Goal: Communication & Community: Answer question/provide support

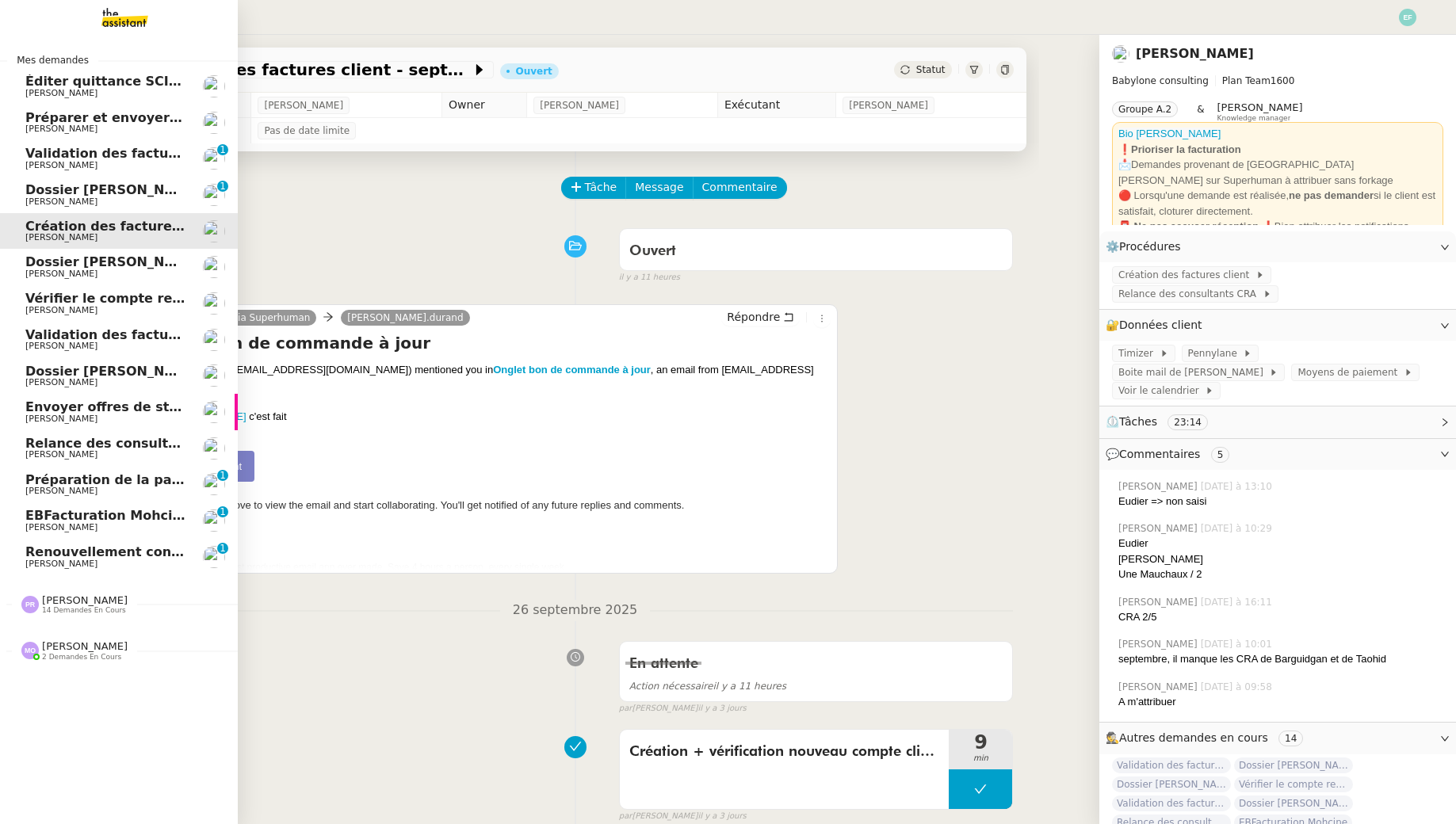
click at [28, 562] on span "[PERSON_NAME]" at bounding box center [61, 563] width 72 height 10
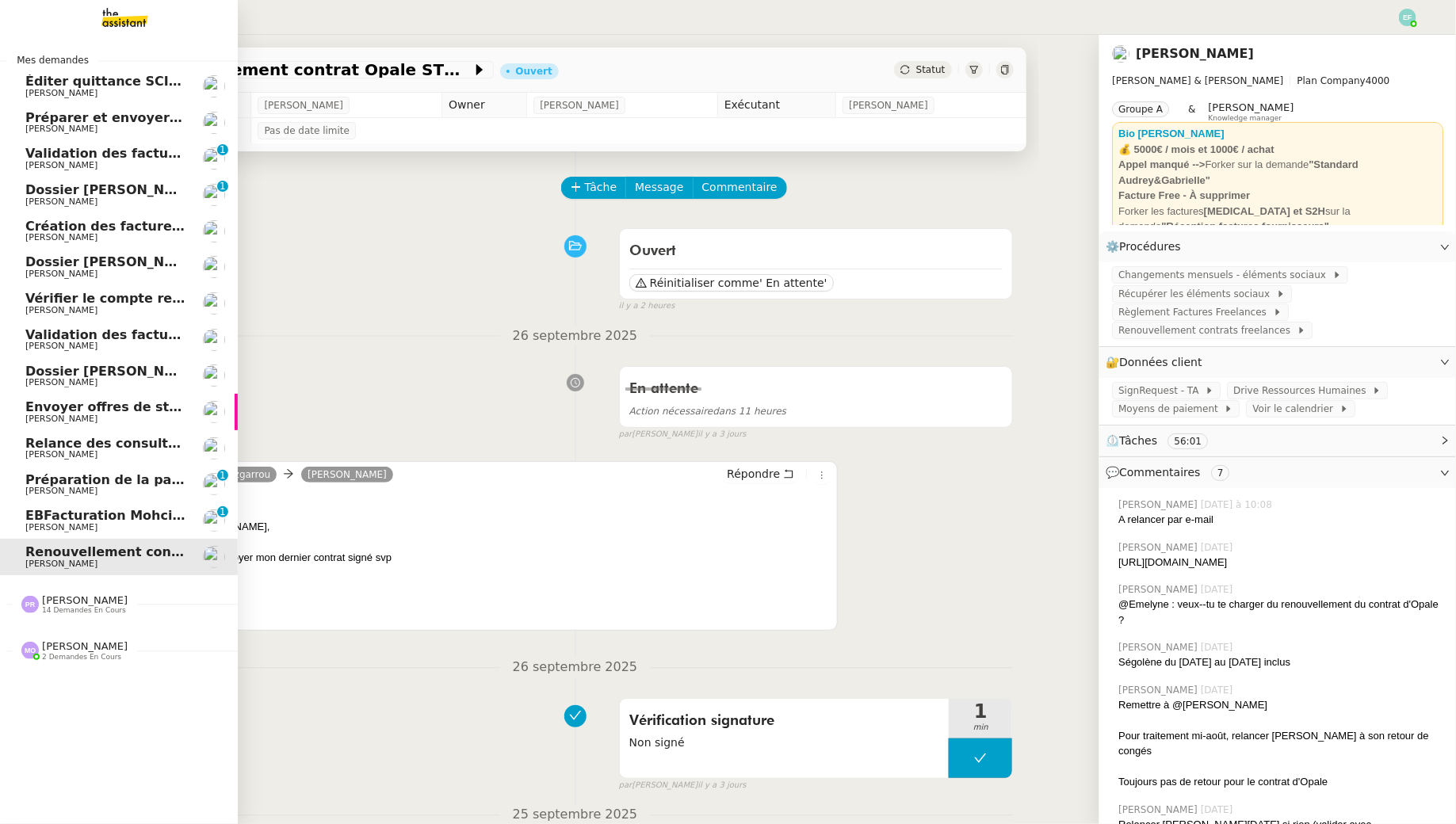
click at [37, 491] on span "[PERSON_NAME]" at bounding box center [61, 491] width 72 height 10
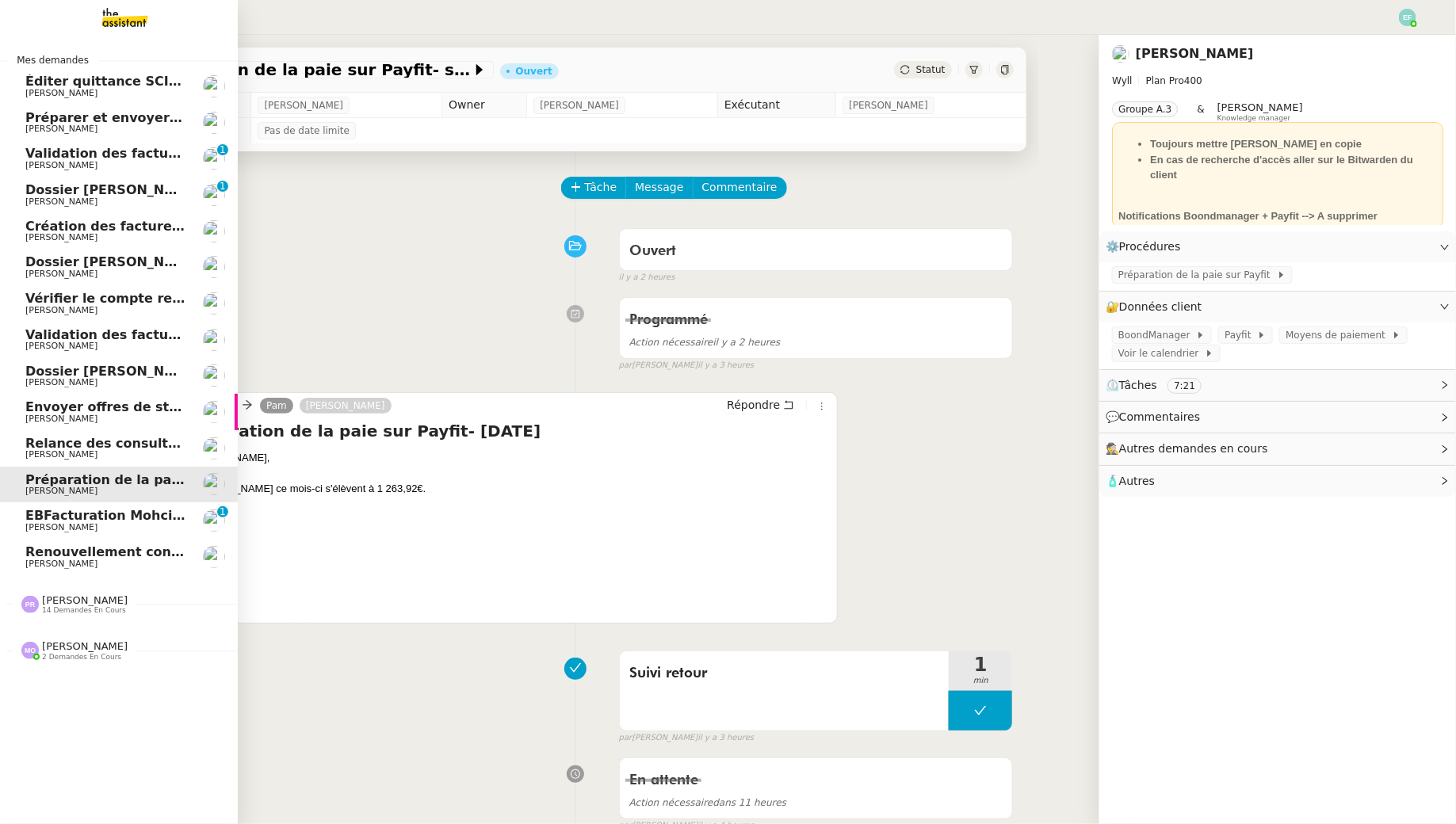
click at [68, 160] on span "[PERSON_NAME]" at bounding box center [61, 165] width 72 height 10
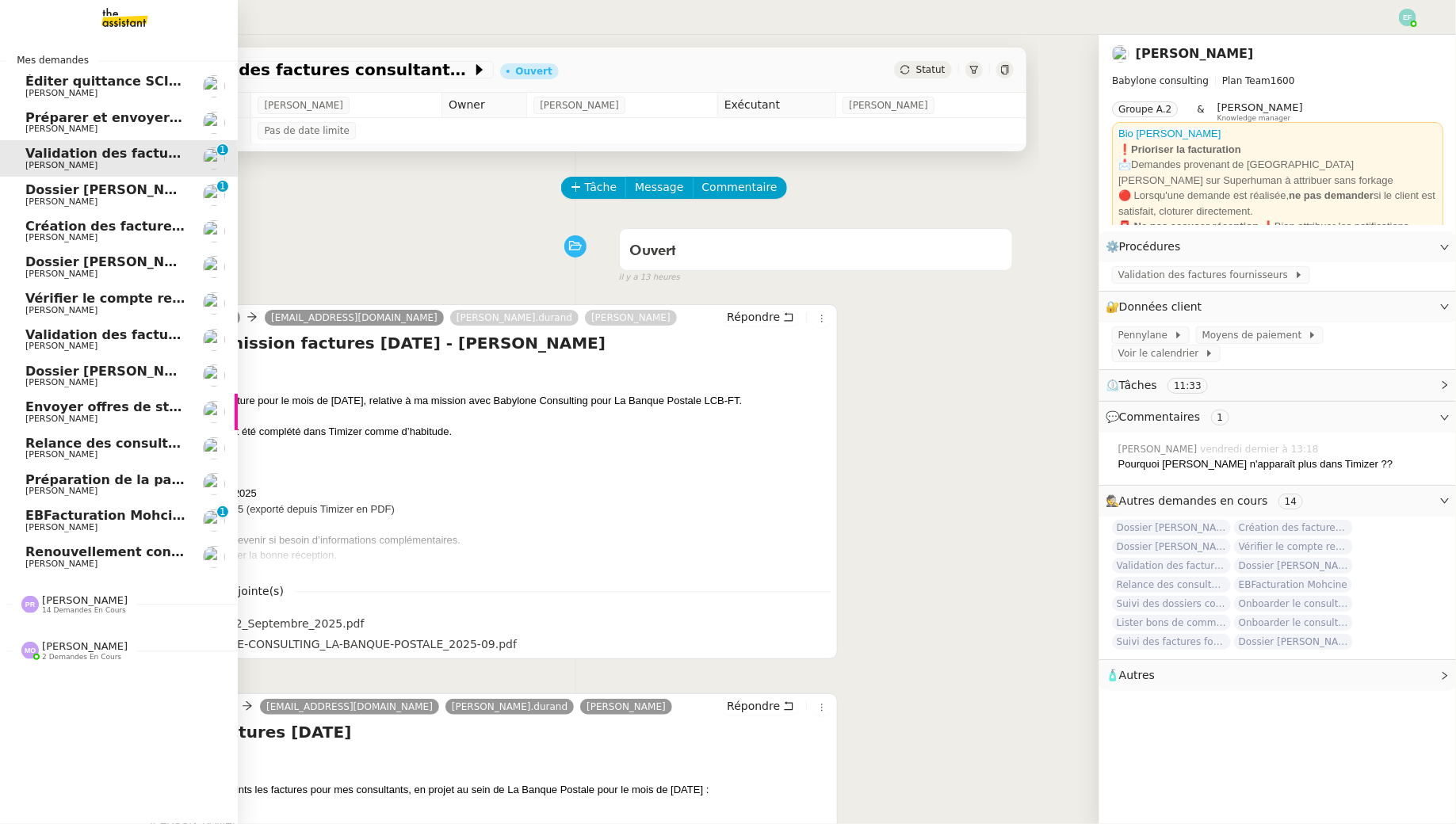
click at [90, 510] on span "EBFacturation Mohcine" at bounding box center [108, 515] width 165 height 15
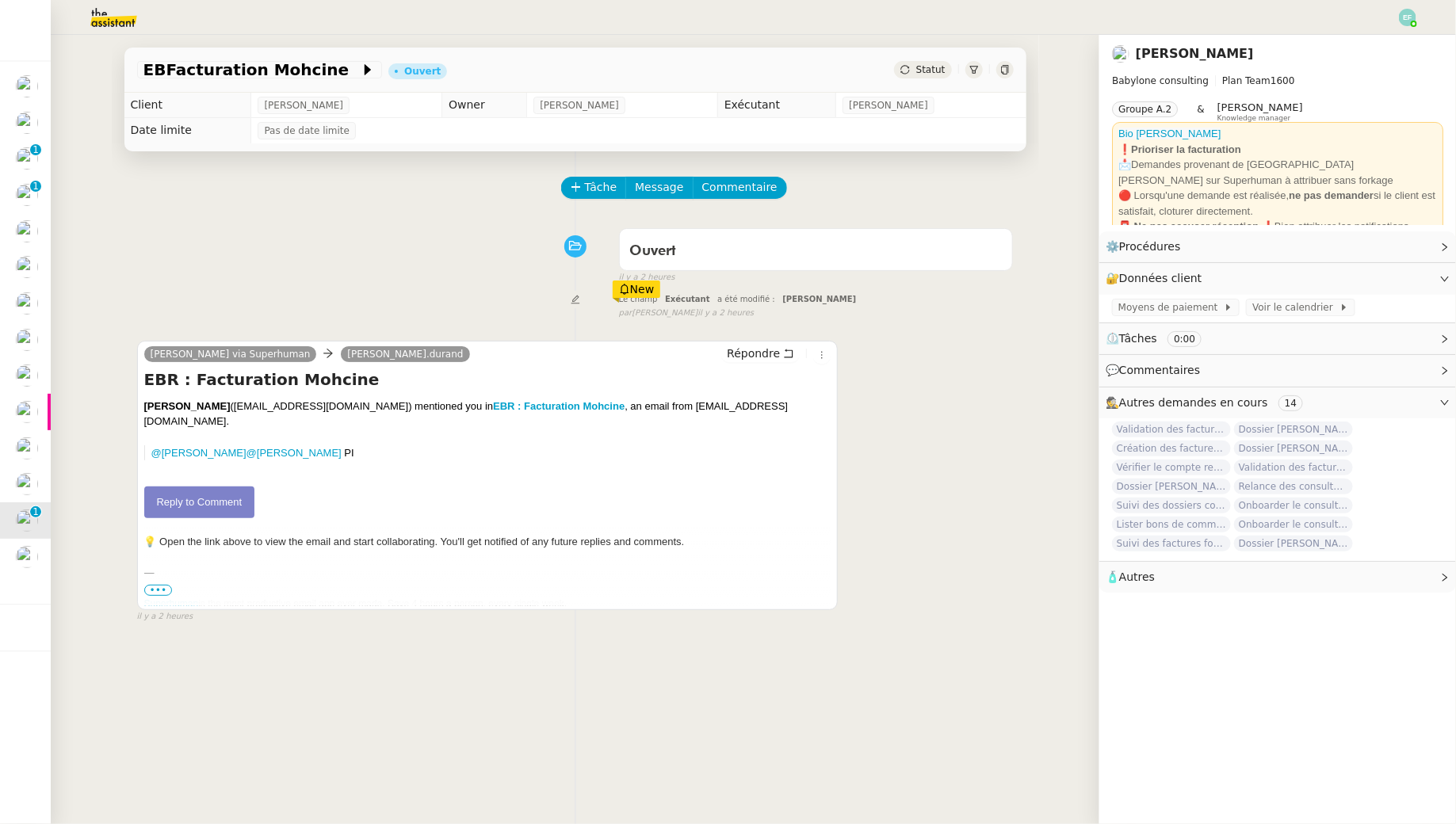
click at [239, 486] on link "Reply to Comment" at bounding box center [200, 502] width 111 height 32
click at [612, 183] on span "Tâche" at bounding box center [601, 187] width 33 height 18
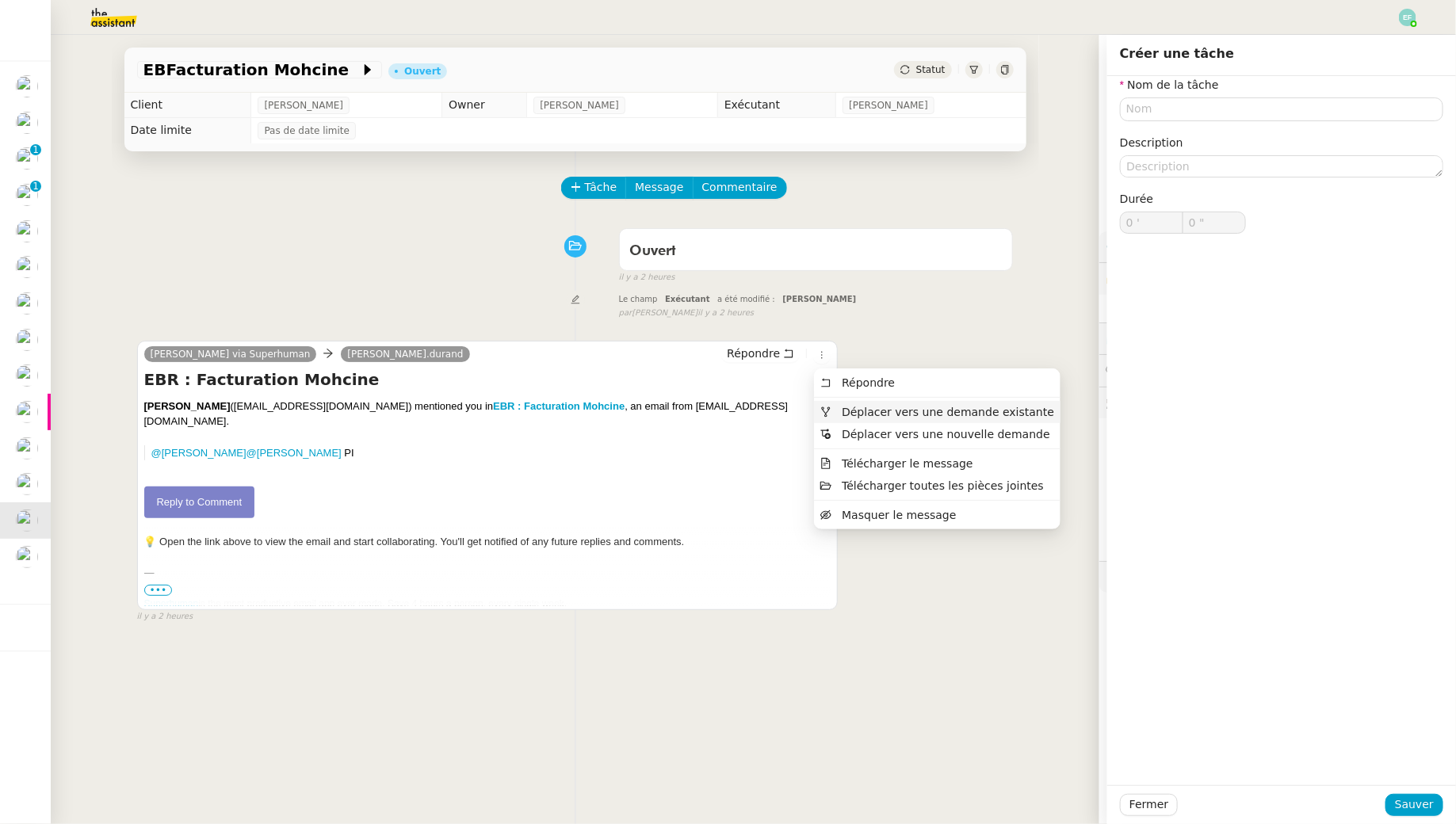
click at [836, 410] on span "Déplacer vers une demande existante" at bounding box center [937, 412] width 234 height 14
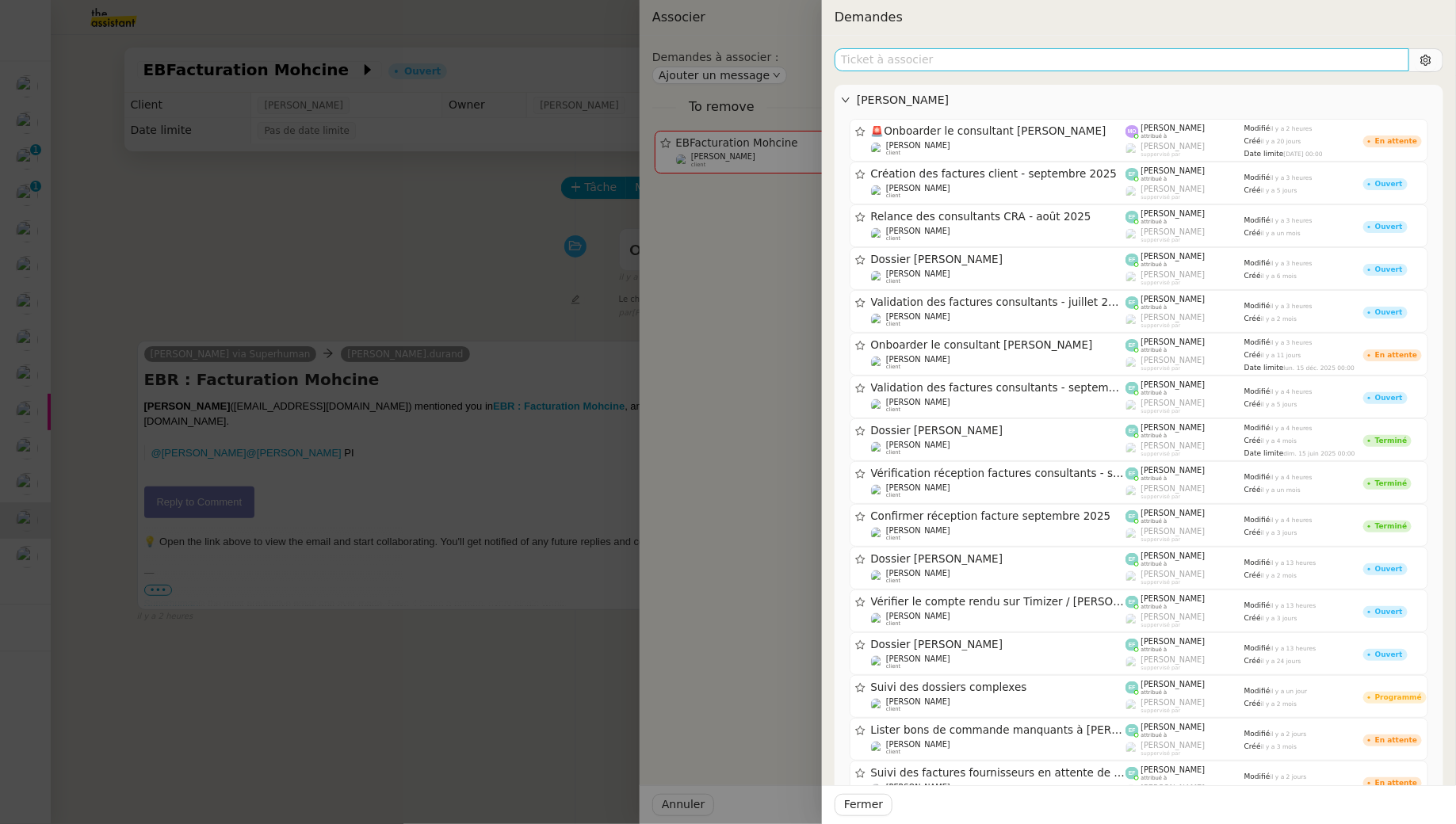
click at [1060, 56] on input "text" at bounding box center [1121, 59] width 574 height 23
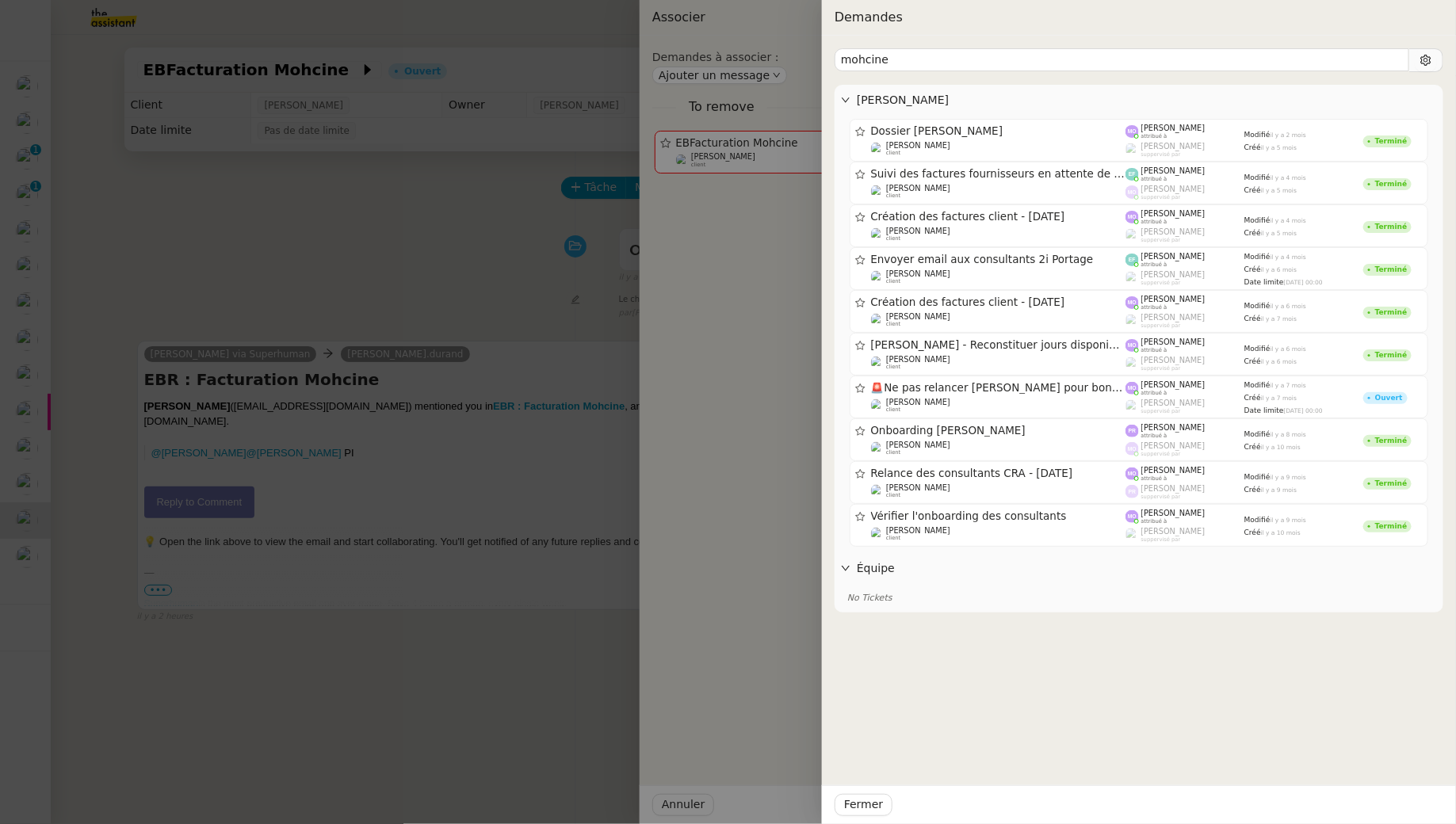
type input "mohcine"
click at [489, 266] on div at bounding box center [728, 412] width 1456 height 824
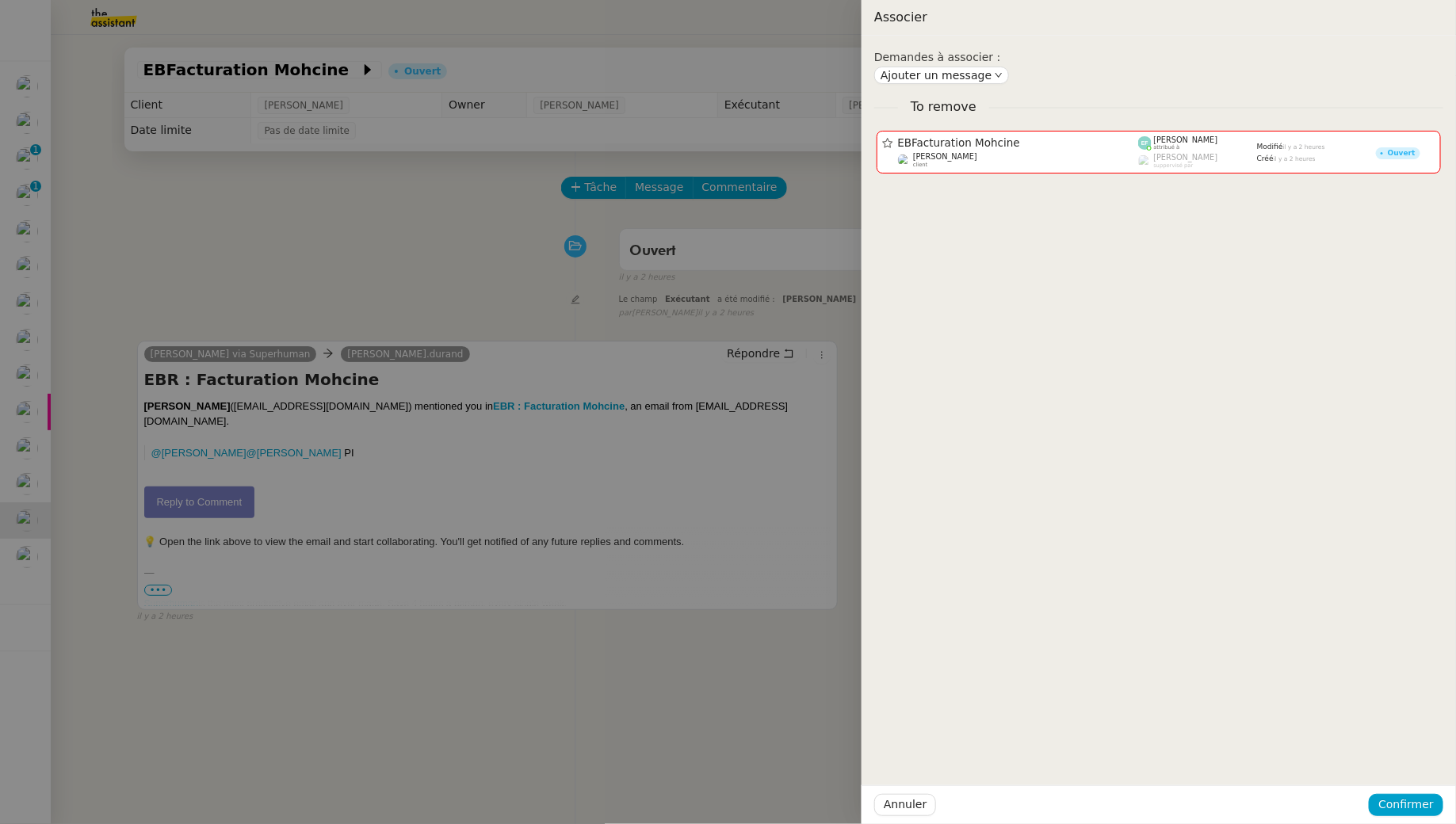
click at [467, 250] on div at bounding box center [728, 412] width 1456 height 824
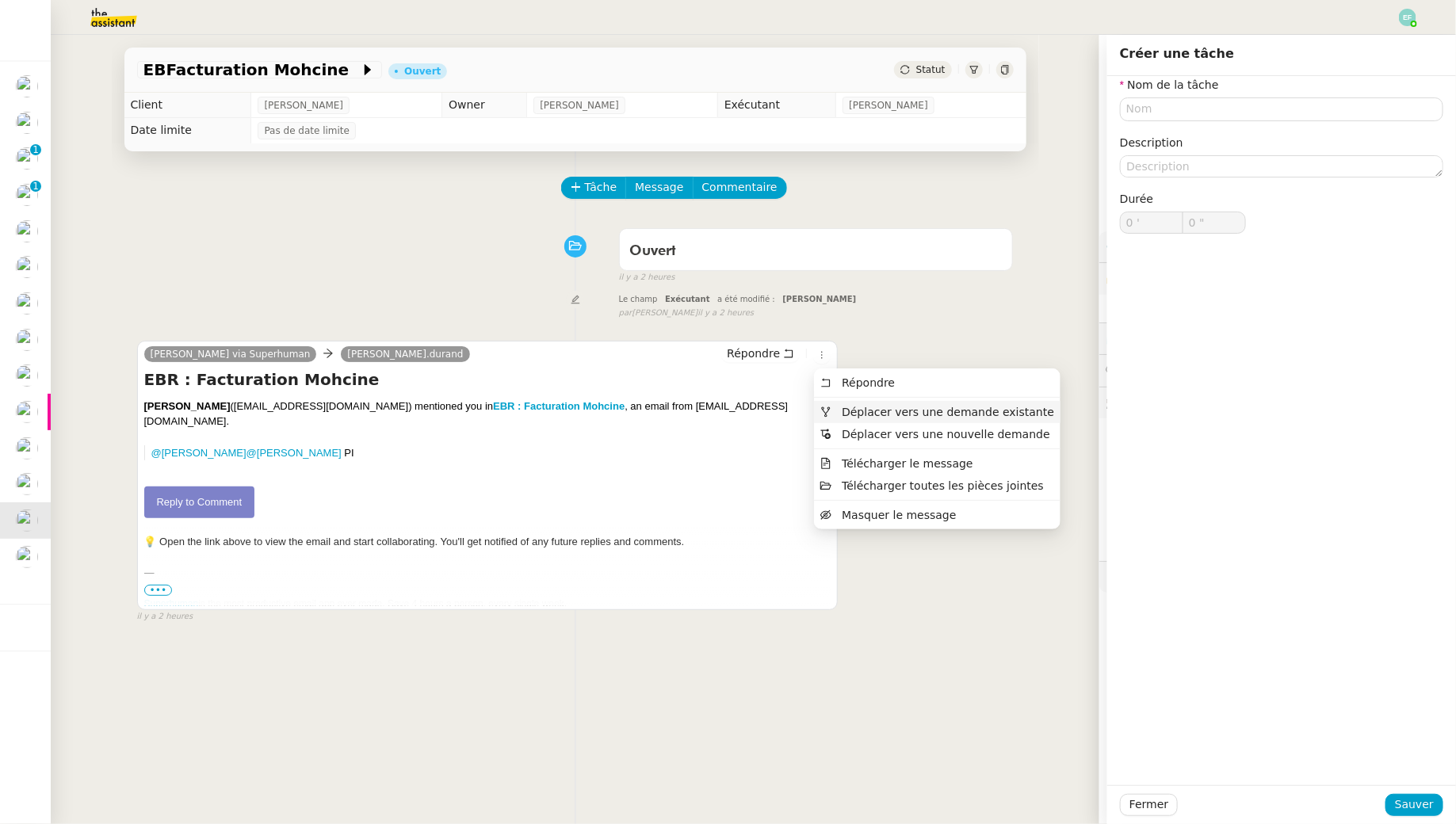
click at [834, 412] on span "Déplacer vers une demande existante" at bounding box center [937, 412] width 234 height 14
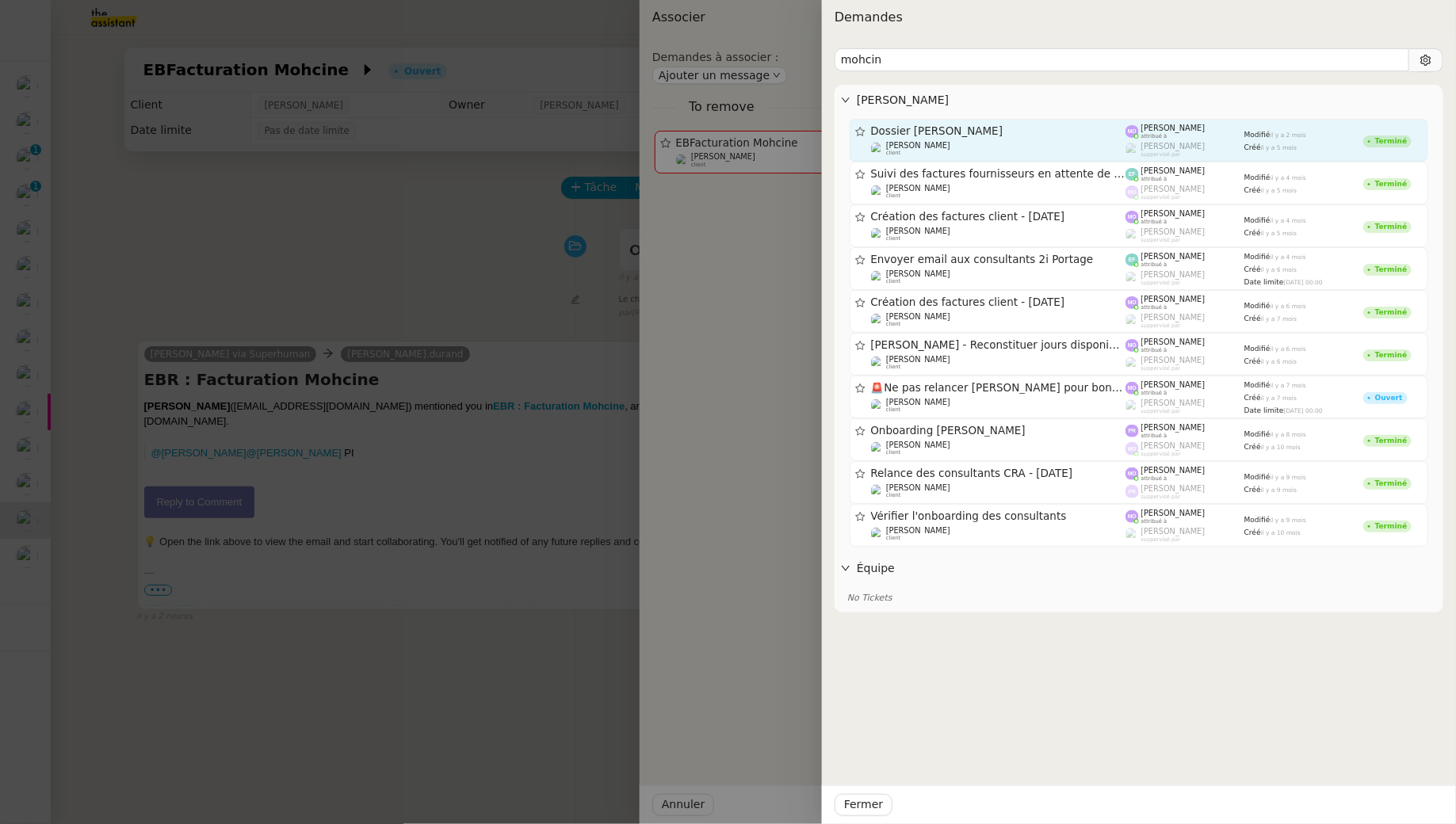
type input "mohcin"
click at [1084, 128] on span "Dossier [PERSON_NAME]" at bounding box center [998, 131] width 255 height 11
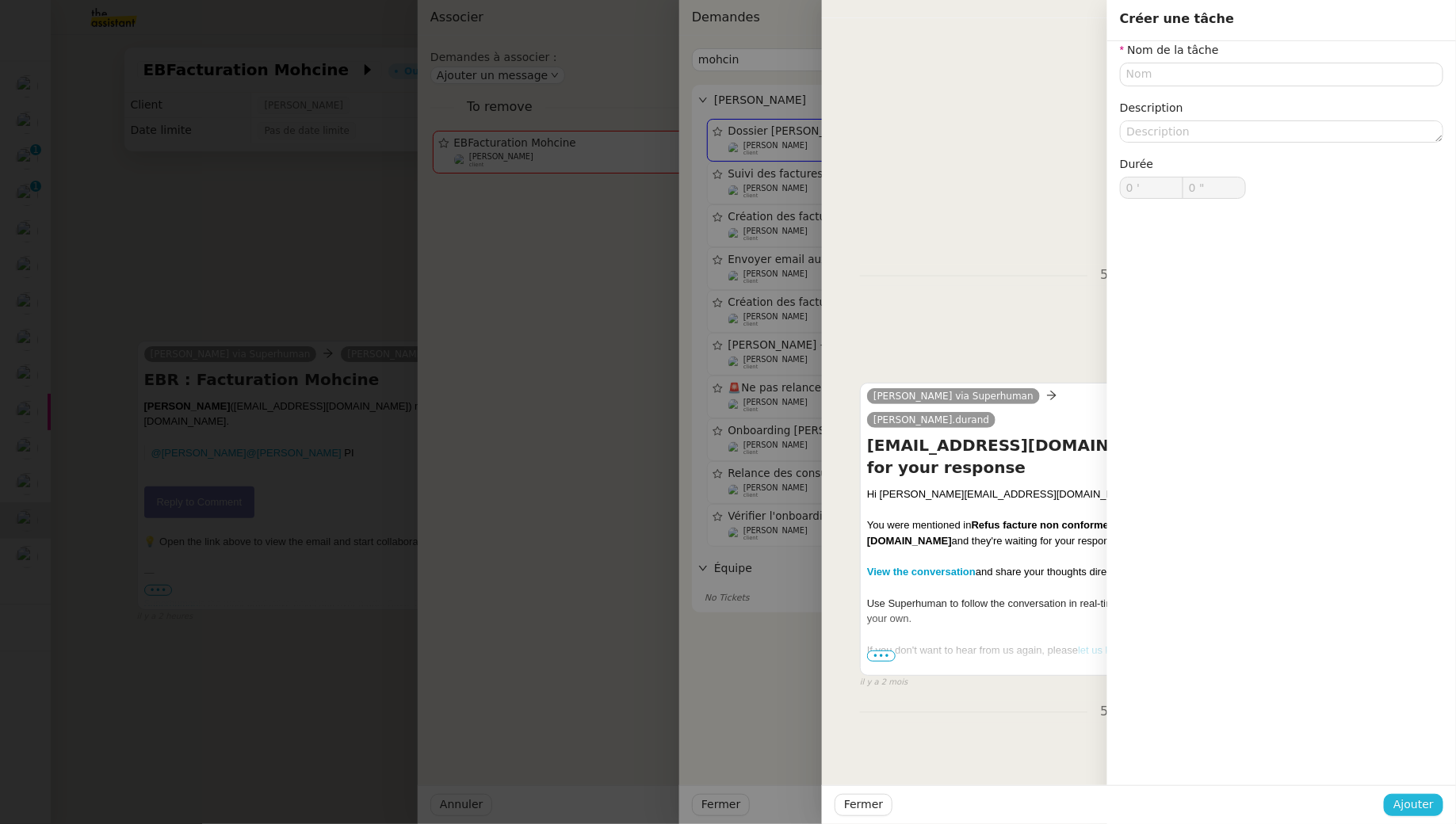
click at [1404, 808] on span "Ajouter" at bounding box center [1413, 804] width 41 height 18
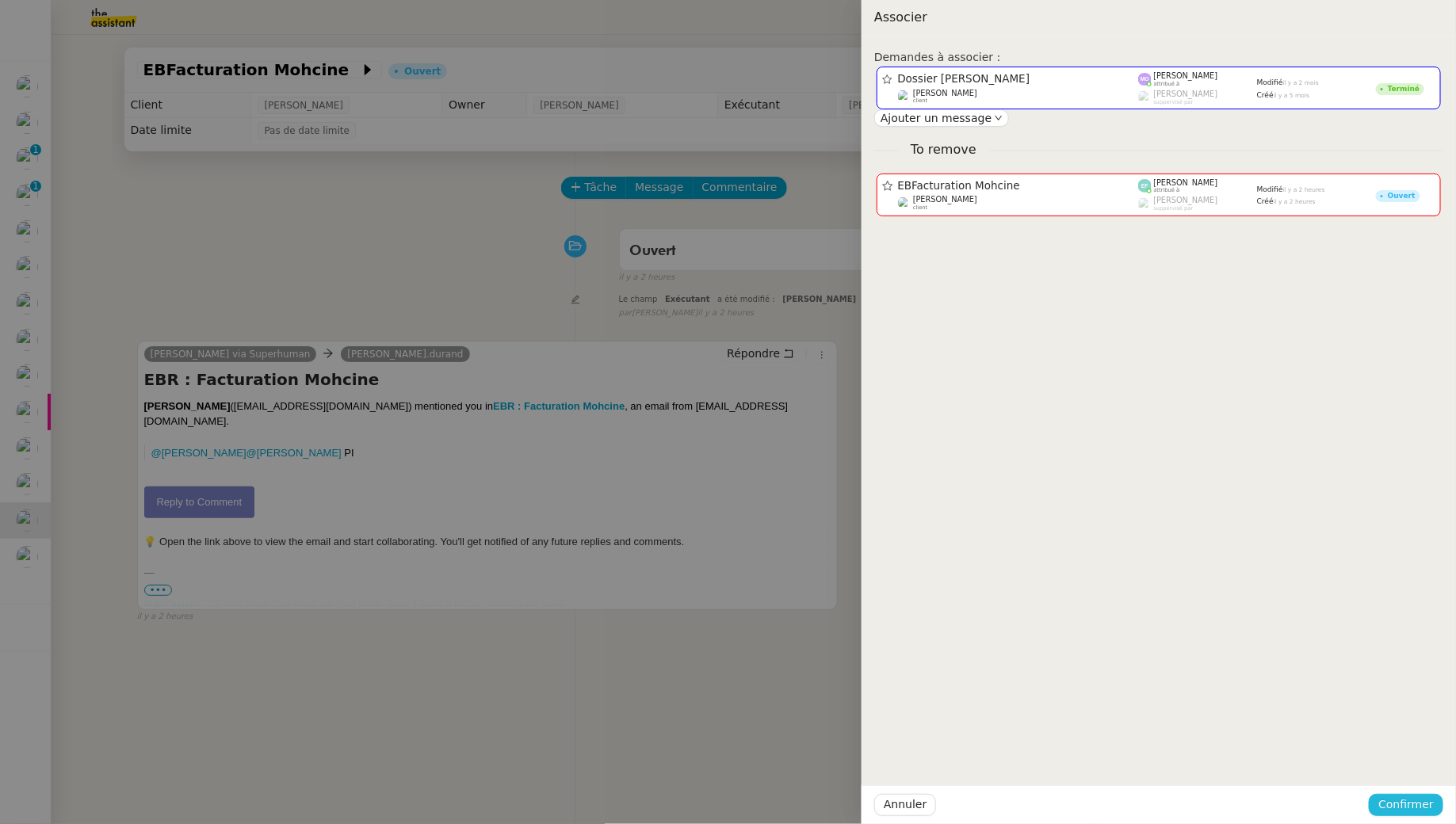
click at [1421, 812] on span "Confirmer" at bounding box center [1406, 804] width 55 height 18
click at [1417, 761] on span "Ajouter" at bounding box center [1408, 762] width 41 height 16
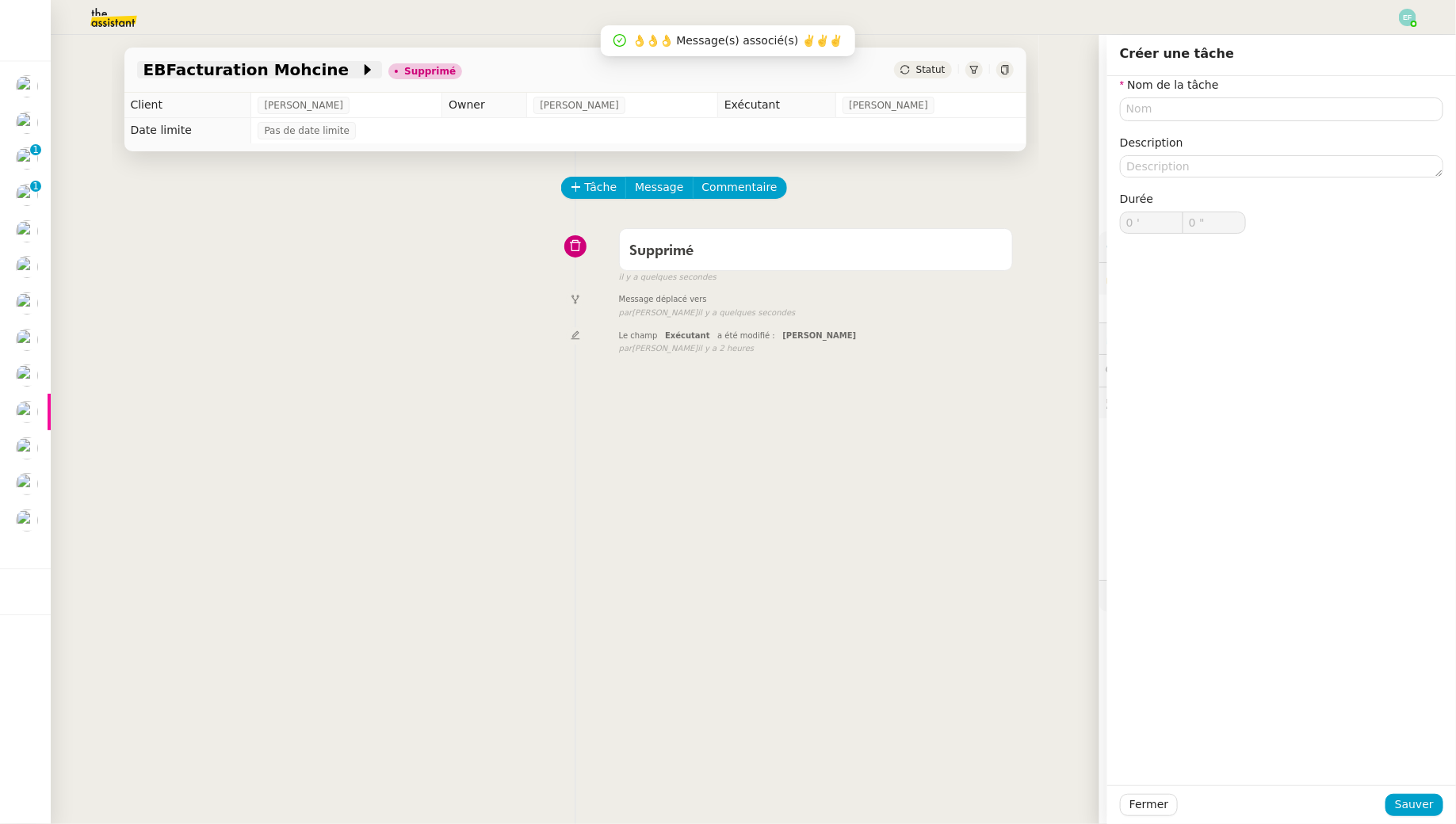
click at [304, 68] on span "EBFacturation Mohcine" at bounding box center [252, 70] width 217 height 16
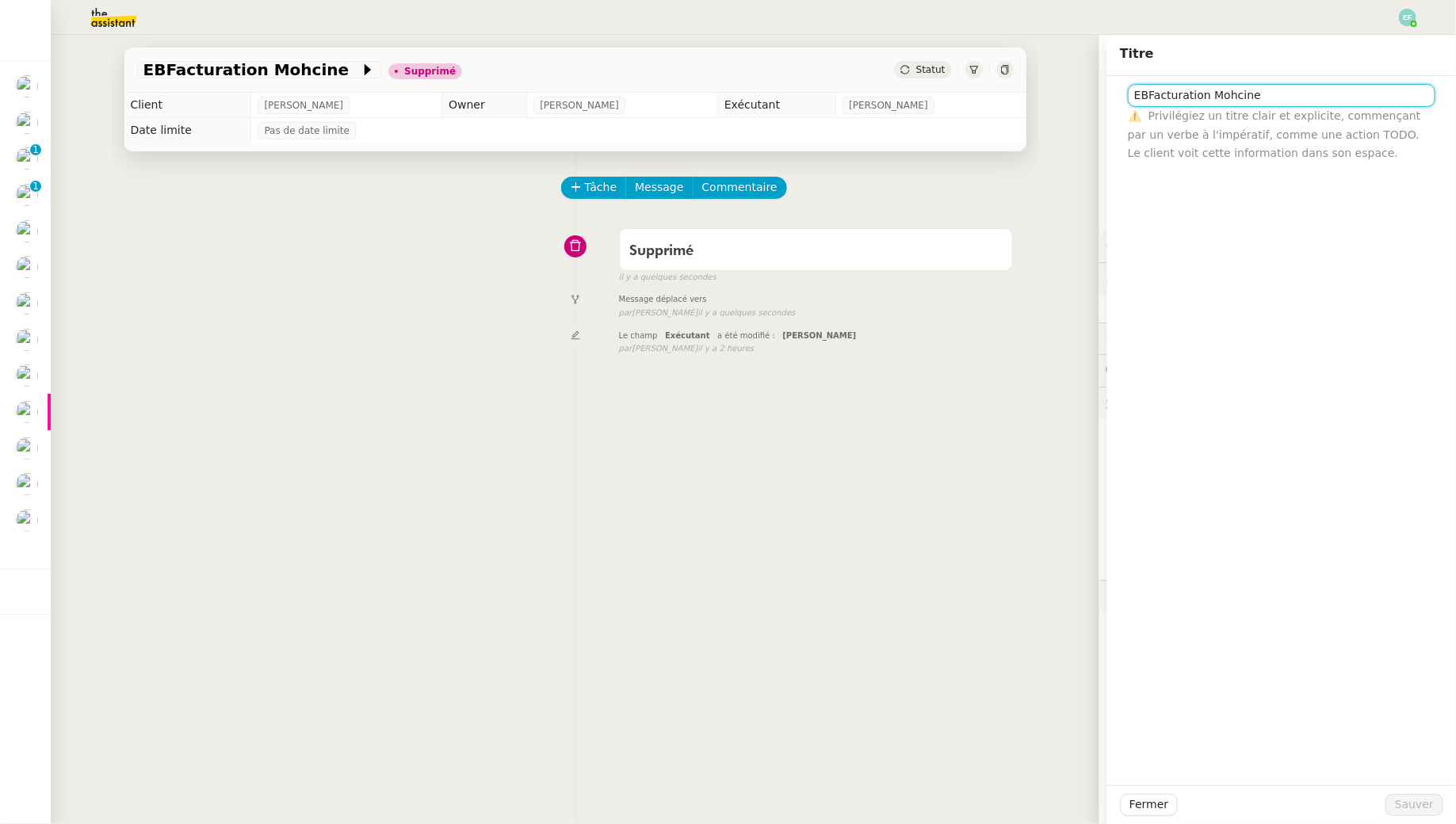
click at [1231, 102] on input "EBFacturation Mohcine" at bounding box center [1281, 95] width 307 height 23
type input "EBFacturation"
click at [1407, 797] on span "Sauver" at bounding box center [1413, 804] width 39 height 18
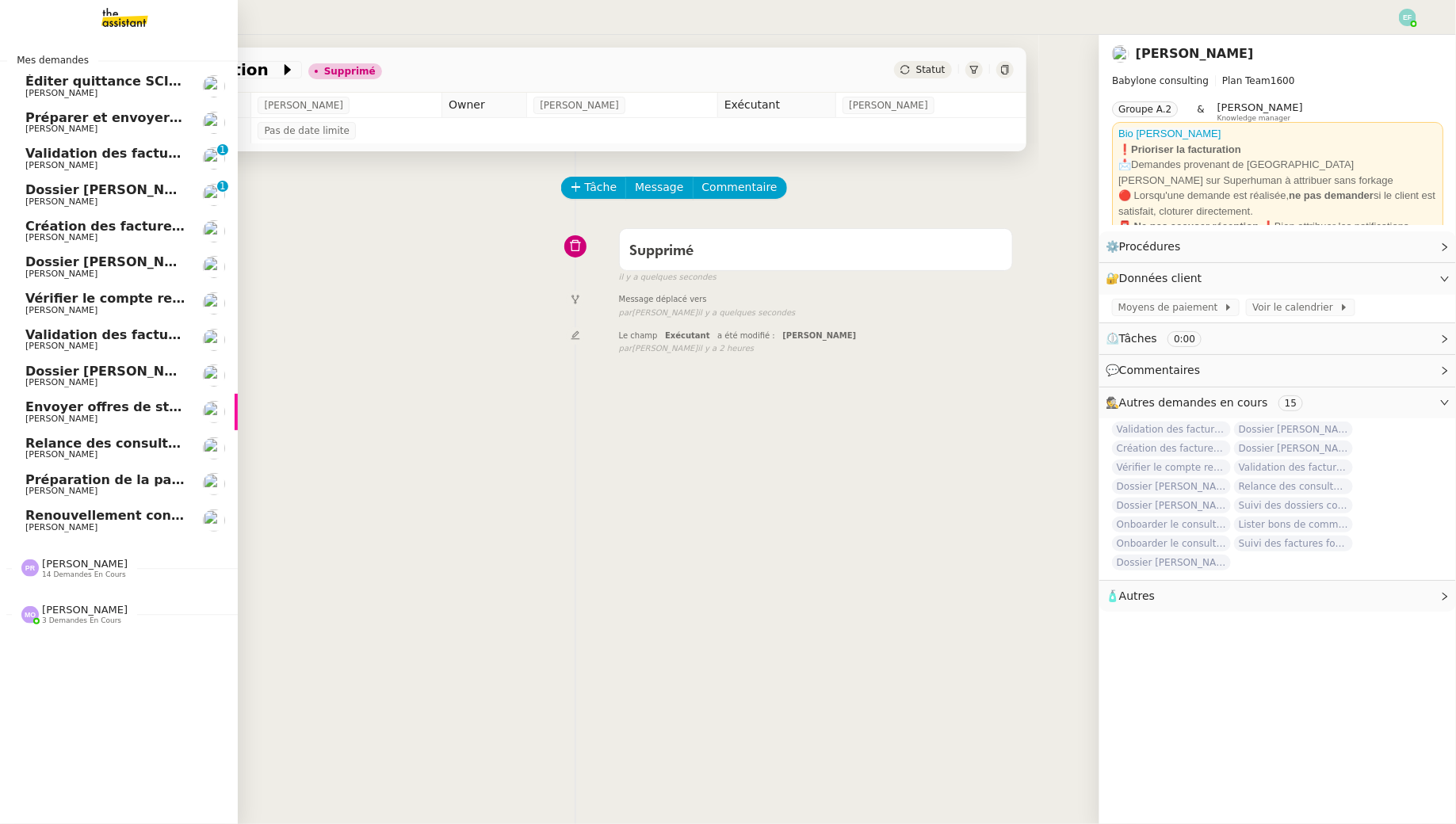
click at [51, 529] on span "[PERSON_NAME]" at bounding box center [61, 527] width 72 height 10
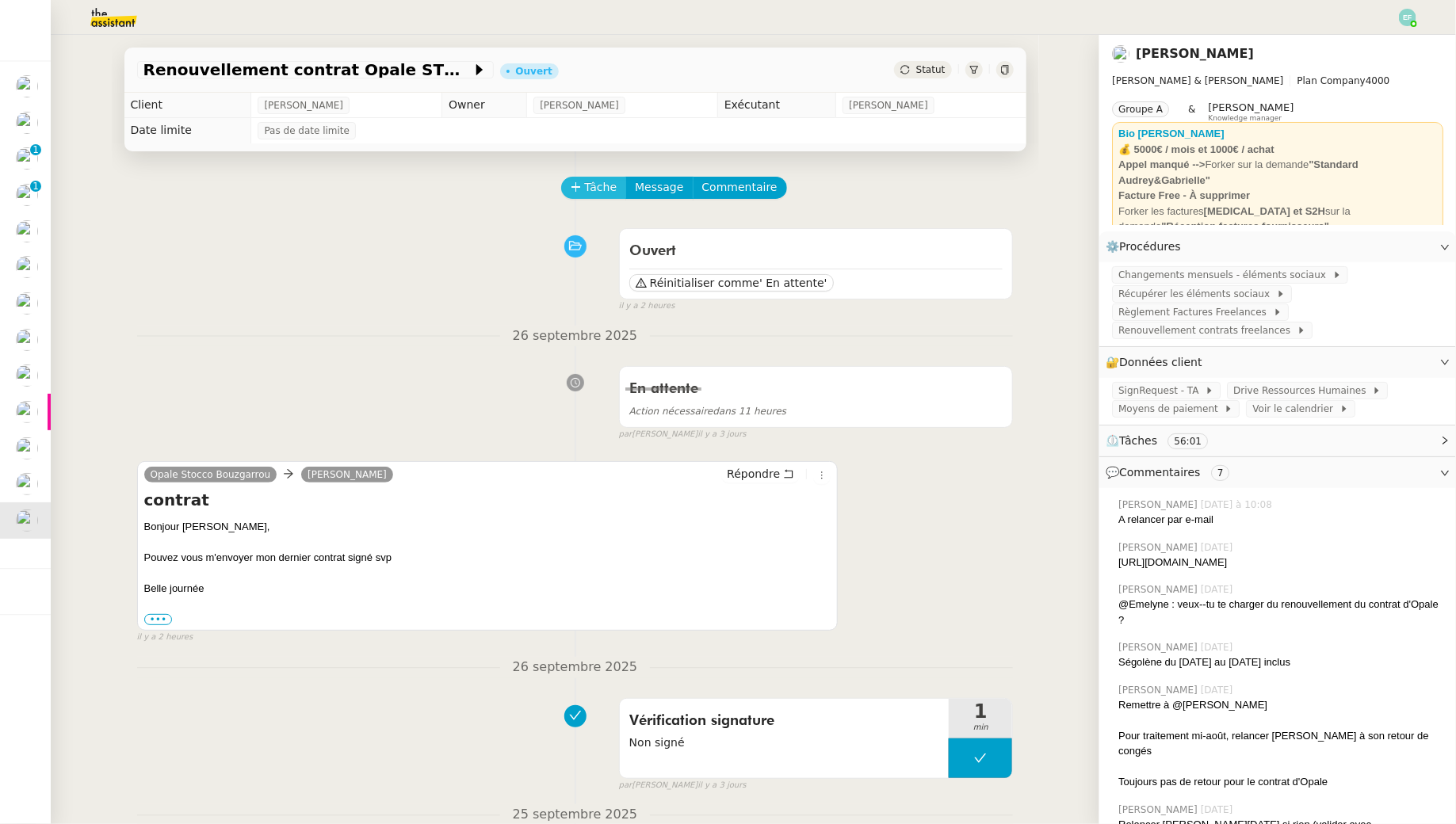
click at [609, 179] on span "Tâche" at bounding box center [601, 187] width 33 height 18
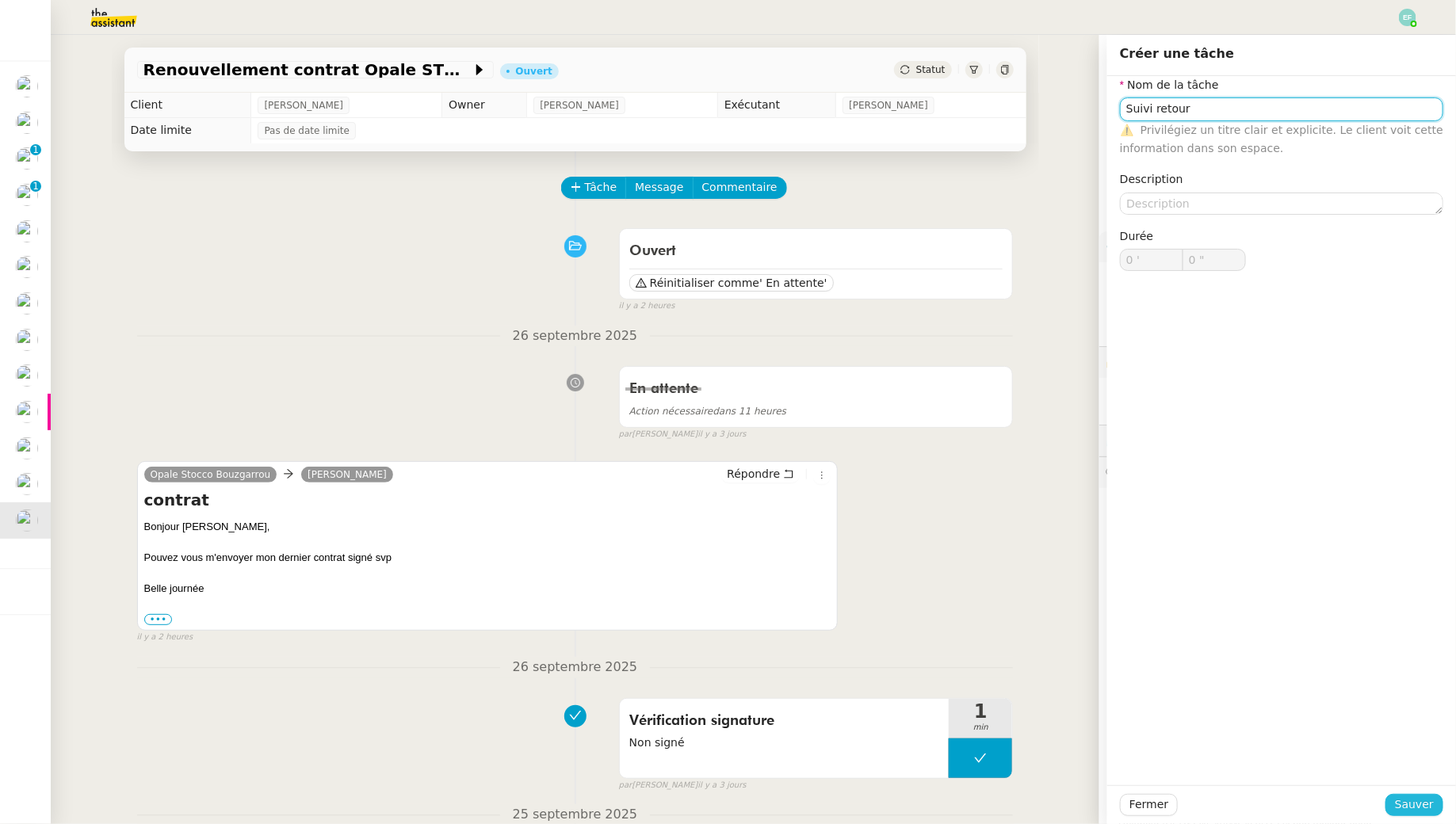
type input "Suivi retour"
click at [1433, 804] on span "Sauver" at bounding box center [1413, 804] width 39 height 18
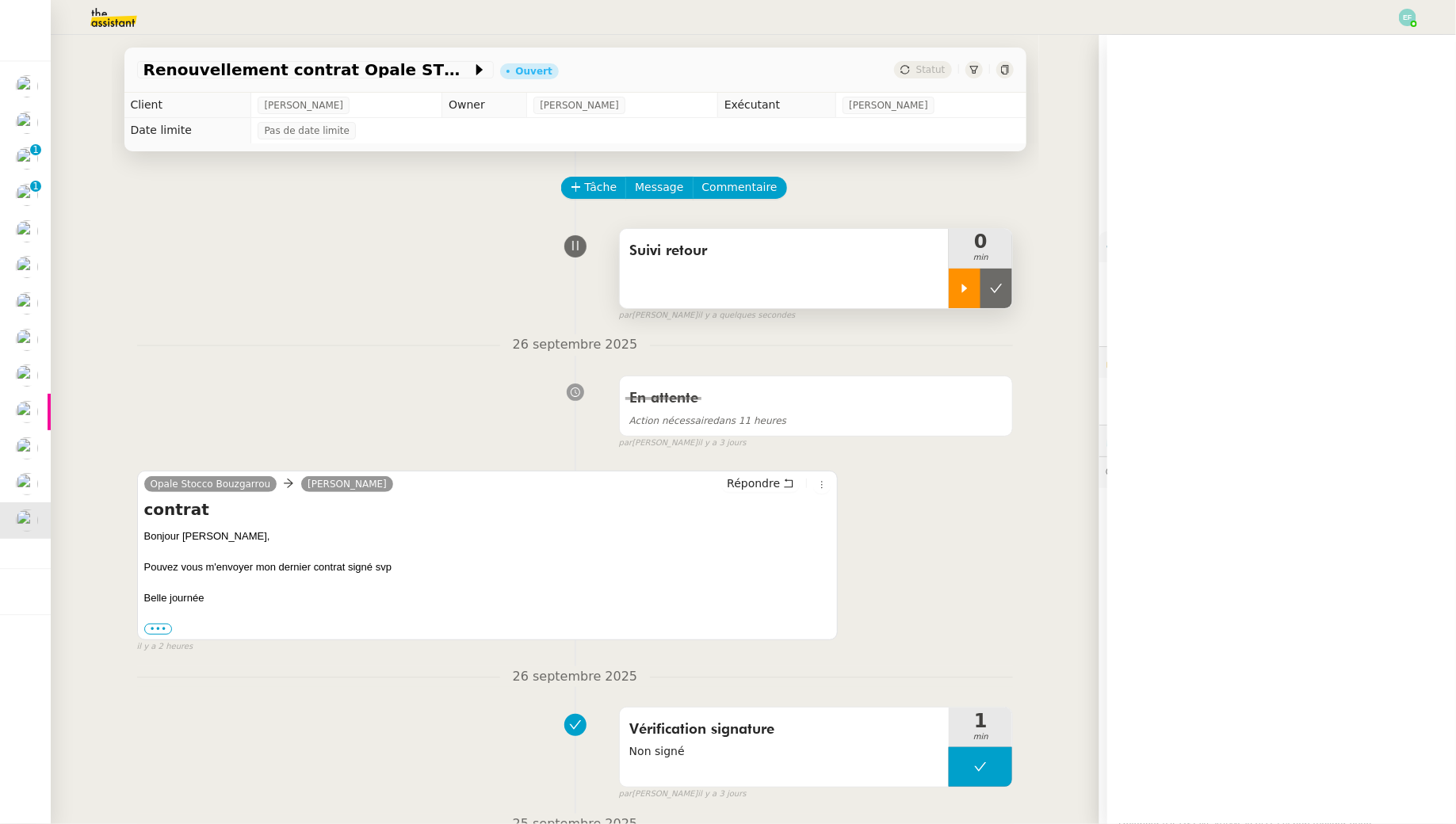
click at [958, 282] on div at bounding box center [965, 288] width 32 height 40
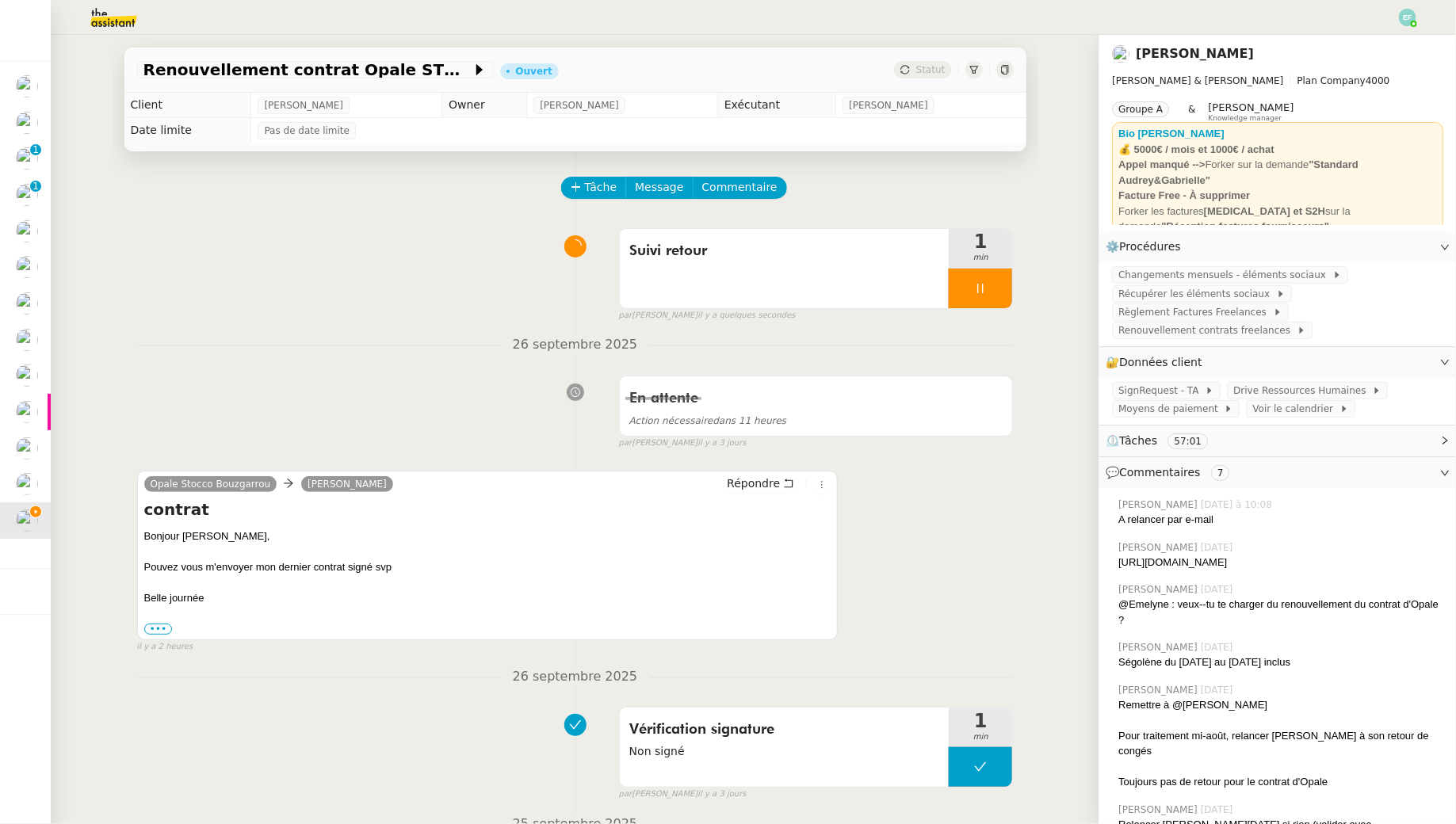
drag, startPoint x: 1208, startPoint y: 577, endPoint x: 1117, endPoint y: 567, distance: 91.5
click at [1117, 567] on div "[PERSON_NAME] [DATE] [URL][DOMAIN_NAME]" at bounding box center [1277, 554] width 331 height 42
copy div "[URL][DOMAIN_NAME]"
click at [983, 298] on div at bounding box center [981, 288] width 63 height 40
click at [992, 299] on button at bounding box center [996, 288] width 32 height 40
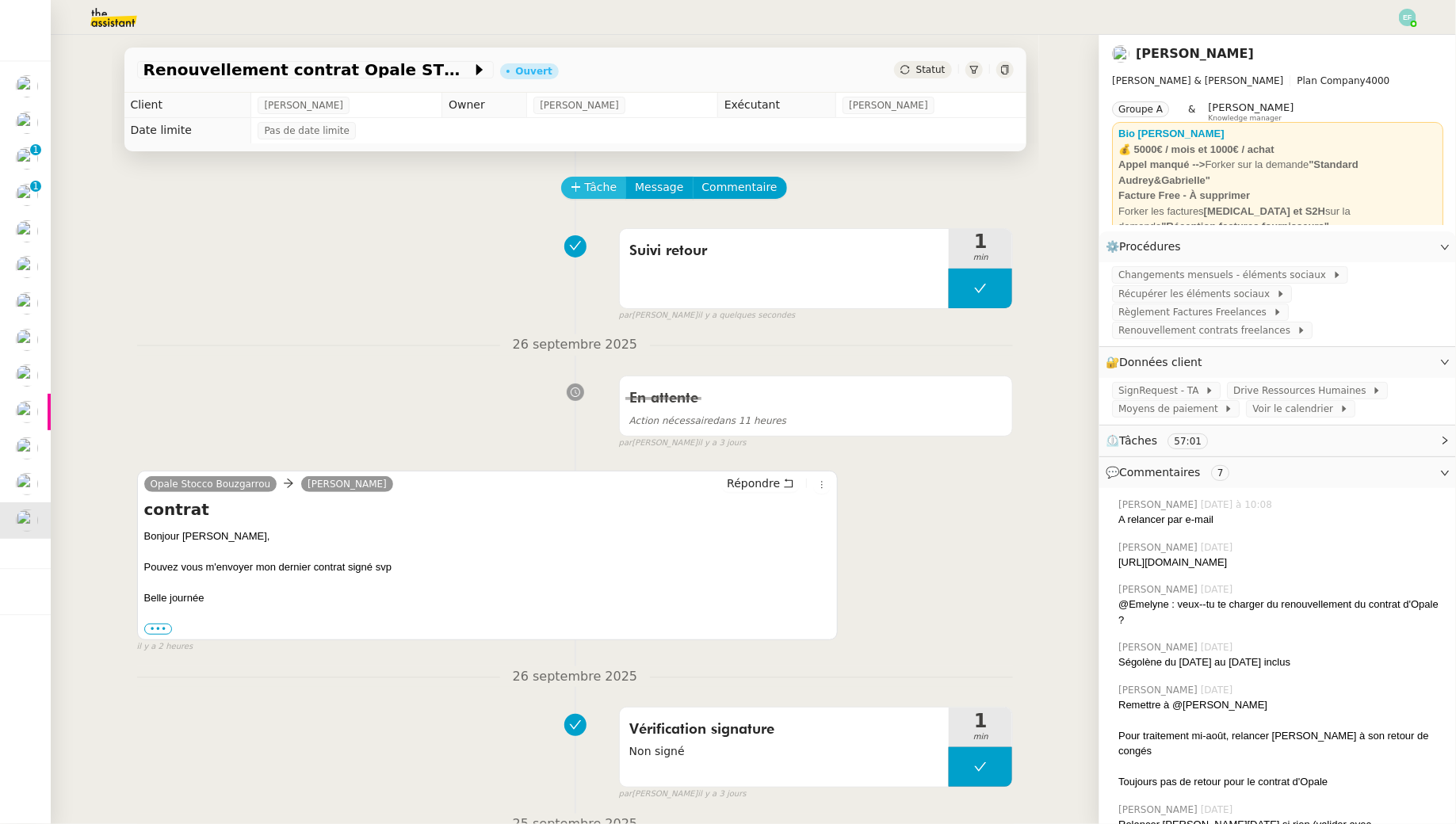
click at [599, 182] on span "Tâche" at bounding box center [601, 187] width 33 height 18
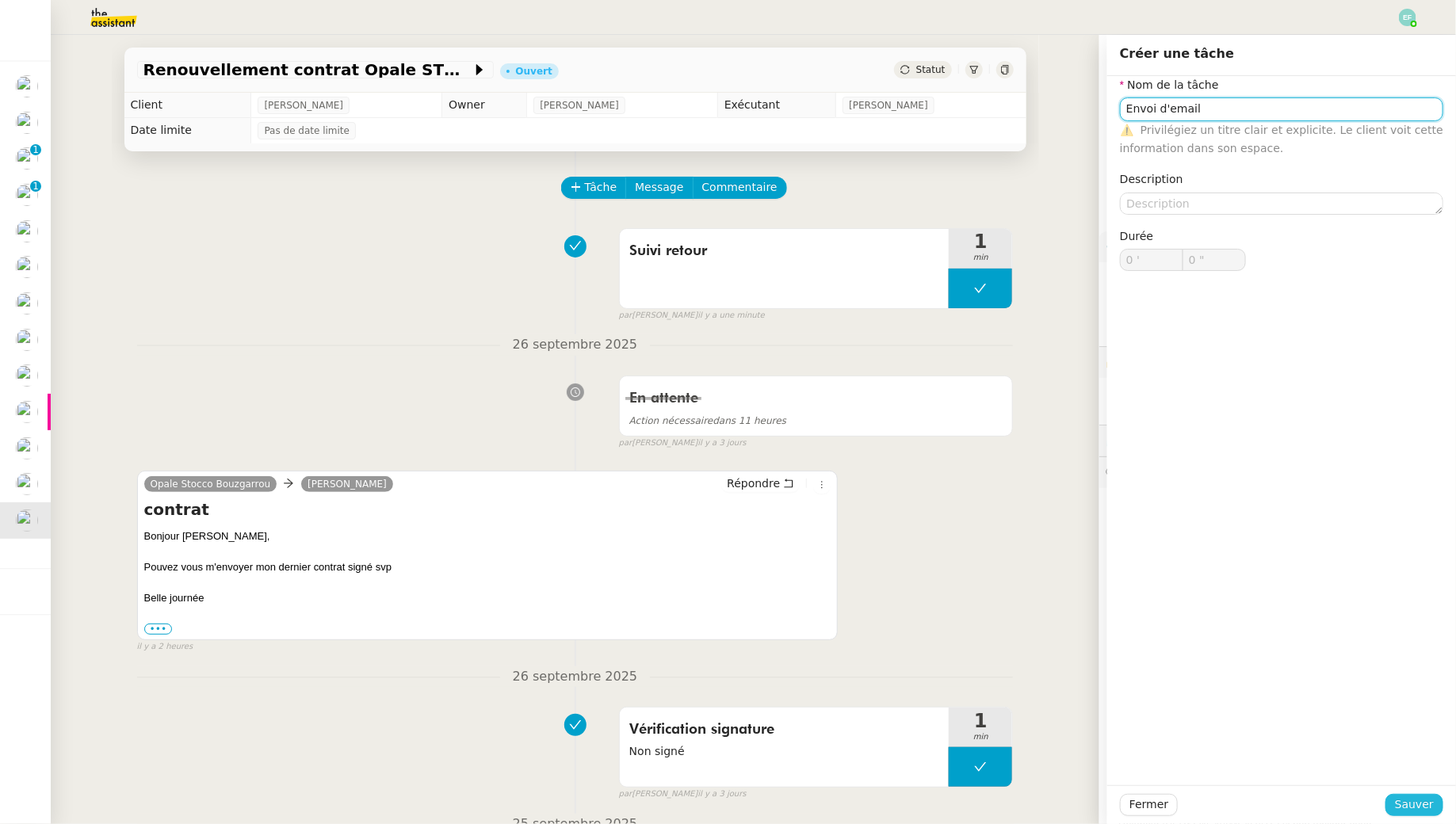
type input "Envoi d'email"
click at [1418, 811] on span "Sauver" at bounding box center [1413, 804] width 39 height 18
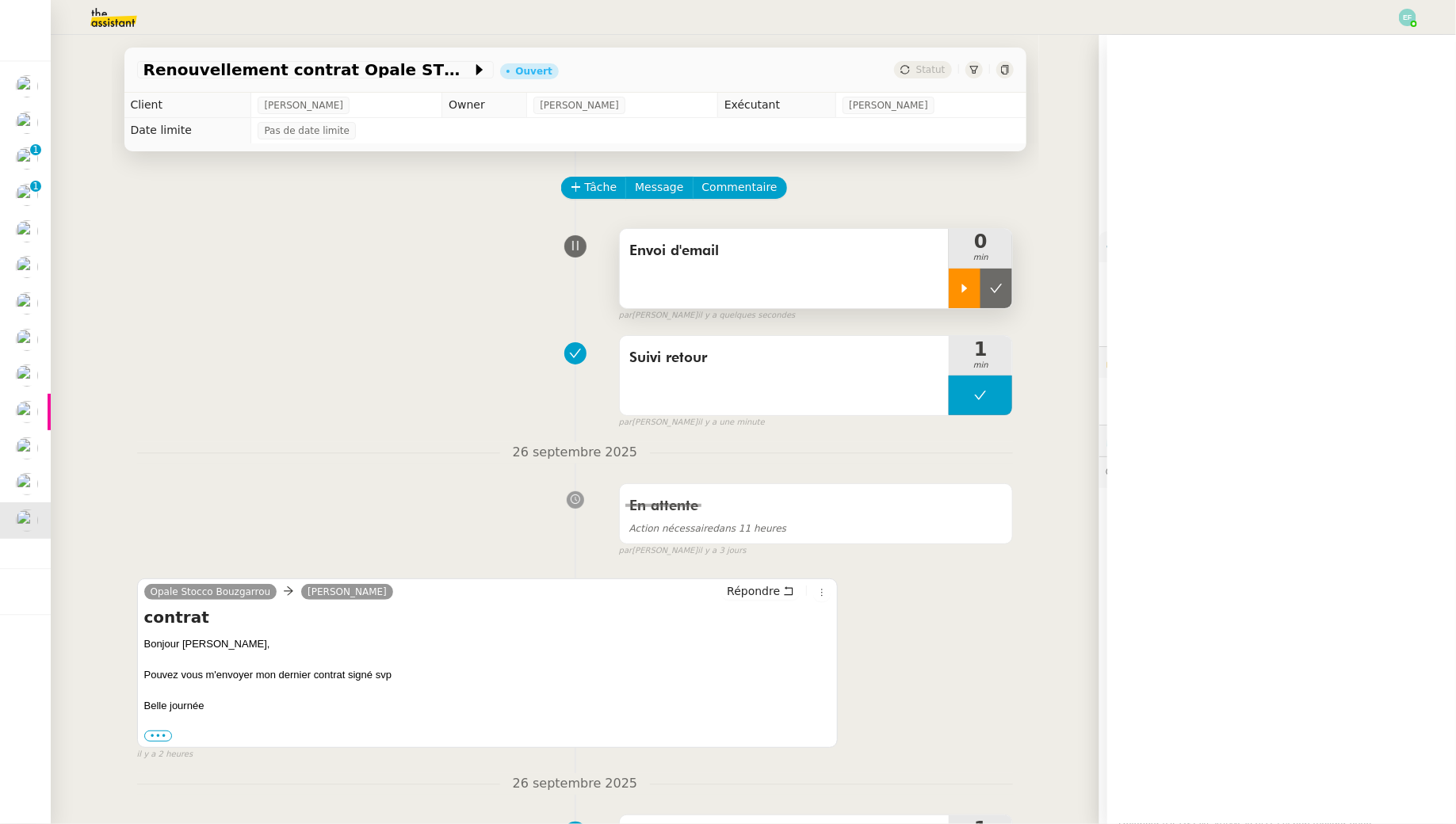
click at [956, 283] on div at bounding box center [965, 288] width 32 height 40
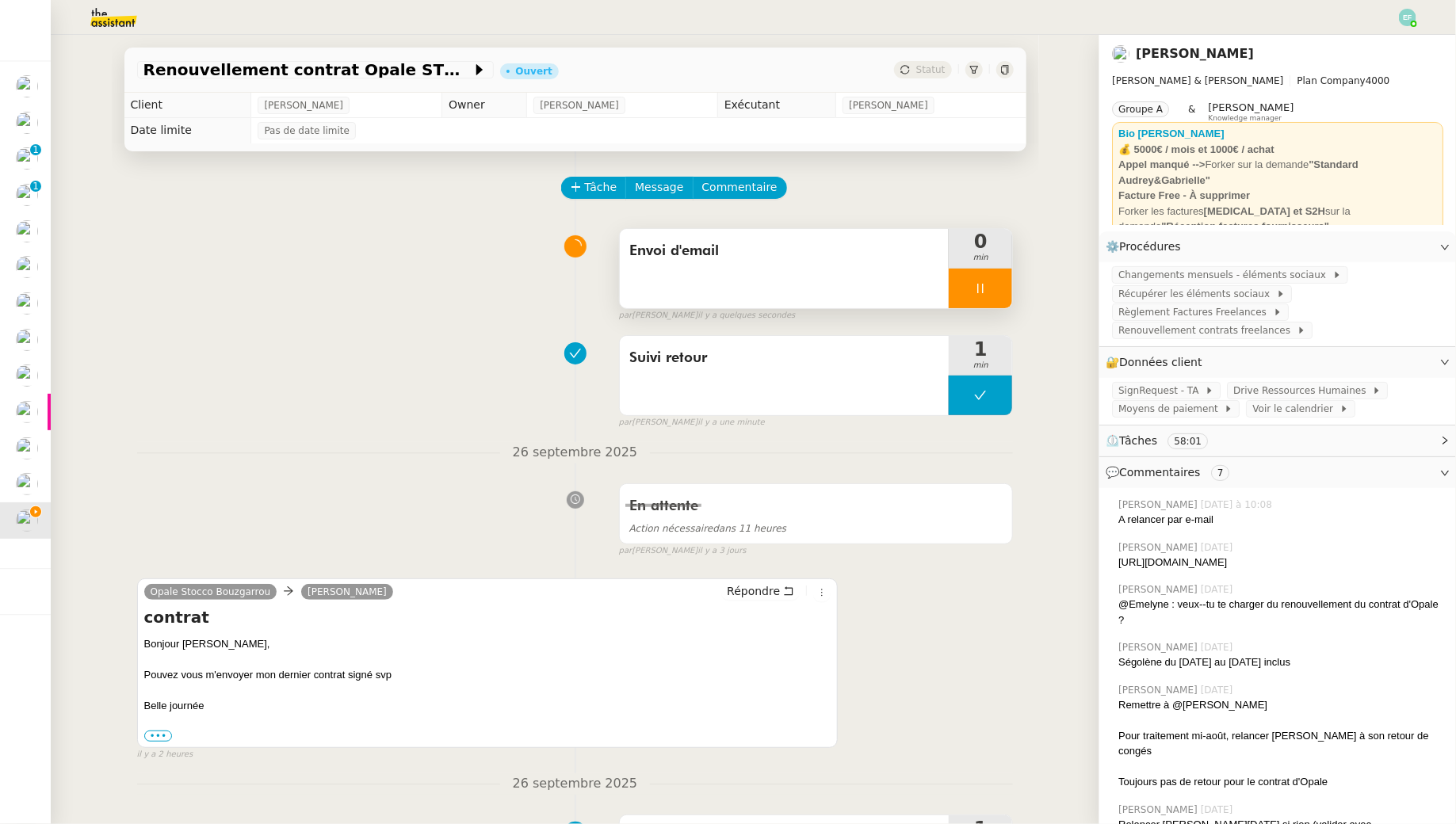
click at [914, 273] on div "Envoi d'email" at bounding box center [785, 269] width 330 height 79
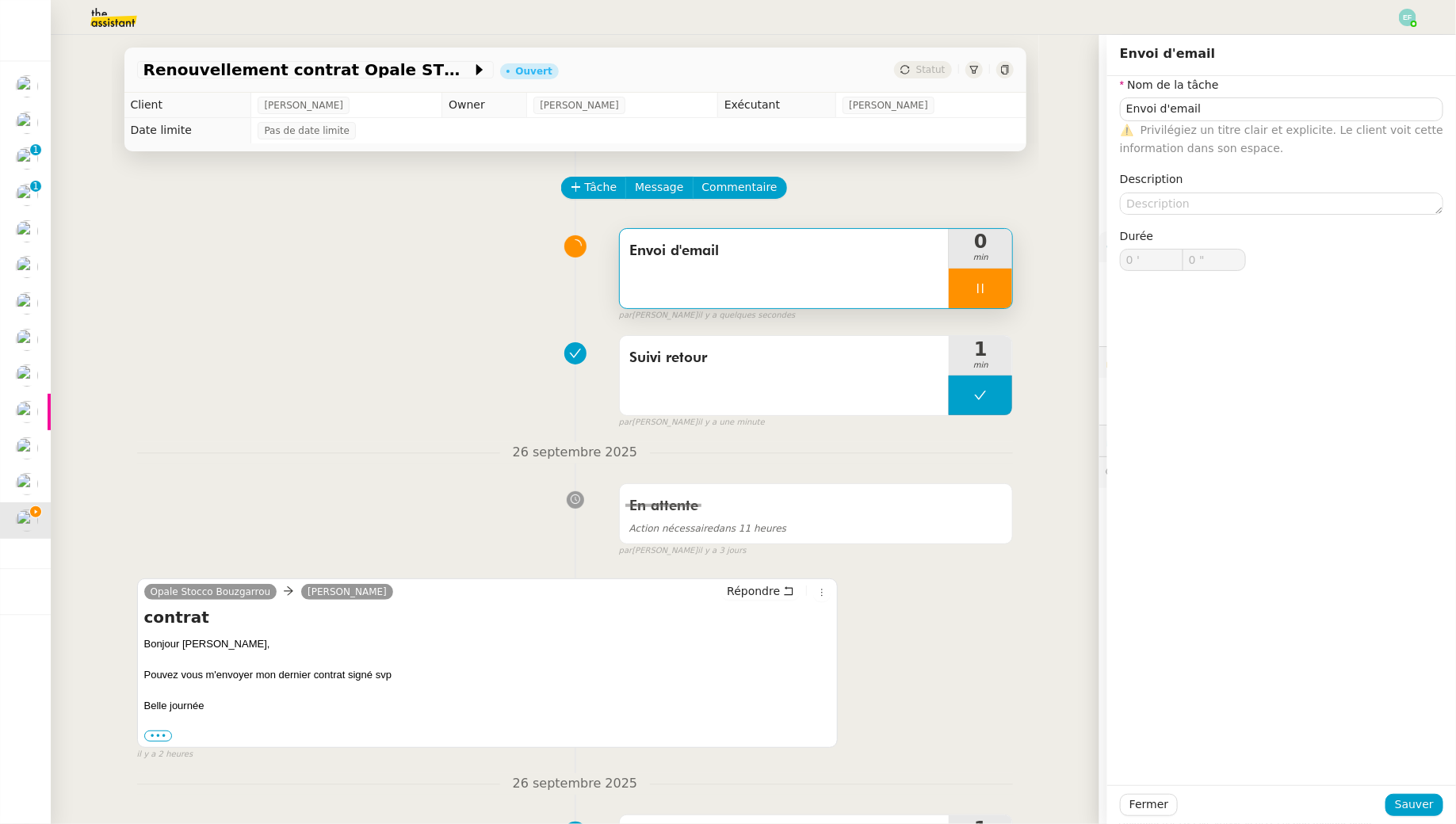
type input "1 ""
click at [1202, 110] on input "Envoi d'email" at bounding box center [1281, 109] width 323 height 23
type input "Envoi d'emails"
type input "2 ""
type input "Envoi d'emails"
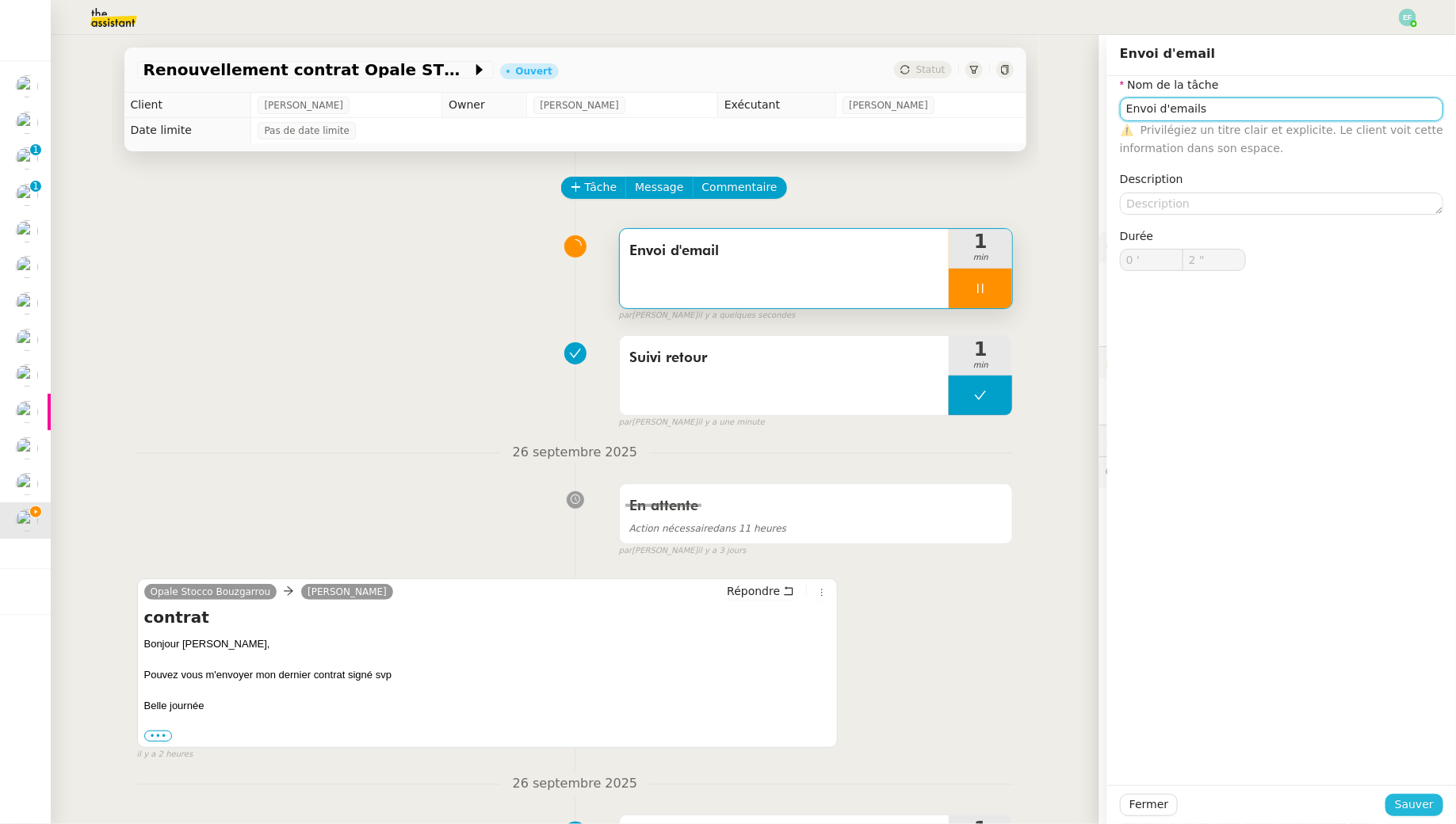
type input "3 ""
click at [1403, 805] on span "Sauver" at bounding box center [1413, 804] width 39 height 18
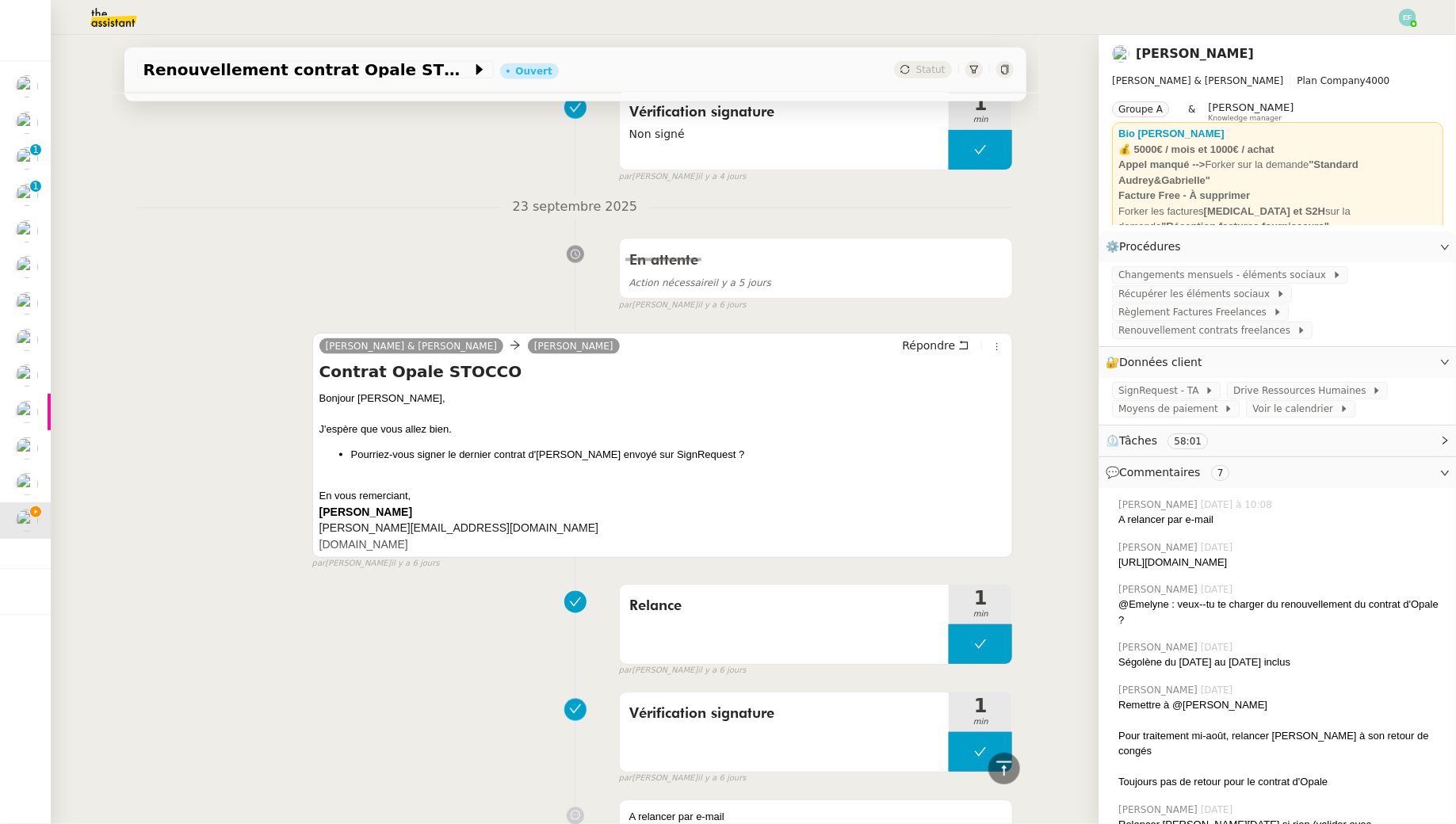
scroll to position [982, 0]
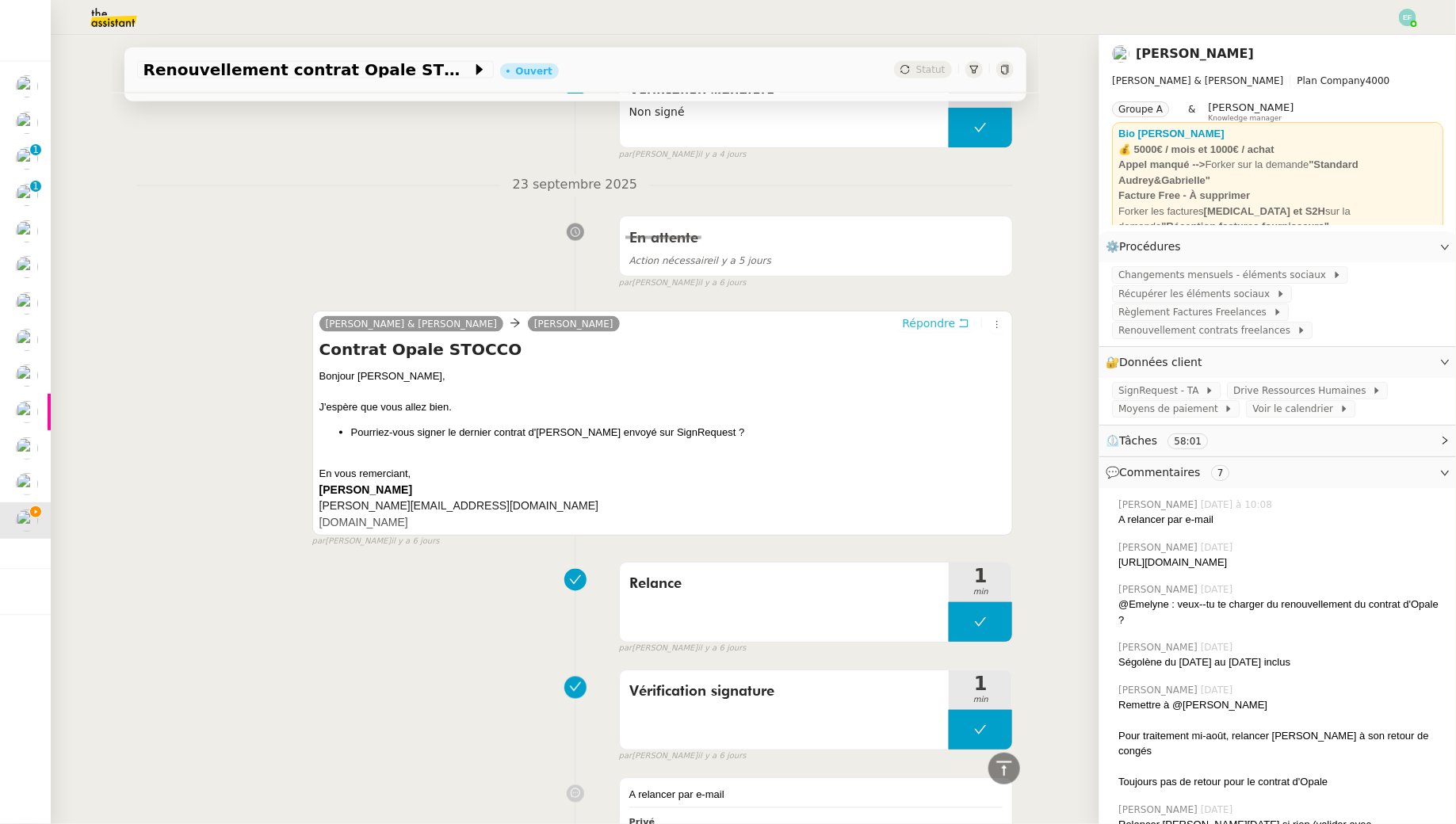
click at [950, 326] on span "Répondre" at bounding box center [929, 323] width 53 height 16
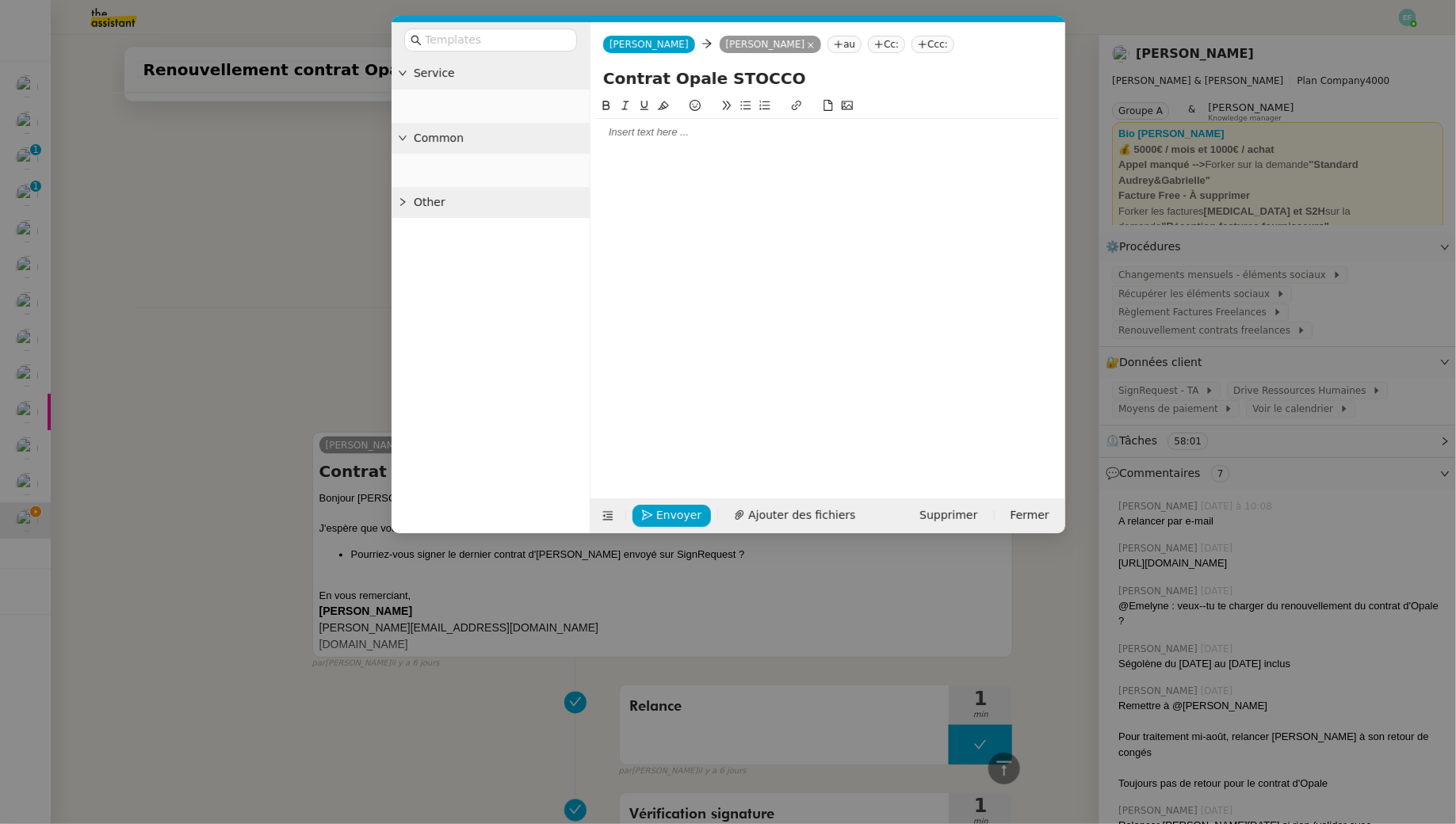
scroll to position [1104, 0]
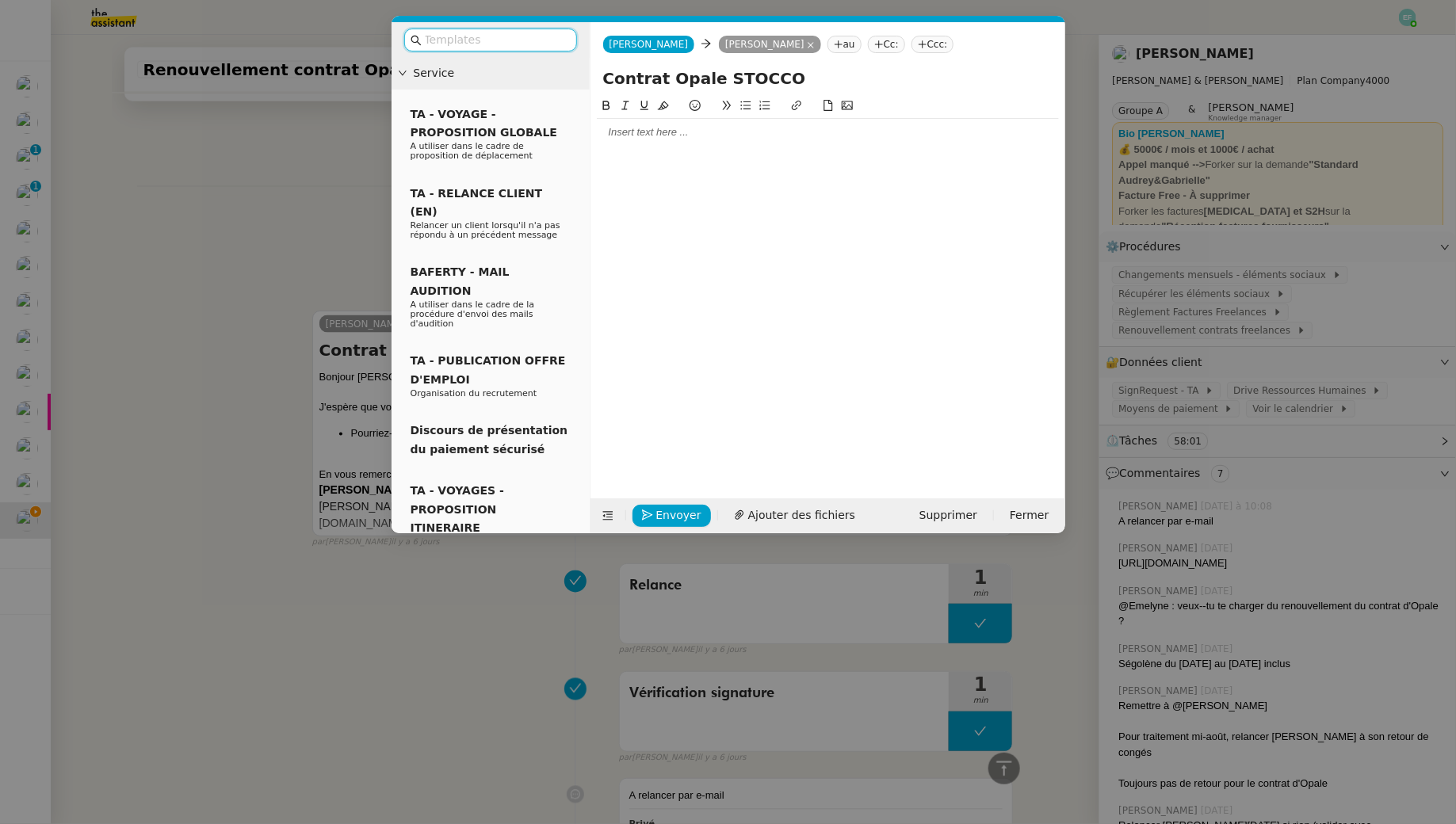
click at [672, 130] on div at bounding box center [828, 132] width 463 height 14
click at [100, 213] on nz-modal-container "Service TA - VOYAGE - PROPOSITION GLOBALE A utiliser dans le cadre de propositi…" at bounding box center [728, 412] width 1456 height 824
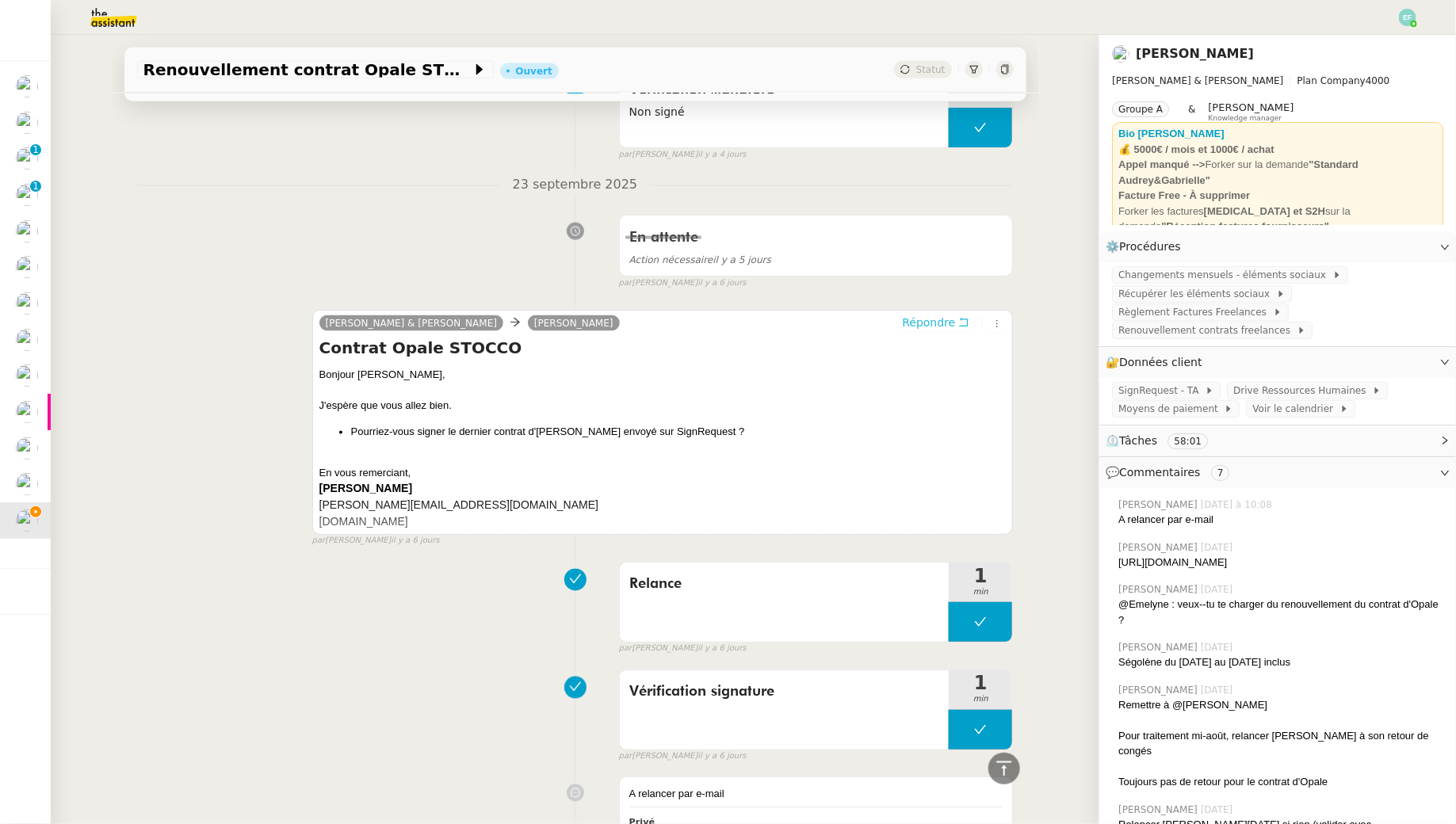
scroll to position [1163, 0]
drag, startPoint x: 725, startPoint y: 429, endPoint x: 340, endPoint y: 432, distance: 385.0
click at [340, 432] on ul "Pourriez-vous signer le dernier contrat d'[PERSON_NAME] envoyé sur SignRequest ?" at bounding box center [662, 434] width 687 height 16
copy li "Pourriez-vous signer le dernier contrat d'[PERSON_NAME] envoyé sur SignRequest ?"
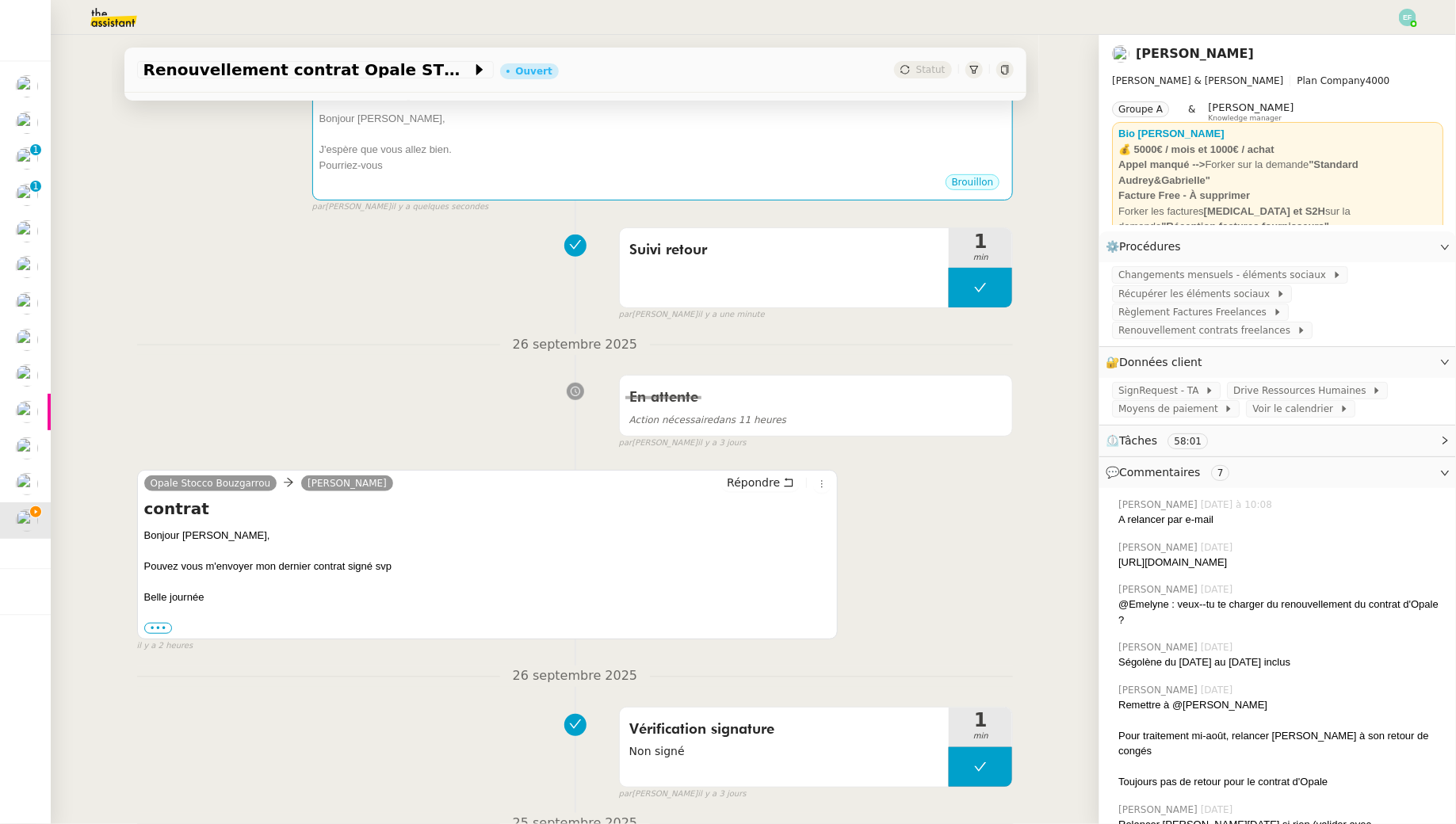
scroll to position [0, 0]
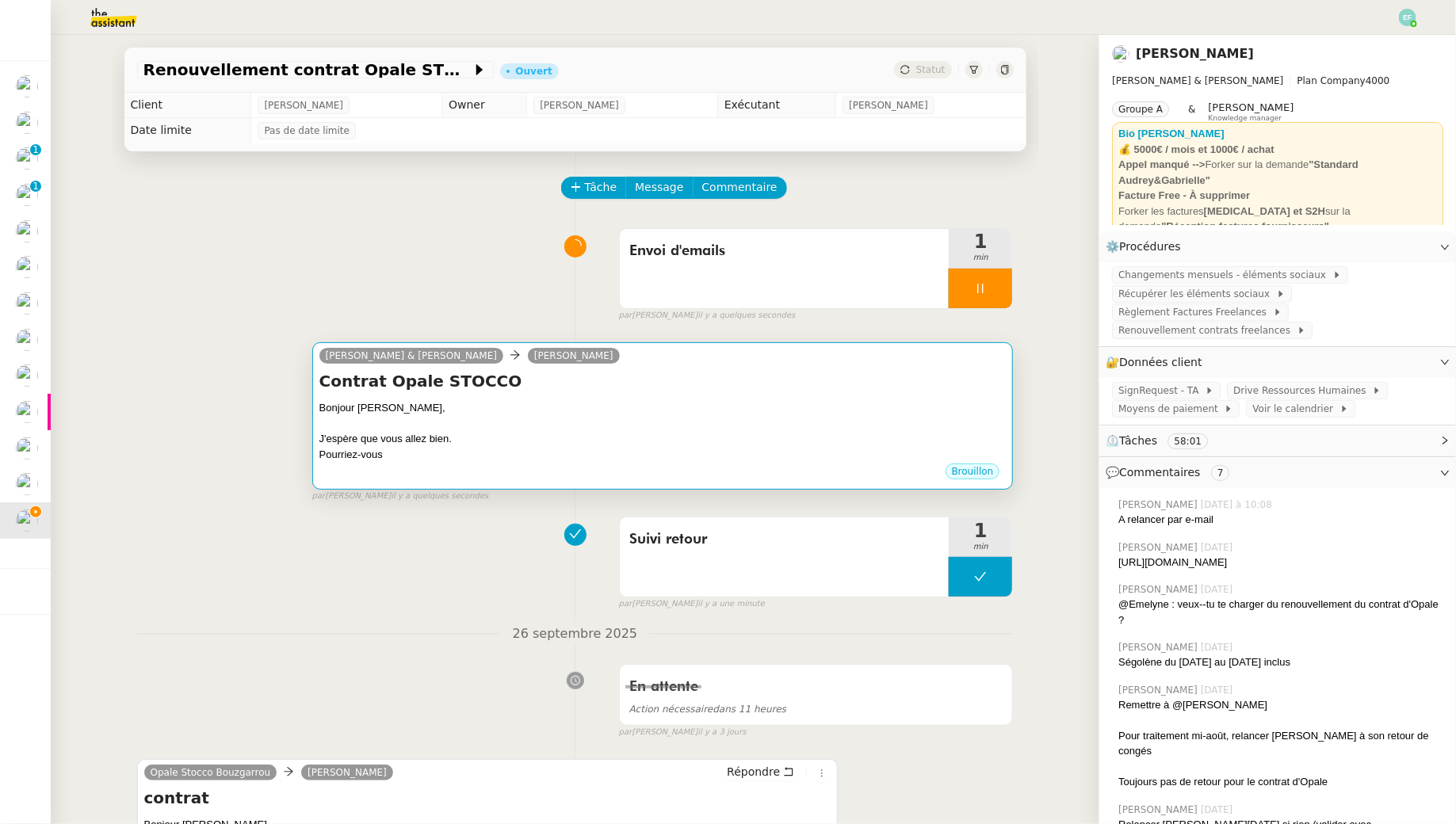
click at [594, 380] on h4 "Contrat Opale STOCCO" at bounding box center [662, 380] width 687 height 22
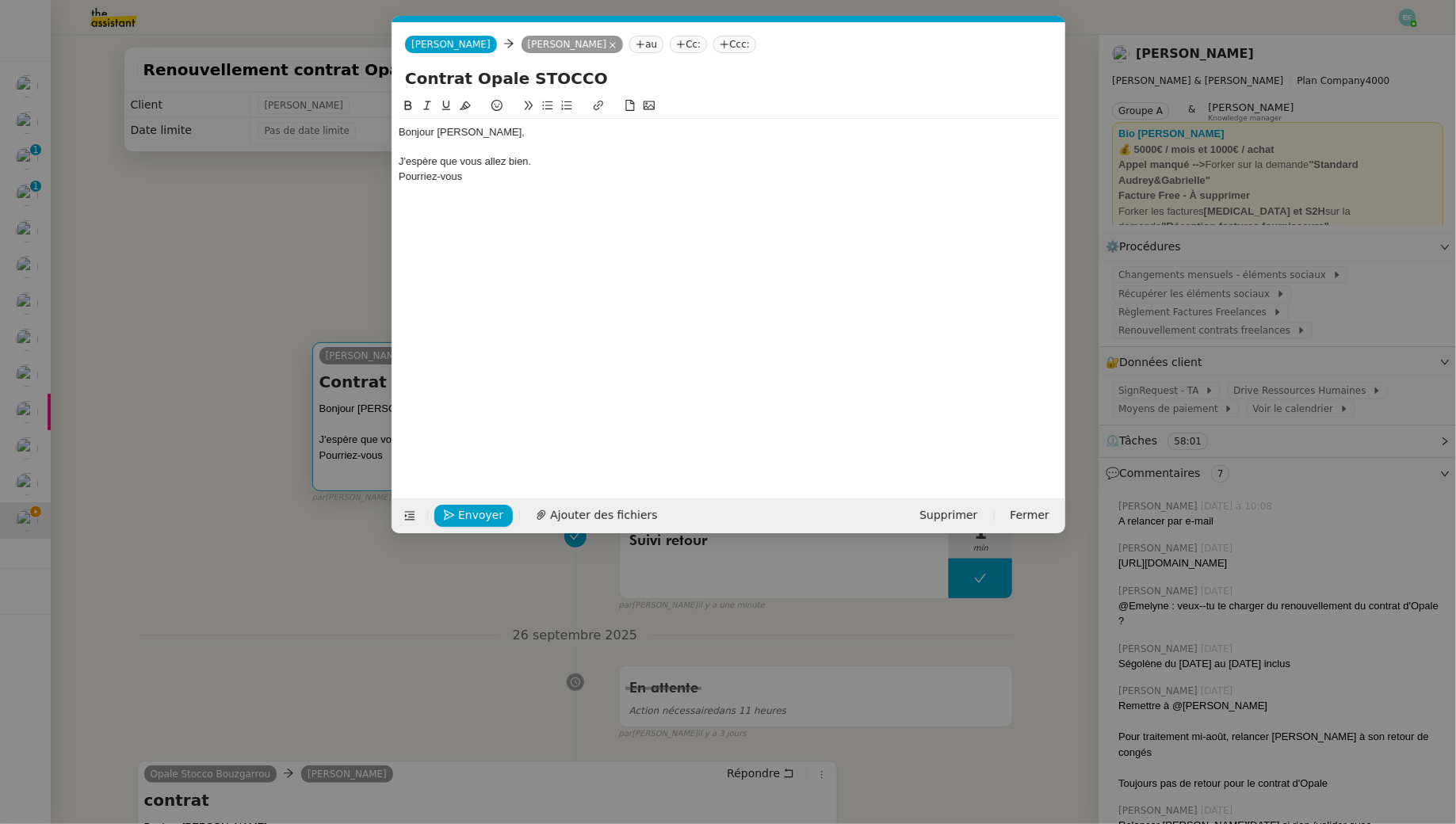
scroll to position [0, 34]
drag, startPoint x: 527, startPoint y: 198, endPoint x: 449, endPoint y: 172, distance: 82.2
click at [449, 172] on div "Bonjour [PERSON_NAME], J'espère que vous allez bien. Pourriez-vous" at bounding box center [728, 286] width 660 height 377
drag, startPoint x: 464, startPoint y: 173, endPoint x: 374, endPoint y: 170, distance: 90.0
click at [374, 170] on nz-modal-container "Service TA - VOYAGE - PROPOSITION GLOBALE A utiliser dans le cadre de propositi…" at bounding box center [728, 412] width 1456 height 824
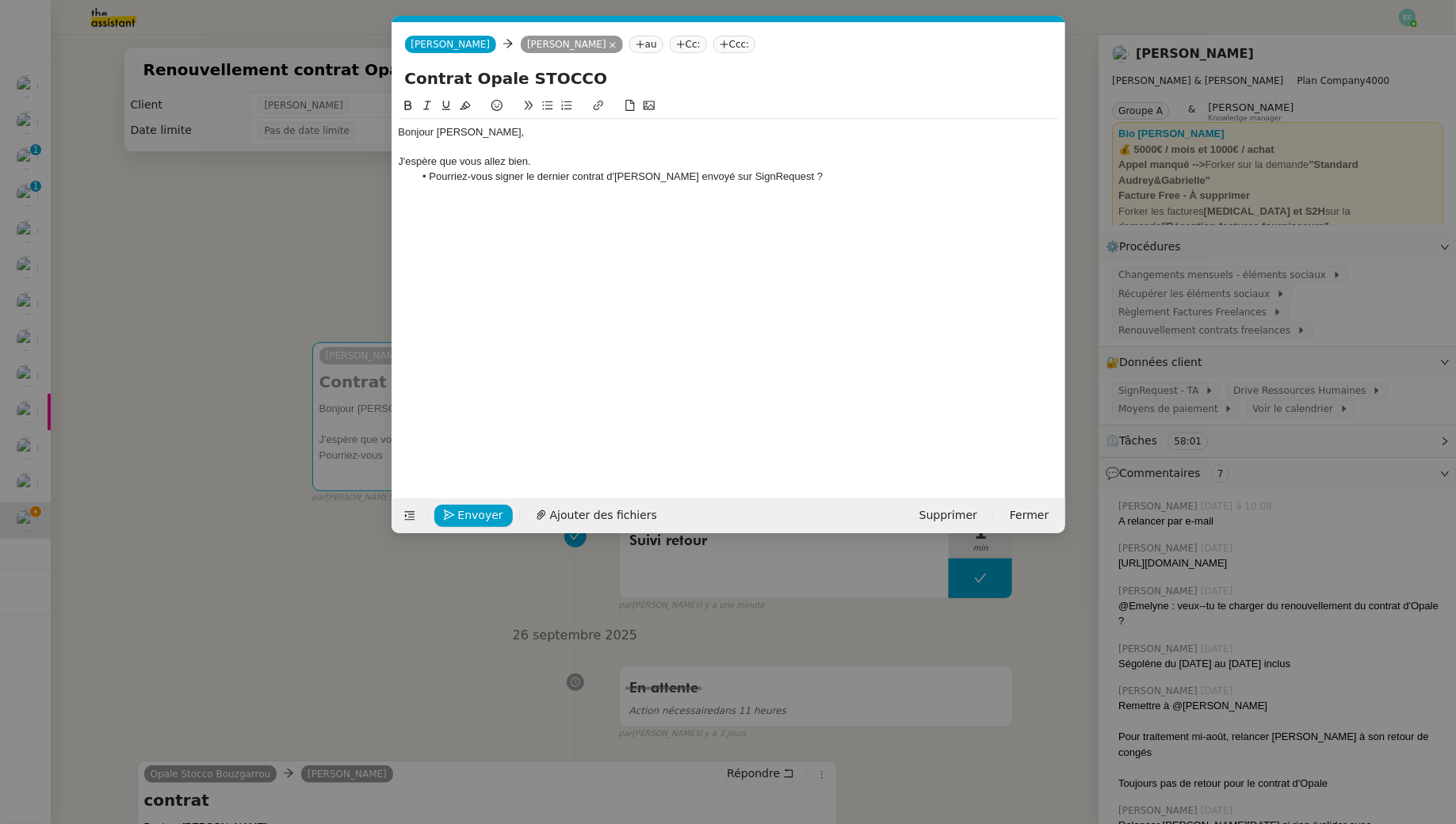
scroll to position [0, 0]
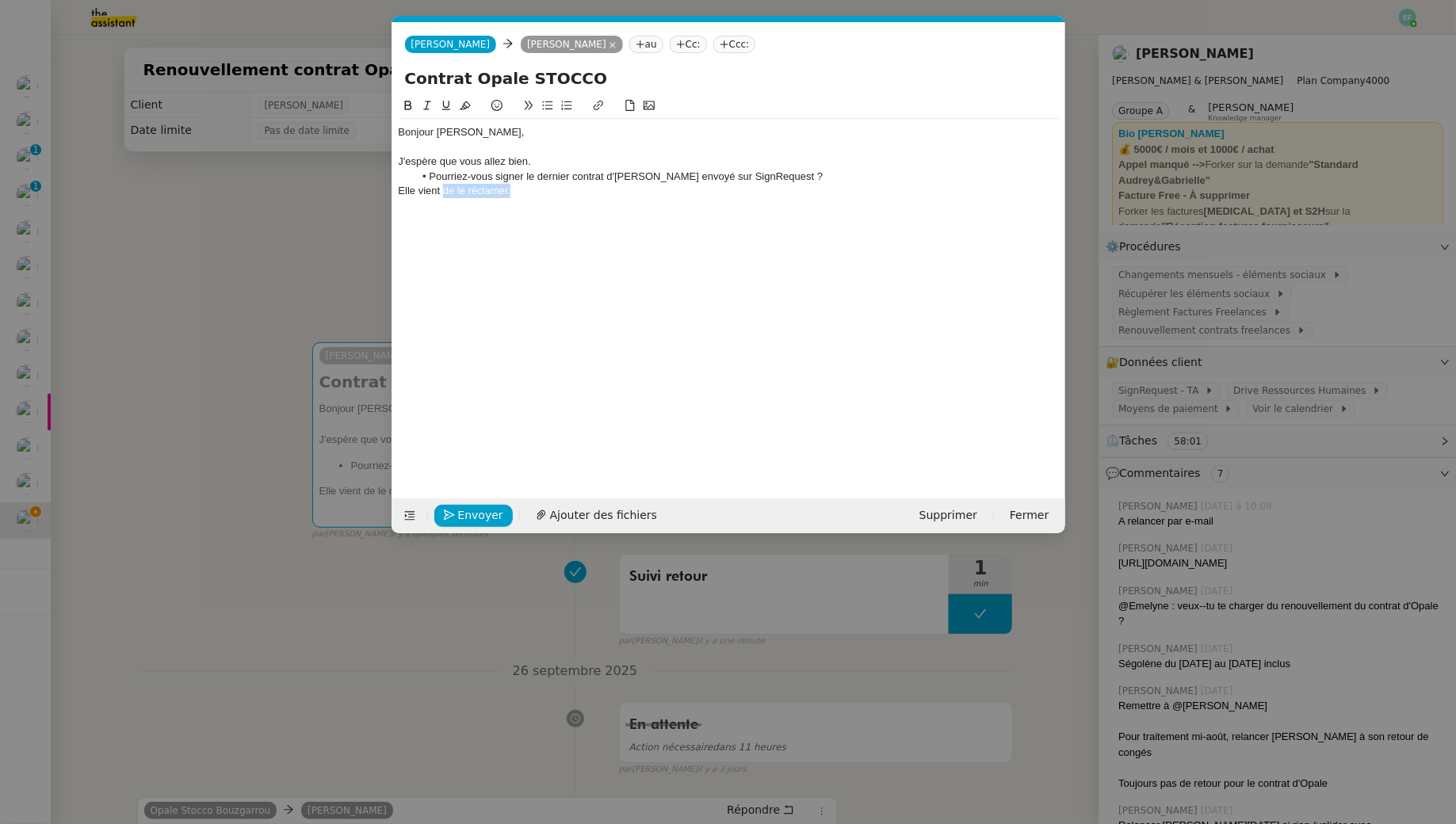
drag, startPoint x: 518, startPoint y: 198, endPoint x: 445, endPoint y: 194, distance: 73.1
click at [445, 194] on div "Elle vient de le réclamer." at bounding box center [728, 191] width 660 height 14
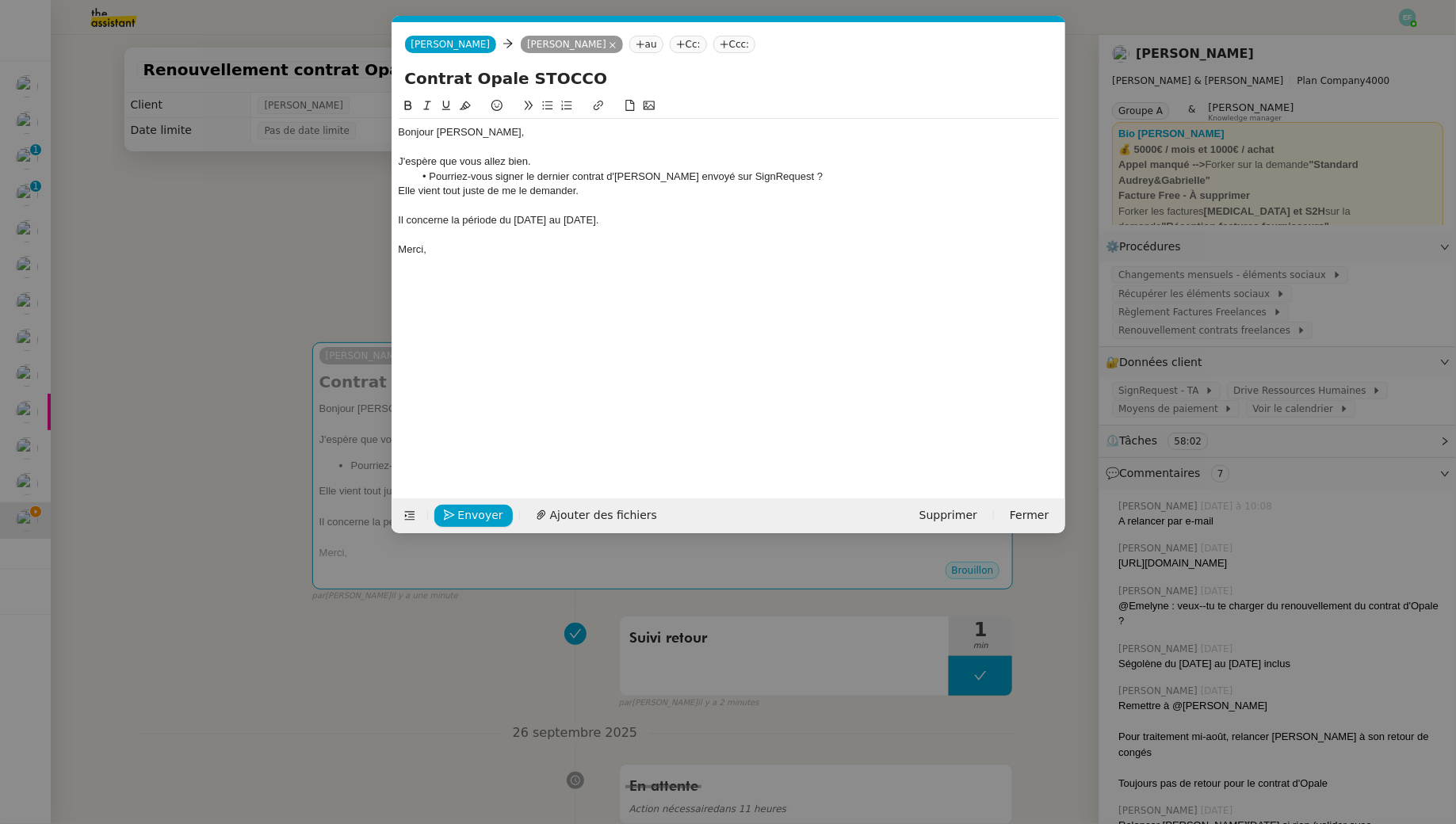
click at [580, 214] on div "Il concerne la période du [DATE] au [DATE]." at bounding box center [728, 220] width 660 height 14
click at [430, 102] on icon at bounding box center [427, 105] width 11 height 11
click at [478, 516] on span "Envoyer" at bounding box center [480, 515] width 45 height 18
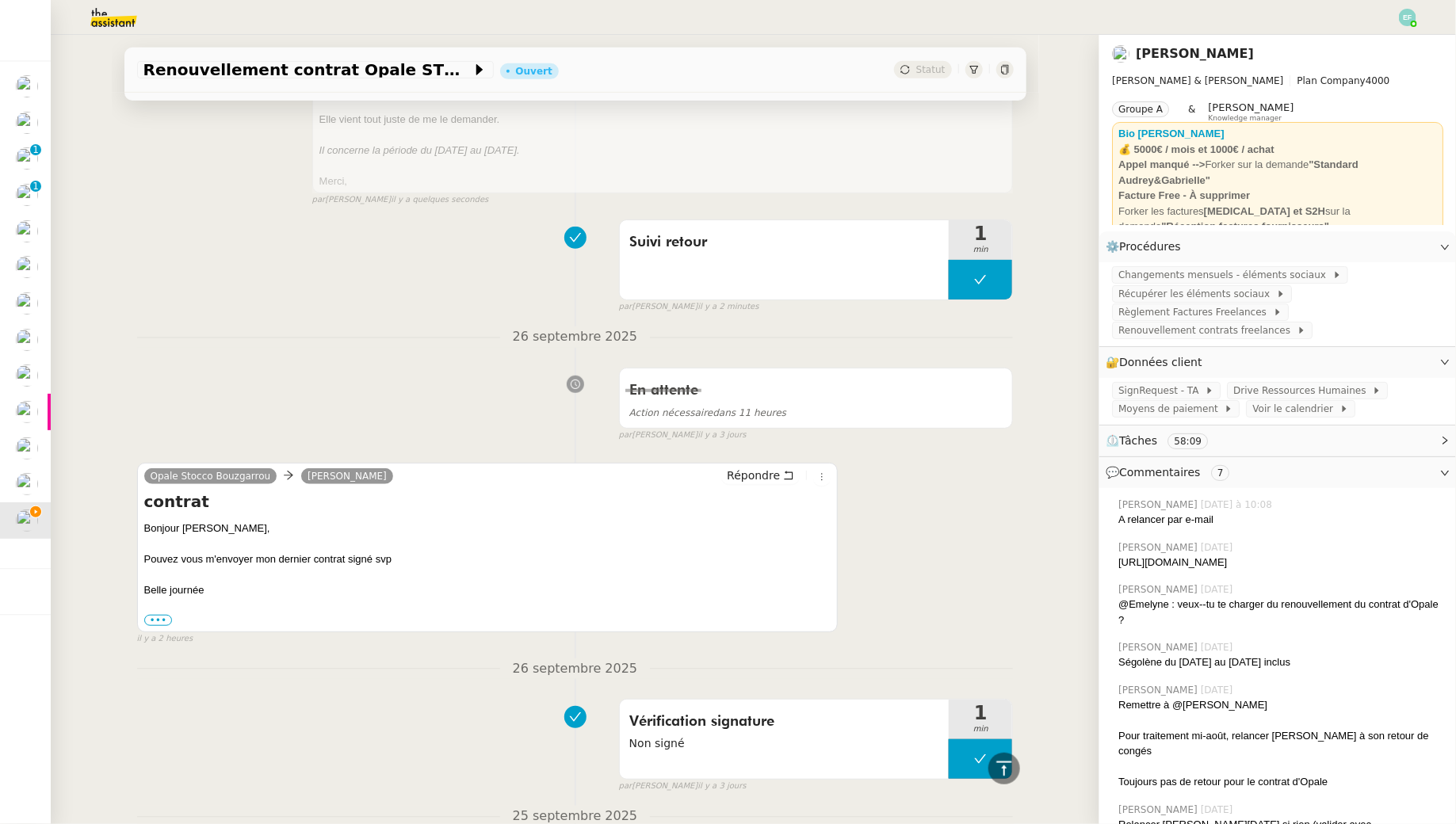
scroll to position [358, 0]
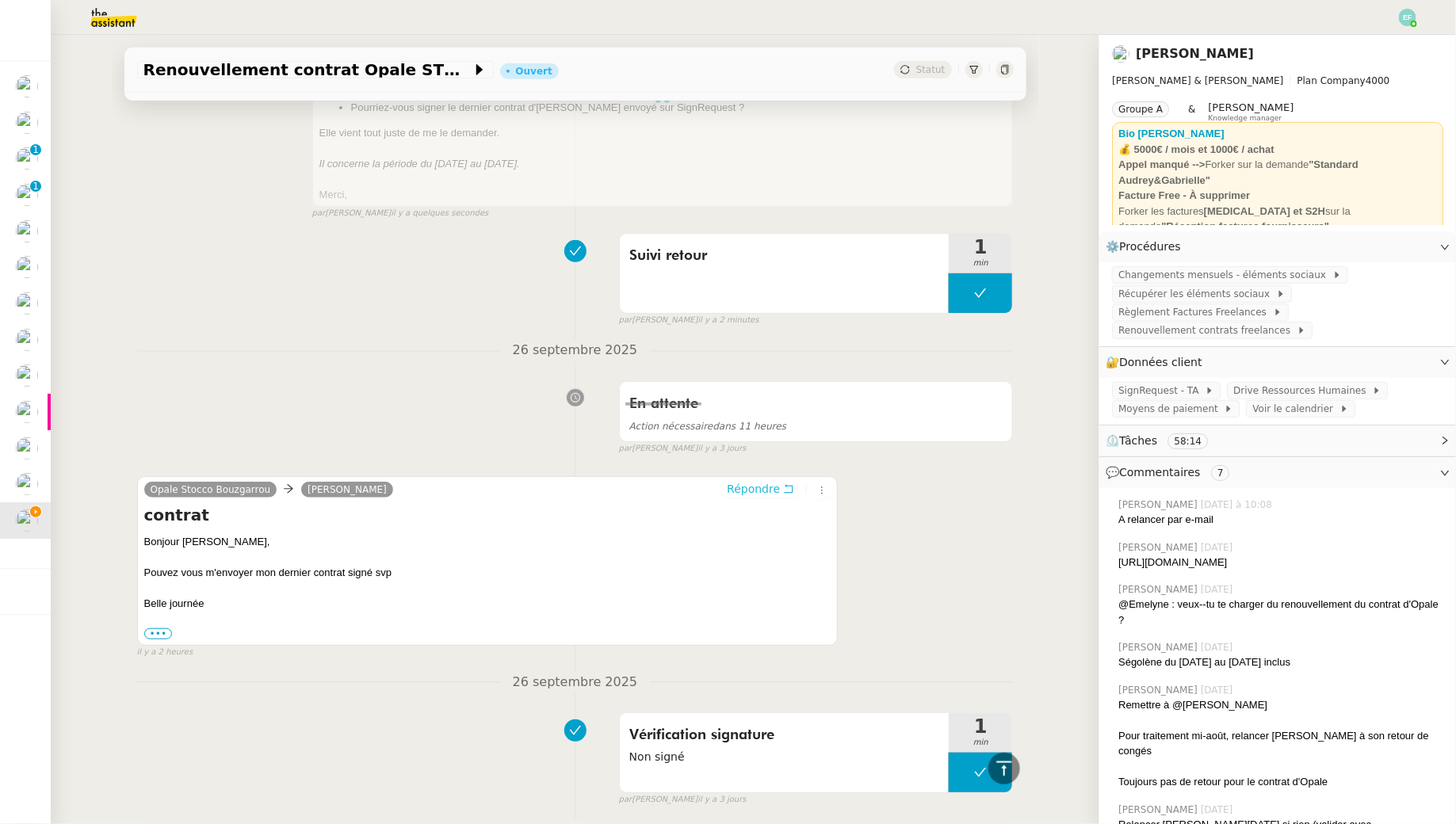
click at [782, 490] on button "Répondre" at bounding box center [760, 489] width 78 height 18
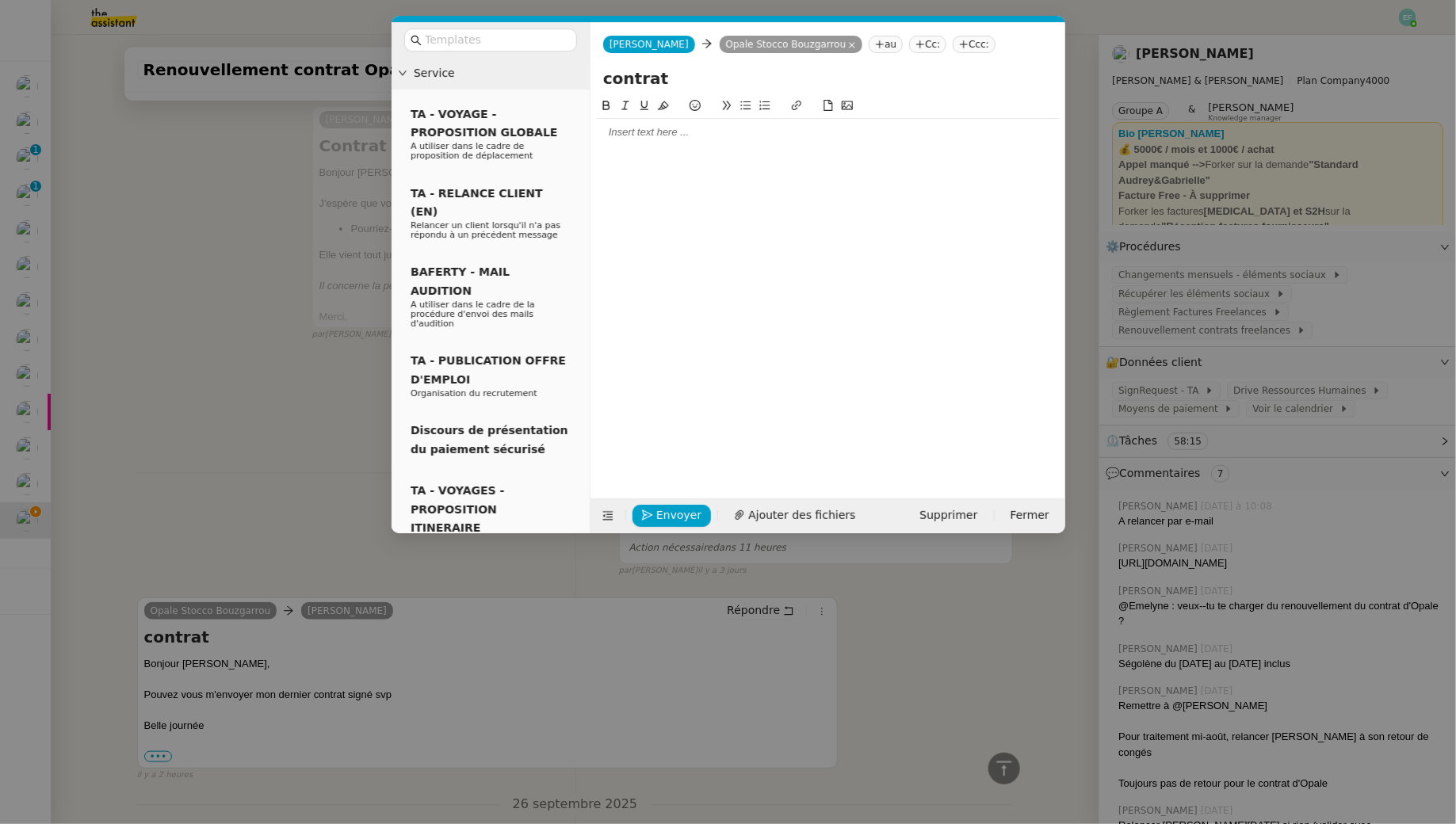
scroll to position [479, 0]
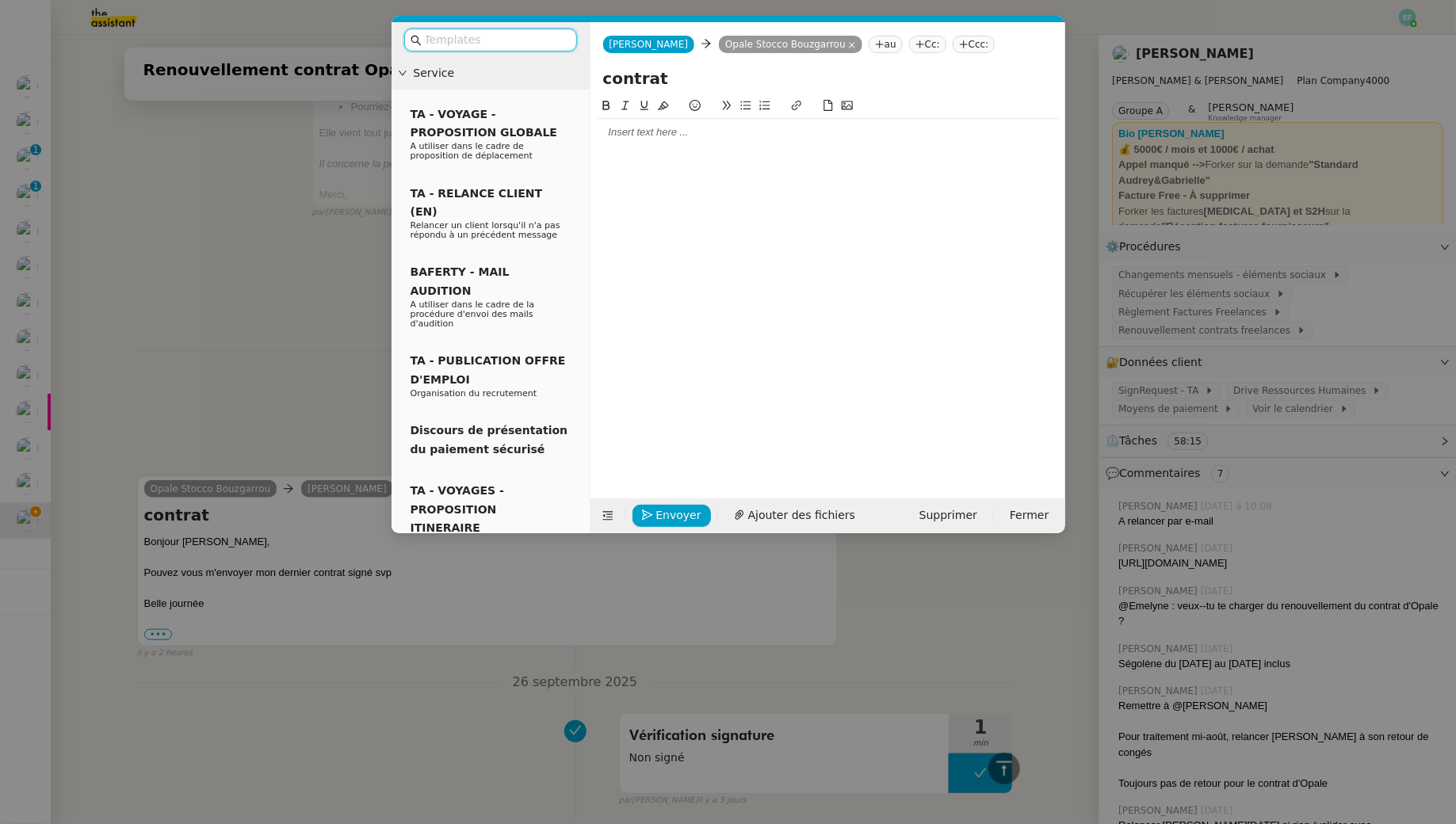
click at [660, 128] on div at bounding box center [828, 132] width 463 height 14
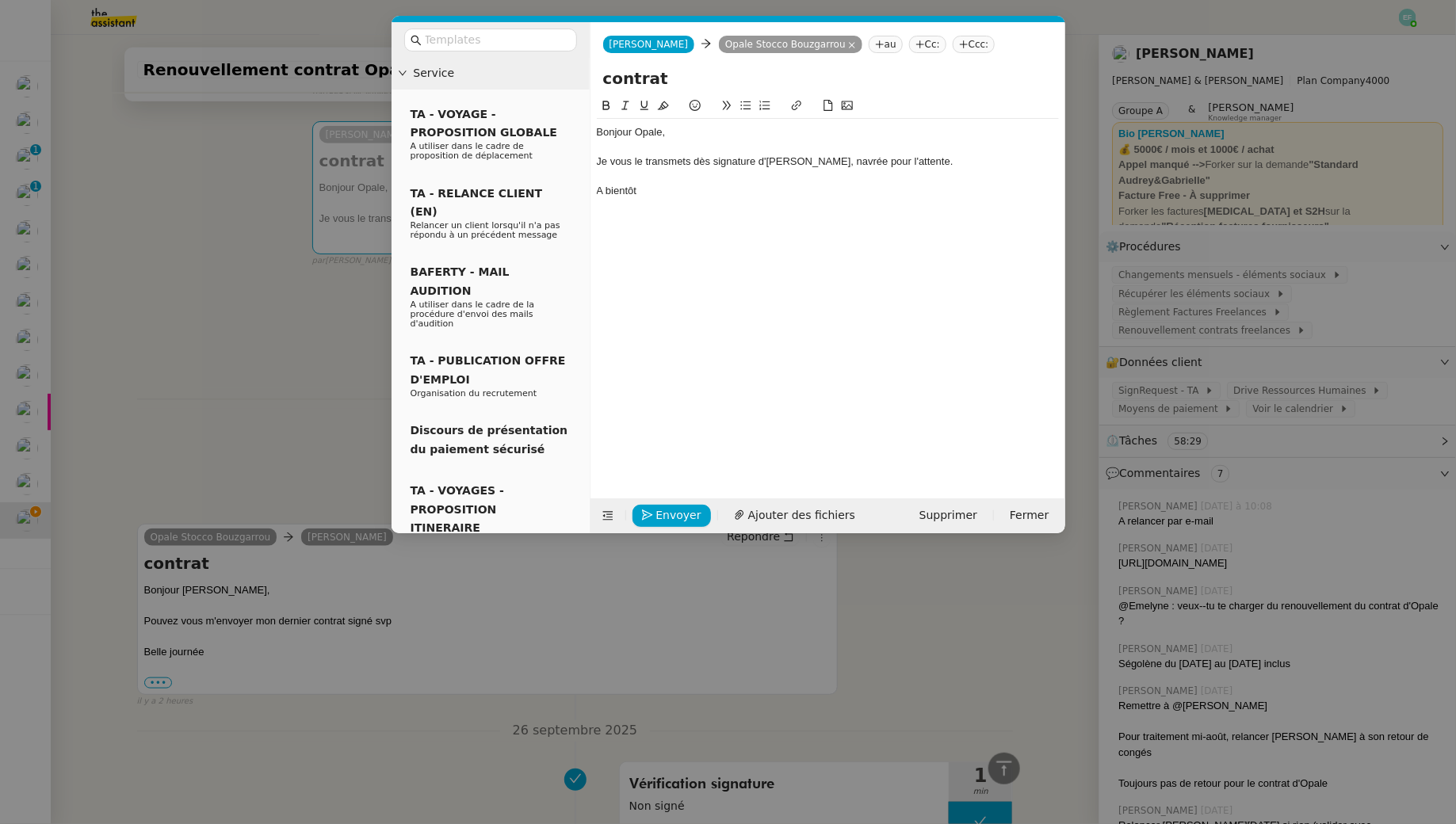
scroll to position [556, 0]
click at [601, 192] on div "A bientôt" at bounding box center [828, 191] width 463 height 14
click at [0, 0] on lt-em "À" at bounding box center [0, 0] width 0 height 0
click at [654, 179] on div at bounding box center [828, 177] width 463 height 14
click at [598, 162] on div "Je vous le transmets dès signature d'[PERSON_NAME], navrée pour l'attente." at bounding box center [828, 161] width 463 height 14
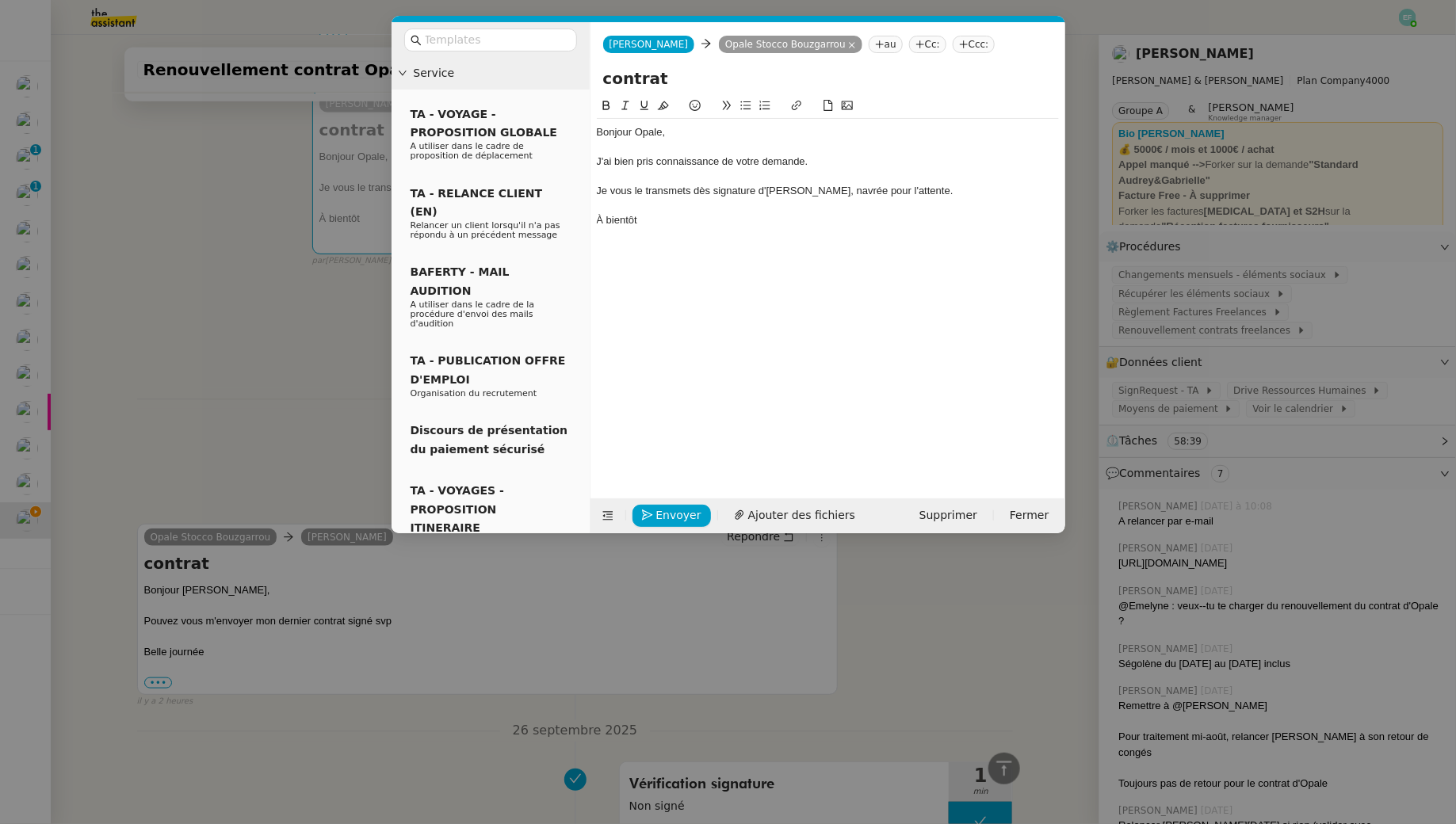
scroll to position [587, 0]
click at [681, 198] on div "Je vous le transmets dès signature d'[PERSON_NAME], navrée pour l'attente." at bounding box center [828, 191] width 463 height 14
click at [918, 190] on div "Je vous le transmettrai dès signature d'[PERSON_NAME], navrée pour l'attente." at bounding box center [828, 191] width 463 height 14
click at [774, 189] on div "Je vous le transmettrai dès signature d'[PERSON_NAME], navrée pour l'attente." at bounding box center [828, 191] width 463 height 14
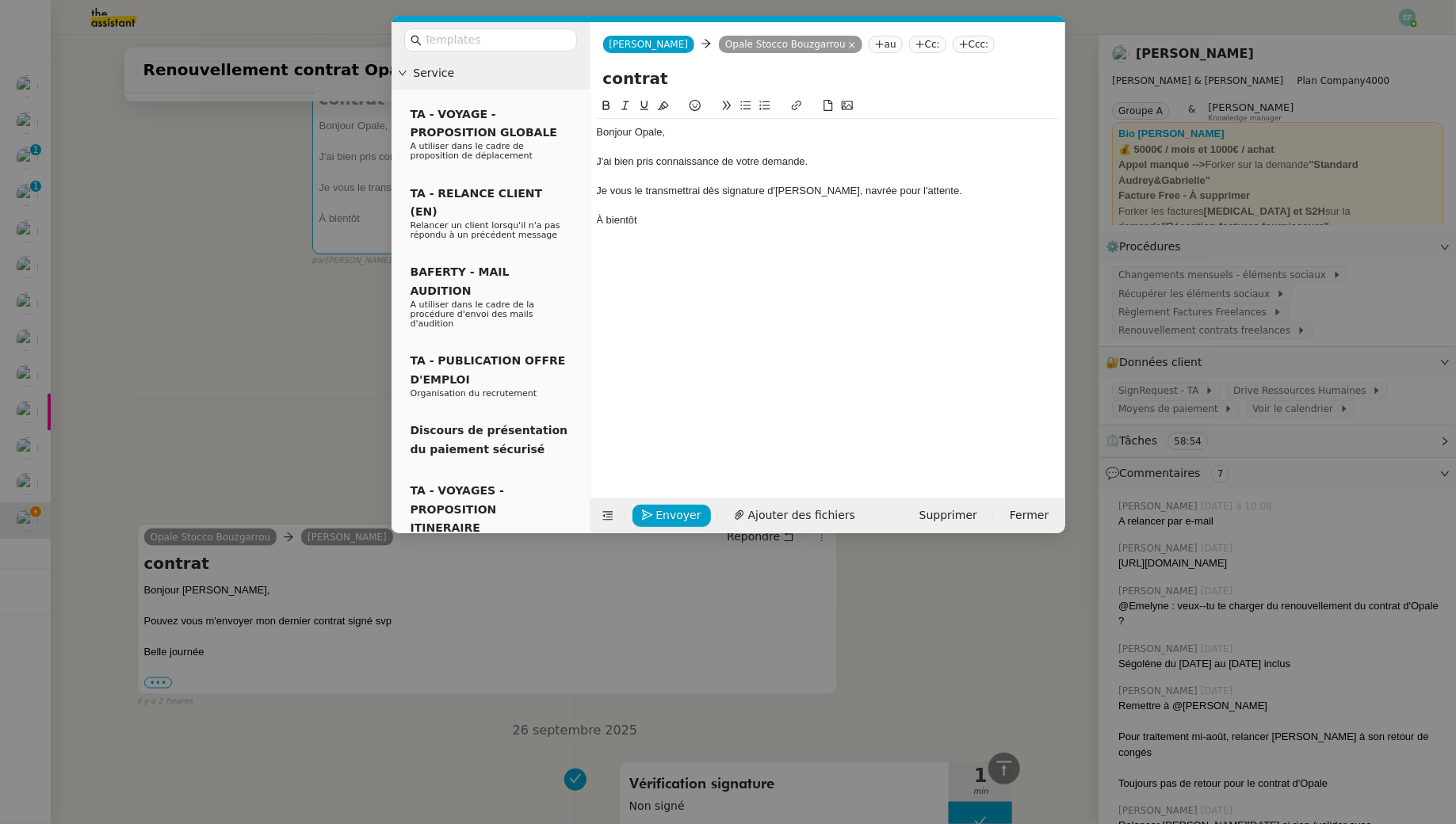
click at [717, 186] on div "Je vous le transmettrai dès signature d'[PERSON_NAME], navrée pour l'attente." at bounding box center [828, 191] width 463 height 14
click at [654, 225] on div "À bientôt" at bounding box center [828, 220] width 463 height 14
click at [669, 516] on span "Envoyer" at bounding box center [679, 515] width 45 height 18
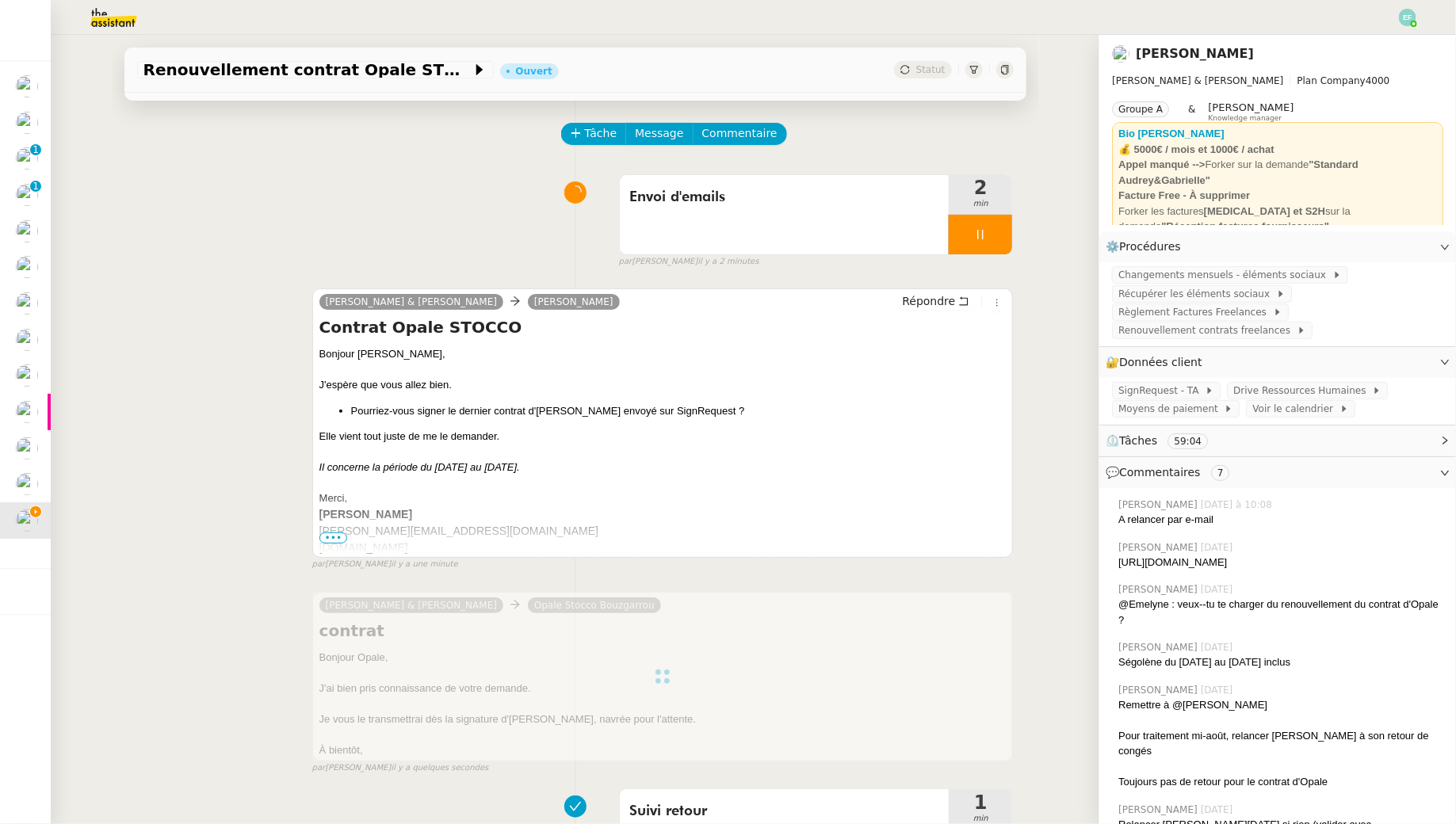
scroll to position [0, 0]
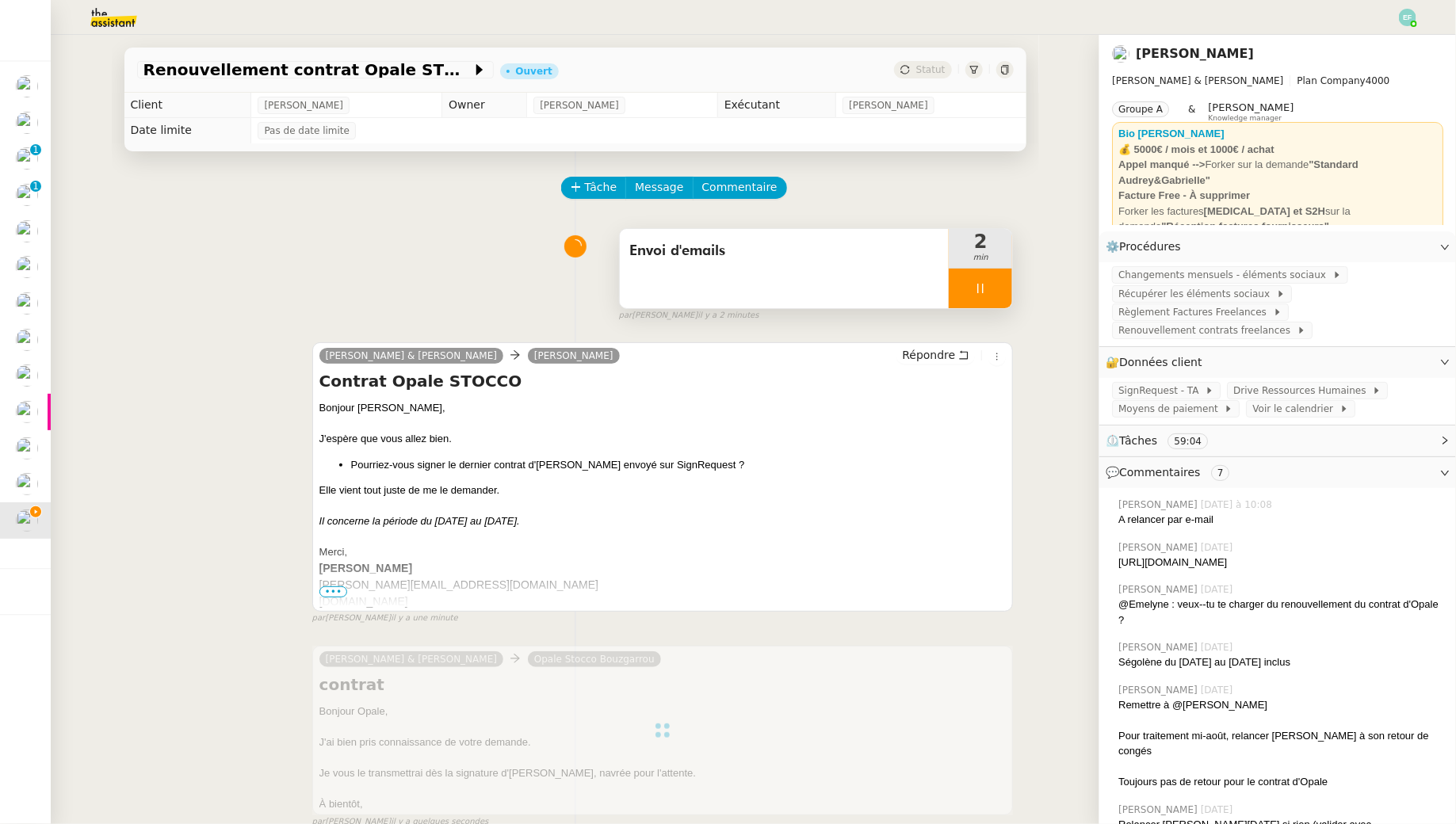
click at [978, 293] on icon at bounding box center [981, 288] width 13 height 13
click at [999, 288] on icon at bounding box center [996, 288] width 13 height 13
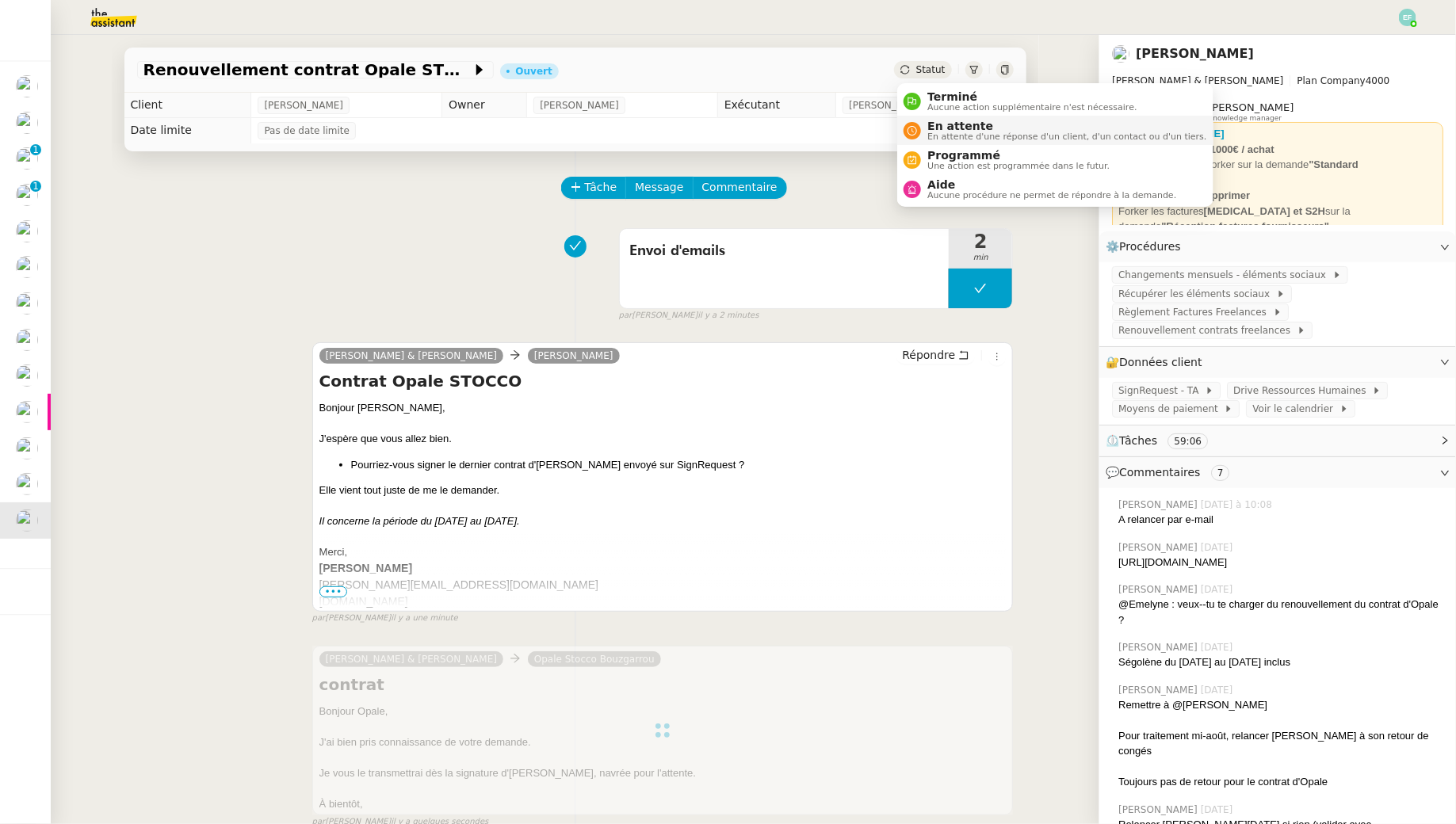
click at [936, 134] on span "En attente d'une réponse d'un client, d'un contact ou d'un tiers." at bounding box center [1067, 136] width 279 height 9
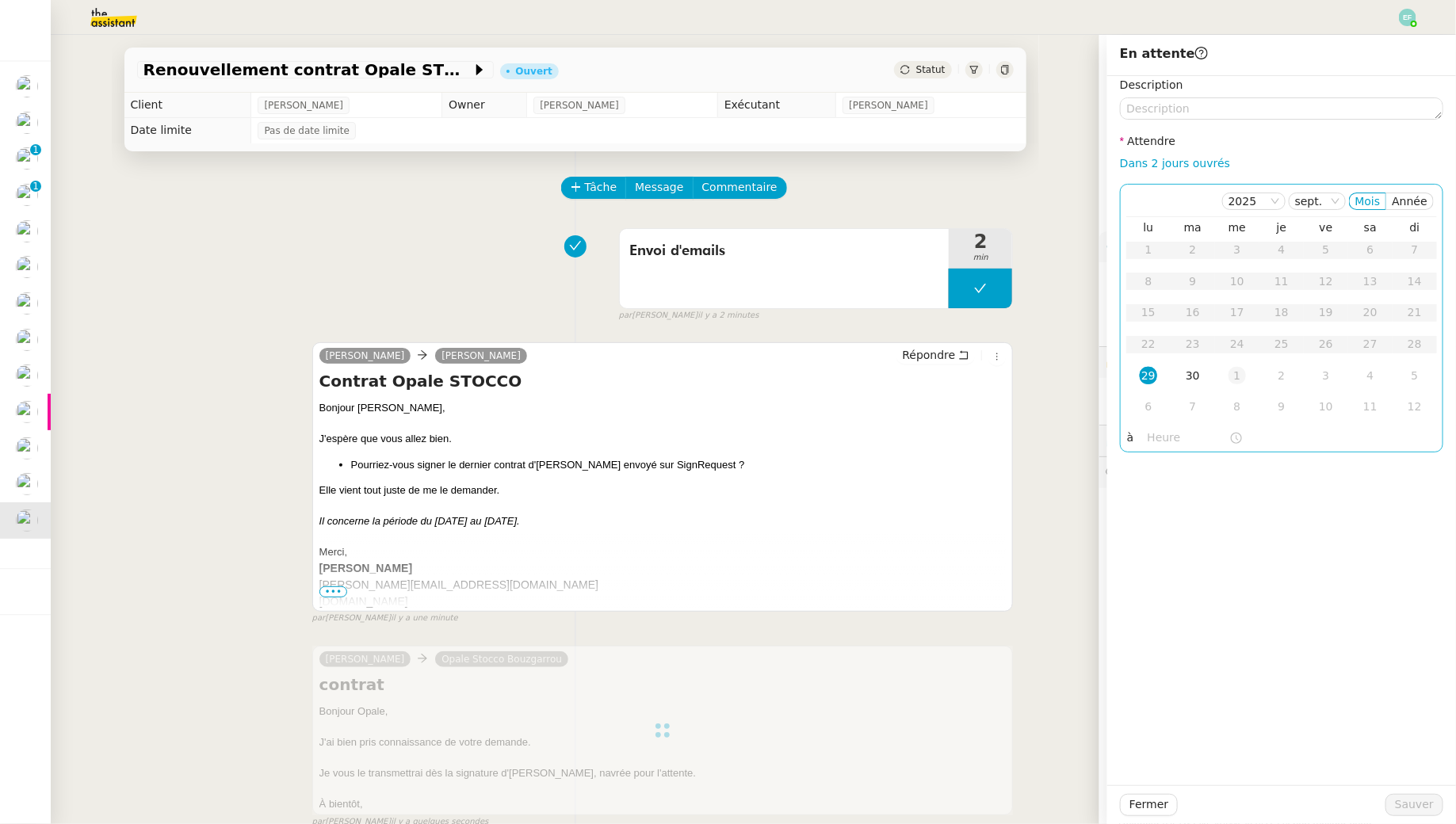
click at [1243, 381] on div "1" at bounding box center [1238, 375] width 18 height 18
click at [1431, 819] on div "Fermer Sauver" at bounding box center [1281, 804] width 349 height 39
click at [1422, 800] on span "Sauver" at bounding box center [1413, 804] width 39 height 18
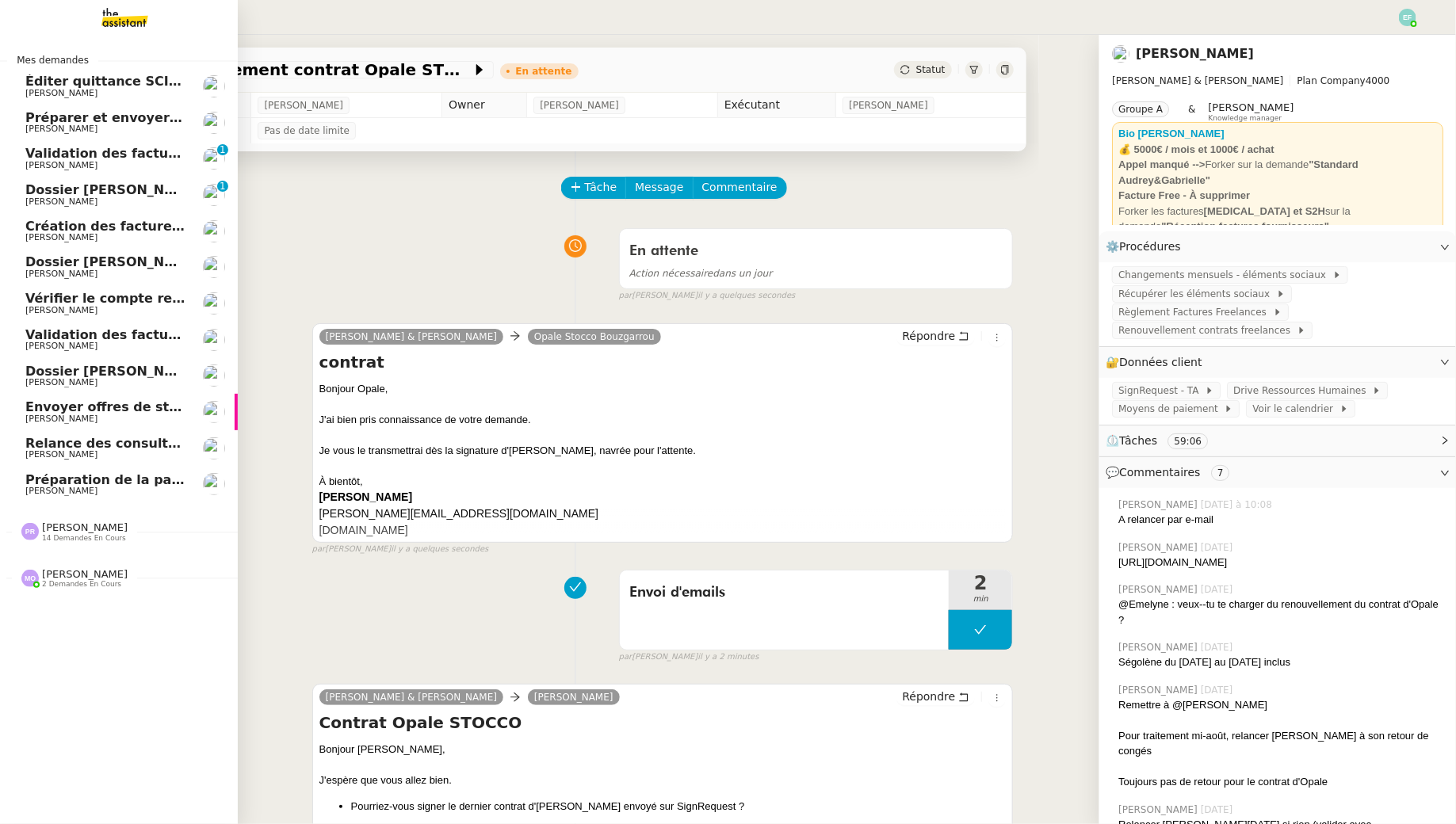
click at [104, 230] on span "Création des factures client - septembre 2025" at bounding box center [190, 225] width 329 height 15
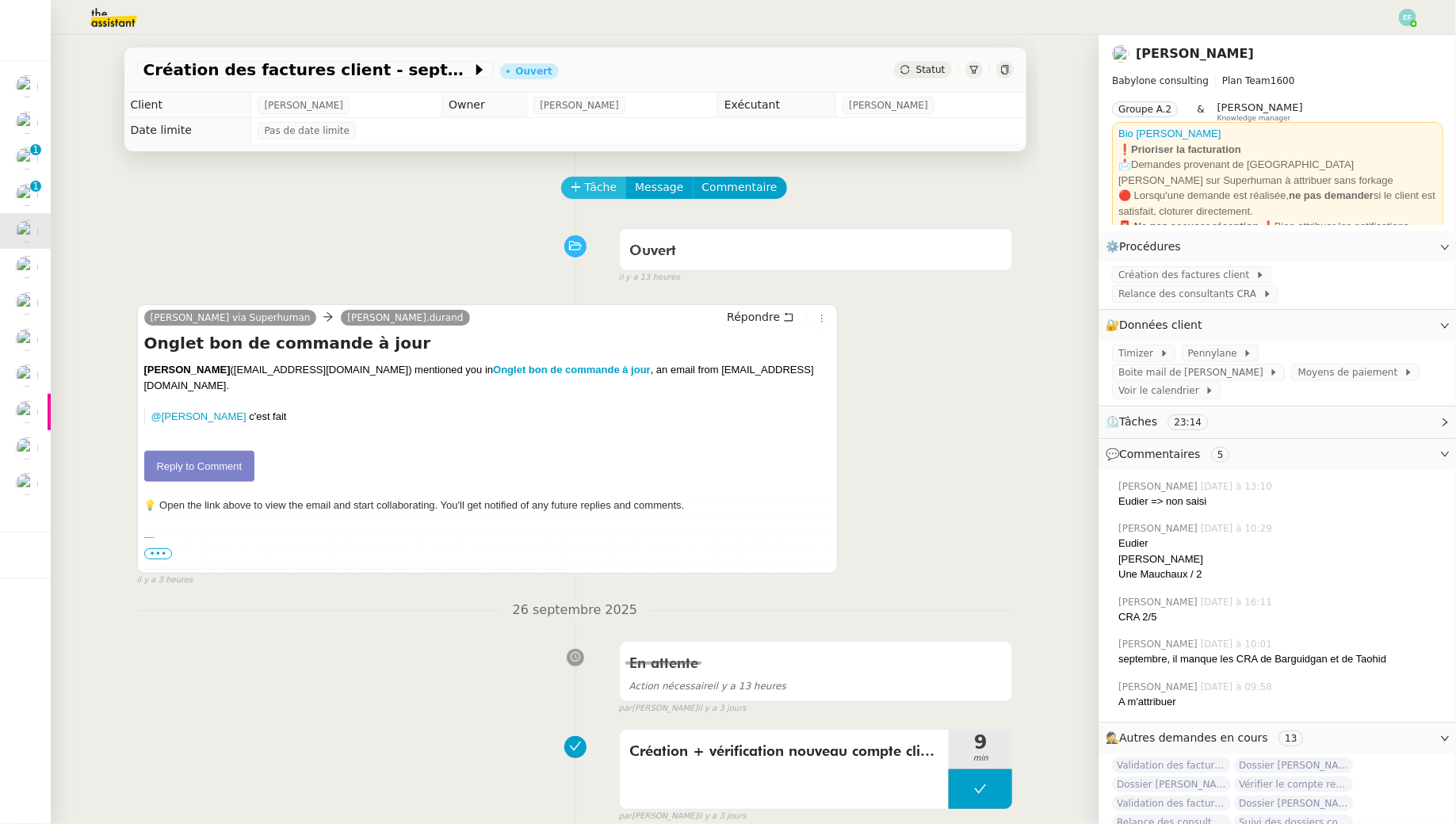
click at [591, 186] on span "Tâche" at bounding box center [601, 187] width 33 height 18
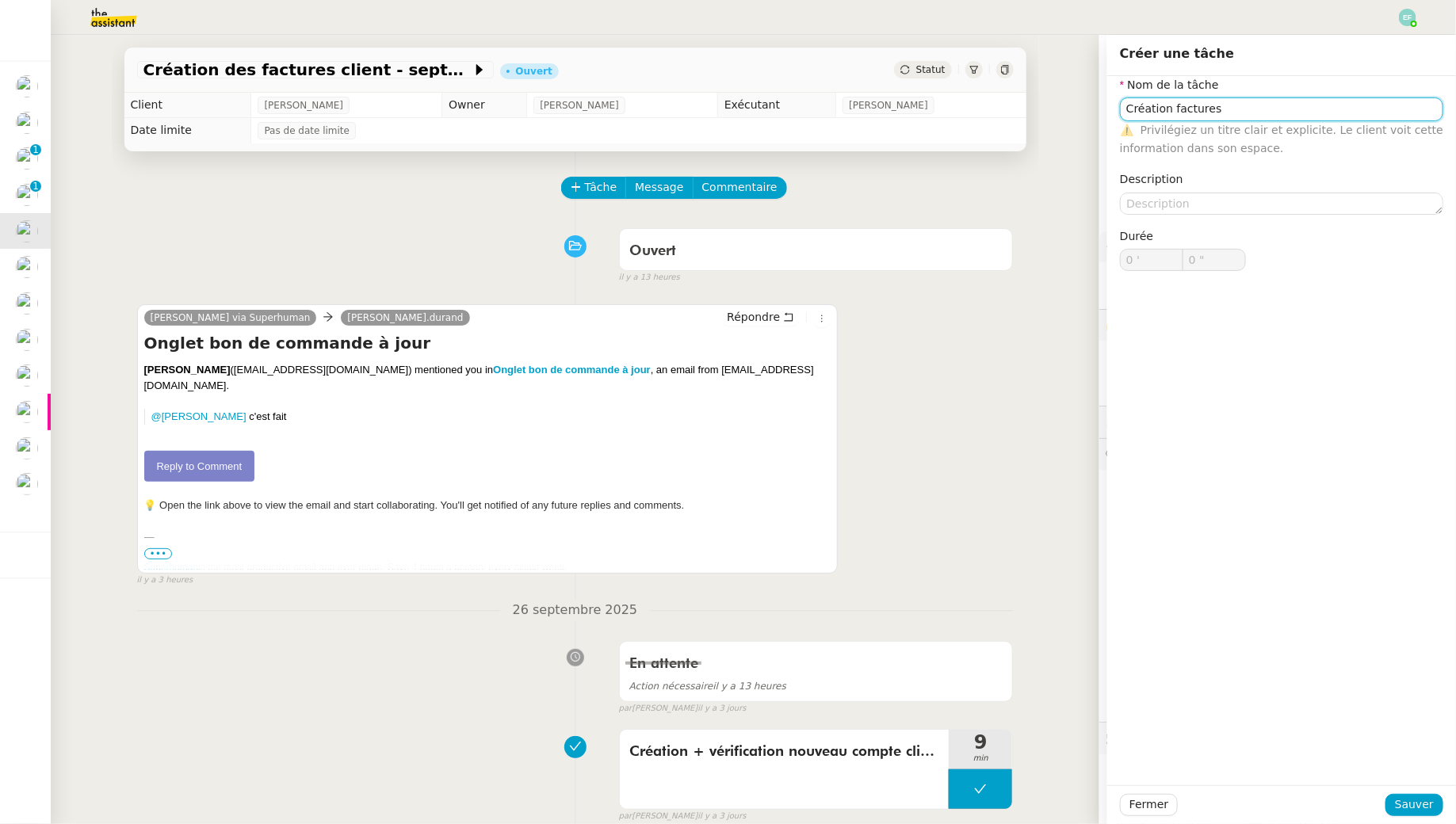
type input "Création factures"
click at [1411, 823] on div "Fermer Sauver" at bounding box center [1281, 804] width 349 height 39
click at [1411, 811] on span "Sauver" at bounding box center [1413, 804] width 39 height 18
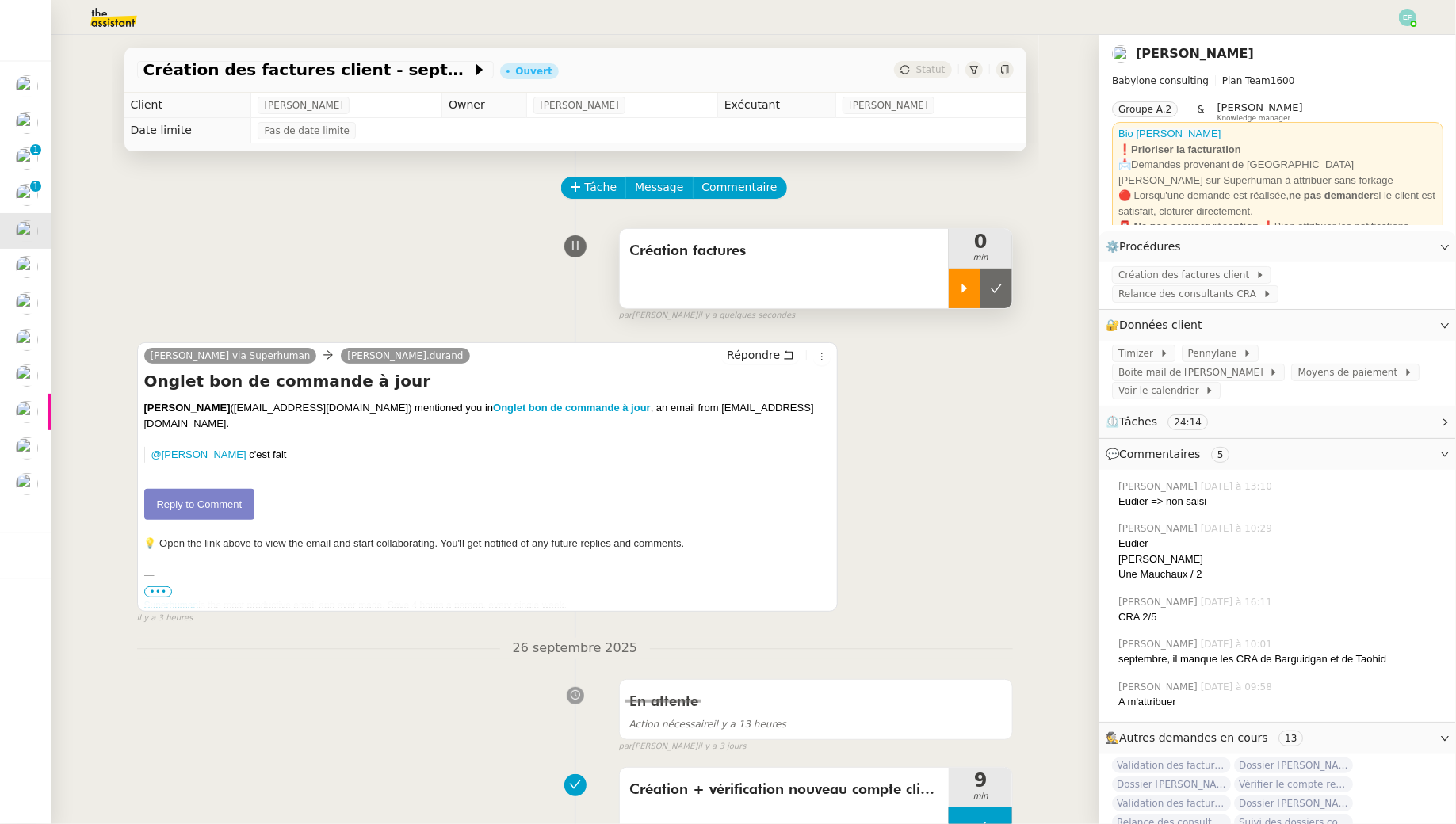
click at [967, 286] on icon at bounding box center [964, 288] width 13 height 13
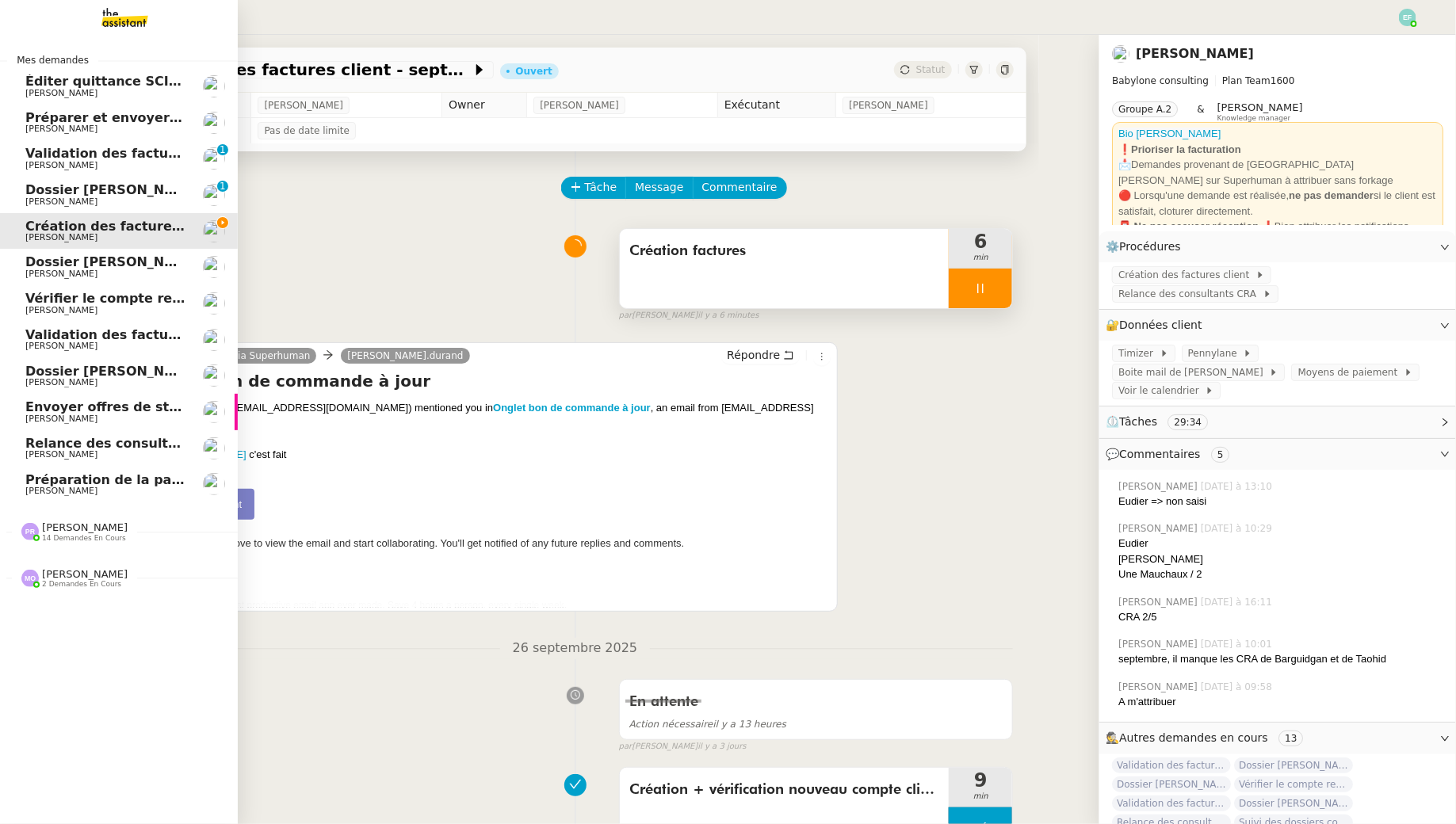
click at [34, 199] on span "[PERSON_NAME]" at bounding box center [61, 202] width 72 height 10
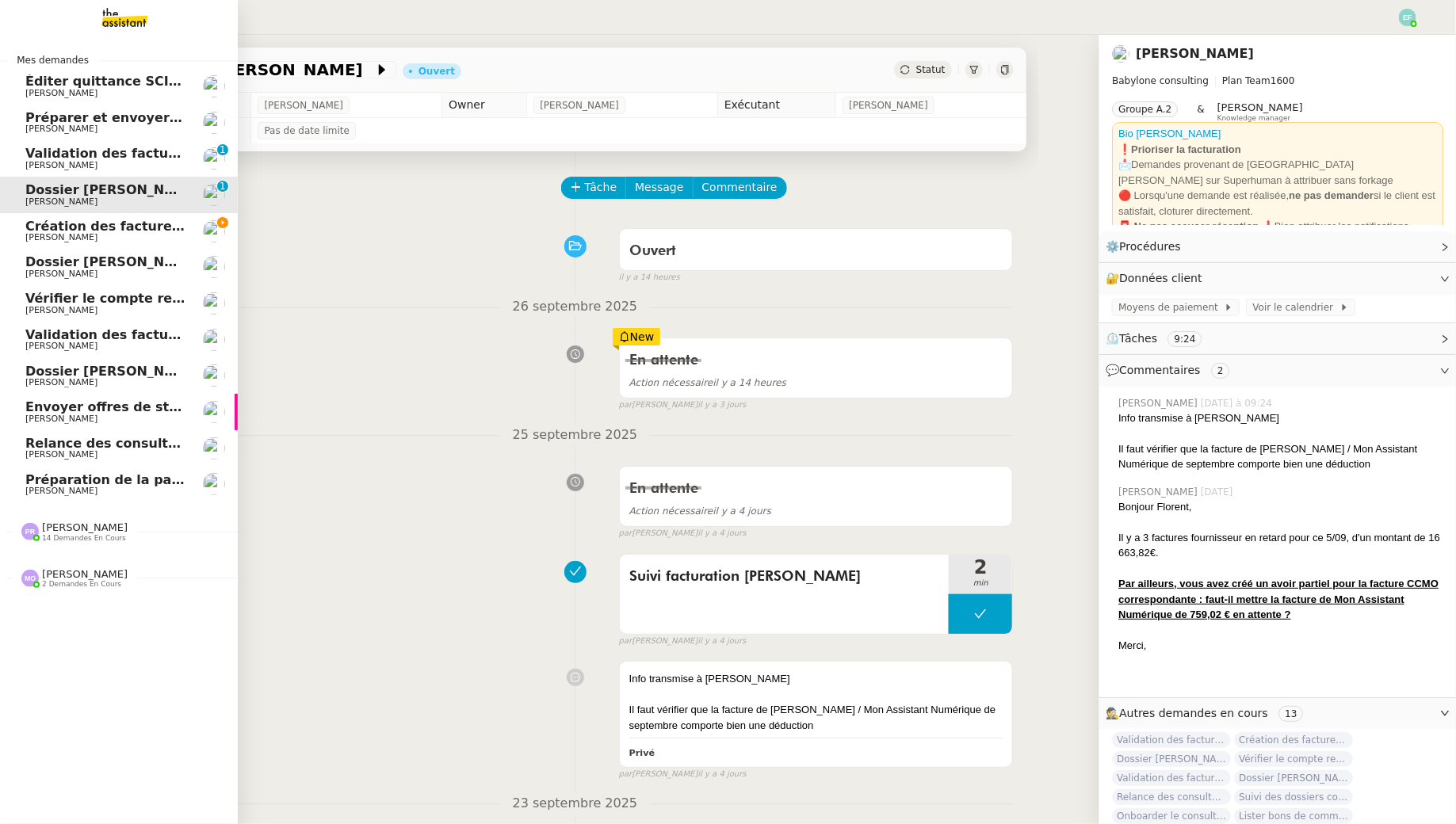
click at [90, 157] on span "Validation des factures consultants - septembre 2025" at bounding box center [217, 153] width 384 height 15
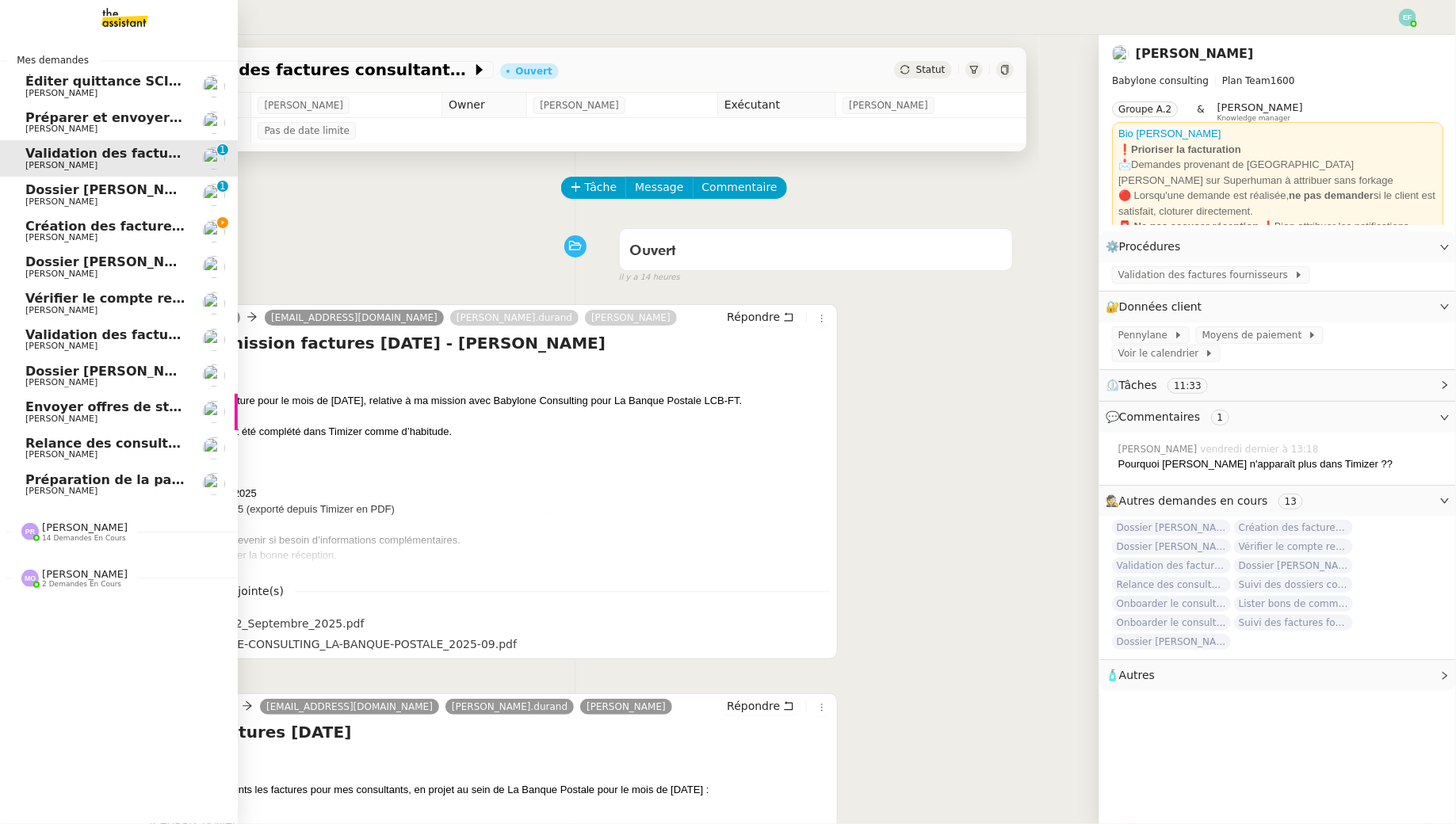
click at [88, 192] on span "Dossier [PERSON_NAME]" at bounding box center [114, 189] width 176 height 15
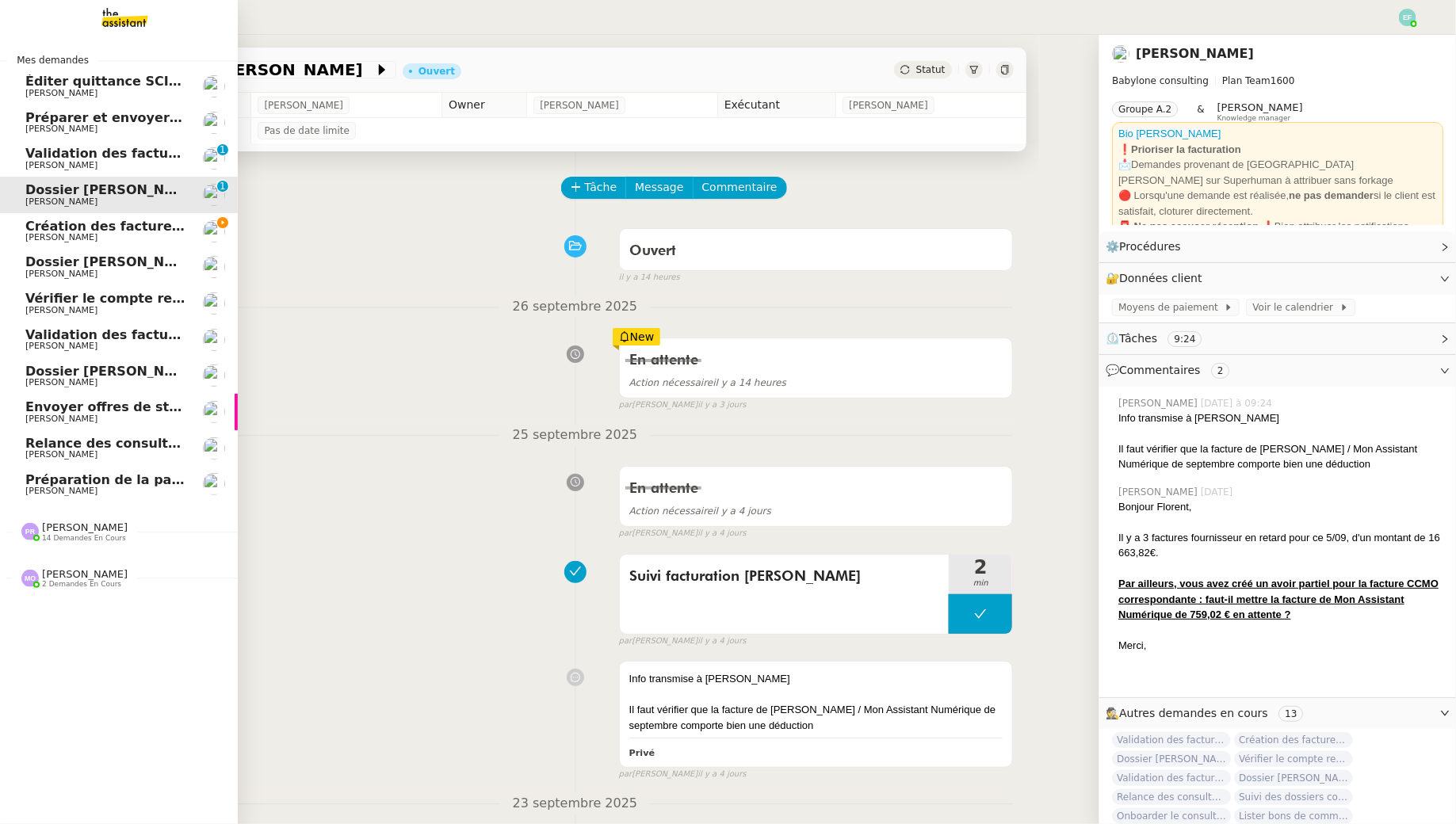
click at [29, 226] on span "Création des factures client - septembre 2025" at bounding box center [190, 225] width 329 height 15
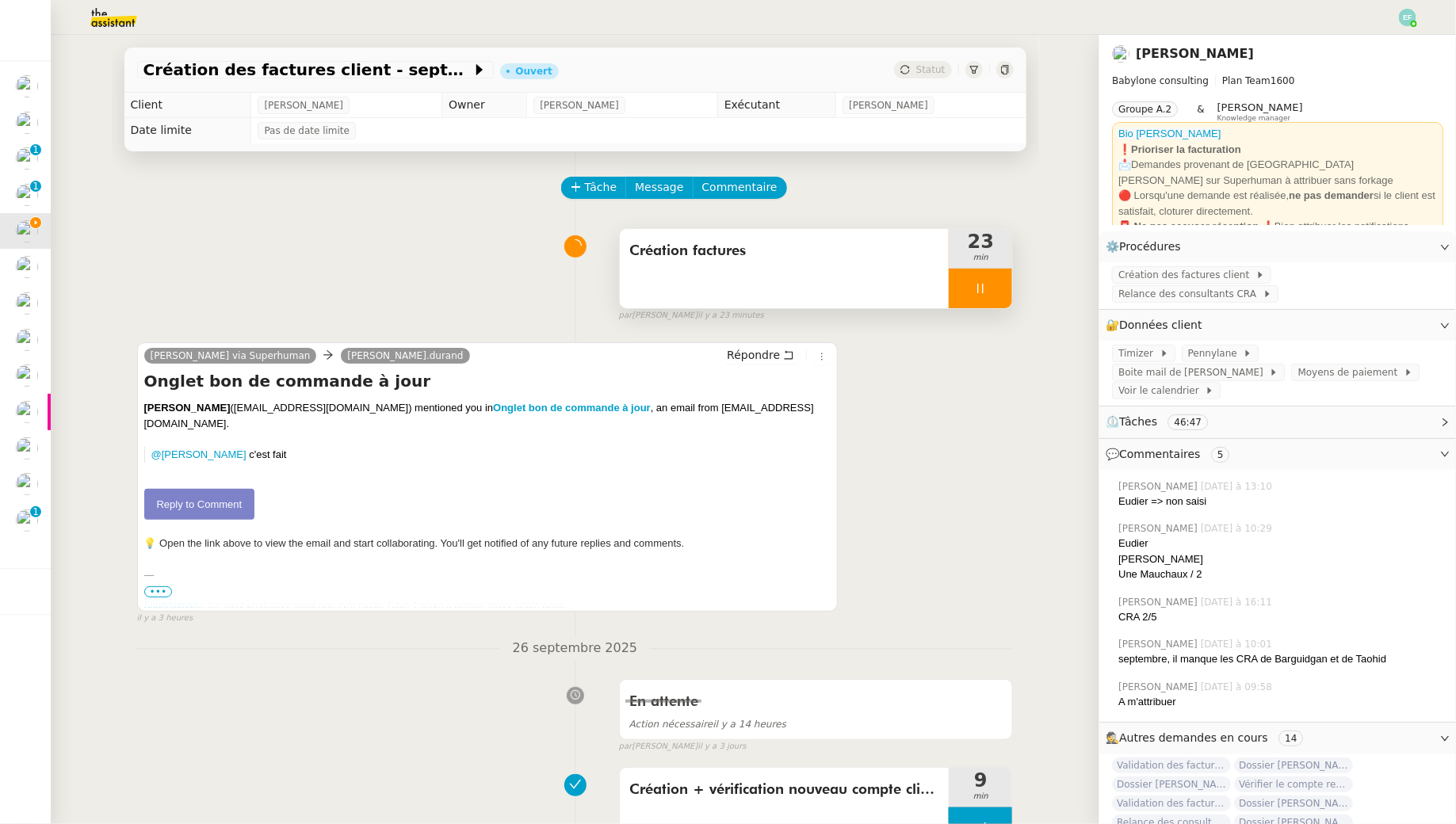
click at [998, 289] on div at bounding box center [981, 288] width 63 height 40
click at [998, 289] on icon at bounding box center [996, 288] width 13 height 13
click at [750, 194] on span "Commentaire" at bounding box center [739, 187] width 75 height 18
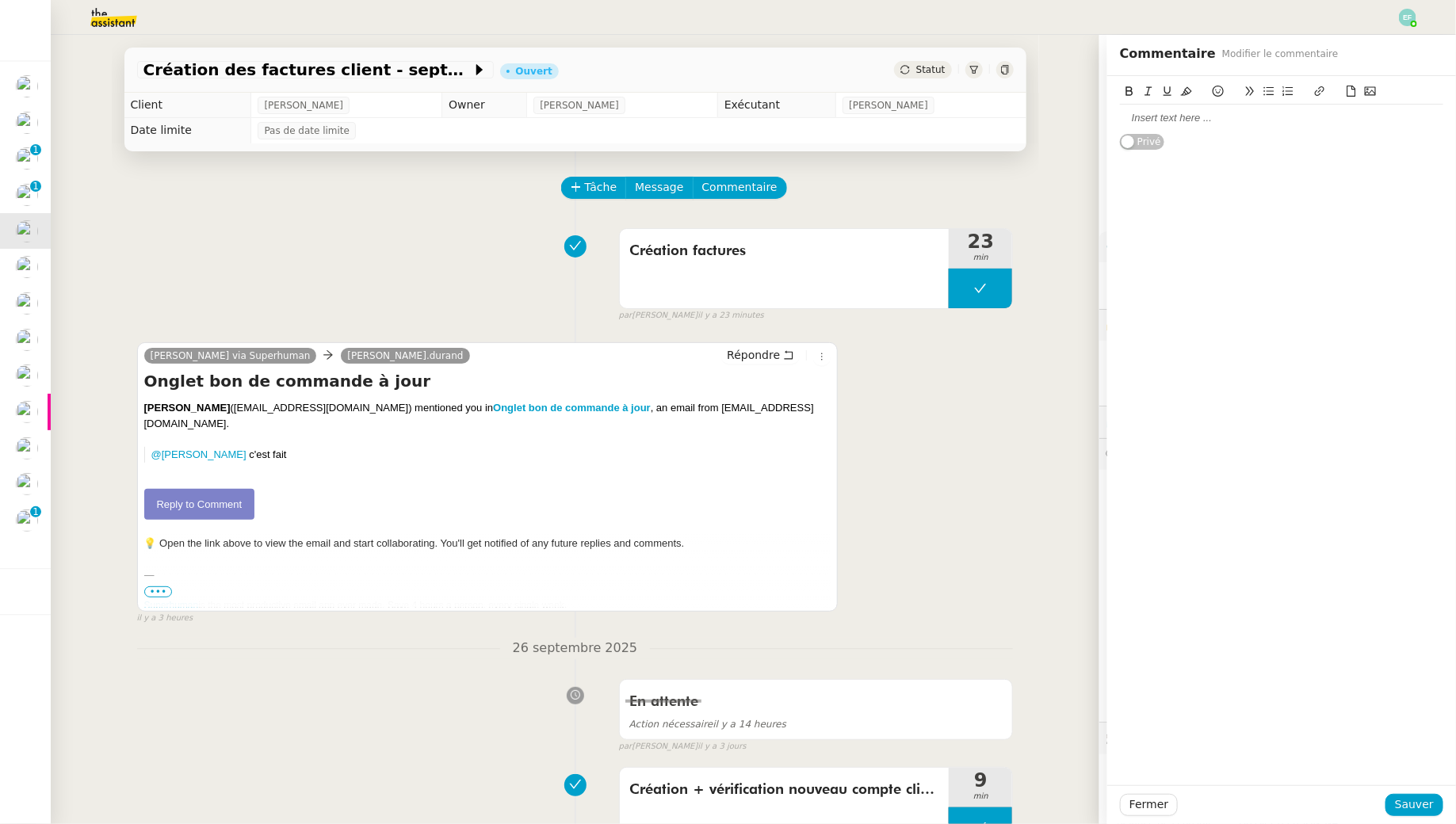
click at [1143, 121] on div at bounding box center [1281, 118] width 323 height 14
click at [986, 294] on button at bounding box center [981, 288] width 63 height 40
click at [979, 291] on div at bounding box center [965, 288] width 32 height 40
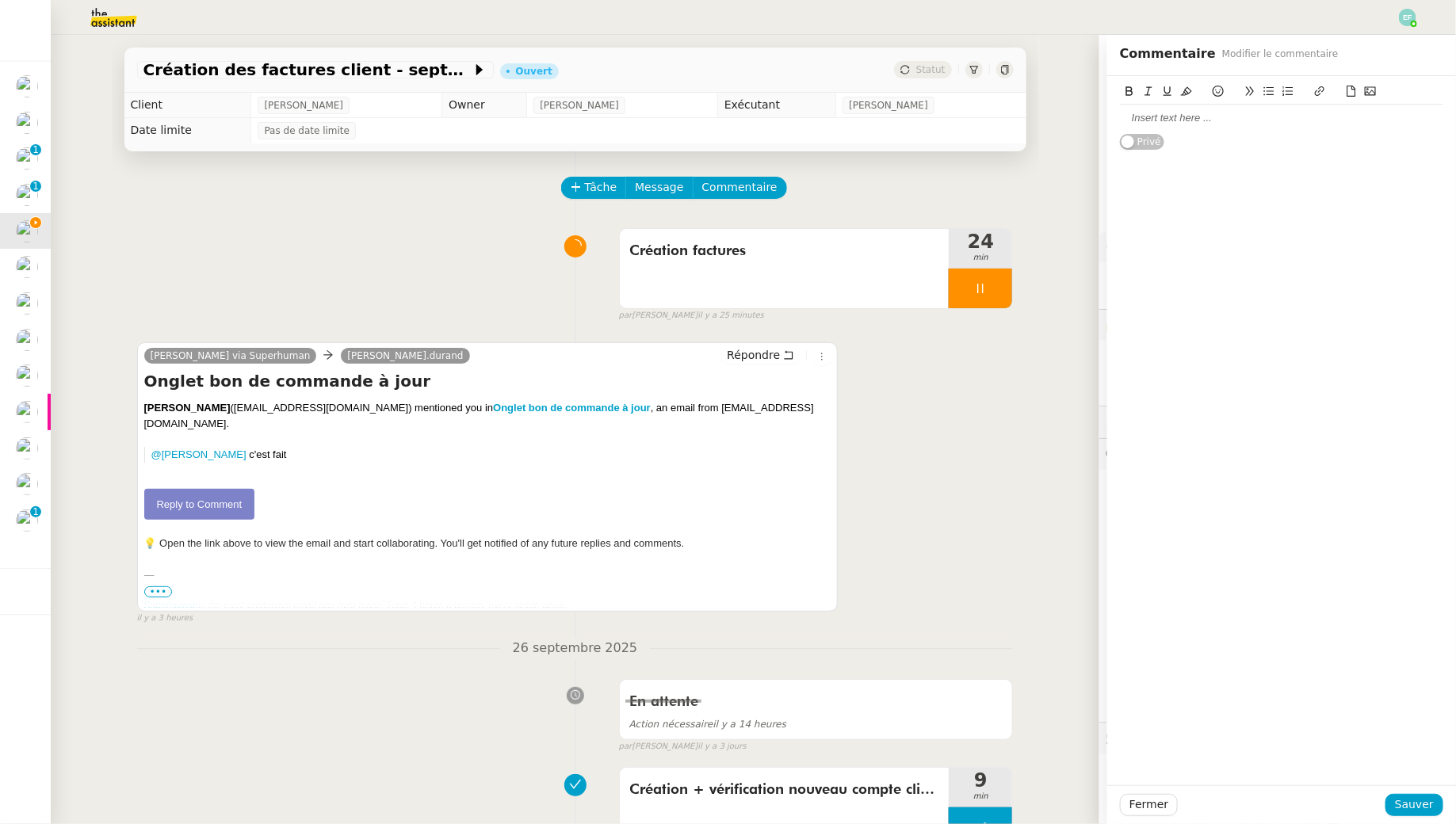
click at [117, 14] on img at bounding box center [101, 17] width 123 height 35
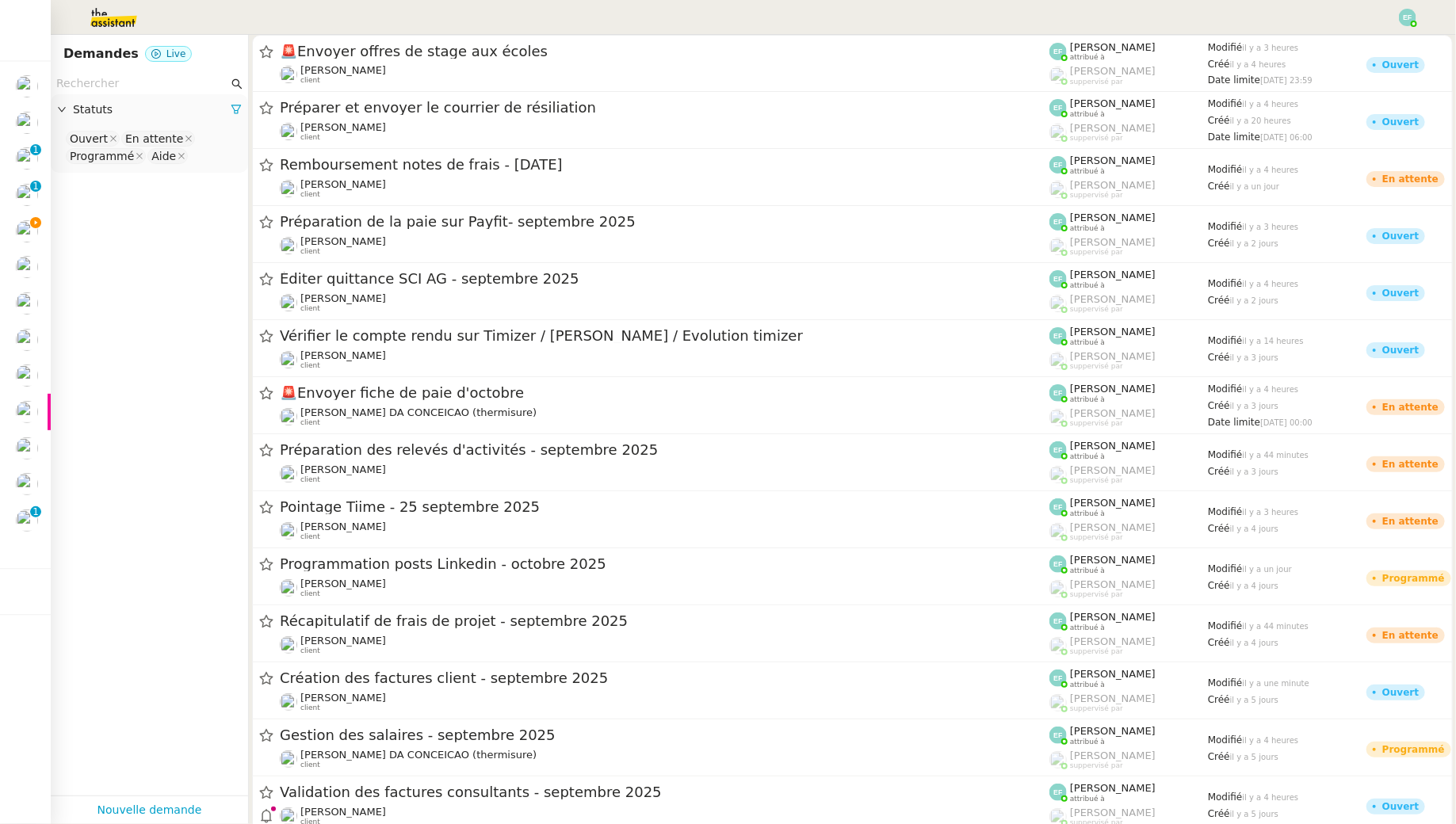
click at [124, 75] on input "text" at bounding box center [142, 83] width 172 height 18
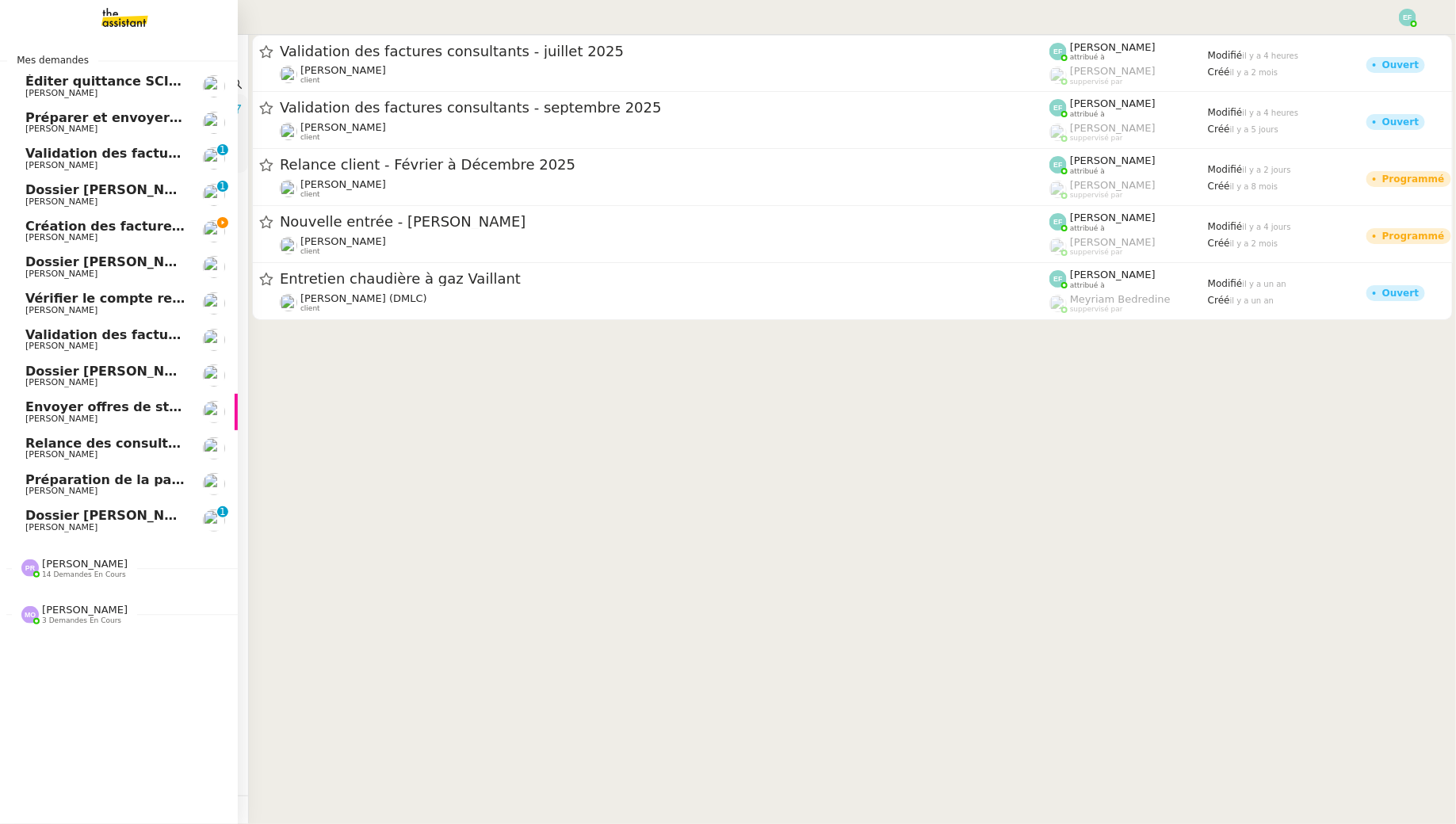
type input "morgan"
click at [34, 246] on link "Création des factures client - [DATE] [PERSON_NAME]" at bounding box center [119, 231] width 238 height 37
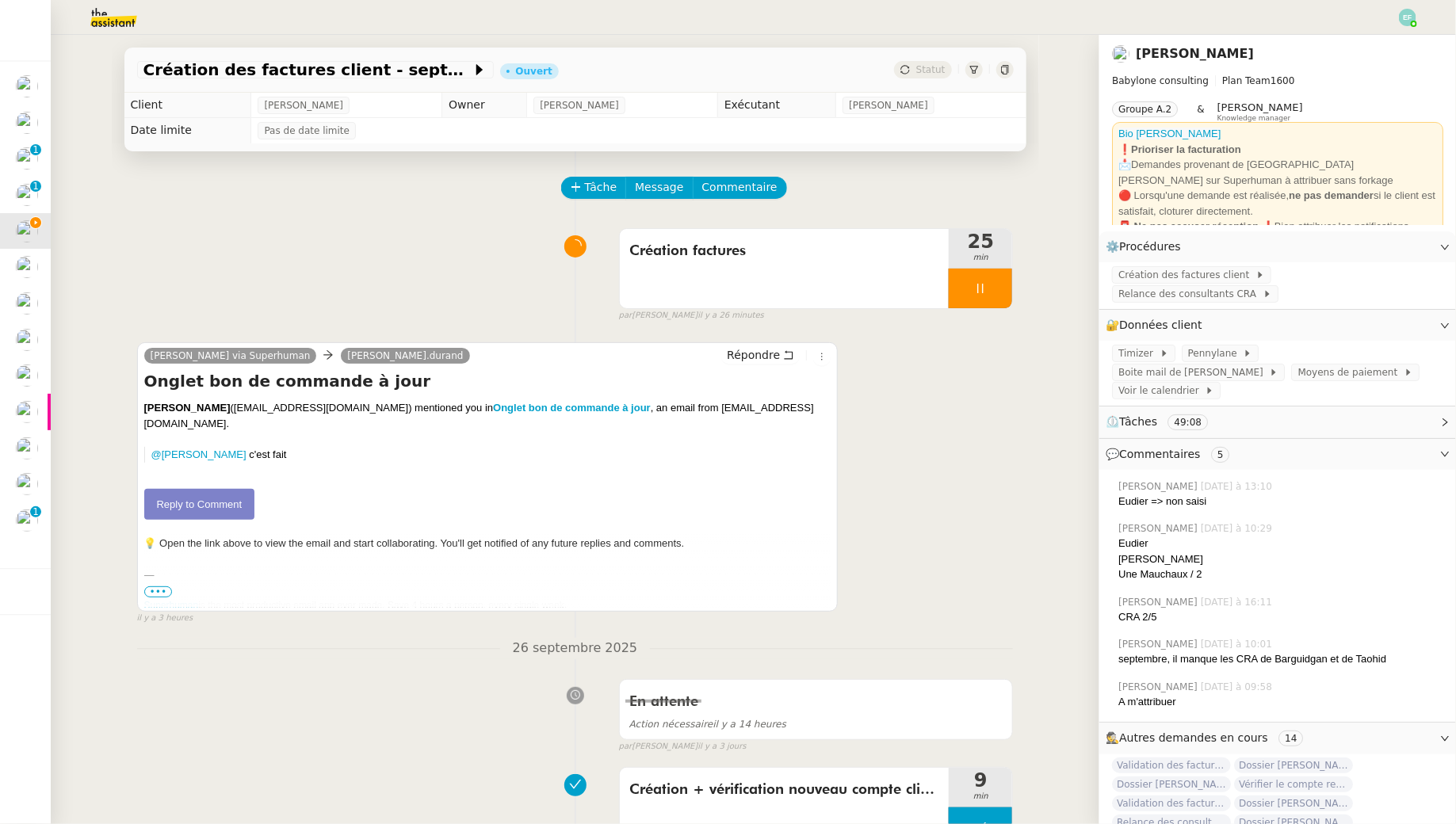
click at [98, 15] on img at bounding box center [101, 17] width 123 height 35
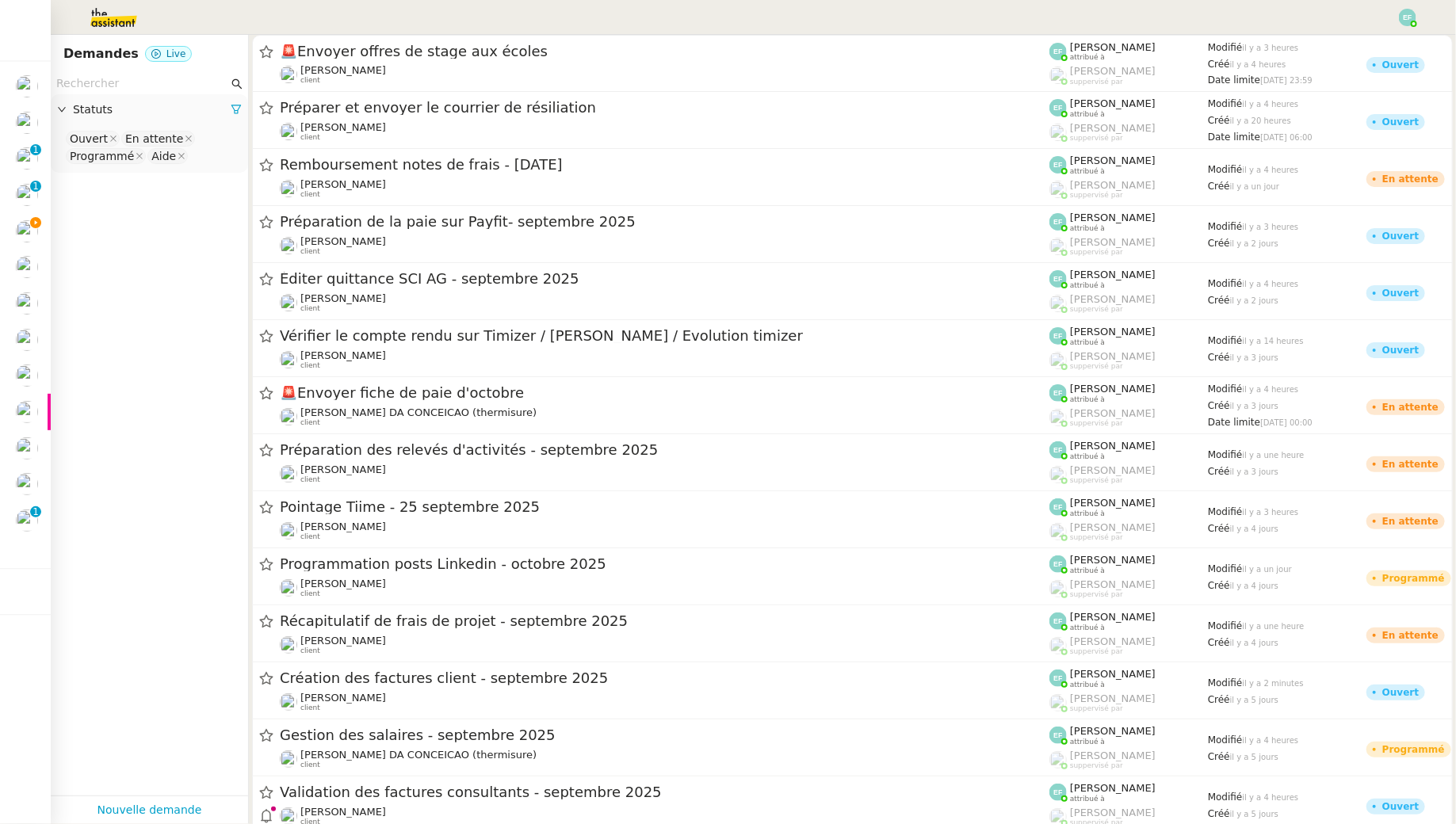
click at [98, 86] on input "text" at bounding box center [142, 83] width 172 height 18
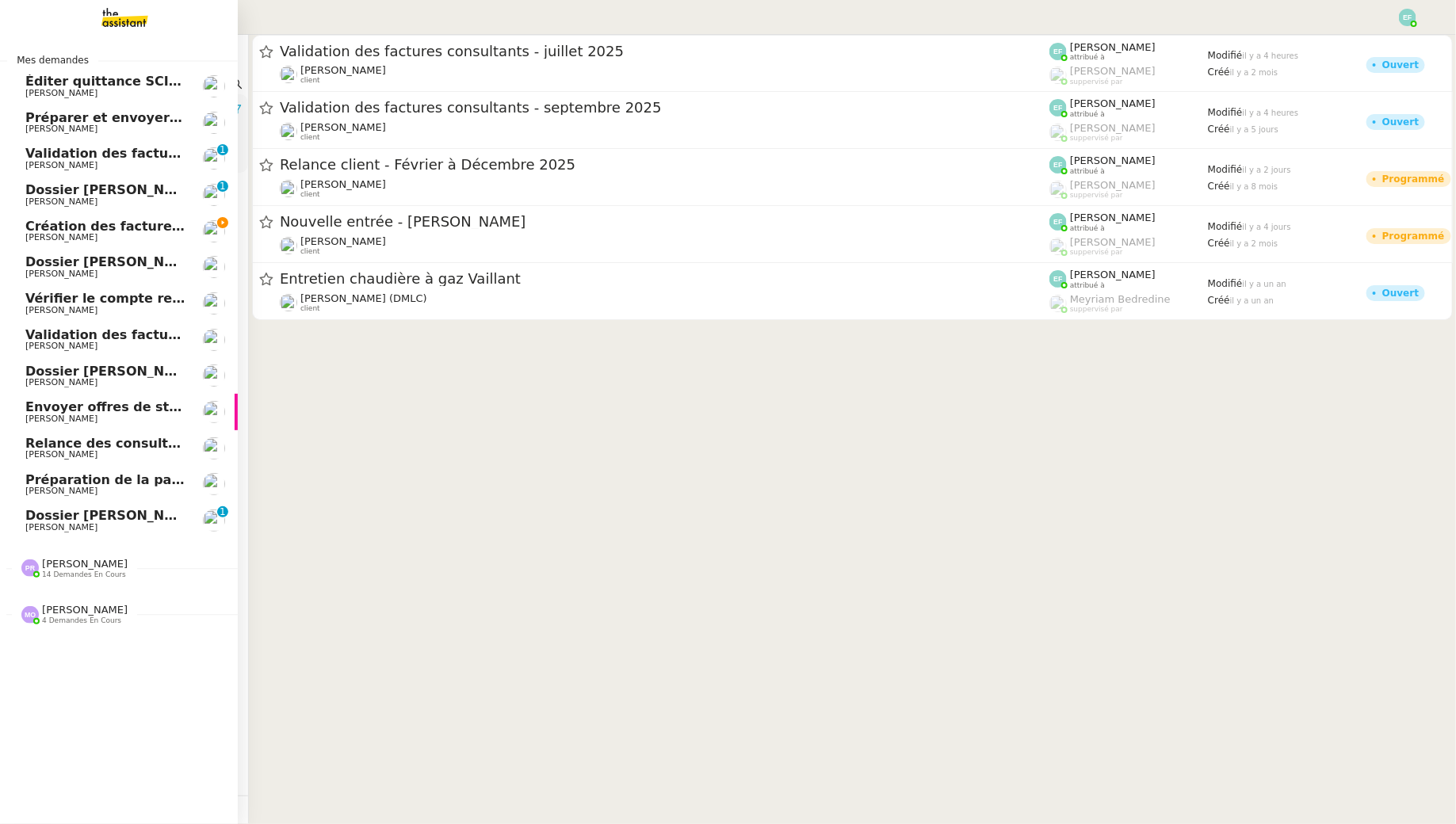
type input "morgan"
click at [26, 232] on span "Création des factures client - septembre 2025" at bounding box center [190, 225] width 329 height 15
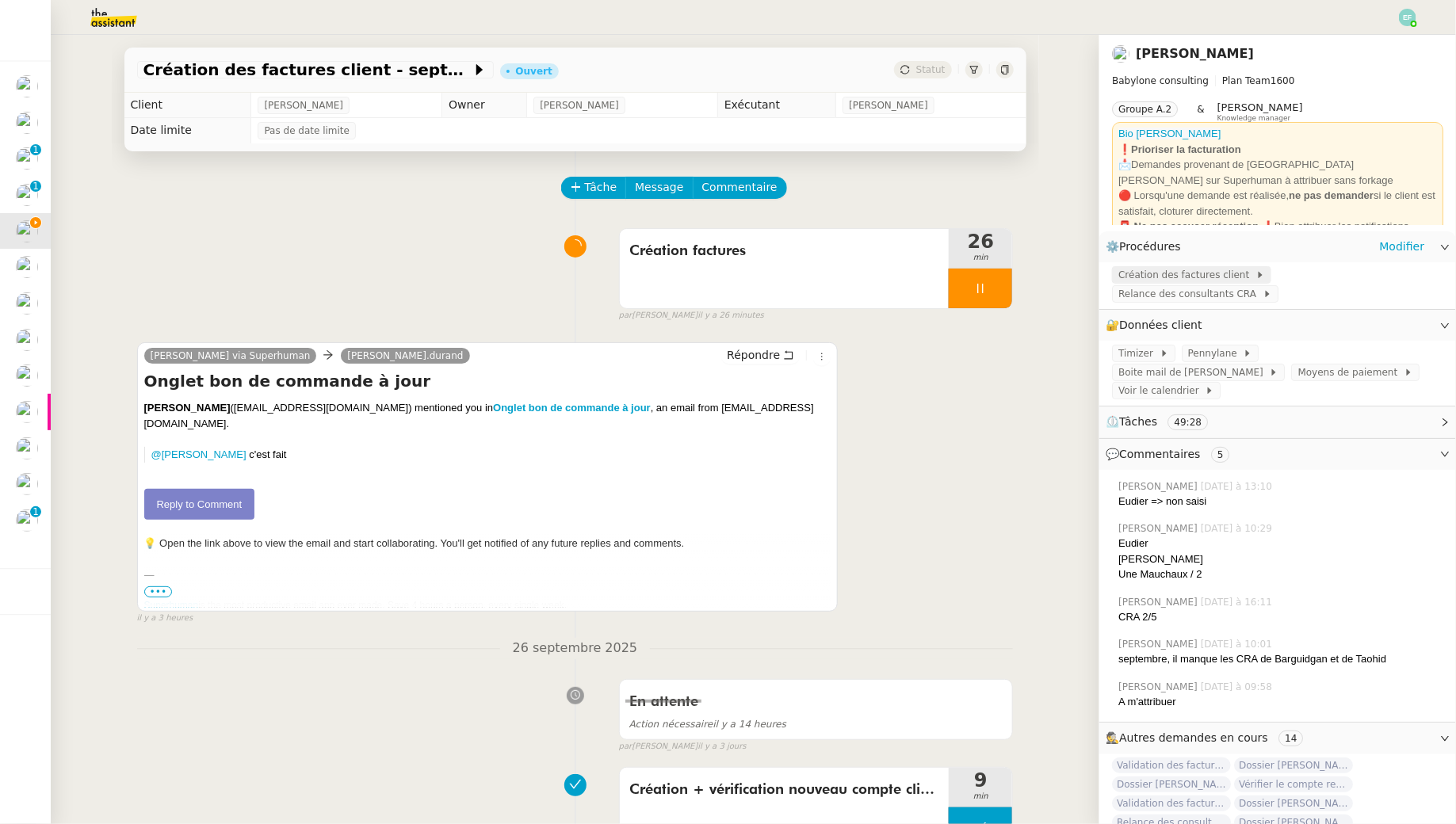
click at [1186, 272] on span "Création des factures client" at bounding box center [1186, 275] width 137 height 16
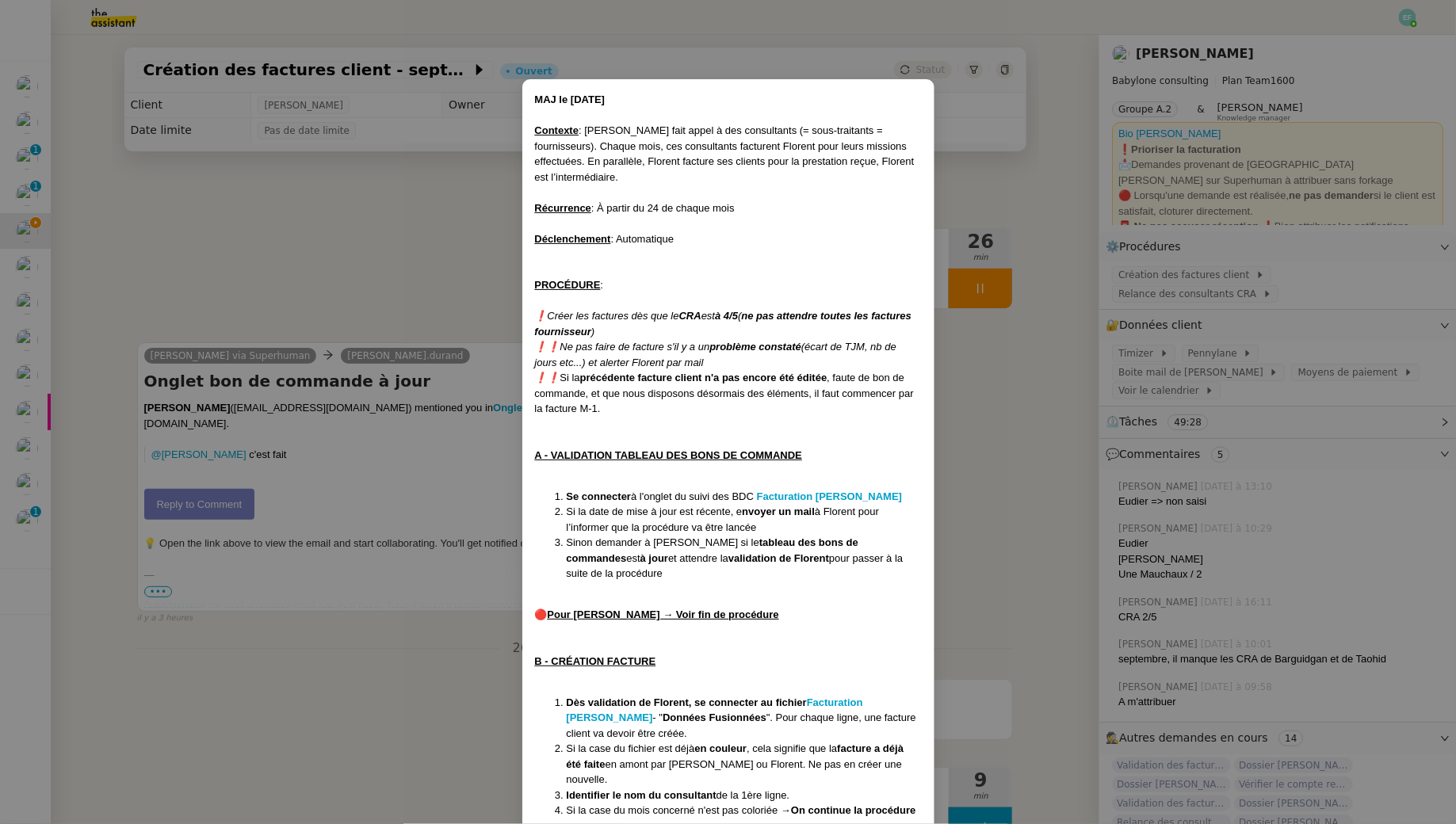
click at [796, 320] on em "ne pas attendre toutes les factures fournisseur" at bounding box center [724, 324] width 378 height 28
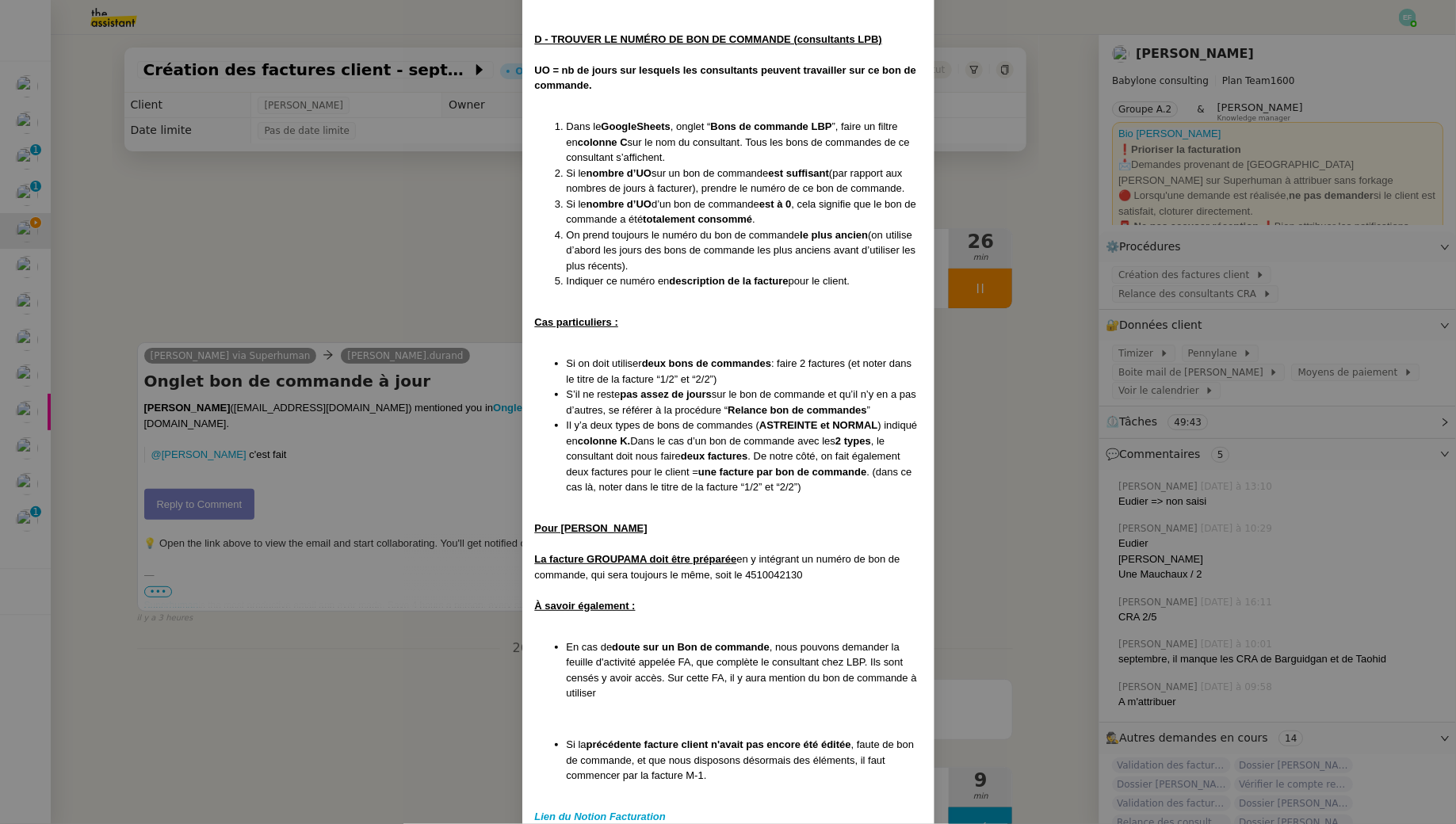
click at [358, 220] on nz-modal-container "MAJ le [DATE] Contexte : [PERSON_NAME] fait appel à des consultants (= sous-tra…" at bounding box center [728, 412] width 1456 height 824
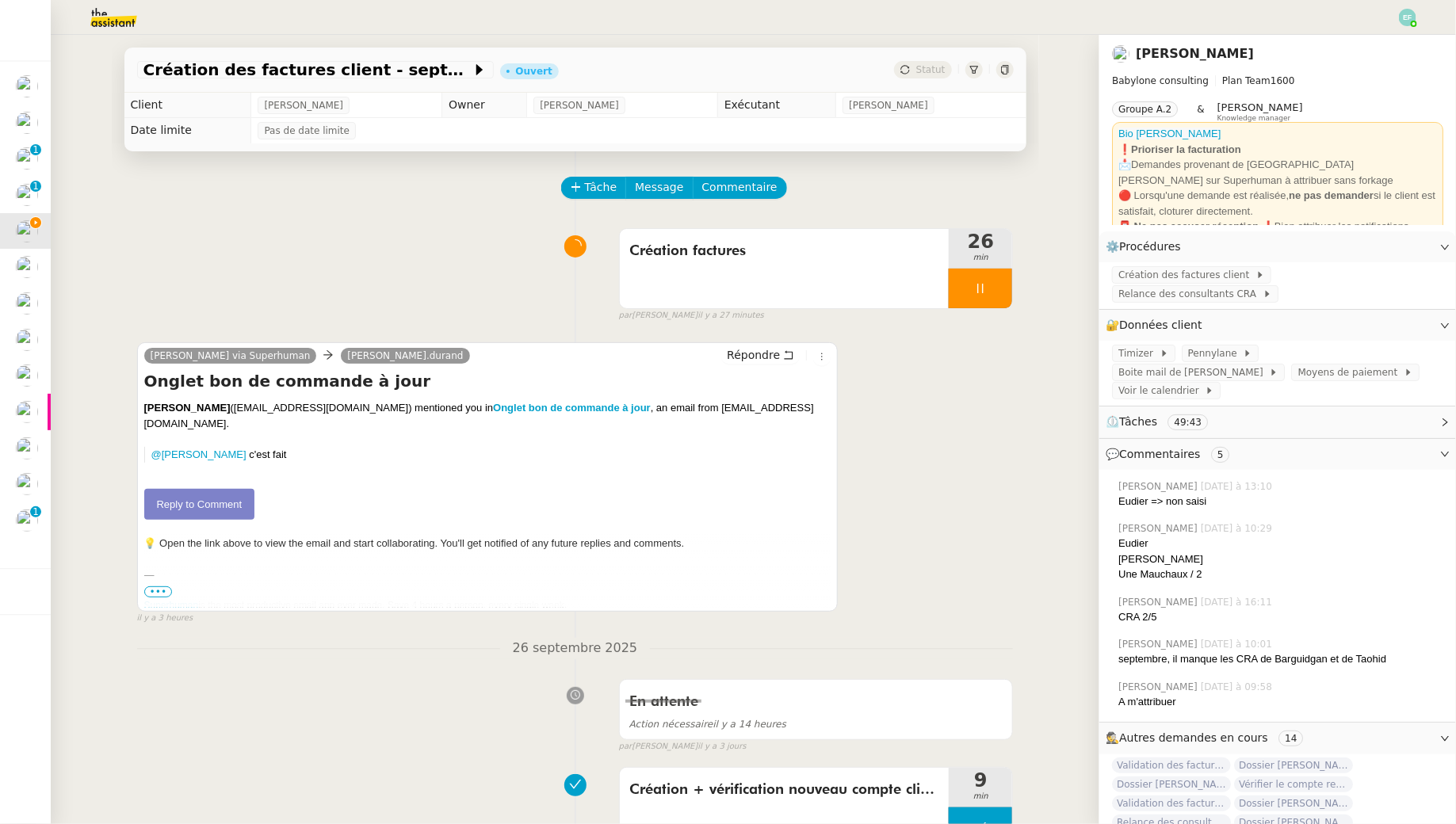
scroll to position [1871, 0]
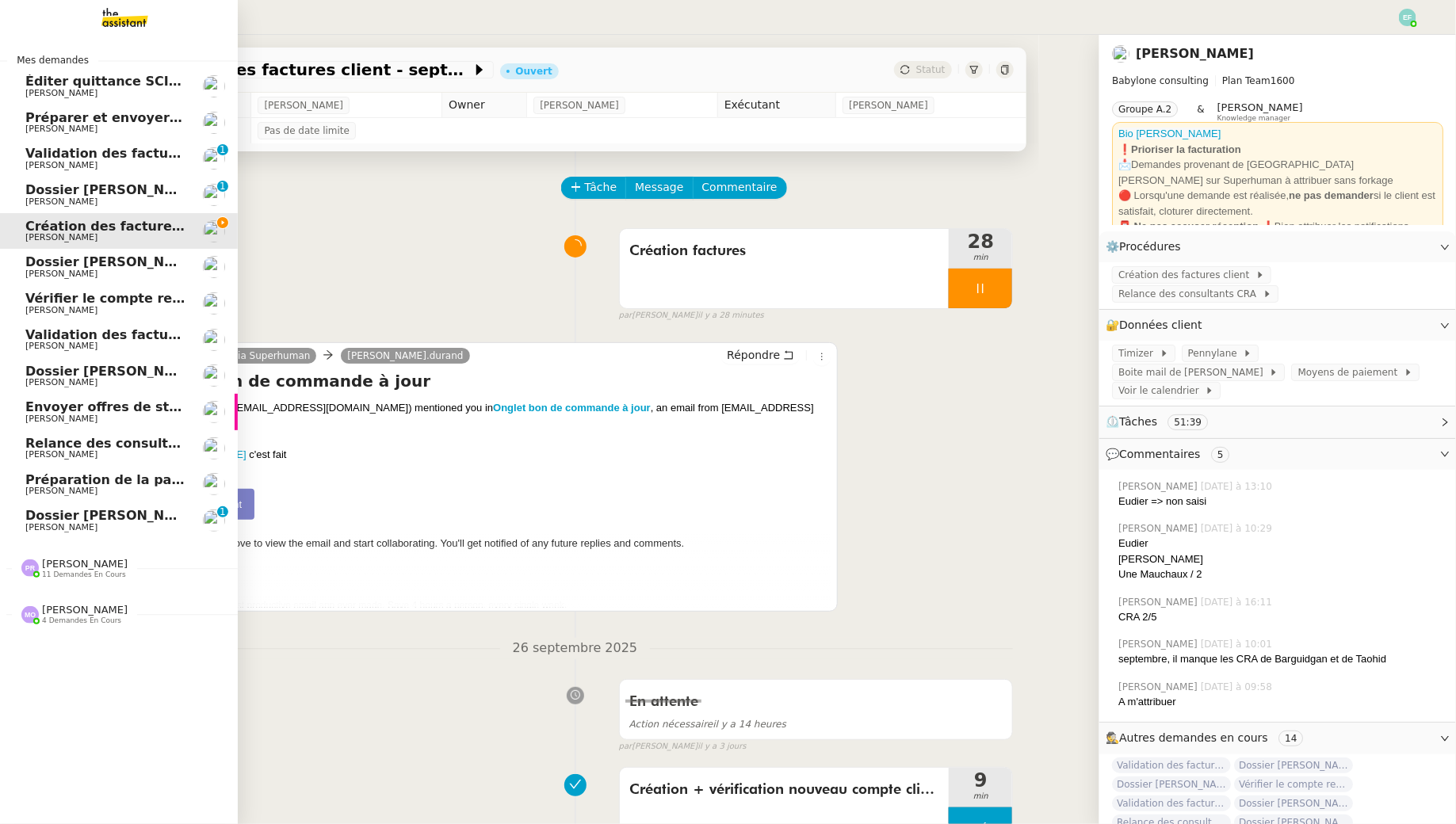
click at [110, 526] on span "[PERSON_NAME]" at bounding box center [106, 528] width 160 height 10
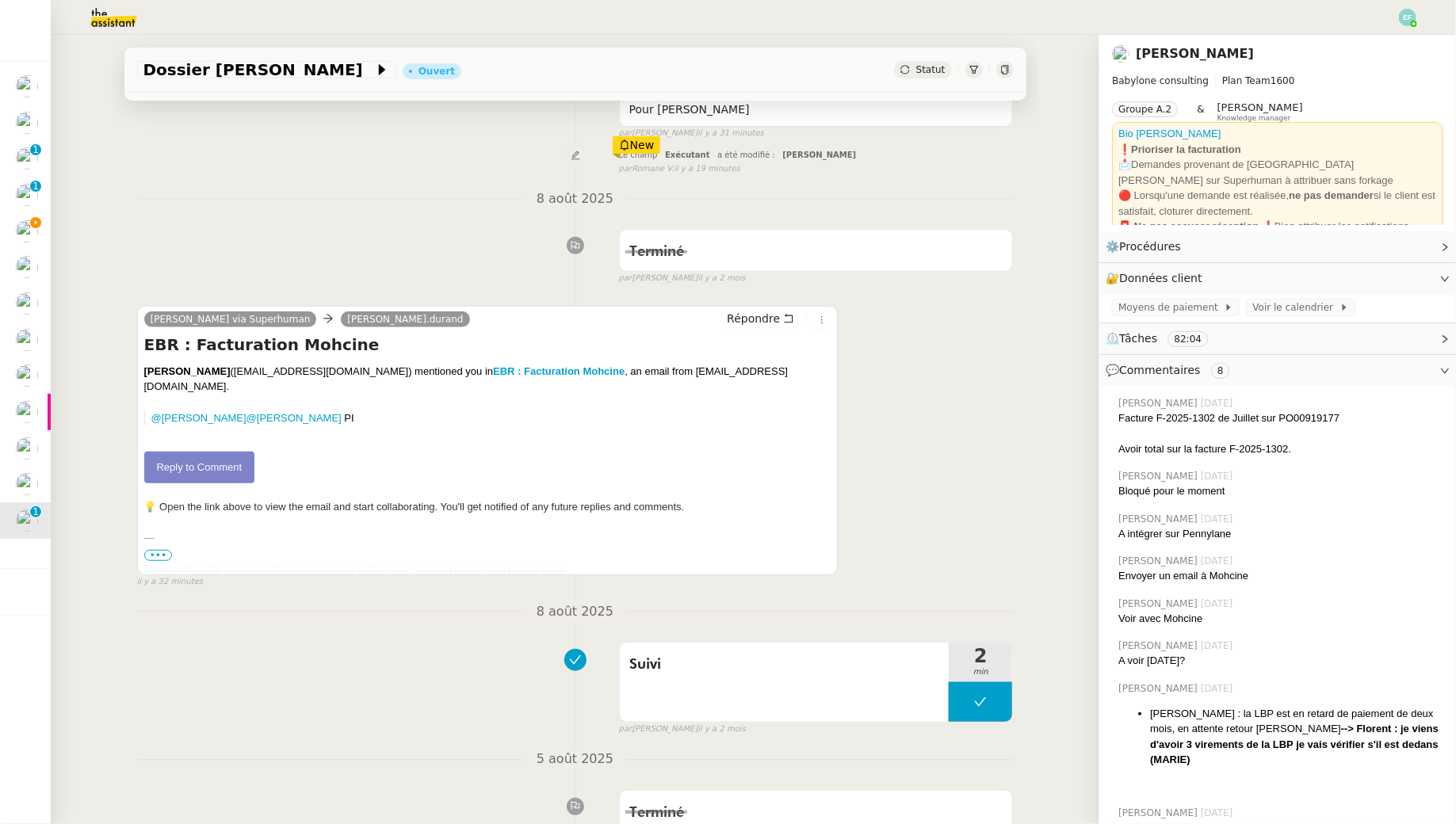
scroll to position [240, 0]
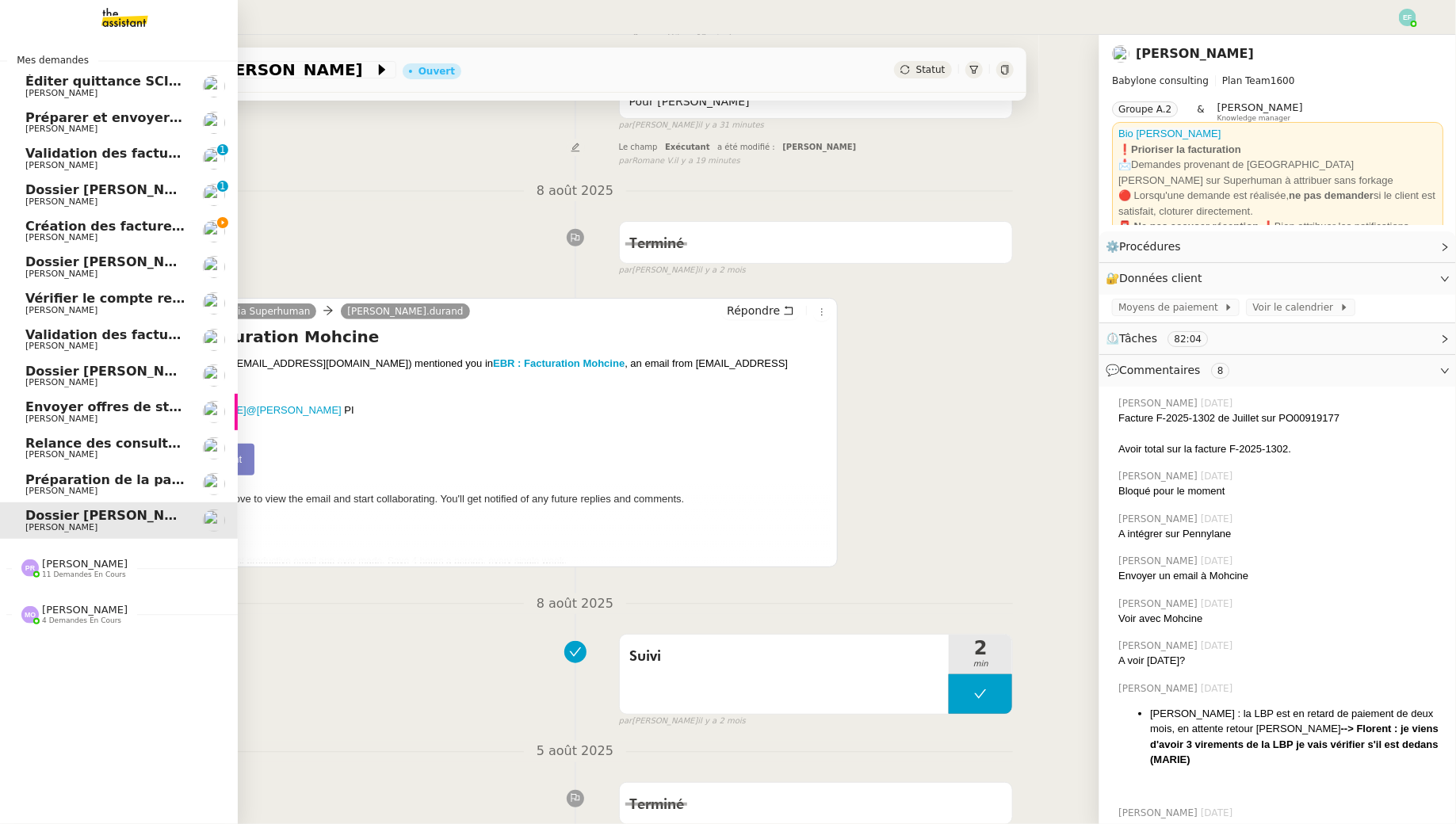
click at [43, 229] on span "Création des factures client - septembre 2025" at bounding box center [190, 225] width 329 height 15
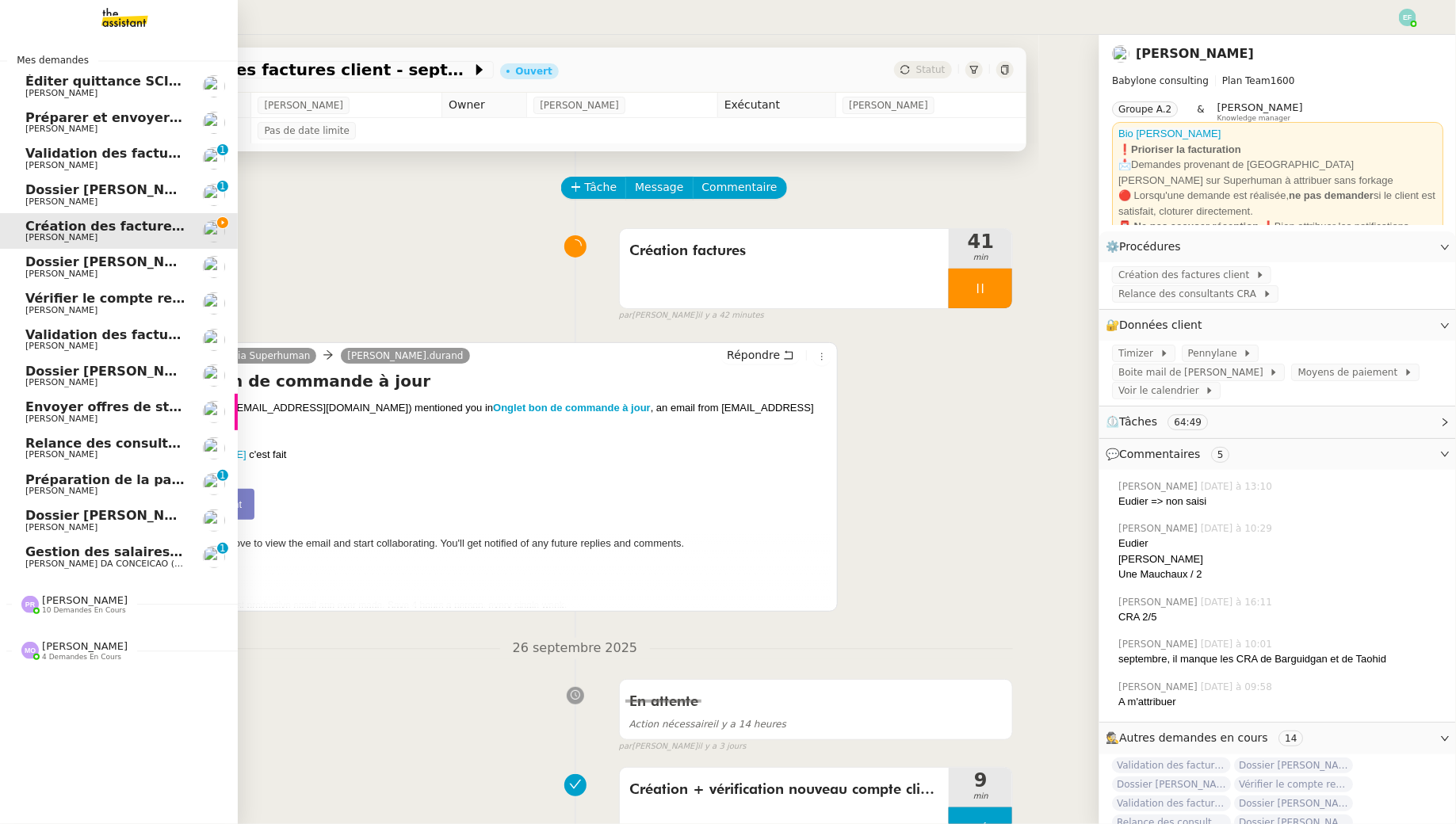
click at [24, 549] on link "Gestion des salaires - [DATE] [PERSON_NAME] (thermisure) 0 1 2 3 4 5 6 7 8 9" at bounding box center [119, 556] width 238 height 37
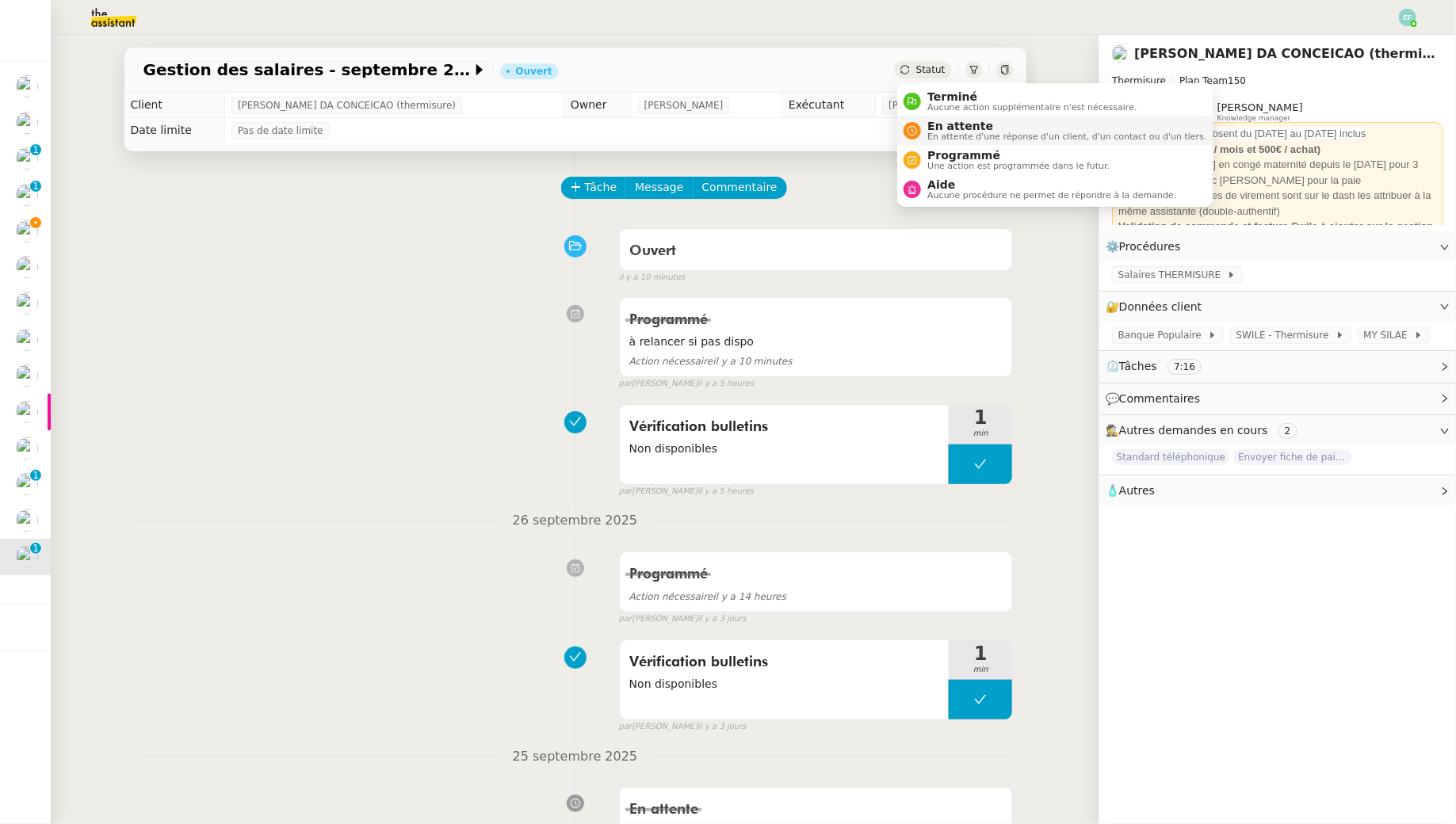
click at [934, 126] on span "En attente" at bounding box center [1067, 125] width 279 height 13
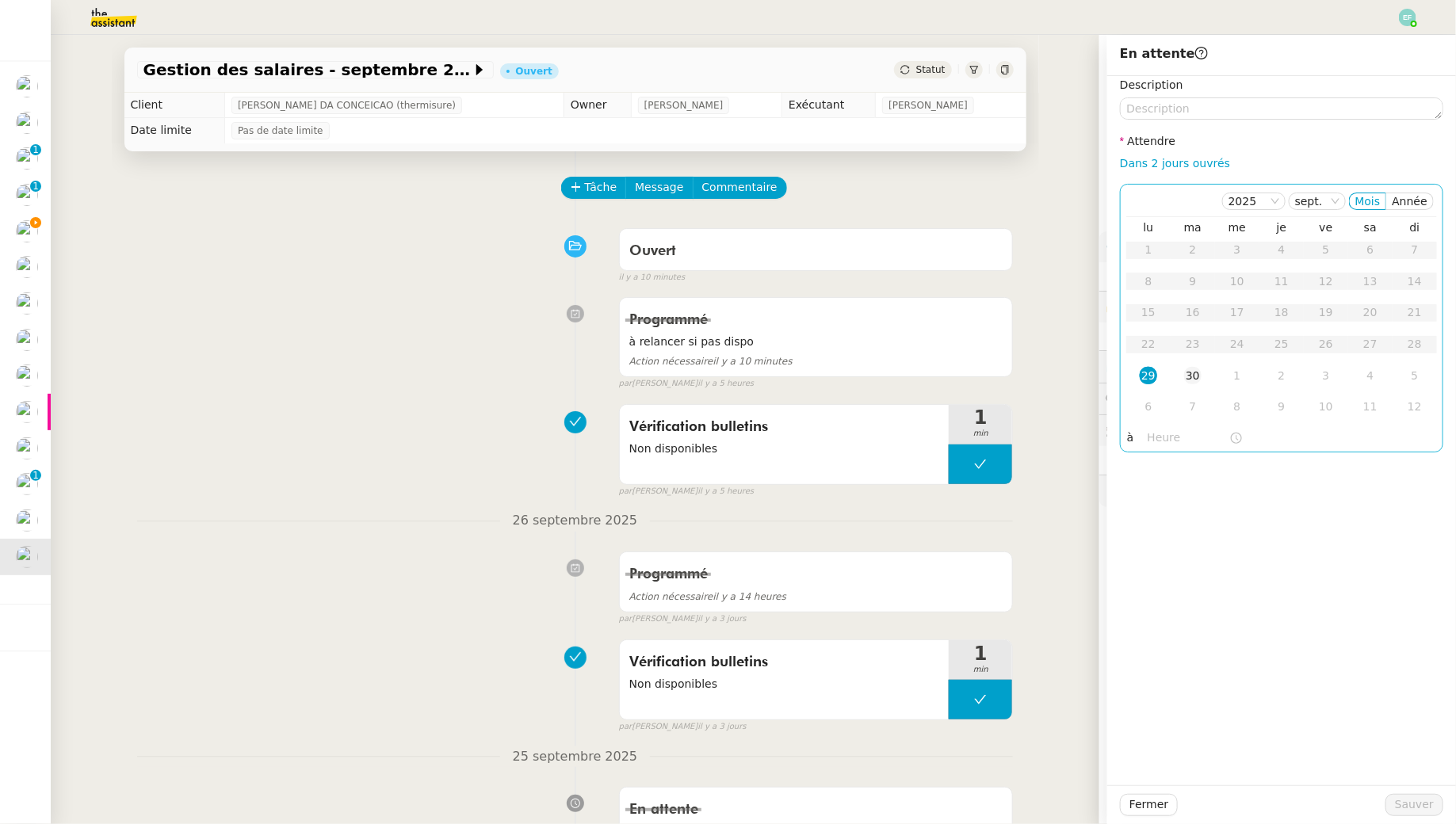
click at [1190, 373] on div "30" at bounding box center [1193, 375] width 18 height 18
click at [1407, 808] on span "Sauver" at bounding box center [1413, 804] width 39 height 18
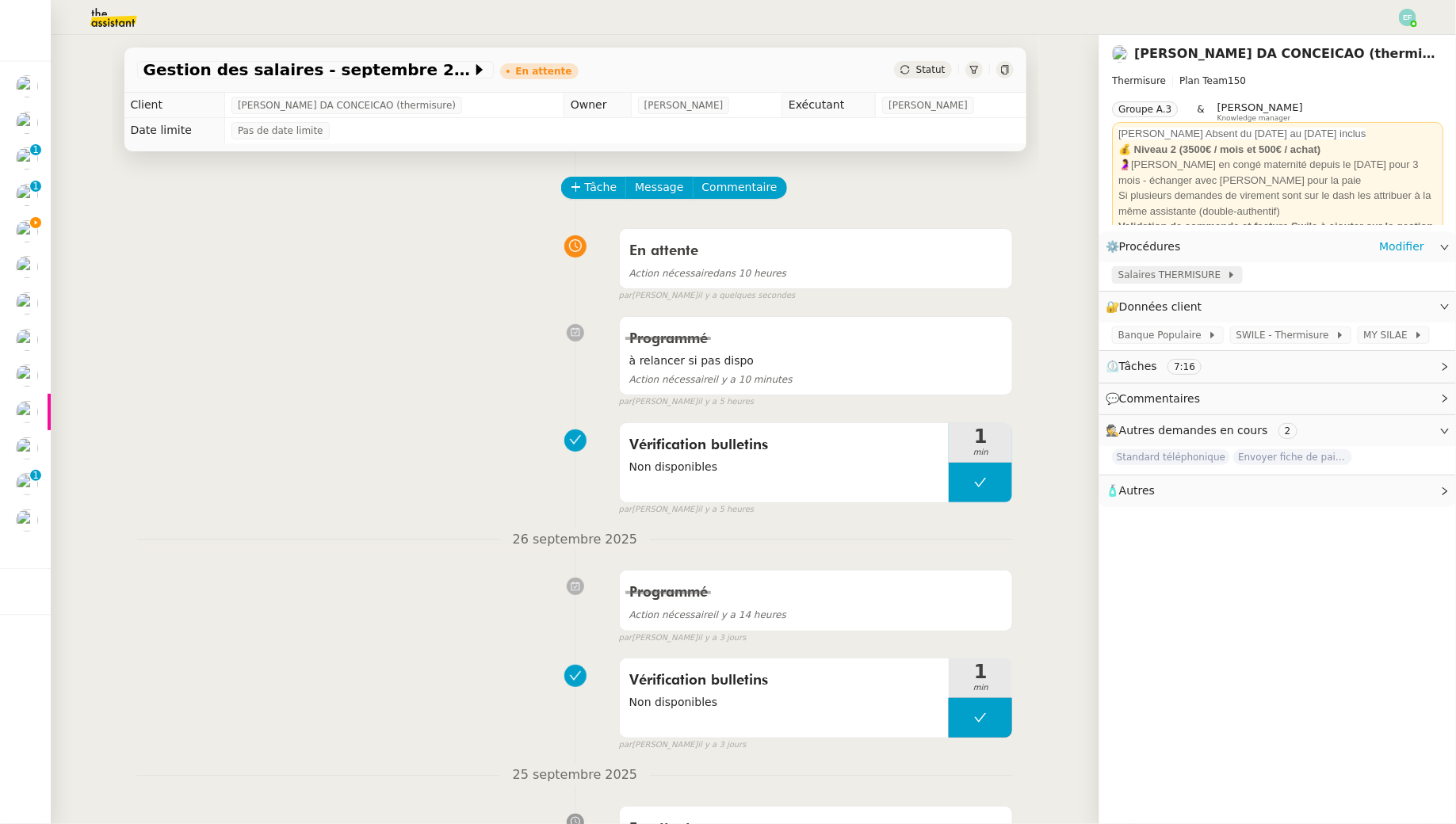
click at [1211, 280] on span "Salaires THERMISURE" at bounding box center [1172, 275] width 109 height 16
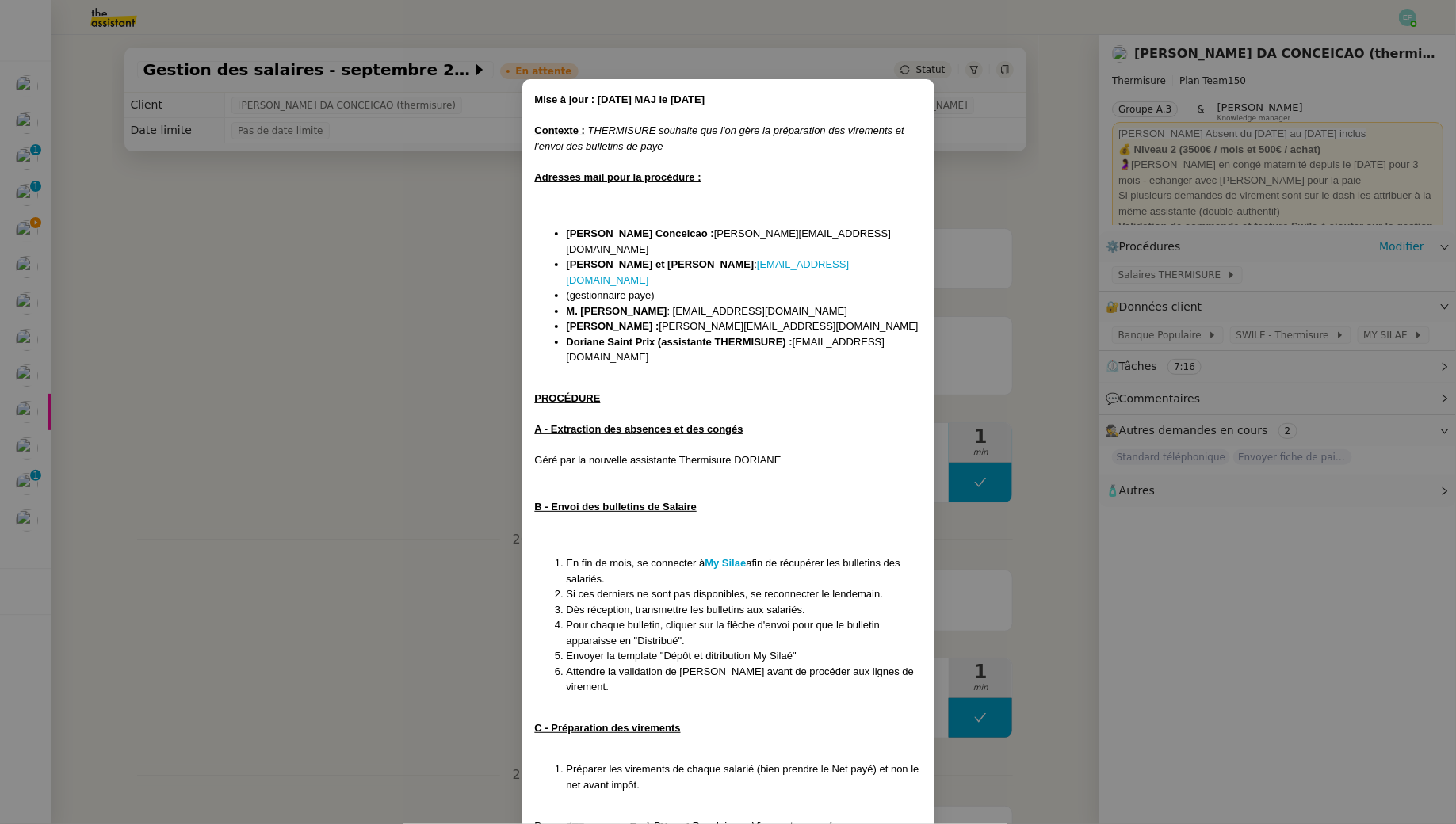
click at [722, 555] on li "En fin de mois, se connecter à My Silae afin de récupérer les bulletins des sal…" at bounding box center [743, 570] width 355 height 31
click at [722, 557] on strong "My Silae" at bounding box center [726, 563] width 42 height 12
click at [222, 462] on nz-modal-container "Mise à jour : [DATE] MAJ le [DATE] Contexte : THERMISURE souhaite que l'on gère…" at bounding box center [728, 412] width 1456 height 824
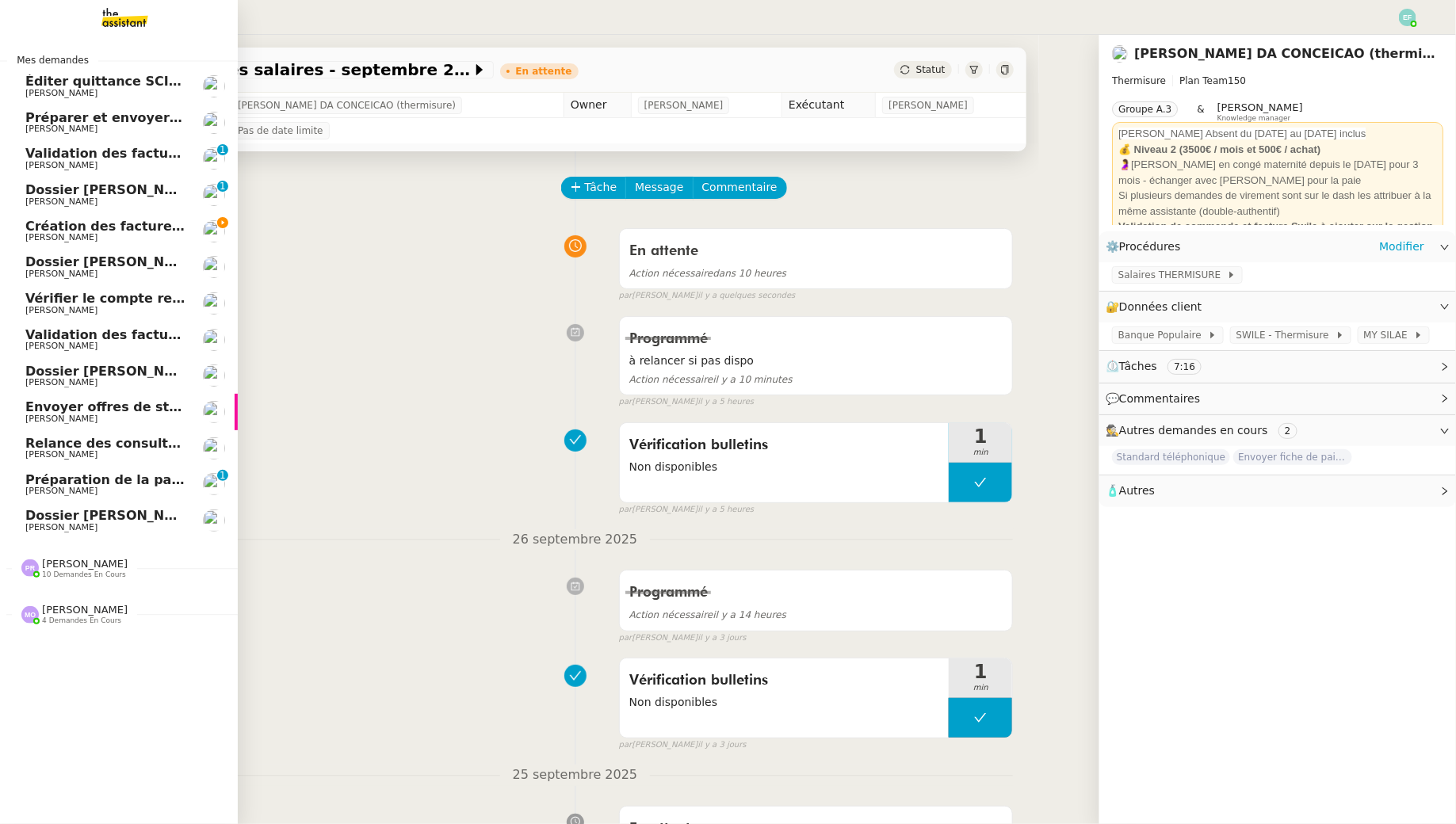
click at [36, 230] on span "Création des factures client - septembre 2025" at bounding box center [190, 225] width 329 height 15
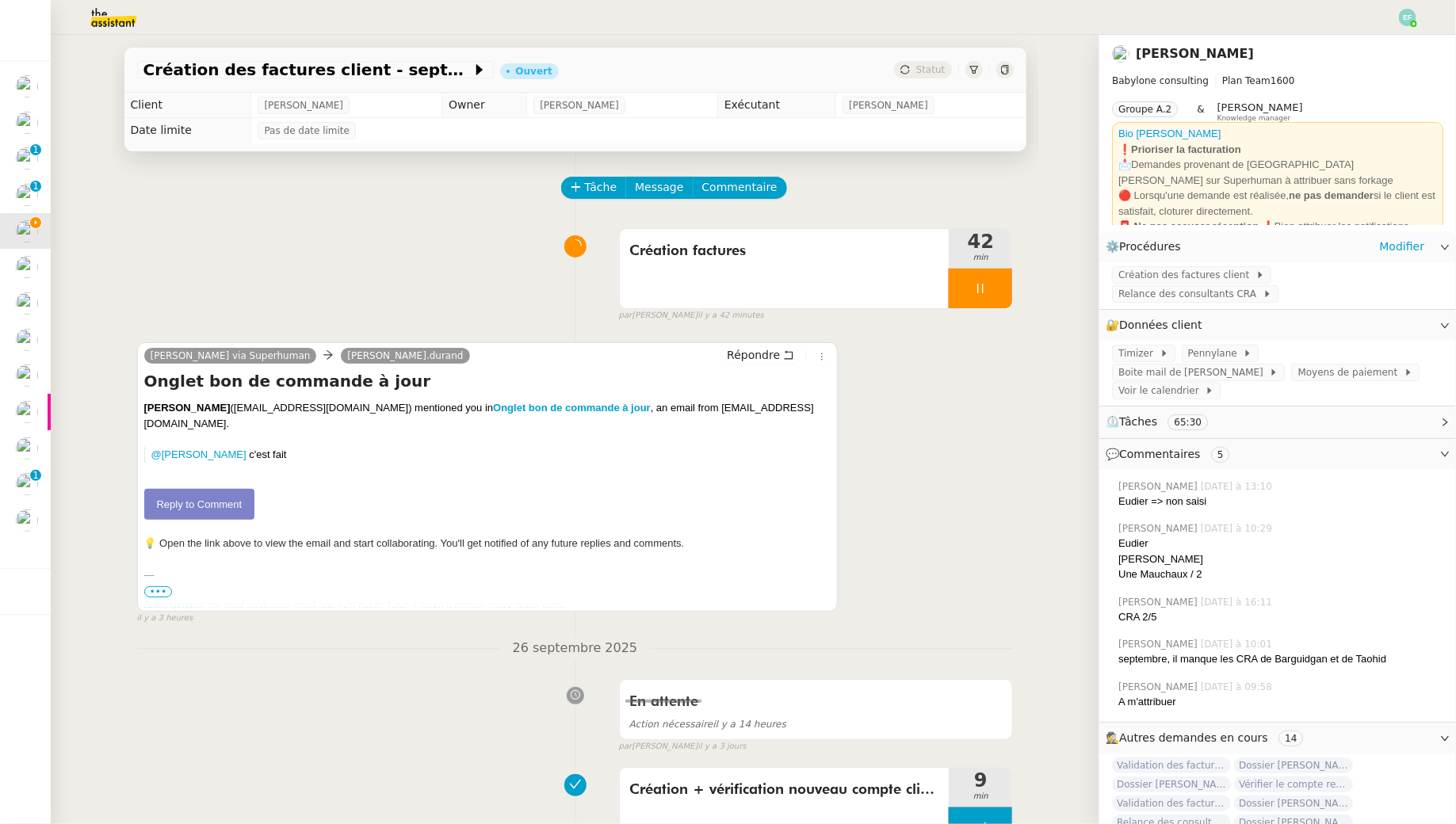
click at [214, 504] on link "Reply to Comment" at bounding box center [200, 505] width 111 height 32
click at [998, 282] on div at bounding box center [981, 288] width 63 height 40
click at [998, 282] on icon at bounding box center [996, 288] width 13 height 13
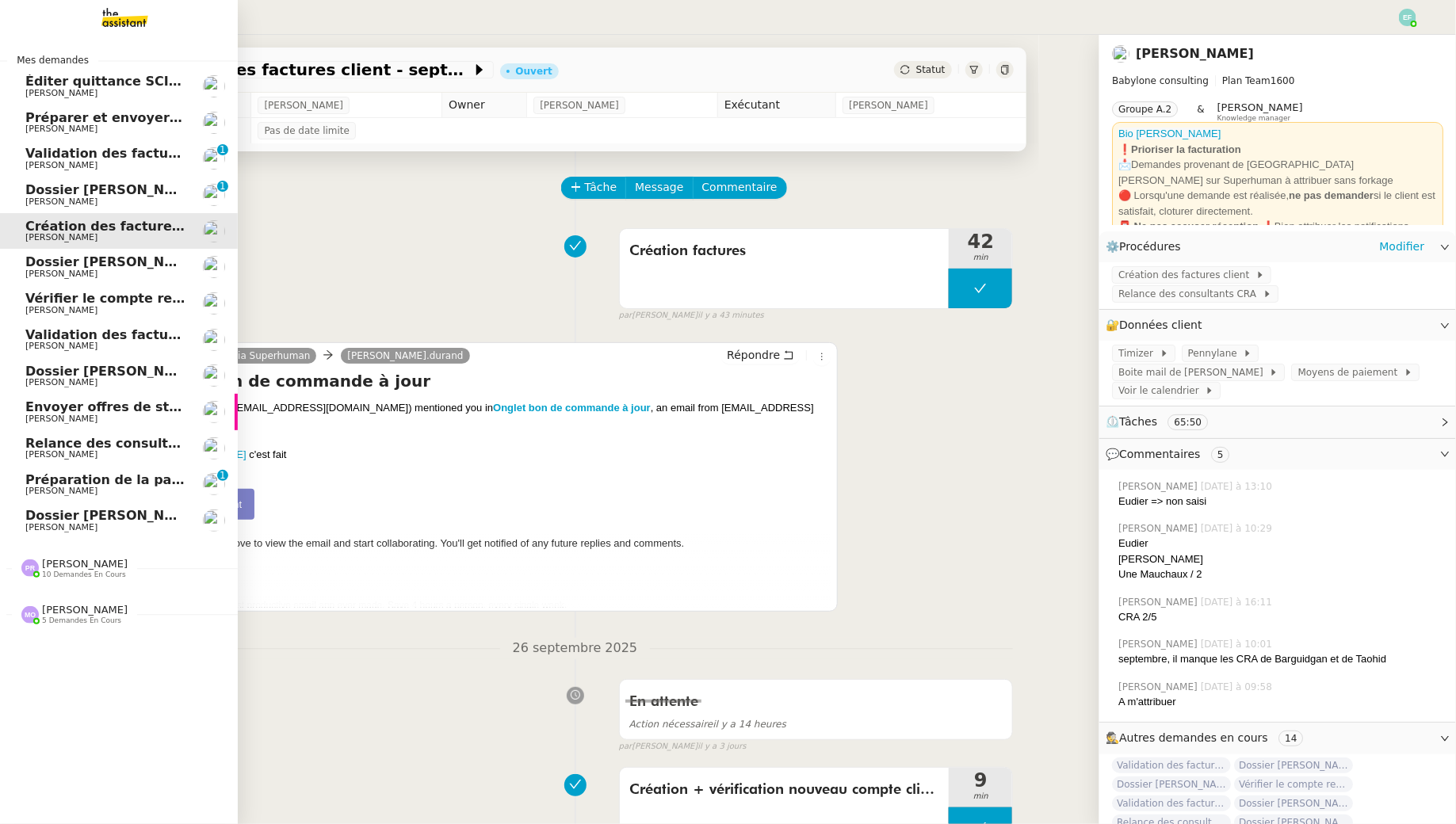
click at [31, 486] on span "[PERSON_NAME]" at bounding box center [61, 491] width 72 height 10
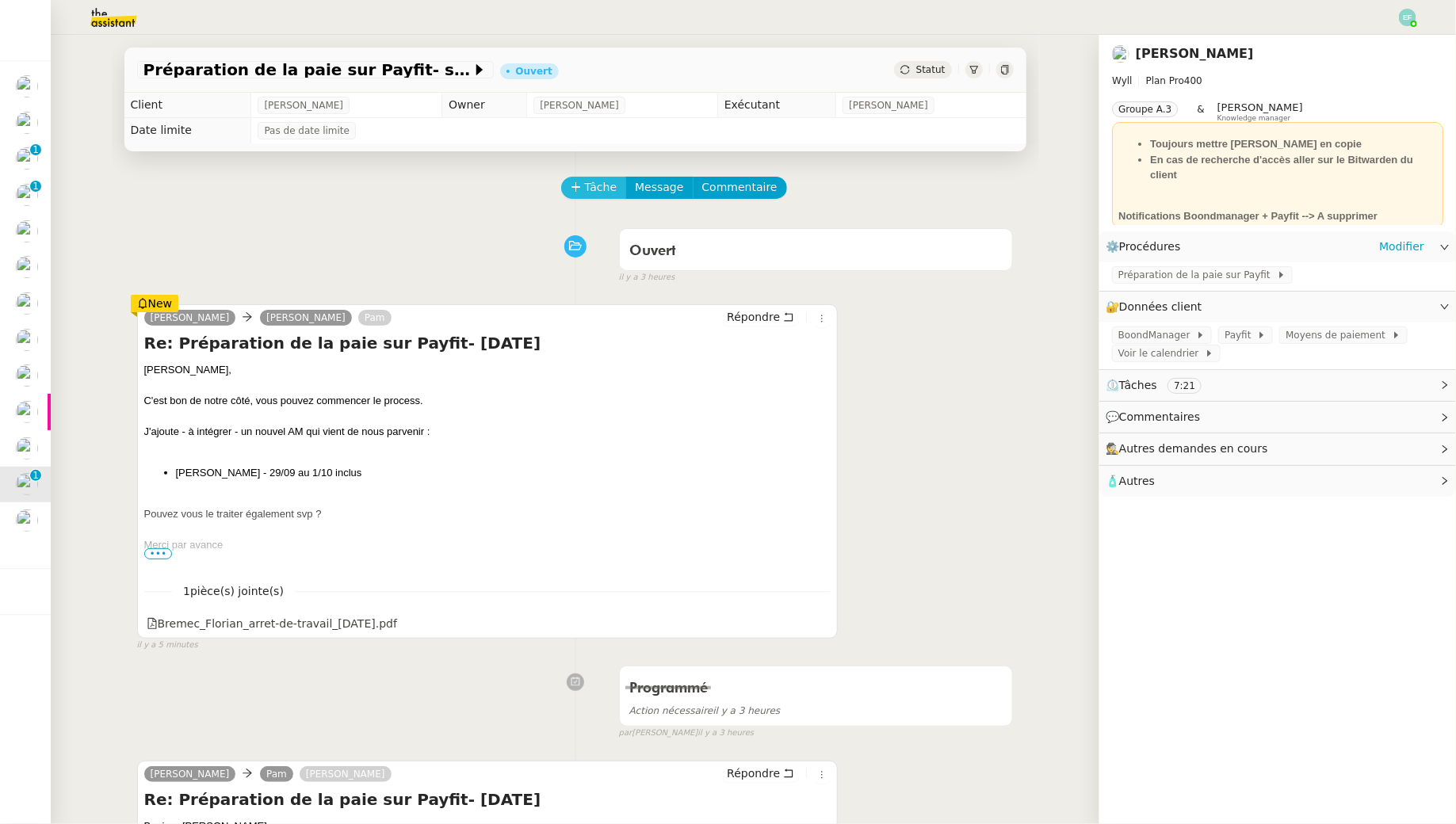
click at [585, 188] on span "Tâche" at bounding box center [601, 187] width 33 height 18
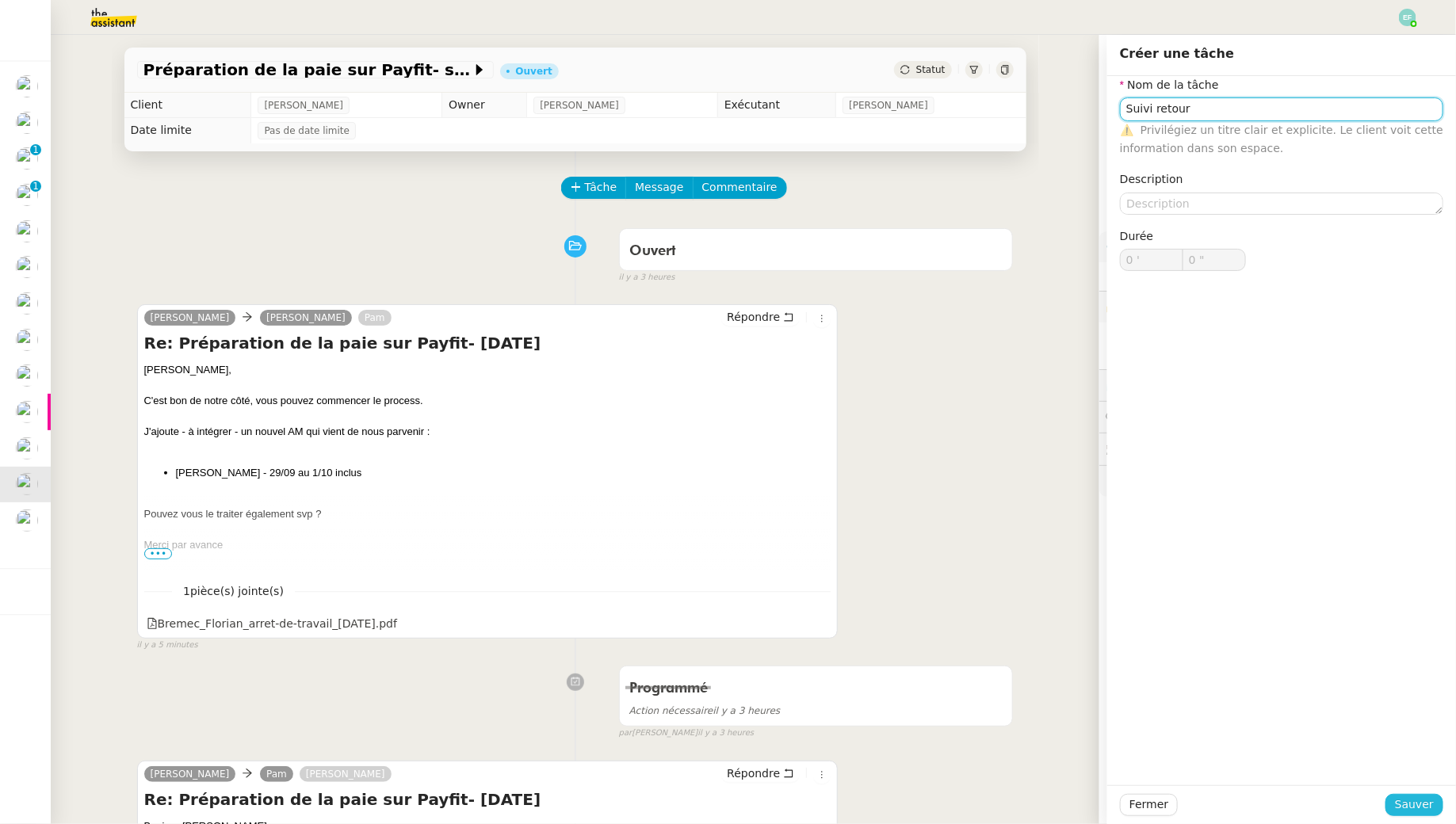
type input "Suivi retour"
click at [1413, 810] on span "Sauver" at bounding box center [1413, 804] width 39 height 18
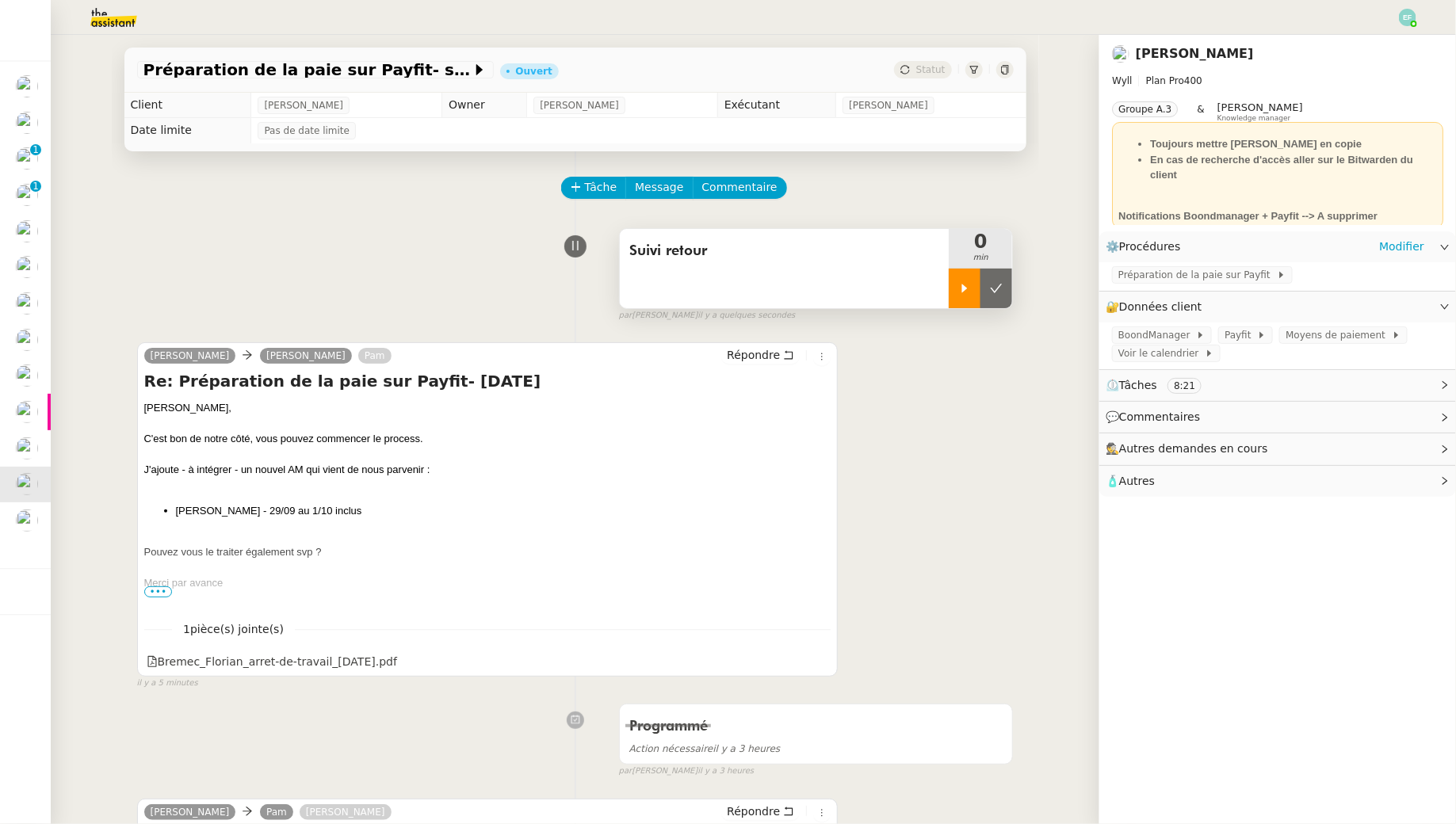
click at [966, 297] on div at bounding box center [965, 288] width 32 height 40
click at [603, 182] on span "Tâche" at bounding box center [601, 187] width 33 height 18
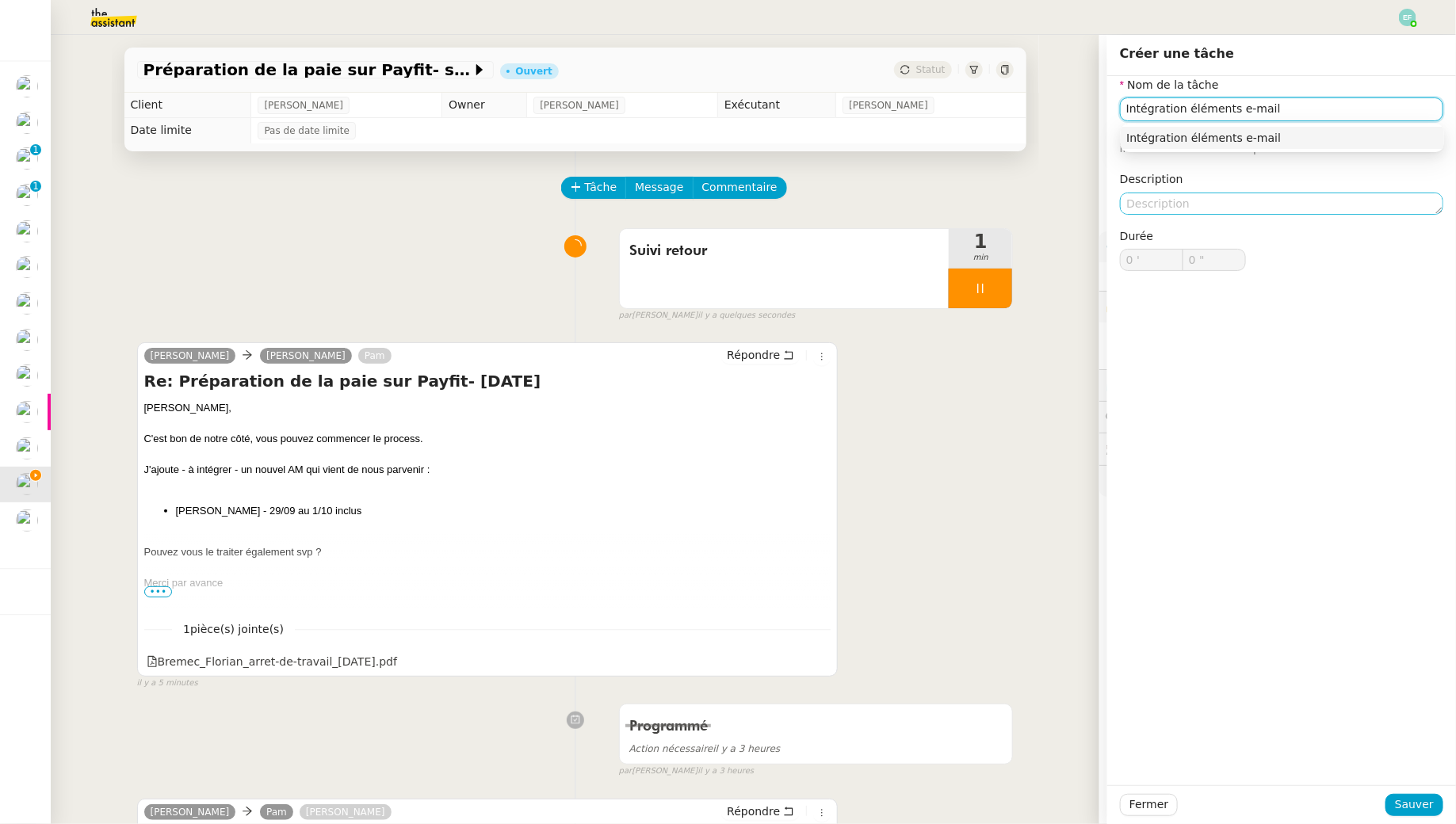
type input "Intégration éléments e-mail"
click at [1228, 204] on textarea at bounding box center [1281, 204] width 323 height 22
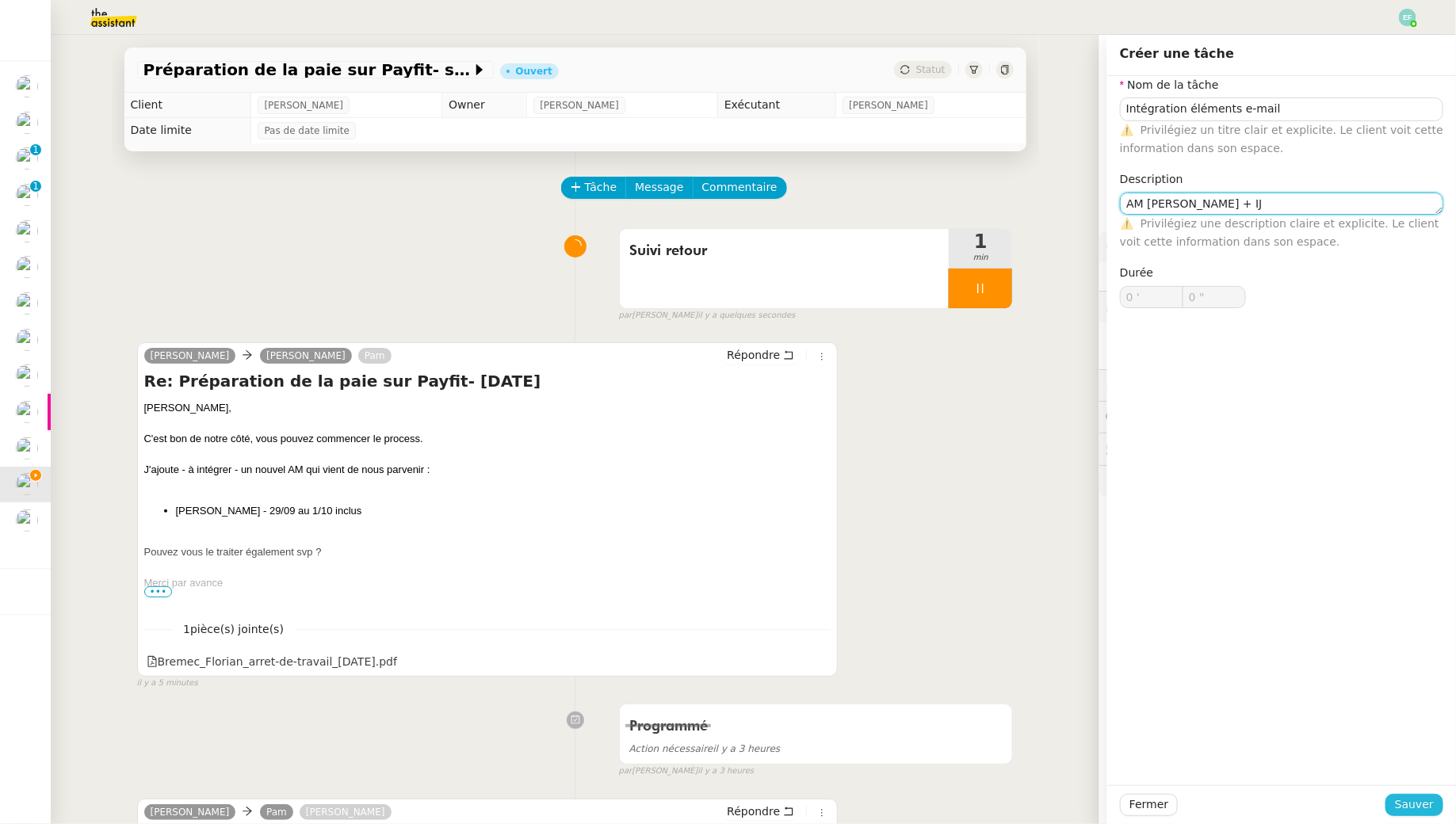
type textarea "AM [PERSON_NAME] + IJ"
click at [1422, 803] on span "Sauver" at bounding box center [1413, 804] width 39 height 18
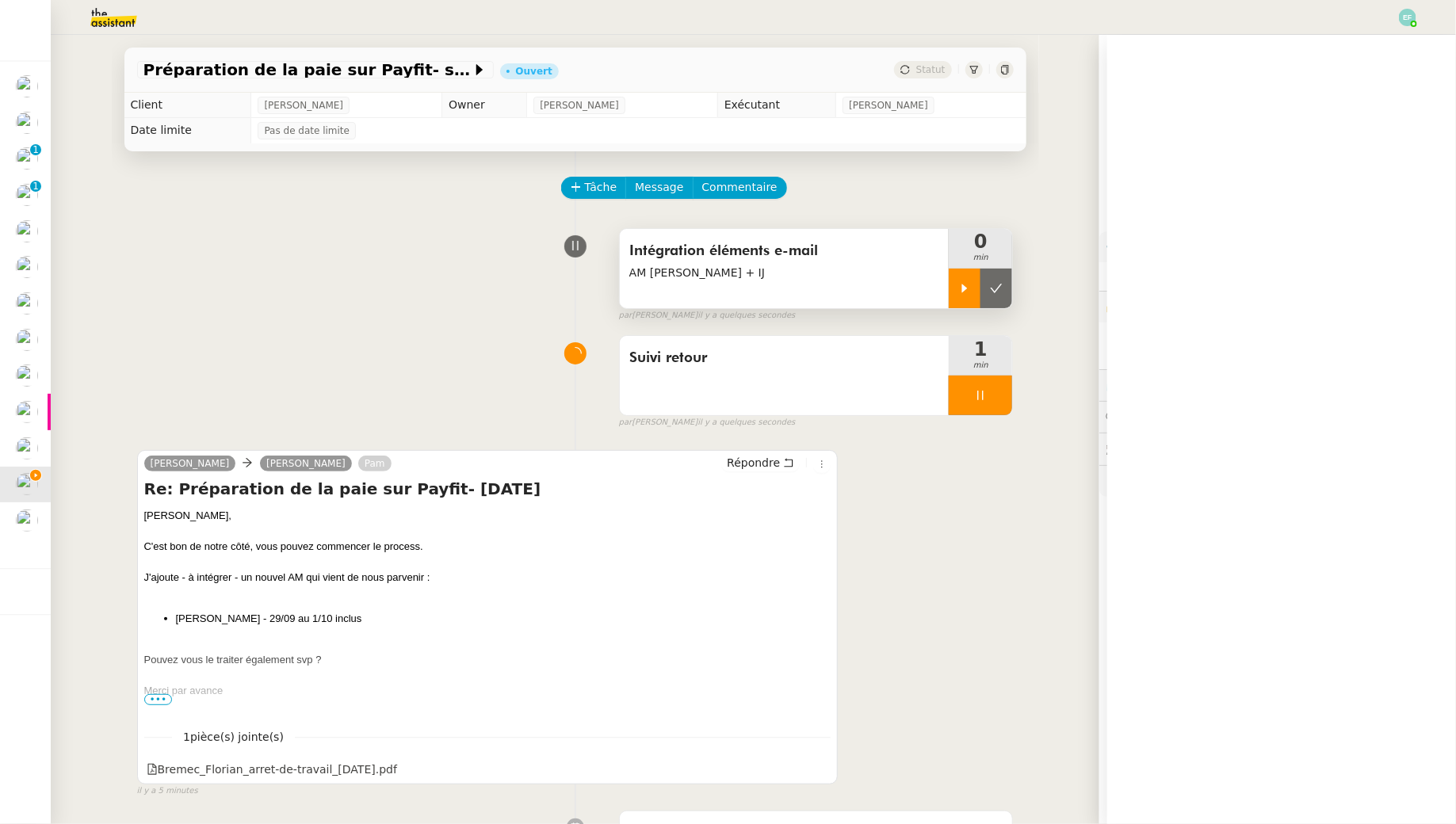
click at [960, 296] on div at bounding box center [965, 288] width 32 height 40
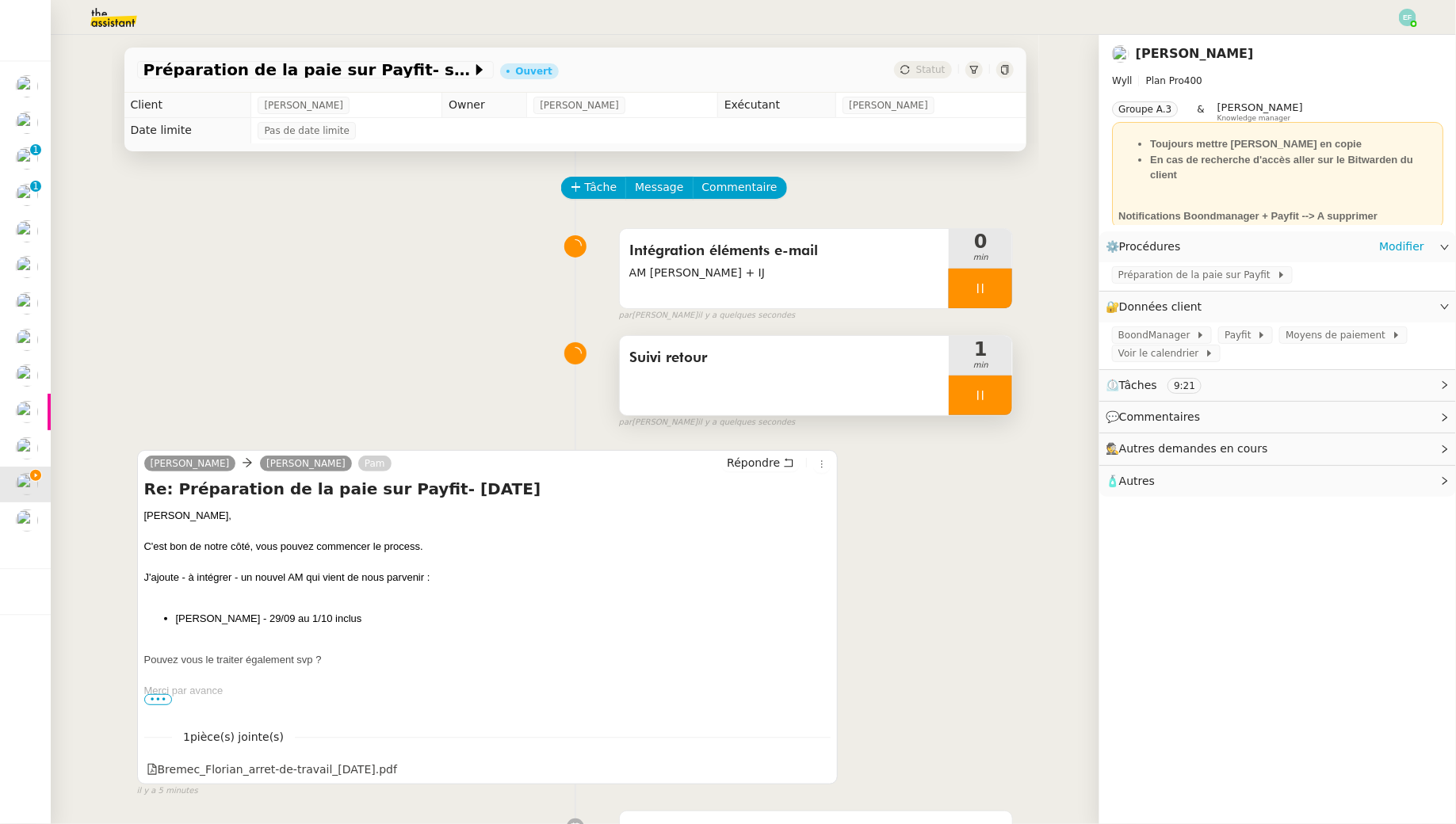
click at [993, 403] on div at bounding box center [981, 395] width 63 height 40
click at [1001, 400] on icon at bounding box center [996, 395] width 13 height 13
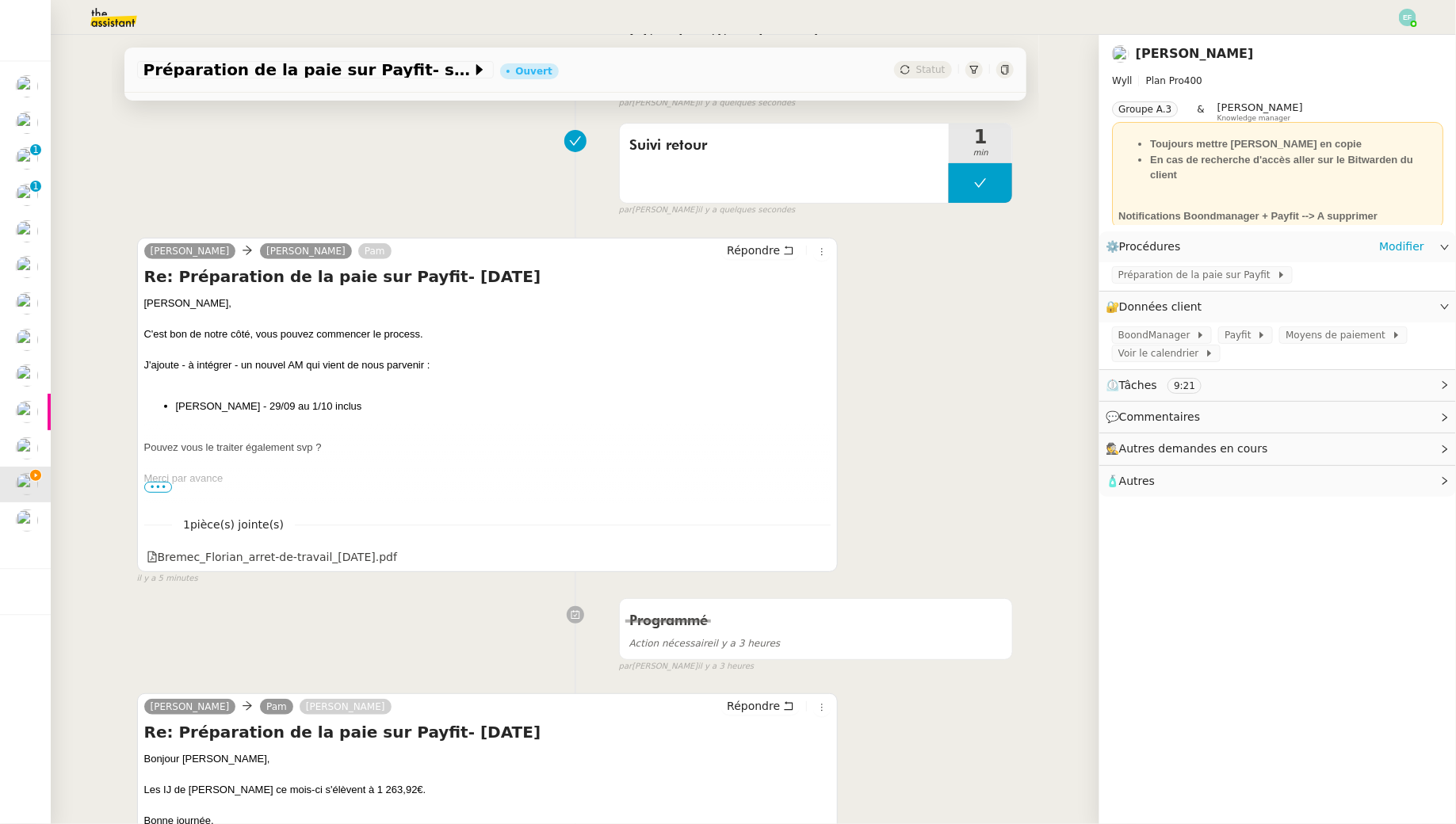
scroll to position [124, 0]
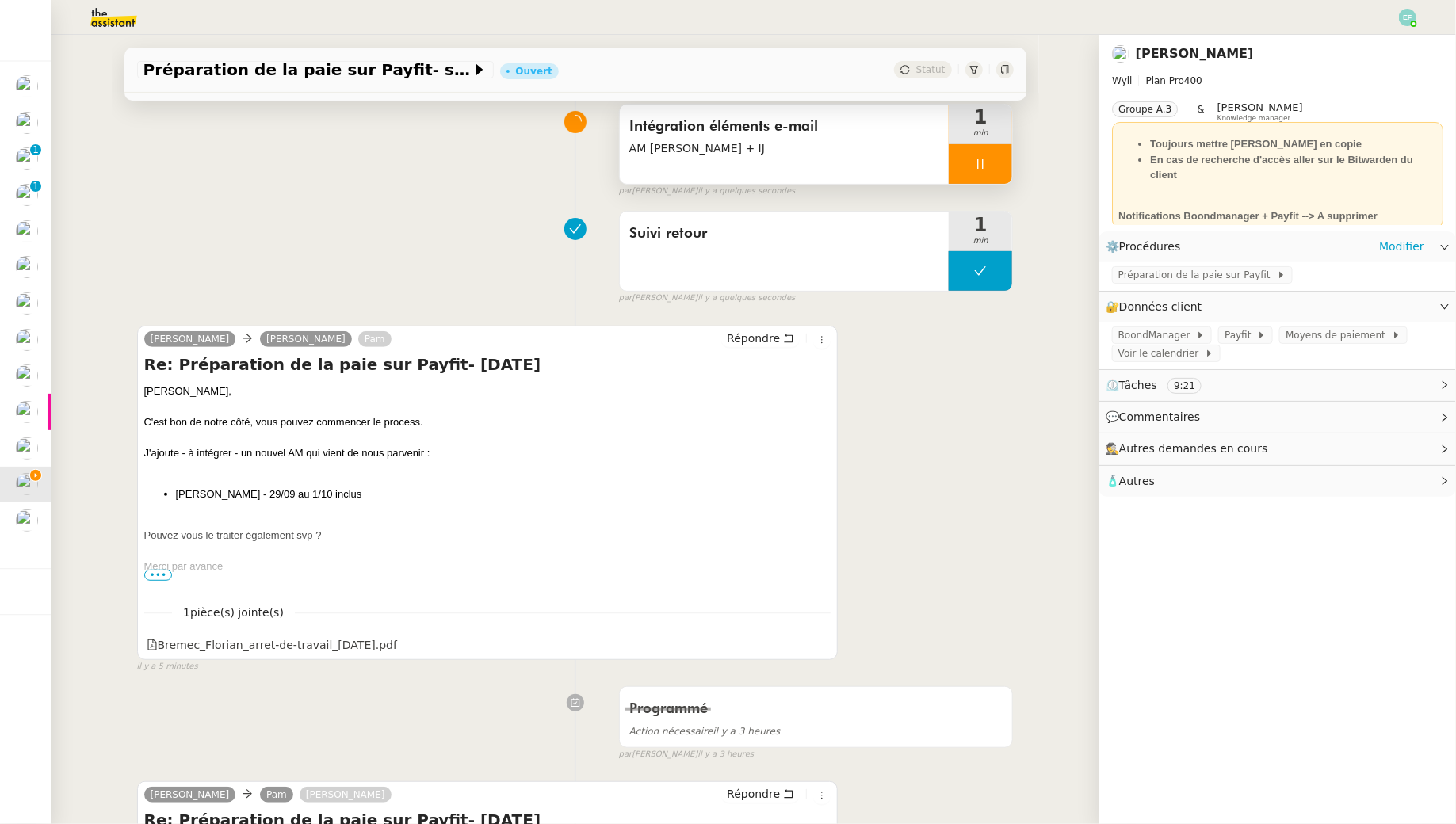
click at [857, 171] on div "Intégration éléments e-mail AM [PERSON_NAME] + IJ" at bounding box center [785, 144] width 330 height 79
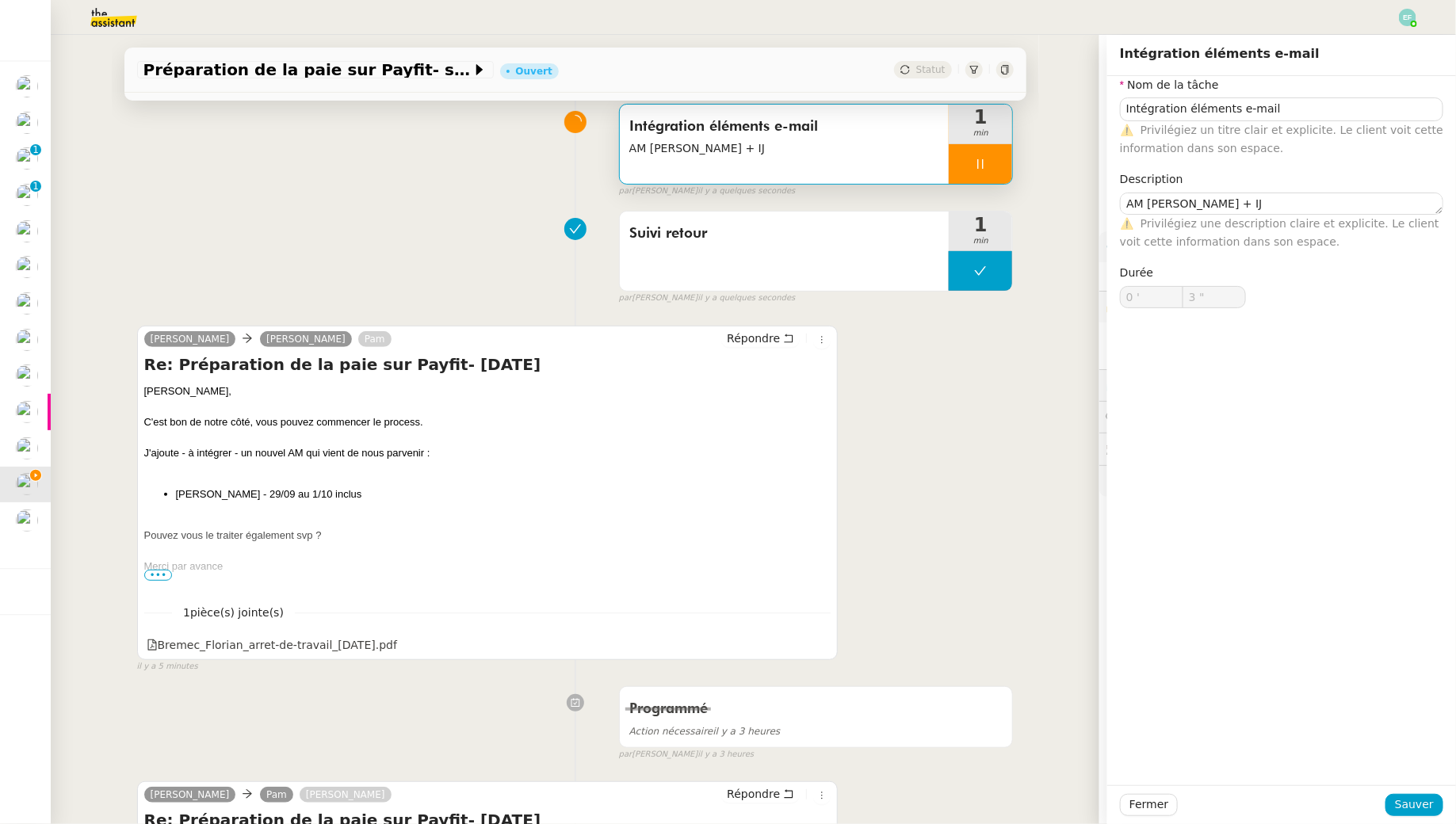
type input "4 ""
click at [1277, 199] on textarea "AM [PERSON_NAME] + IJ" at bounding box center [1281, 204] width 323 height 22
type textarea "AM [PERSON_NAME] + IJ"
type input "5 ""
type textarea "AM [PERSON_NAME] + IJ [PERSON_NAME]"
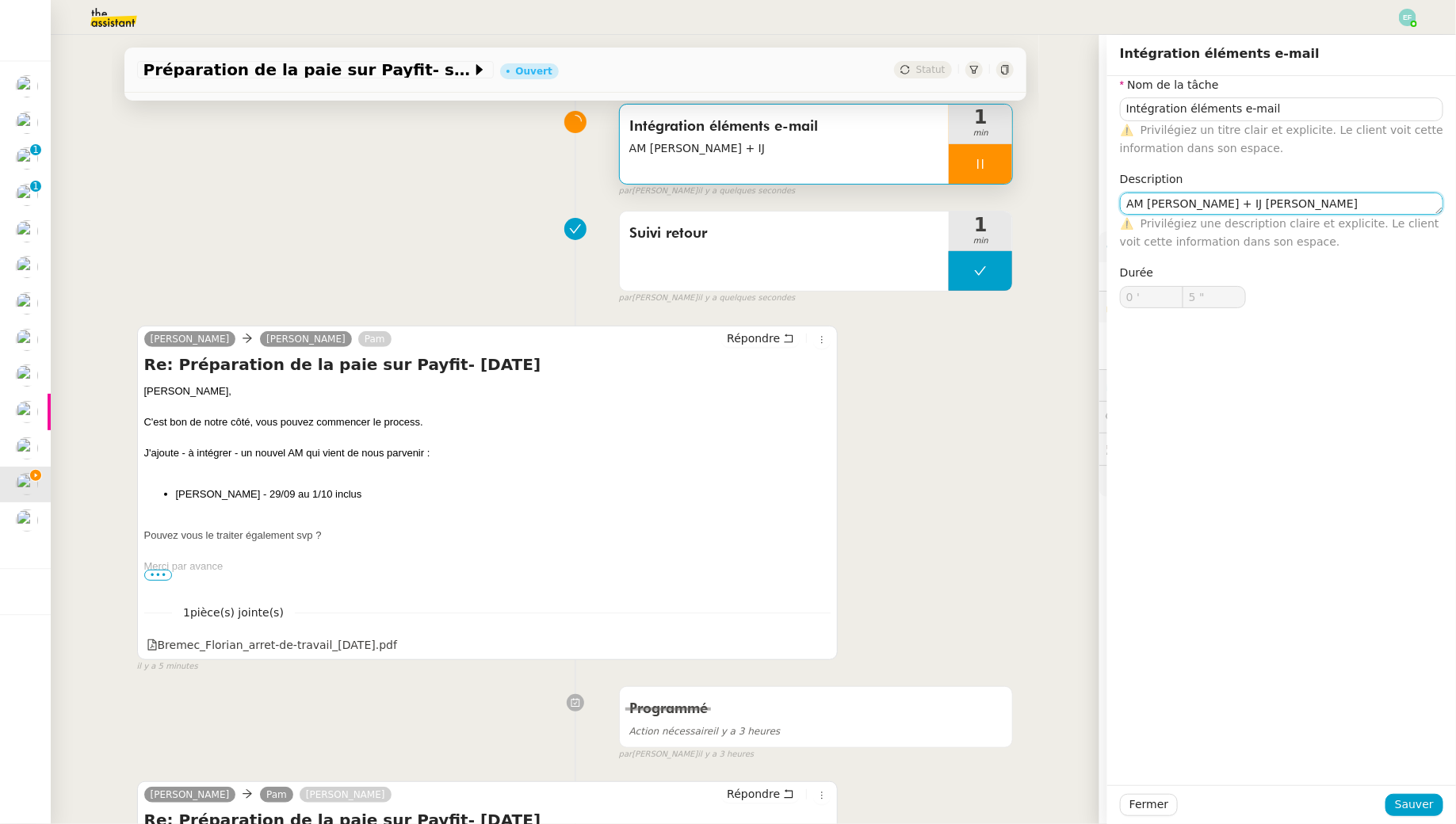
type input "6 ""
type textarea "AM [PERSON_NAME] + IJ [PERSON_NAME]"
type input "7 ""
type textarea "AM [PERSON_NAME] + IJ [PERSON_NAME]"
type input "8 ""
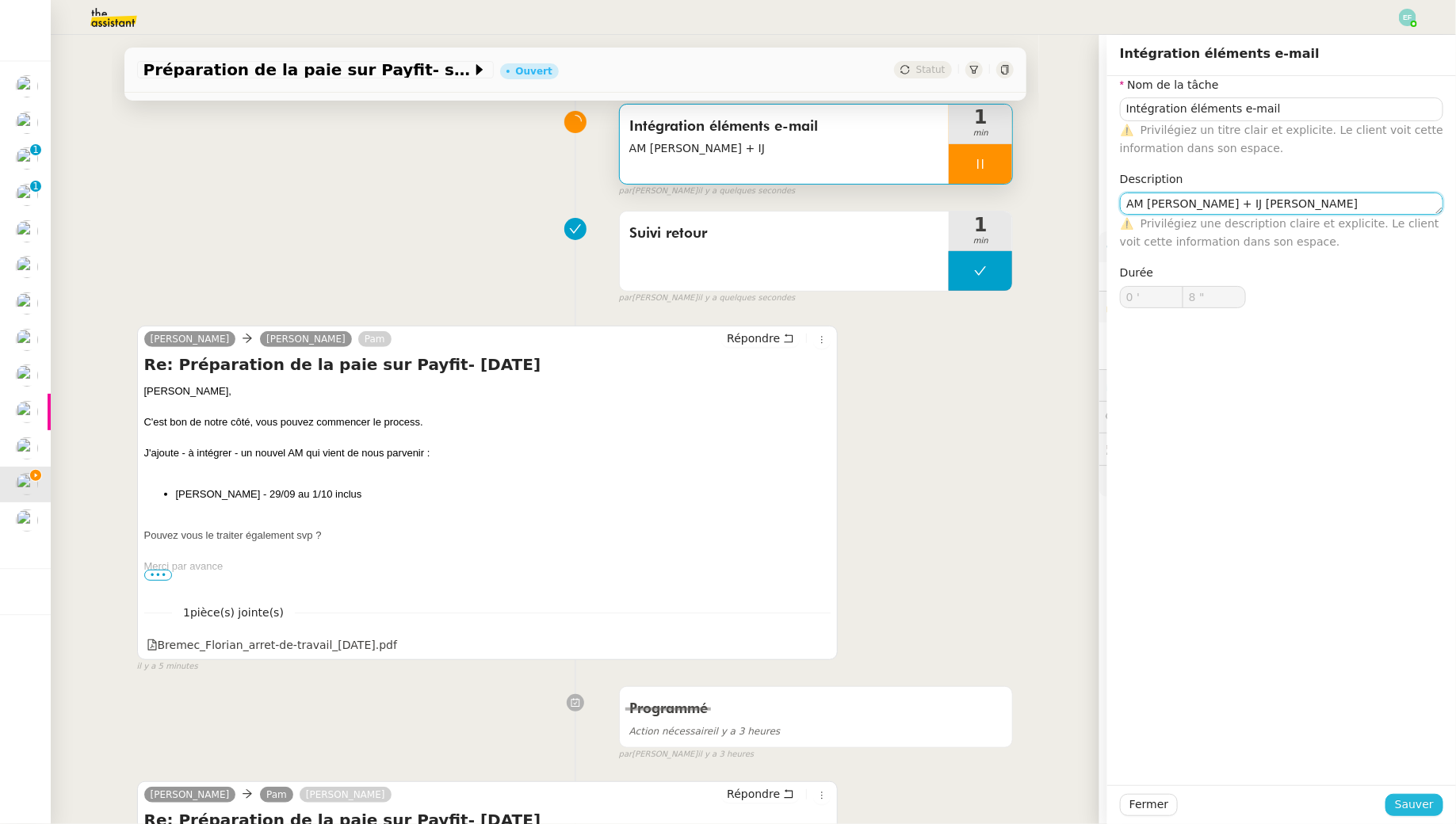
type textarea "AM [PERSON_NAME] + IJ [PERSON_NAME]"
type input "9 ""
click at [1421, 803] on span "Sauver" at bounding box center [1413, 804] width 39 height 18
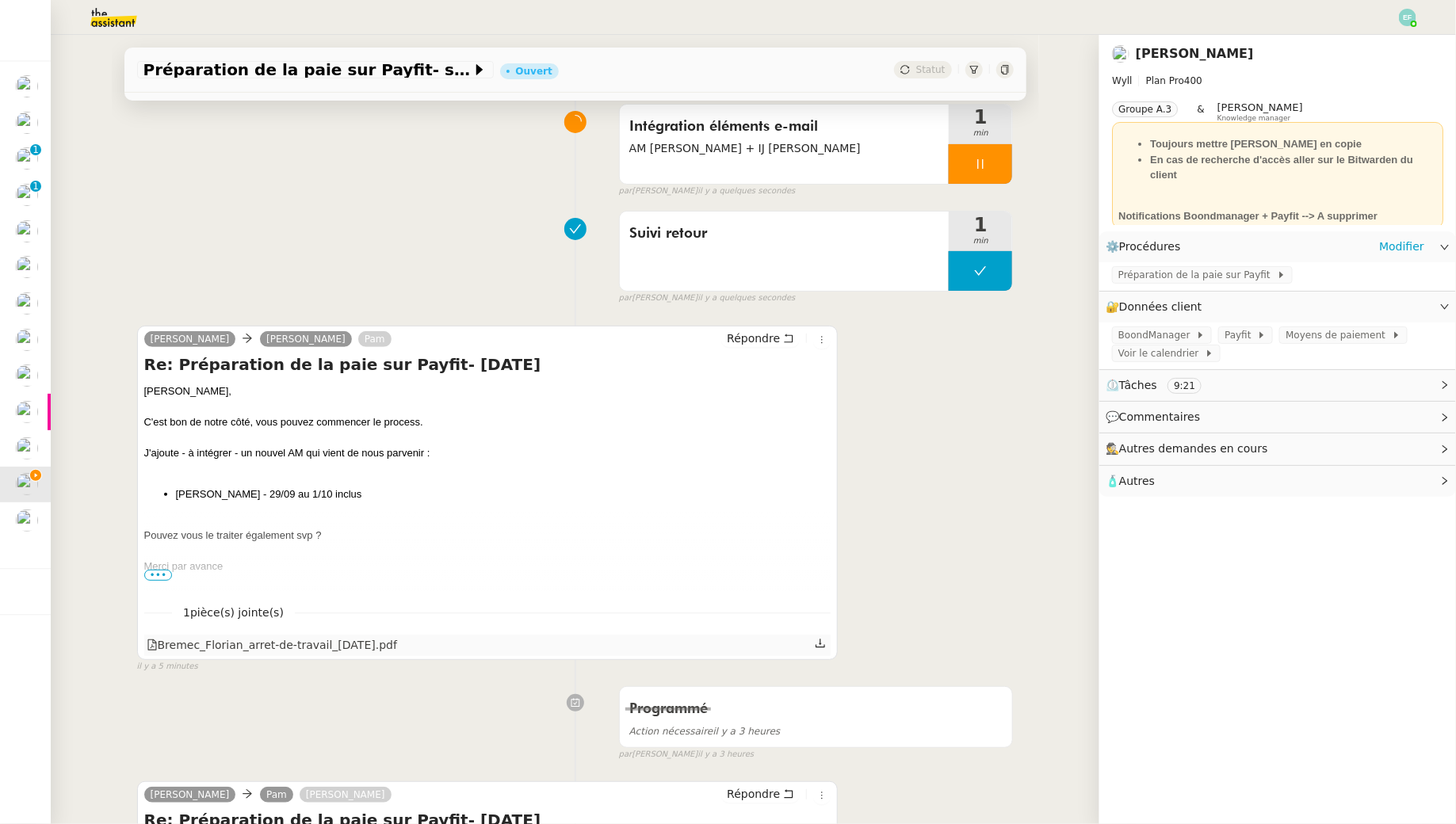
click at [822, 645] on icon at bounding box center [819, 643] width 11 height 11
click at [1257, 338] on icon at bounding box center [1262, 335] width 10 height 10
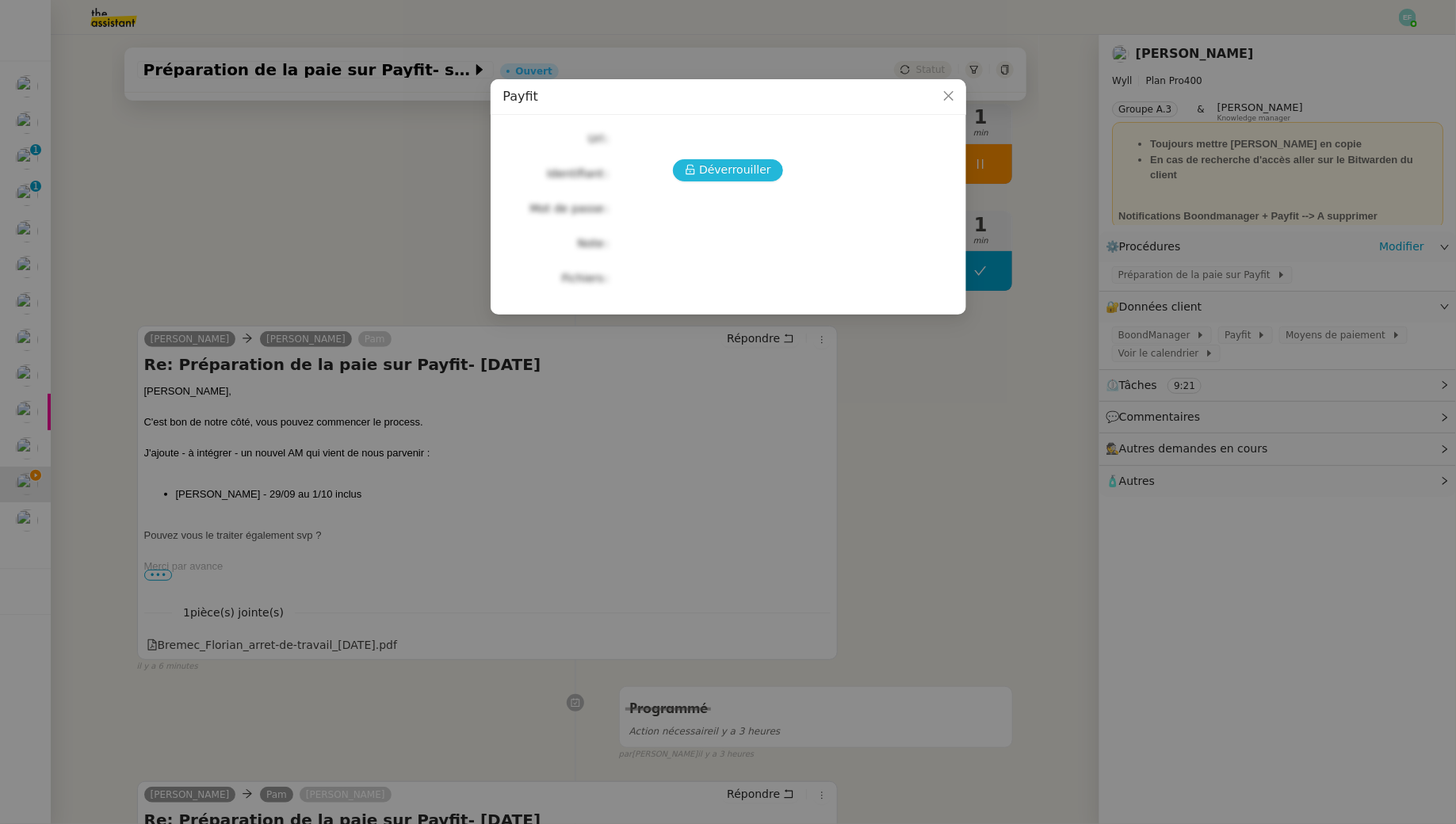
click at [753, 162] on span "Déverrouiller" at bounding box center [734, 170] width 72 height 18
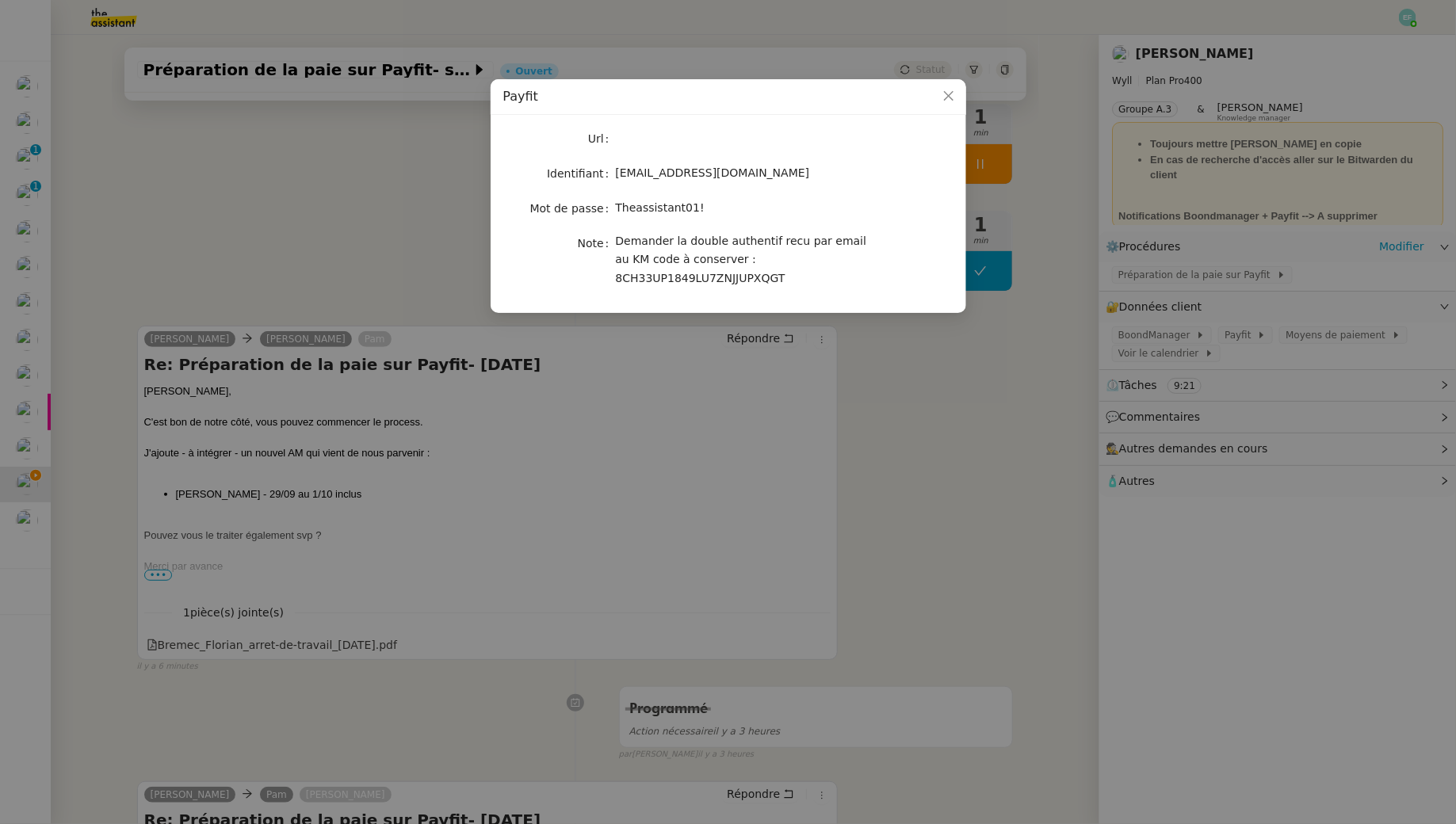
click at [678, 206] on span "Theassistant01!" at bounding box center [660, 207] width 89 height 13
copy span "Theassistant01!"
click at [1026, 366] on nz-modal-container "Payfit Url Identifiant [EMAIL_ADDRESS][DOMAIN_NAME] Mot de passe [SECURITY_DATA…" at bounding box center [728, 412] width 1456 height 824
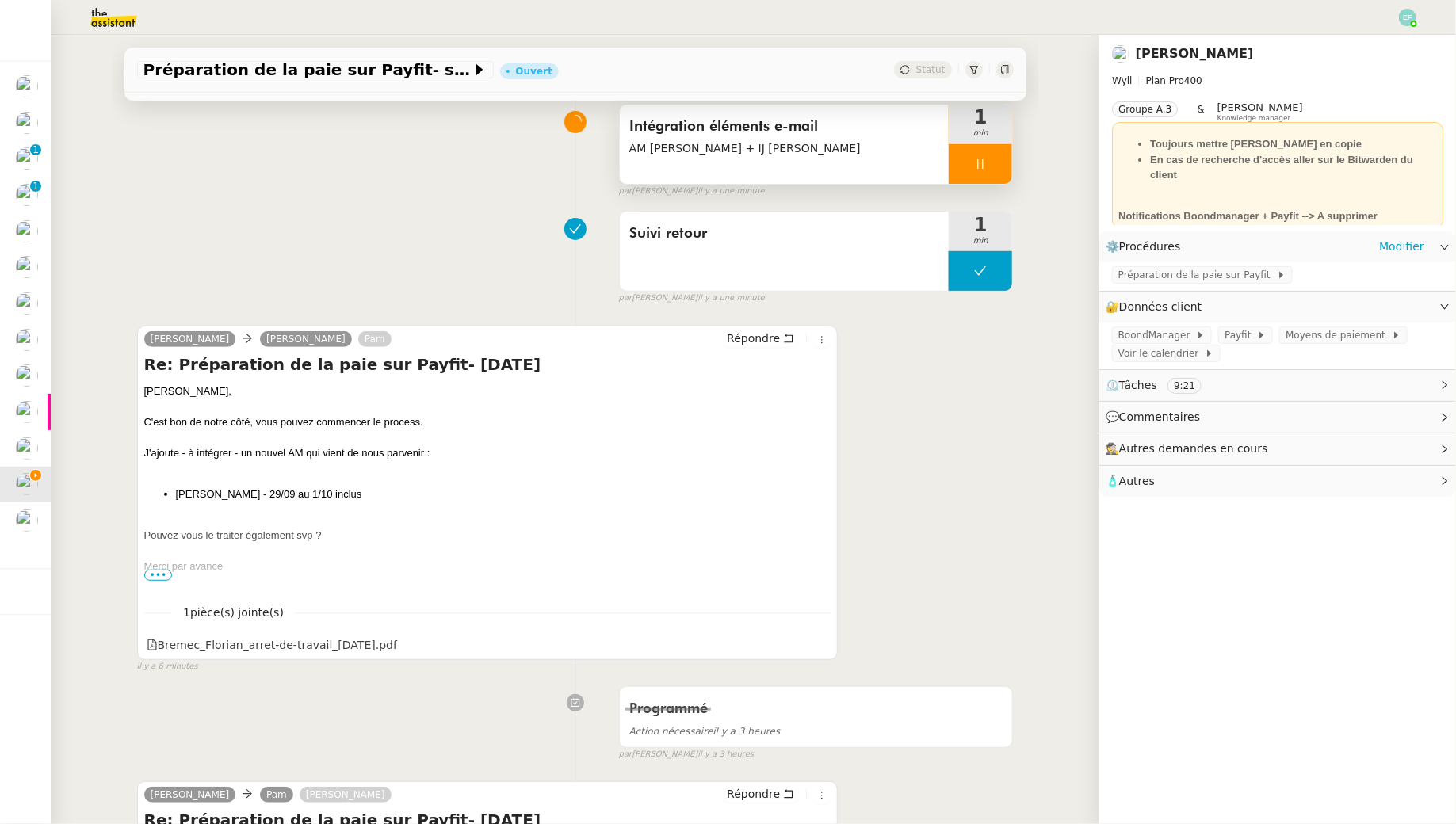
click at [820, 142] on span "AM [PERSON_NAME] + IJ [PERSON_NAME]" at bounding box center [785, 148] width 310 height 18
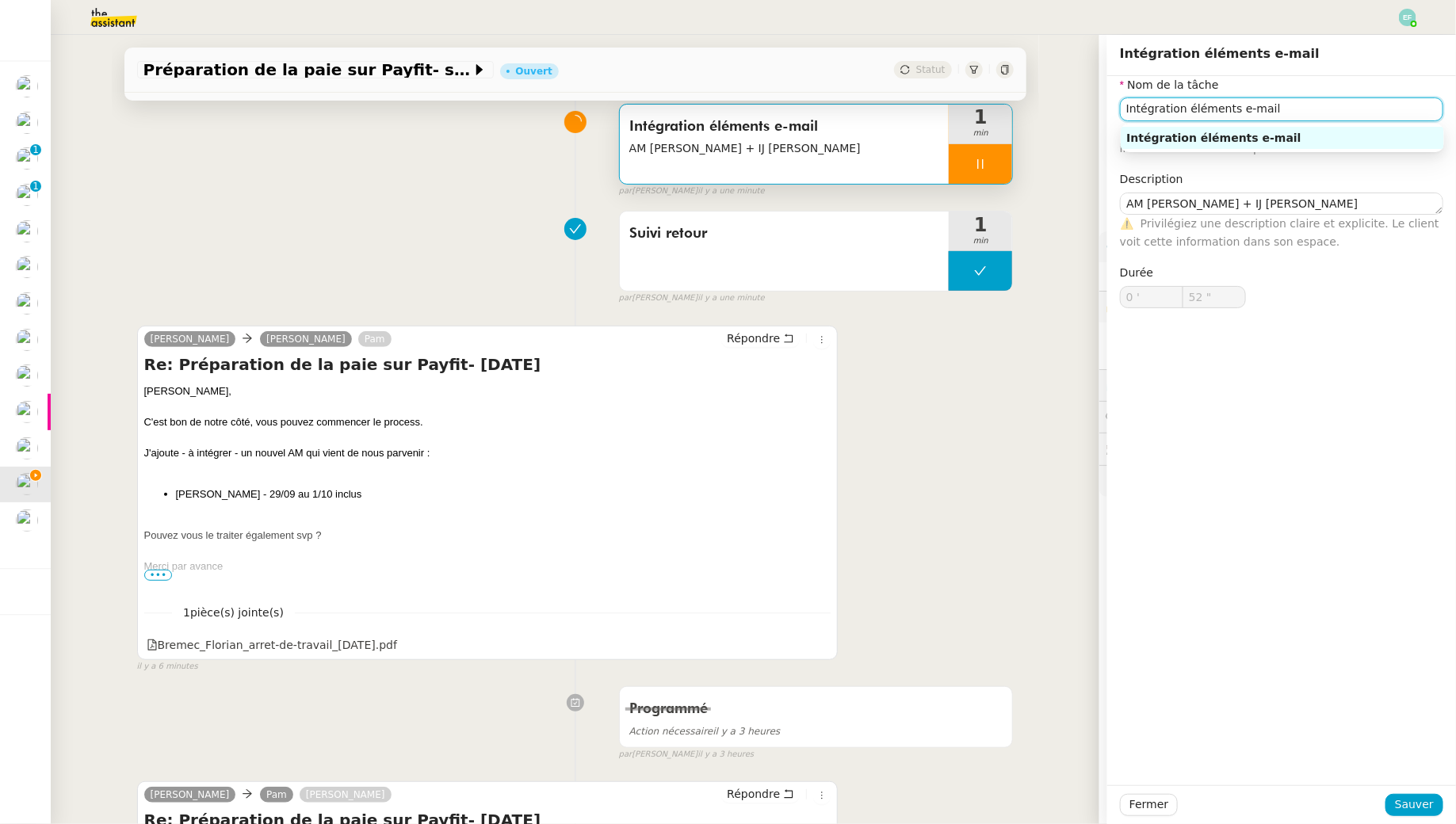
click at [1130, 114] on input "Intégration éléments e-mail" at bounding box center [1281, 109] width 323 height 23
type input "54 ""
type input "Connexion Intégration éléments e-mail"
type input "55 ""
type input "Connexion PayiIntégration éléments e-mail"
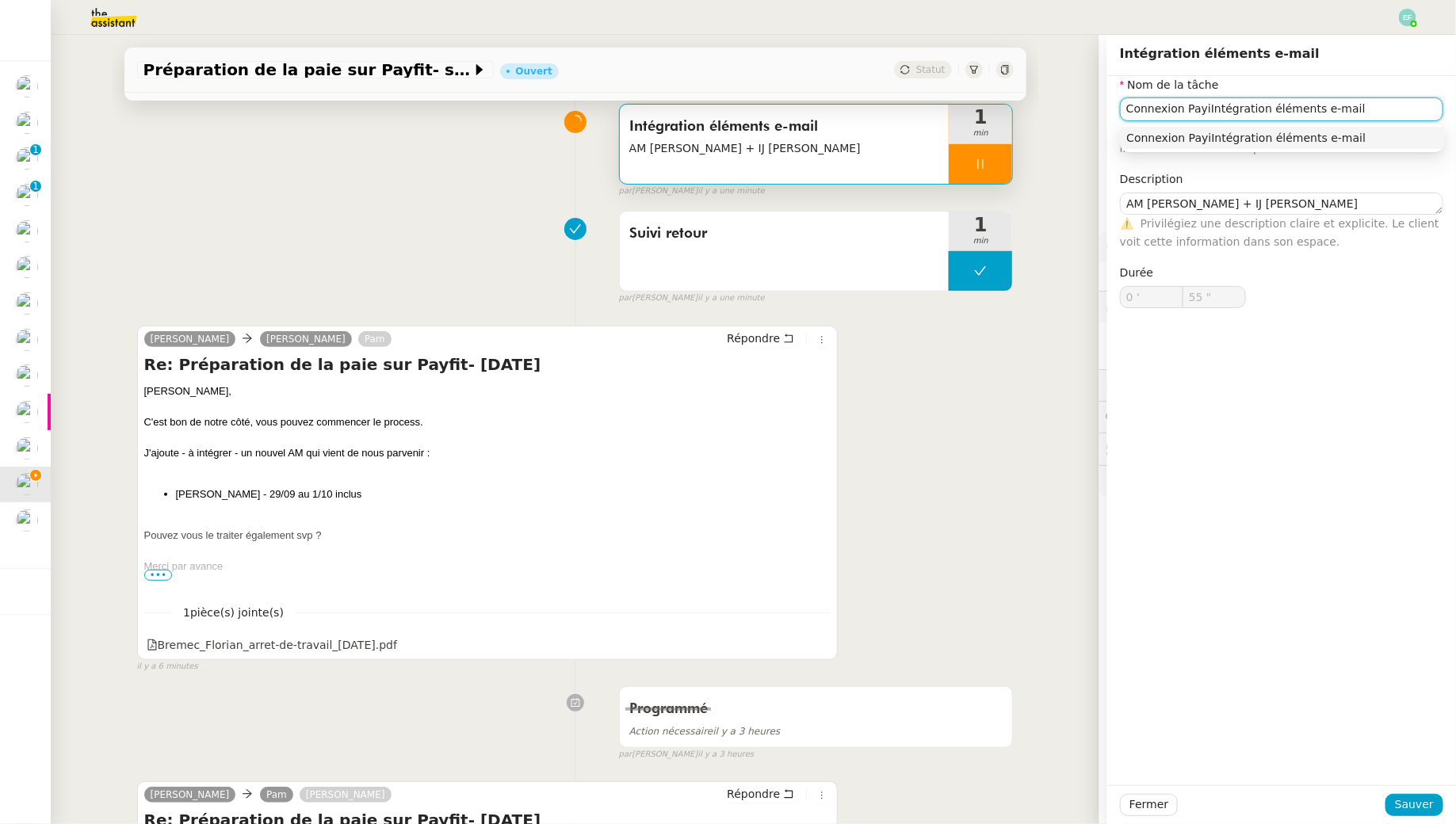
type input "56 ""
type input "Connexion Payfit + Intégration éléments e-mail"
type input "58 ""
type input "Connexion Payfit + Intégration éléments e-mail"
click at [1421, 802] on span "Sauver" at bounding box center [1413, 804] width 39 height 18
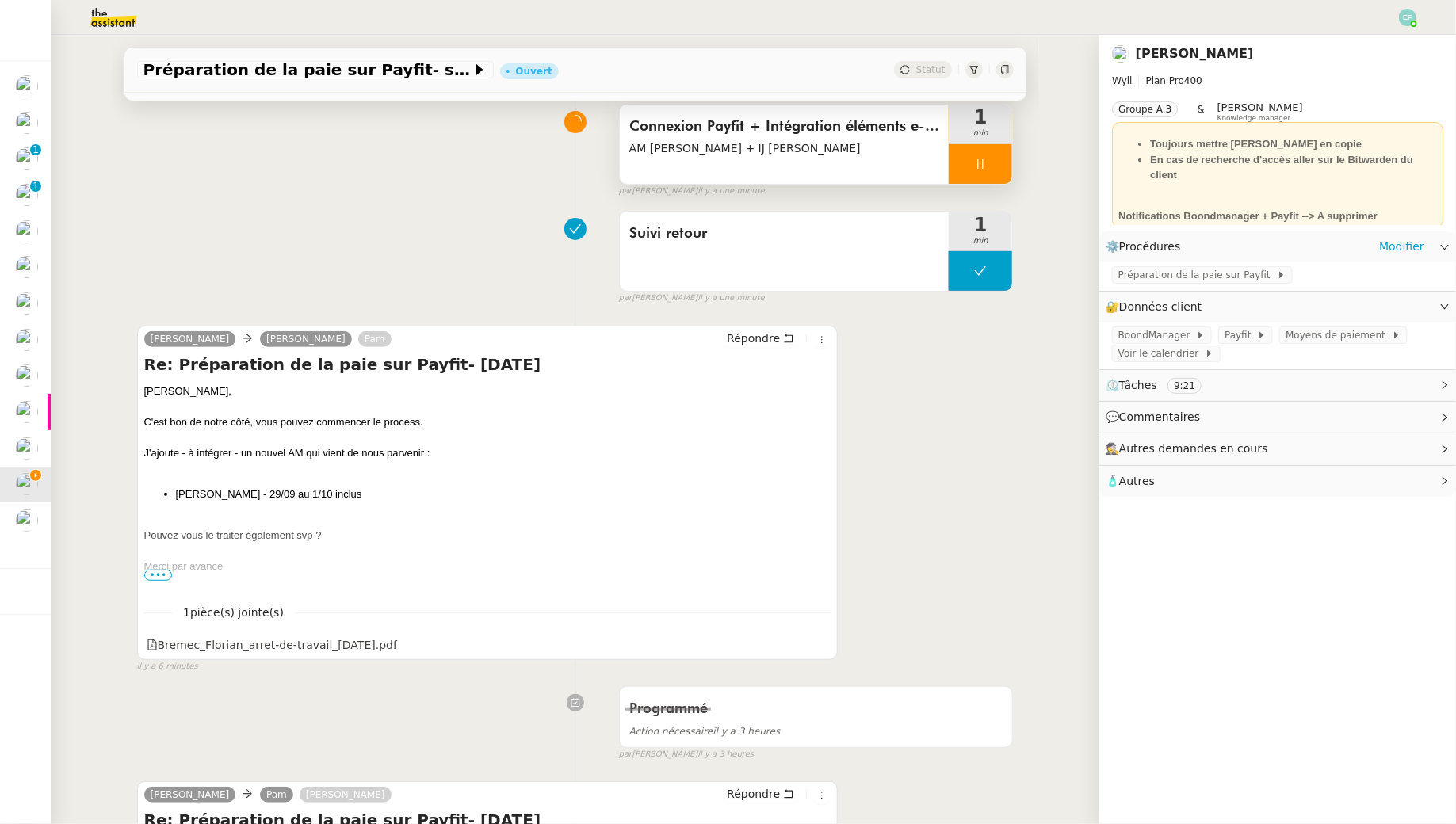
click at [854, 155] on span "AM [PERSON_NAME] + IJ [PERSON_NAME]" at bounding box center [785, 148] width 310 height 18
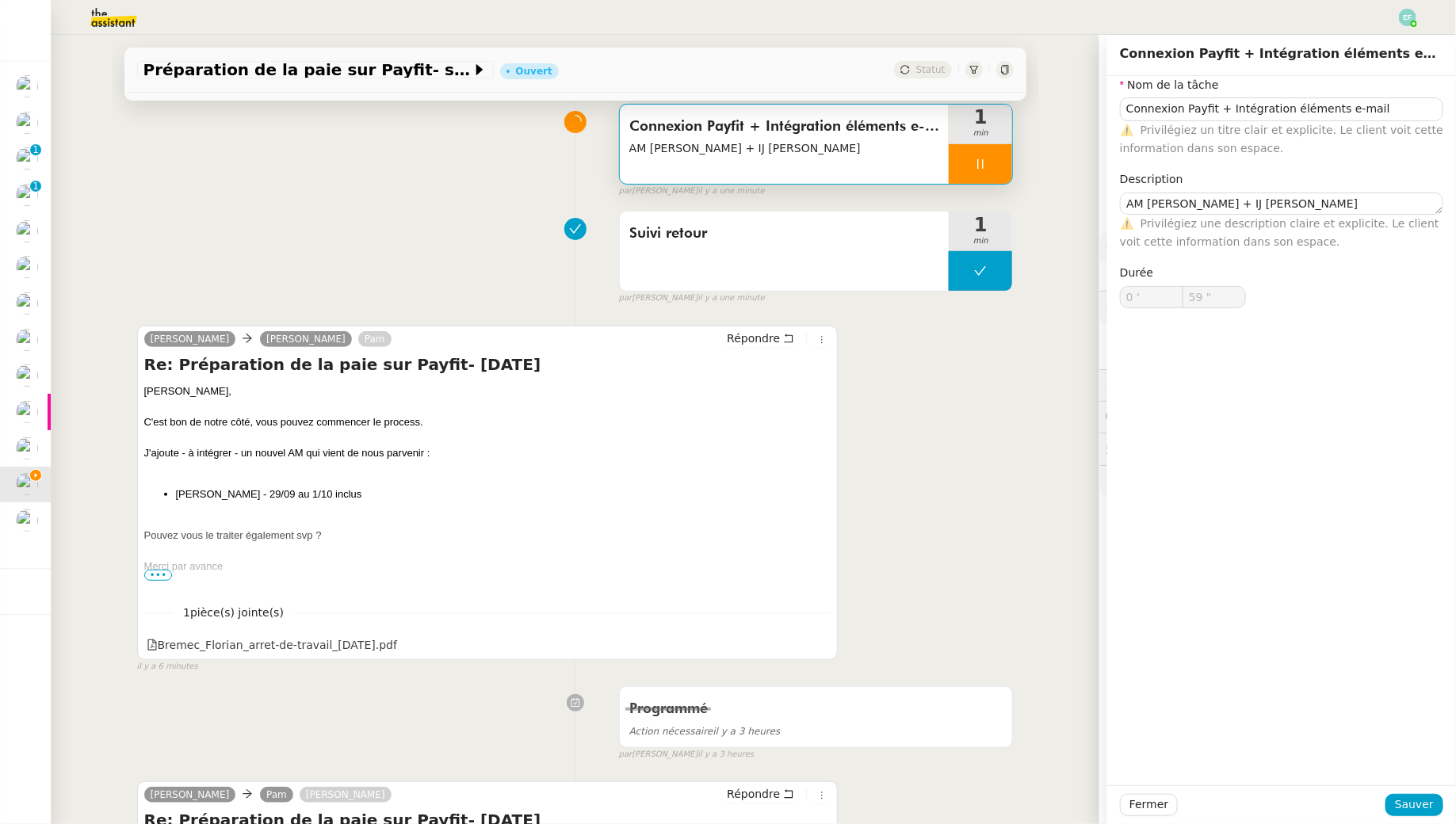
type input "1 '"
type input "1 ""
click at [1332, 110] on input "Connexion Payfit + Intégration éléments e-mail" at bounding box center [1281, 109] width 323 height 23
type input "Connexion Payfit + Intégration éléments ane-mail"
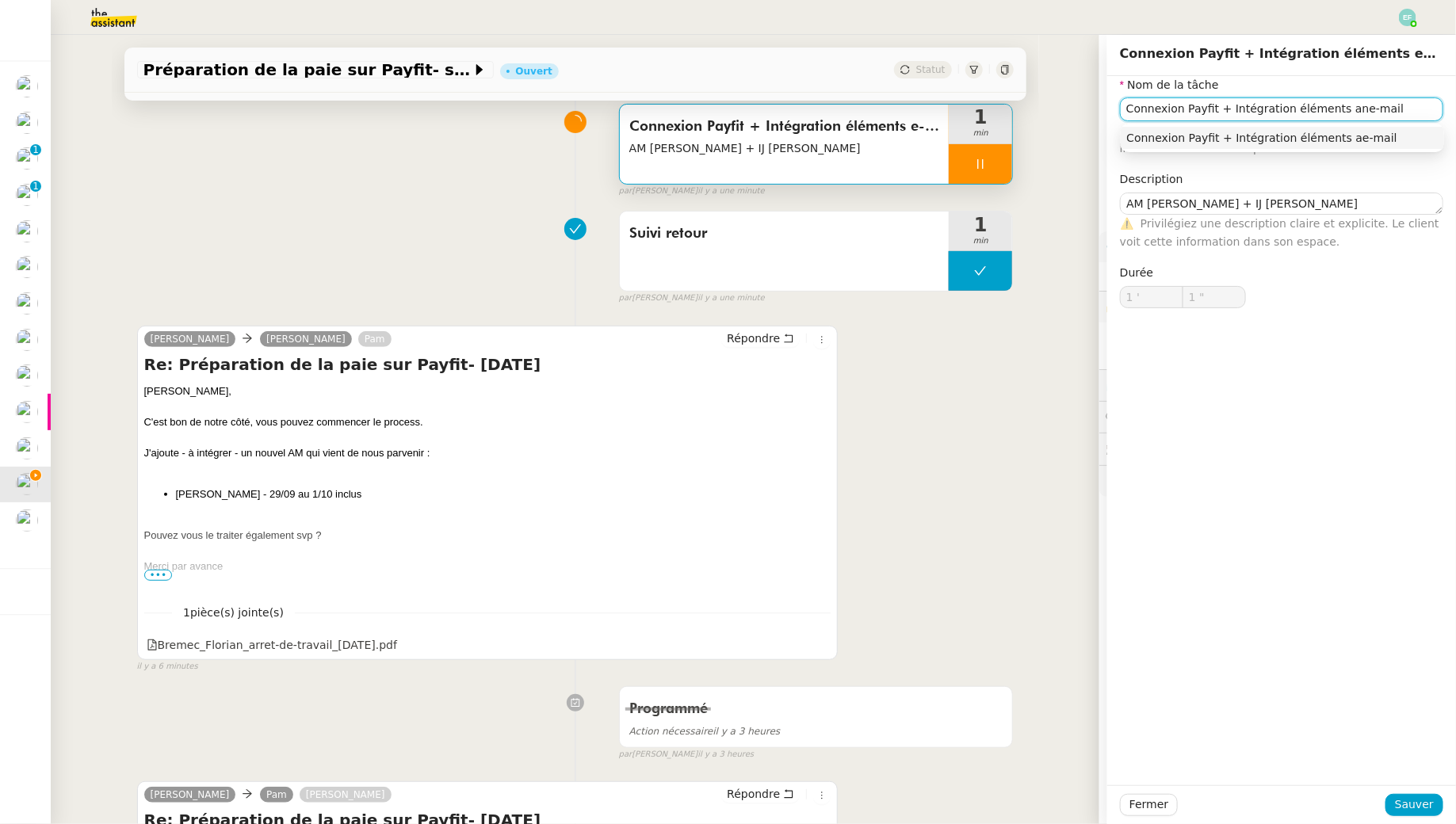
type input "2 ""
type input "Connexion Payfit + Intégration éléments annexe e-mail"
type input "3 ""
type input "Connexion Payfit + Intégration éléments annexe e-mail"
click at [1413, 805] on span "Sauver" at bounding box center [1413, 804] width 39 height 18
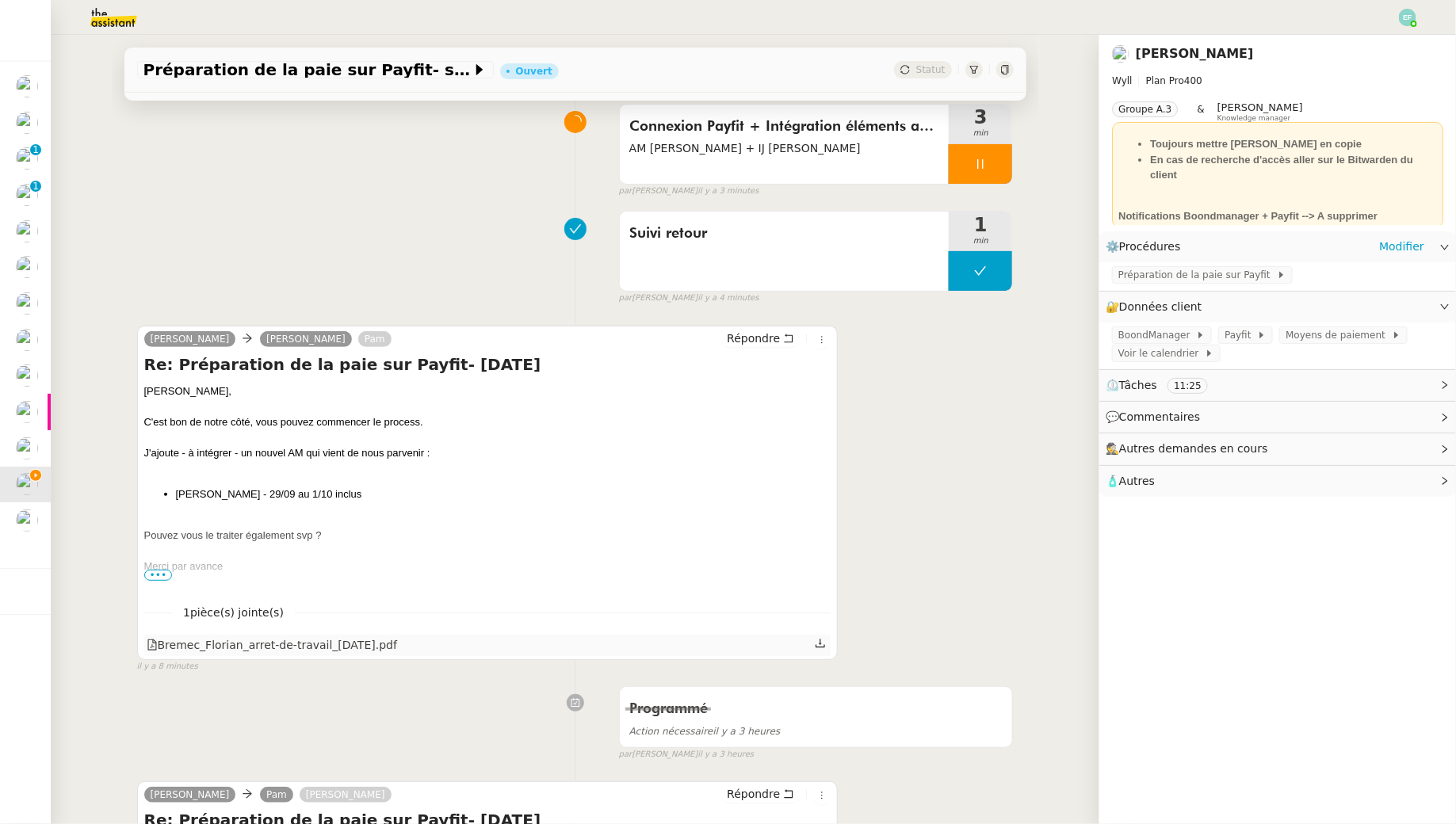
click at [818, 642] on icon at bounding box center [819, 643] width 11 height 11
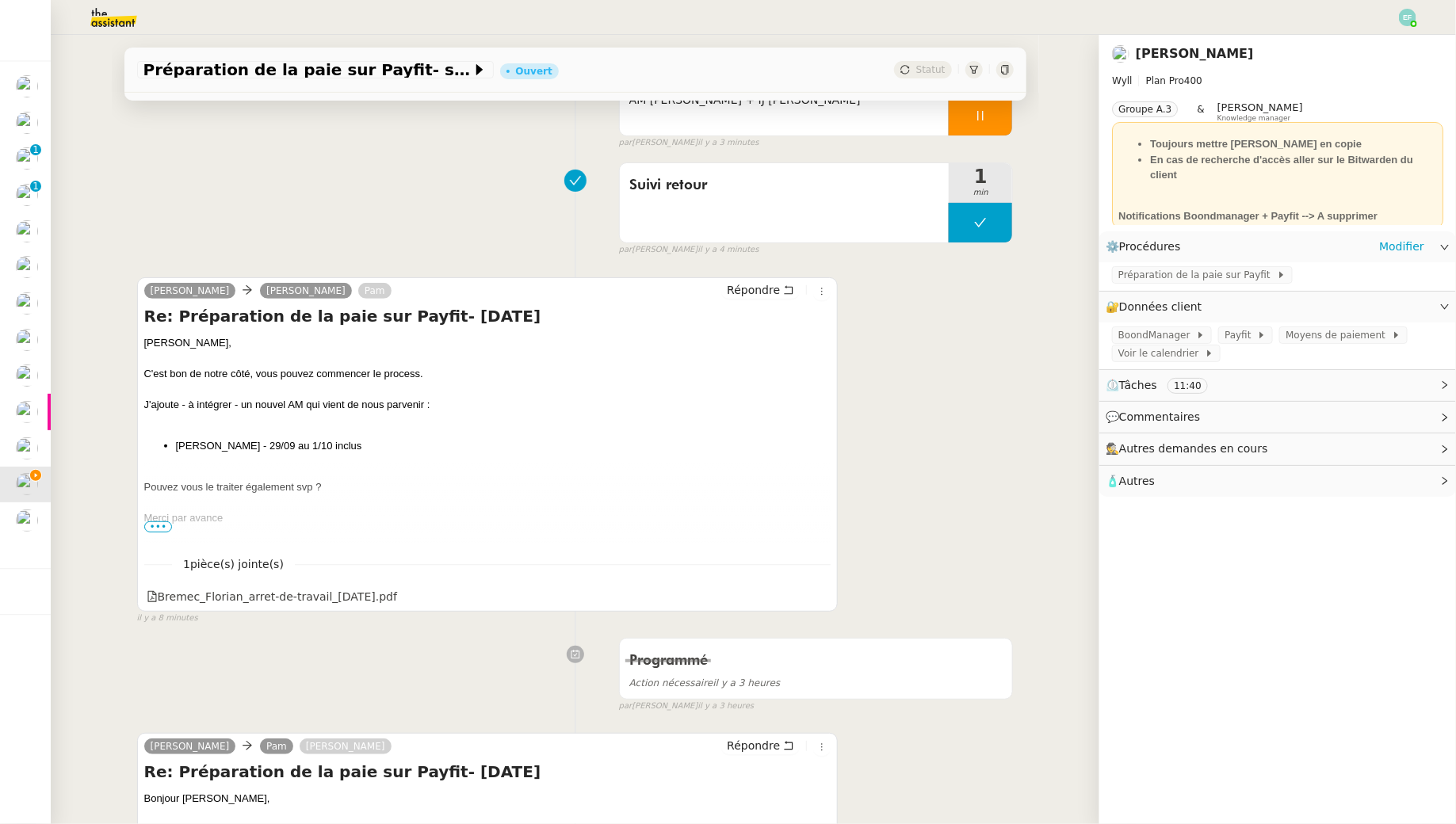
scroll to position [181, 0]
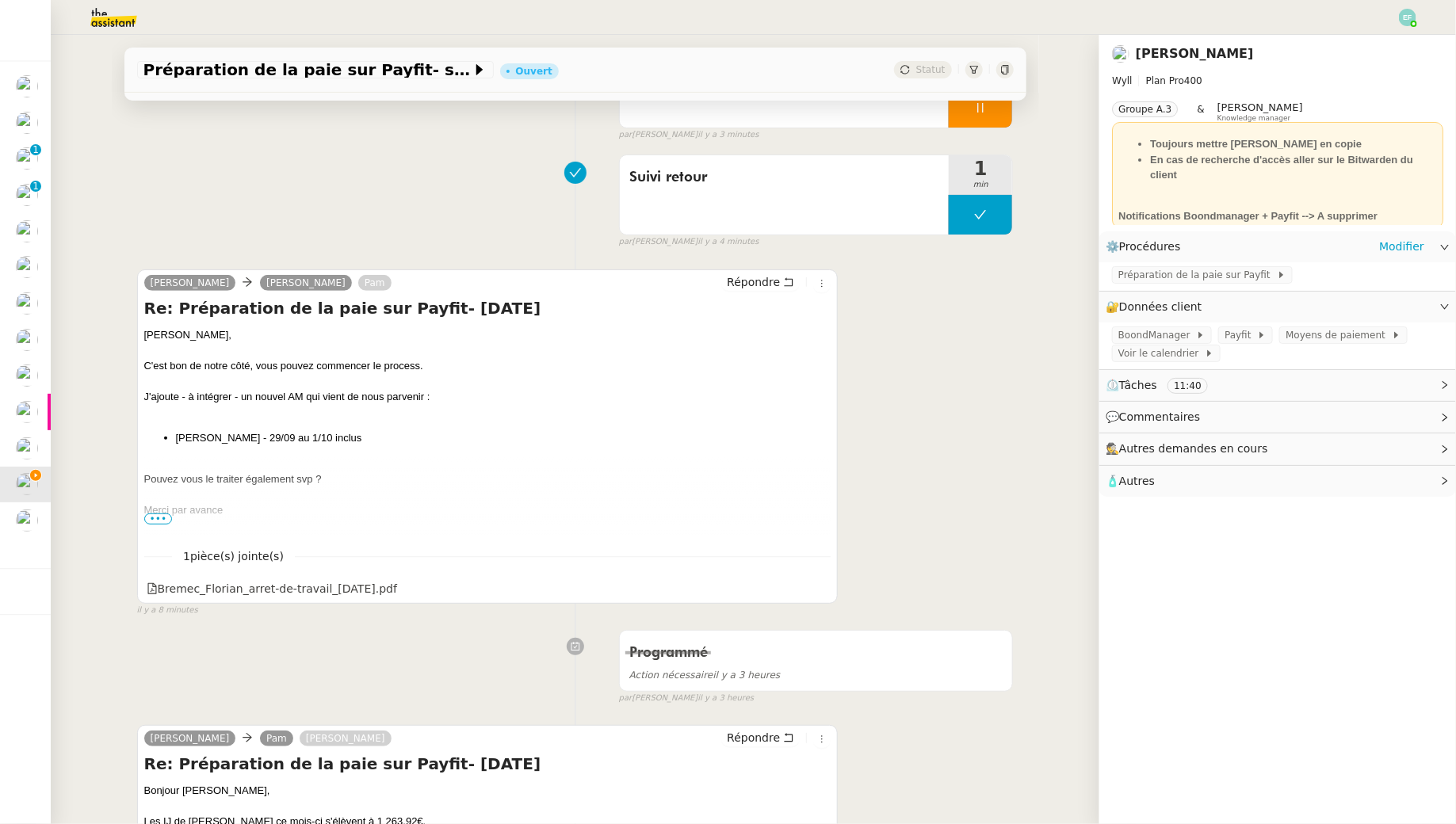
click at [160, 516] on span "•••" at bounding box center [158, 519] width 29 height 11
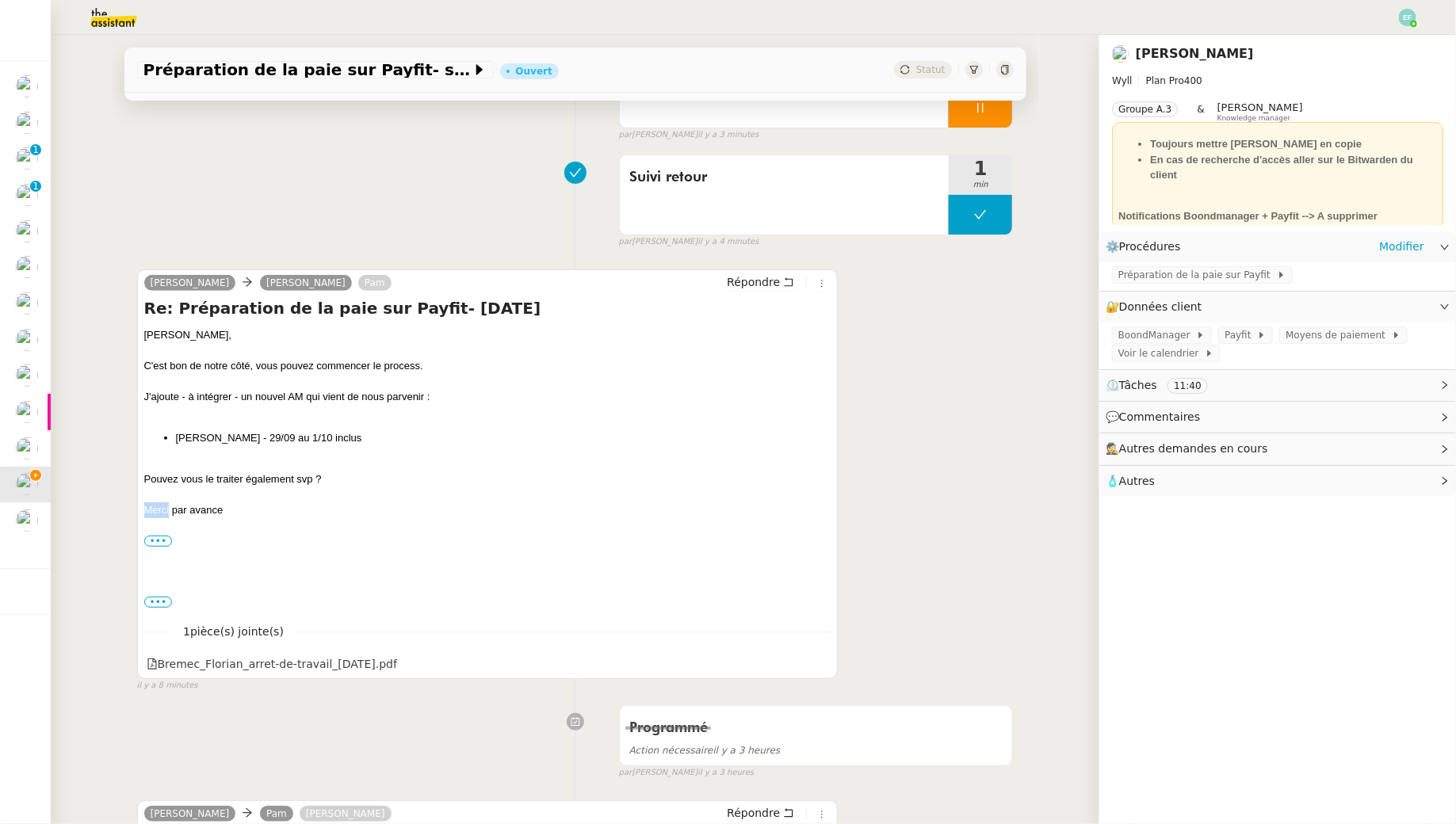
click at [160, 516] on div "Merci par avance" at bounding box center [487, 510] width 687 height 16
click at [168, 528] on div "[PERSON_NAME], C'est bon de notre côté, vous pouvez commencer le process. J'ajo…" at bounding box center [487, 446] width 687 height 237
click at [161, 536] on label "•••" at bounding box center [158, 540] width 29 height 11
click at [0, 0] on input "•••" at bounding box center [0, 0] width 0 height 0
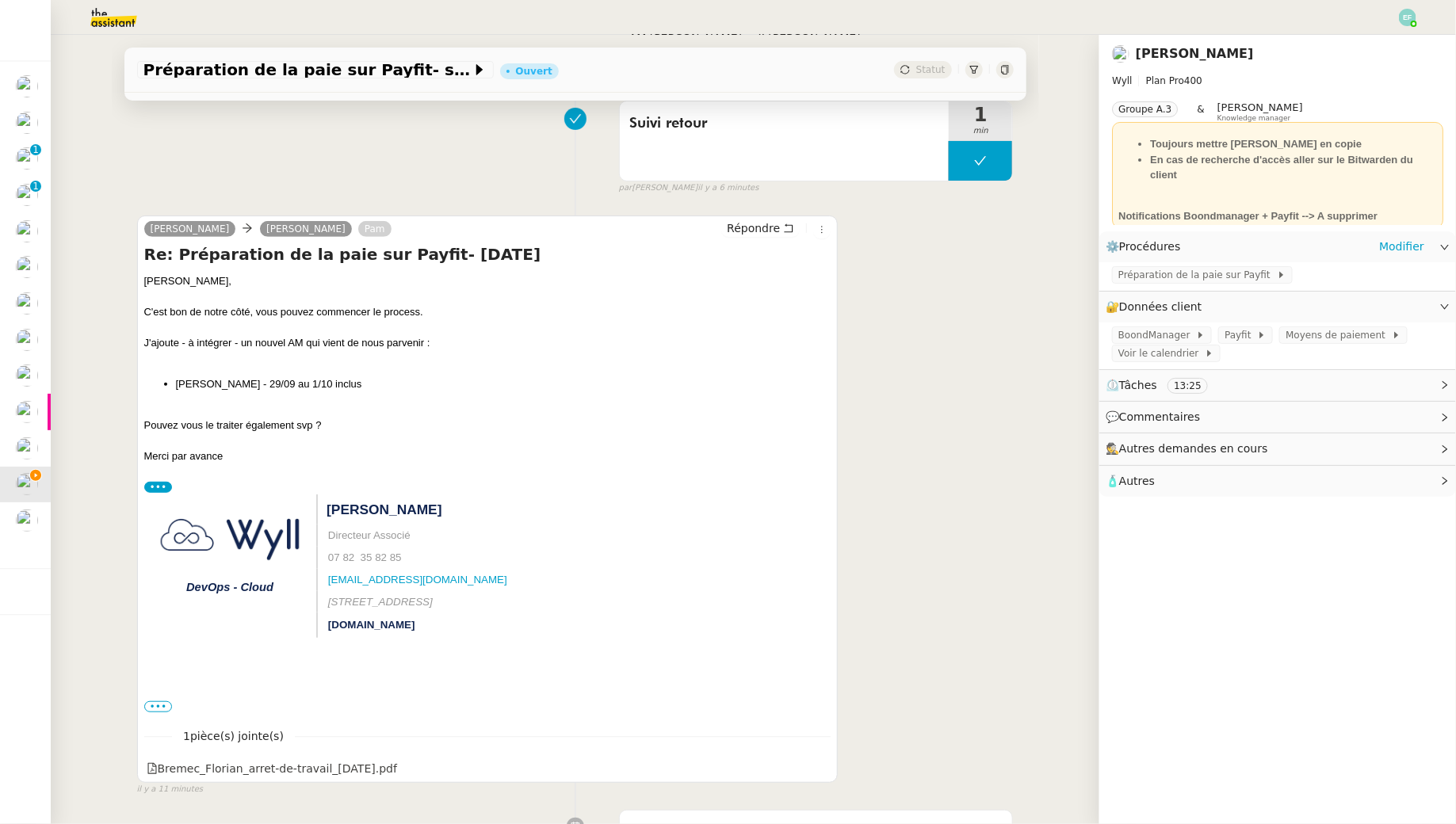
scroll to position [236, 0]
click at [165, 700] on label "•••" at bounding box center [158, 704] width 29 height 11
click at [0, 0] on input "•••" at bounding box center [0, 0] width 0 height 0
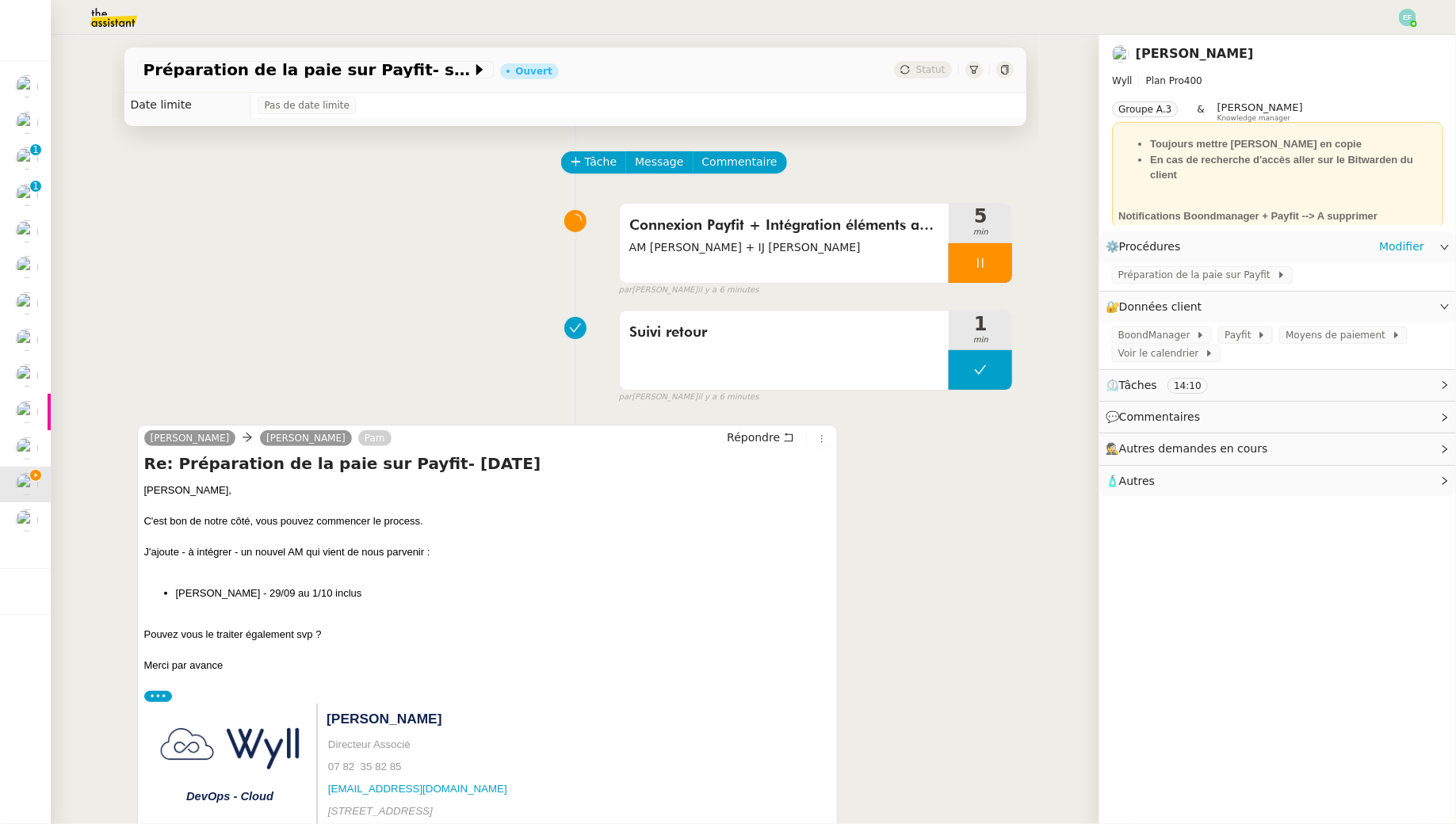
scroll to position [0, 0]
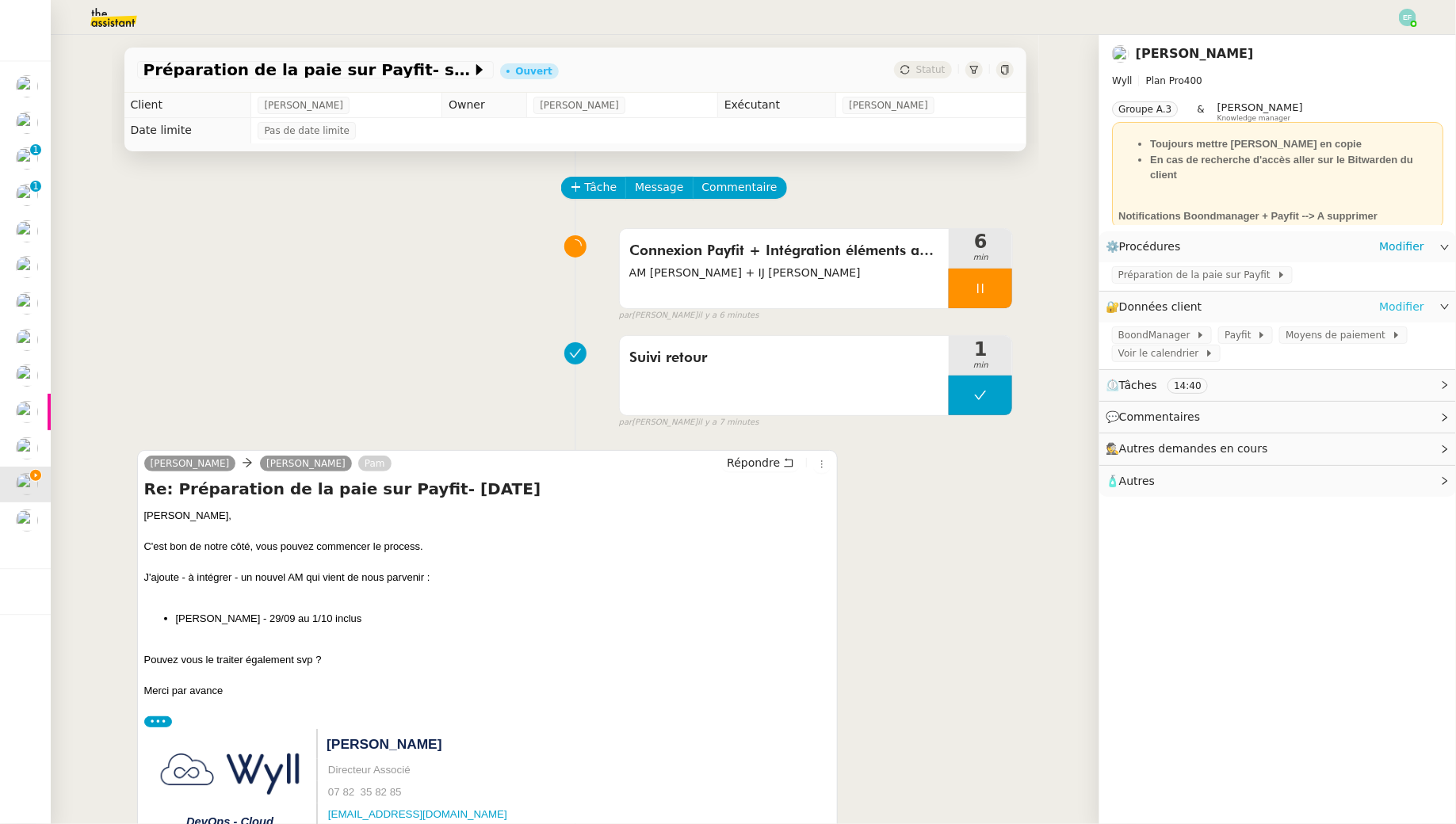
click at [1410, 306] on link "Modifier" at bounding box center [1402, 307] width 45 height 18
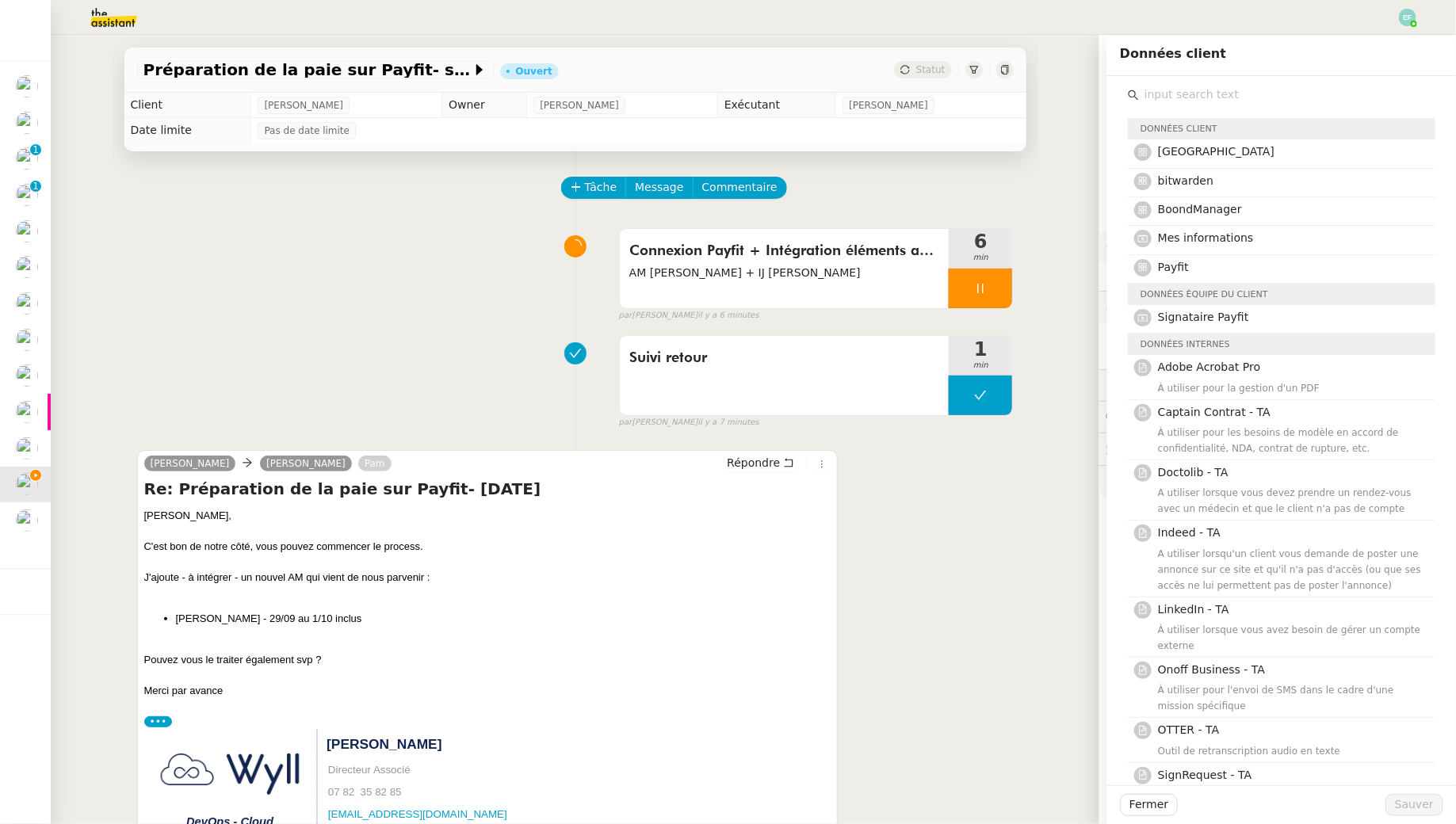
click at [1186, 122] on div "Données client" at bounding box center [1281, 128] width 307 height 22
click at [1186, 101] on input "text" at bounding box center [1287, 95] width 297 height 22
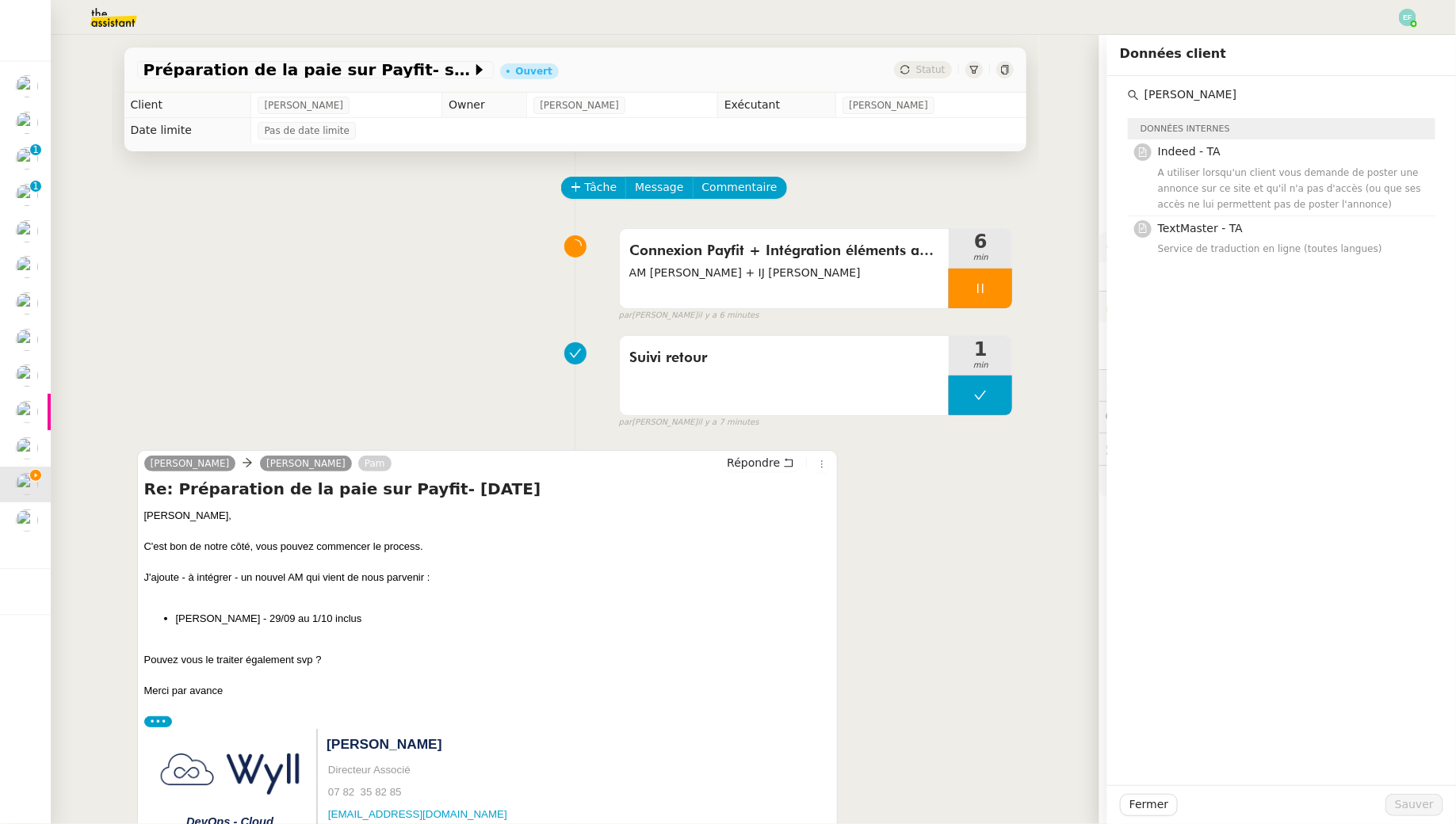
click at [1201, 102] on input "[PERSON_NAME]" at bounding box center [1287, 95] width 297 height 22
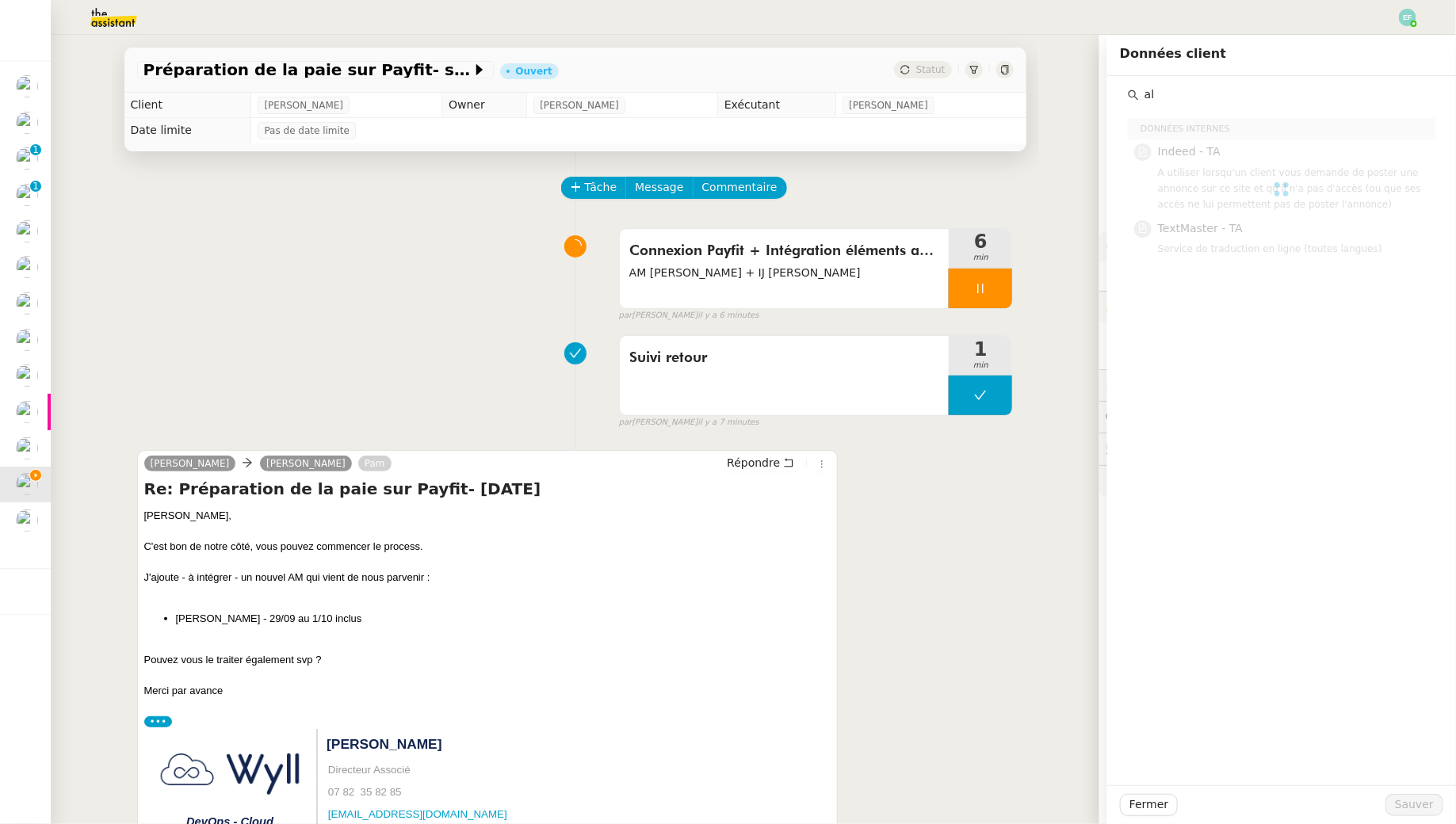
type input "a"
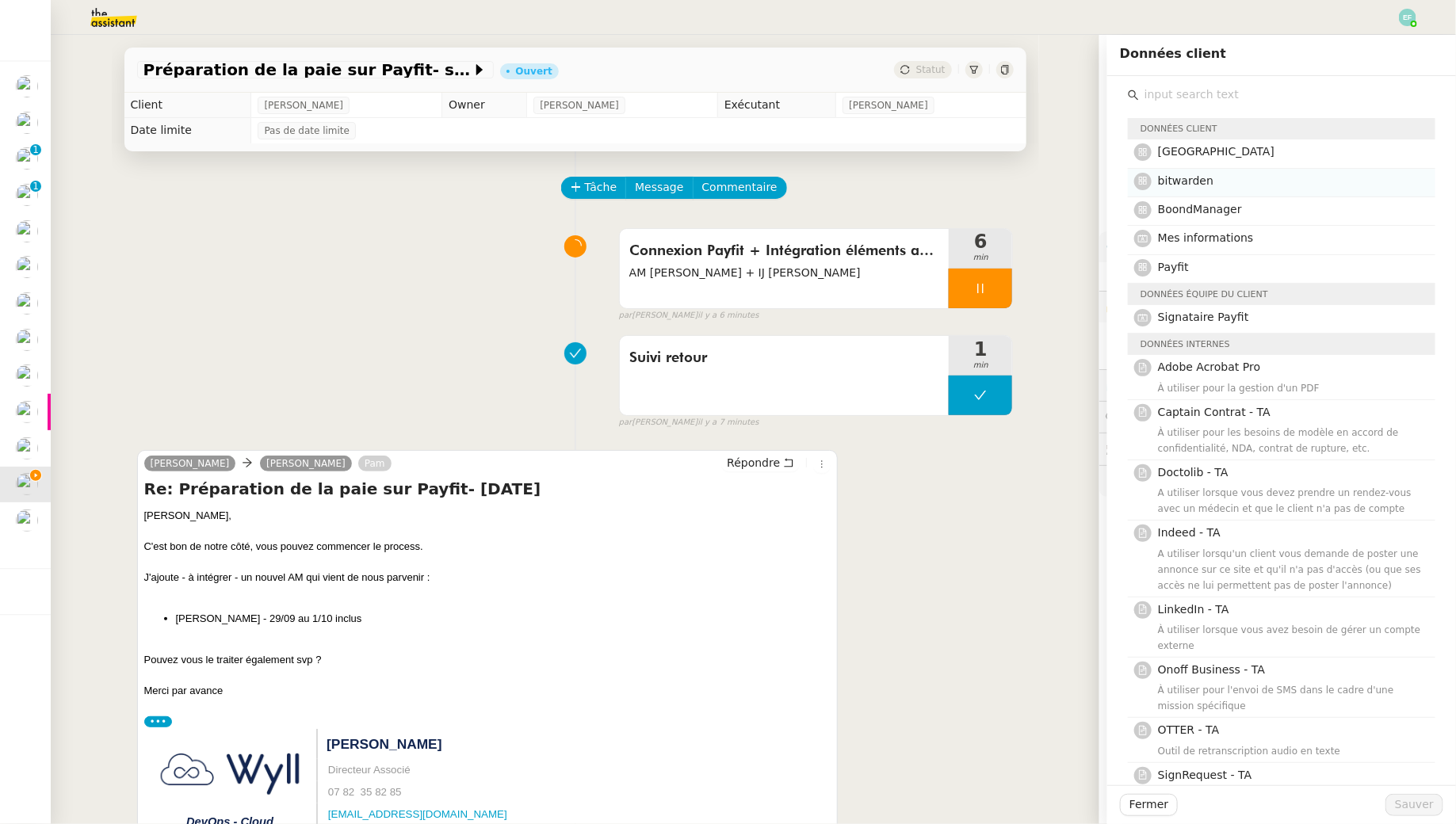
click at [1167, 183] on span "bitwarden" at bounding box center [1186, 180] width 55 height 13
click at [1412, 806] on span "Sauver" at bounding box center [1413, 804] width 39 height 18
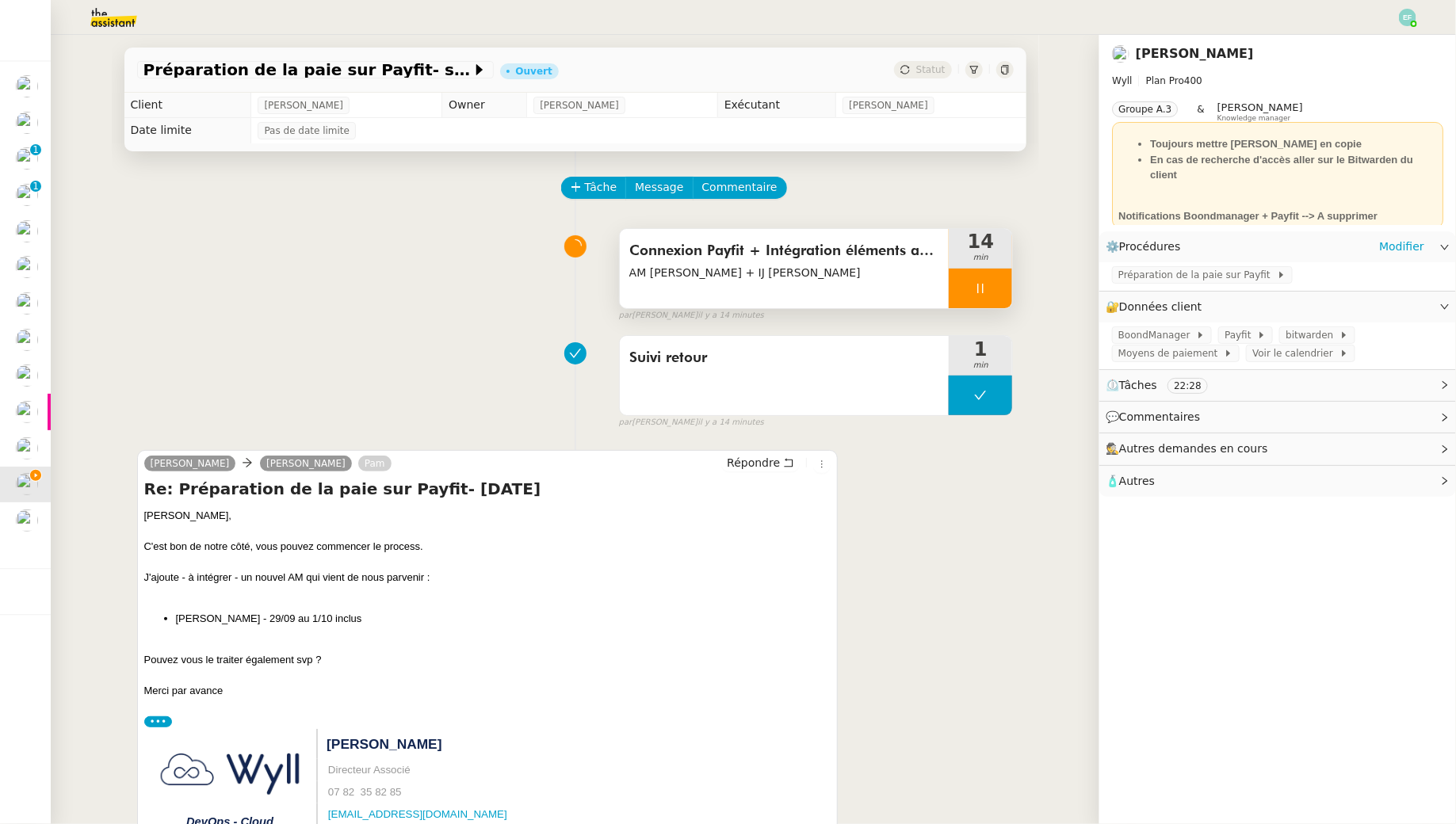
click at [730, 274] on span "AM [PERSON_NAME] + IJ [PERSON_NAME]" at bounding box center [785, 273] width 310 height 18
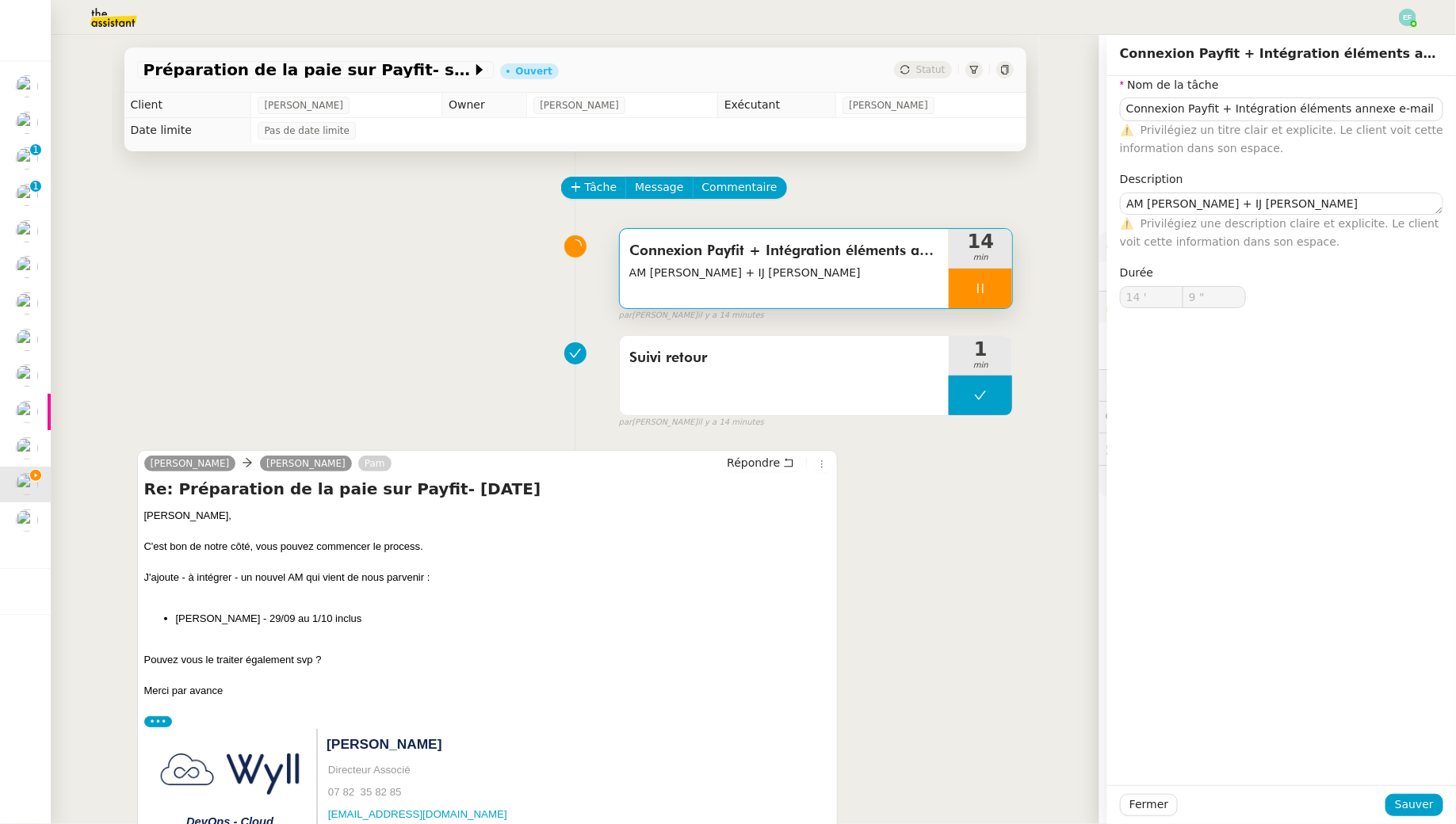
click at [1355, 214] on div "⚠️ Privilégiez une description claire et explicite. Le client voit cette inform…" at bounding box center [1281, 233] width 323 height 38
type input "10 ""
click at [1354, 199] on textarea "AM [PERSON_NAME] + IJ [PERSON_NAME]" at bounding box center [1281, 204] width 323 height 22
type textarea "AM [PERSON_NAME] + IJ [PERSON_NAME] +"
type input "11 ""
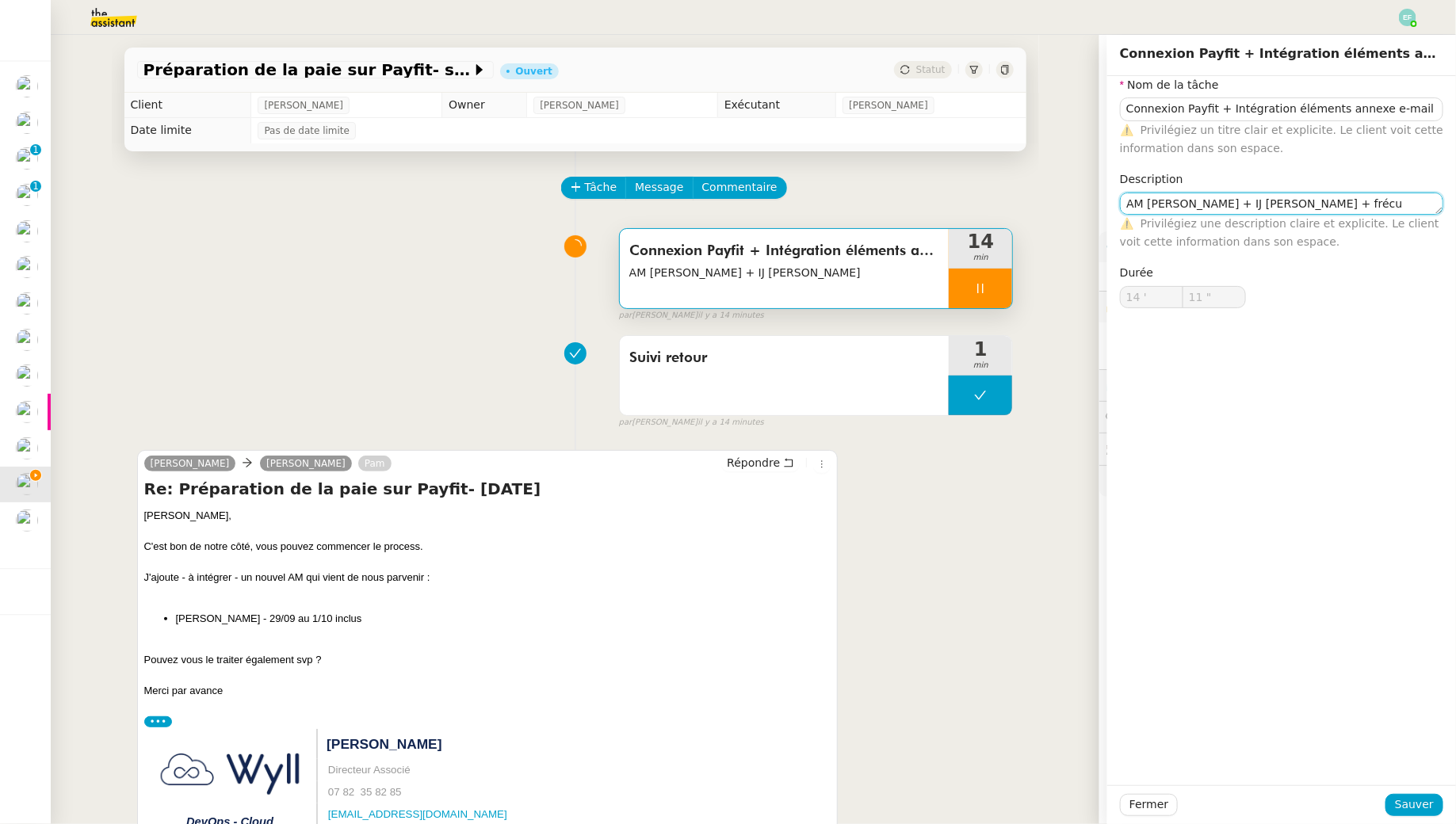
type textarea "AM [PERSON_NAME] + IJ [PERSON_NAME] + fréc"
type input "12 ""
type textarea "AM [PERSON_NAME] + IJ [PERSON_NAME] + récup"
type input "13 ""
type textarea "AM [PERSON_NAME] + IJ [PERSON_NAME] + récupération bor"
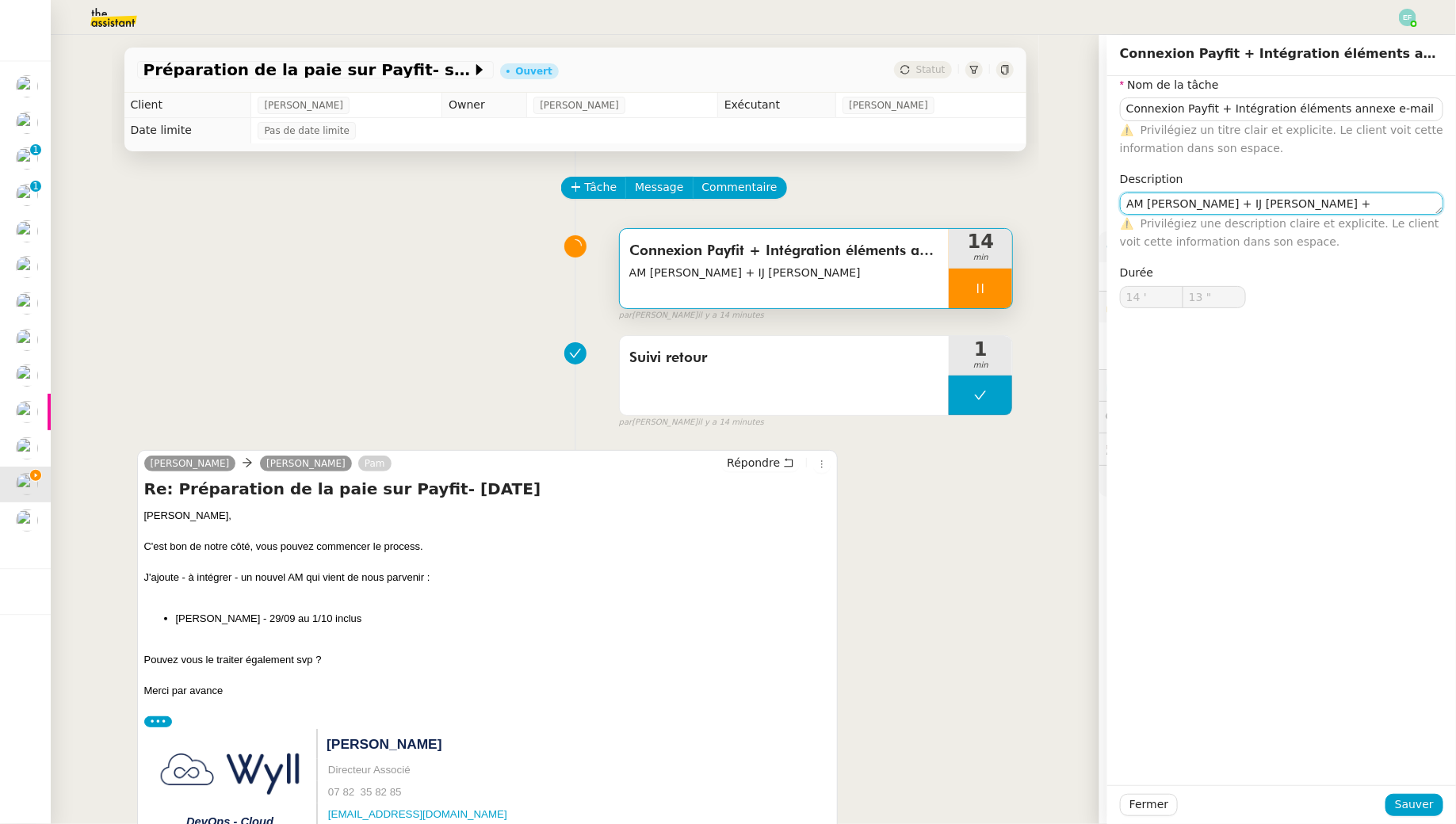
type input "14 ""
type textarea "AM [PERSON_NAME] + IJ [PERSON_NAME] + récupération border"
type input "15 ""
type textarea "AM [PERSON_NAME] + IJ [PERSON_NAME] + récupération bordereaux"
type input "16 ""
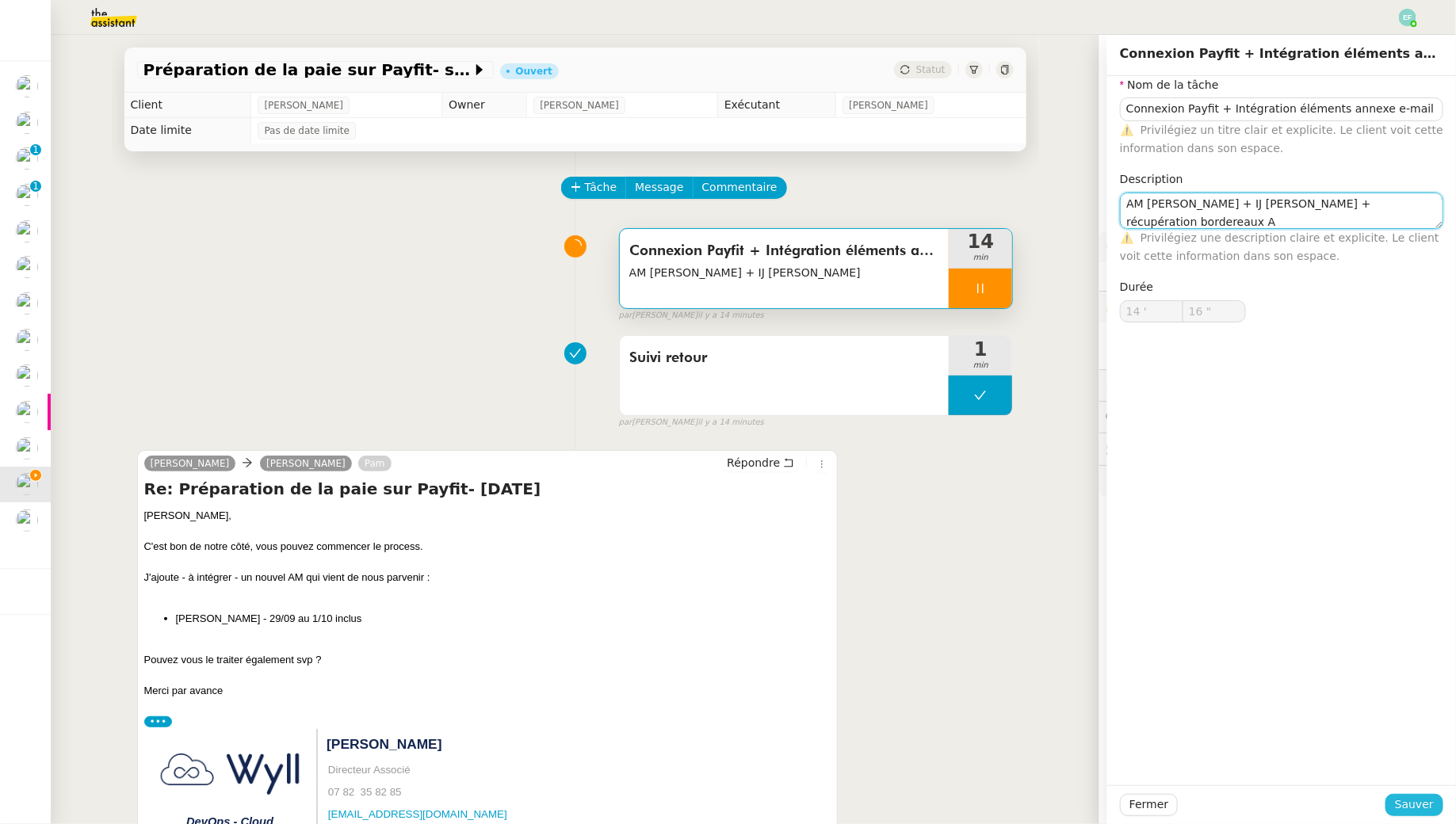
type textarea "AM [PERSON_NAME] + IJ [PERSON_NAME] + récupération bordereaux Al"
type input "17 ""
type textarea "AM [PERSON_NAME] + IJ [PERSON_NAME] + récupération bordereaux [PERSON_NAME]"
type input "18 ""
type textarea "AM [PERSON_NAME] + IJ [PERSON_NAME] + récupération bordereaux [PERSON_NAME]"
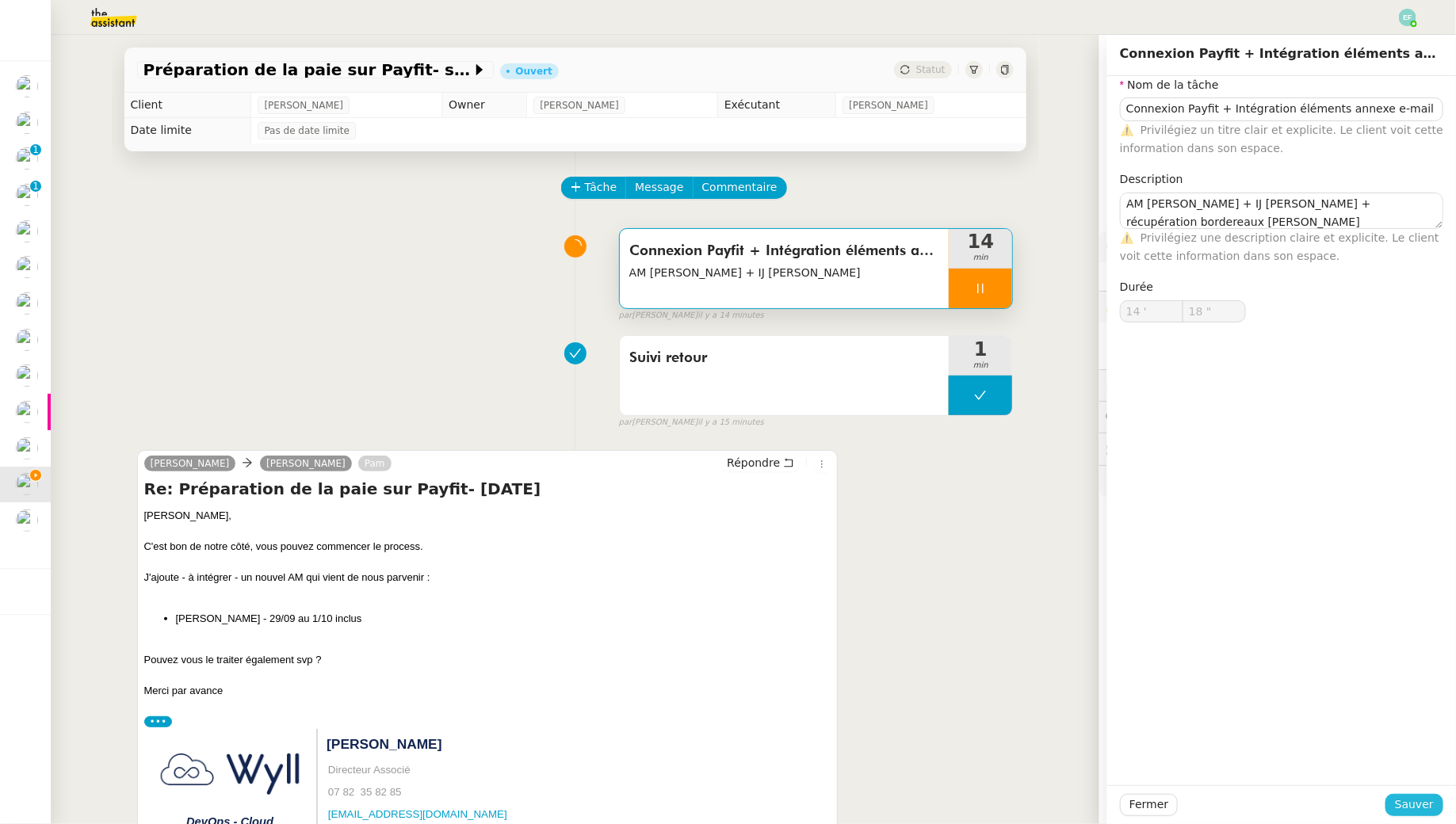
click at [1424, 800] on span "Sauver" at bounding box center [1413, 804] width 39 height 18
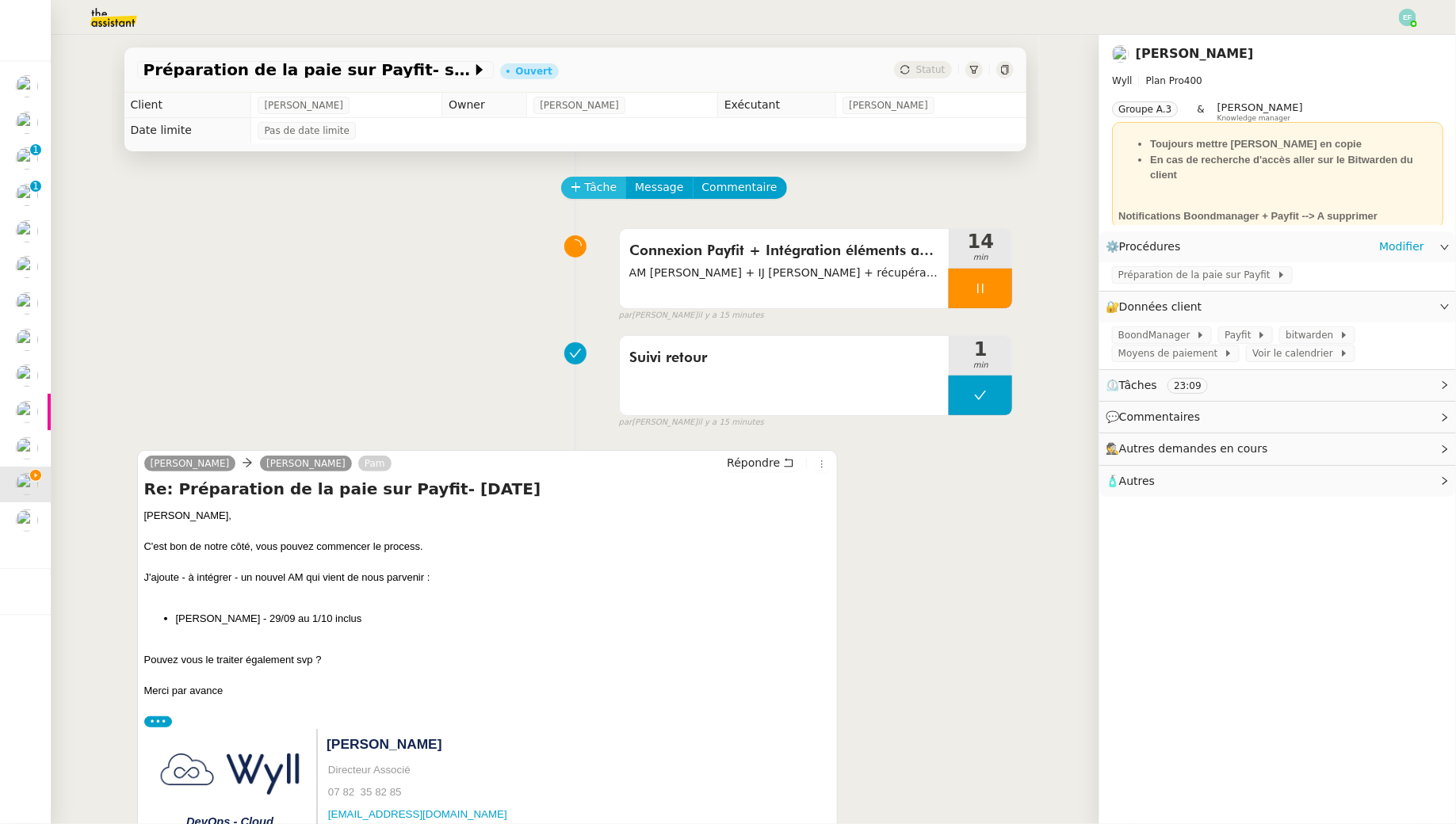
click at [603, 181] on span "Tâche" at bounding box center [601, 187] width 33 height 18
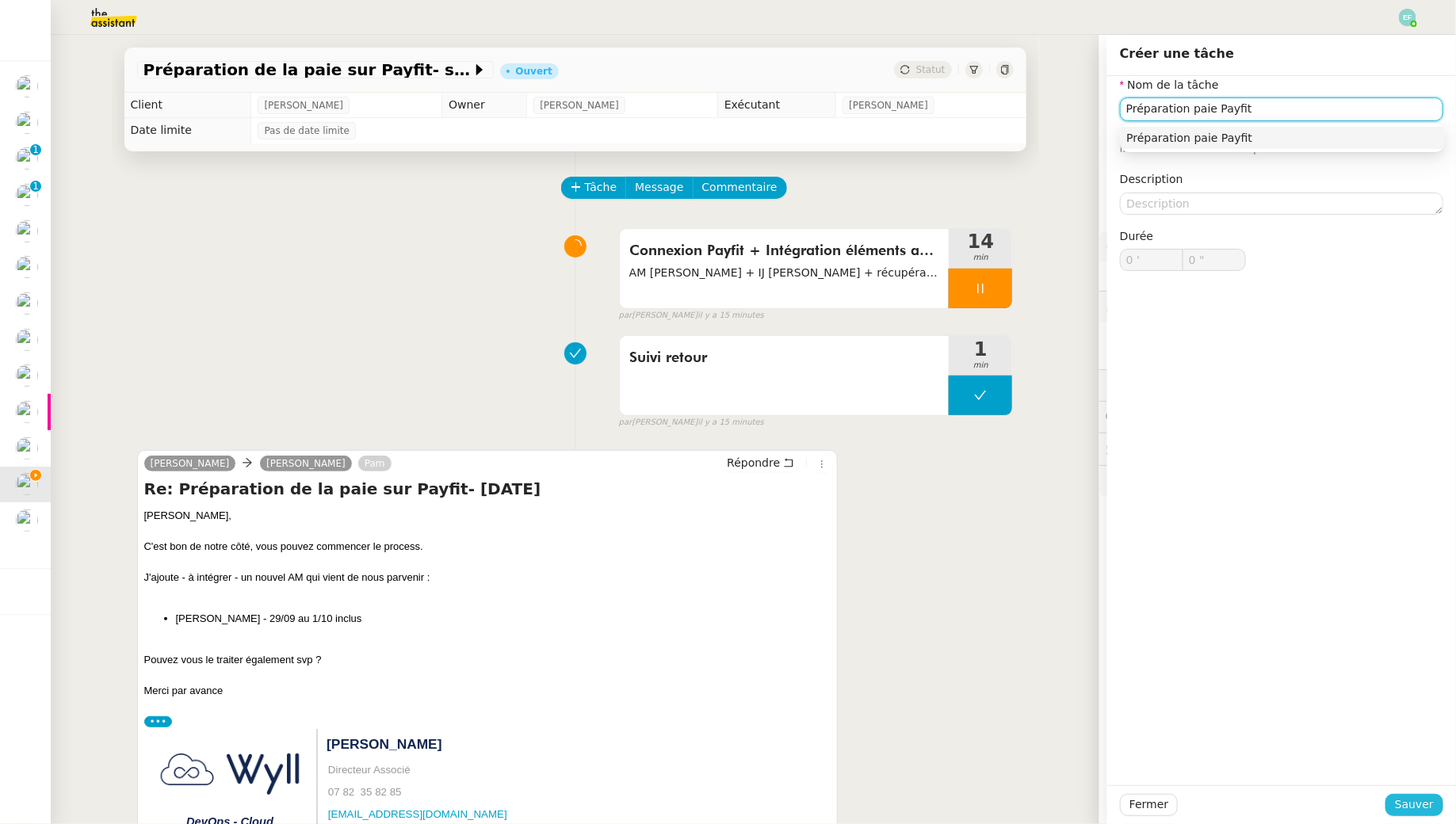
type input "Préparation paie Payfit"
click at [1416, 798] on span "Sauver" at bounding box center [1413, 804] width 39 height 18
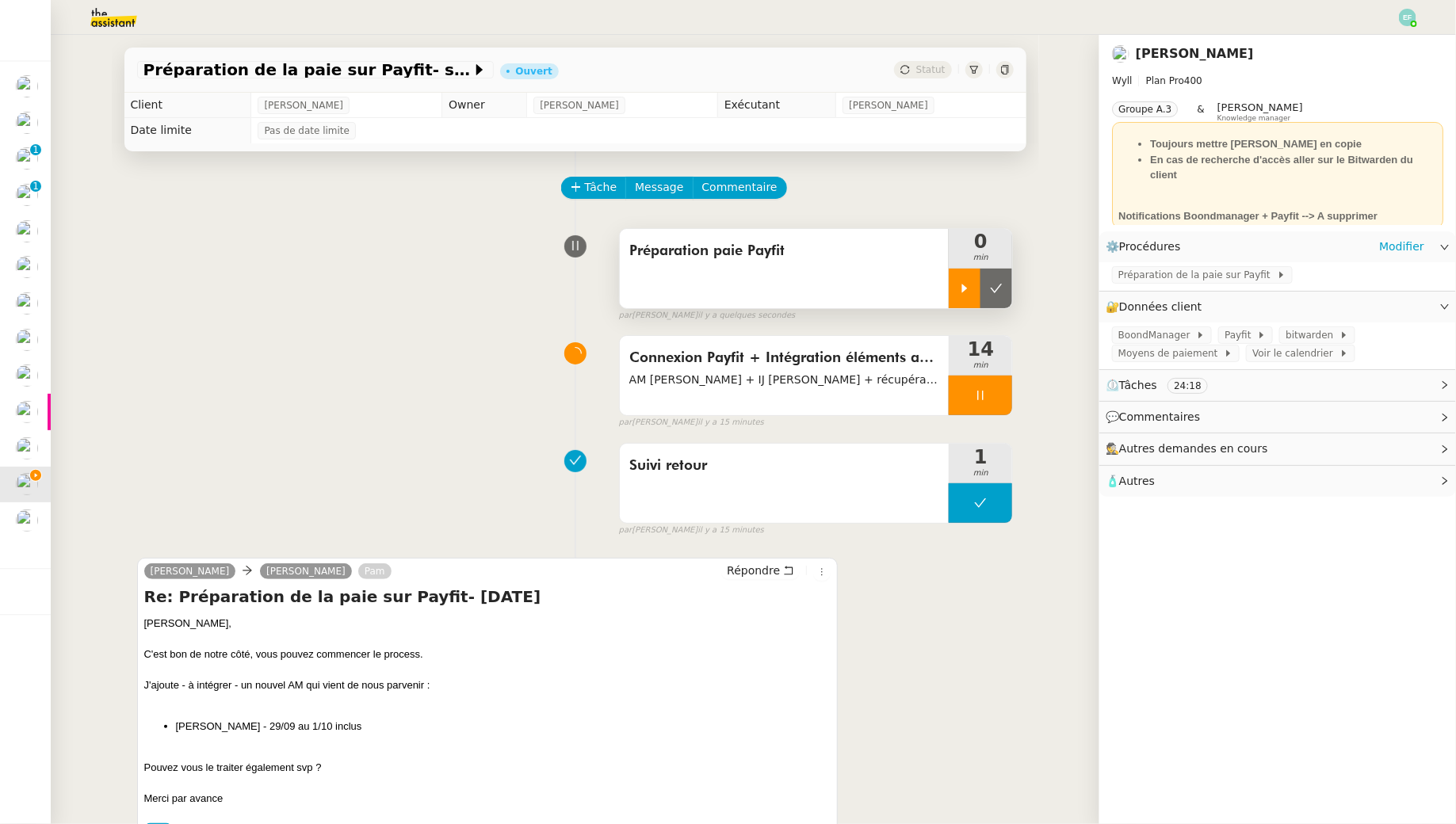
click at [963, 282] on icon at bounding box center [964, 288] width 13 height 13
click at [994, 384] on div at bounding box center [981, 395] width 63 height 40
click at [999, 386] on button at bounding box center [996, 395] width 32 height 40
click at [1408, 19] on img at bounding box center [1408, 18] width 18 height 18
click at [1389, 38] on li "Suivi" at bounding box center [1365, 44] width 103 height 22
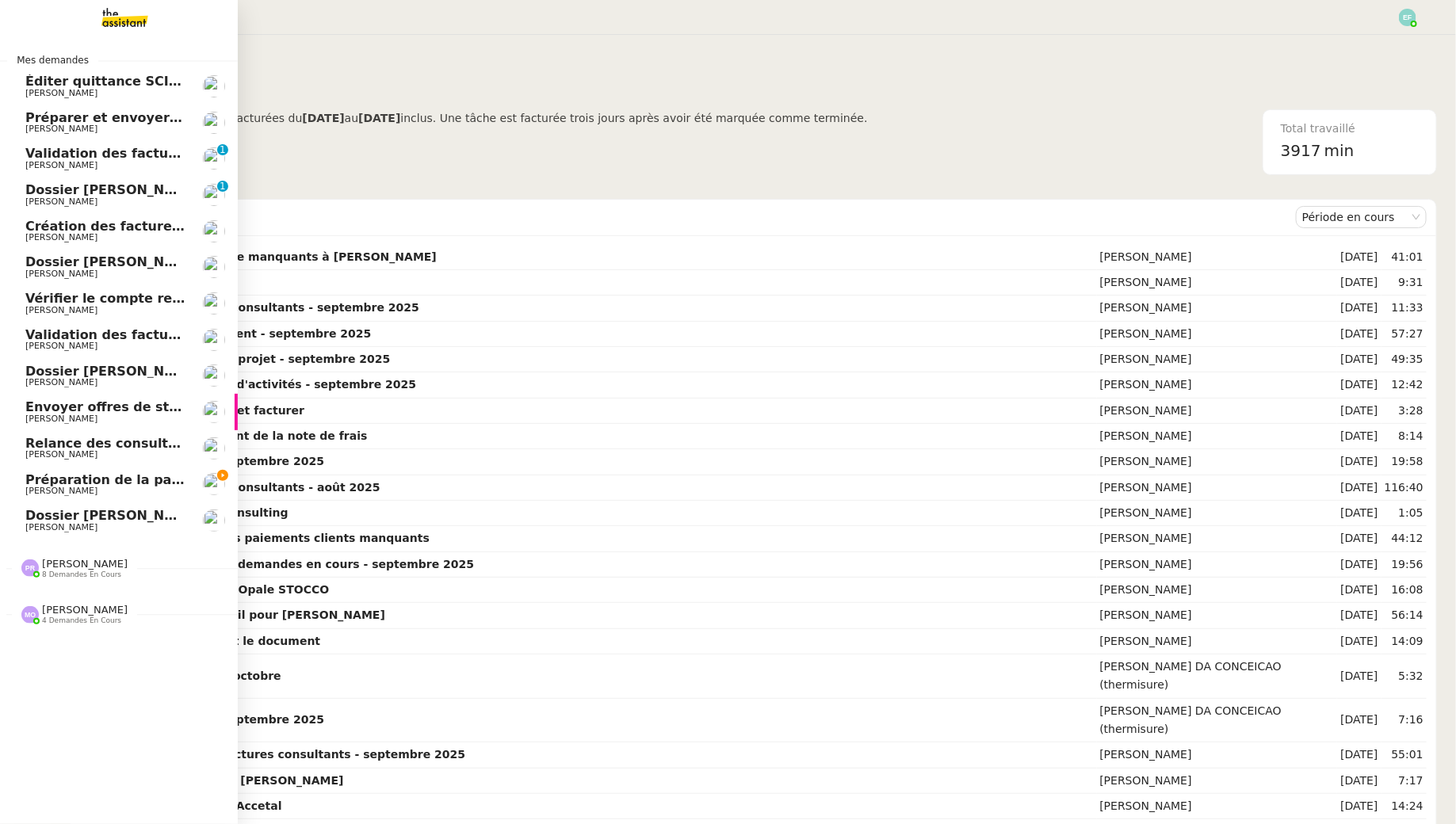
click at [67, 498] on link "Préparation de la paie sur Payfit- [DATE] [PERSON_NAME]" at bounding box center [119, 484] width 238 height 37
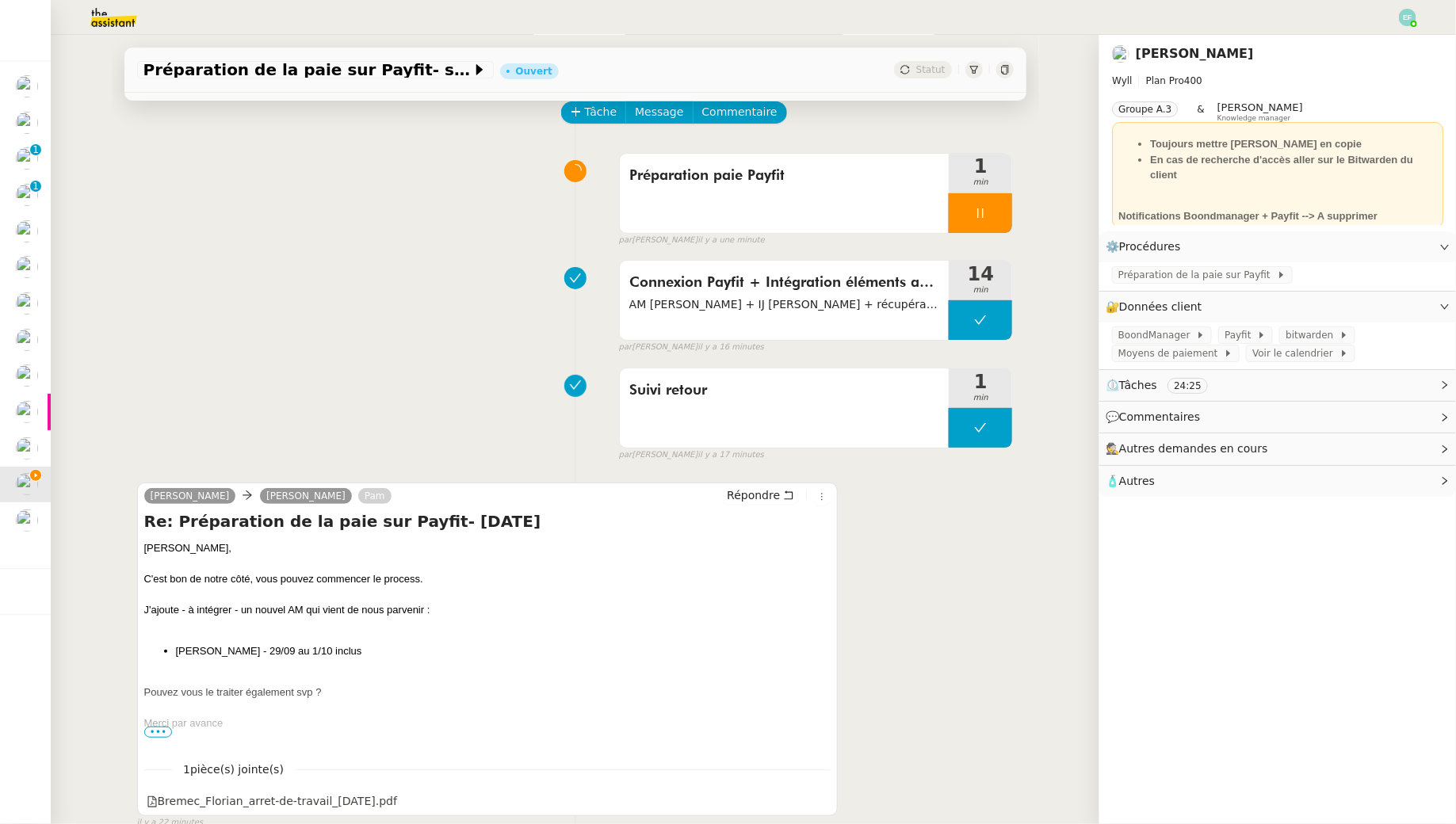
scroll to position [83, 0]
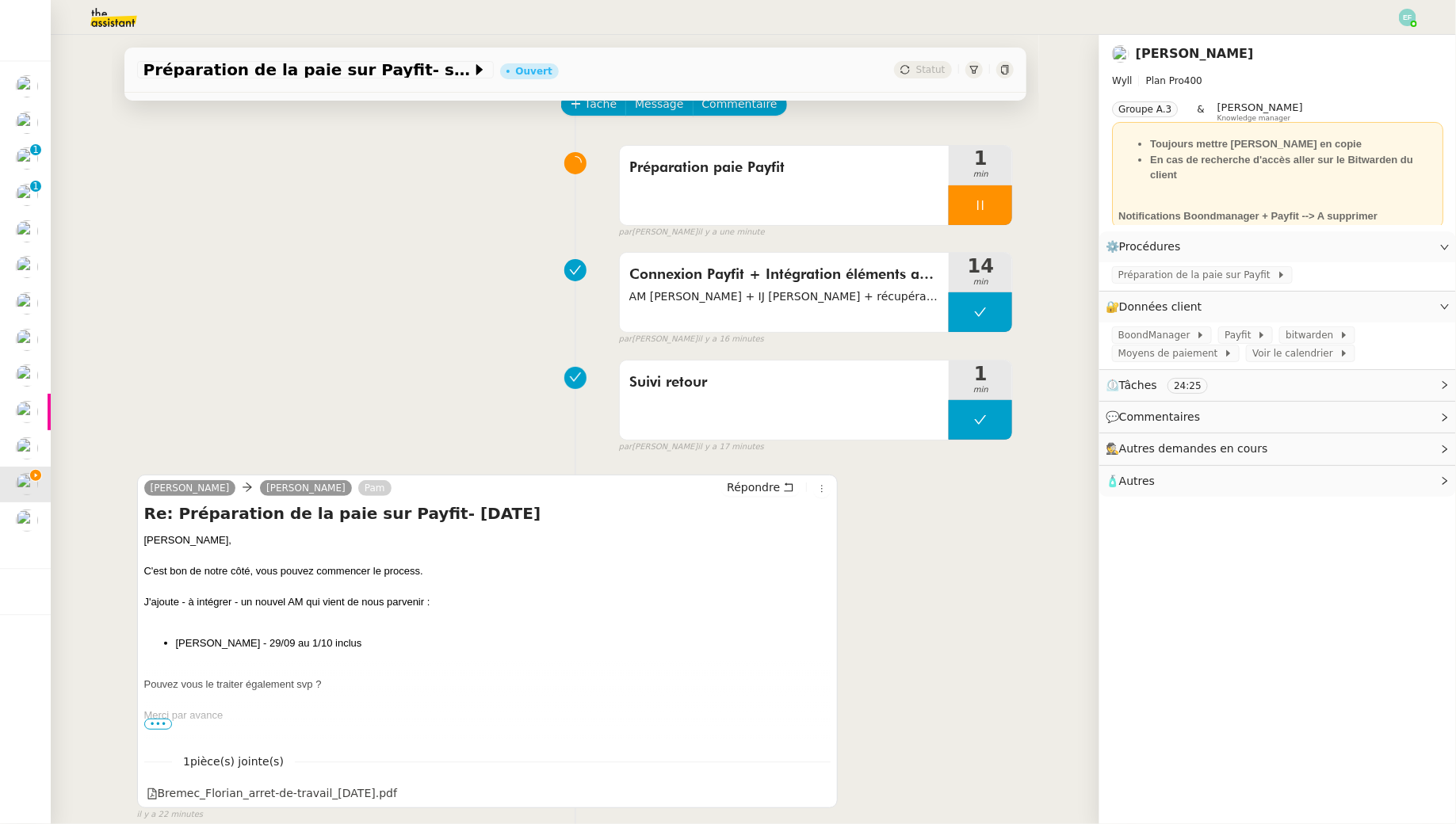
click at [1403, 23] on img at bounding box center [1408, 18] width 18 height 18
click at [1374, 44] on li "Suivi" at bounding box center [1365, 44] width 103 height 22
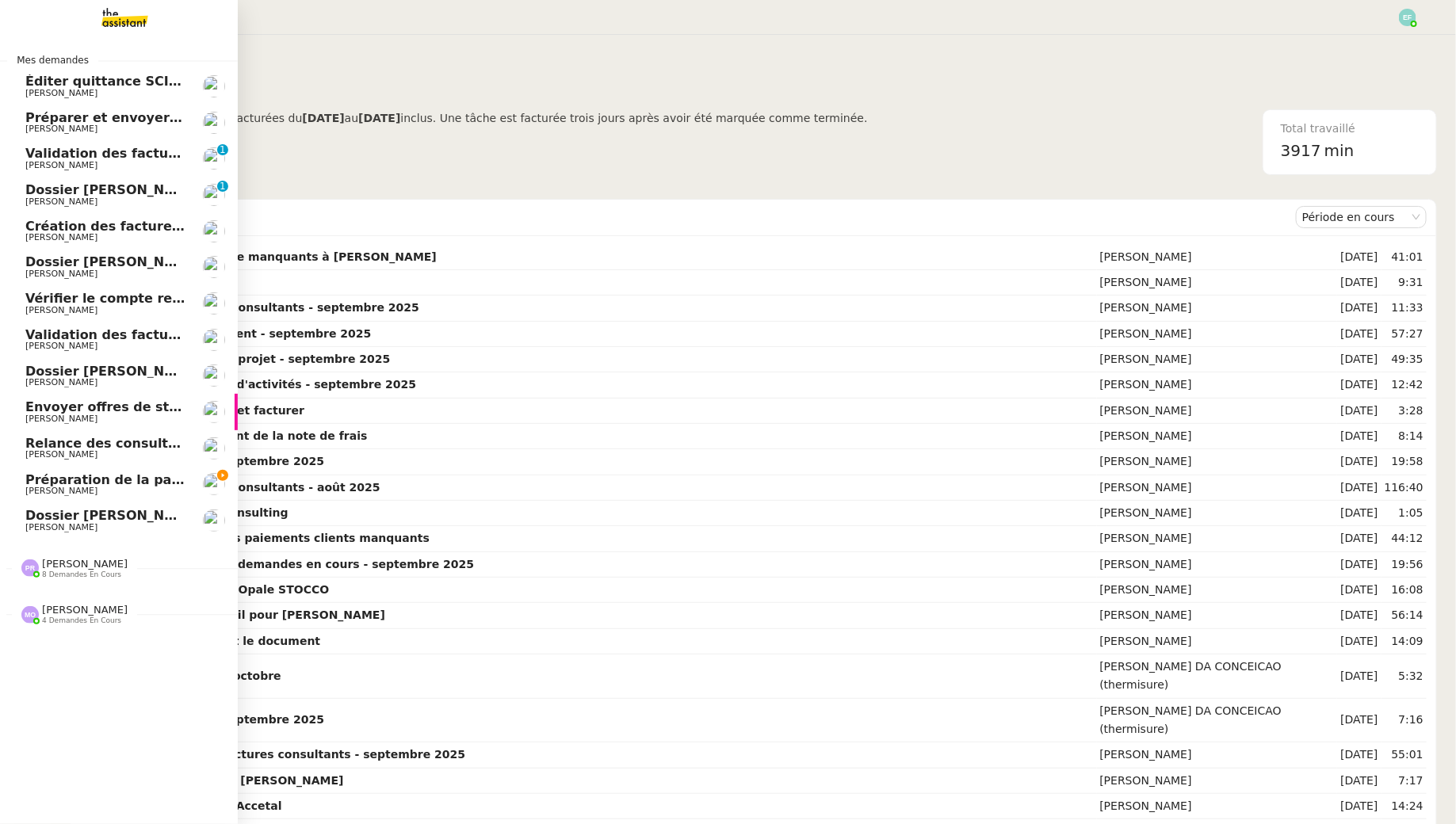
click at [88, 486] on span "Préparation de la paie sur Payfit- septembre 2025" at bounding box center [205, 479] width 358 height 15
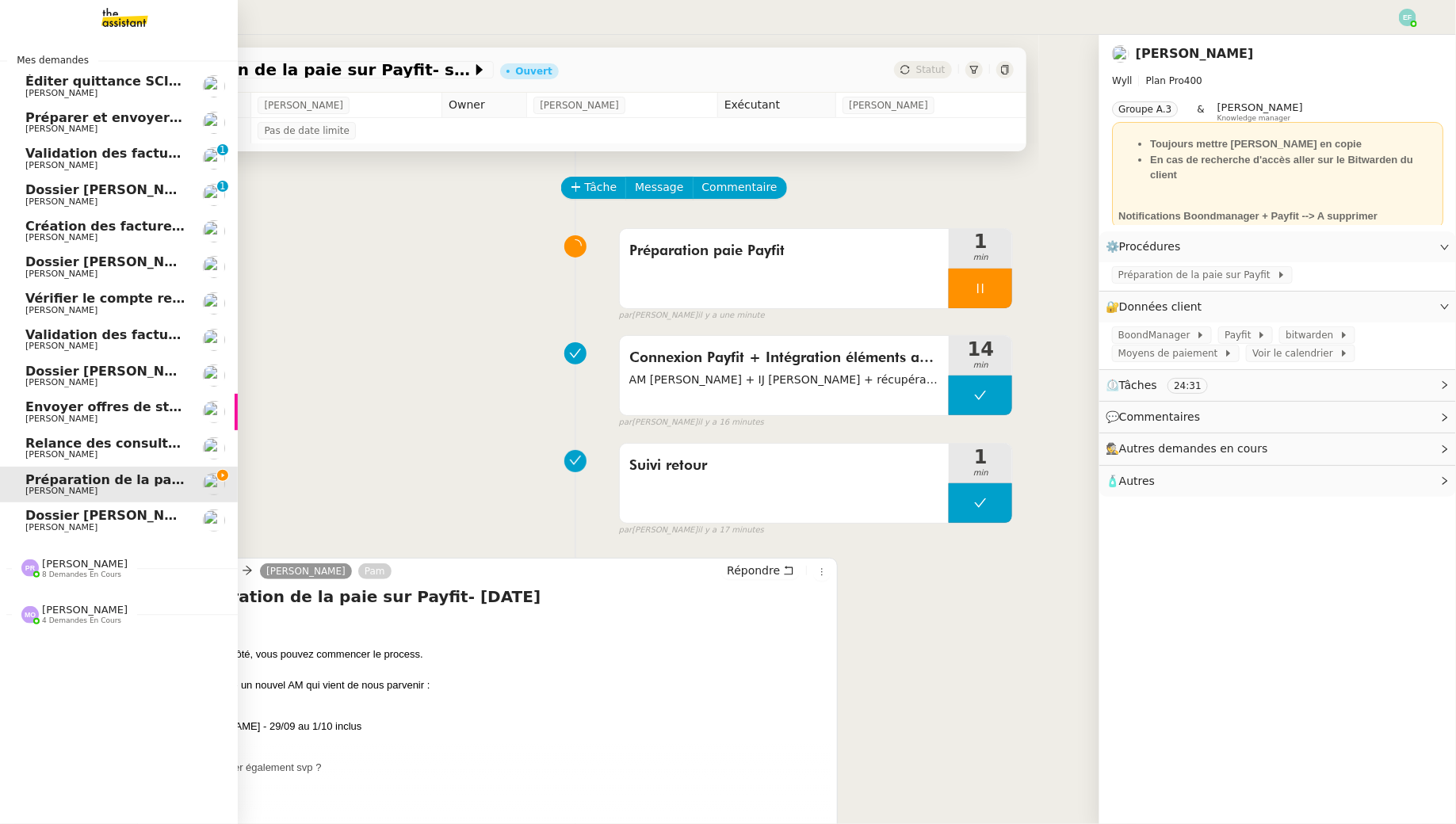
click at [143, 129] on span "[PERSON_NAME]" at bounding box center [106, 129] width 160 height 10
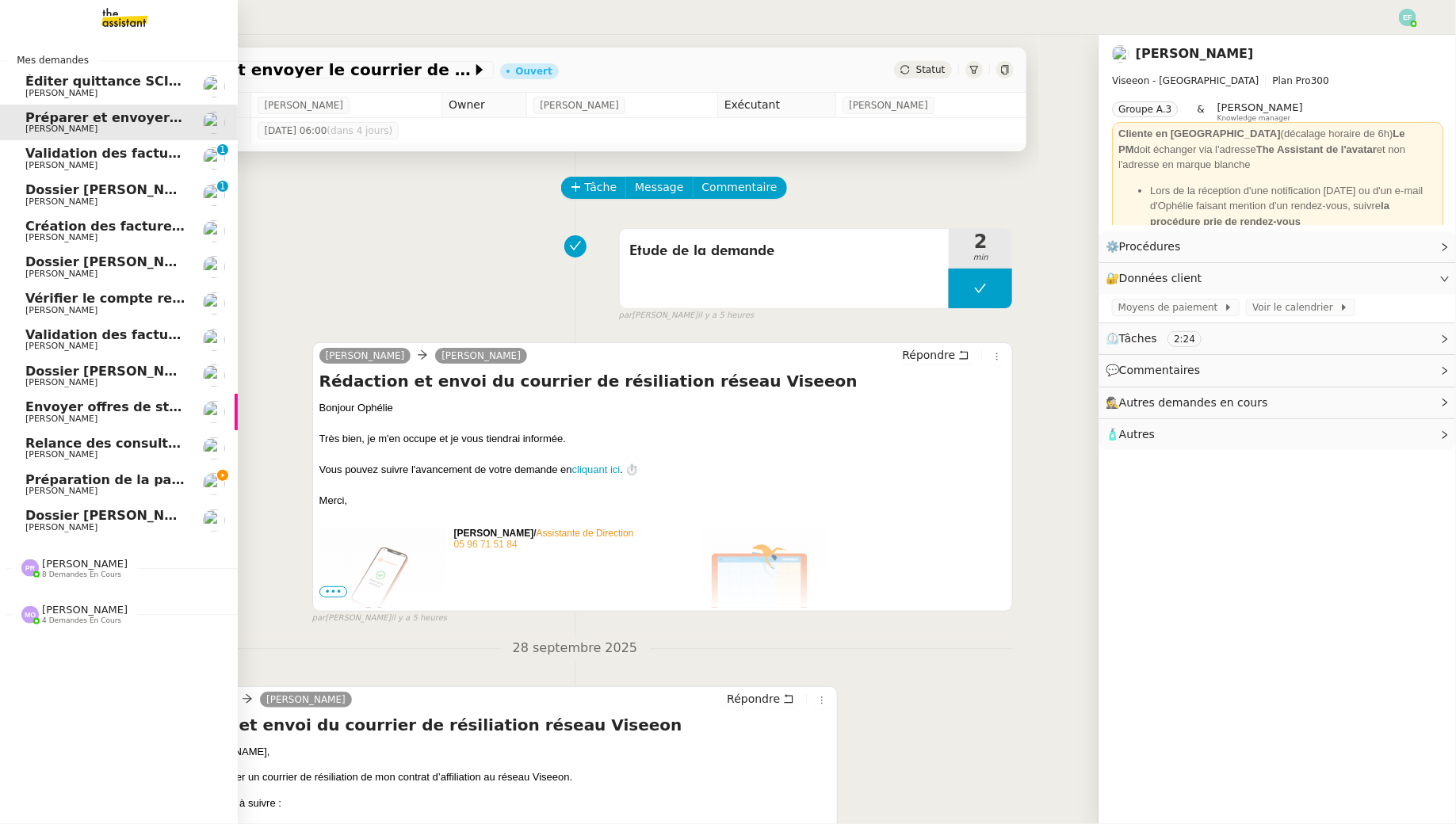
click at [43, 485] on span "Préparation de la paie sur Payfit- septembre 2025" at bounding box center [205, 479] width 358 height 15
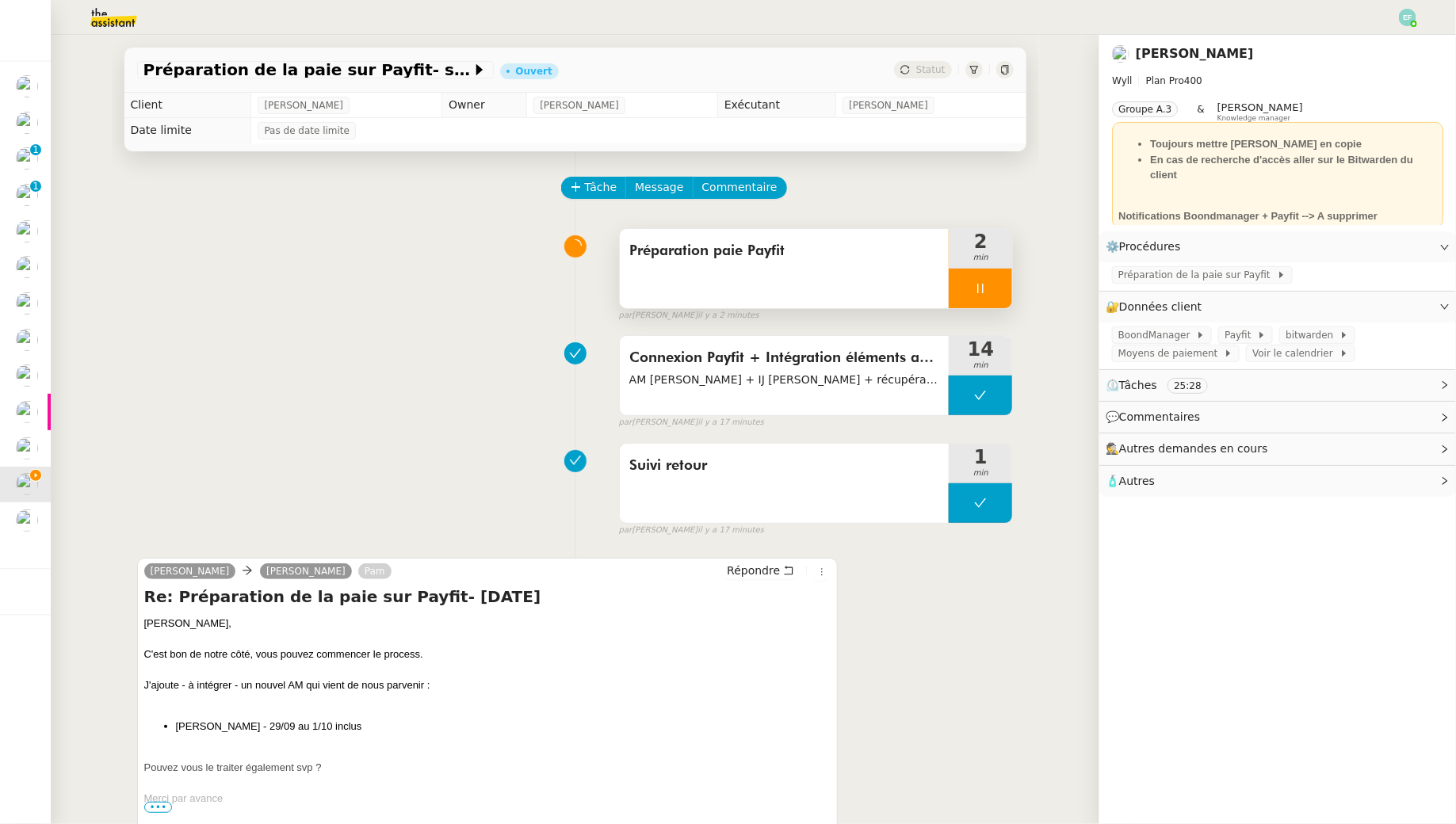
click at [990, 293] on div at bounding box center [981, 288] width 63 height 40
click at [962, 283] on icon at bounding box center [964, 288] width 13 height 13
click at [962, 283] on div at bounding box center [981, 288] width 63 height 40
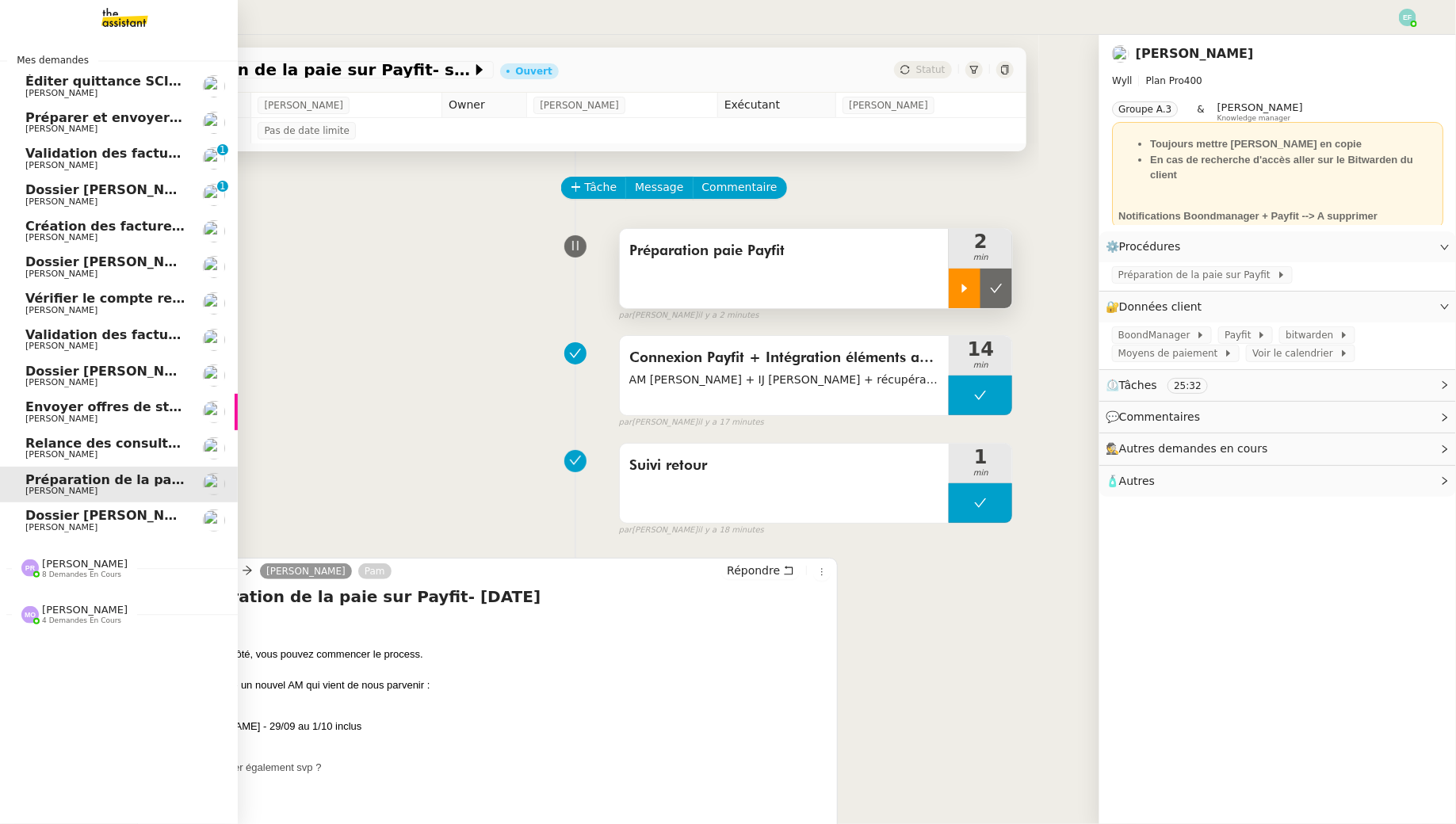
click at [78, 566] on span "[PERSON_NAME]" at bounding box center [85, 564] width 86 height 12
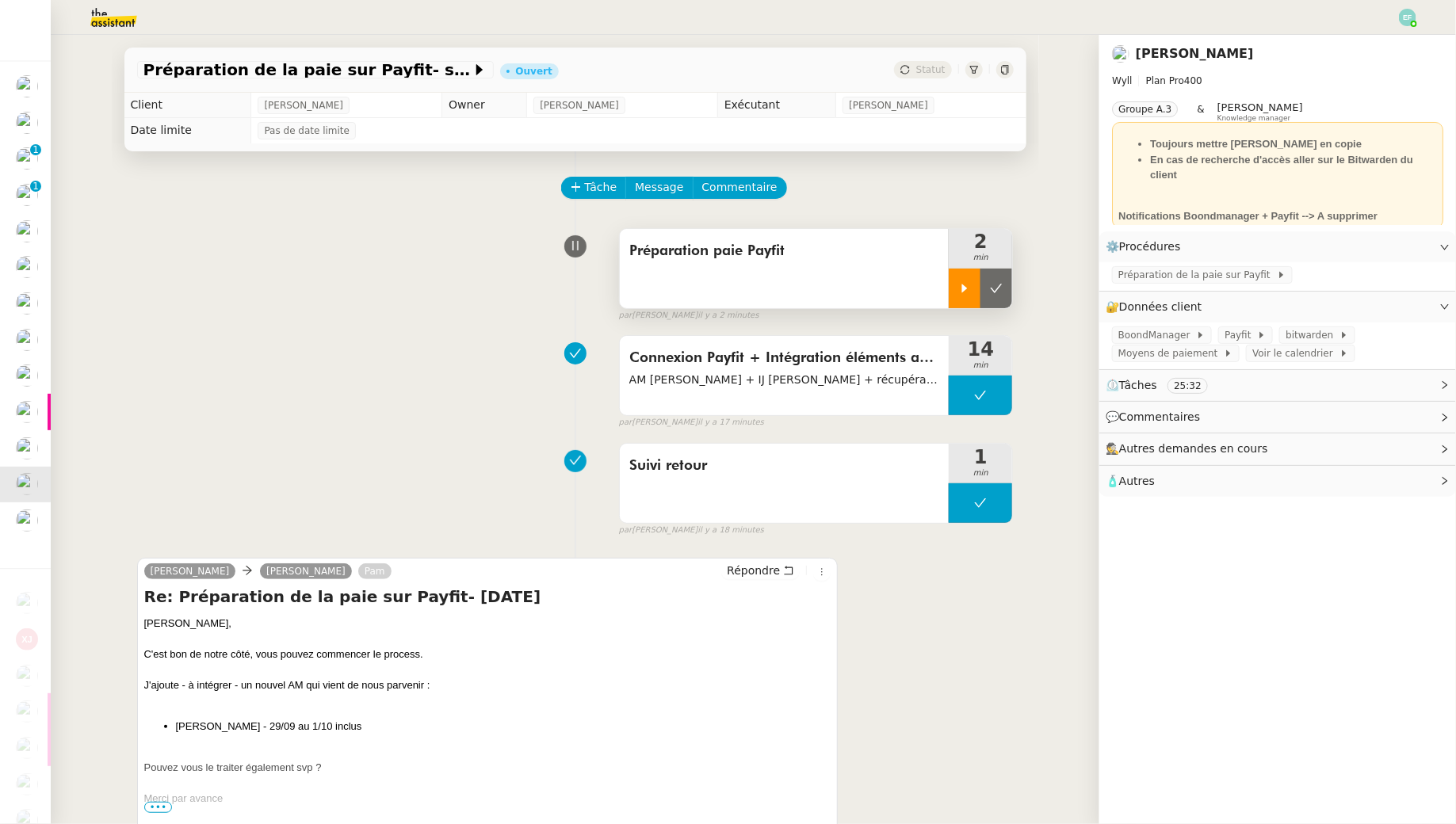
click at [973, 281] on div at bounding box center [965, 288] width 32 height 40
click at [992, 290] on div at bounding box center [981, 288] width 63 height 40
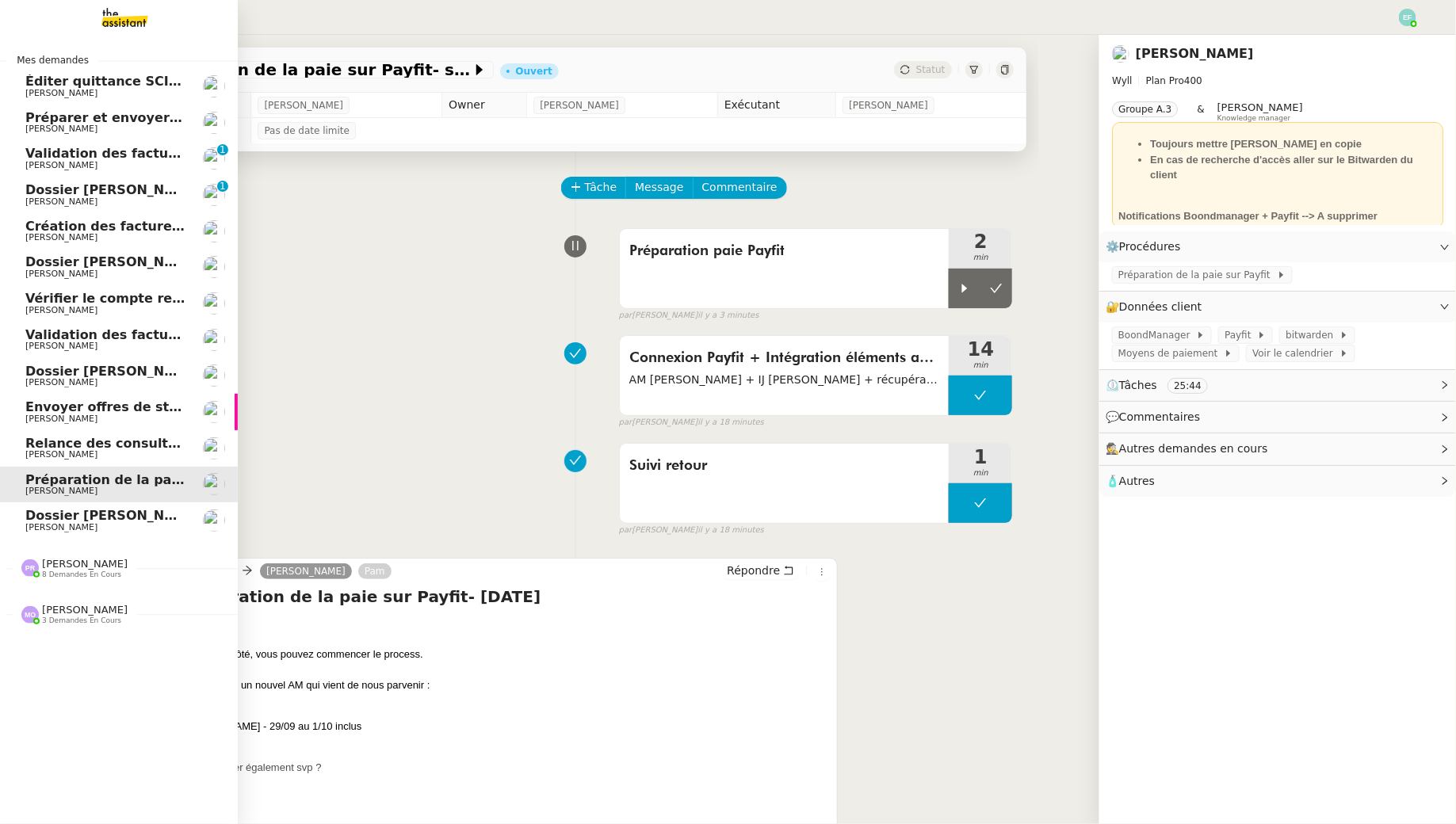
click at [136, 20] on img at bounding box center [112, 17] width 123 height 35
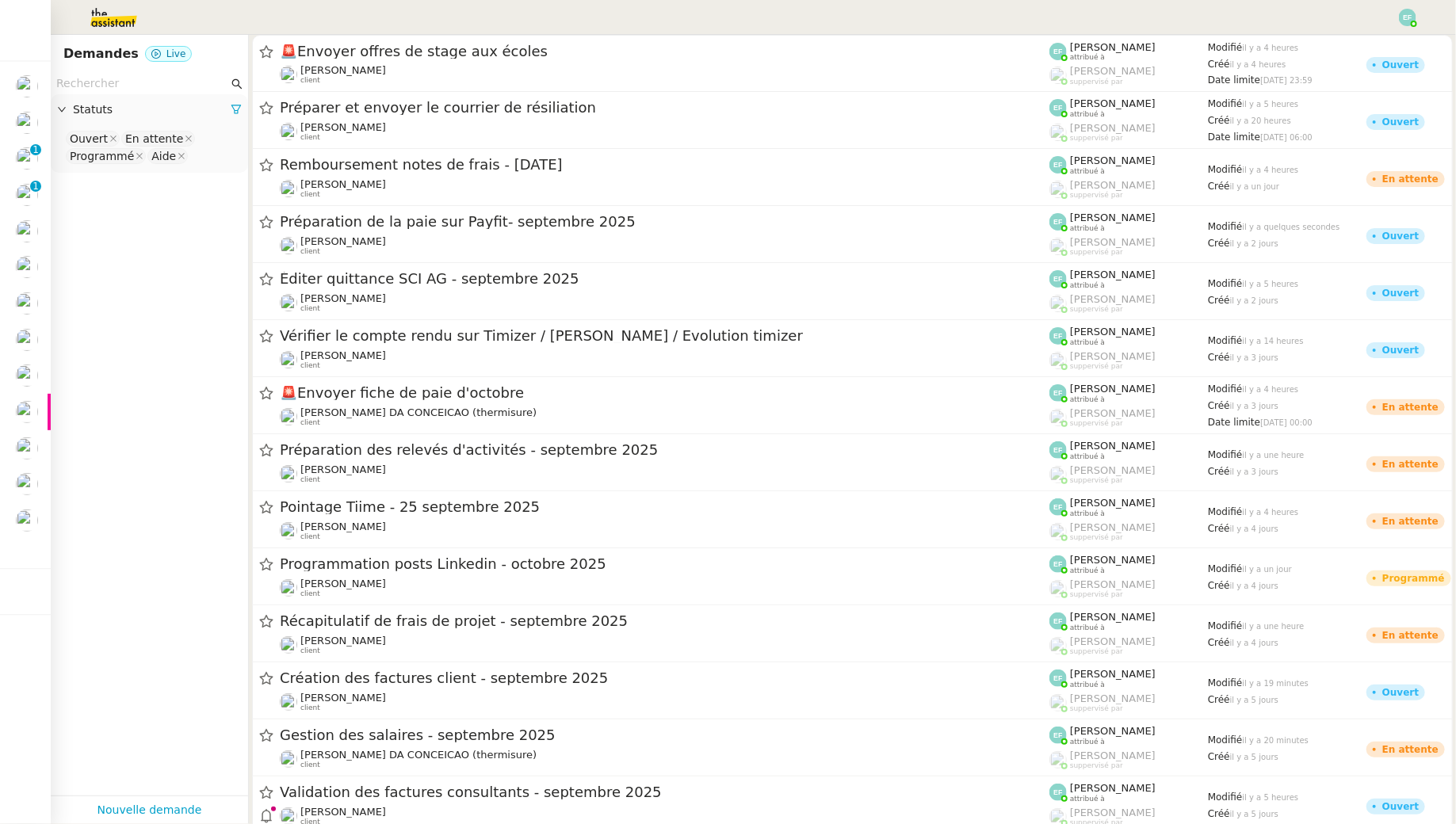
click at [183, 89] on input "text" at bounding box center [142, 83] width 172 height 18
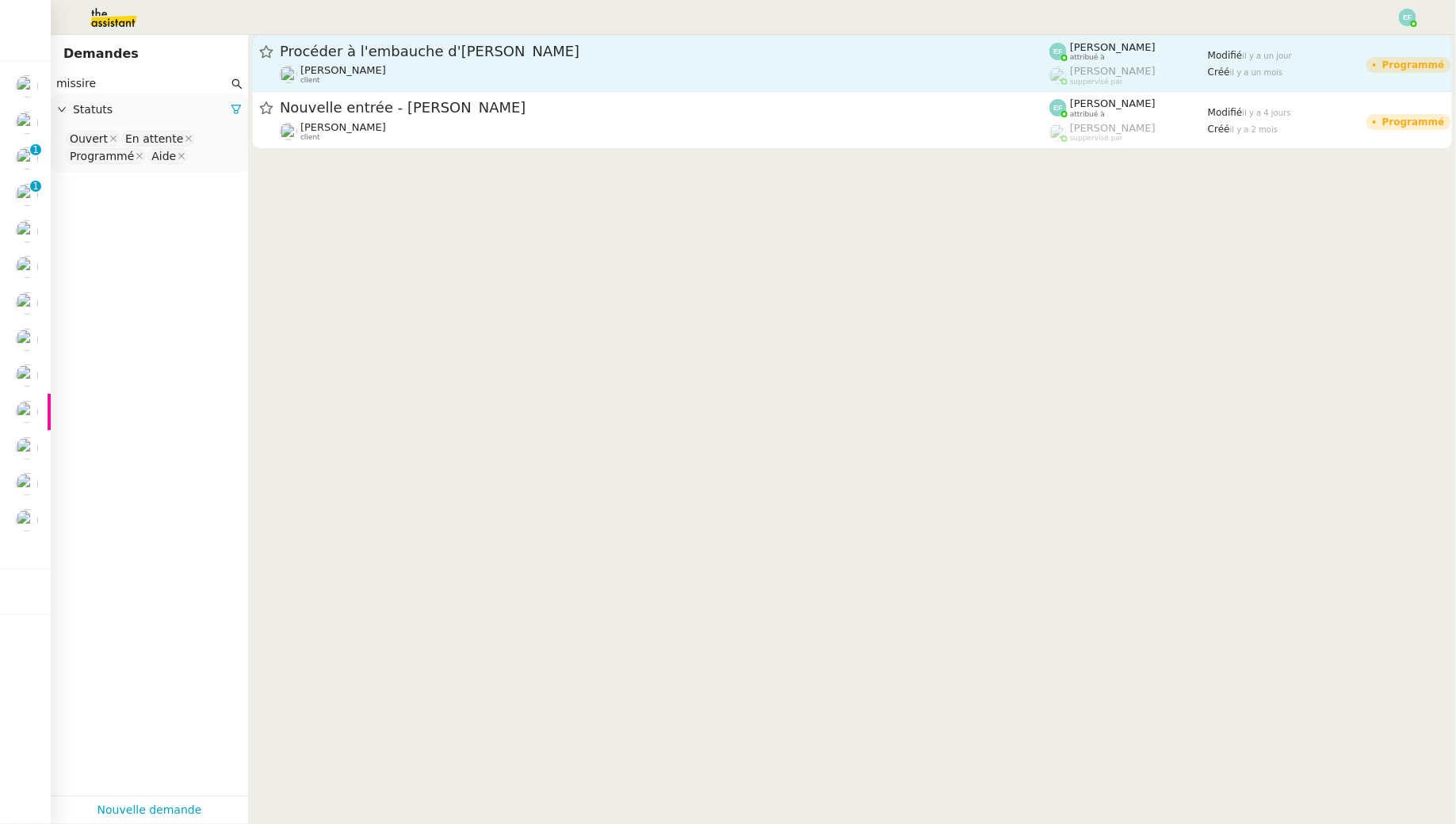
type input "missire"
click at [523, 45] on span "Procéder à l'embauche d'[PERSON_NAME]" at bounding box center [664, 51] width 770 height 14
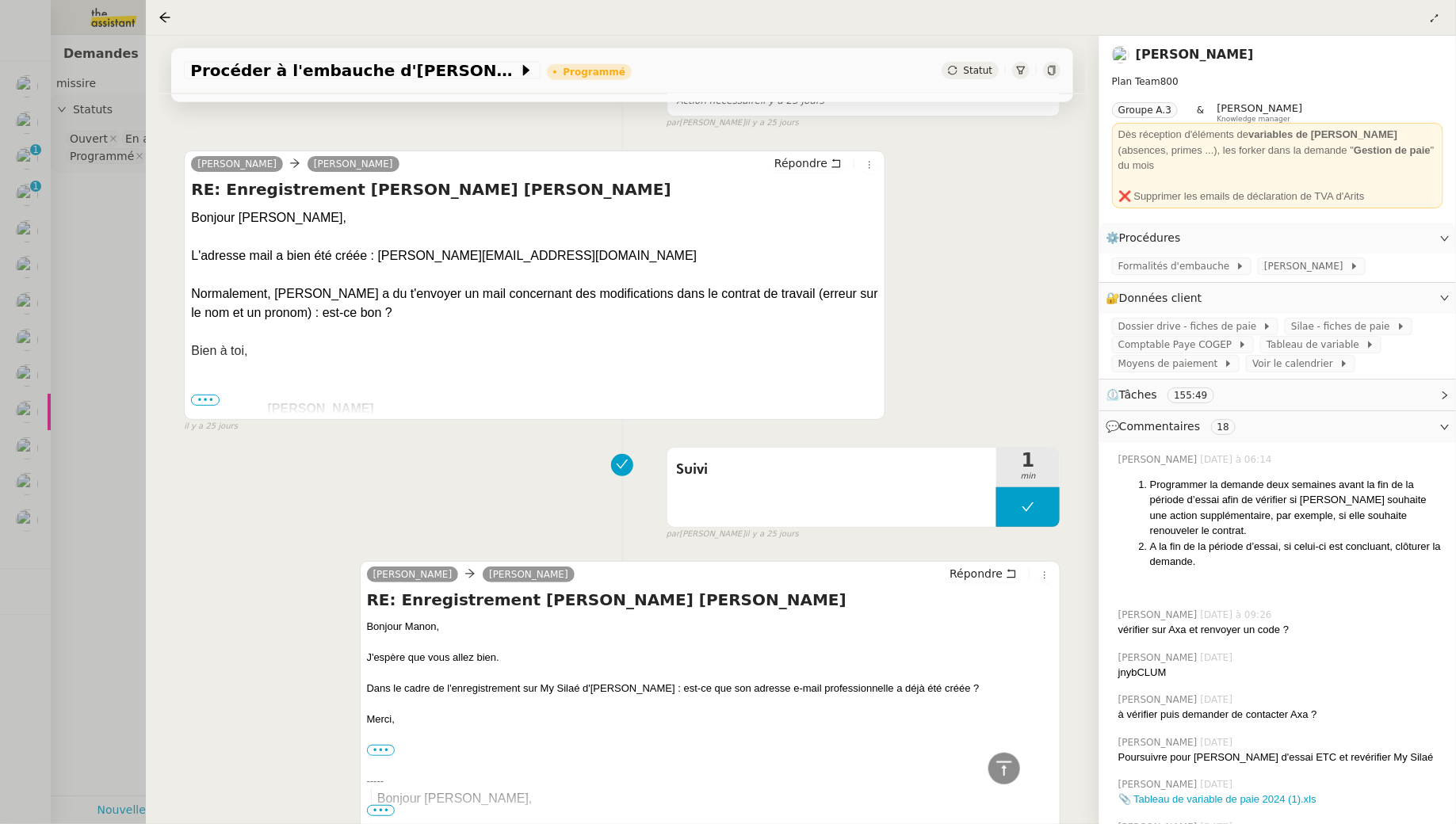
scroll to position [6829, 0]
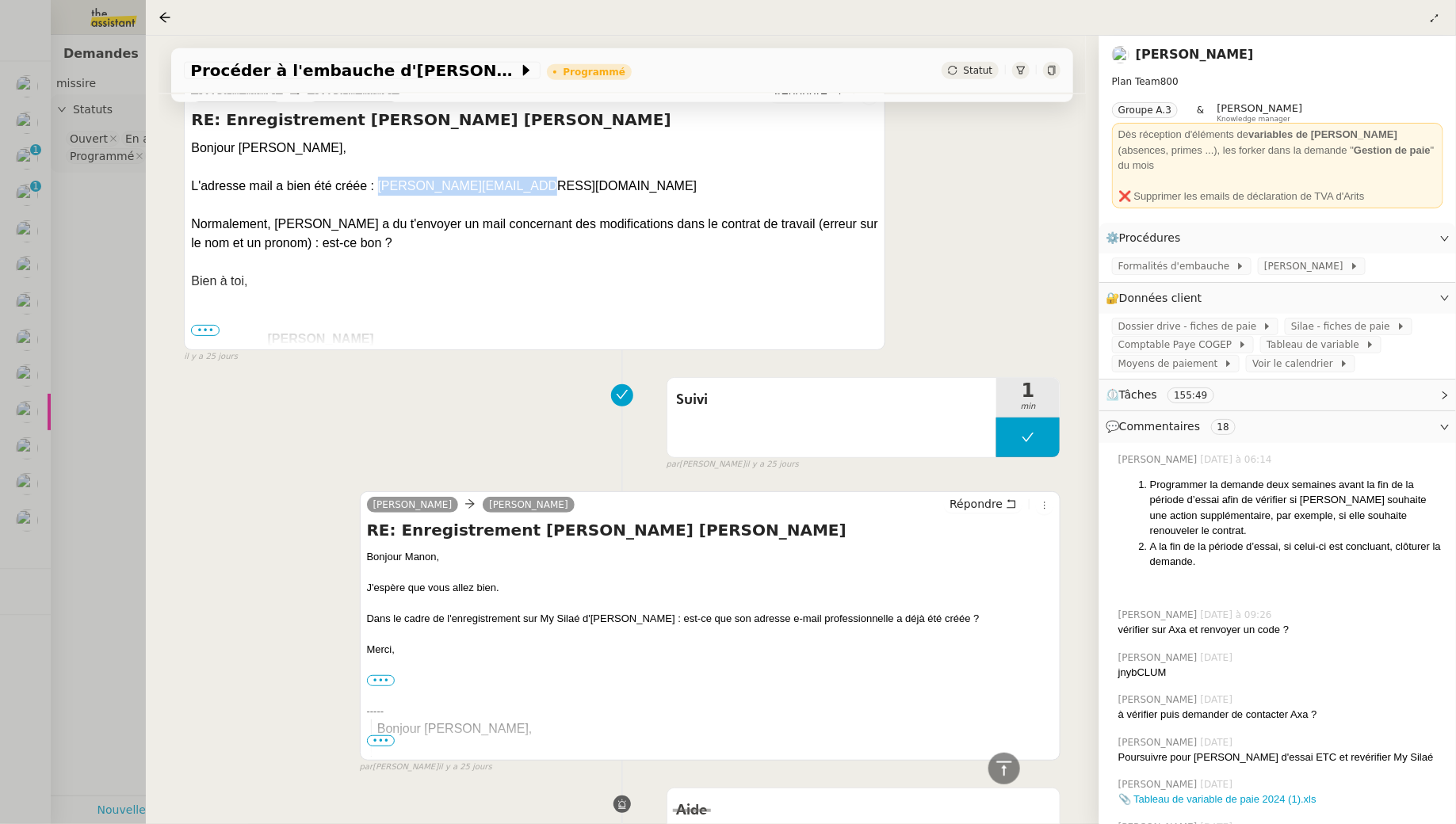
drag, startPoint x: 511, startPoint y: 163, endPoint x: 379, endPoint y: 164, distance: 132.0
click at [379, 164] on div "Bonjour Sam, L'adresse mail a bien été créée : [PERSON_NAME][EMAIL_ADDRESS][DOM…" at bounding box center [534, 167] width 687 height 57
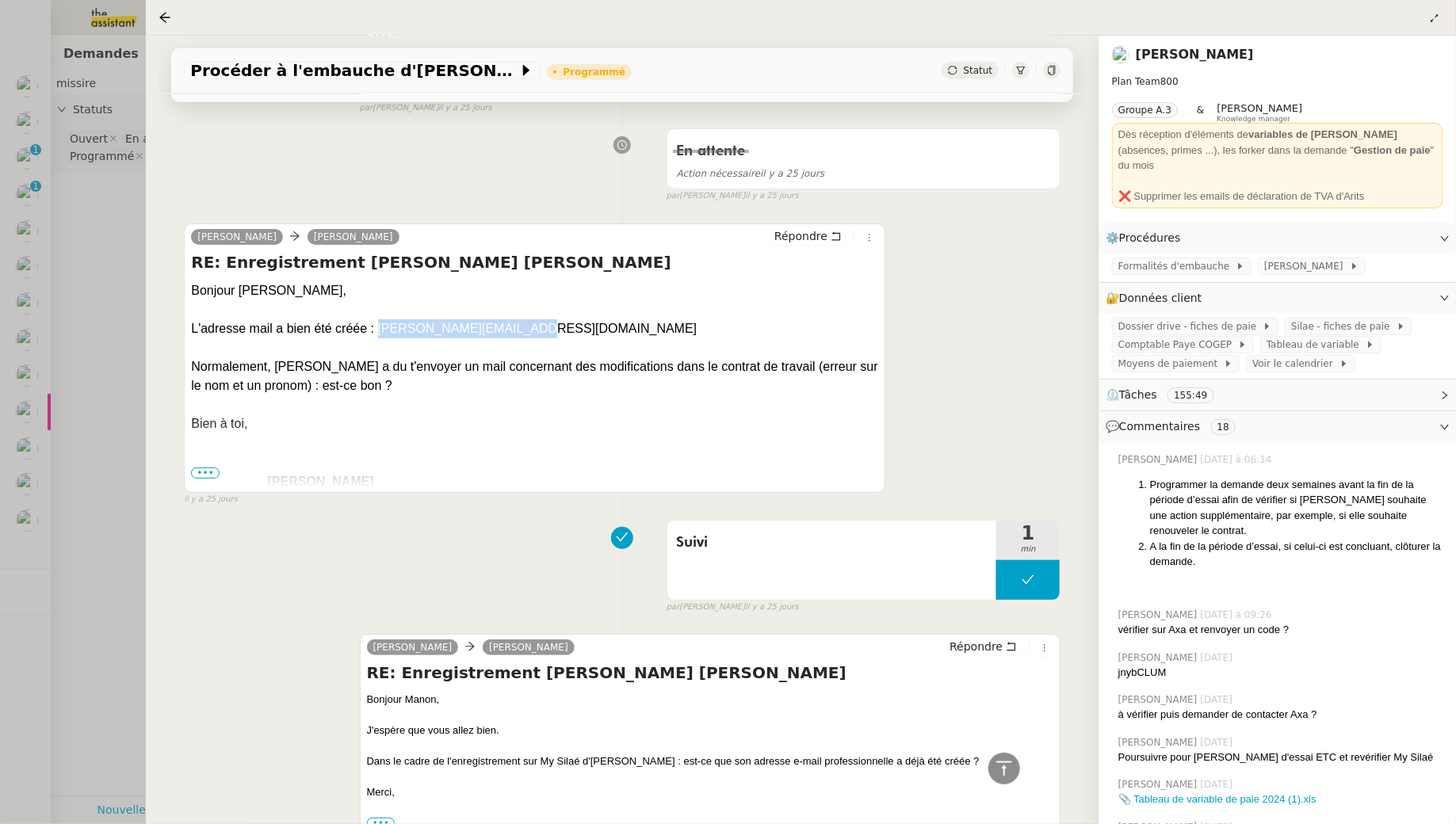
scroll to position [6605, 0]
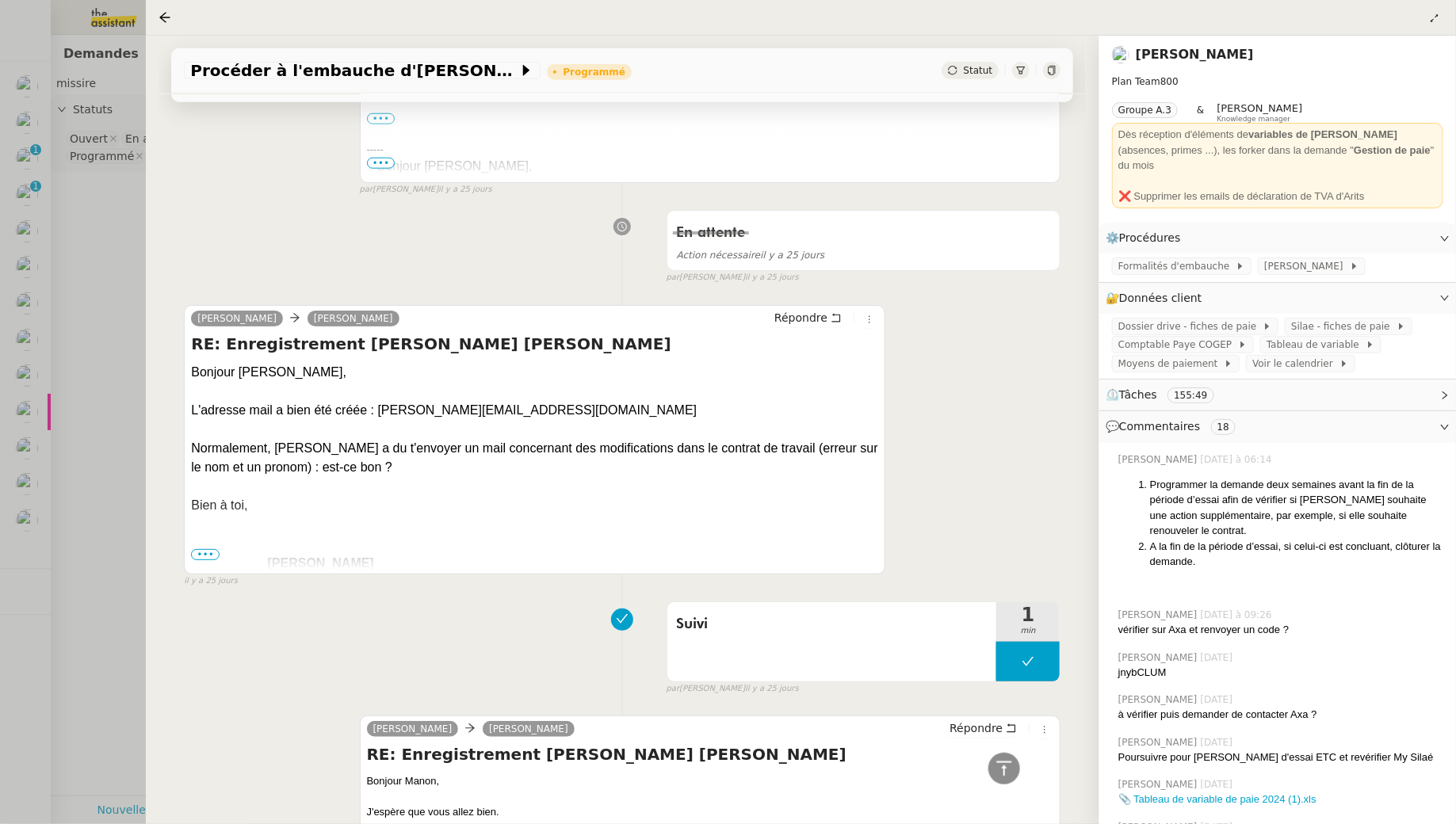
click at [482, 363] on div "Bonjour Sam, L'adresse mail a bien été créée : [PERSON_NAME][EMAIL_ADDRESS][DOM…" at bounding box center [534, 391] width 687 height 57
drag, startPoint x: 498, startPoint y: 383, endPoint x: 379, endPoint y: 387, distance: 119.1
click at [379, 387] on div "Bonjour Sam, L'adresse mail a bien été créée : [PERSON_NAME][EMAIL_ADDRESS][DOM…" at bounding box center [534, 391] width 687 height 57
copy div "[PERSON_NAME][EMAIL_ADDRESS][DOMAIN_NAME]"
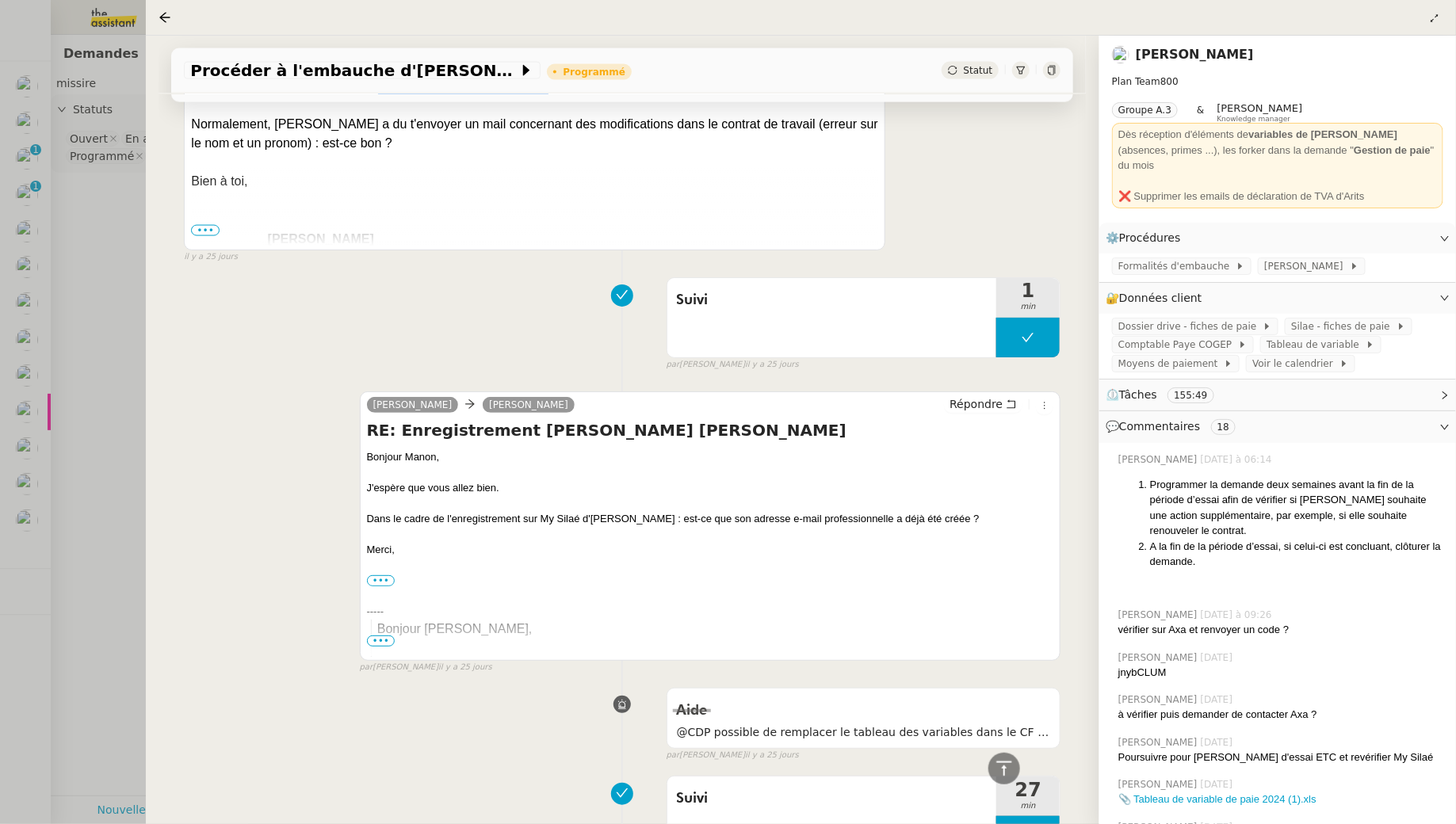
scroll to position [6673, 0]
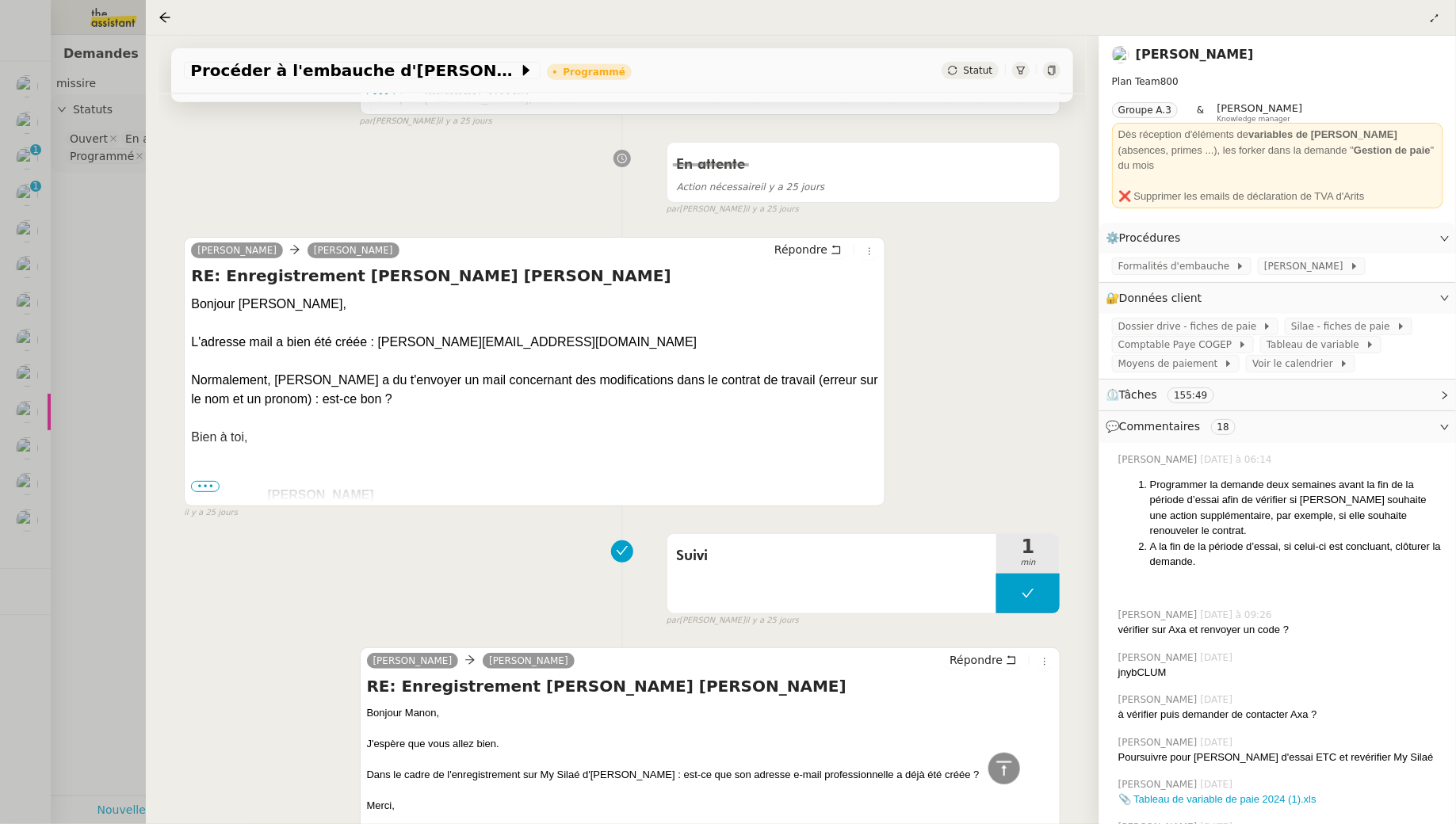
click at [107, 246] on div at bounding box center [728, 412] width 1456 height 824
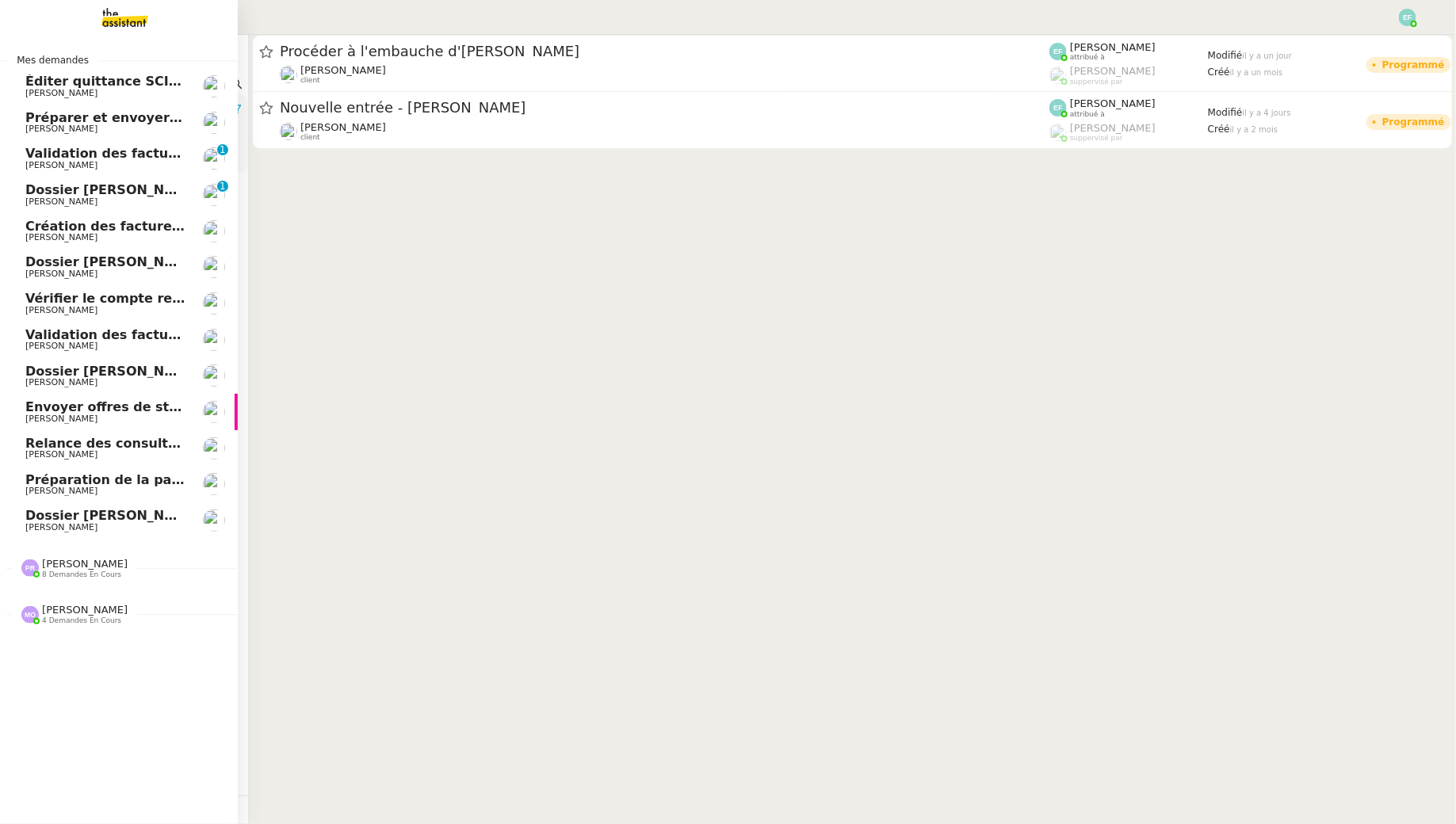
click at [48, 194] on span "Dossier [PERSON_NAME]" at bounding box center [114, 189] width 176 height 15
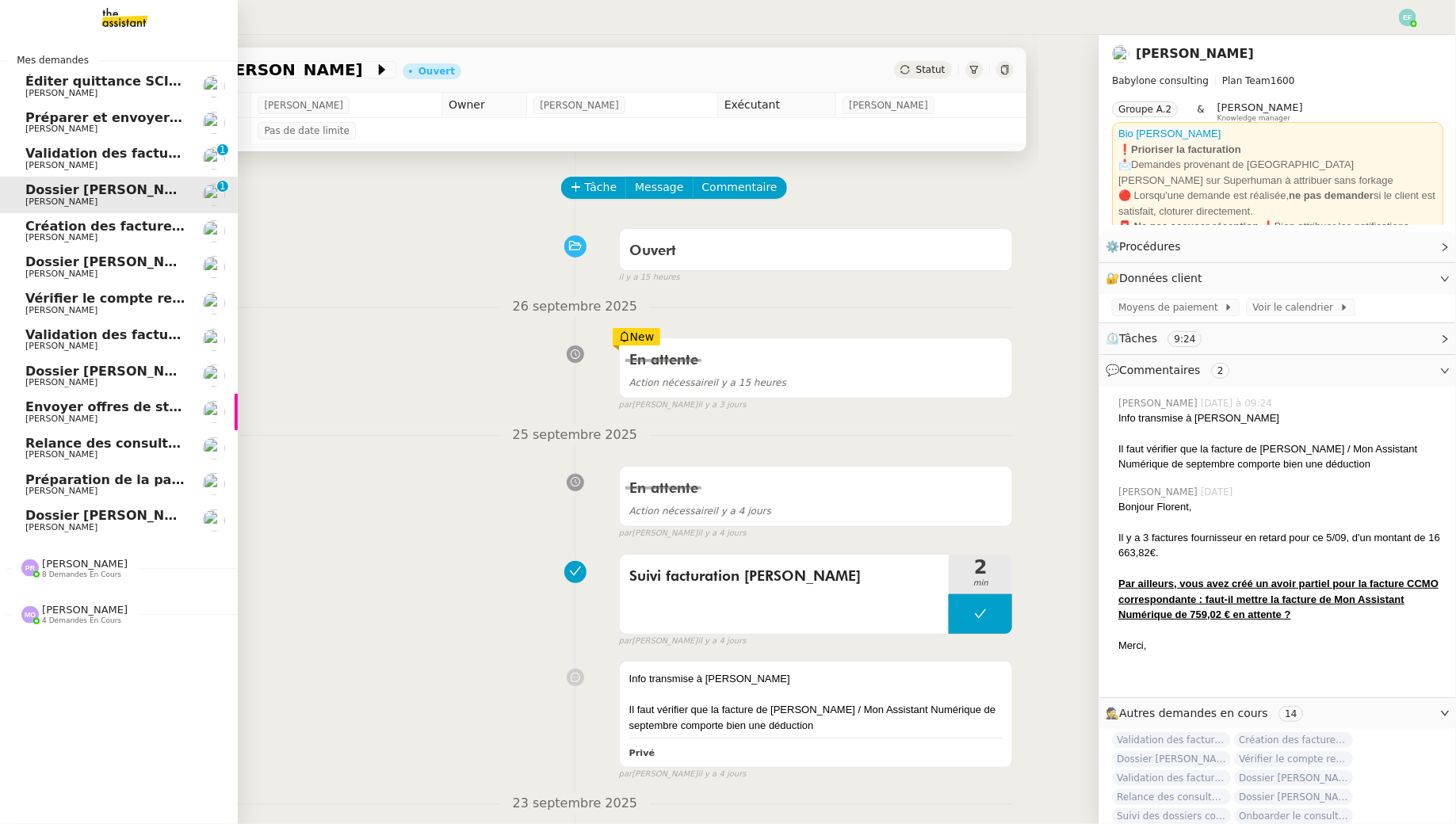
click at [95, 147] on span "Validation des factures consultants - septembre 2025" at bounding box center [217, 153] width 384 height 15
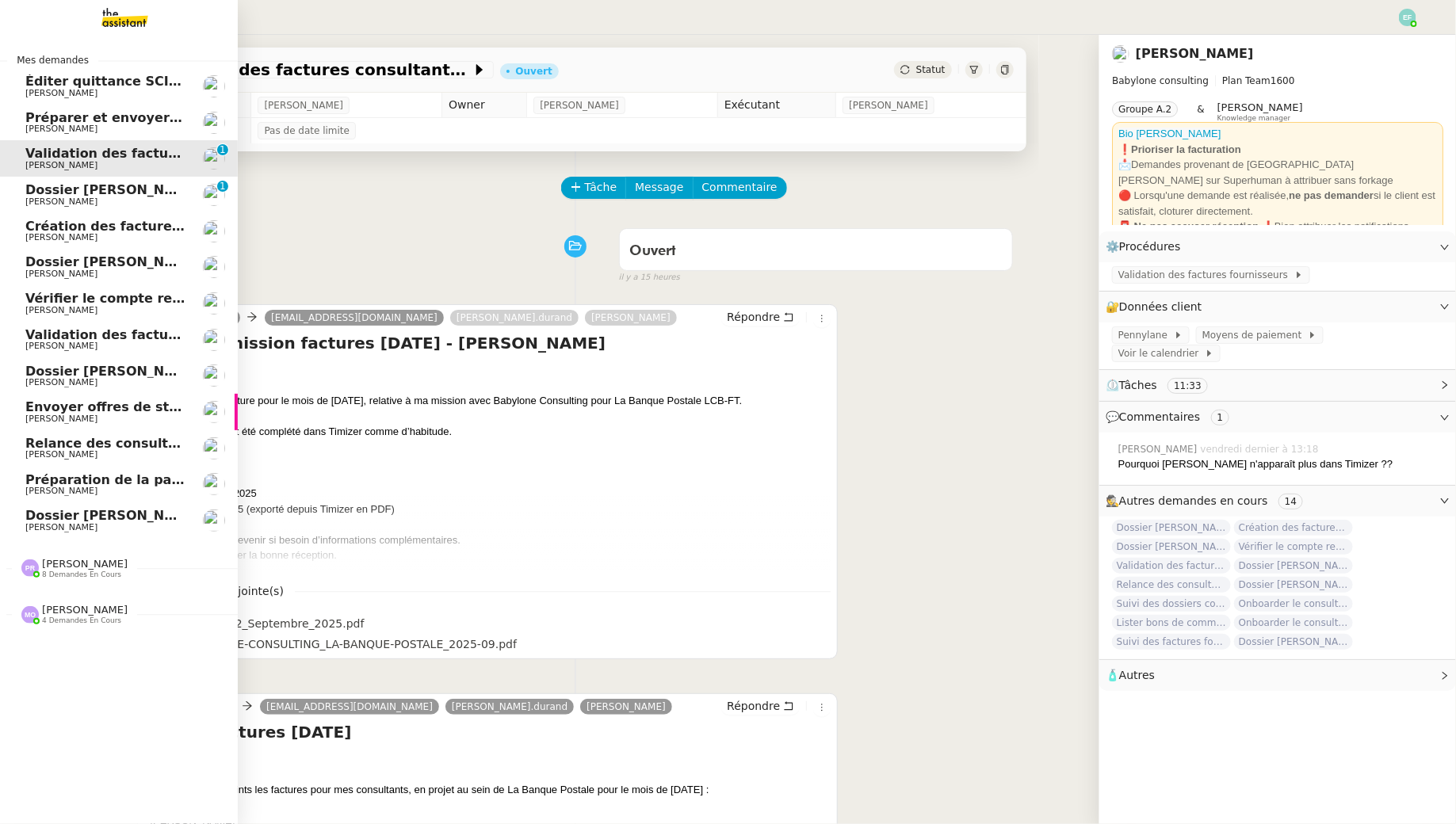
click at [93, 193] on span "Dossier [PERSON_NAME]" at bounding box center [114, 189] width 176 height 15
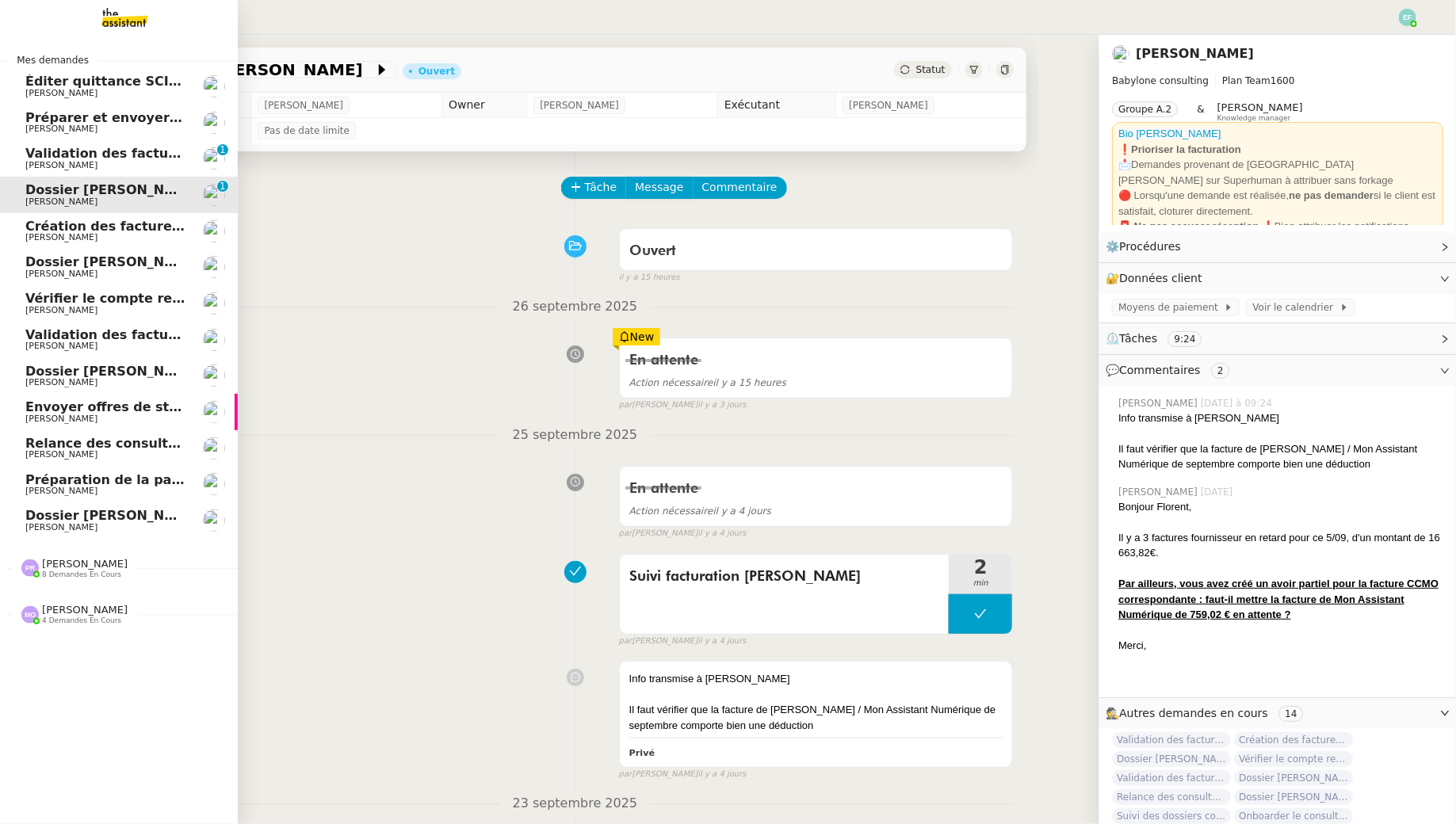
click at [152, 155] on span "Validation des factures consultants - septembre 2025" at bounding box center [217, 153] width 384 height 15
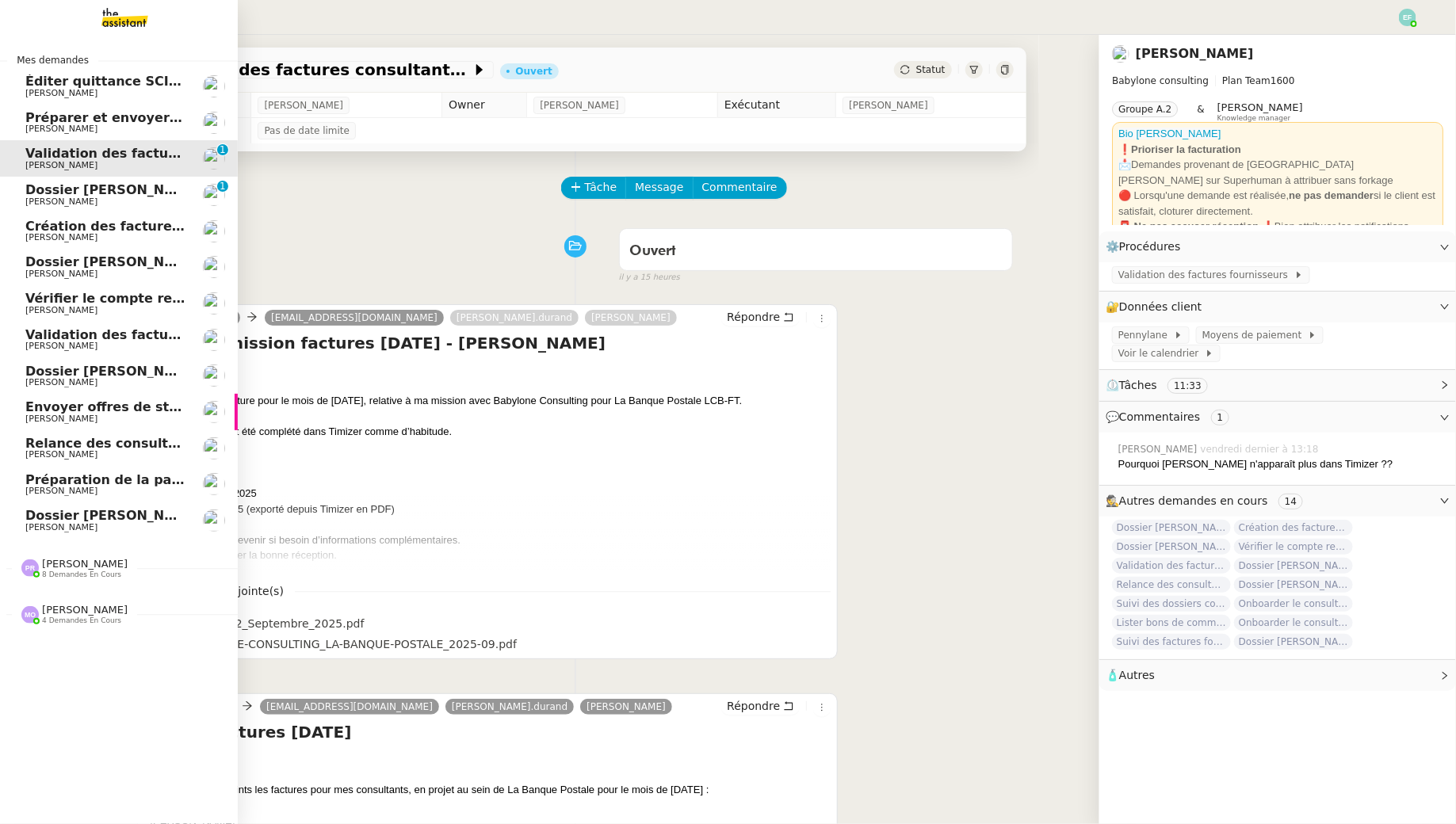
click at [126, 465] on link "Relance des consultants CRA - [DATE] [PERSON_NAME]" at bounding box center [119, 448] width 238 height 37
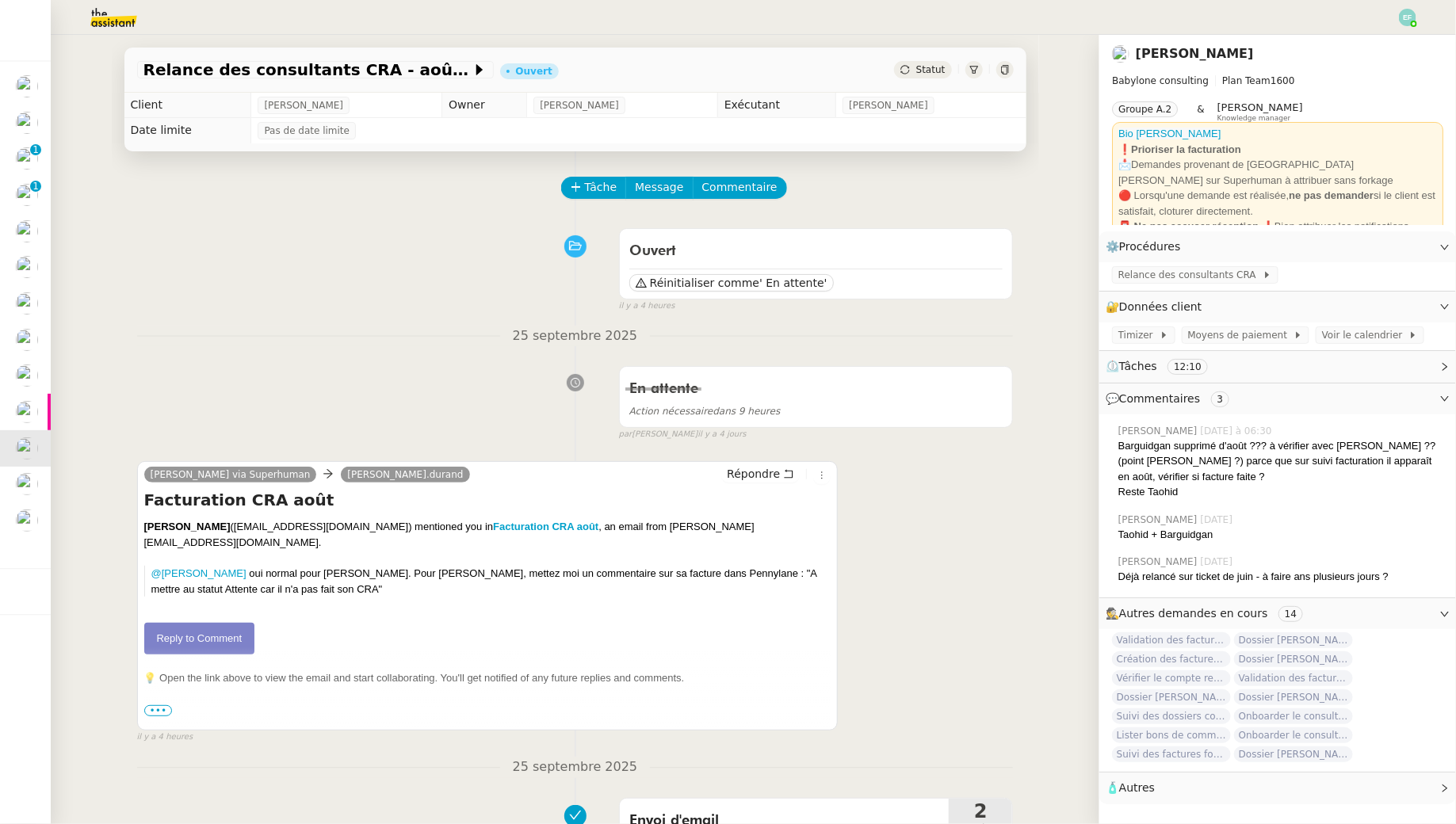
click at [54, 486] on div "Relance des consultants CRA - [DATE] Ouvert Statut Client [PERSON_NAME] Owner […" at bounding box center [574, 429] width 1049 height 789
click at [39, 486] on span "Préparation de la paie sur Payfit- septembre 2025" at bounding box center [17, 479] width 358 height 15
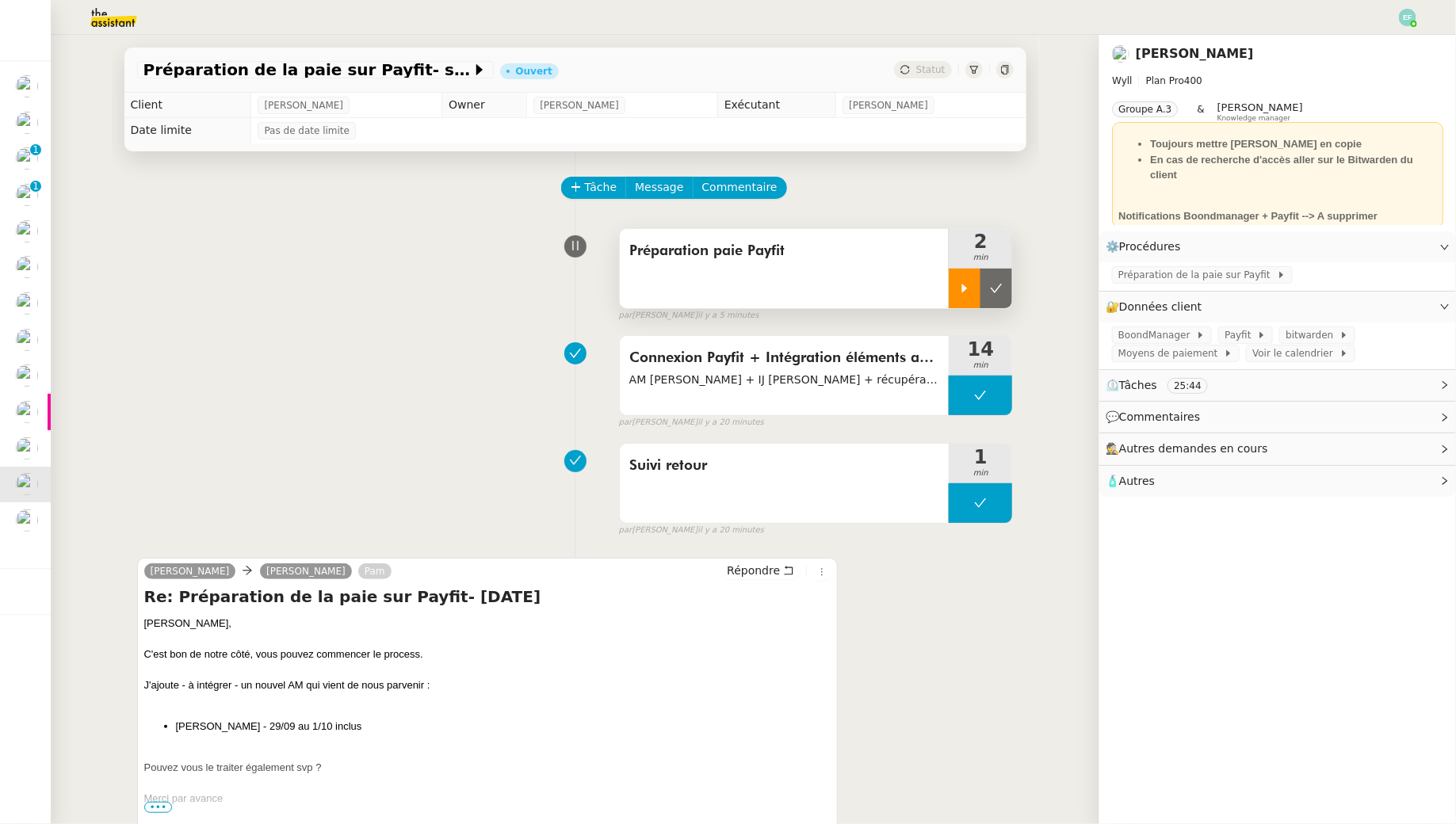
click at [964, 286] on icon at bounding box center [965, 288] width 6 height 9
click at [1404, 18] on img at bounding box center [1408, 18] width 18 height 18
click at [1389, 41] on li "Suivi" at bounding box center [1365, 44] width 103 height 22
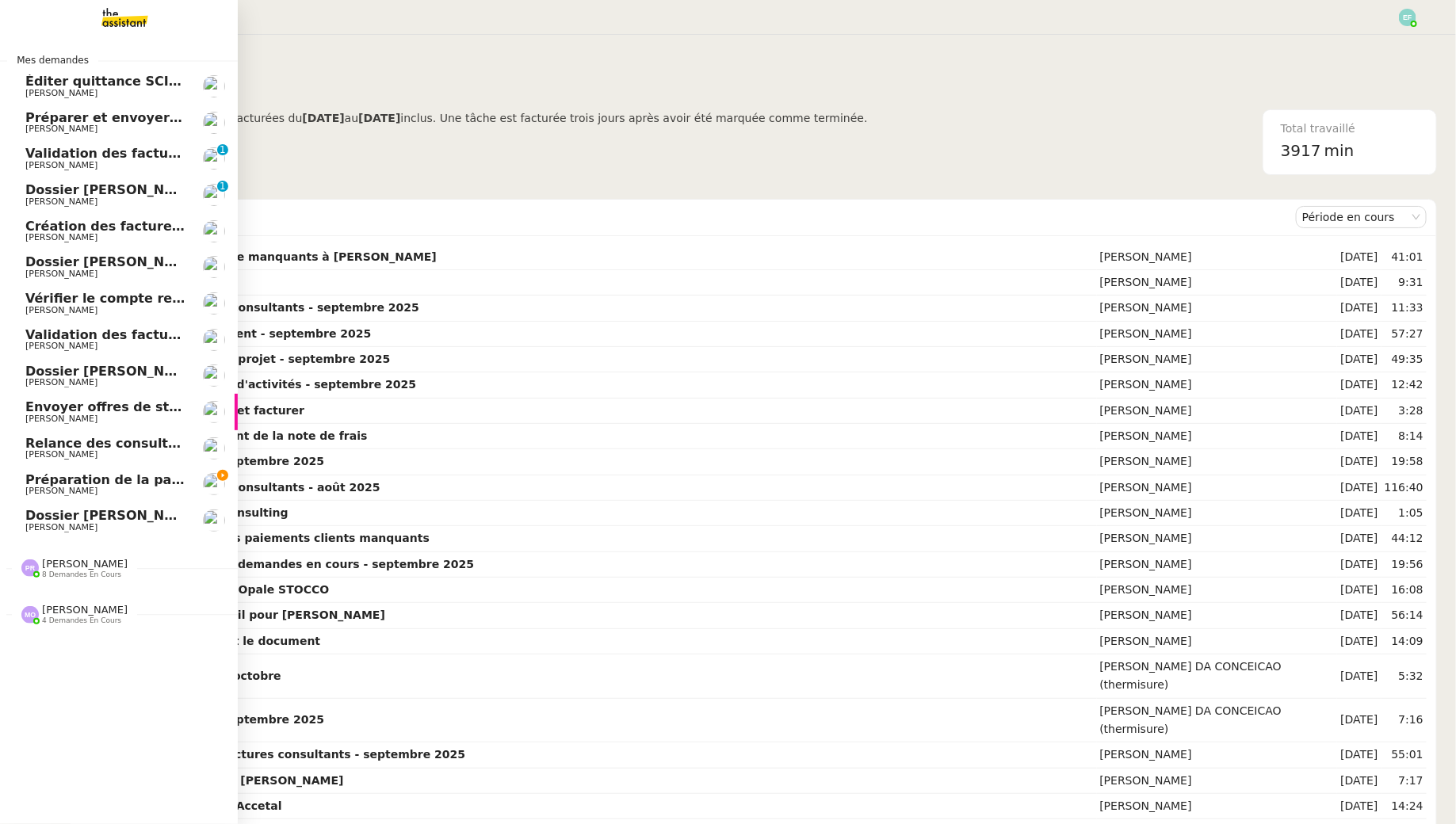
click at [46, 477] on span "Préparation de la paie sur Payfit- septembre 2025" at bounding box center [205, 479] width 358 height 15
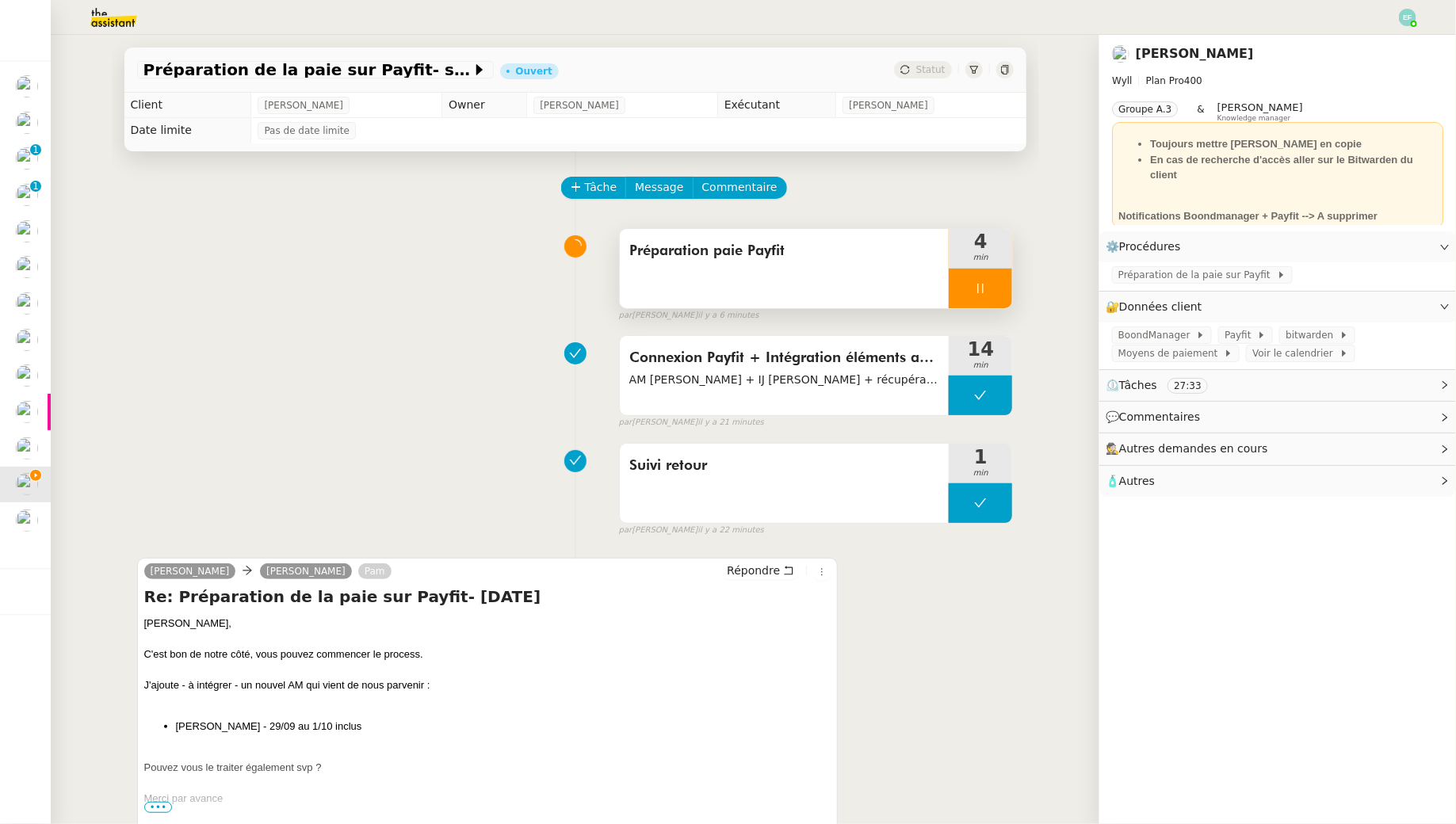
click at [996, 294] on div at bounding box center [981, 288] width 63 height 40
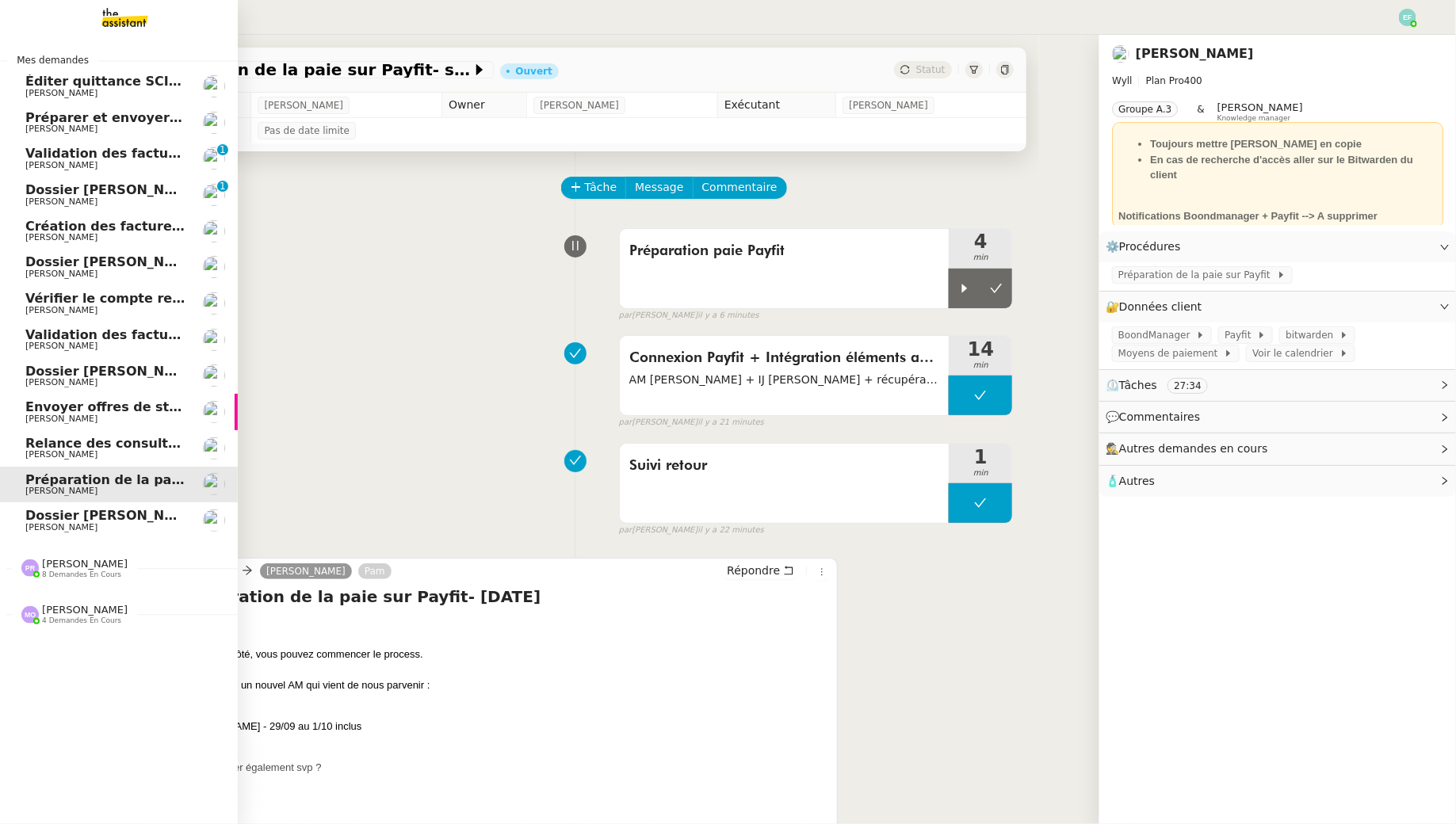
click at [41, 524] on span "[PERSON_NAME]" at bounding box center [61, 527] width 72 height 10
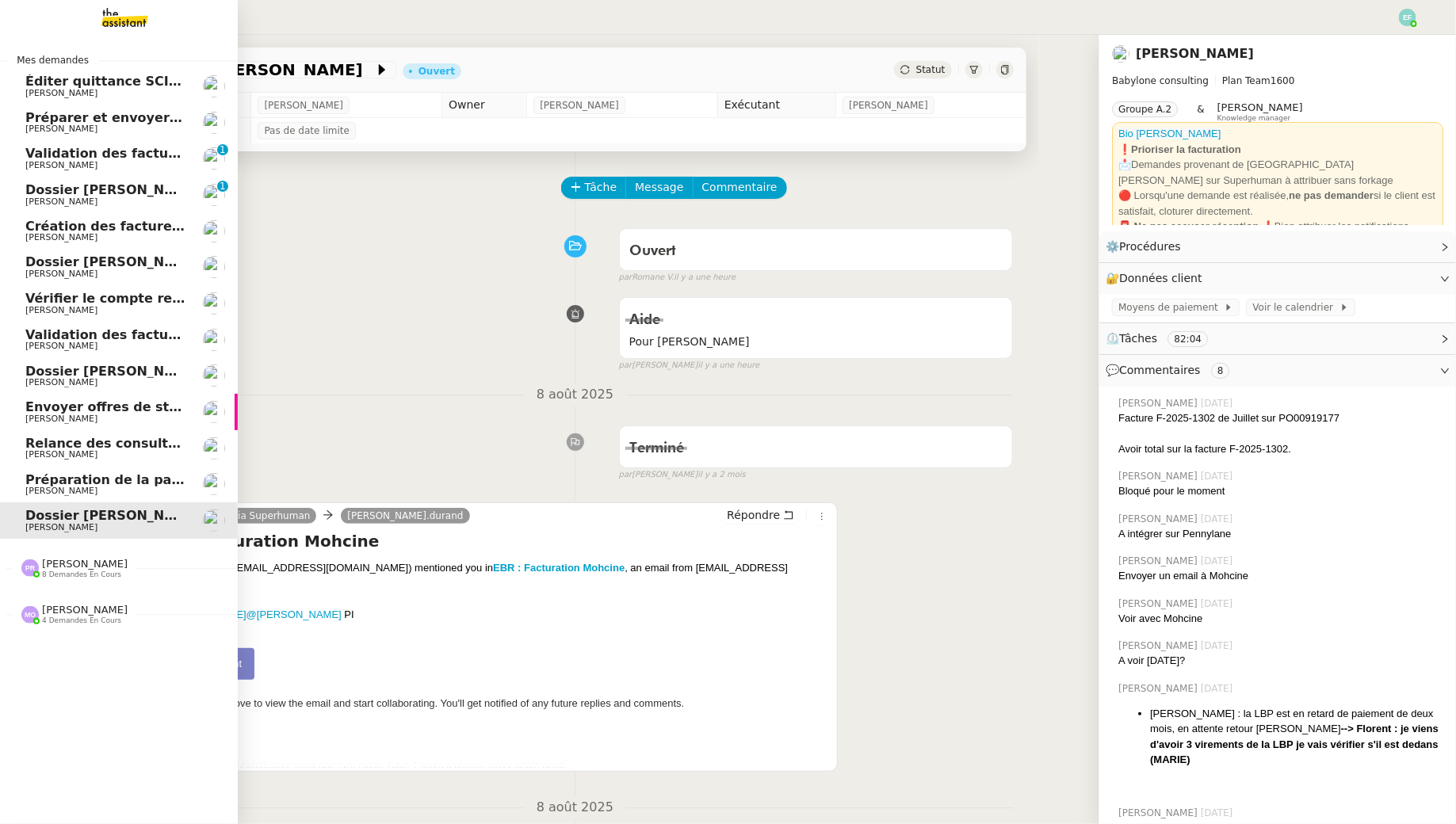
click at [78, 490] on span "[PERSON_NAME]" at bounding box center [61, 491] width 72 height 10
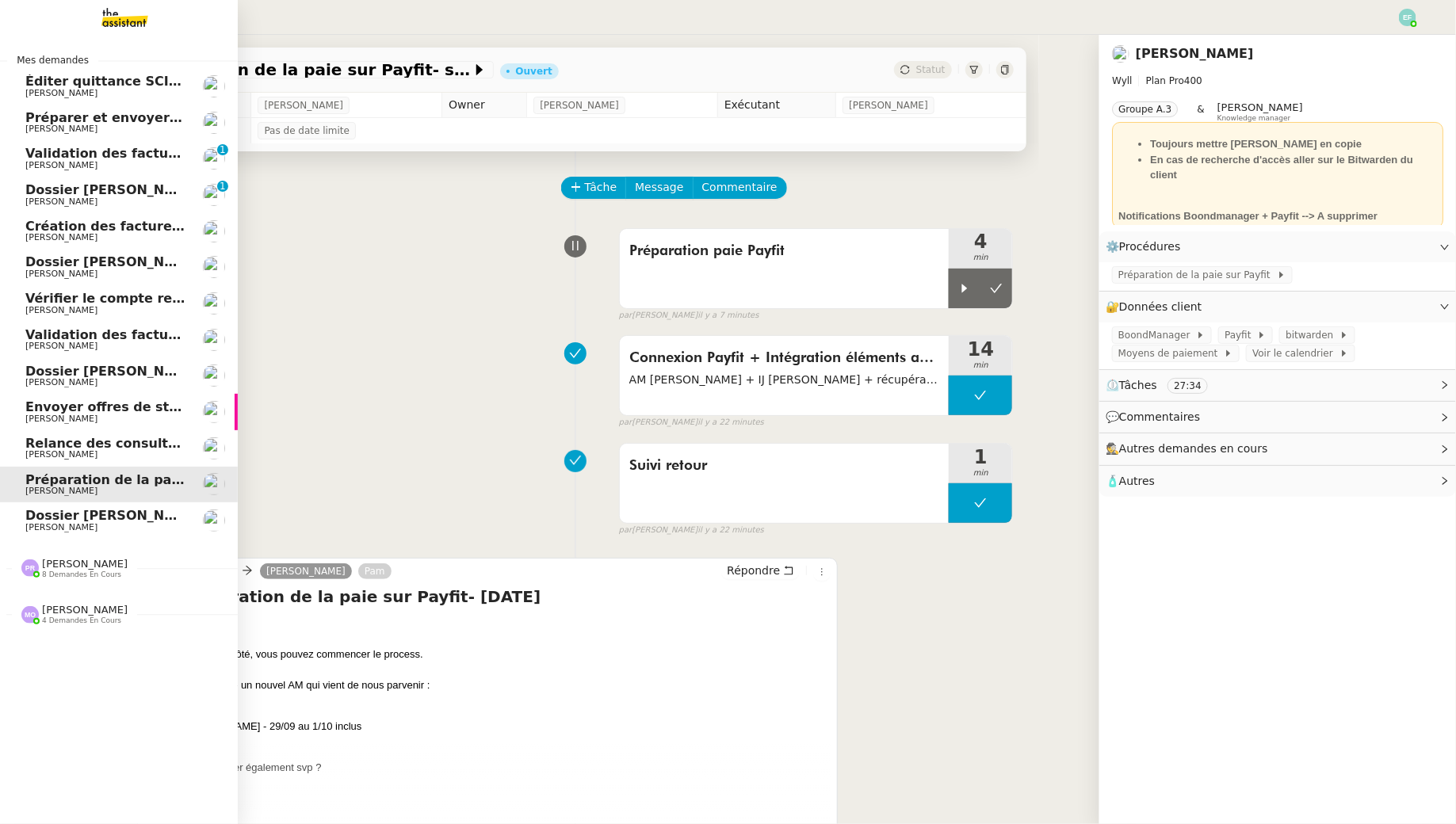
click at [108, 422] on span "[PERSON_NAME]" at bounding box center [106, 419] width 160 height 10
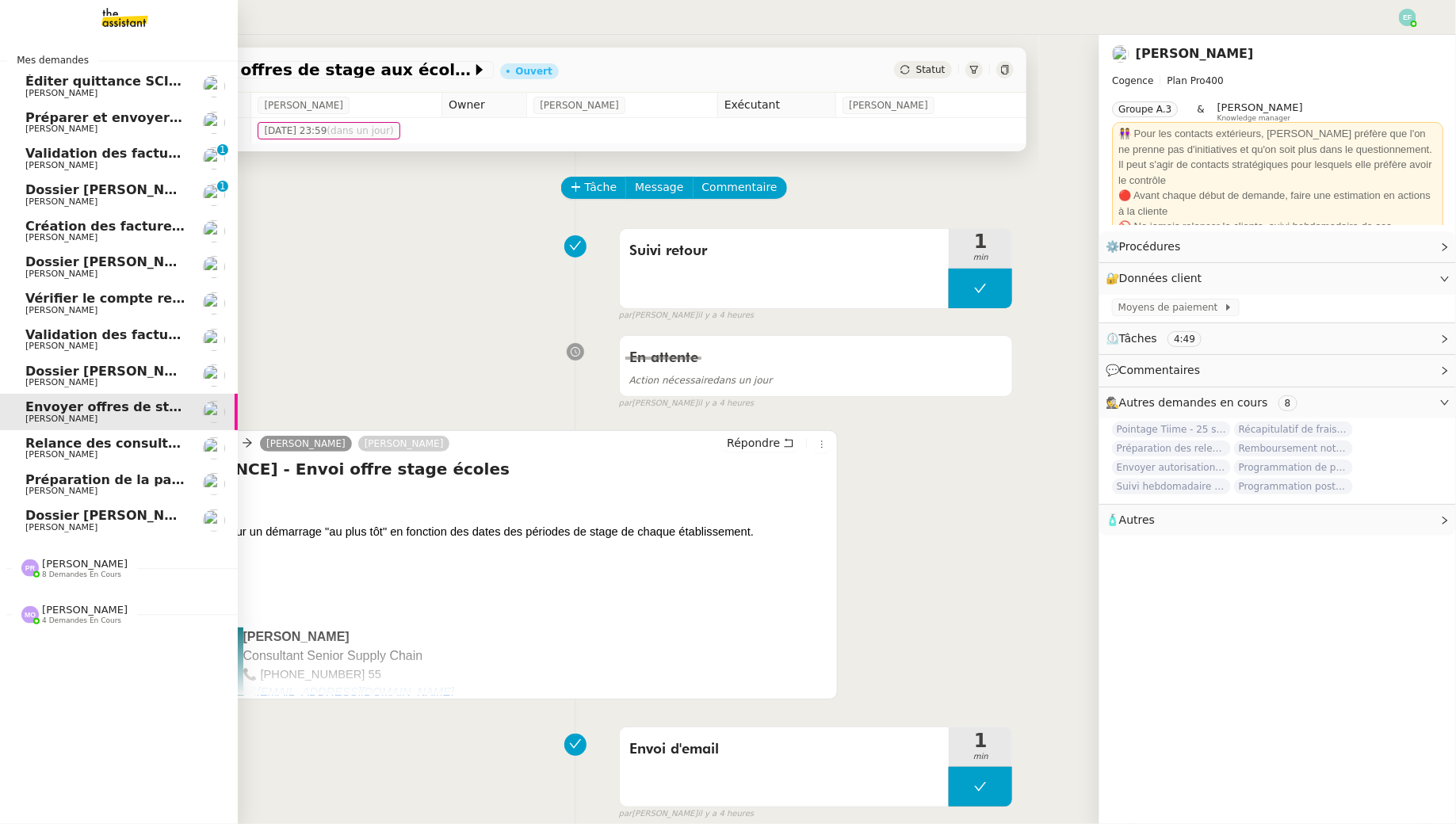
click at [19, 493] on link "Préparation de la paie sur Payfit- [DATE] [PERSON_NAME]" at bounding box center [119, 484] width 238 height 37
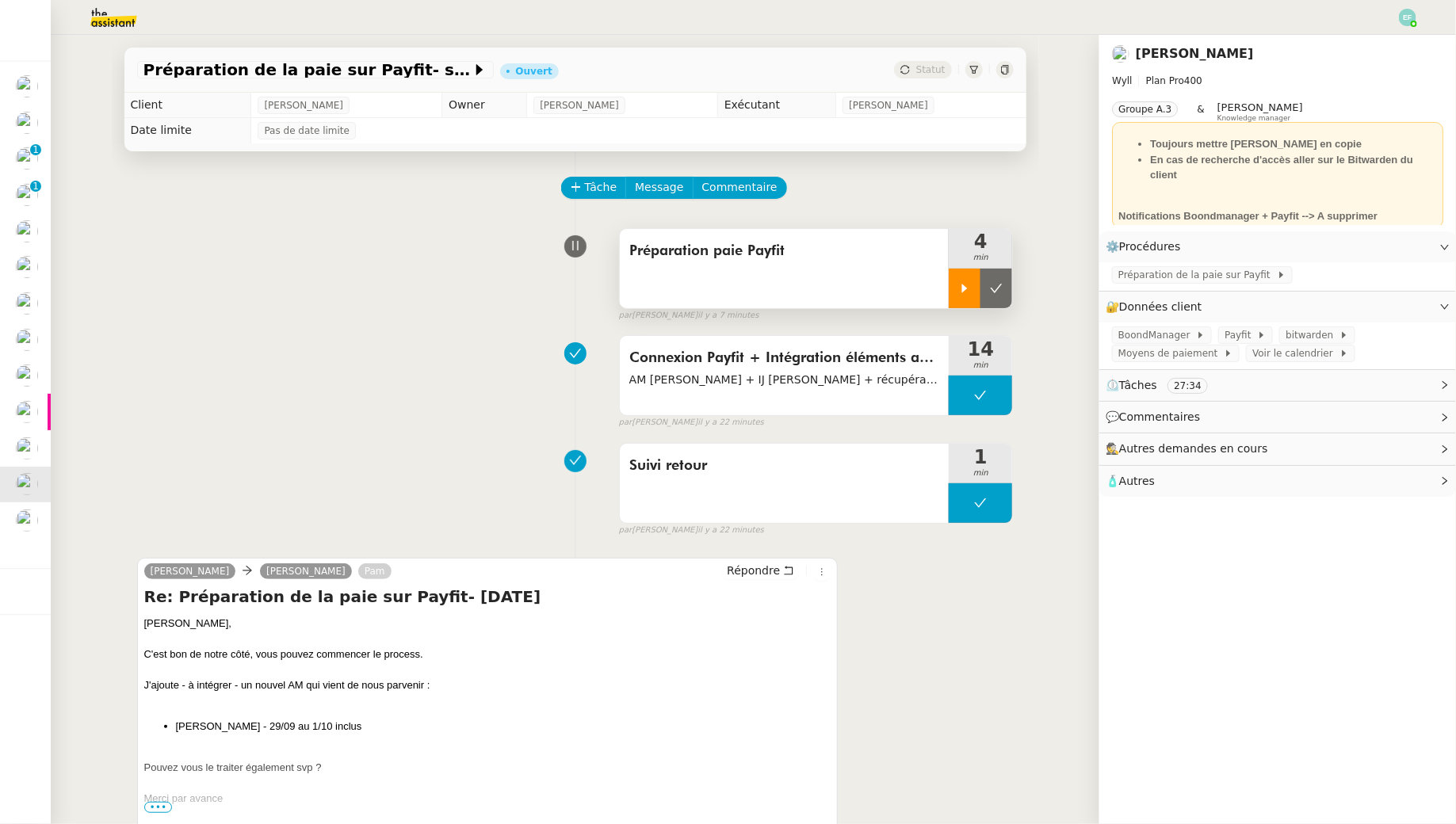
click at [967, 292] on icon at bounding box center [964, 288] width 13 height 13
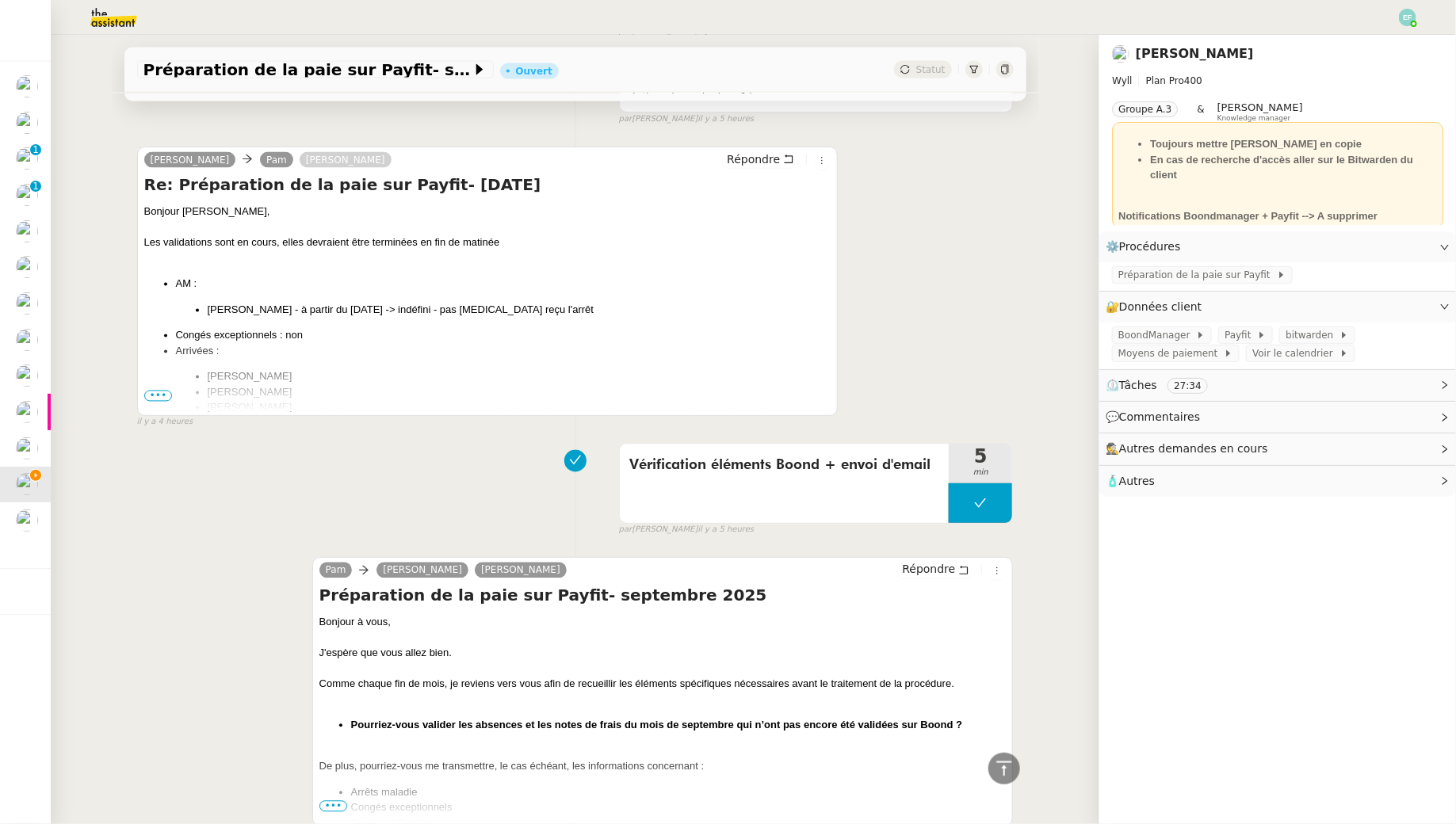
scroll to position [1335, 0]
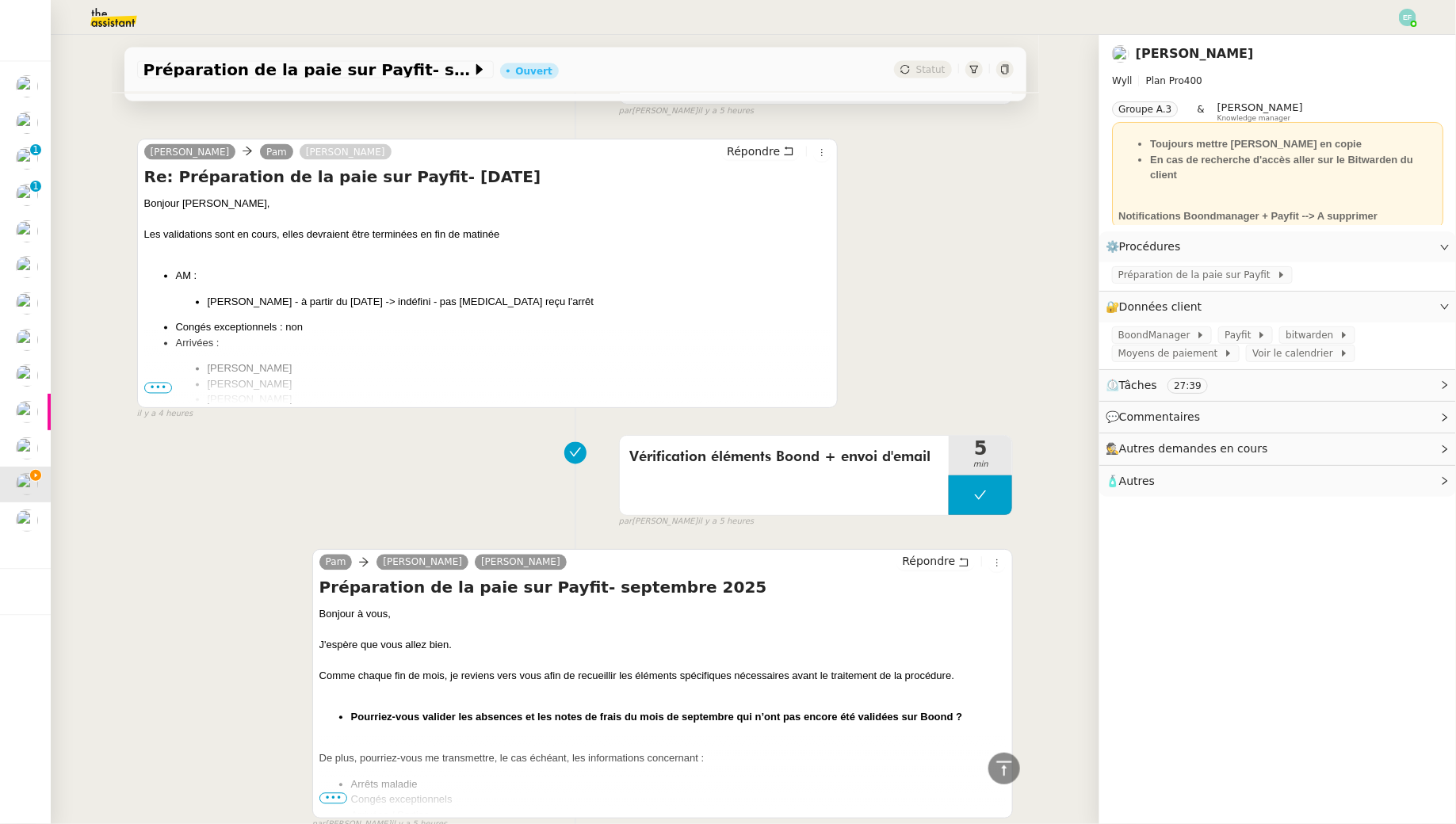
click at [151, 382] on span "•••" at bounding box center [158, 387] width 29 height 11
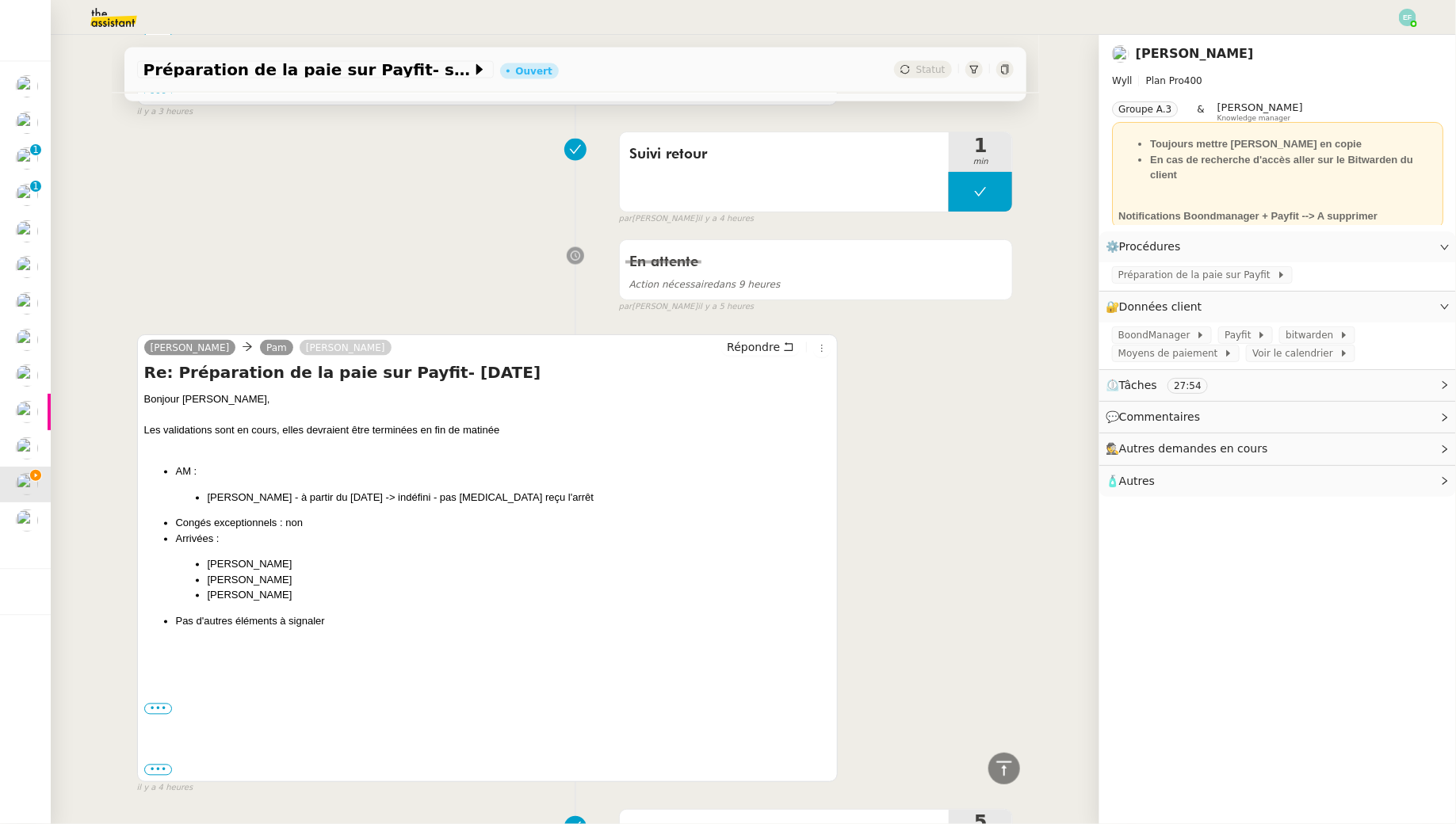
scroll to position [1186, 0]
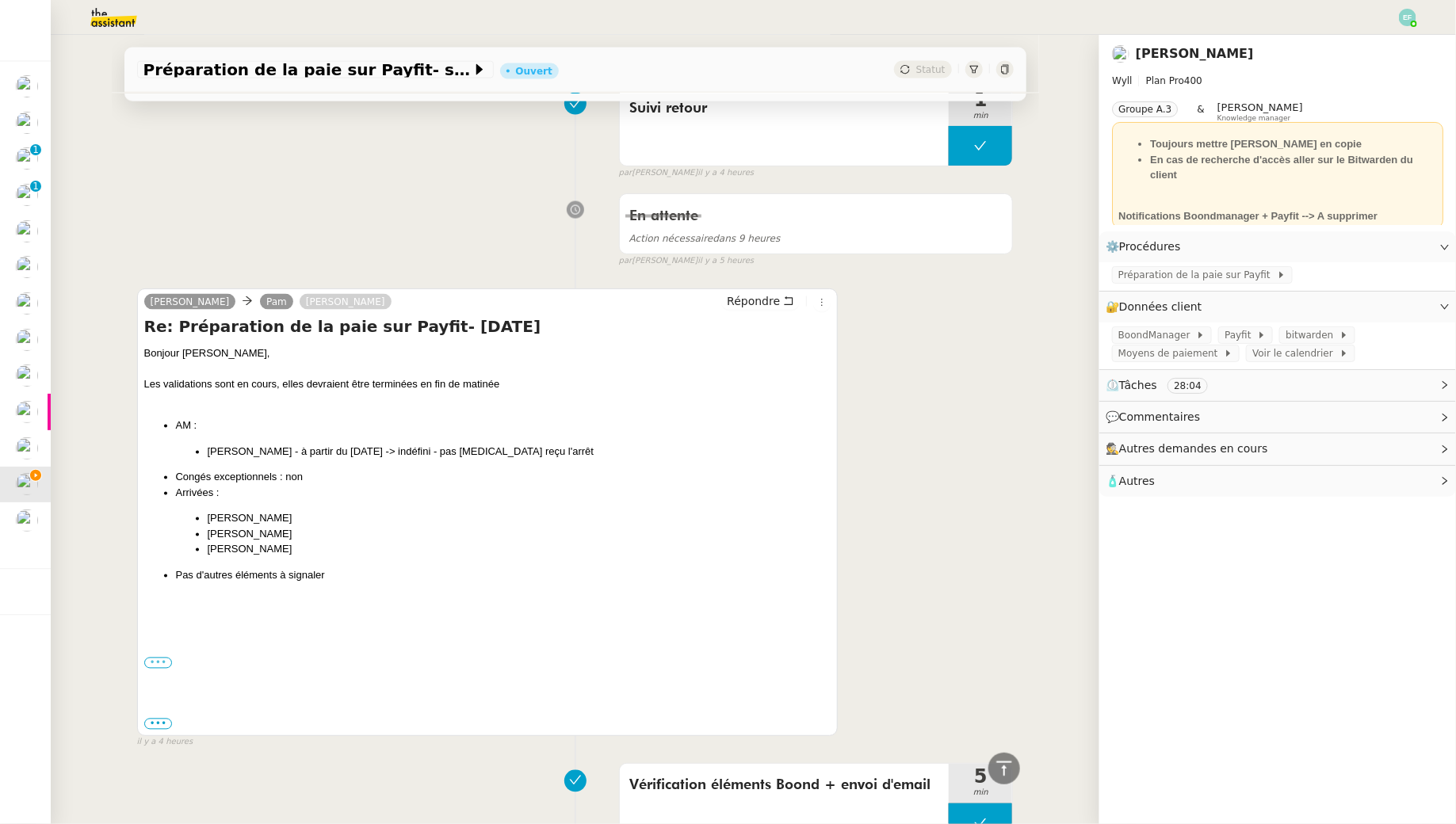
click at [156, 659] on label "•••" at bounding box center [158, 663] width 29 height 11
click at [0, 0] on input "•••" at bounding box center [0, 0] width 0 height 0
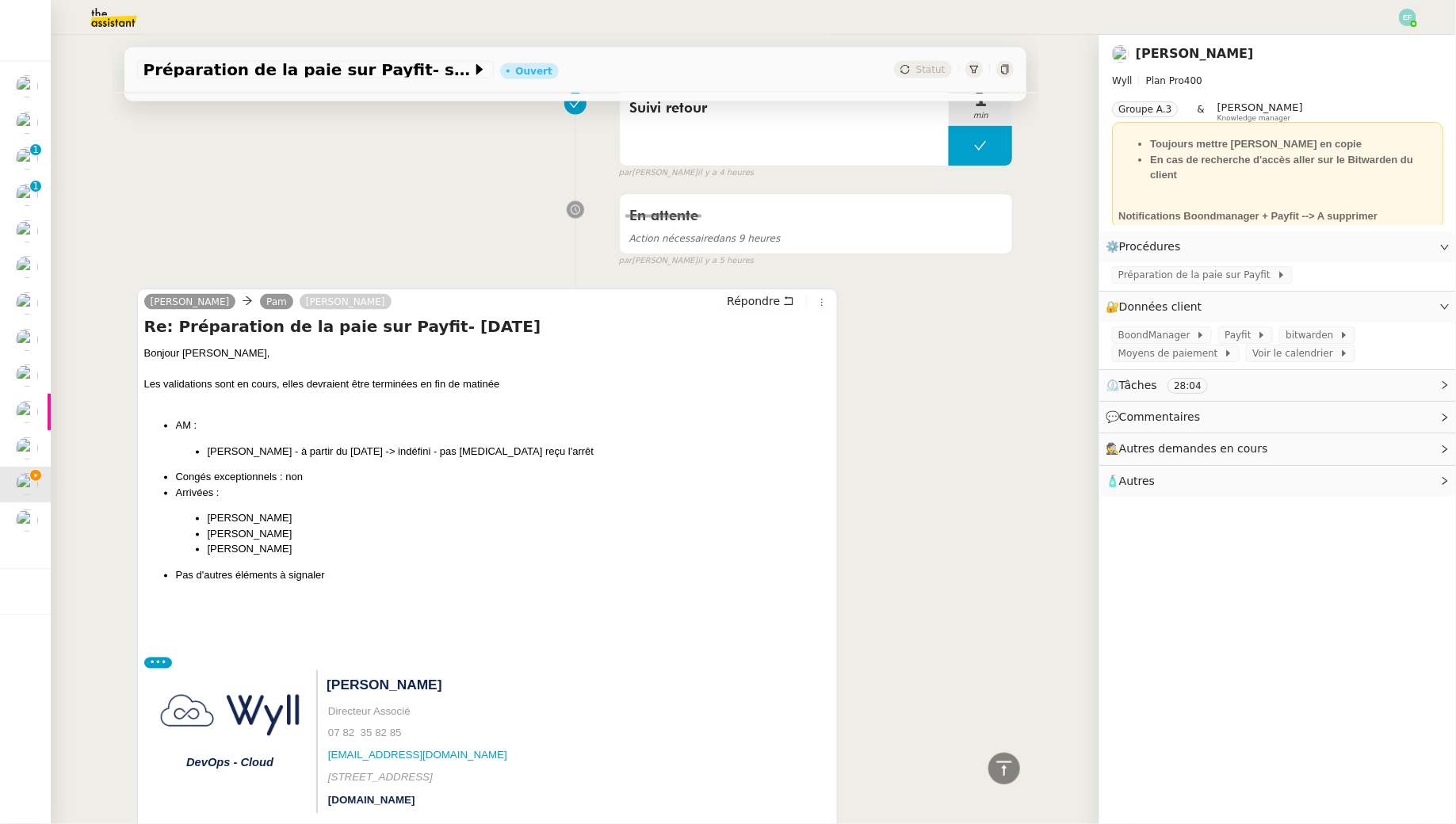
scroll to position [1670, 0]
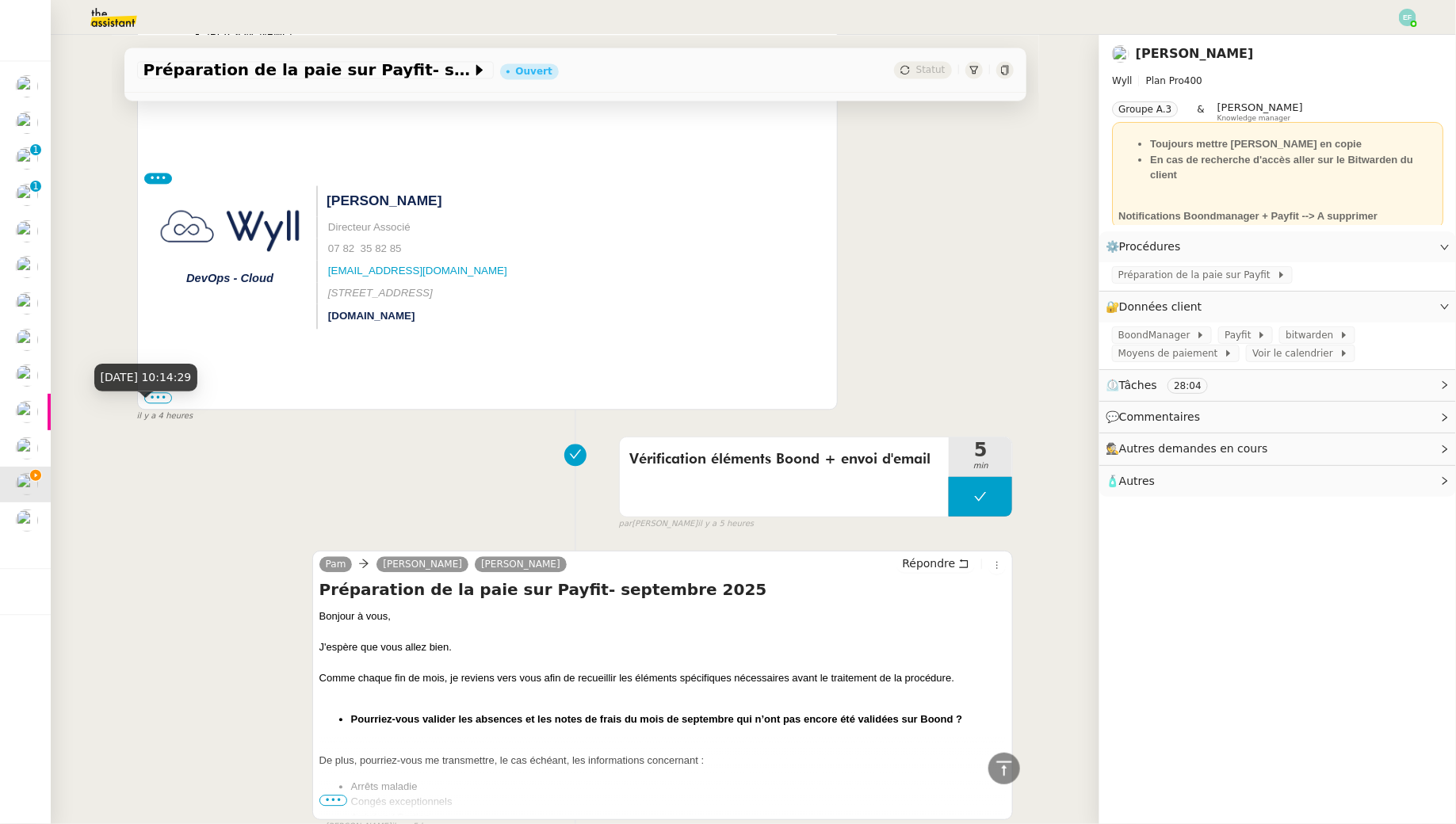
click at [163, 397] on div "[DATE] 10:14:29" at bounding box center [145, 383] width 104 height 40
click at [162, 392] on label "•••" at bounding box center [158, 397] width 29 height 11
click at [0, 0] on input "•••" at bounding box center [0, 0] width 0 height 0
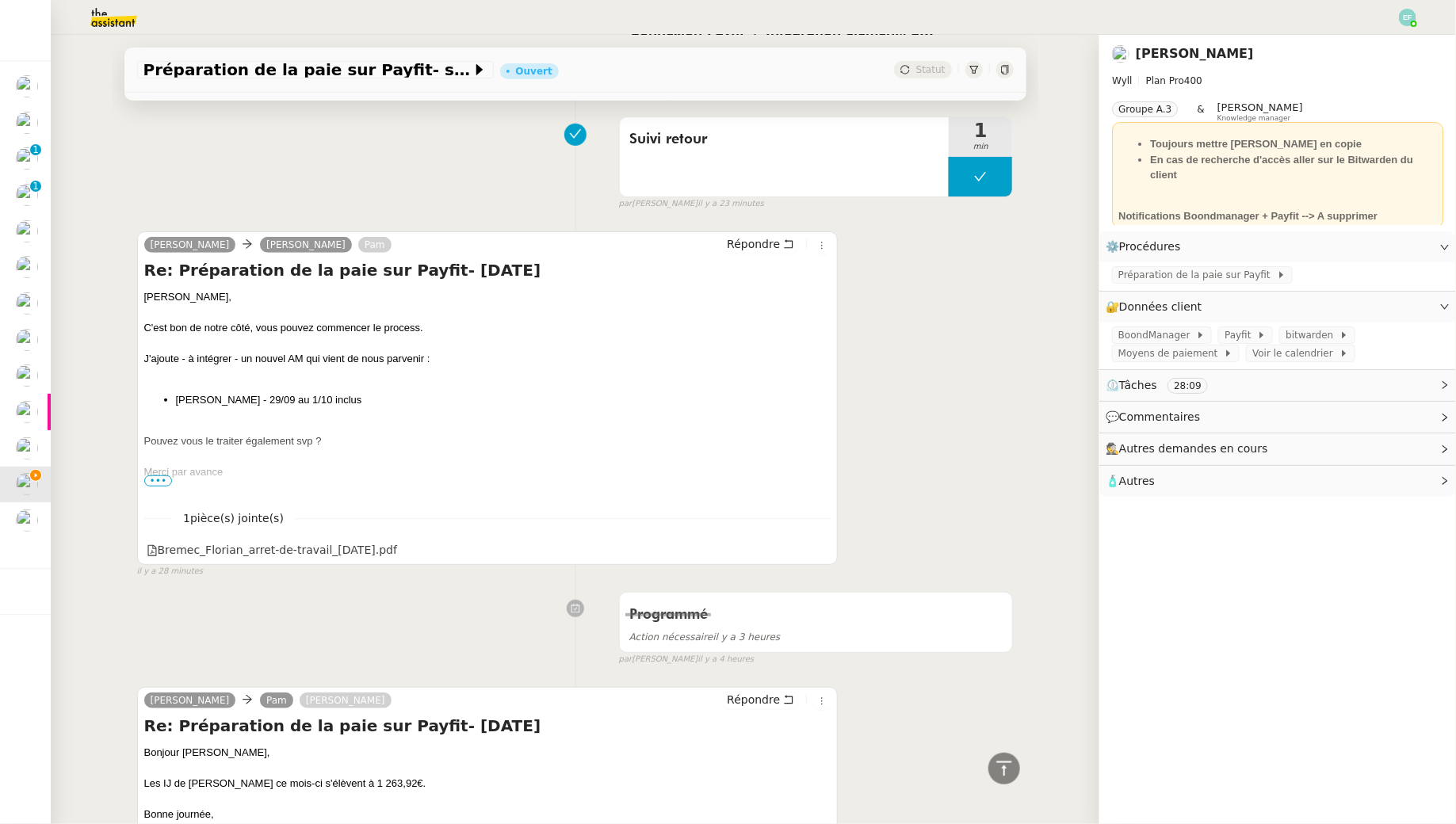
scroll to position [581, 0]
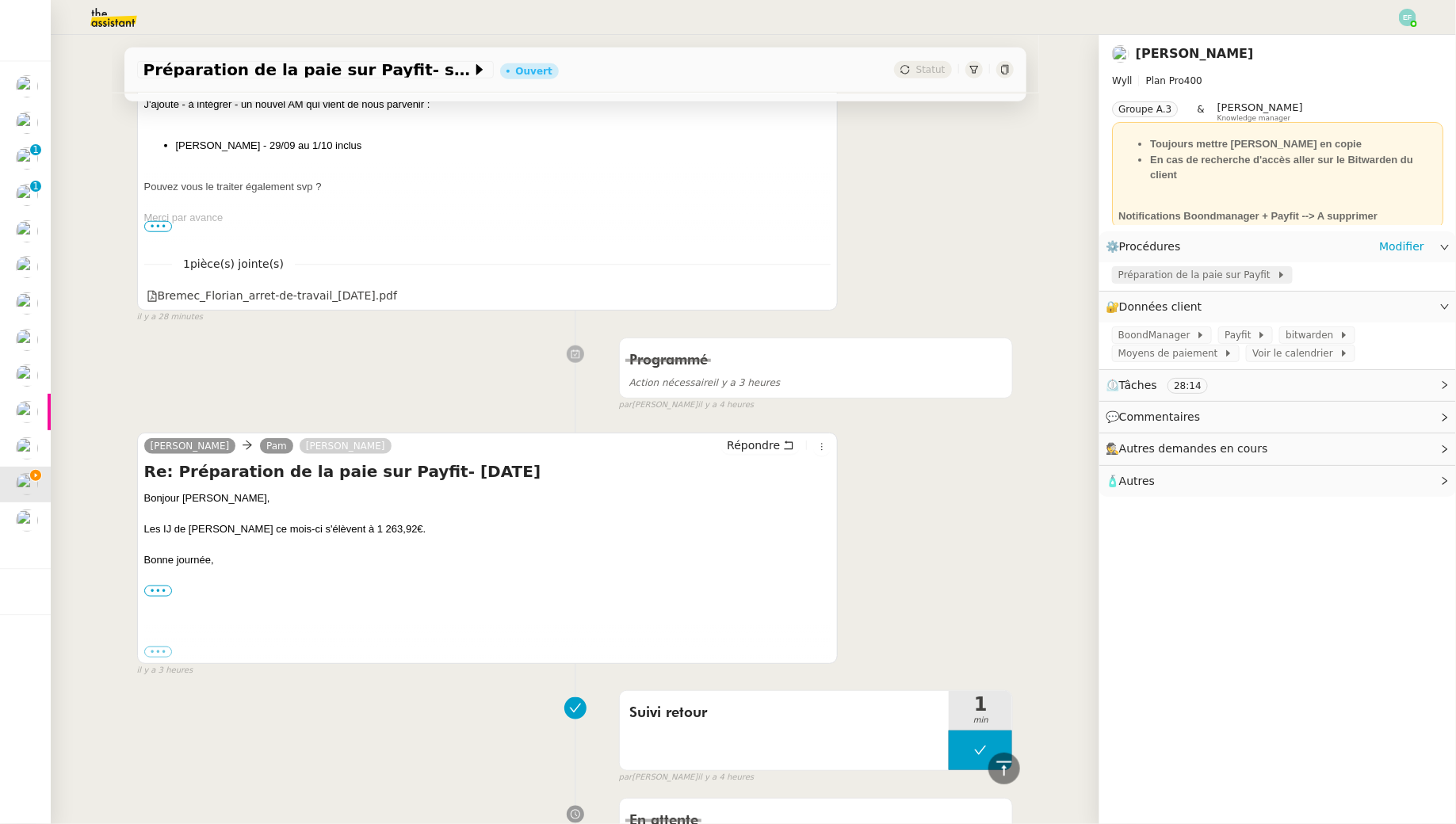
click at [1183, 283] on span "Préparation de la paie sur Payfit" at bounding box center [1197, 275] width 158 height 16
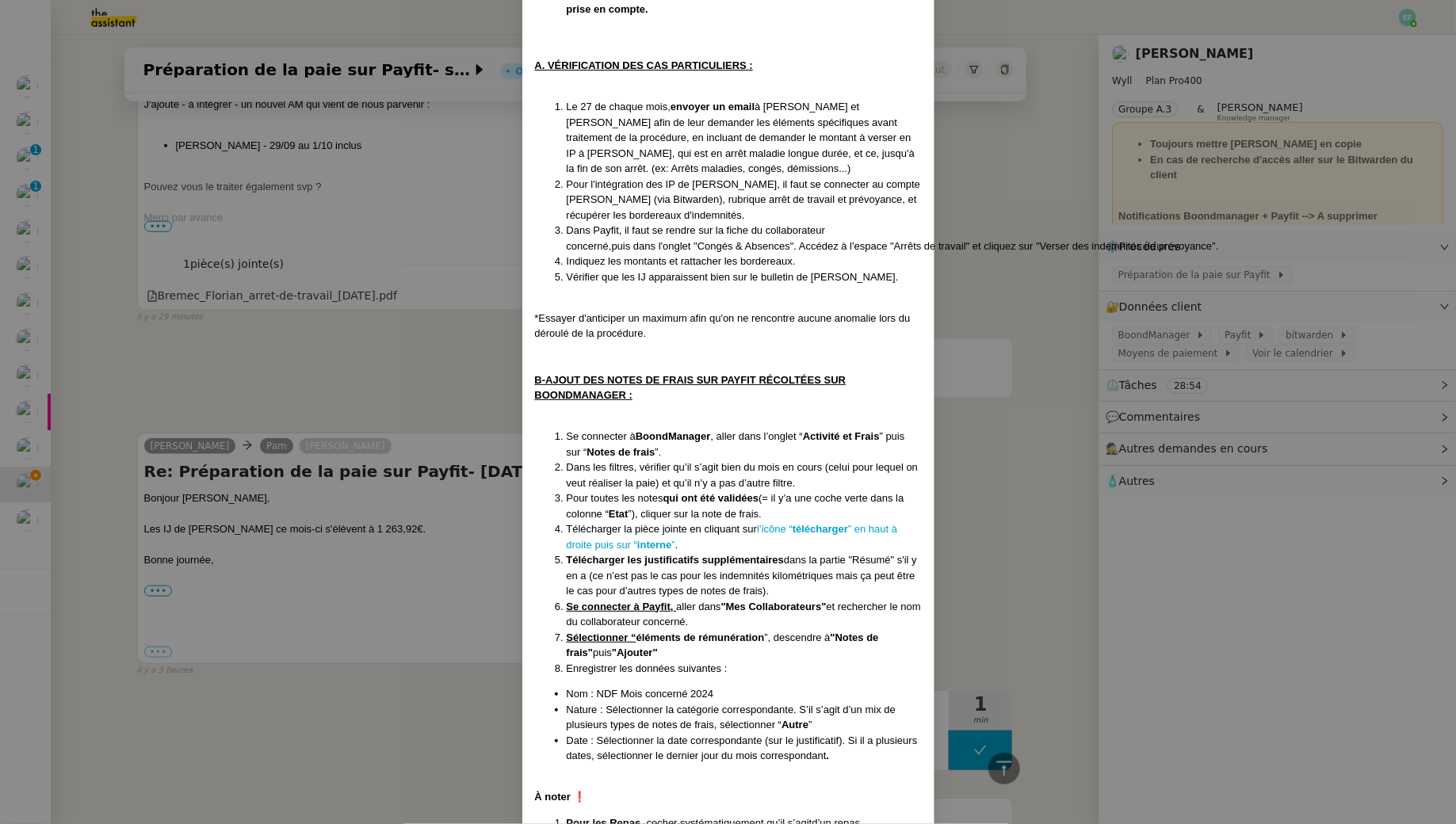
scroll to position [401, 0]
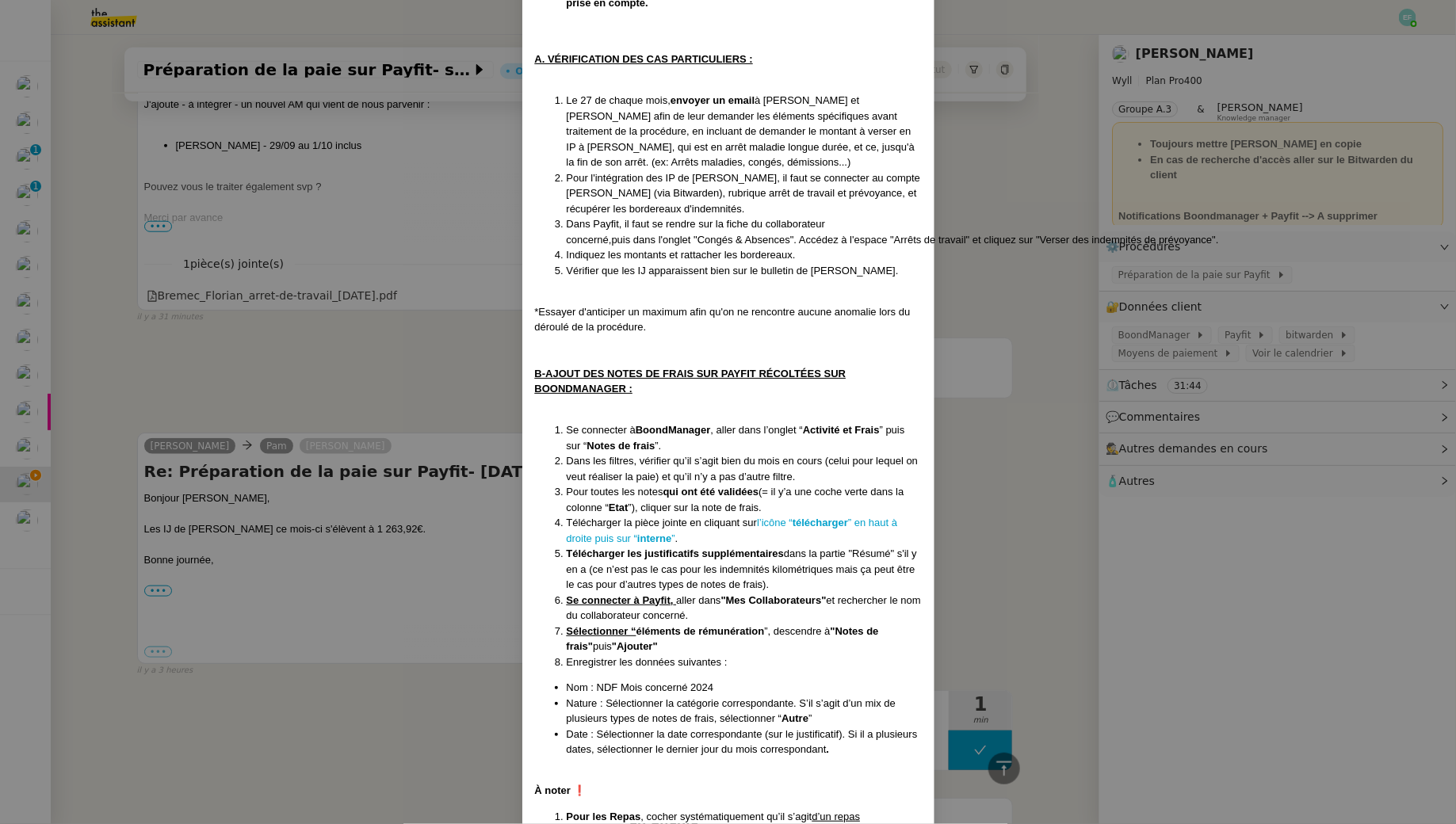
click at [430, 314] on nz-modal-container "Créée le [DATE] MAJ le [DATE] Contexte : Le client souhaite qu’on intègre les d…" at bounding box center [728, 412] width 1456 height 824
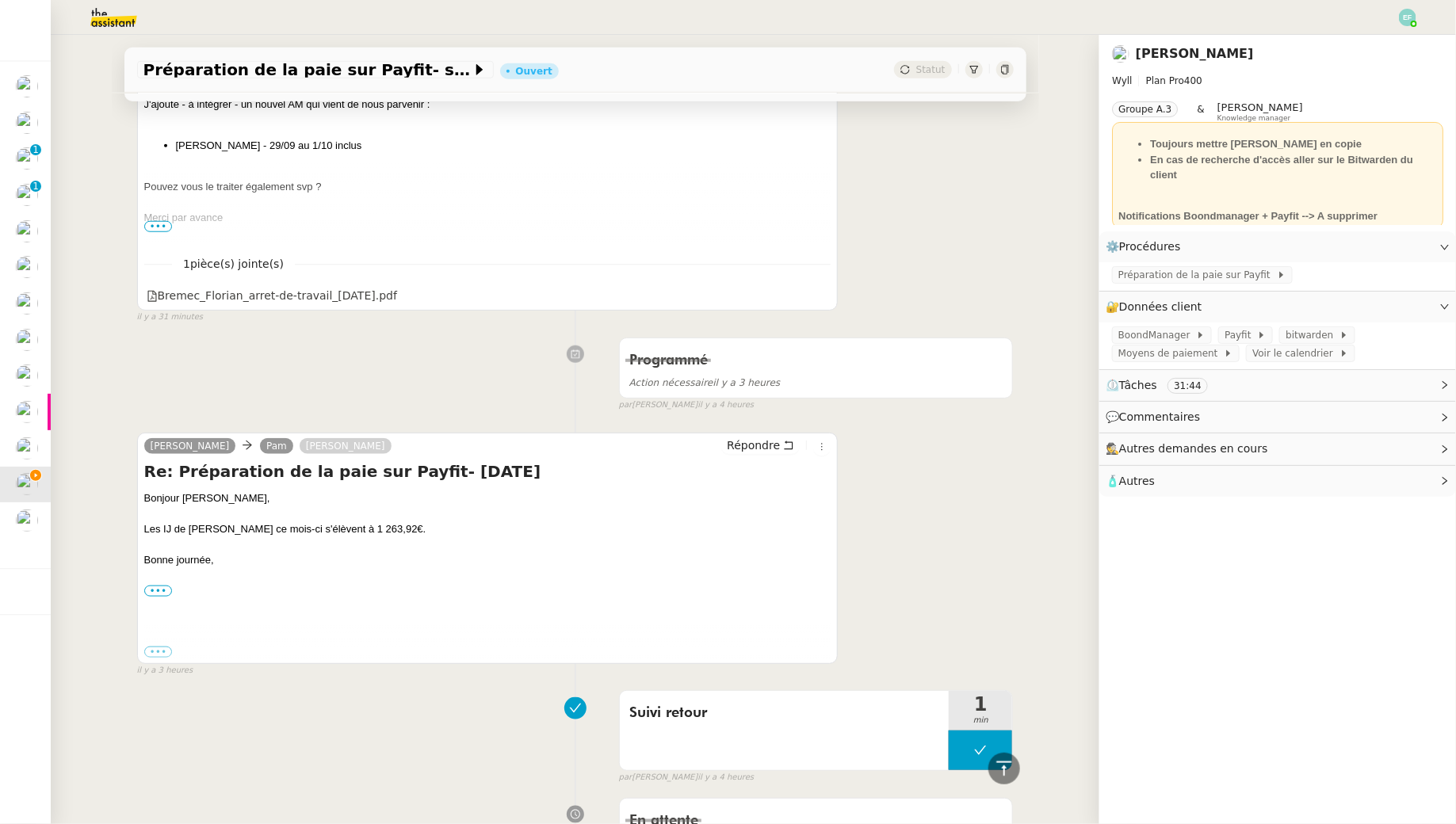
scroll to position [0, 0]
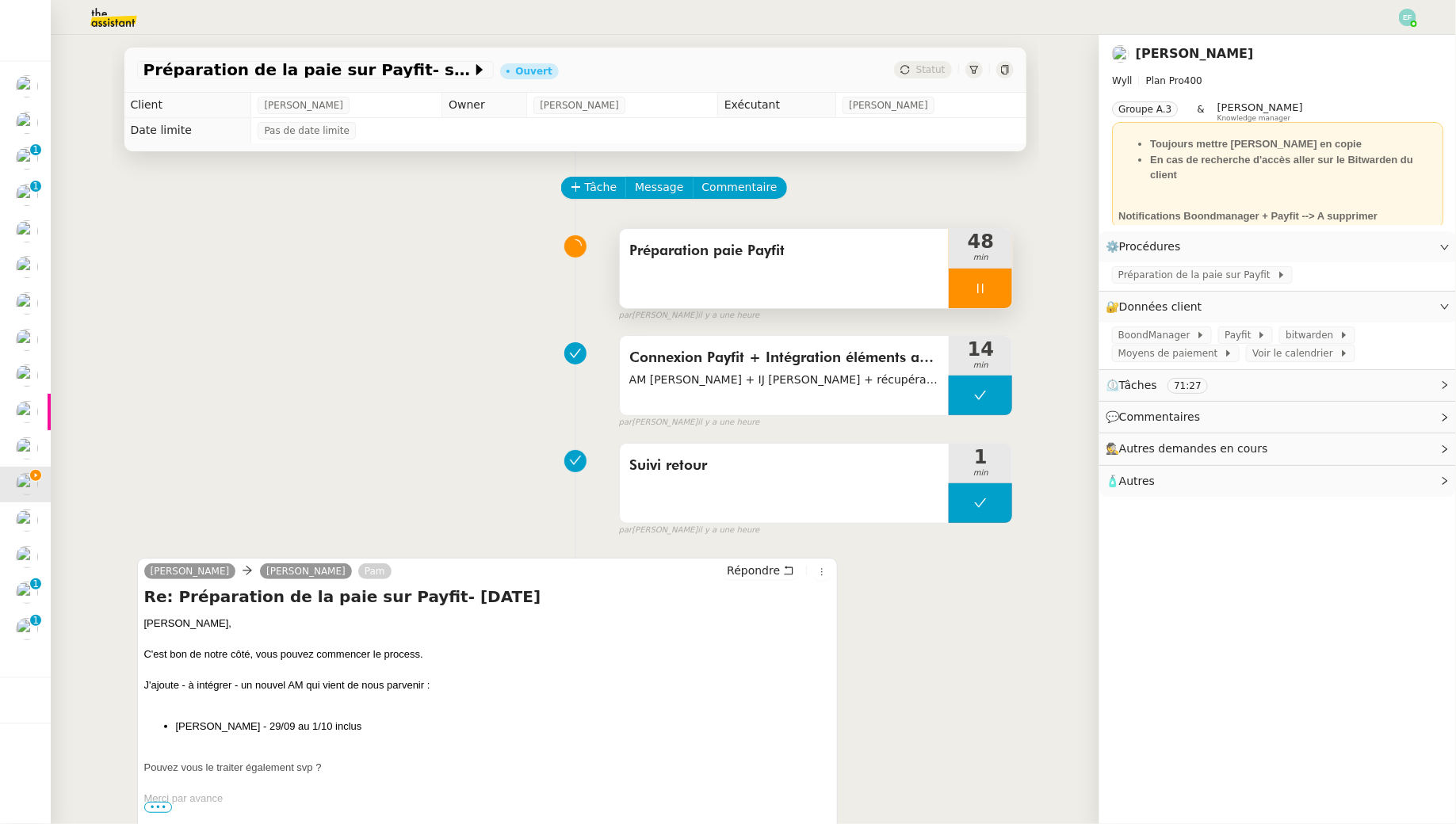
click at [986, 282] on icon at bounding box center [981, 288] width 13 height 13
click at [980, 289] on div at bounding box center [965, 288] width 32 height 40
click at [1002, 288] on div at bounding box center [981, 288] width 63 height 40
click at [959, 288] on icon at bounding box center [964, 288] width 13 height 13
click at [755, 188] on span "Commentaire" at bounding box center [739, 187] width 75 height 18
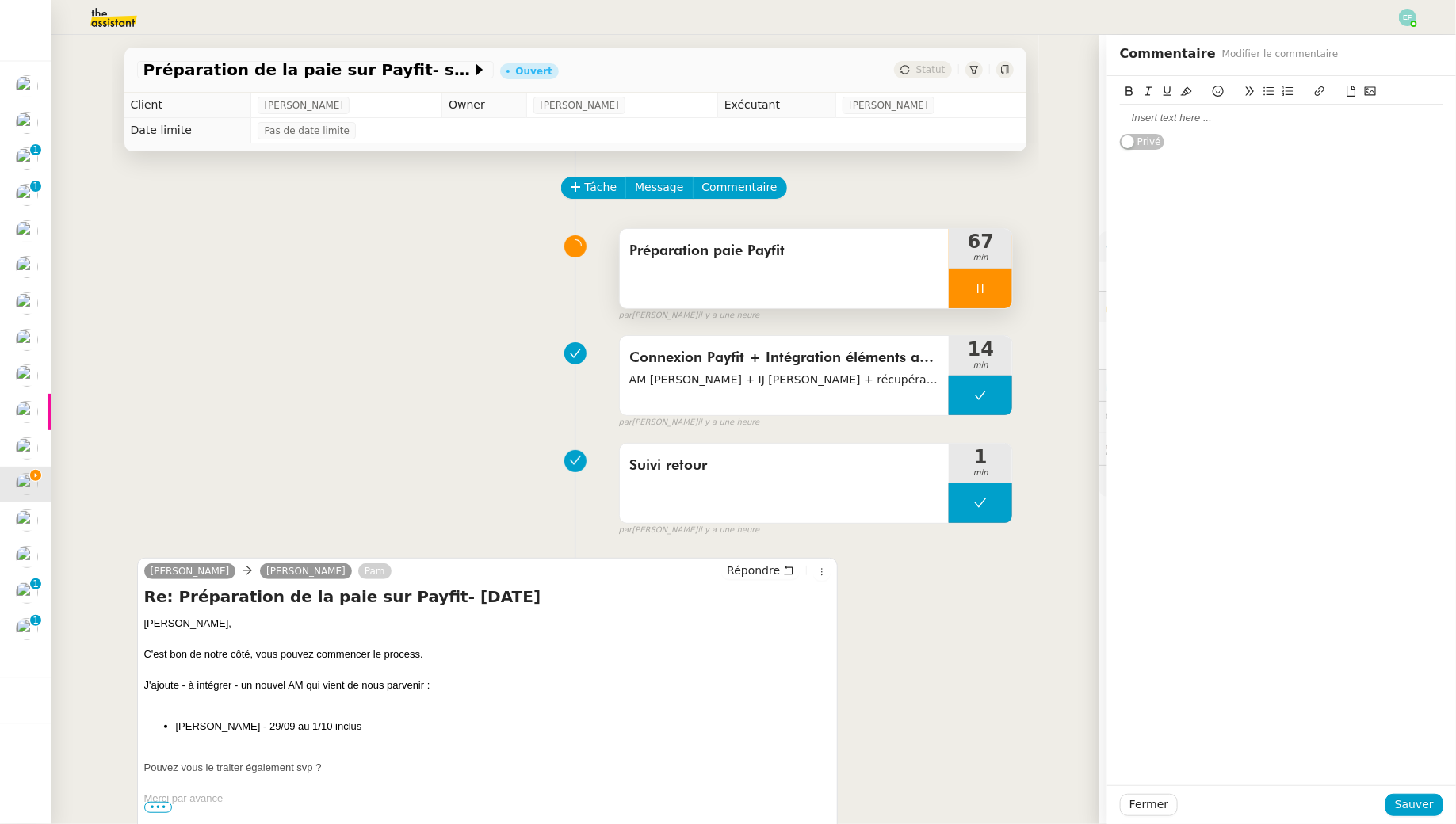
click at [1173, 120] on div at bounding box center [1281, 118] width 323 height 14
click at [1403, 802] on span "Sauver" at bounding box center [1413, 804] width 39 height 18
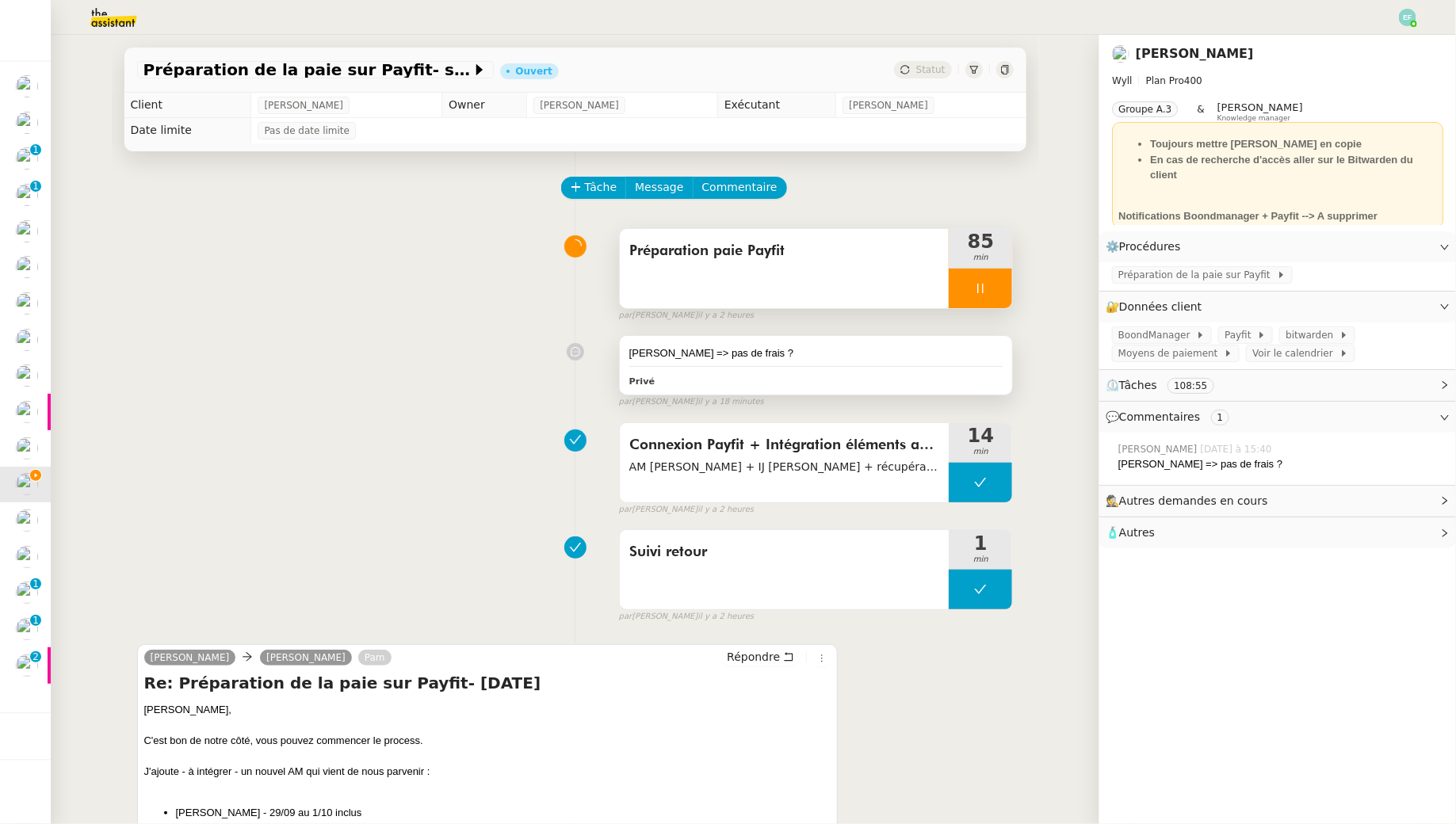
click at [821, 342] on div "Sven Thommet => pas de frais ? Privé" at bounding box center [816, 365] width 393 height 58
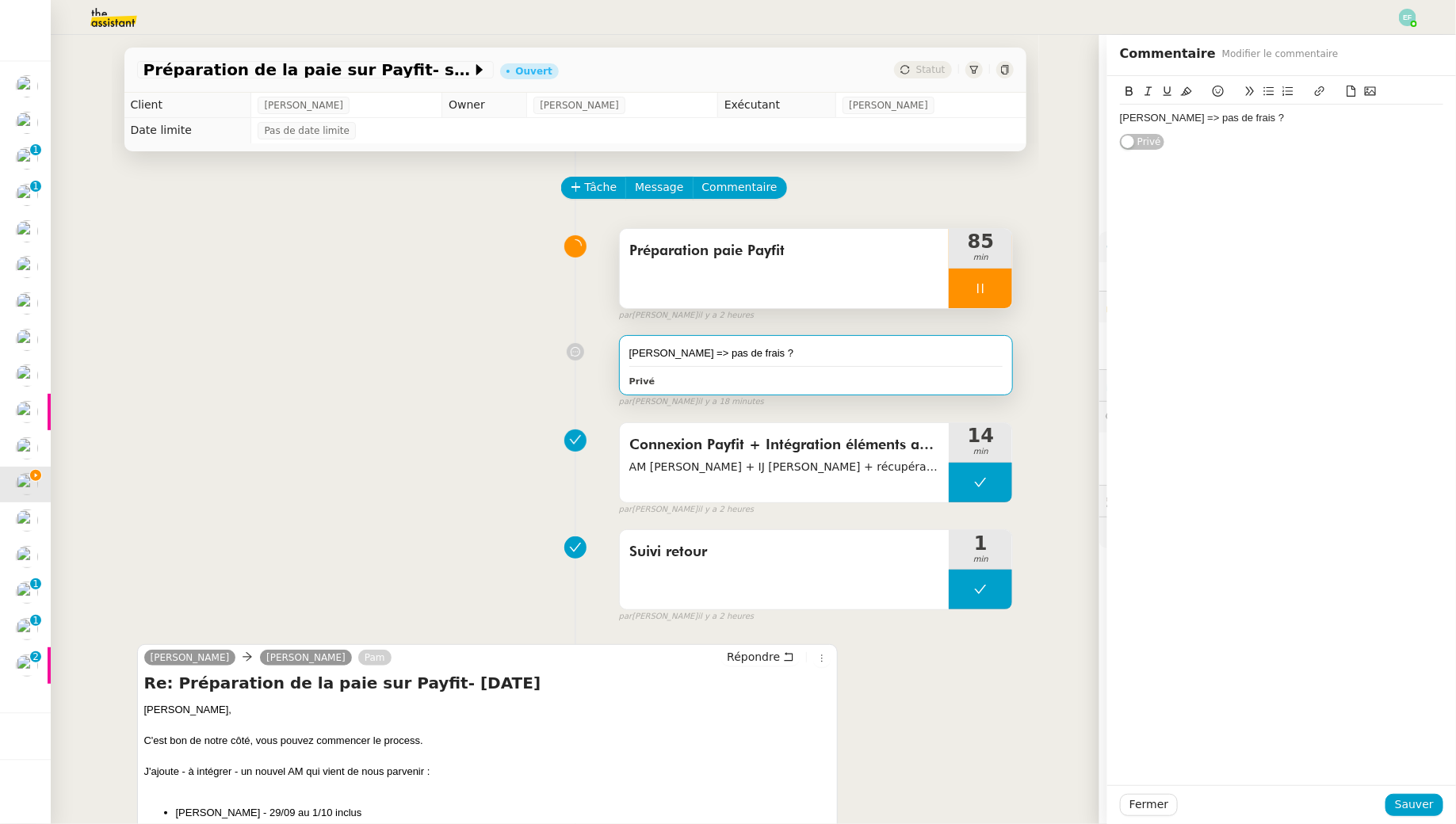
click at [1308, 114] on div "Sven Thommet => pas de frais ?" at bounding box center [1281, 118] width 323 height 14
click at [1414, 799] on span "Sauver" at bounding box center [1413, 804] width 39 height 18
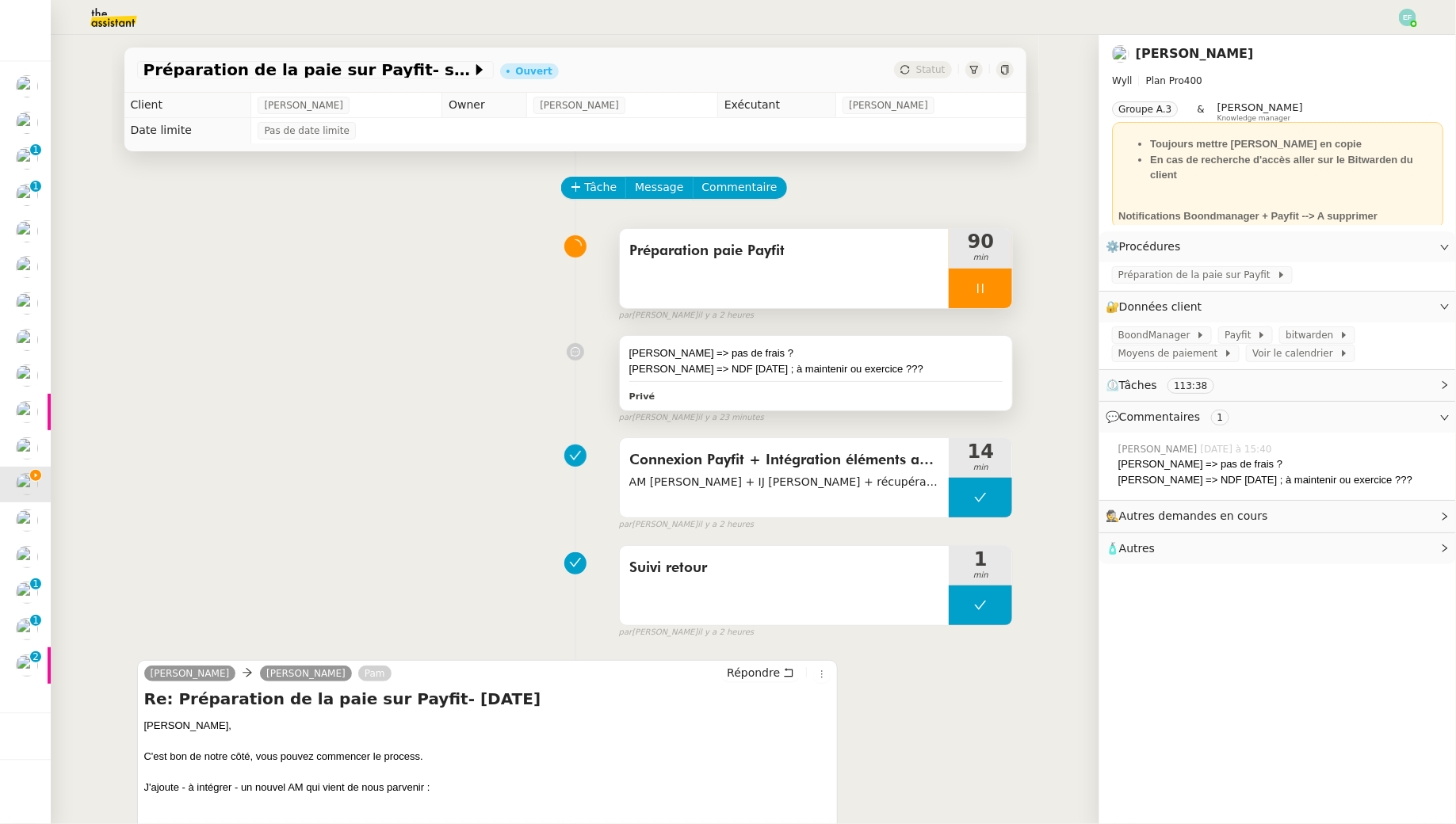
click at [790, 375] on div "Sacha Thommet => NDF juin 2025 ; à maintenir ou exercice ???" at bounding box center [816, 370] width 374 height 16
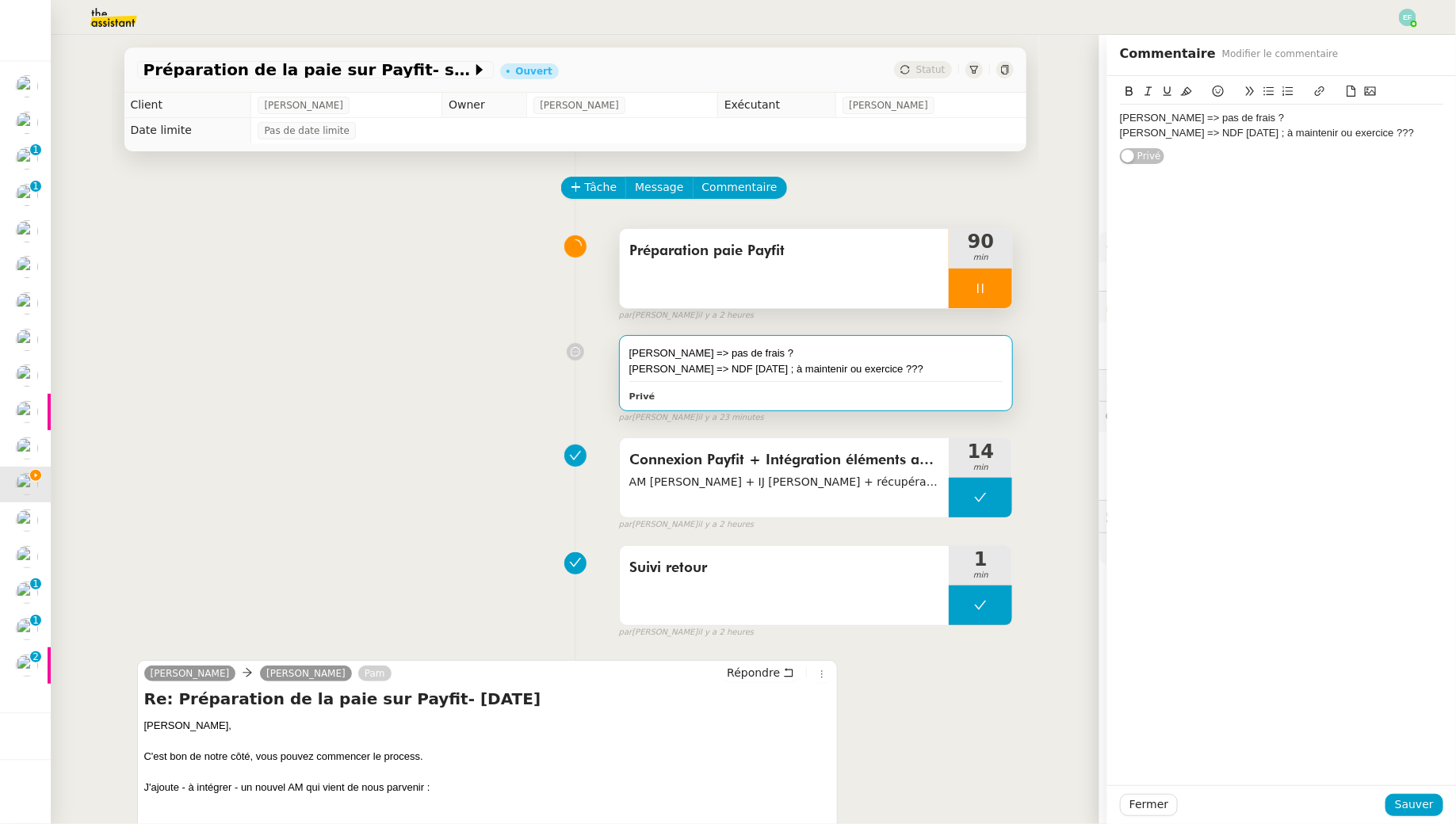
click at [1420, 139] on div "Sacha Thommet => NDF juin 2025 ; à maintenir ou exercice ???" at bounding box center [1281, 133] width 323 height 14
click at [1413, 806] on span "Sauver" at bounding box center [1413, 804] width 39 height 18
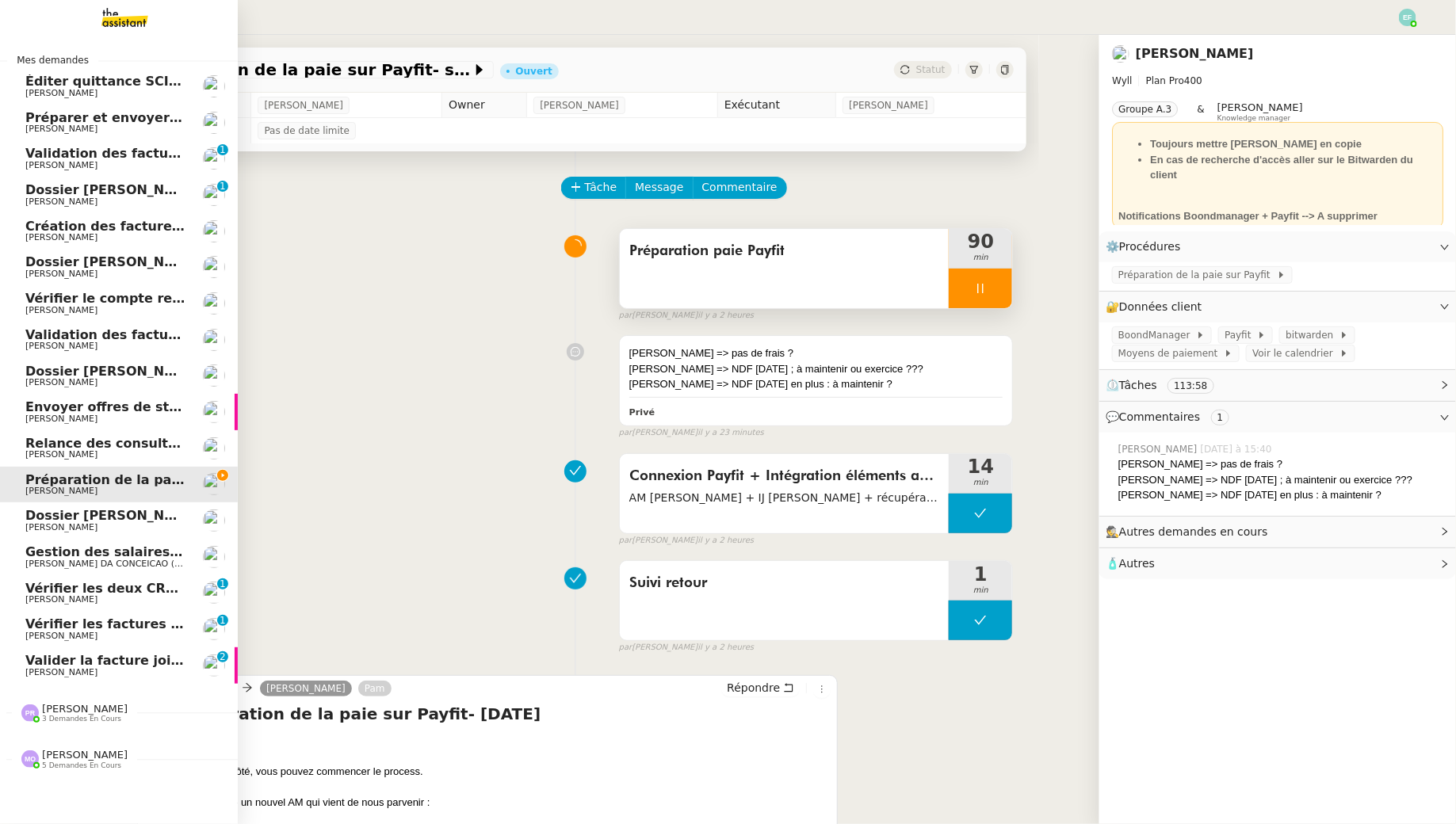
click at [115, 633] on span "[PERSON_NAME]" at bounding box center [106, 636] width 160 height 10
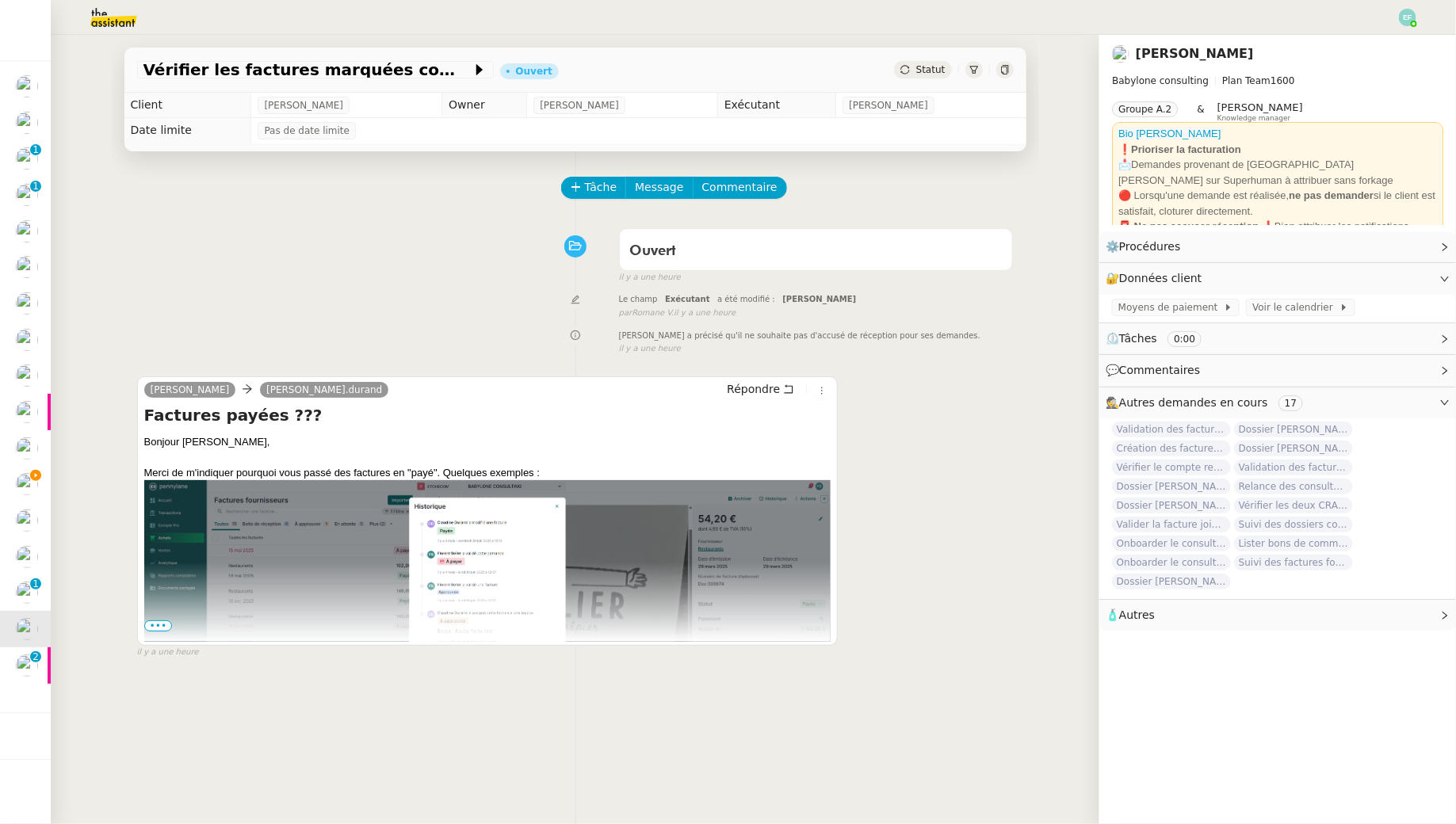
click at [156, 630] on span "•••" at bounding box center [158, 625] width 29 height 11
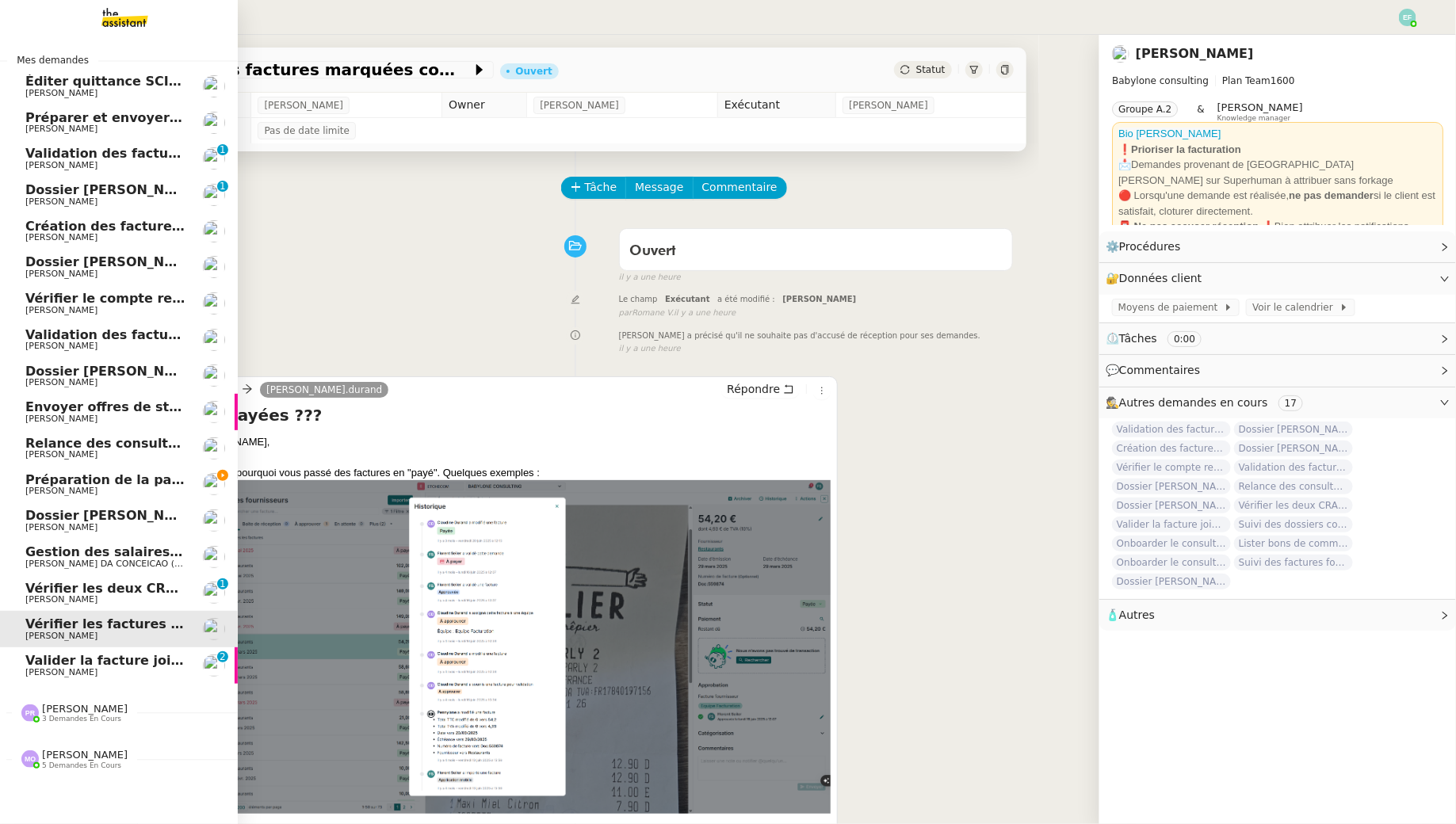
click at [71, 657] on span "Valider la facture jointe" at bounding box center [110, 660] width 169 height 15
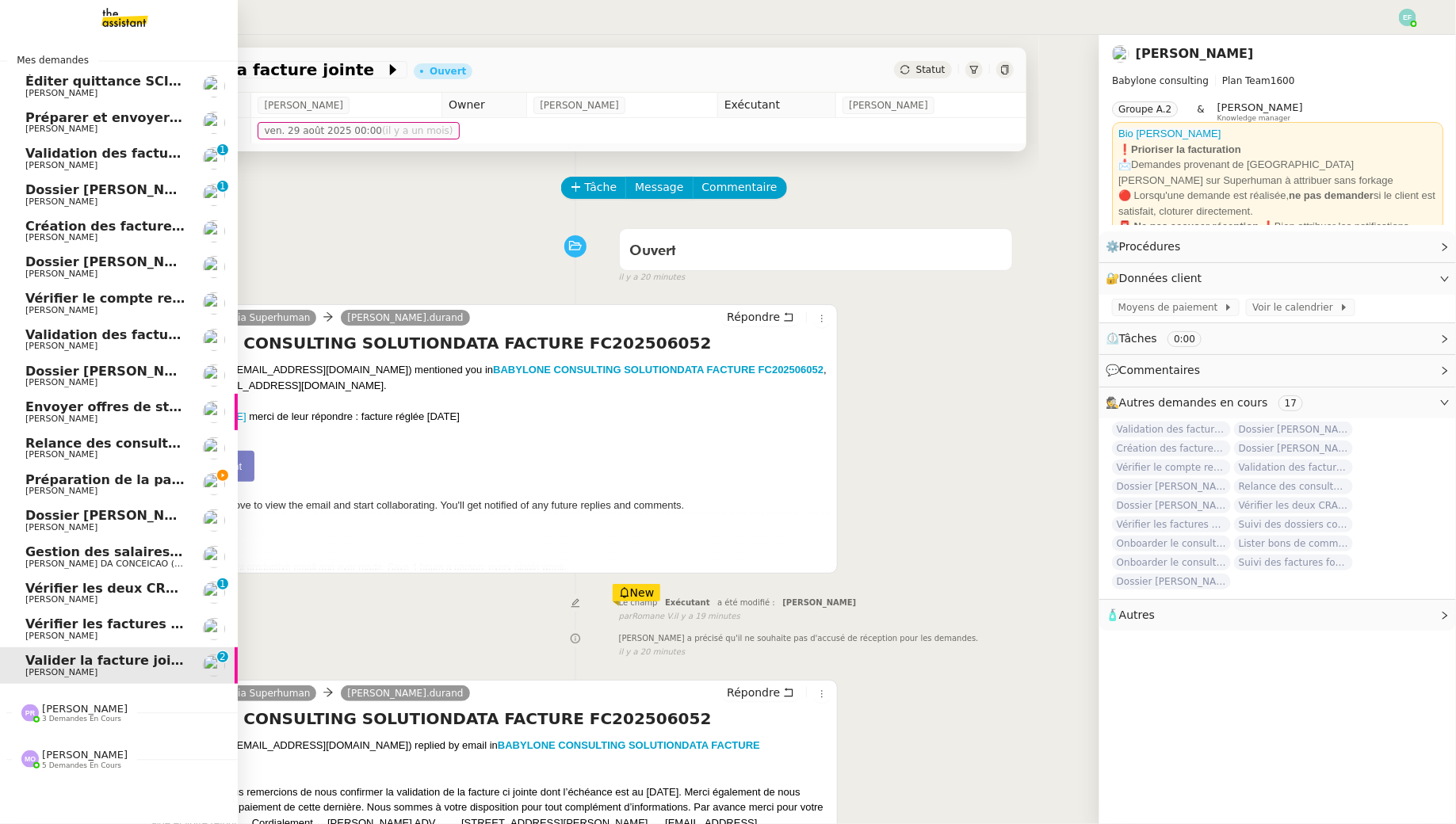
click at [47, 593] on span "Vérifier les deux CRA de septembre" at bounding box center [152, 588] width 254 height 15
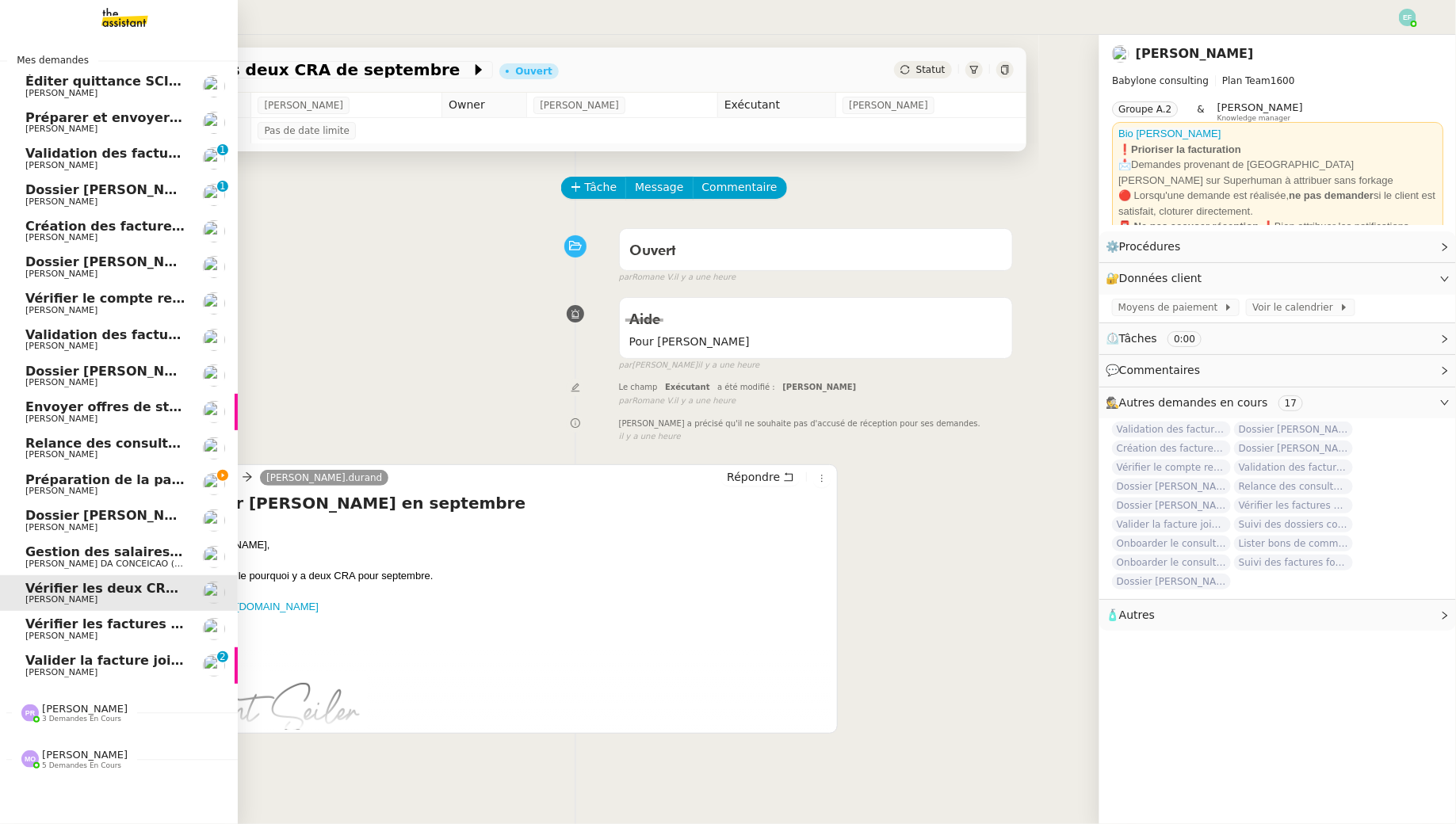
click at [65, 483] on span "Préparation de la paie sur Payfit- septembre 2025" at bounding box center [205, 479] width 358 height 15
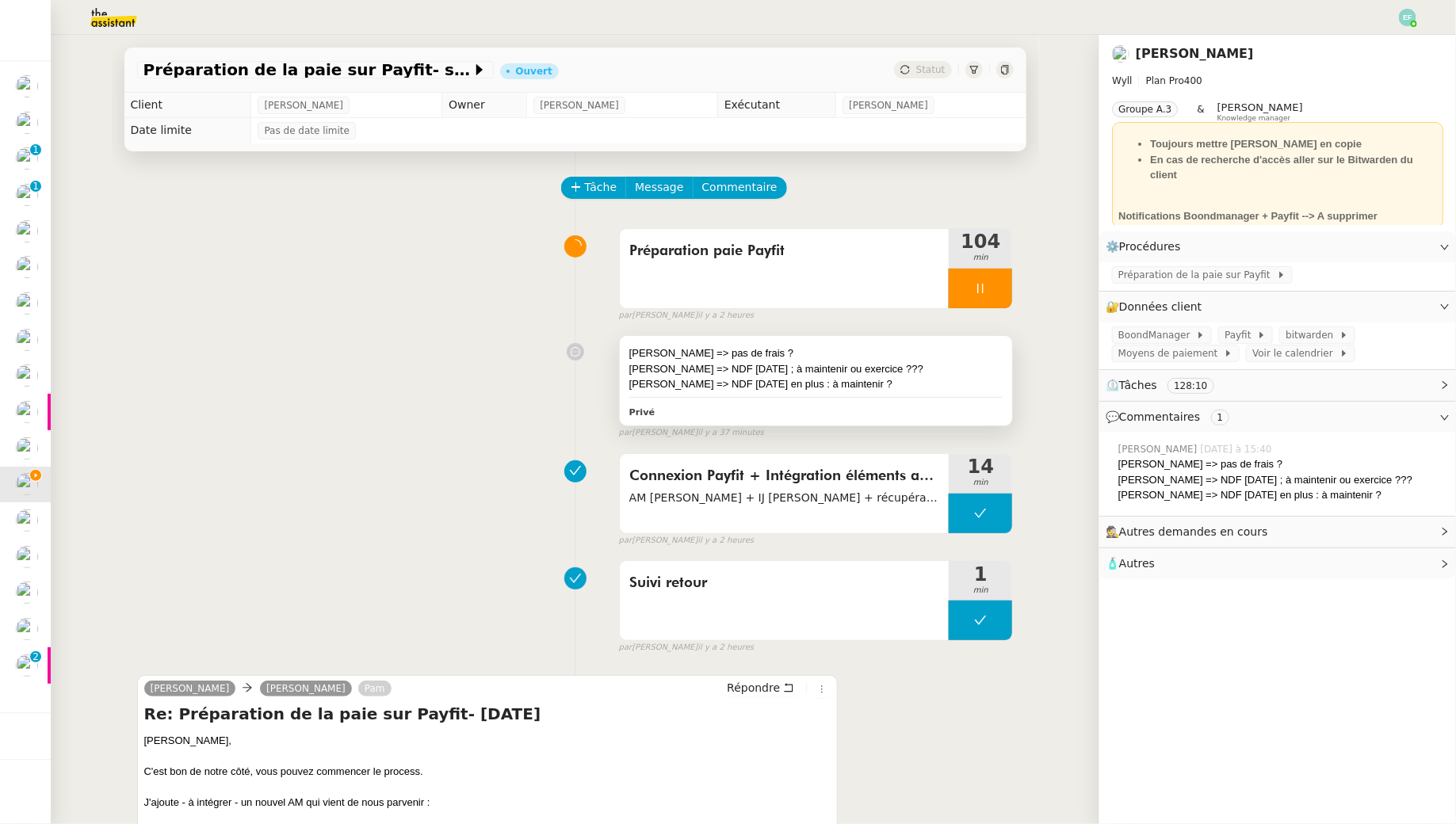
click at [866, 382] on div "Kean De Souza => NDF Juillet 2025 en plus : à maintenir ?" at bounding box center [816, 384] width 374 height 16
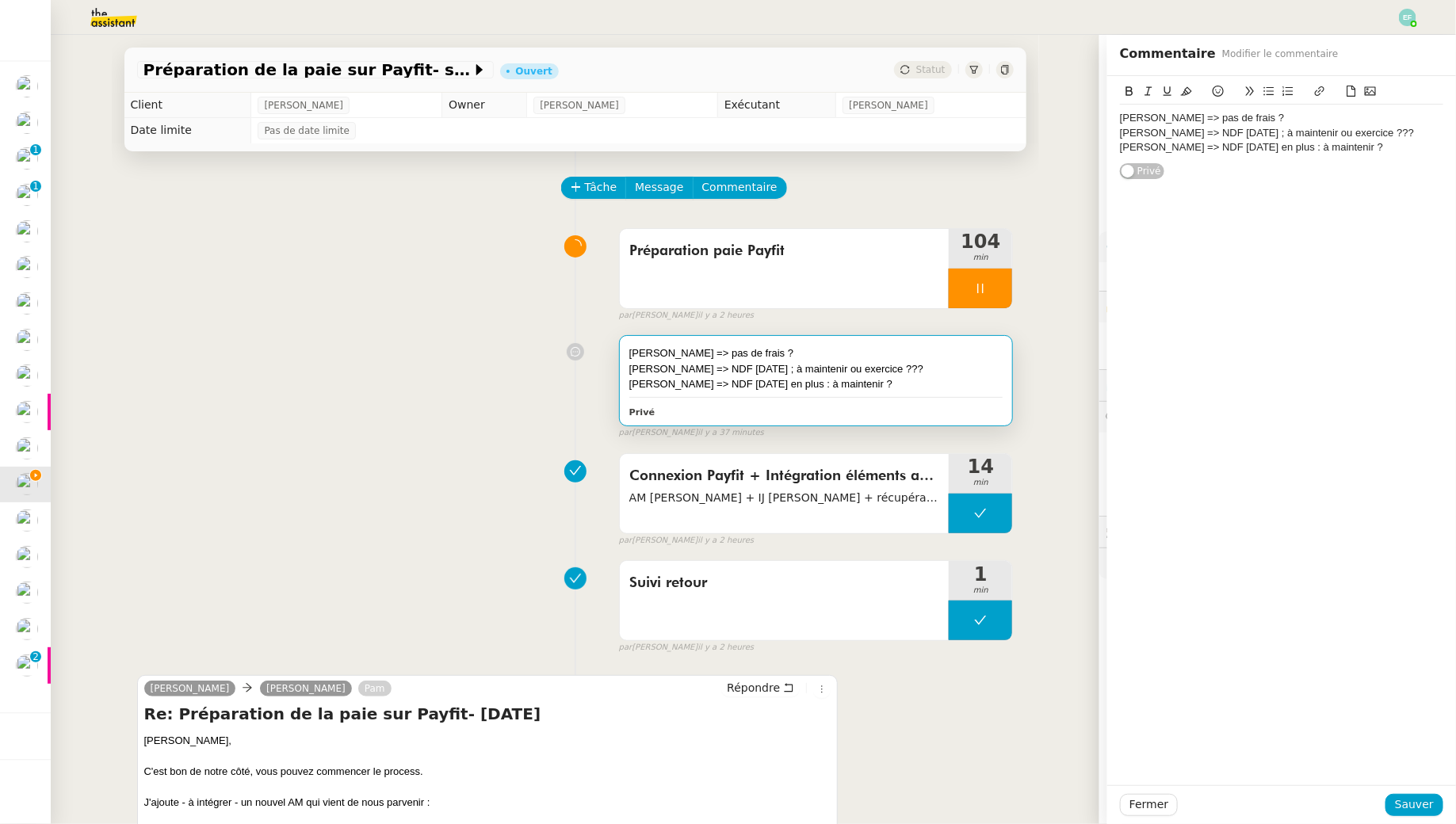
click at [1401, 149] on div "Kean De Souza => NDF Juillet 2025 en plus : à maintenir ?" at bounding box center [1281, 147] width 323 height 14
click at [1426, 795] on span "Sauver" at bounding box center [1413, 804] width 39 height 18
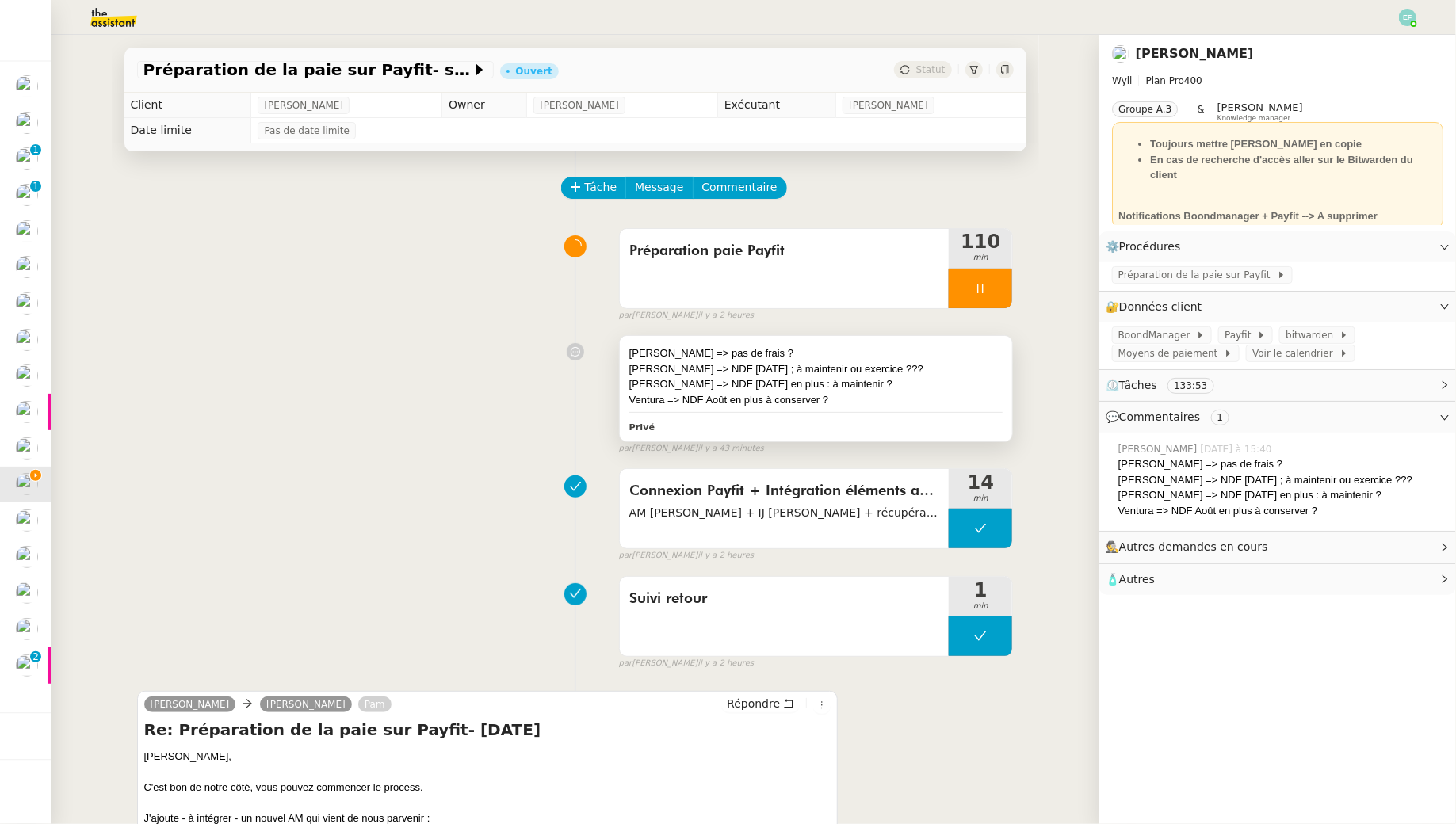
click at [793, 405] on div "Ventura => NDF Août en plus à conserver ?" at bounding box center [816, 400] width 374 height 16
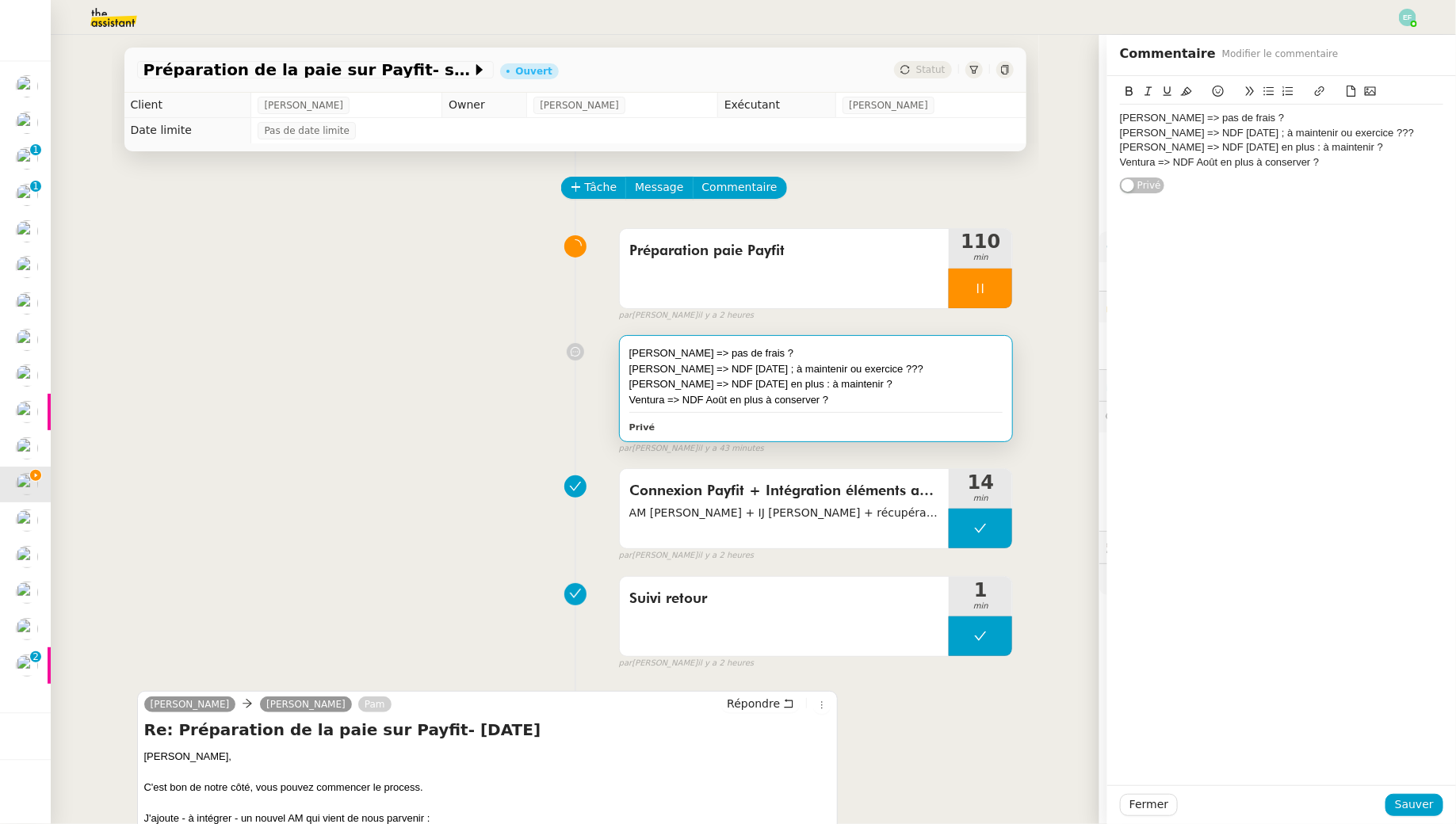
click at [1333, 155] on div "Ventura => NDF Août en plus à conserver ?" at bounding box center [1281, 162] width 323 height 14
click at [1421, 810] on span "Sauver" at bounding box center [1413, 804] width 39 height 18
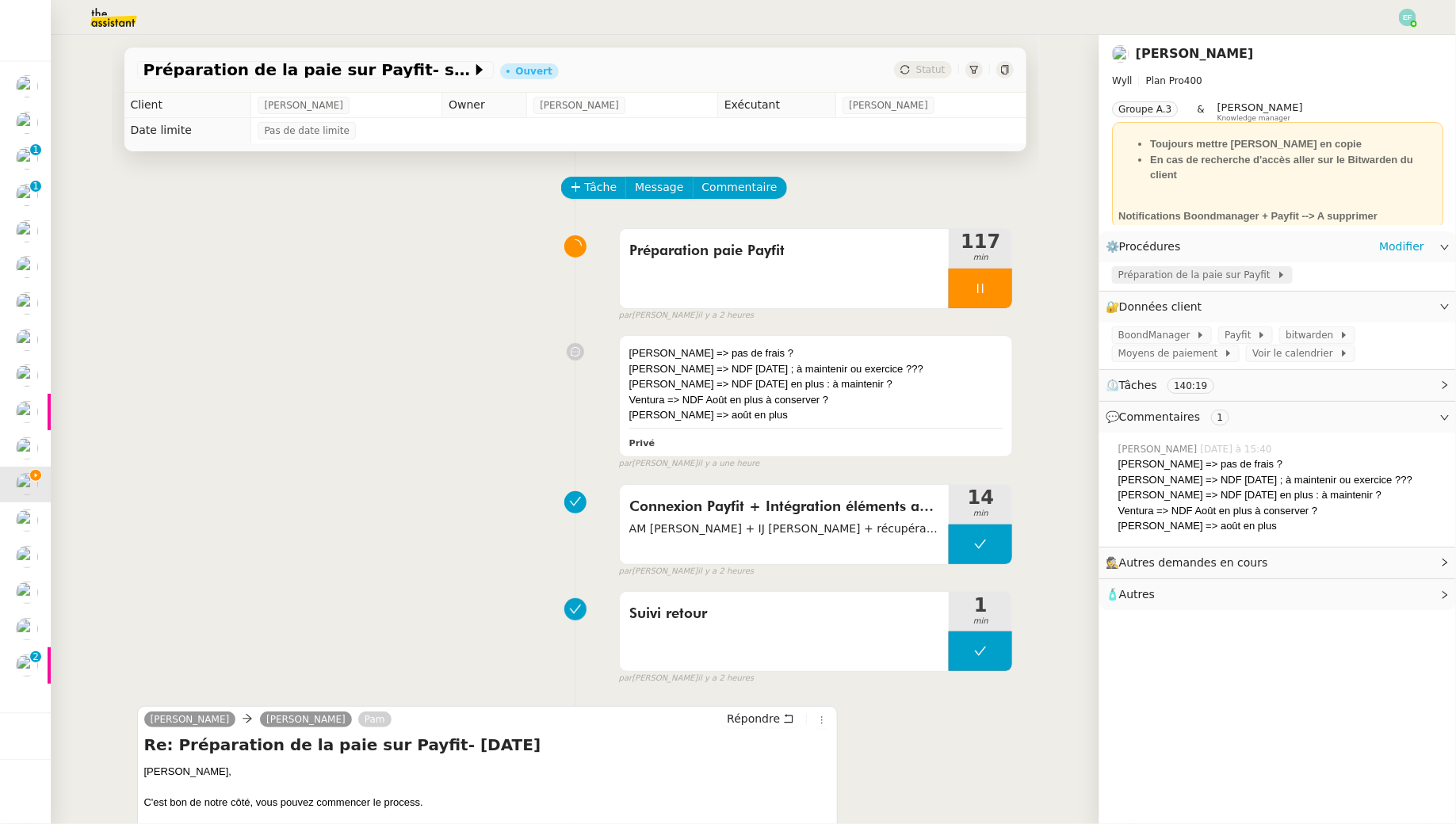
click at [1208, 279] on span "Préparation de la paie sur Payfit" at bounding box center [1197, 275] width 158 height 16
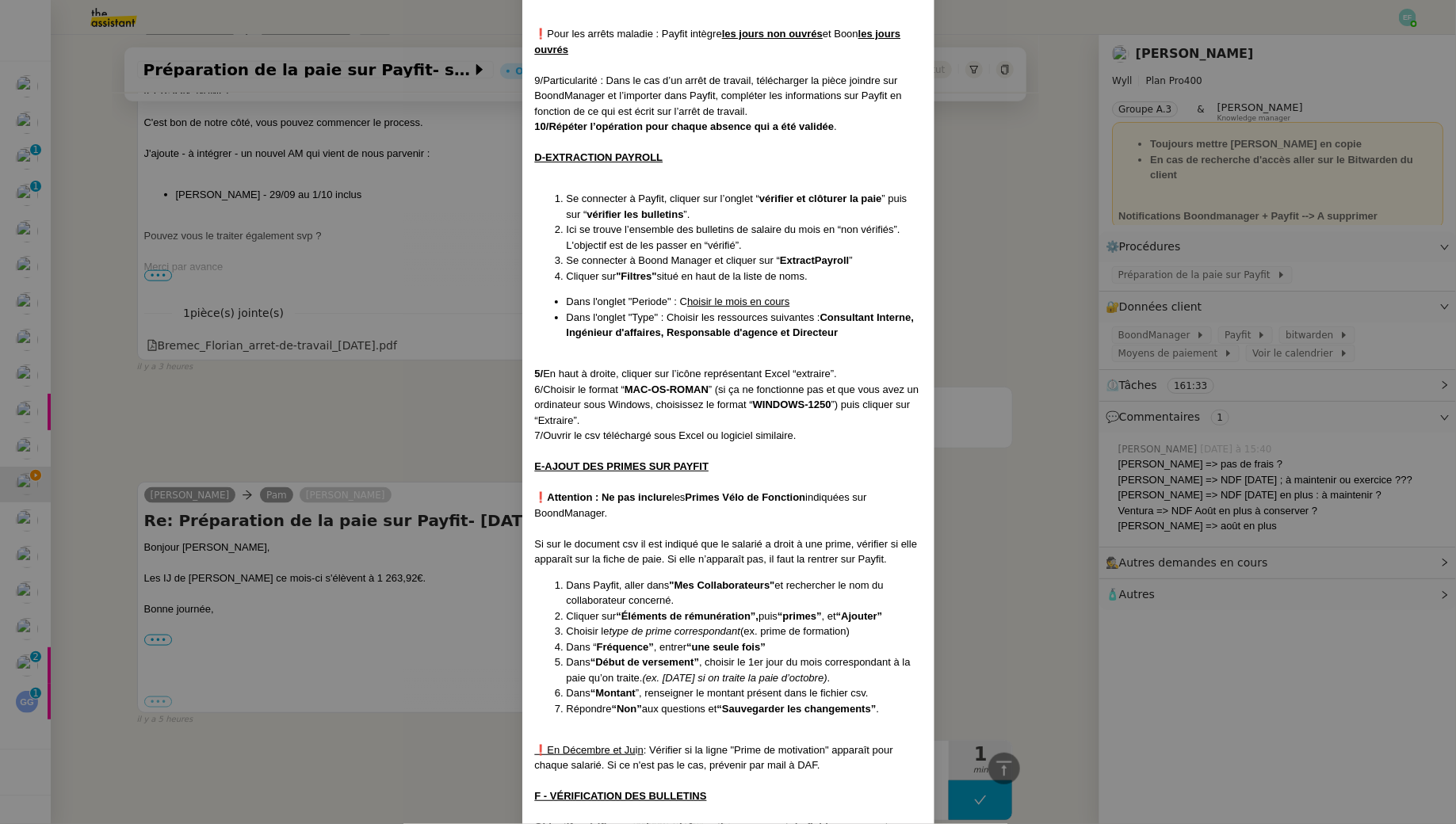
scroll to position [1752, 0]
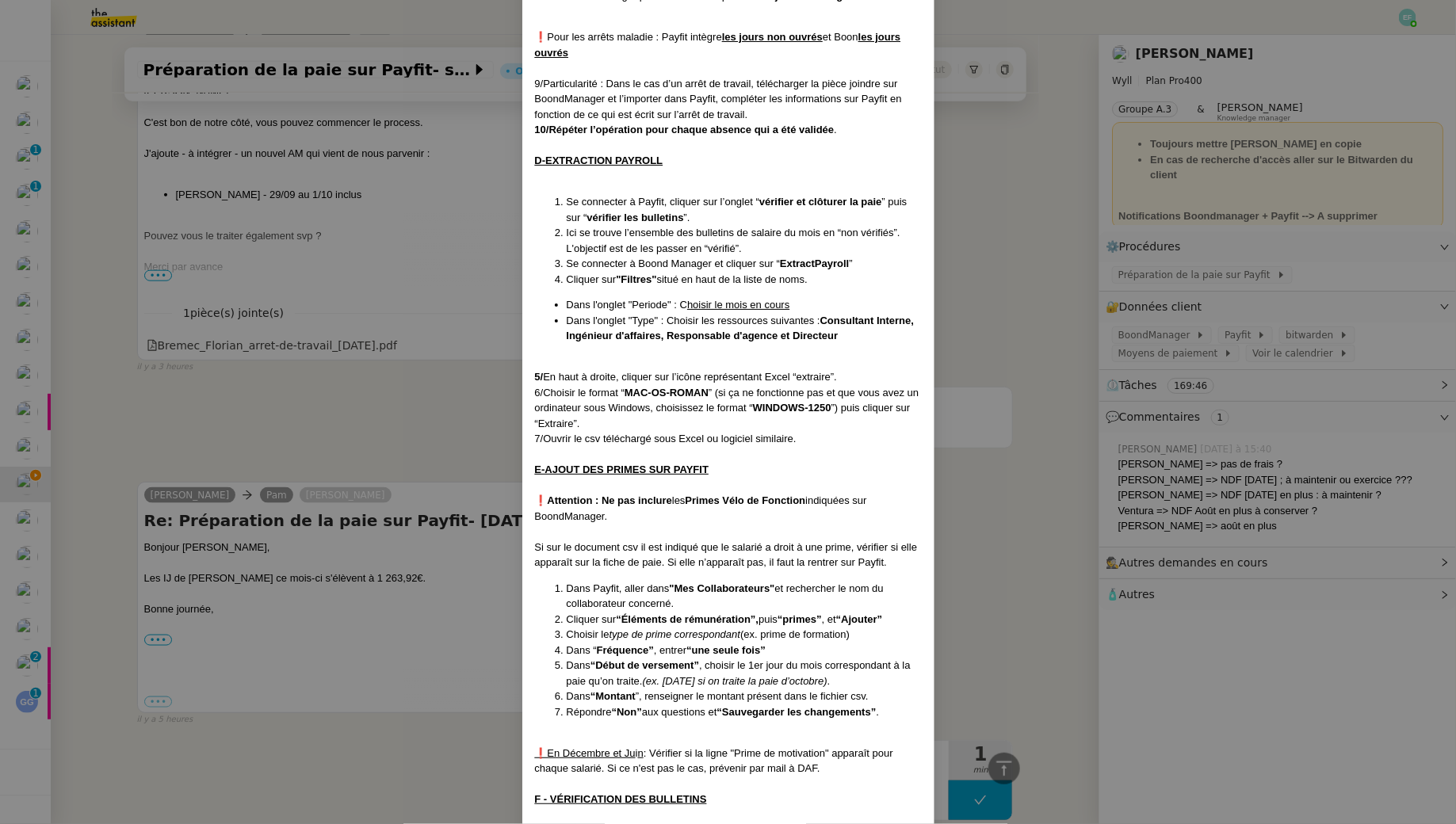
click at [334, 398] on nz-modal-container "Créée le [DATE] MAJ le [DATE] Contexte : Le client souhaite qu’on intègre les d…" at bounding box center [728, 412] width 1456 height 824
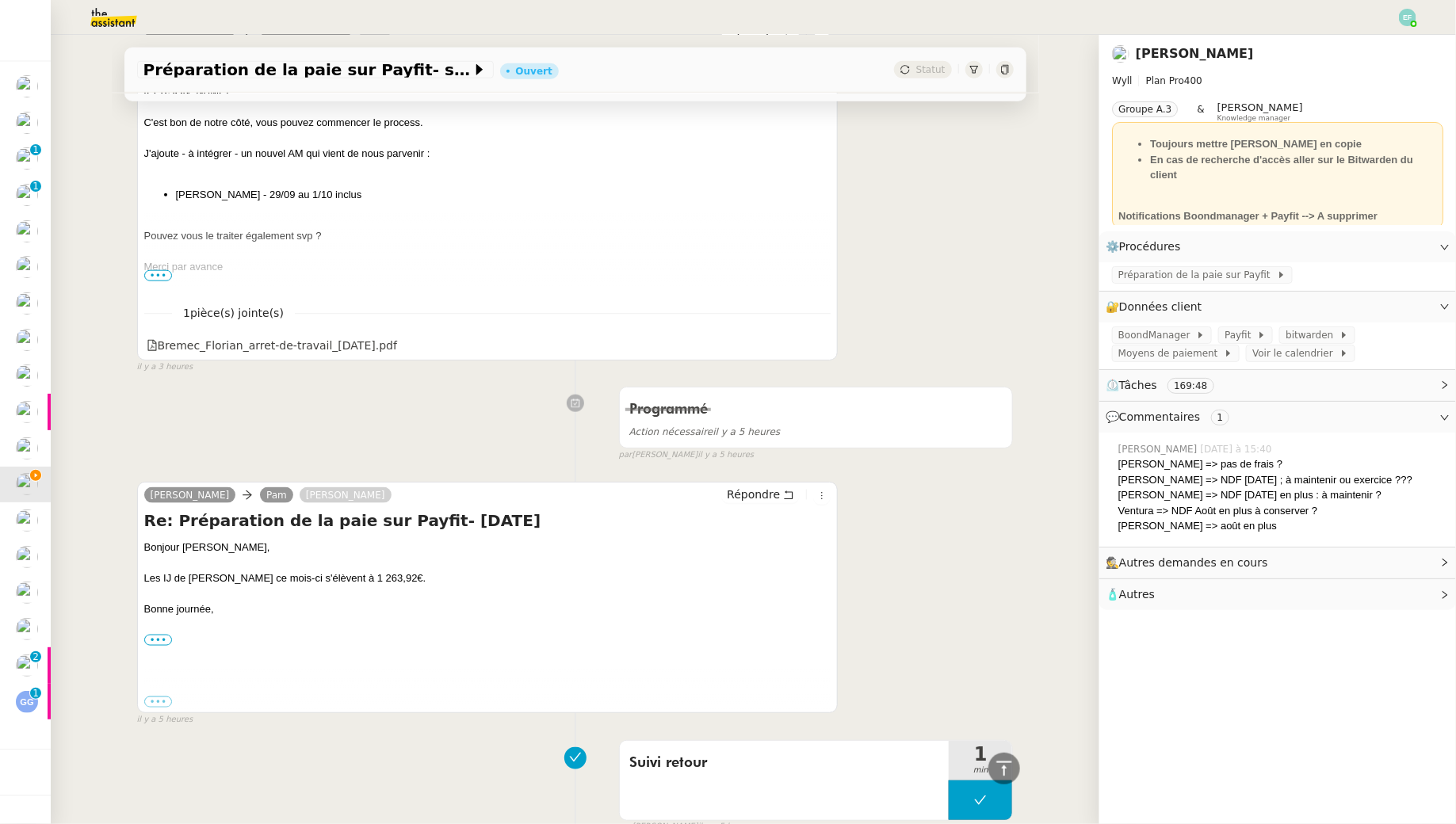
scroll to position [0, 0]
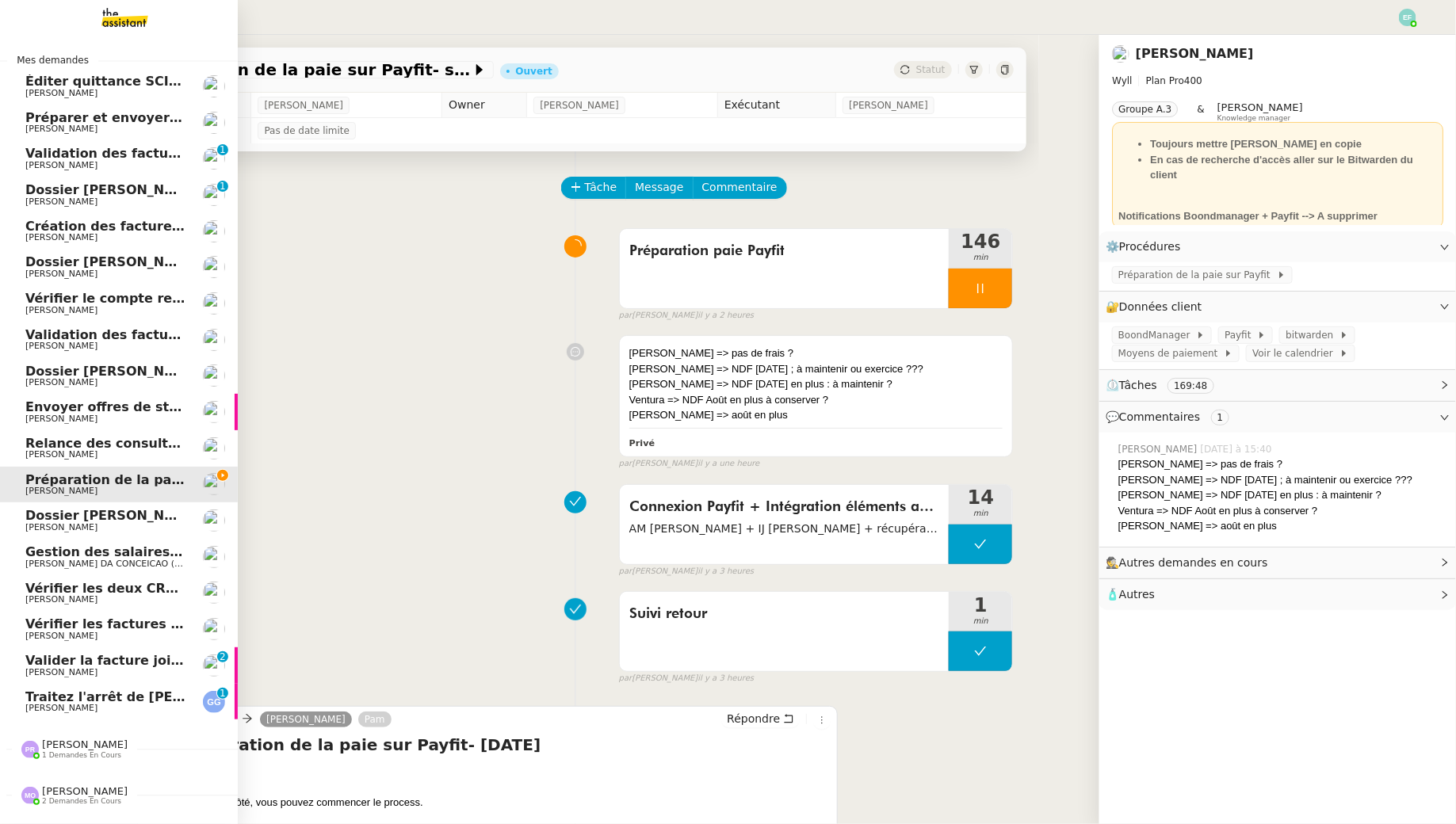
click at [76, 704] on span "[PERSON_NAME]" at bounding box center [61, 707] width 72 height 10
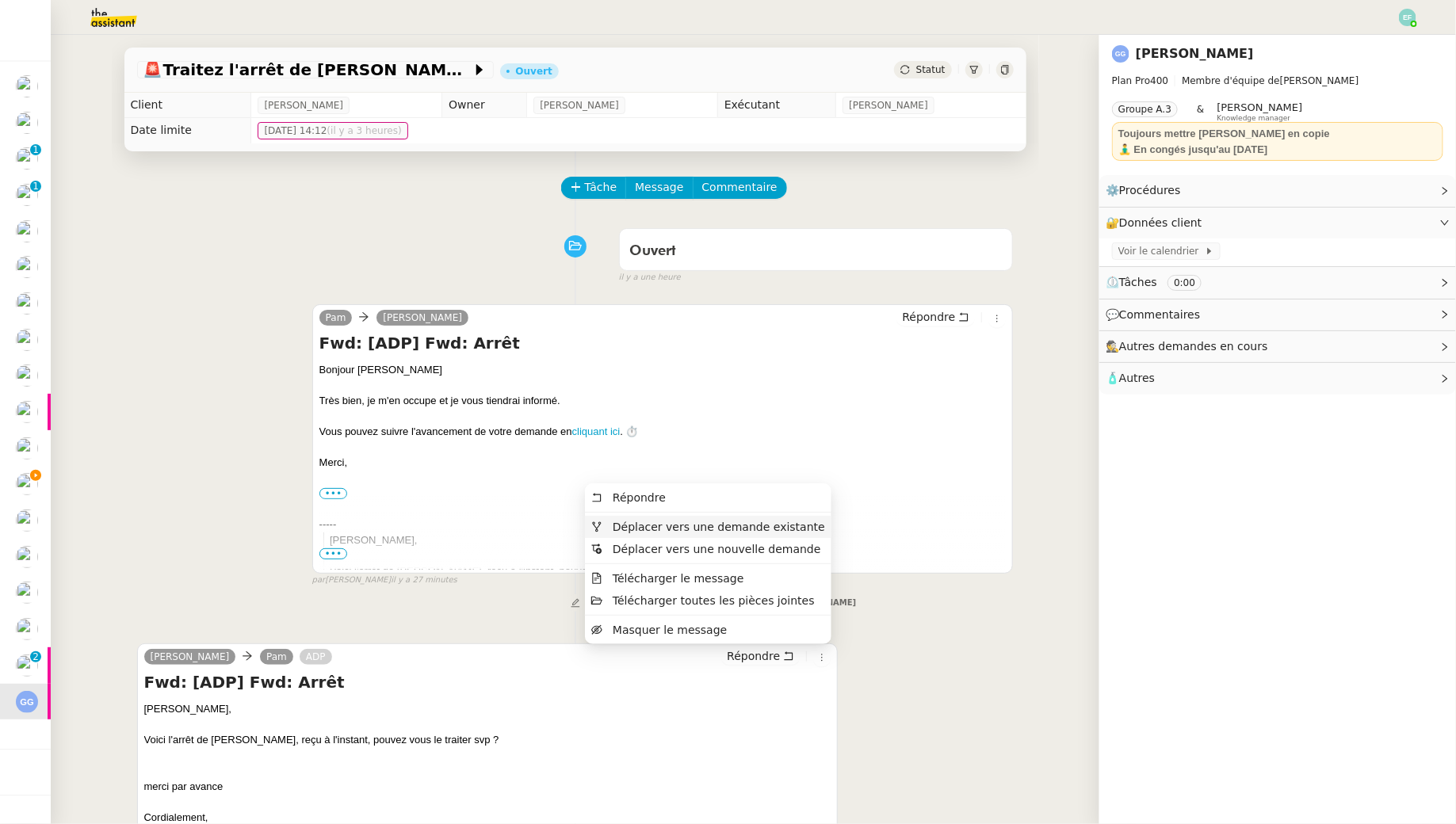
click at [774, 532] on span "Déplacer vers une demande existante" at bounding box center [719, 527] width 213 height 13
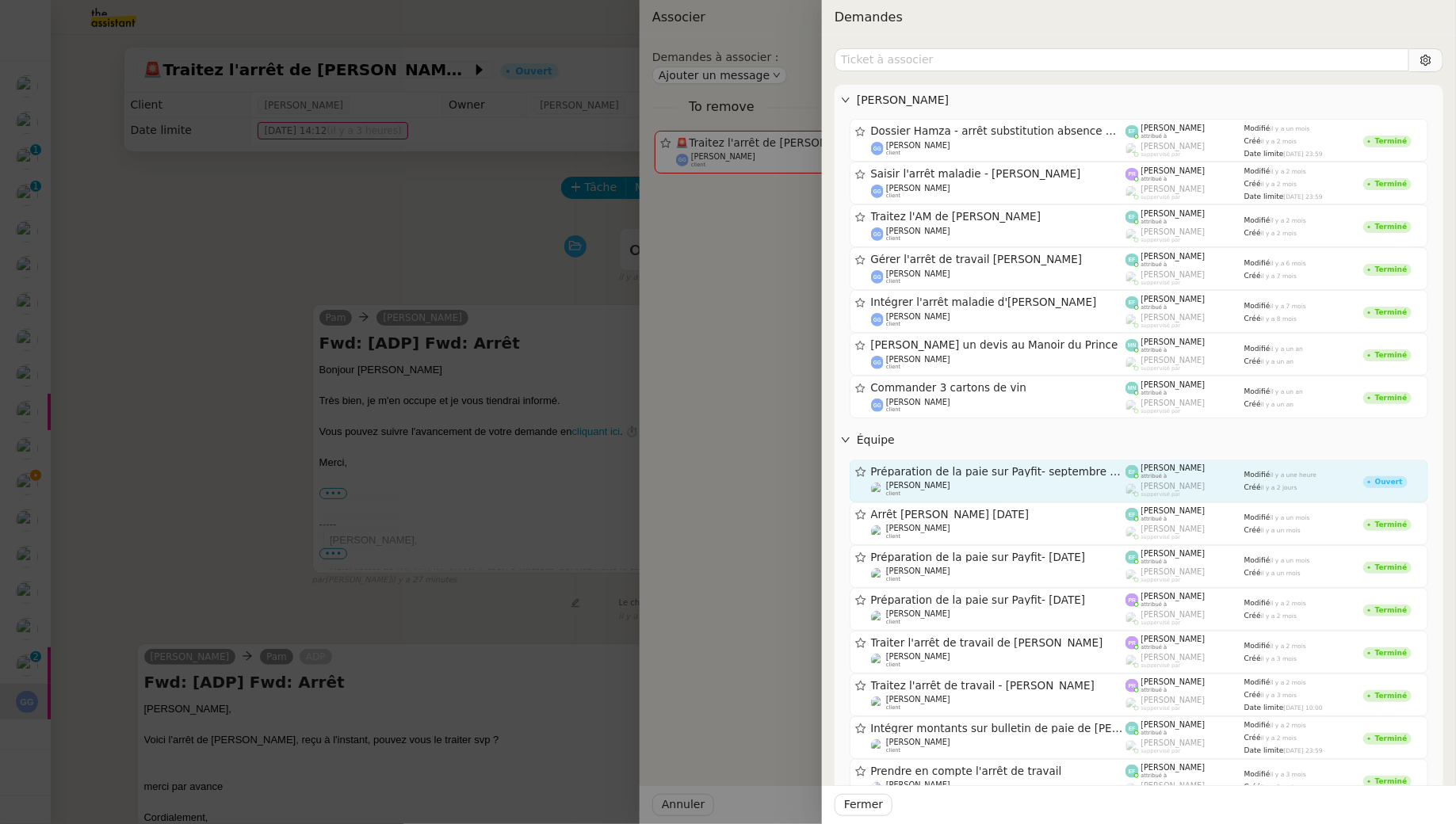
click at [1054, 479] on div "Préparation de la paie sur Payfit- septembre 2025 Guillaume Champredonde client" at bounding box center [998, 481] width 255 height 32
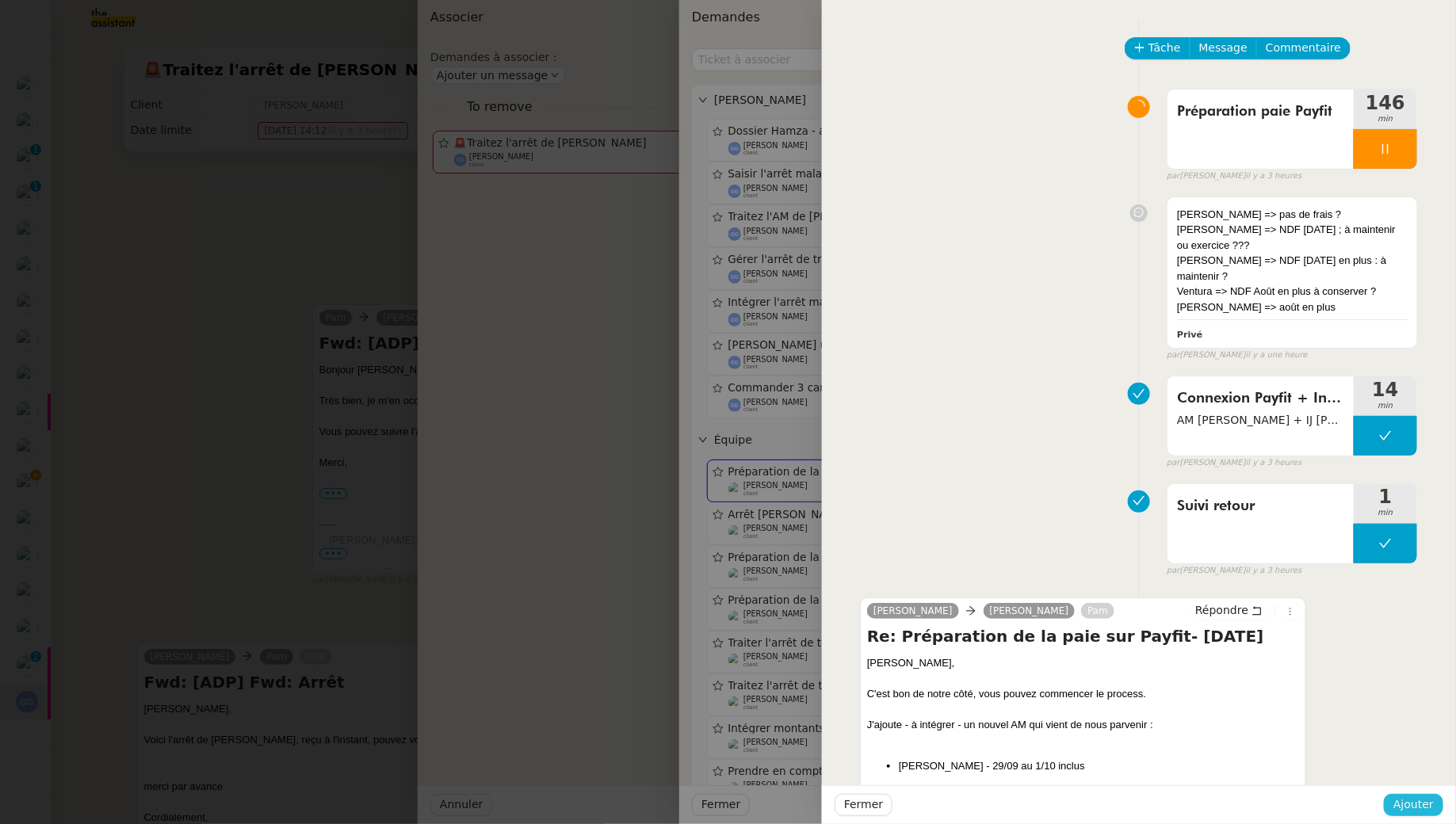
click at [1415, 802] on span "Ajouter" at bounding box center [1413, 804] width 41 height 18
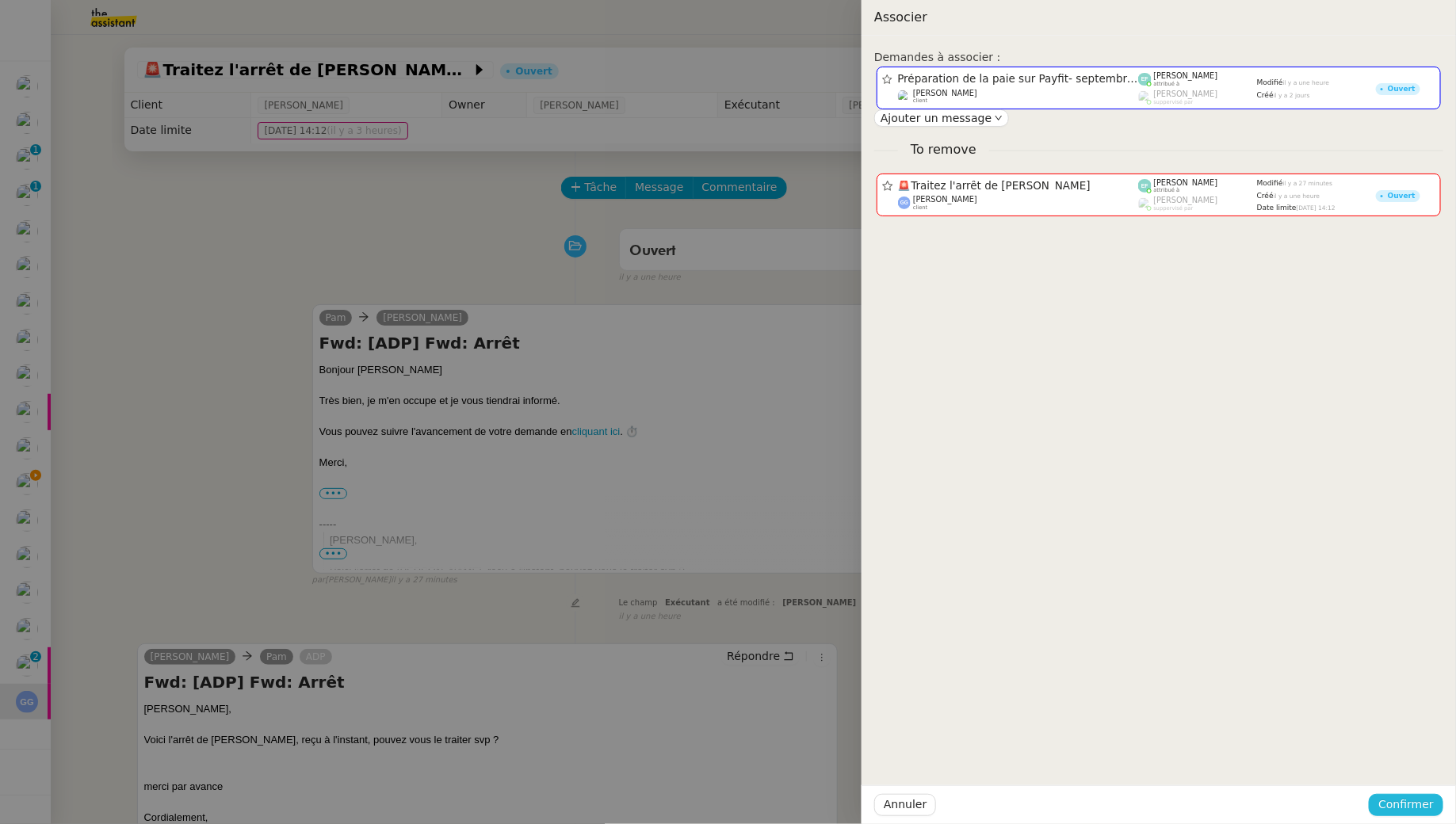
click at [1416, 802] on span "Confirmer" at bounding box center [1406, 804] width 55 height 18
click at [1414, 759] on span "Ajouter" at bounding box center [1408, 762] width 41 height 16
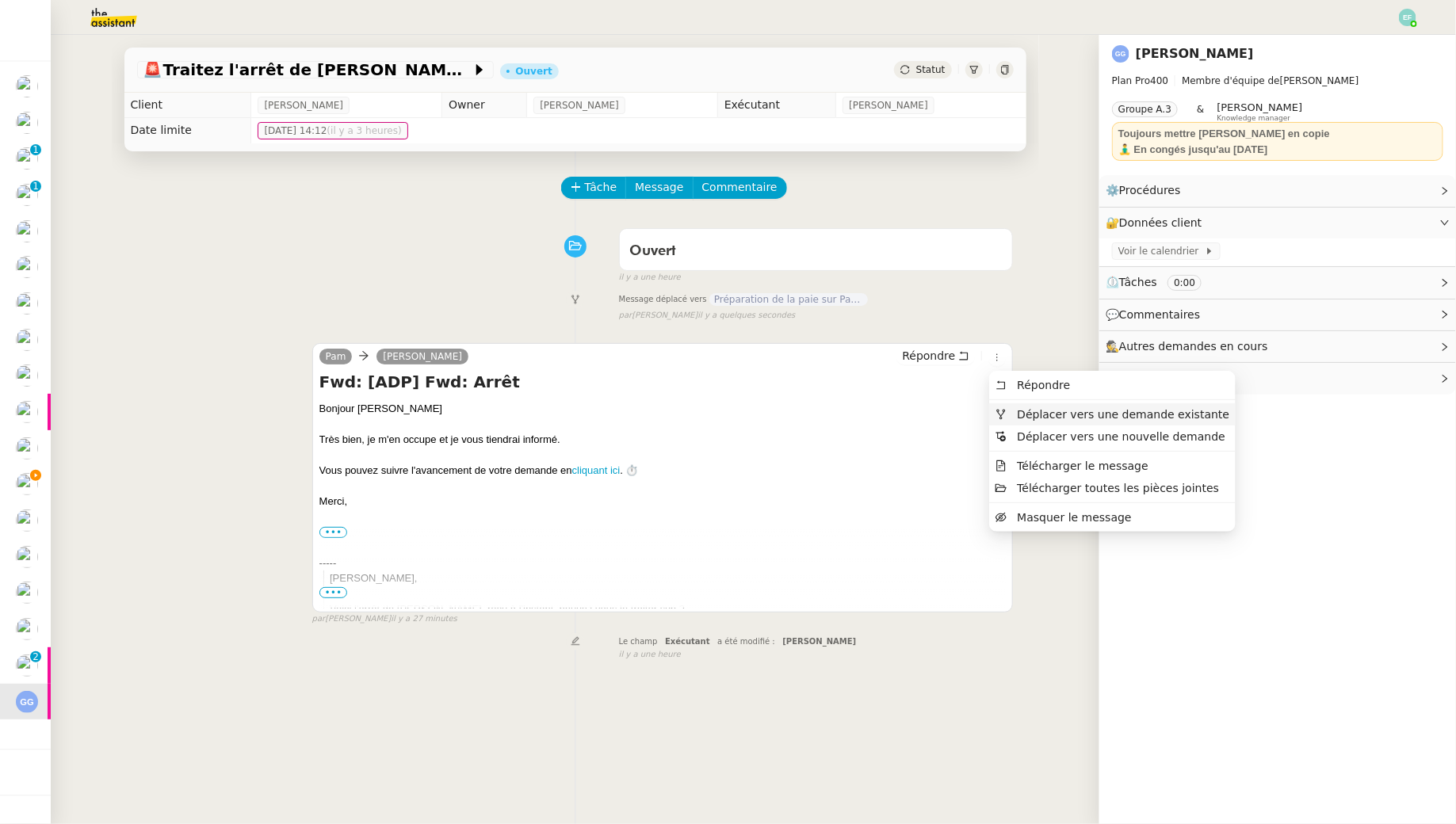
click at [1067, 419] on span "Déplacer vers une demande existante" at bounding box center [1123, 414] width 213 height 13
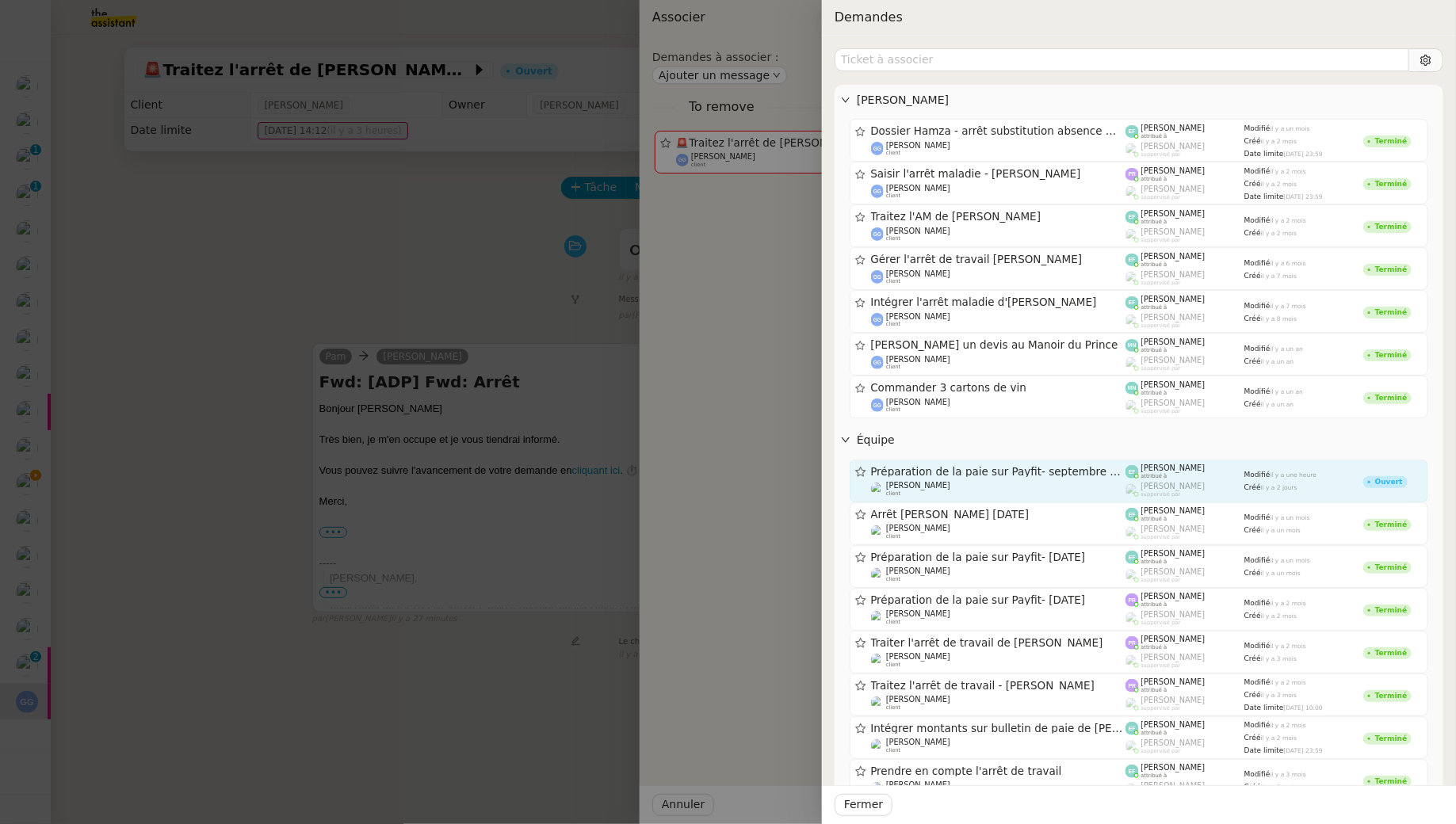
click at [1081, 479] on div "Préparation de la paie sur Payfit- septembre 2025 Guillaume Champredonde client" at bounding box center [998, 481] width 255 height 32
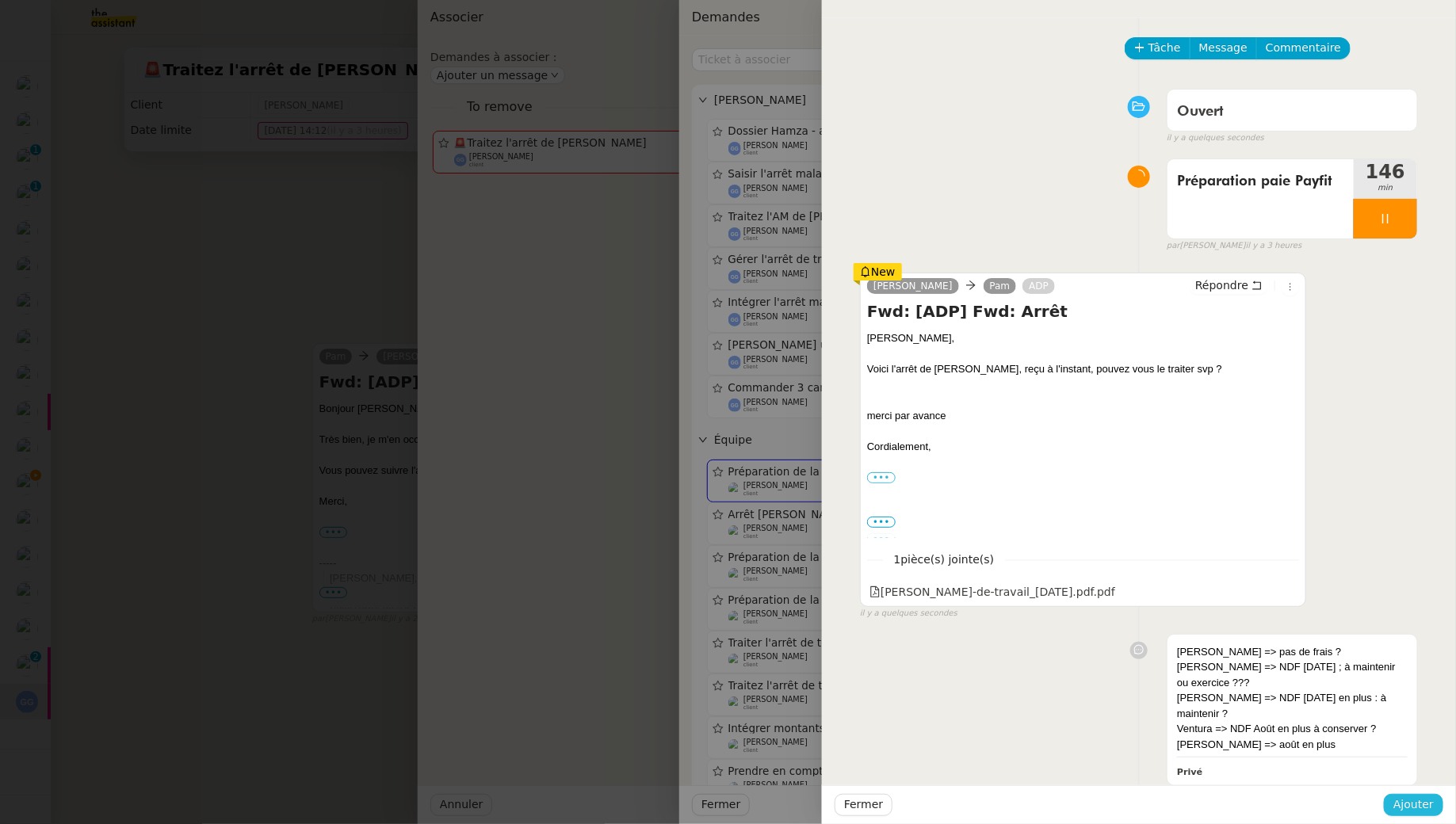
click at [1413, 795] on span "Ajouter" at bounding box center [1413, 804] width 41 height 18
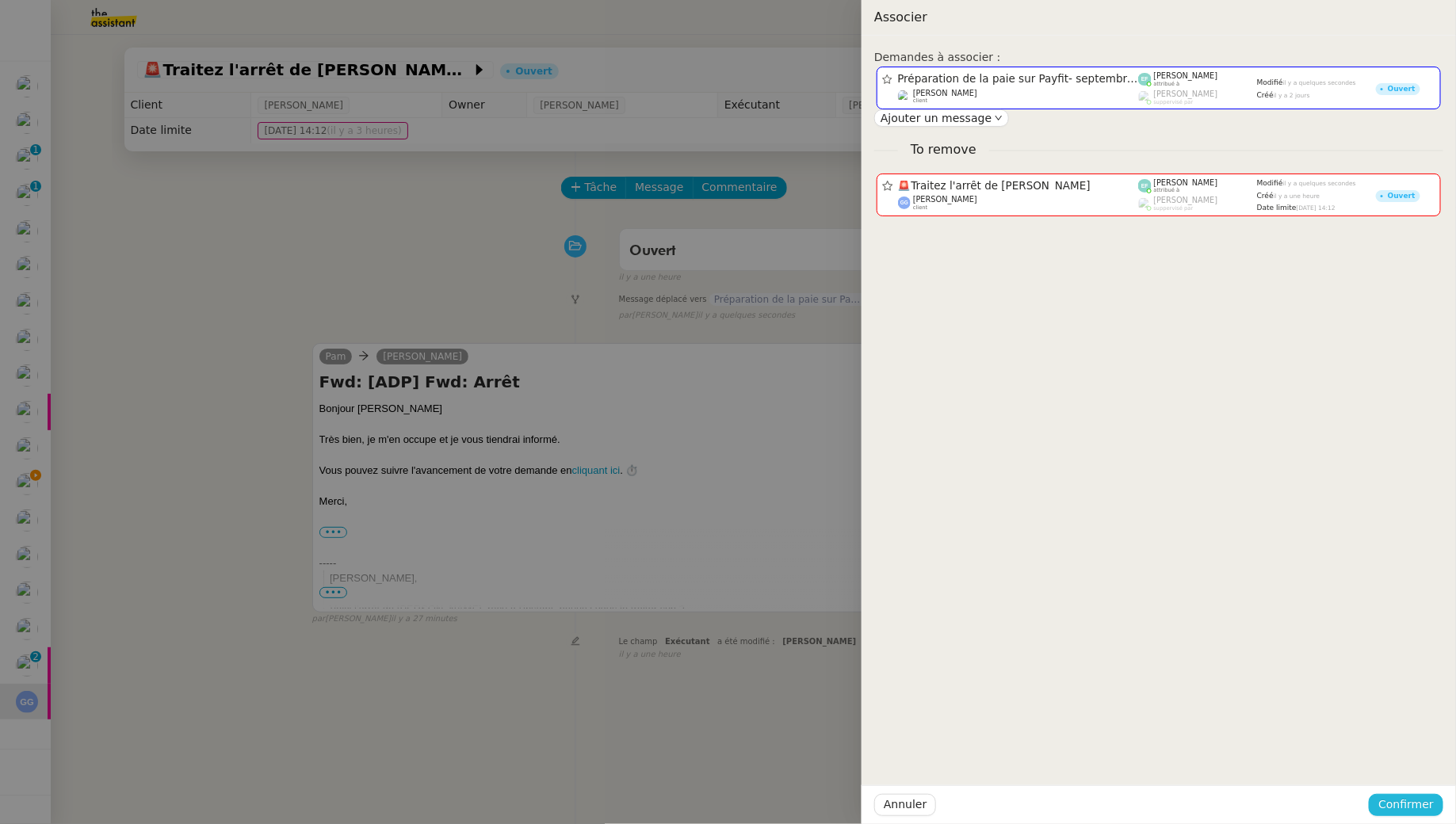
click at [1418, 796] on span "Confirmer" at bounding box center [1406, 804] width 55 height 18
click at [1417, 766] on span "Ajouter" at bounding box center [1408, 762] width 41 height 16
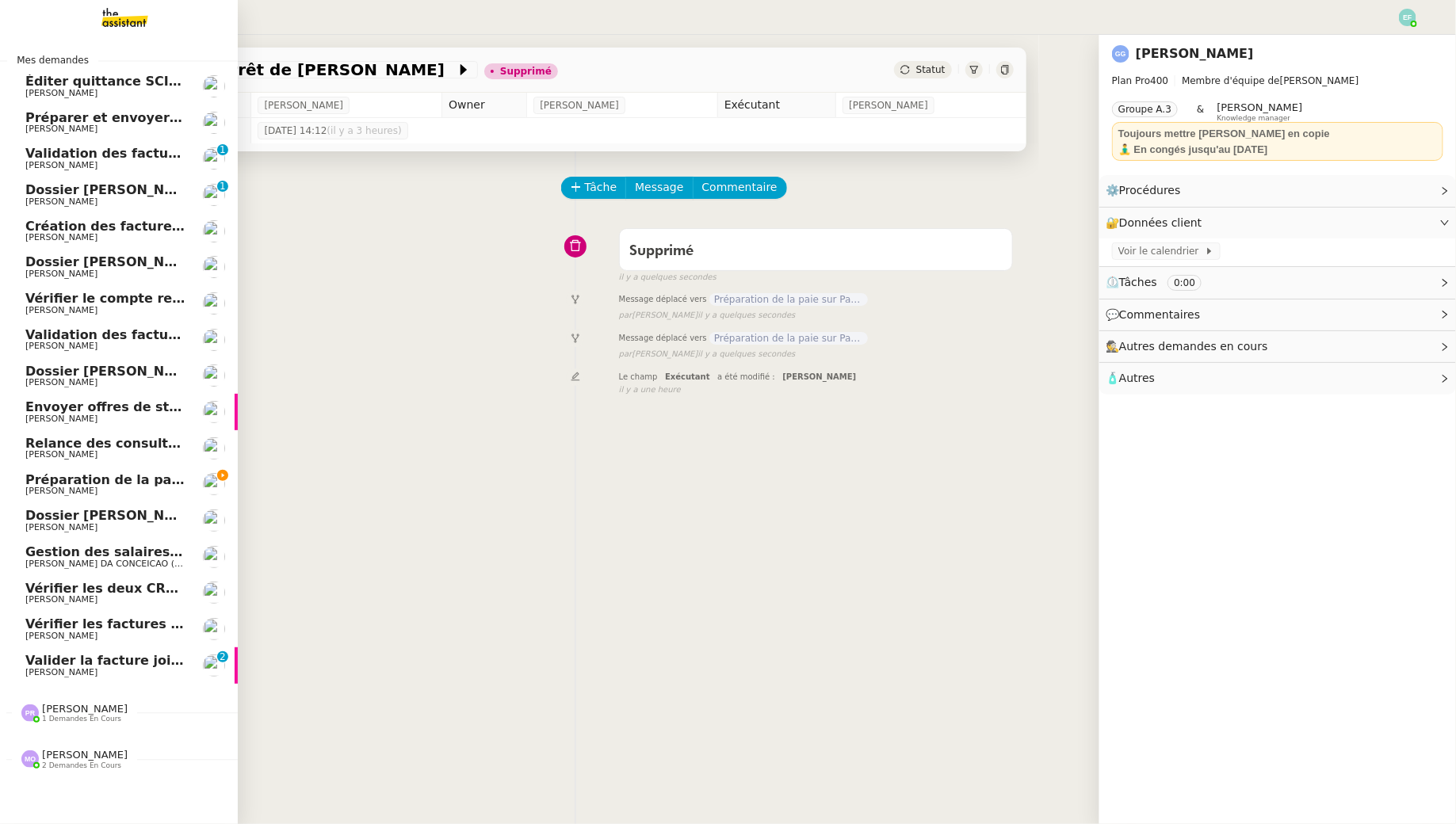
click at [123, 481] on span "Préparation de la paie sur Payfit- septembre 2025" at bounding box center [205, 479] width 358 height 15
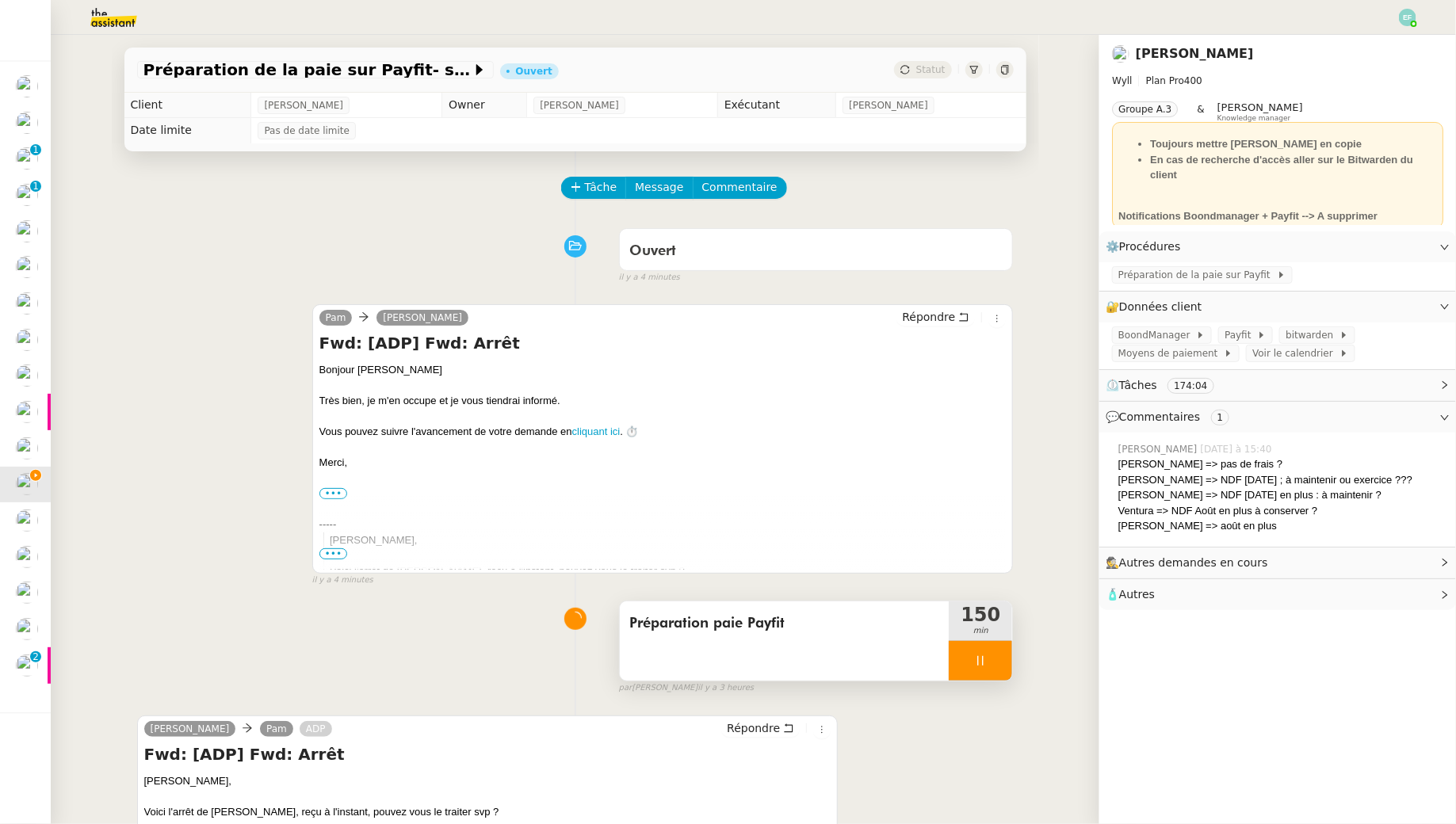
click at [993, 653] on div at bounding box center [981, 661] width 63 height 40
click at [1000, 658] on icon at bounding box center [996, 660] width 12 height 9
click at [744, 189] on span "Commentaire" at bounding box center [739, 187] width 75 height 18
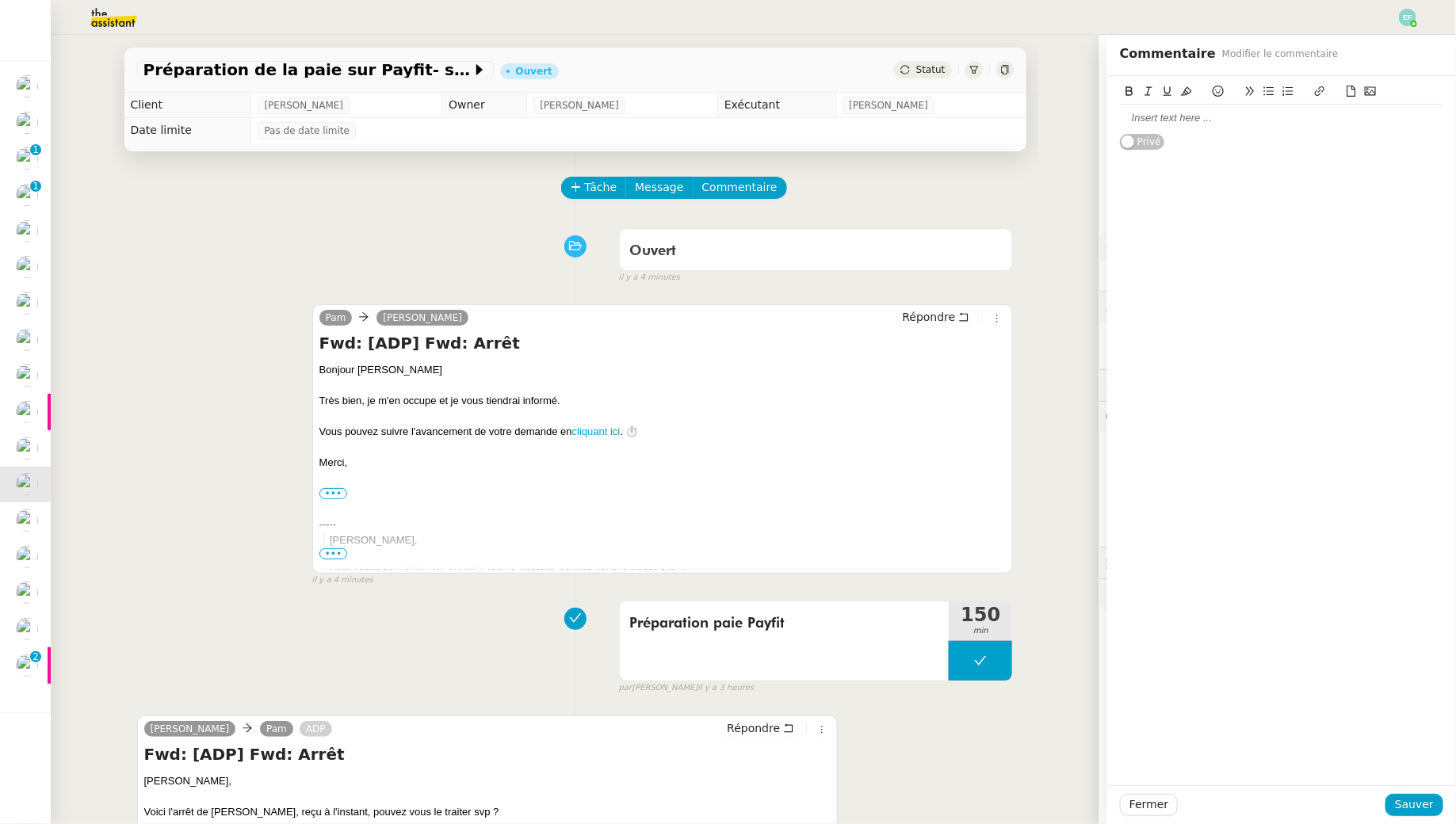
click at [1199, 126] on div at bounding box center [1281, 118] width 323 height 27
click at [1414, 806] on span "Sauver" at bounding box center [1413, 804] width 39 height 18
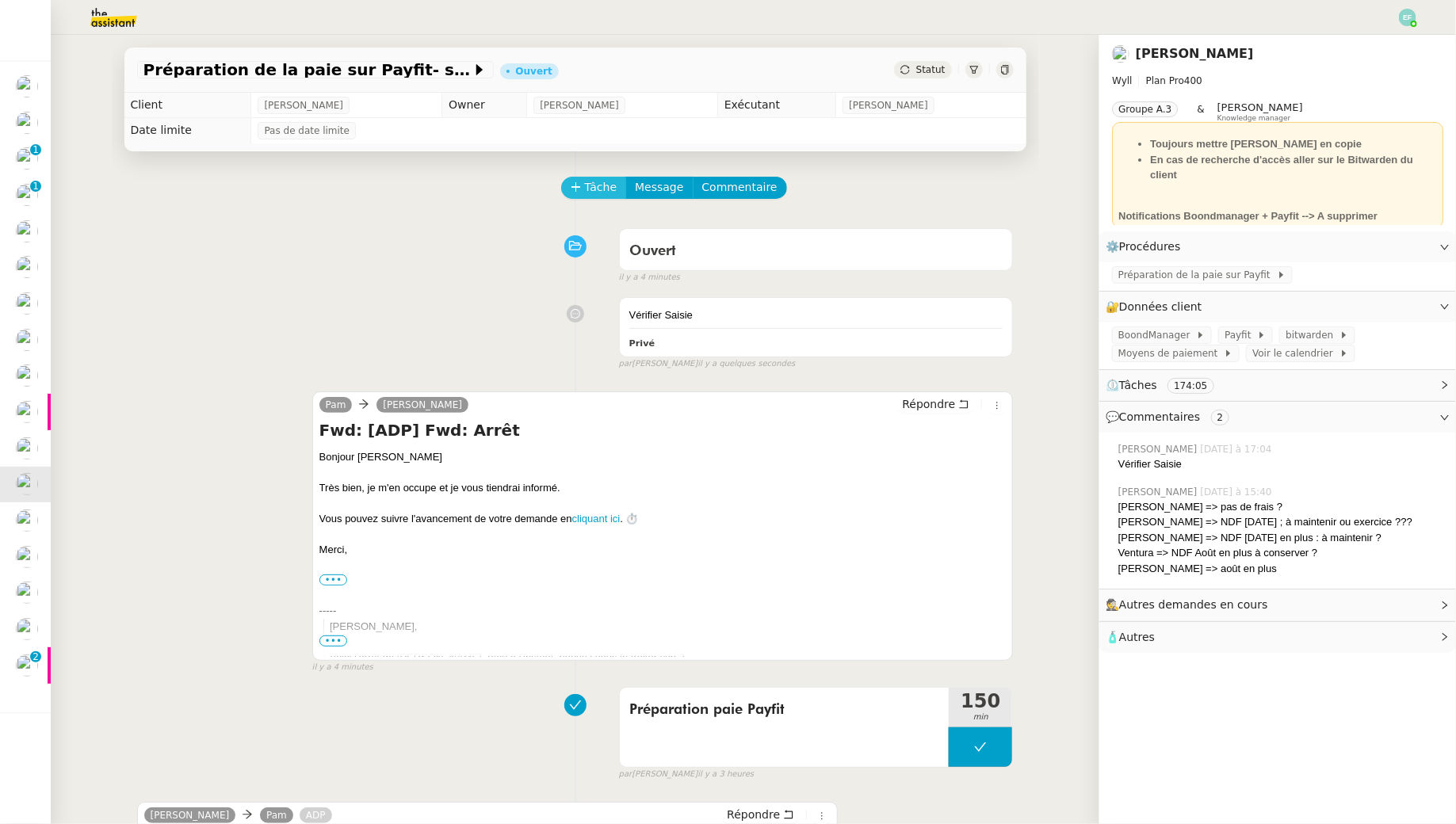
click at [589, 183] on span "Tâche" at bounding box center [601, 187] width 33 height 18
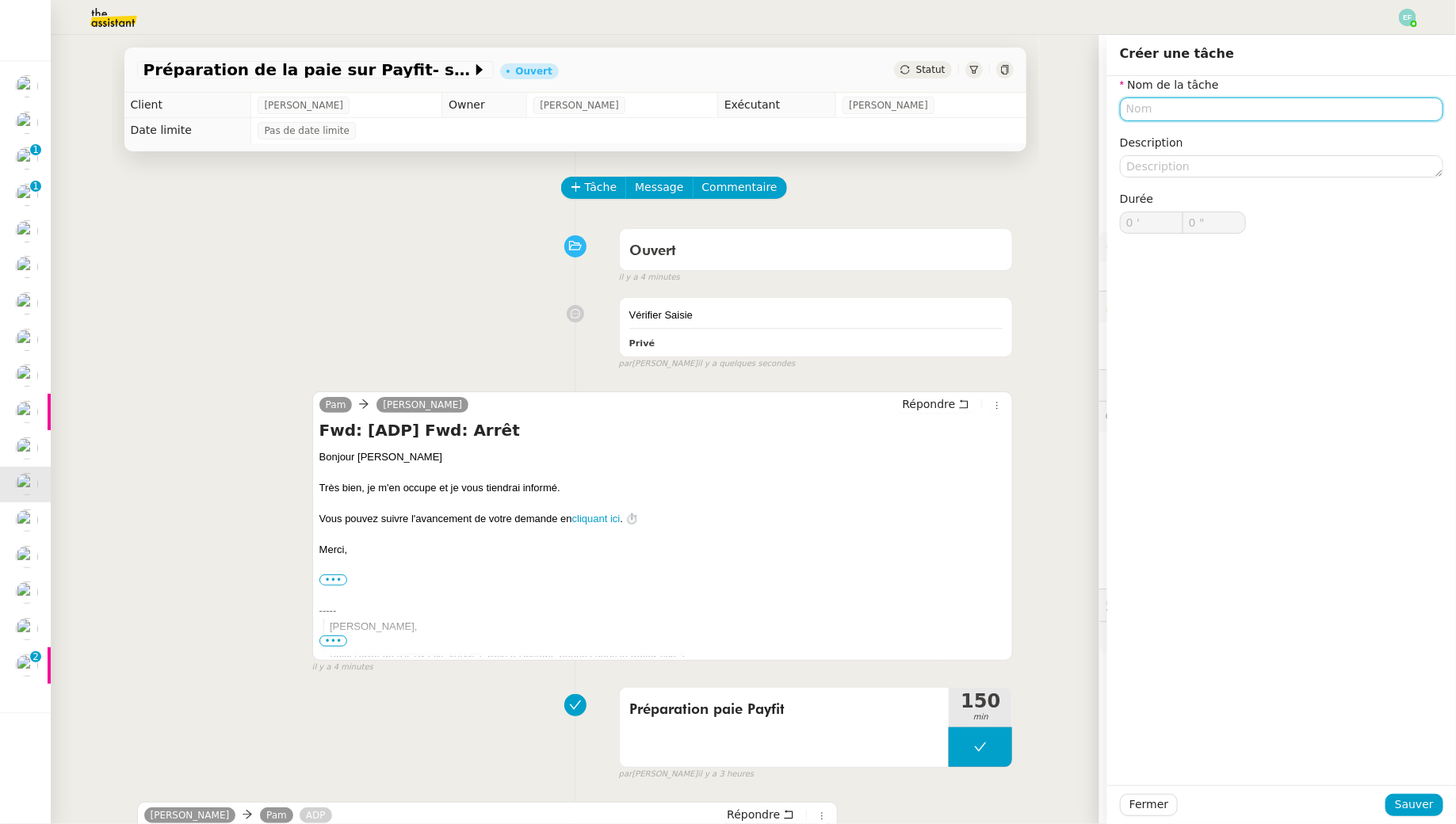
type input "E"
type input "Envoi"
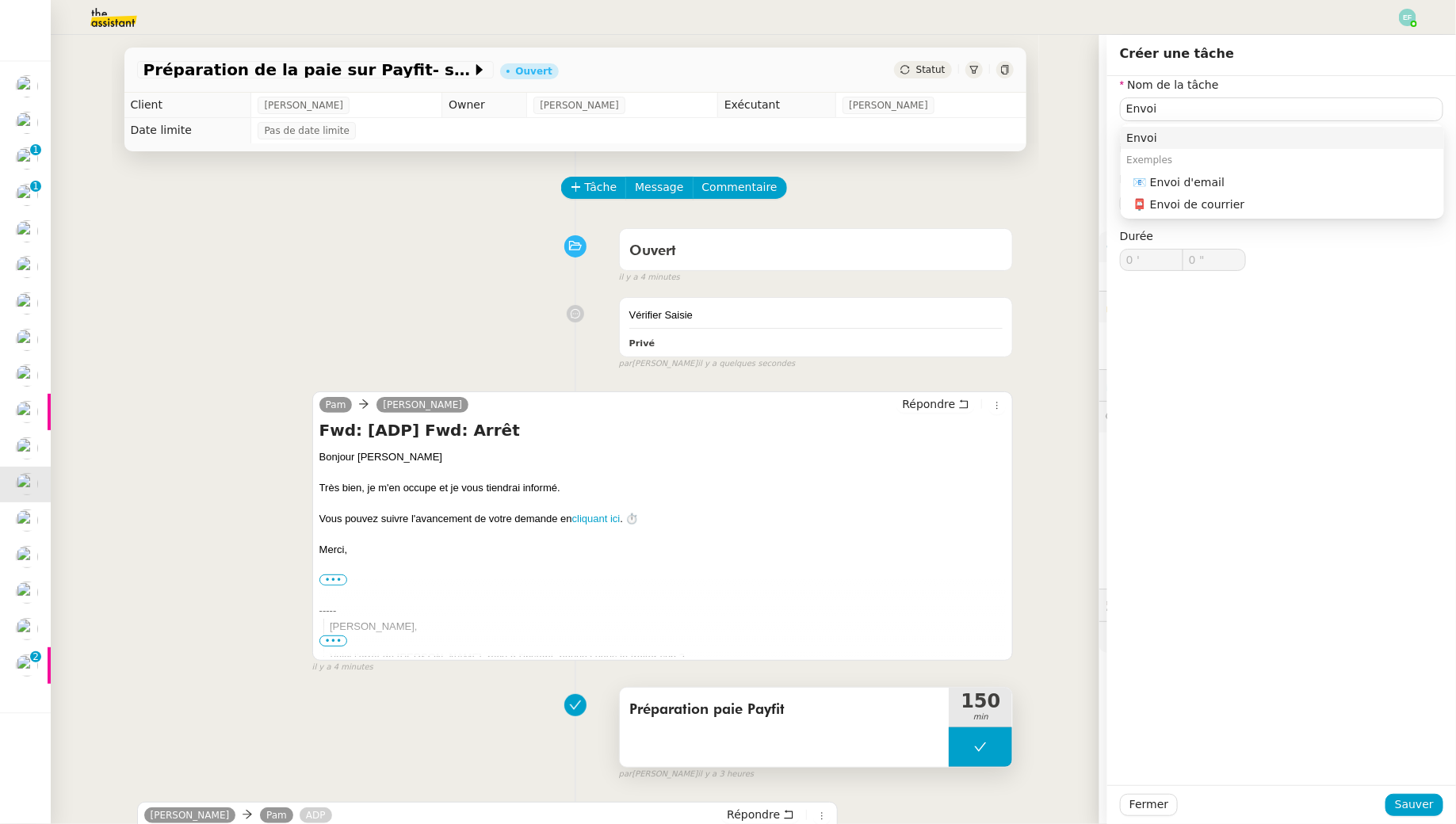
click at [985, 758] on button at bounding box center [981, 747] width 63 height 40
click at [963, 738] on div at bounding box center [965, 747] width 32 height 40
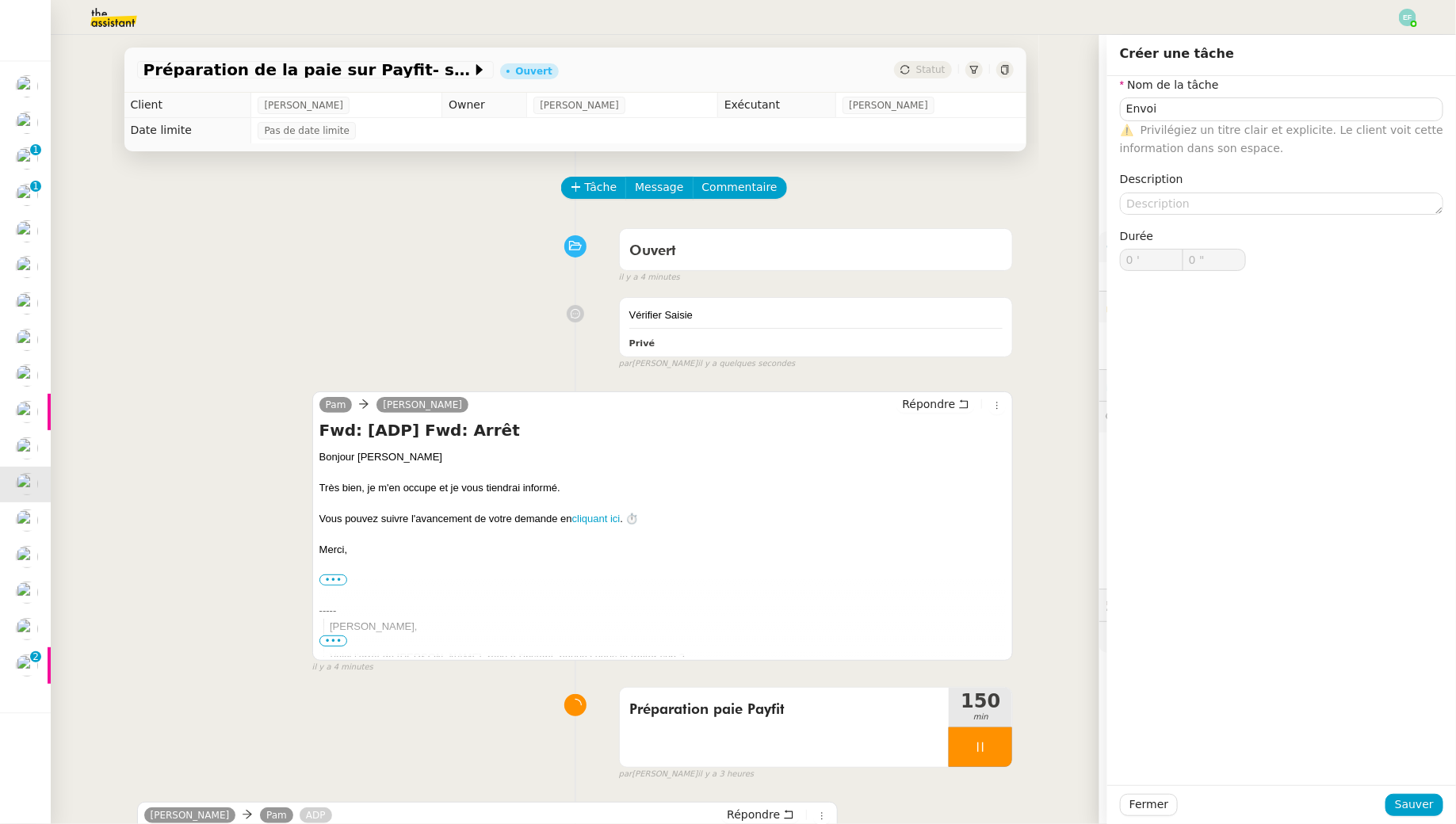
click at [445, 272] on div "Ouvert false il y a 4 minutes" at bounding box center [575, 253] width 877 height 63
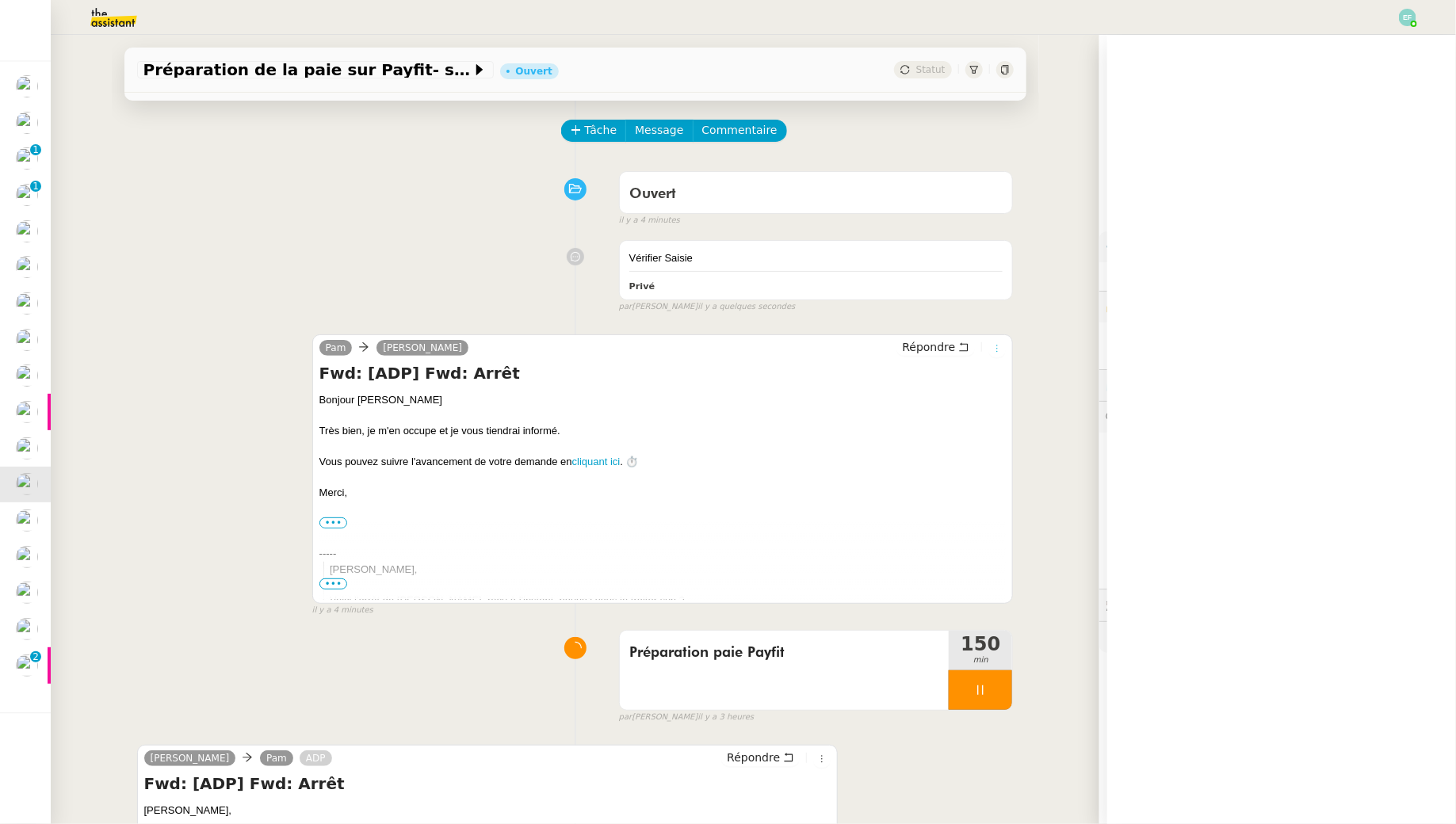
scroll to position [58, 0]
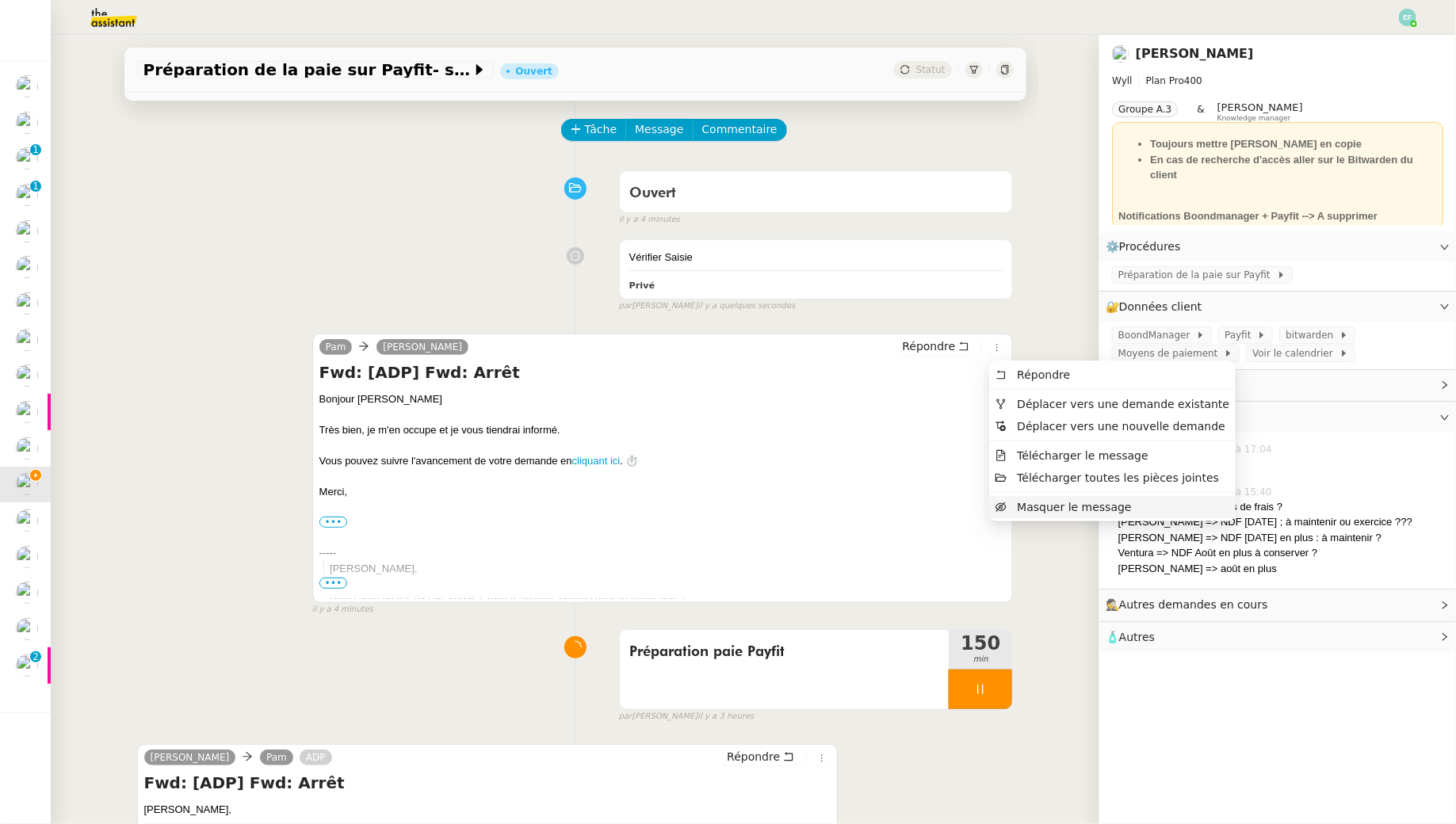
click at [1026, 501] on span "Masquer le message" at bounding box center [1073, 507] width 114 height 13
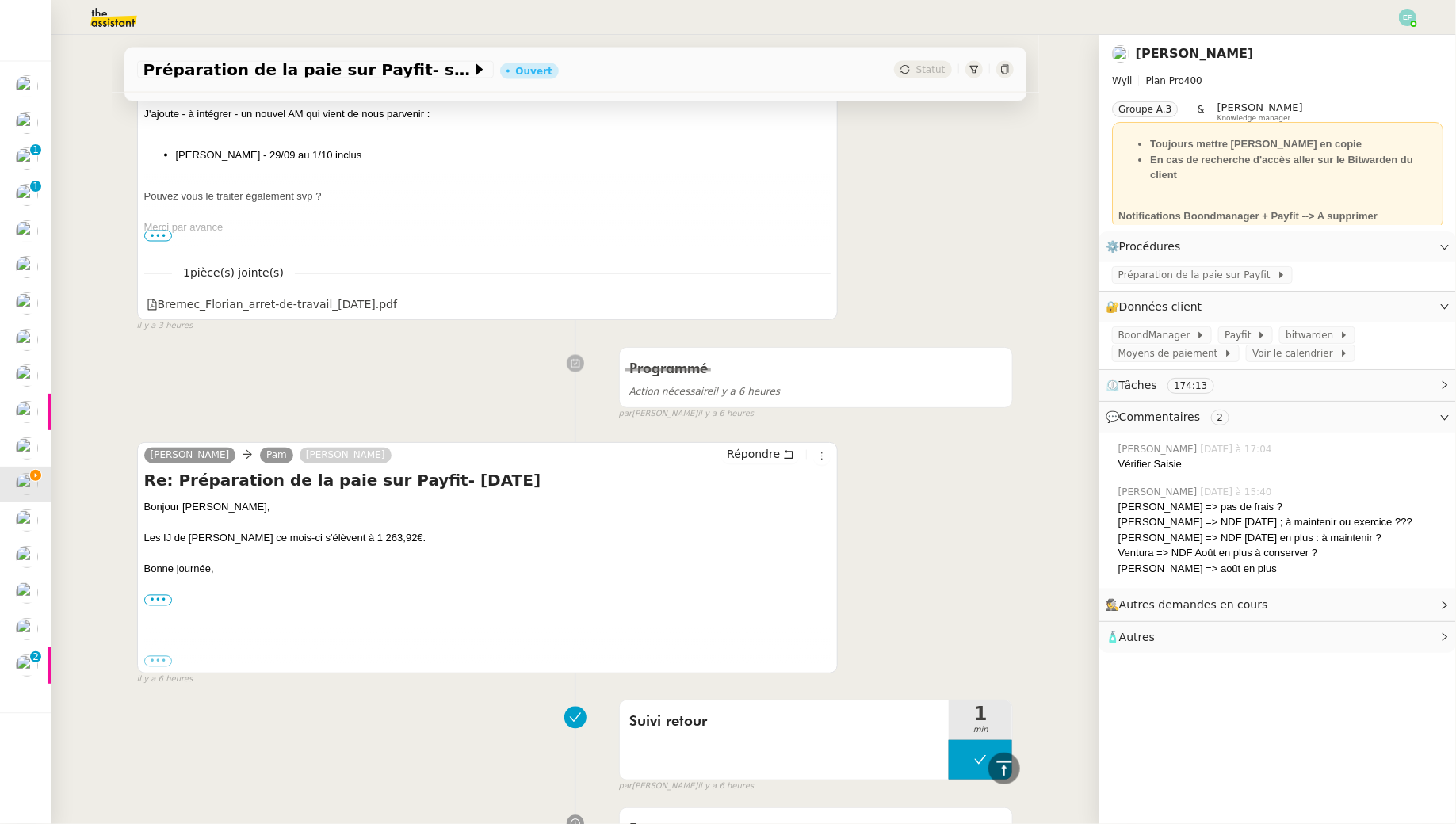
scroll to position [1613, 0]
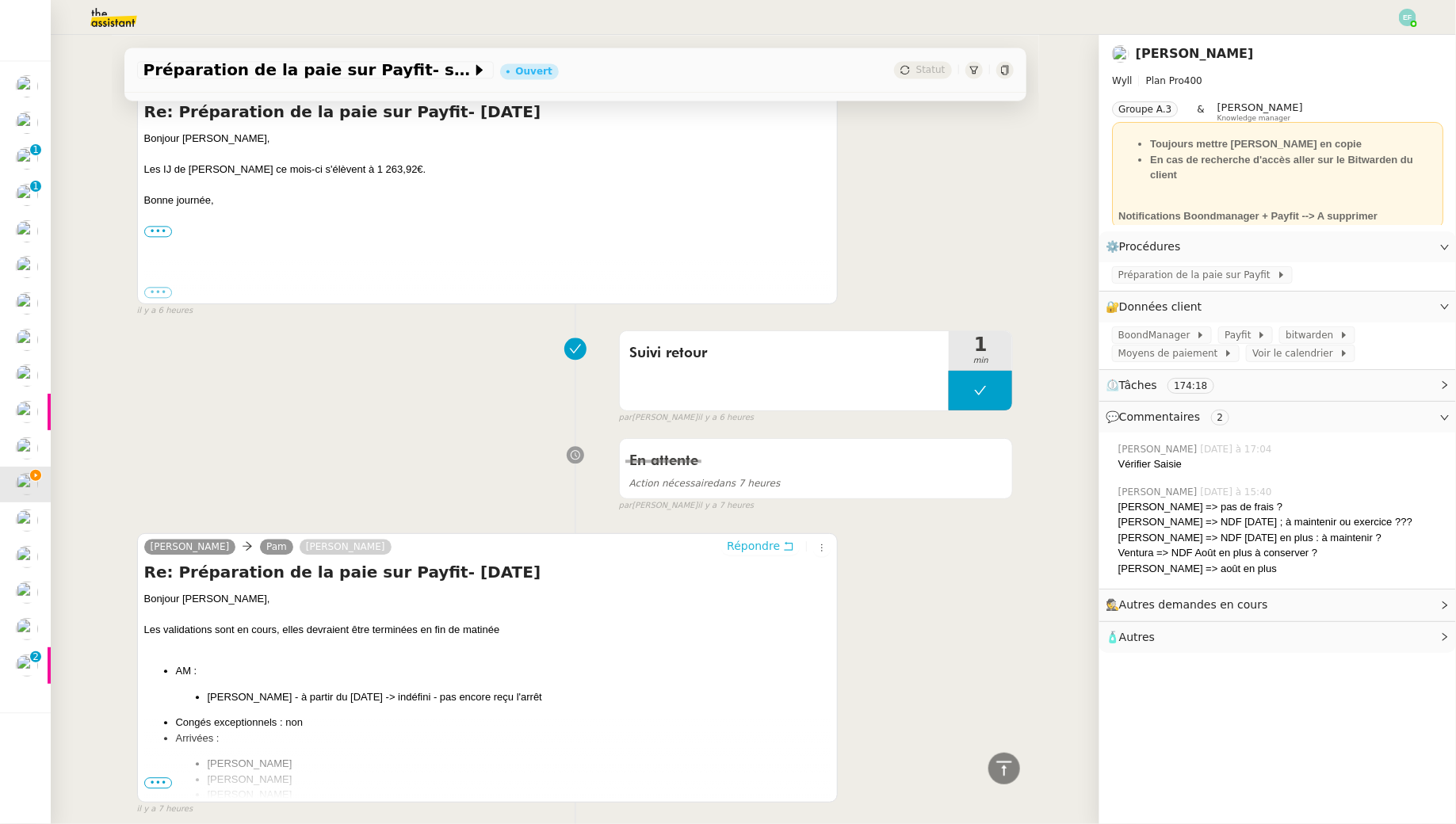
click at [783, 545] on button "Répondre" at bounding box center [760, 546] width 78 height 18
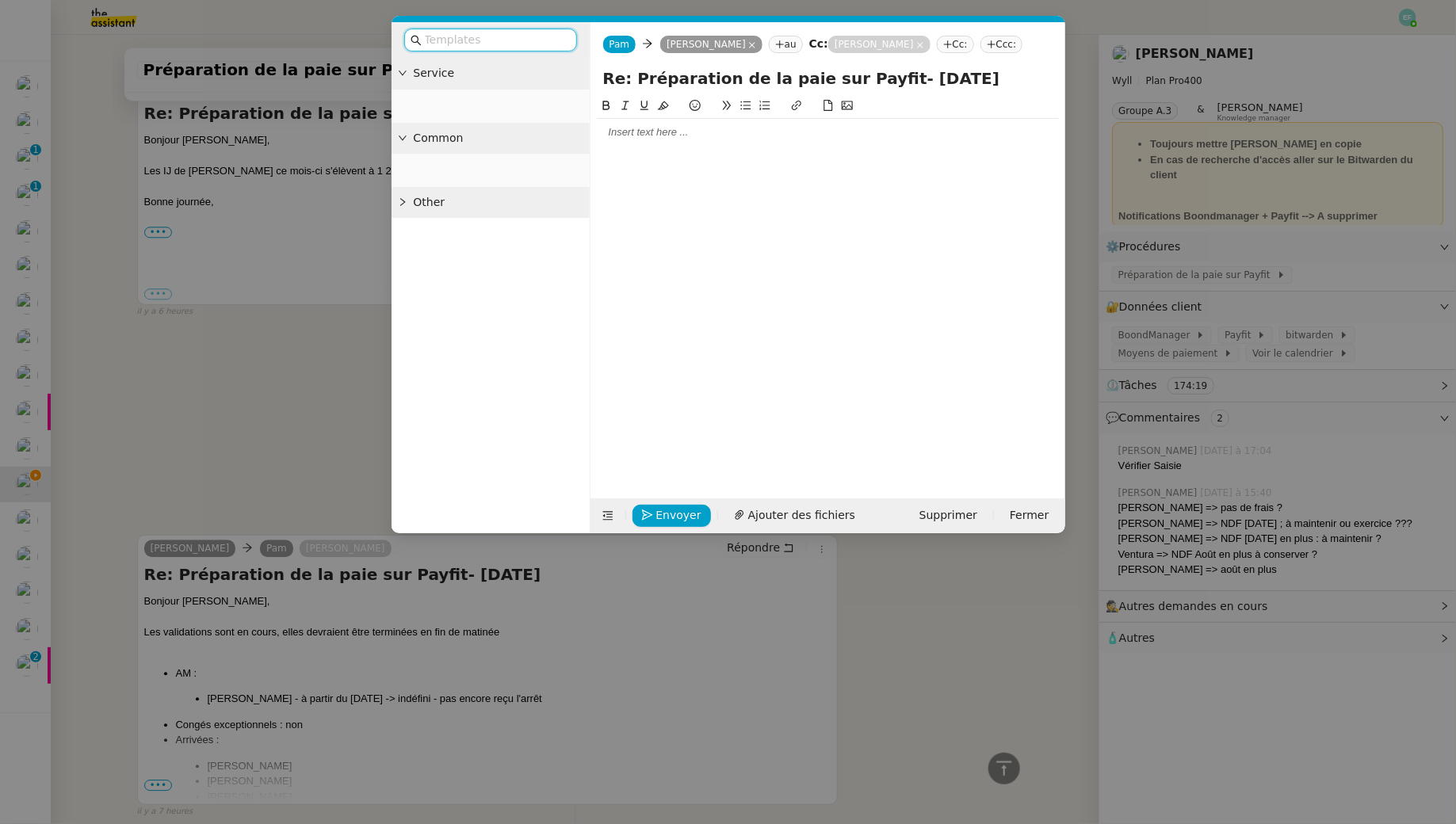
scroll to position [1736, 0]
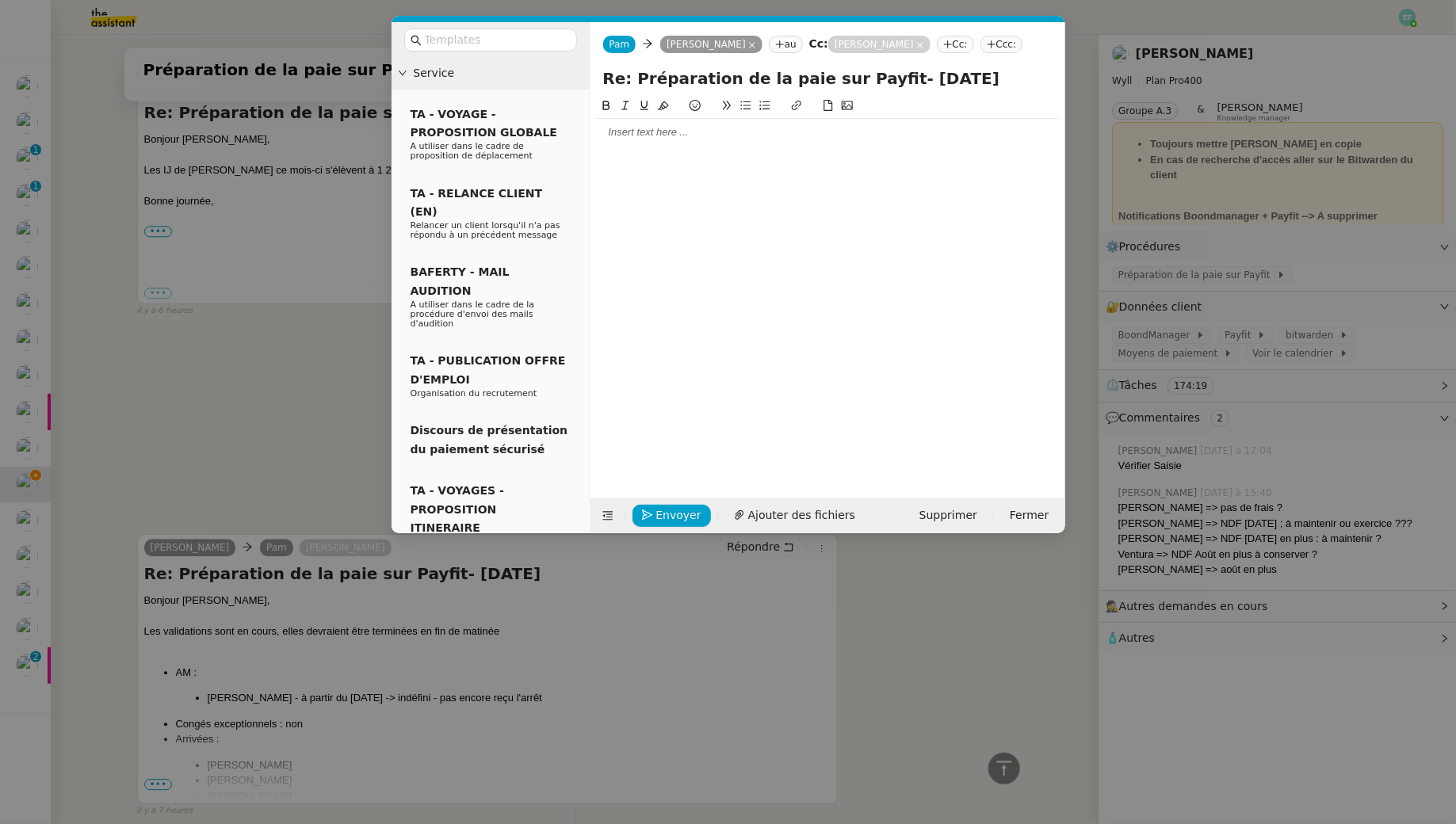
click at [711, 146] on div at bounding box center [828, 131] width 463 height 27
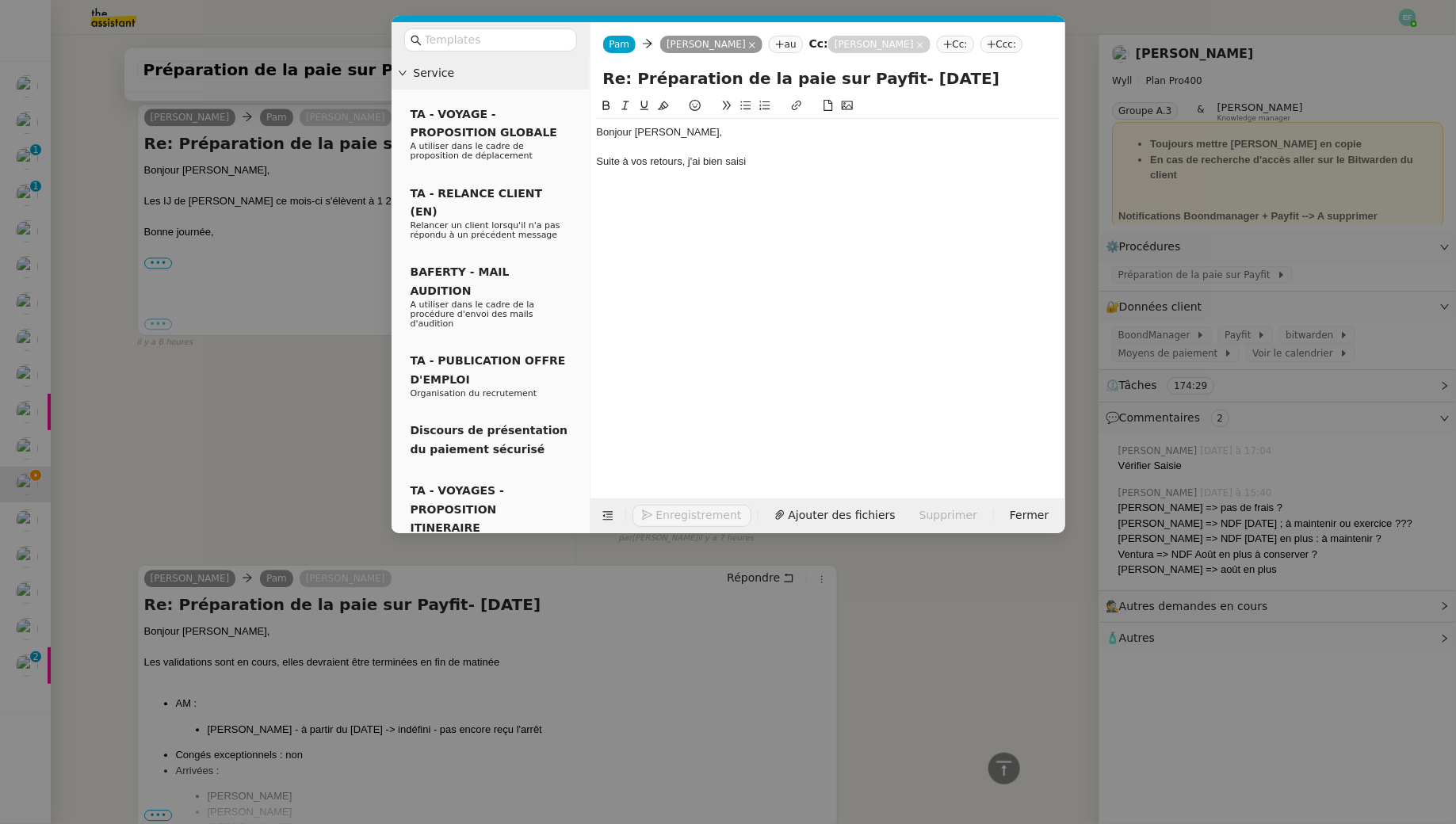
scroll to position [1781, 0]
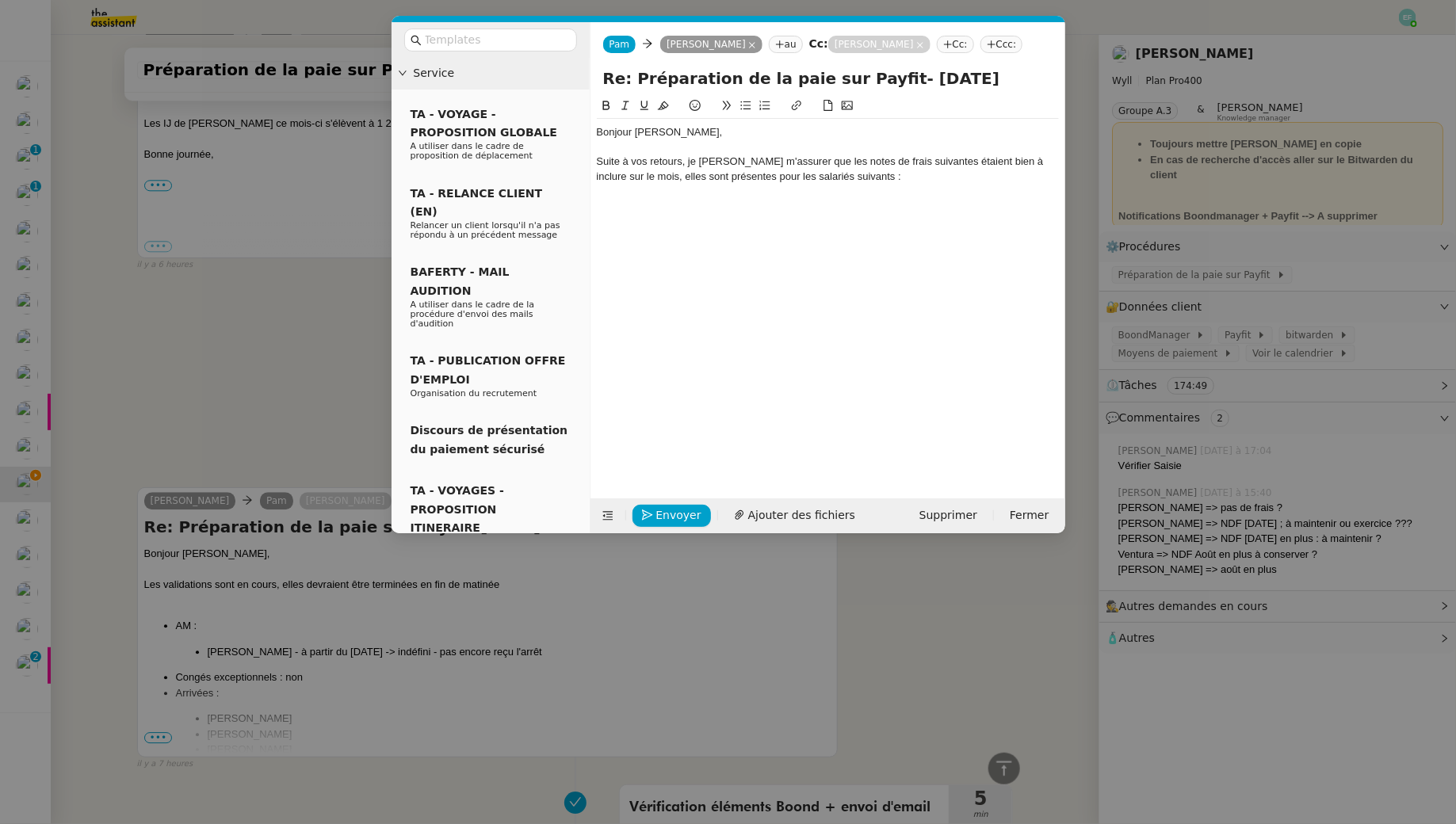
click at [271, 371] on nz-modal-container "Service TA - VOYAGE - PROPOSITION GLOBALE A utiliser dans le cadre de propositi…" at bounding box center [728, 412] width 1456 height 824
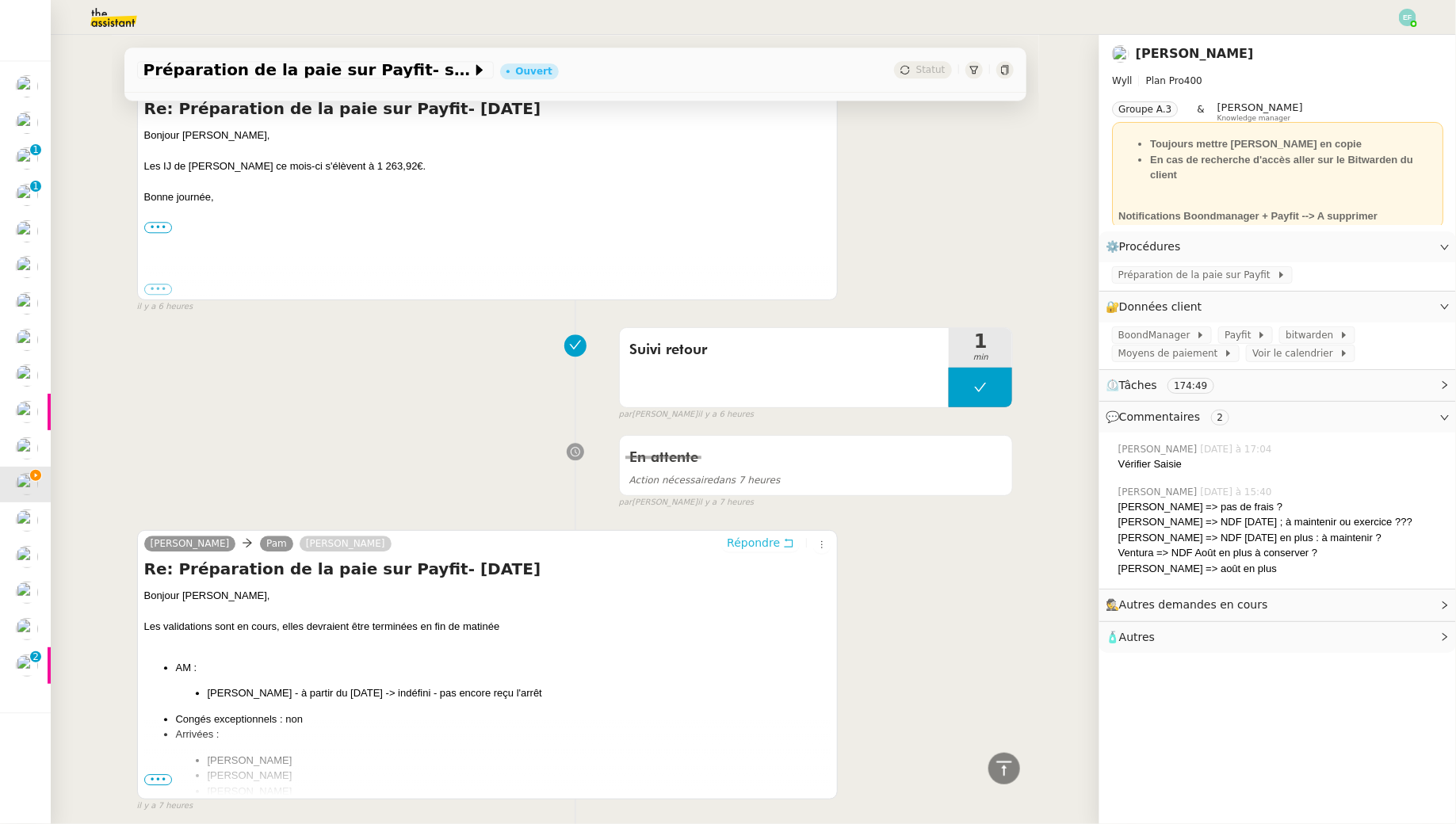
scroll to position [1825, 0]
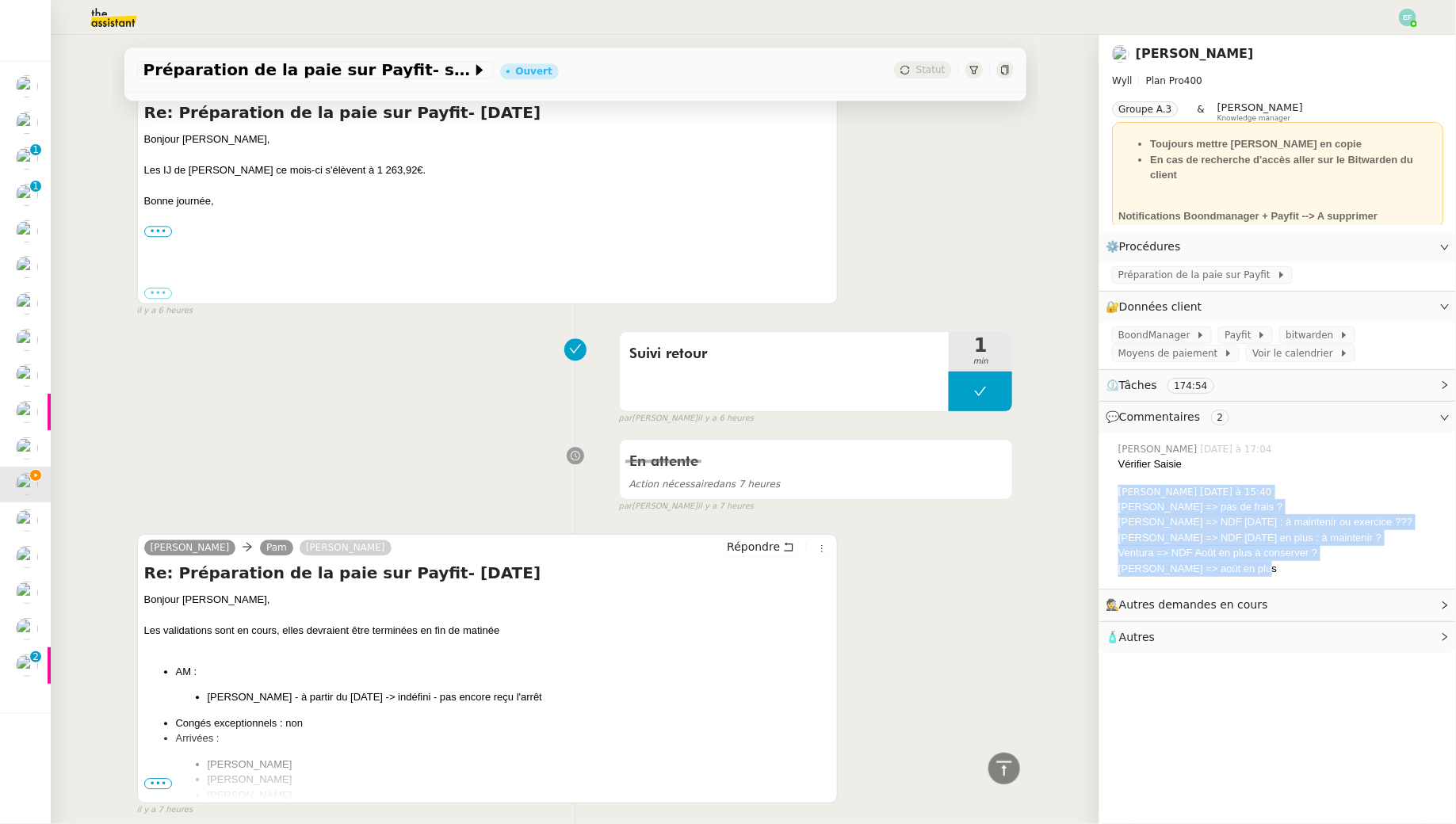
drag, startPoint x: 1270, startPoint y: 574, endPoint x: 1112, endPoint y: 505, distance: 172.4
click at [1112, 505] on div "Emelyne Foussier Aujourd’hui à 15:40 Sven Thommet => pas de frais ? Sacha Thomm…" at bounding box center [1277, 531] width 331 height 105
click at [1222, 558] on div "Ventura => NDF Août en plus à conserver ?" at bounding box center [1280, 553] width 325 height 16
drag, startPoint x: 1254, startPoint y: 570, endPoint x: 1117, endPoint y: 506, distance: 151.2
click at [1117, 506] on div "Emelyne Foussier Aujourd’hui à 15:40 Sven Thommet => pas de frais ? Sacha Thomm…" at bounding box center [1277, 531] width 331 height 105
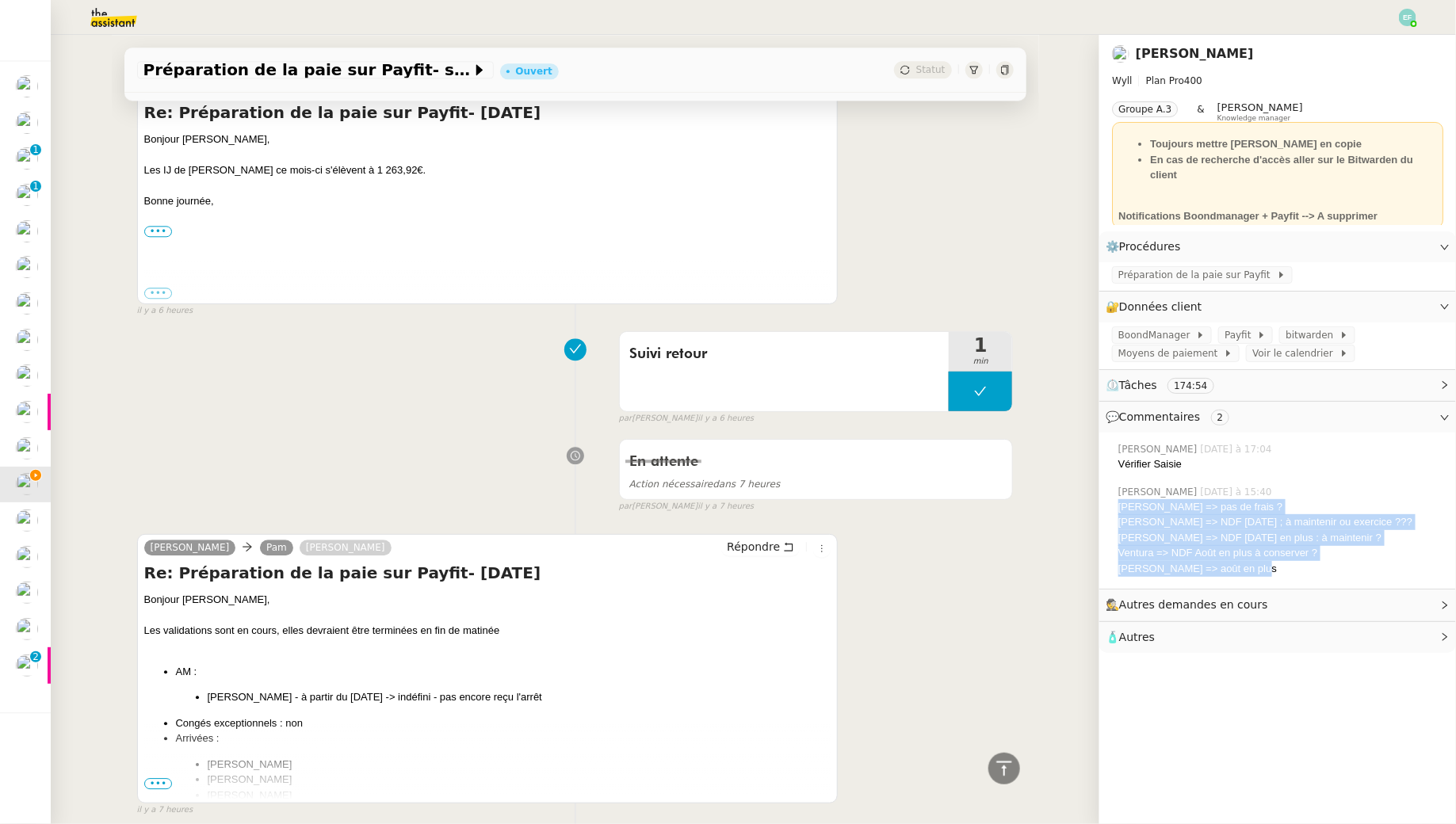
copy div "Sven Thommet => pas de frais ? Sacha Thommet => NDF juin 2025 ; à maintenir ou …"
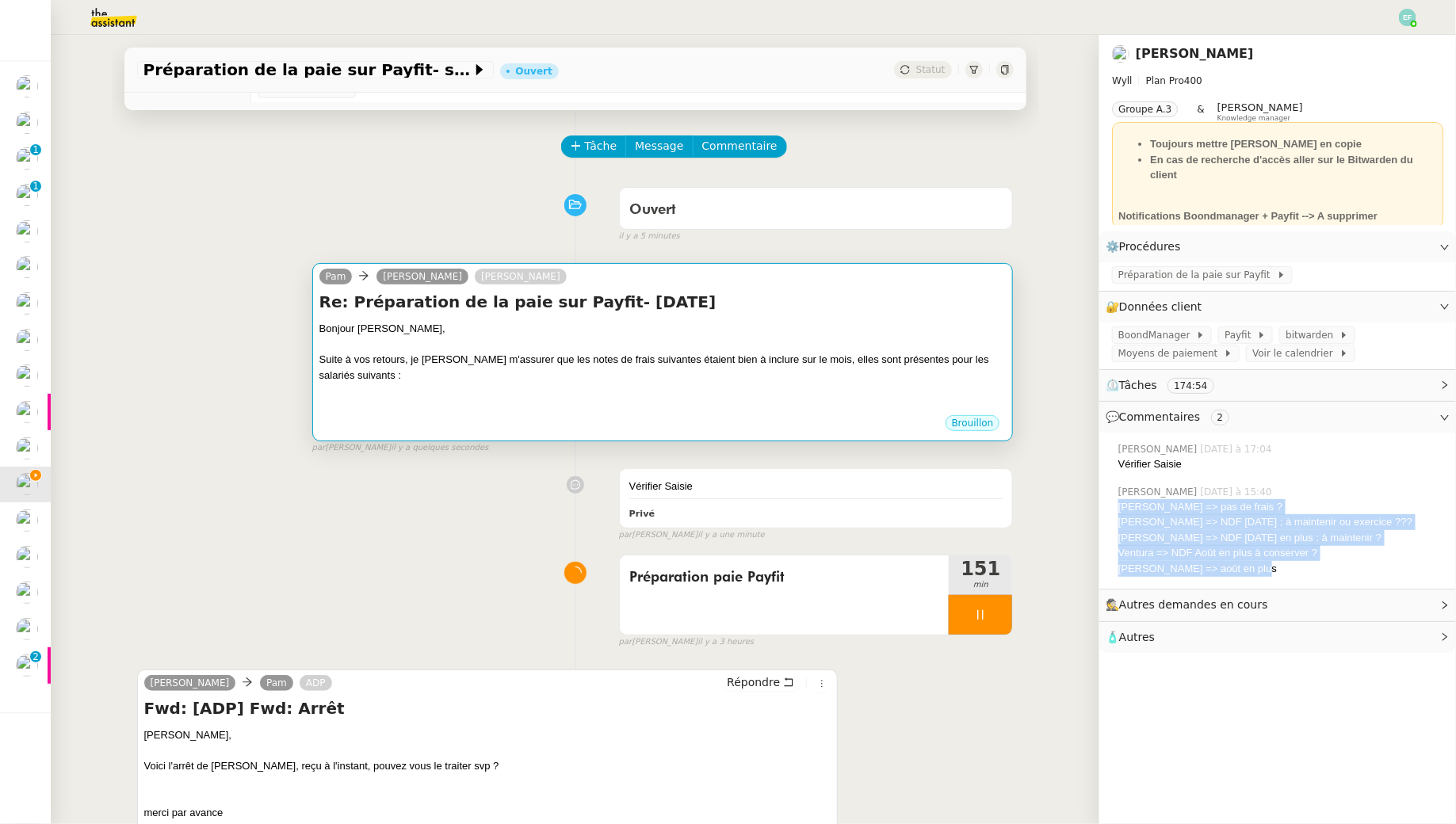
scroll to position [0, 0]
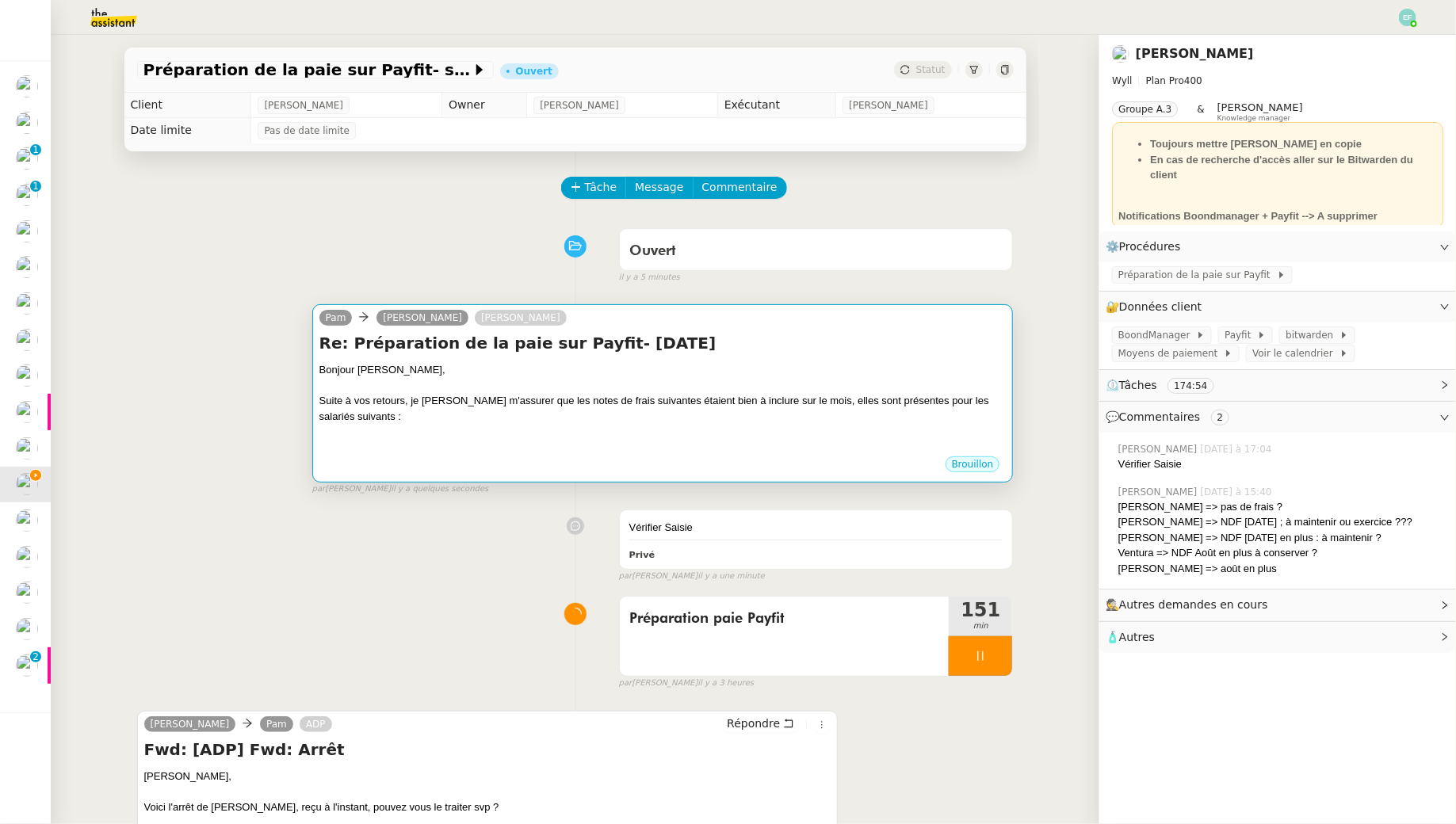
click at [729, 415] on div "Suite à vos retours, je voulais m'assurer que les notes de frais suivantes étai…" at bounding box center [662, 408] width 687 height 31
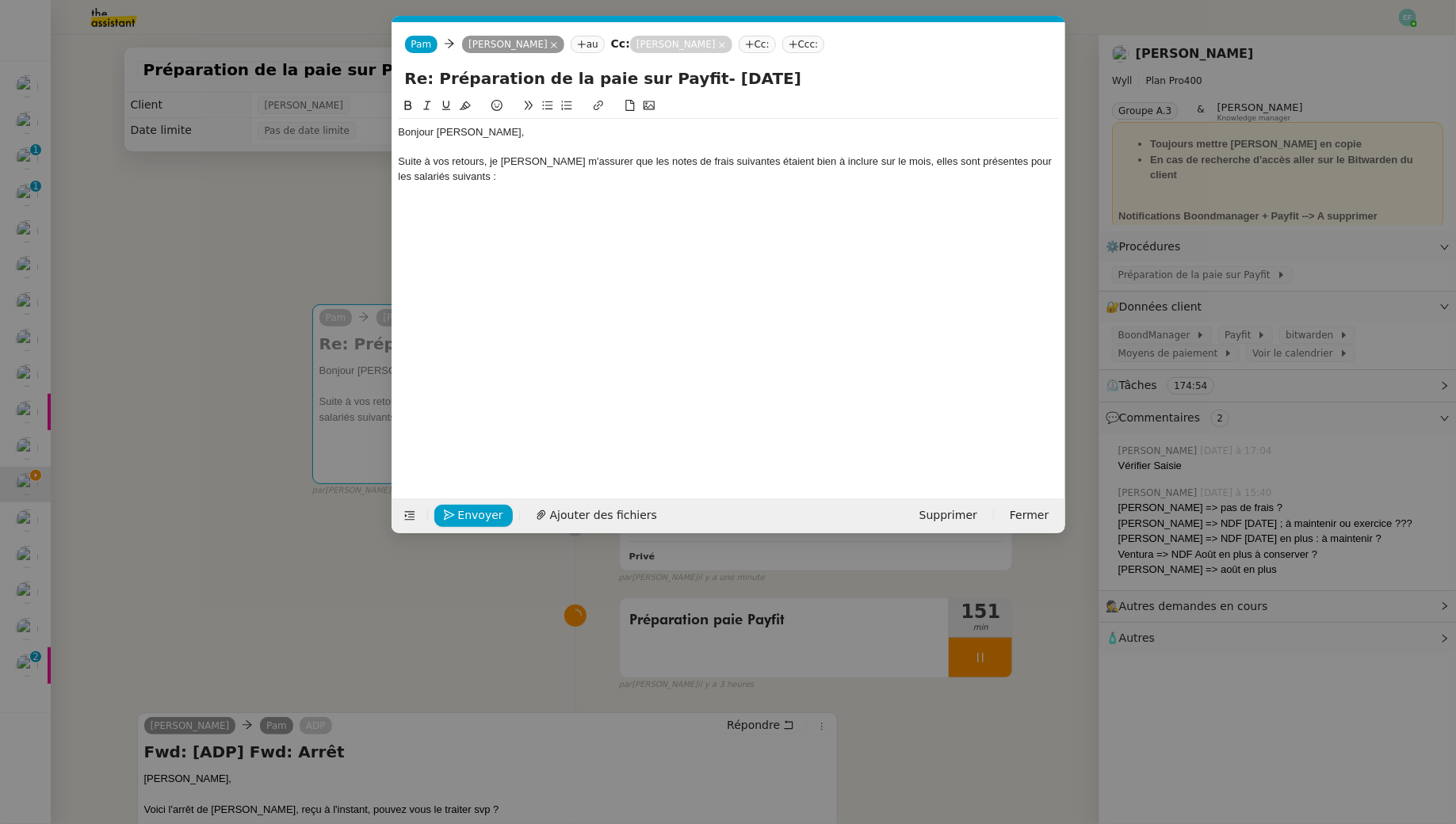
scroll to position [0, 34]
click at [631, 187] on div at bounding box center [728, 191] width 660 height 14
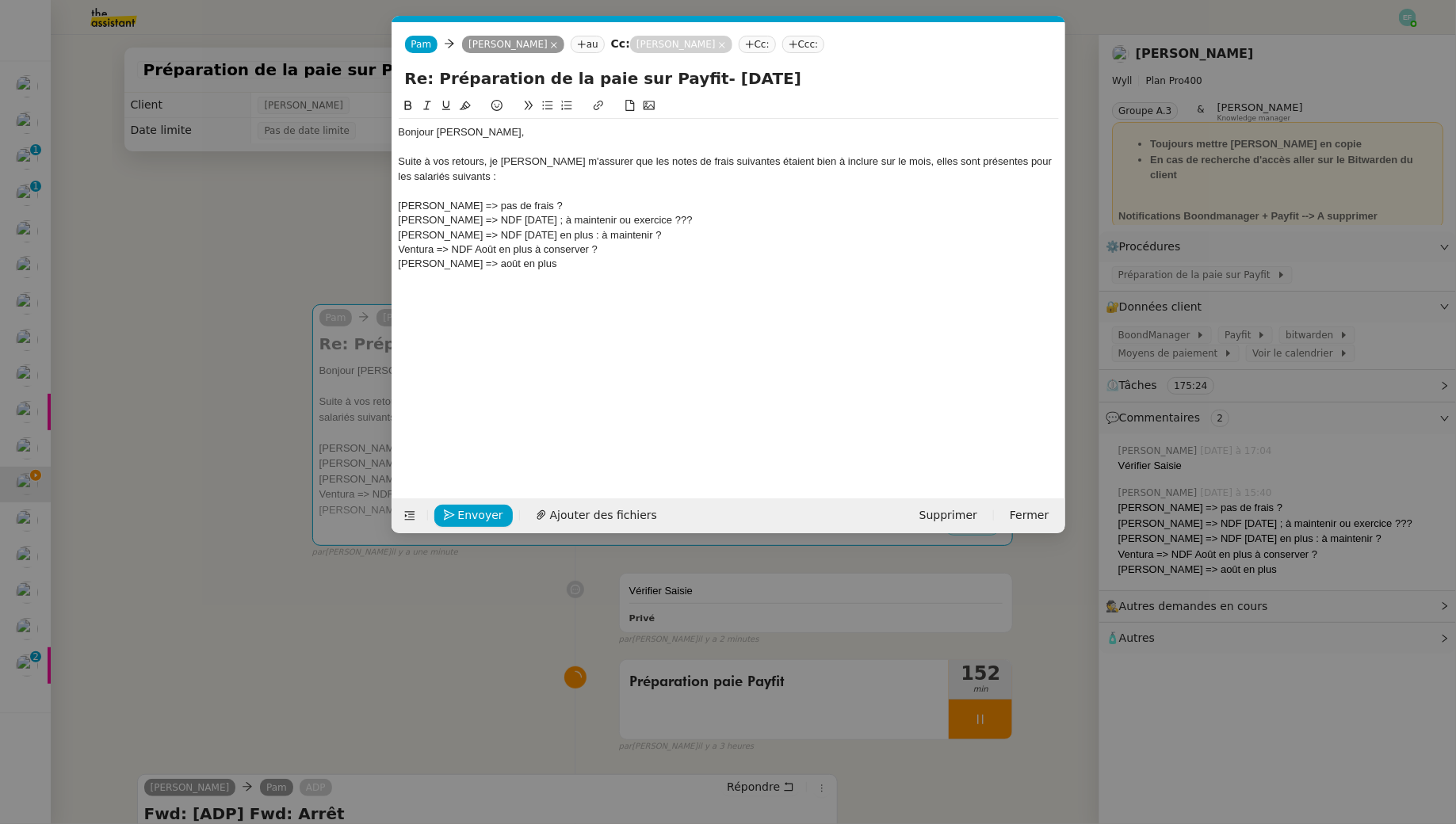
click at [601, 266] on div "Brice Angele => août en plus" at bounding box center [728, 264] width 660 height 14
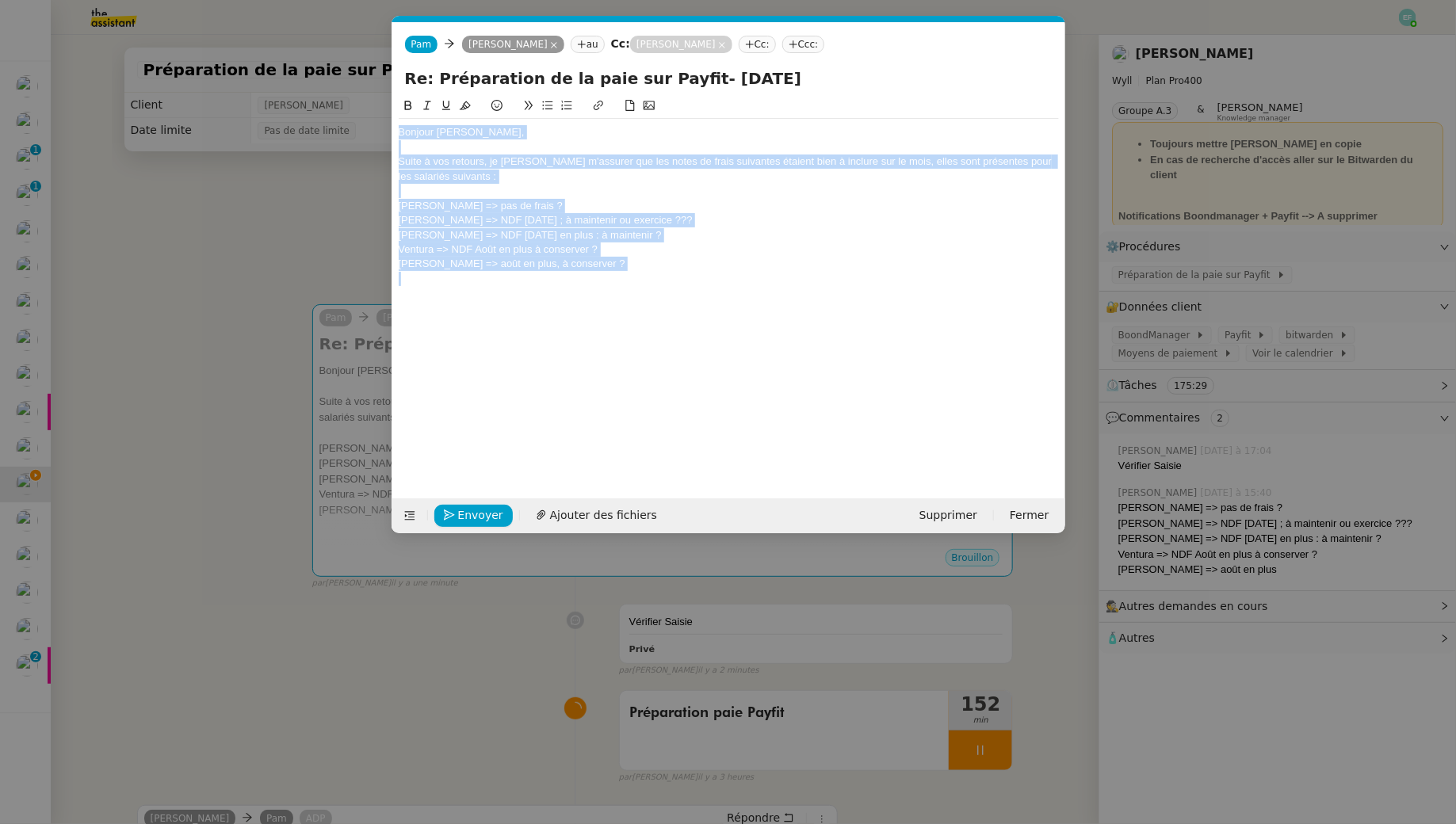
drag, startPoint x: 608, startPoint y: 279, endPoint x: 402, endPoint y: 109, distance: 267.1
click at [402, 109] on div "Bonjour Guillaume, Suite à vos retours, je voulais m'assurer que les notes de f…" at bounding box center [728, 202] width 660 height 210
copy div "Bonjour Guillaume, Suite à vos retours, je voulais m'assurer que les notes de f…"
click at [650, 272] on div at bounding box center [728, 279] width 660 height 14
drag, startPoint x: 658, startPoint y: 272, endPoint x: 322, endPoint y: 51, distance: 402.2
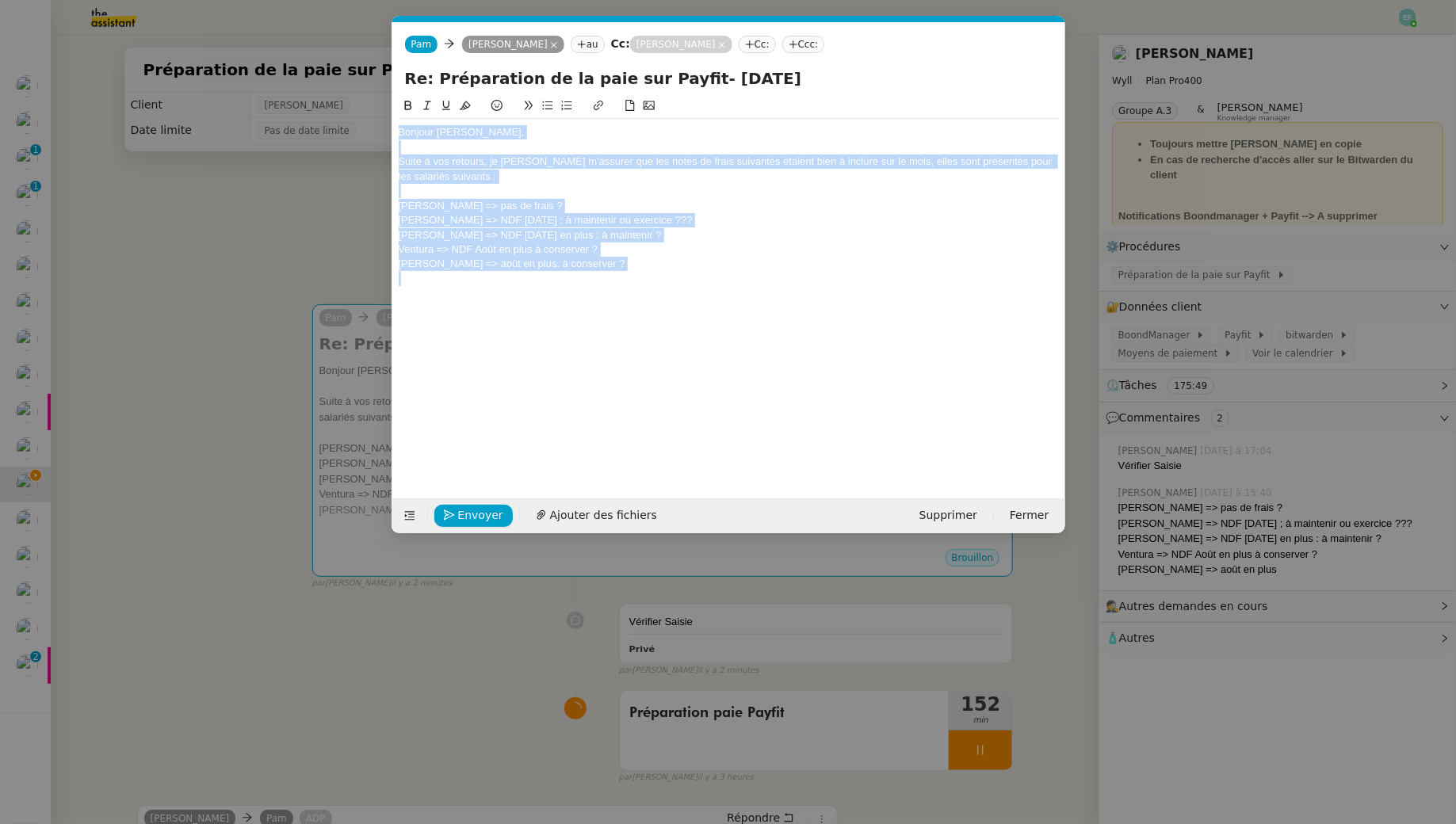
click at [322, 51] on nz-modal-container "Service TA - VOYAGE - PROPOSITION GLOBALE A utiliser dans le cadre de propositi…" at bounding box center [728, 412] width 1456 height 824
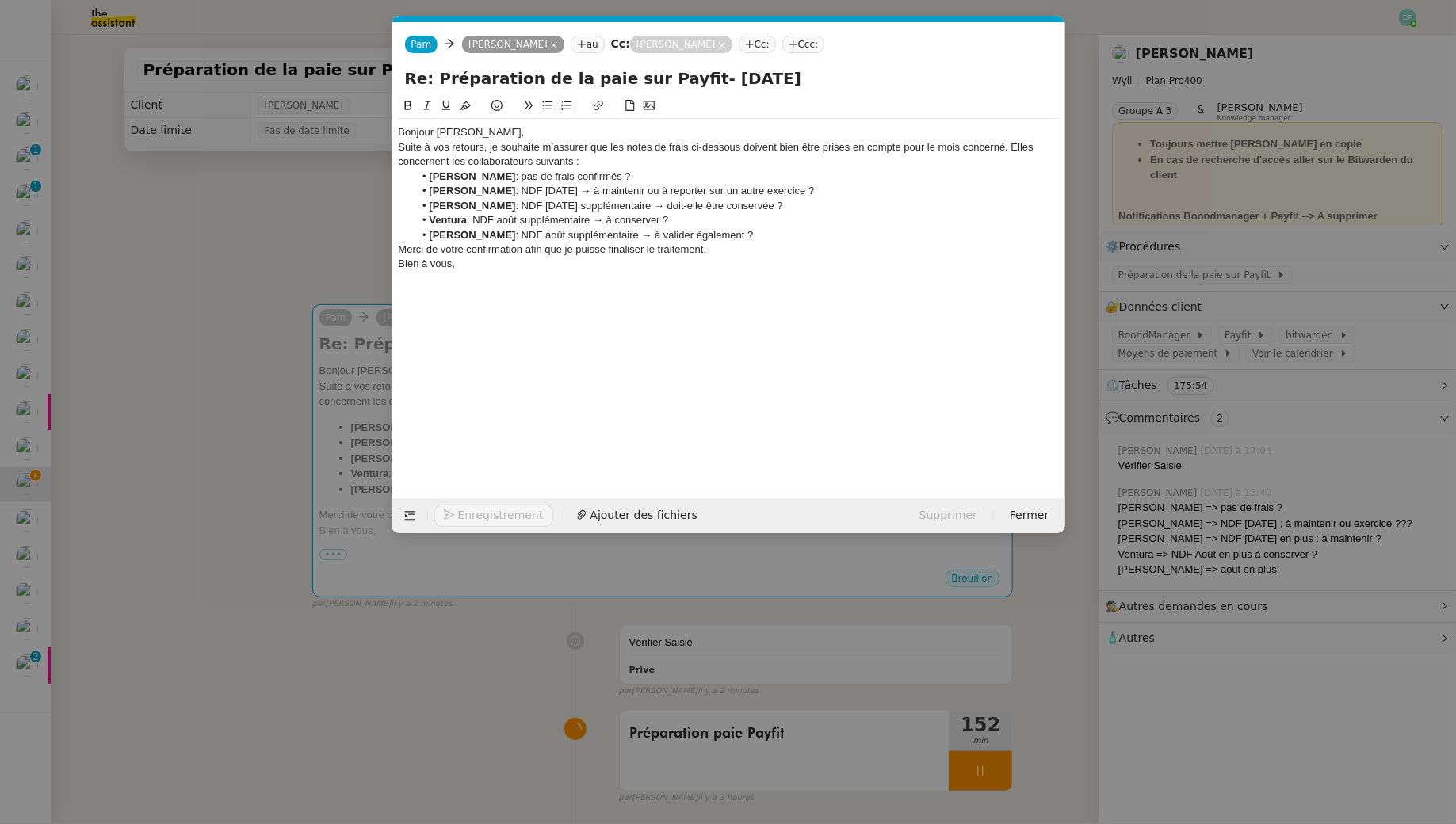
click at [510, 130] on div "Bonjour Guillaume," at bounding box center [728, 132] width 660 height 14
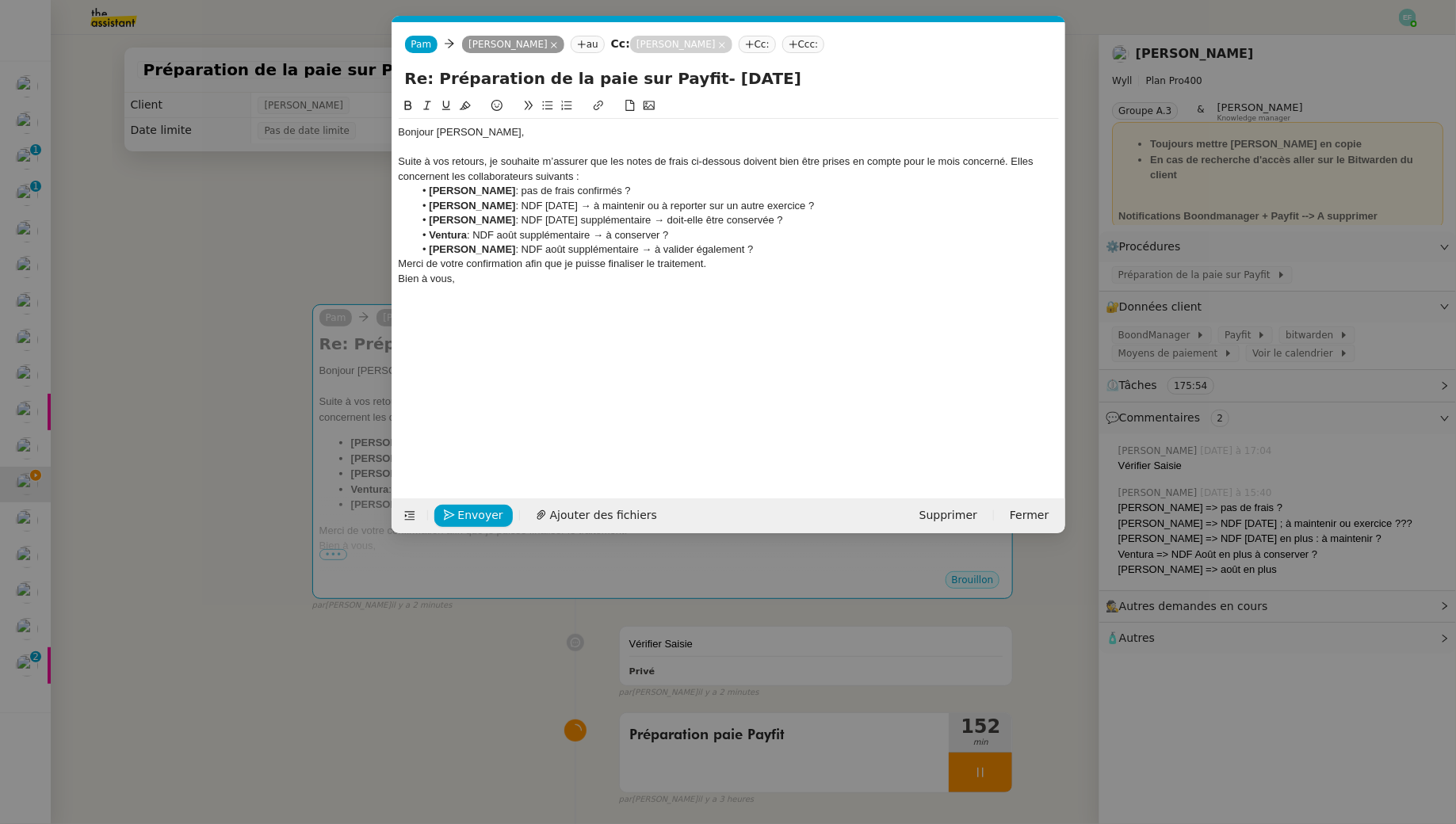
click at [1014, 155] on div "Suite à vos retours, je souhaite m’assurer que les notes de frais ci-dessous do…" at bounding box center [728, 169] width 660 height 30
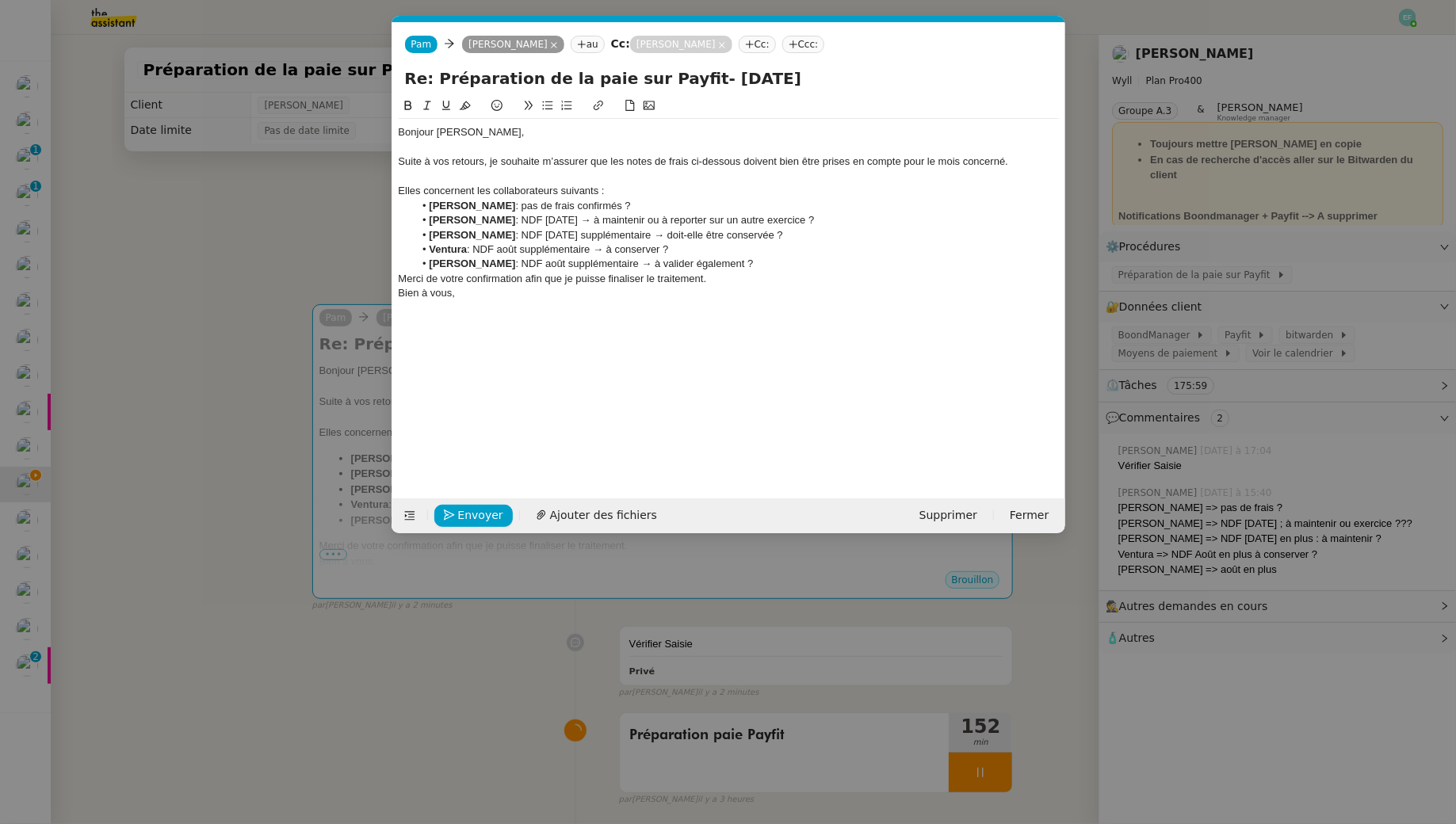
click at [597, 190] on div "Elles concernent les collaborateurs suivants :" at bounding box center [728, 191] width 660 height 14
drag, startPoint x: 637, startPoint y: 201, endPoint x: 391, endPoint y: 201, distance: 246.0
click at [392, 201] on nz-spin "Bonjour Guillaume, Suite à vos retours, je souhaite m’assurer que les notes de …" at bounding box center [728, 288] width 673 height 383
drag, startPoint x: 844, startPoint y: 218, endPoint x: 654, endPoint y: 218, distance: 190.0
click at [654, 218] on li "Sacha Thommet : NDF juin 2025 → à maintenir ou à reporter sur un autre exercice…" at bounding box center [736, 220] width 645 height 14
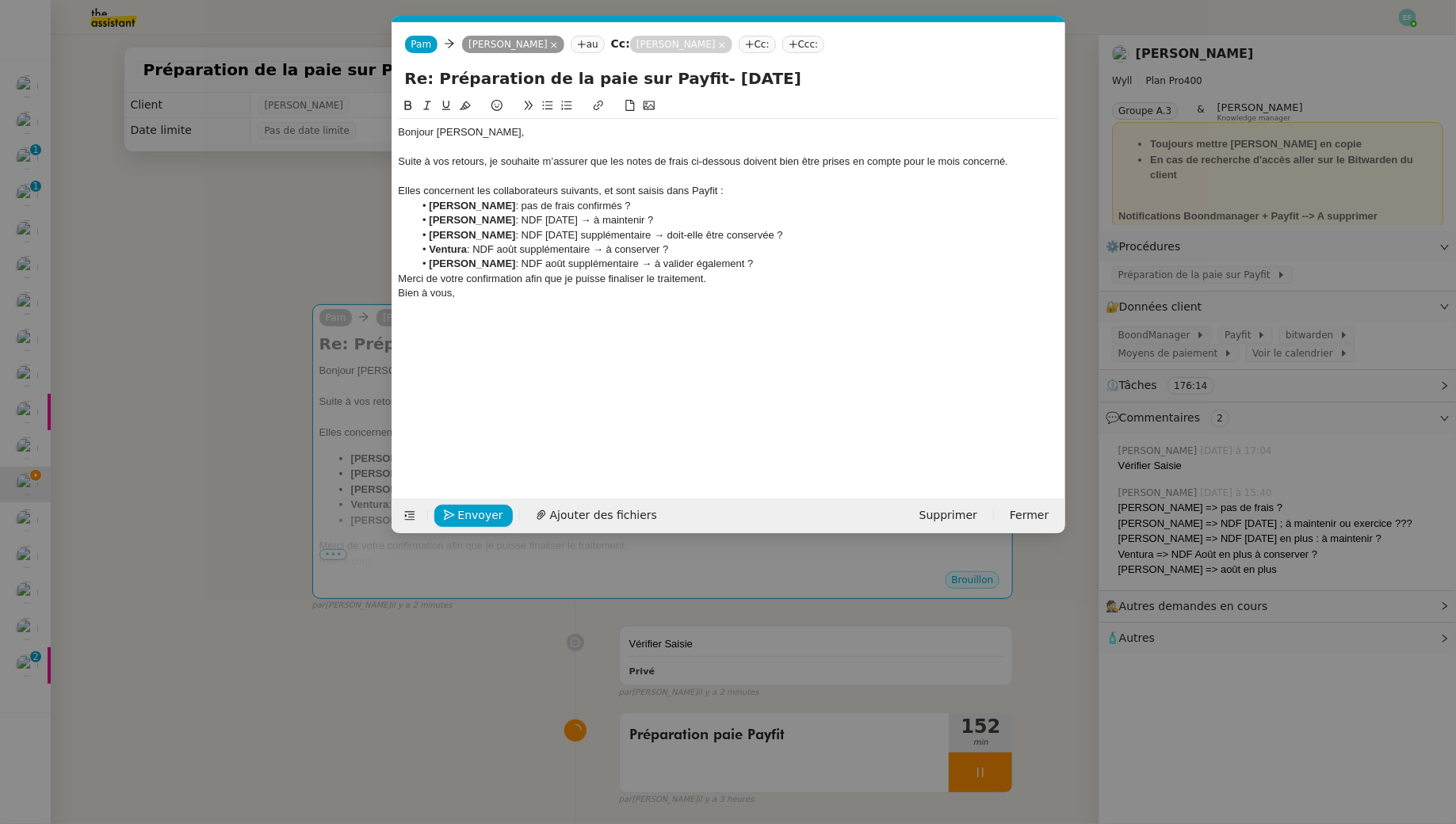
click at [584, 216] on li "Sacha Thommet : NDF juin 2025 → à maintenir ?" at bounding box center [736, 220] width 645 height 14
drag, startPoint x: 818, startPoint y: 236, endPoint x: 674, endPoint y: 238, distance: 144.0
click at [674, 238] on li "Kean De Souza : NDF juillet 2025 supplémentaire → doit-elle être conservée ?" at bounding box center [736, 235] width 645 height 14
copy li "doit-elle être conservée ?"
drag, startPoint x: 742, startPoint y: 216, endPoint x: 672, endPoint y: 218, distance: 70.0
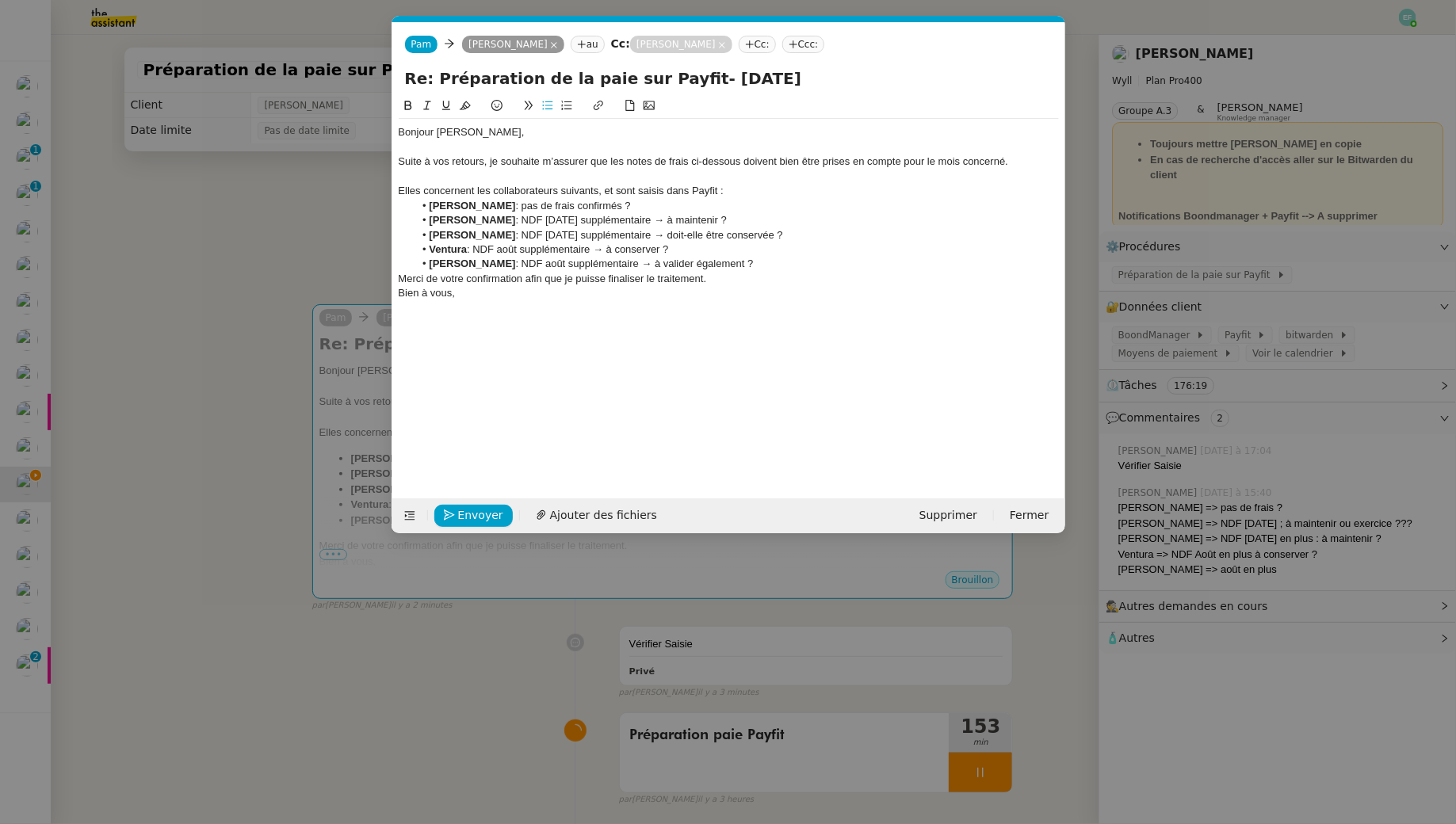
click at [672, 218] on li "Sacha Thommet : NDF juin 2025 supplémentaire → à maintenir ?" at bounding box center [736, 220] width 645 height 14
drag, startPoint x: 705, startPoint y: 251, endPoint x: 608, endPoint y: 251, distance: 97.0
click at [608, 251] on li "Ventura : NDF août supplémentaire → à conserver ?" at bounding box center [736, 249] width 645 height 14
click at [468, 246] on li "Ventura : NDF août supplémentaire → doit-elle être conservée ?" at bounding box center [736, 249] width 645 height 14
click at [431, 245] on strong "Ventura" at bounding box center [448, 249] width 38 height 12
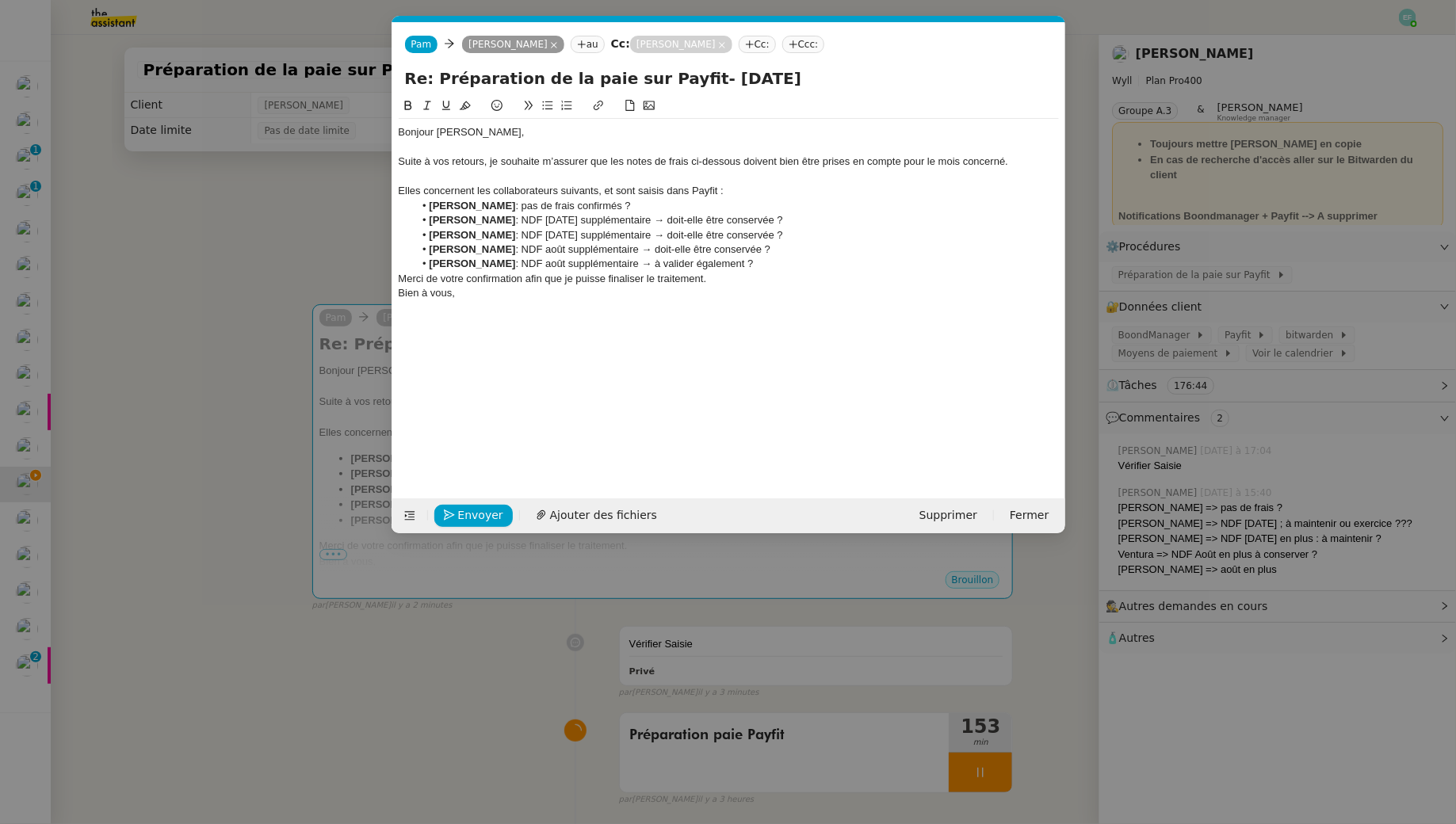
drag, startPoint x: 763, startPoint y: 264, endPoint x: 663, endPoint y: 266, distance: 100.0
click at [642, 266] on li "Brice Angele : NDF août supplémentaire → à valider également ?" at bounding box center [736, 264] width 645 height 14
drag, startPoint x: 778, startPoint y: 247, endPoint x: 644, endPoint y: 251, distance: 134.1
click at [644, 251] on li "Lucas Ventura : NDF août supplémentaire → doit-elle être conservée ?" at bounding box center [736, 249] width 645 height 14
click at [653, 252] on li "Lucas Ventura : NDF août supplémentaire → doit-elle être conservée ?" at bounding box center [736, 249] width 645 height 14
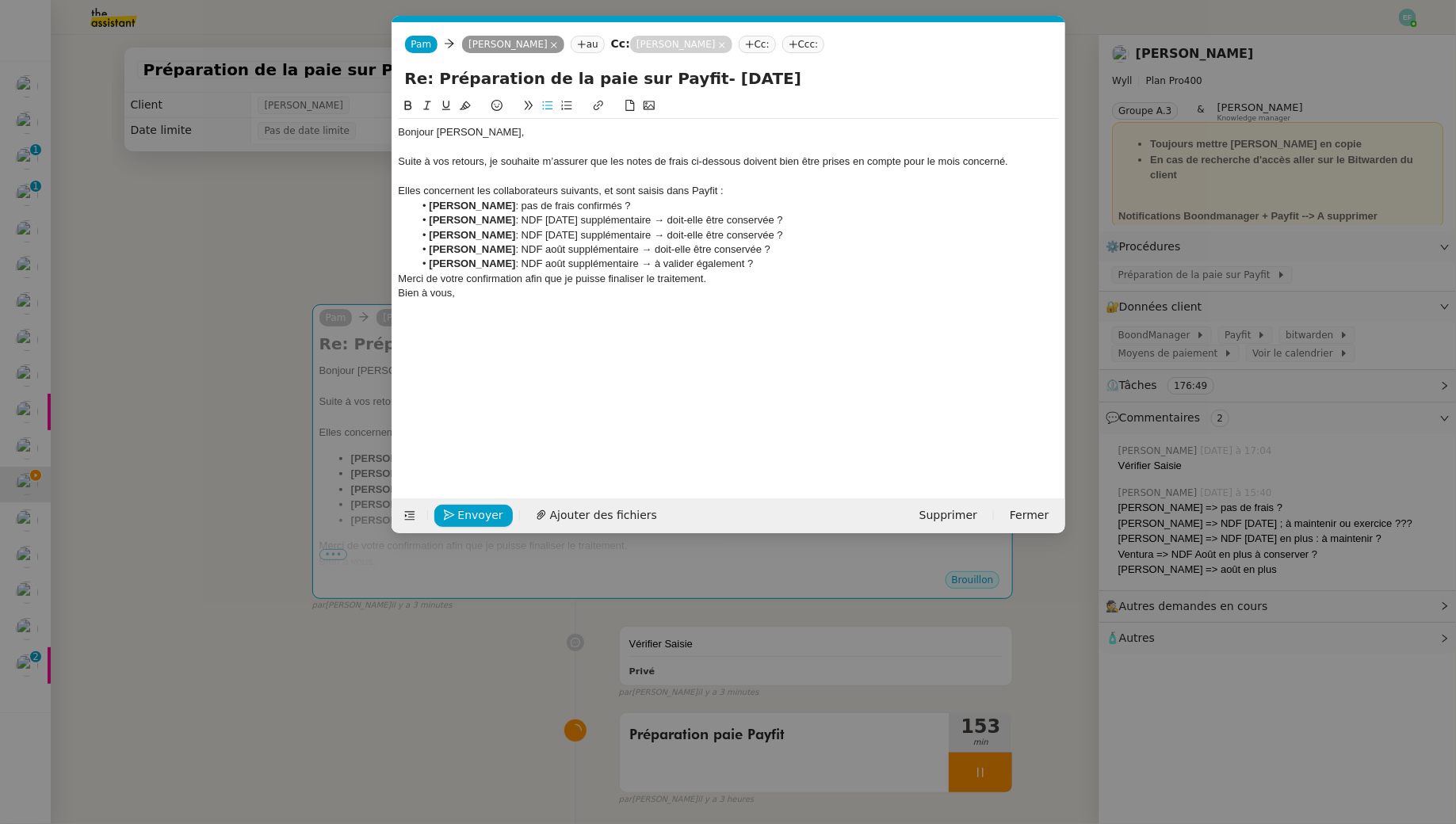
drag, startPoint x: 643, startPoint y: 251, endPoint x: 779, endPoint y: 258, distance: 136.2
click at [779, 258] on ul "Sven Thommet : pas de frais confirmés ? Sacha Thommet : NDF juin 2025 supplémen…" at bounding box center [728, 235] width 660 height 73
click at [772, 248] on li "Lucas Ventura : NDF août supplémentaire → doit-elle être conservée ?" at bounding box center [736, 249] width 645 height 14
drag, startPoint x: 790, startPoint y: 248, endPoint x: 642, endPoint y: 247, distance: 148.0
click at [642, 247] on li "Lucas Ventura : NDF août supplémentaire → doit-elle être conservée ?" at bounding box center [736, 249] width 645 height 14
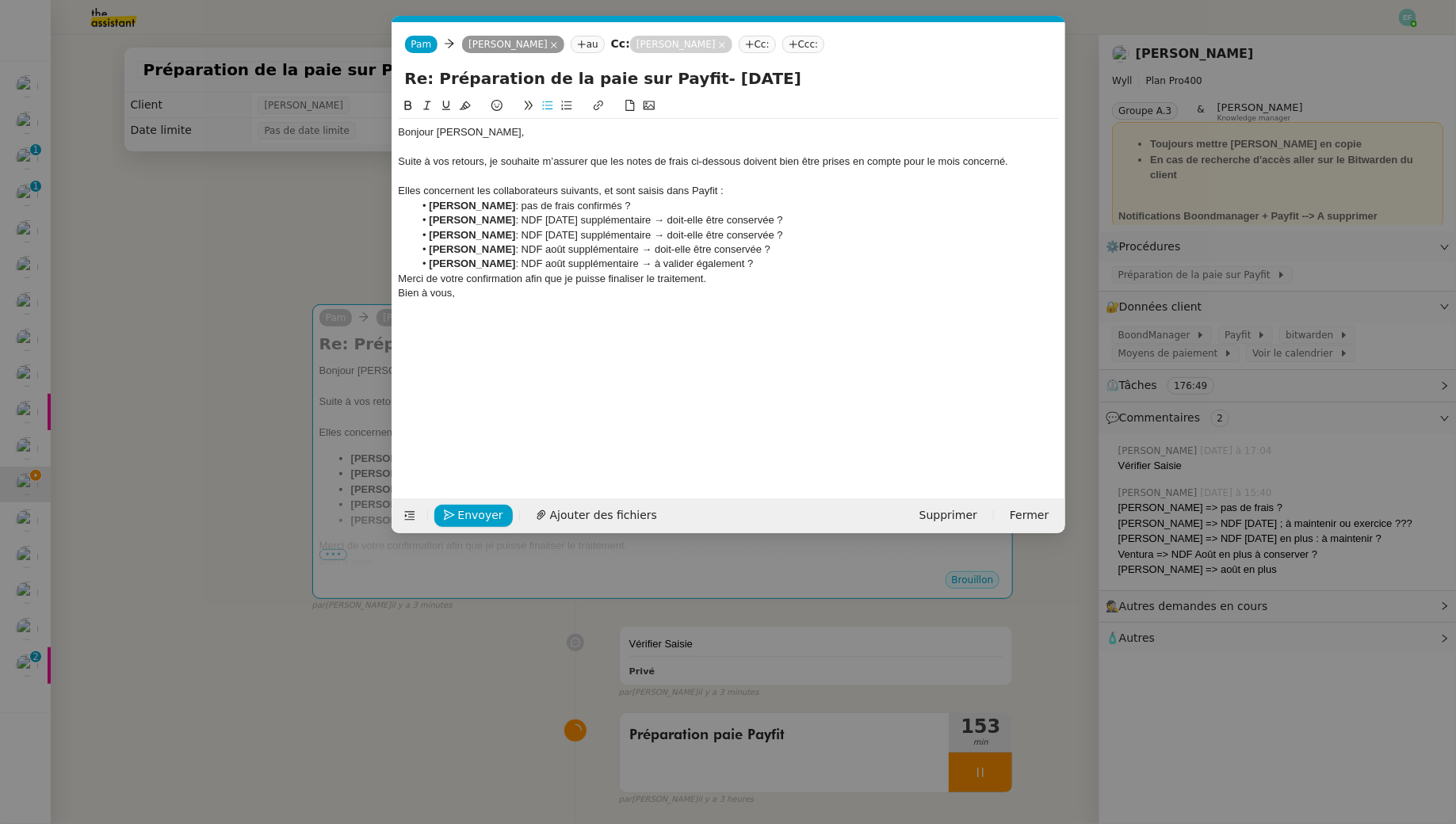
copy li "doit-elle être conservée ?"
click at [758, 258] on li "Brice Angele : NDF août supplémentaire → à valider également ?" at bounding box center [736, 264] width 645 height 14
drag, startPoint x: 759, startPoint y: 268, endPoint x: 635, endPoint y: 266, distance: 124.0
click at [635, 266] on li "Brice Angele : NDF août supplémentaire → à valider également ?" at bounding box center [736, 264] width 645 height 14
click at [763, 258] on li "Brice Angele : NDF août supplémentaire → doit-elle être conservée ?" at bounding box center [736, 264] width 645 height 14
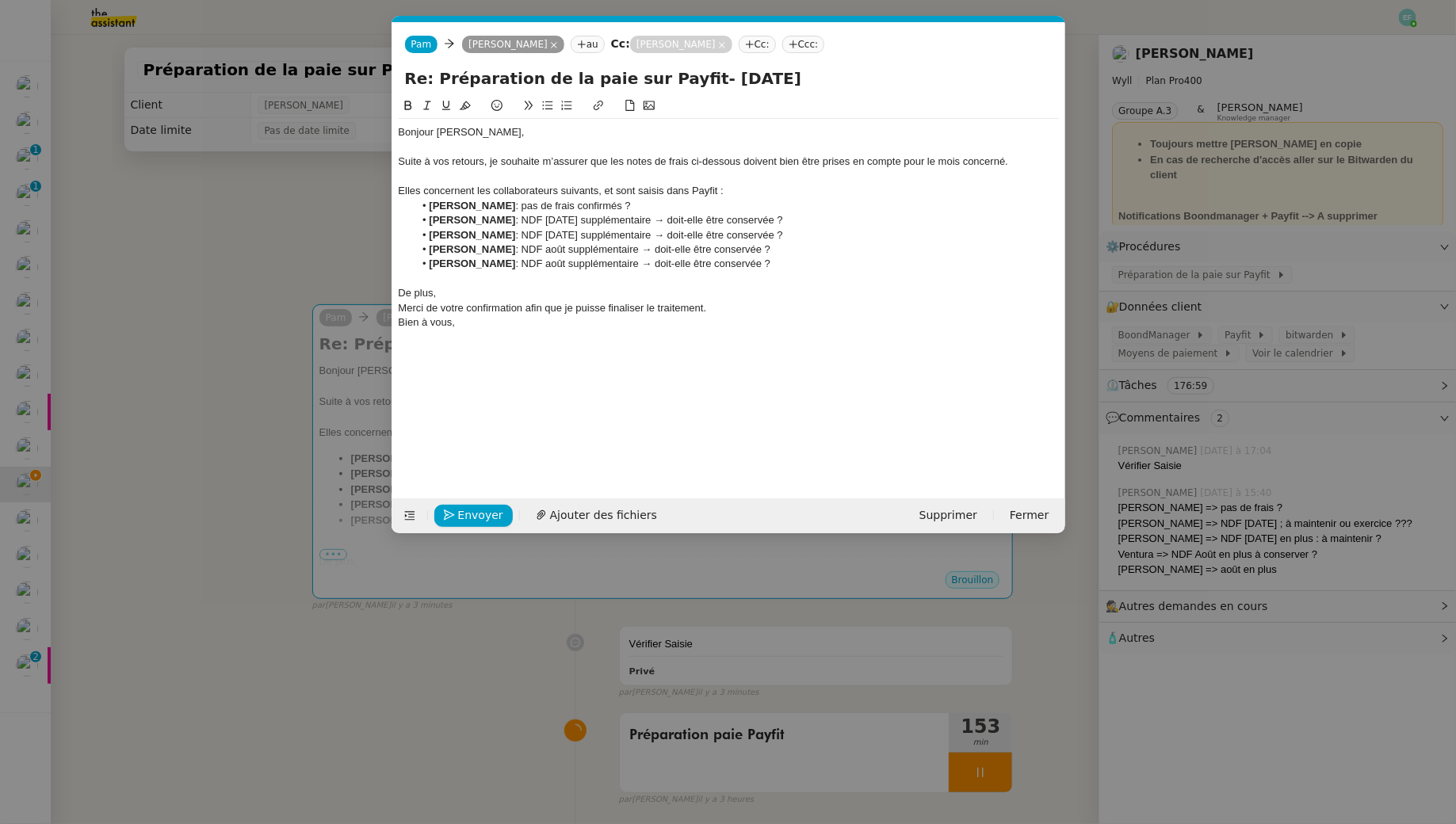
drag, startPoint x: 656, startPoint y: 208, endPoint x: 402, endPoint y: 207, distance: 254.0
click at [402, 207] on ul "Sven Thommet : pas de frais confirmés ? Sacha Thommet : NDF juin 2025 supplémen…" at bounding box center [728, 235] width 660 height 73
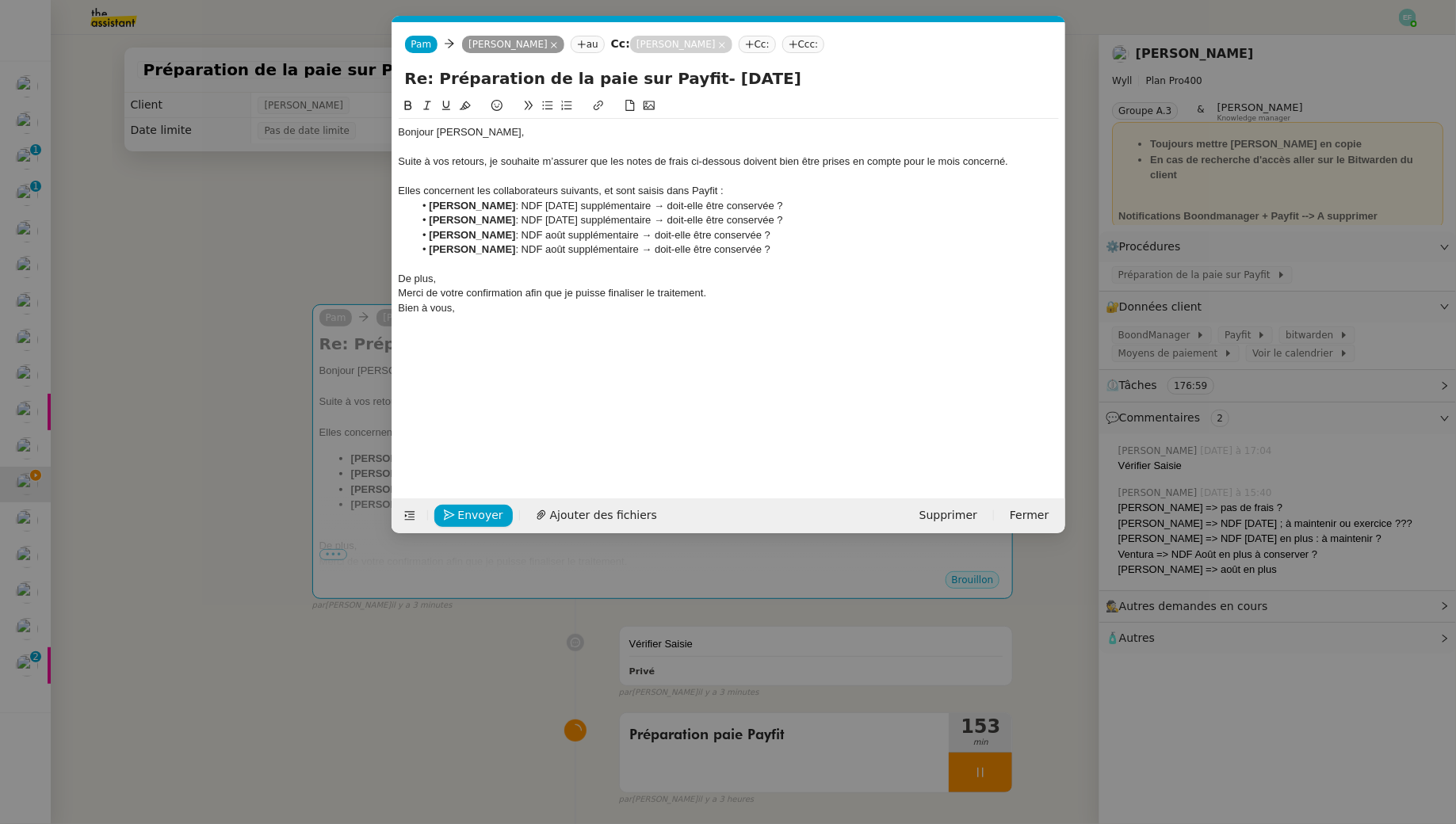
click at [483, 274] on div "De plus," at bounding box center [728, 279] width 660 height 14
click at [546, 275] on li "De plus, Sven Thommet : pas de frais confirmés ?" at bounding box center [736, 279] width 645 height 14
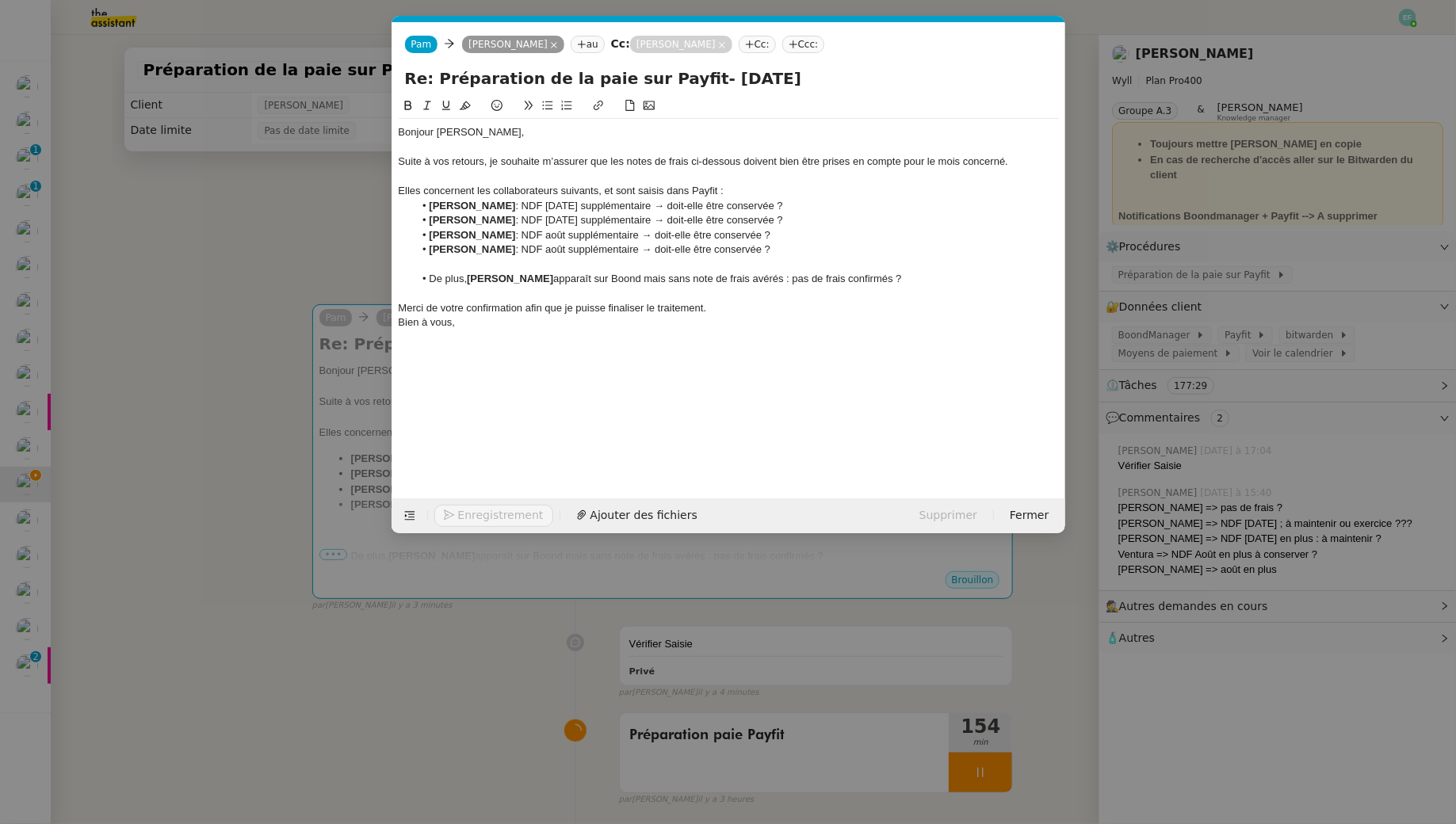
click at [785, 277] on li "De plus, Sven Thommet apparaît sur Boond mais sans note de frais avérés : pas d…" at bounding box center [736, 279] width 645 height 14
drag, startPoint x: 959, startPoint y: 279, endPoint x: 786, endPoint y: 278, distance: 173.0
click at [786, 278] on li "De plus, Sven Thommet apparaît sur Boond mais sans note de frais avérés : a-t-i…" at bounding box center [736, 279] width 645 height 14
click at [635, 280] on li "De plus, Sven Thommet apparaît sur Boond mais sans note de frais avérés :" at bounding box center [736, 279] width 645 height 14
click at [858, 289] on div at bounding box center [728, 292] width 660 height 14
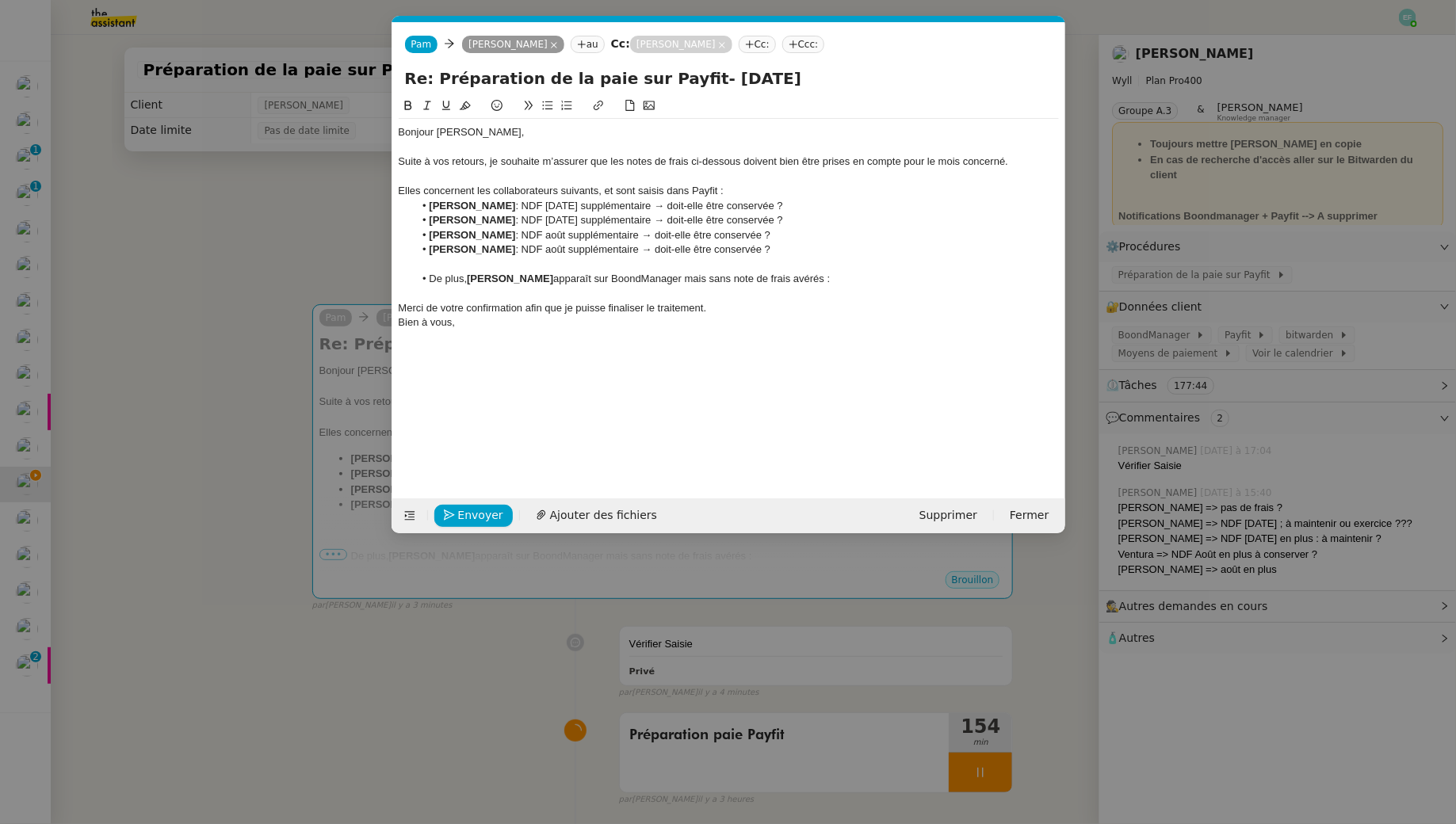
click at [854, 281] on li "De plus, Sven Thommet apparaît sur BoondManager mais sans note de frais avérés :" at bounding box center [736, 279] width 645 height 14
click at [721, 325] on div "Merci de votre confirmation afin que je puisse finaliser le traitement." at bounding box center [728, 322] width 660 height 14
click at [502, 362] on div at bounding box center [728, 367] width 660 height 14
click at [428, 323] on div "Merci de votre confirmation afin que je puisse finaliser le traitement." at bounding box center [728, 322] width 660 height 14
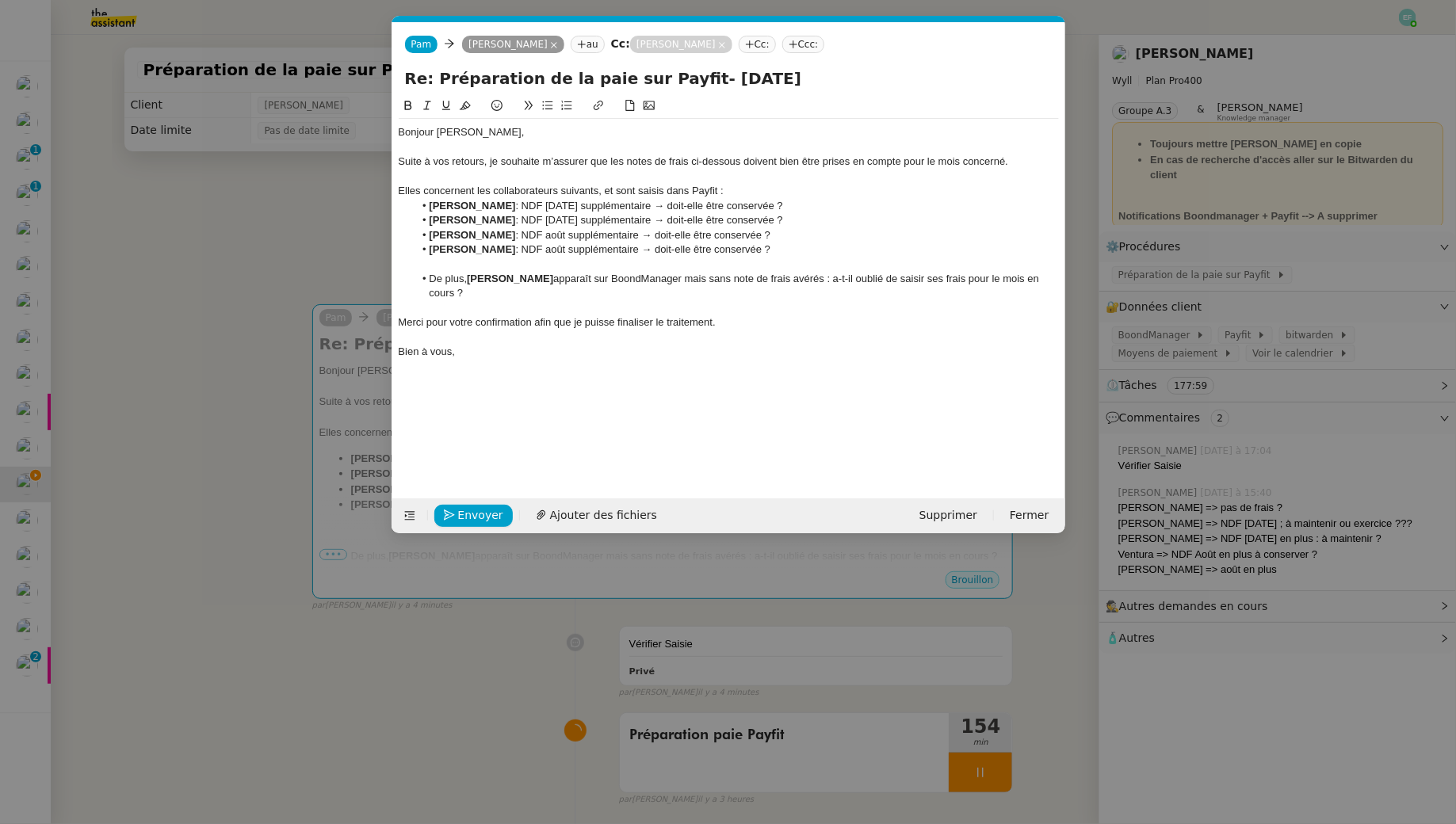
click at [501, 357] on div "Bien à vous," at bounding box center [728, 352] width 660 height 14
click at [477, 516] on span "Envoyer" at bounding box center [480, 515] width 45 height 18
click at [477, 516] on span "Confirmer l'envoi" at bounding box center [505, 515] width 95 height 18
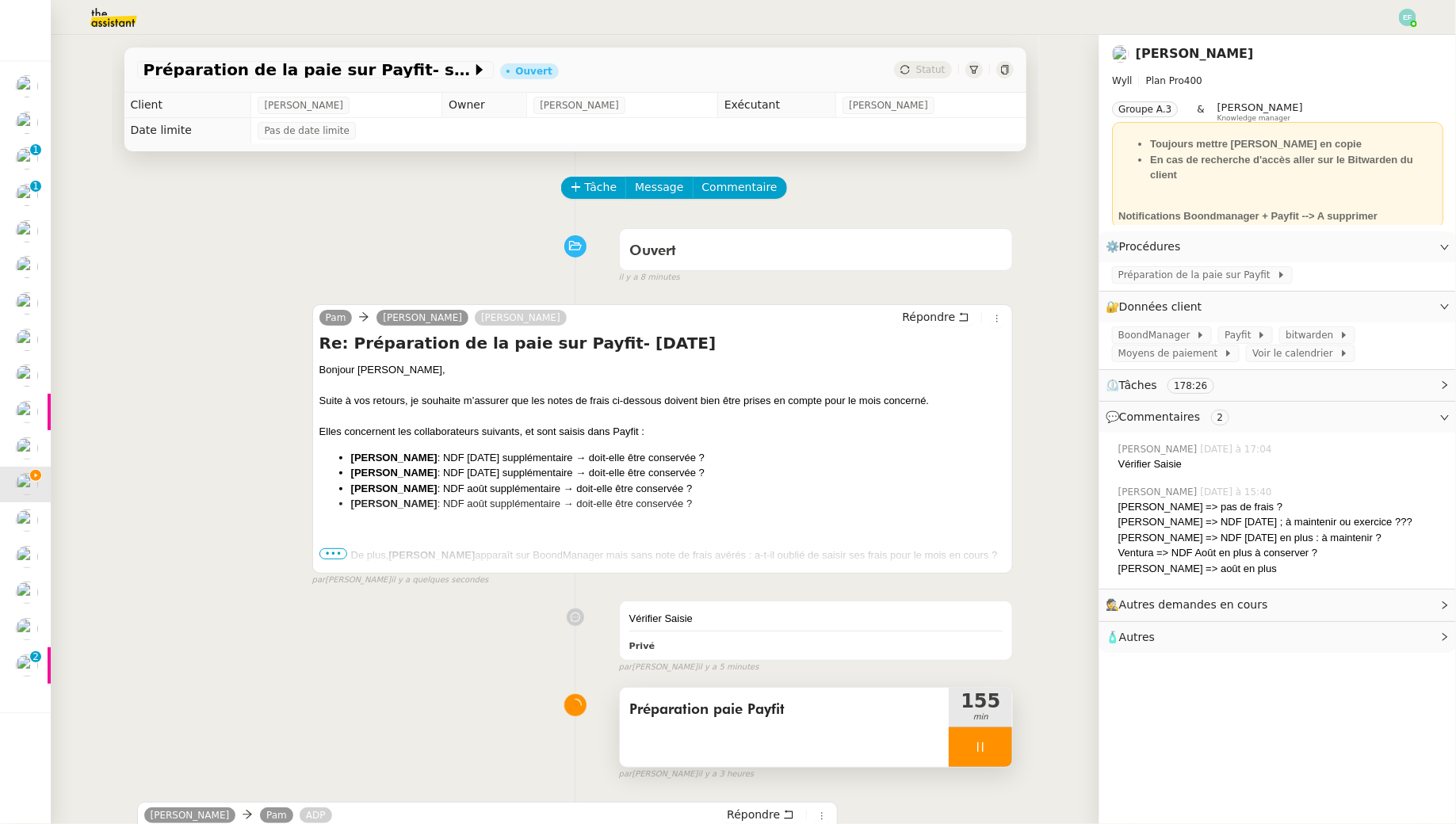
click at [995, 742] on div at bounding box center [981, 747] width 63 height 40
click at [995, 742] on icon at bounding box center [996, 747] width 13 height 13
